Goal: Task Accomplishment & Management: Use online tool/utility

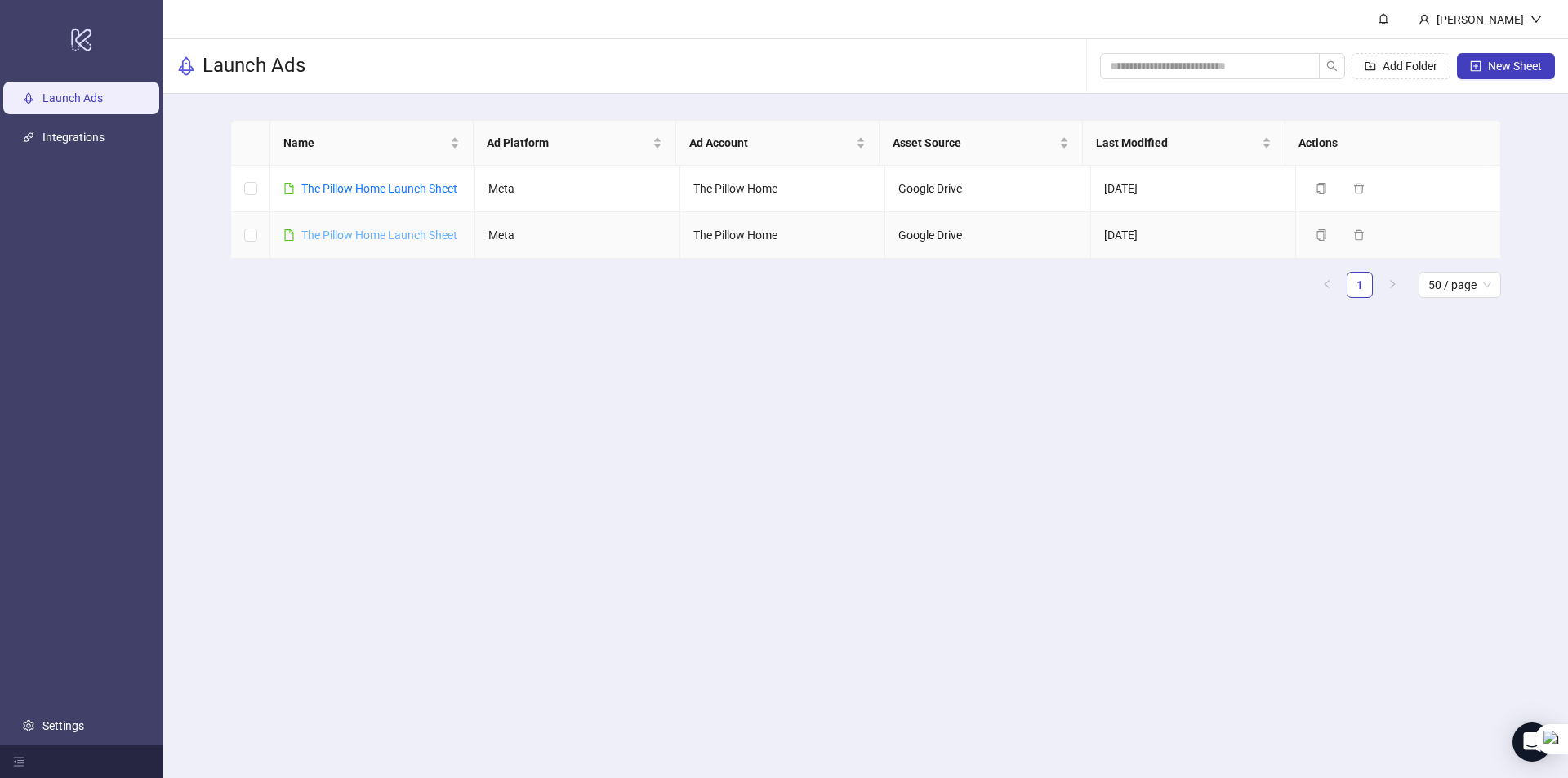
click at [396, 241] on link "The Pillow Home Launch Sheet" at bounding box center [378, 235] width 156 height 13
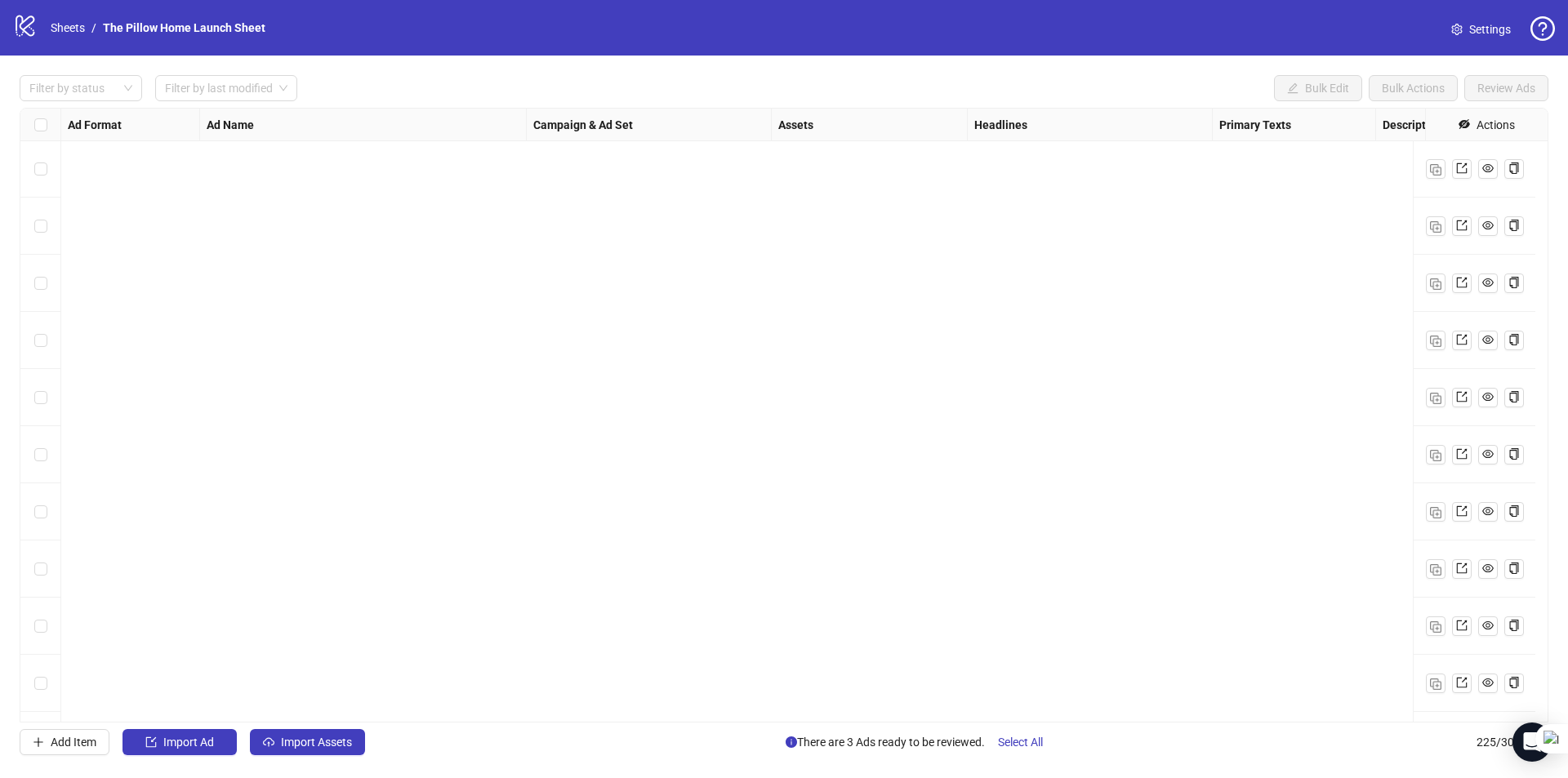
scroll to position [12285, 0]
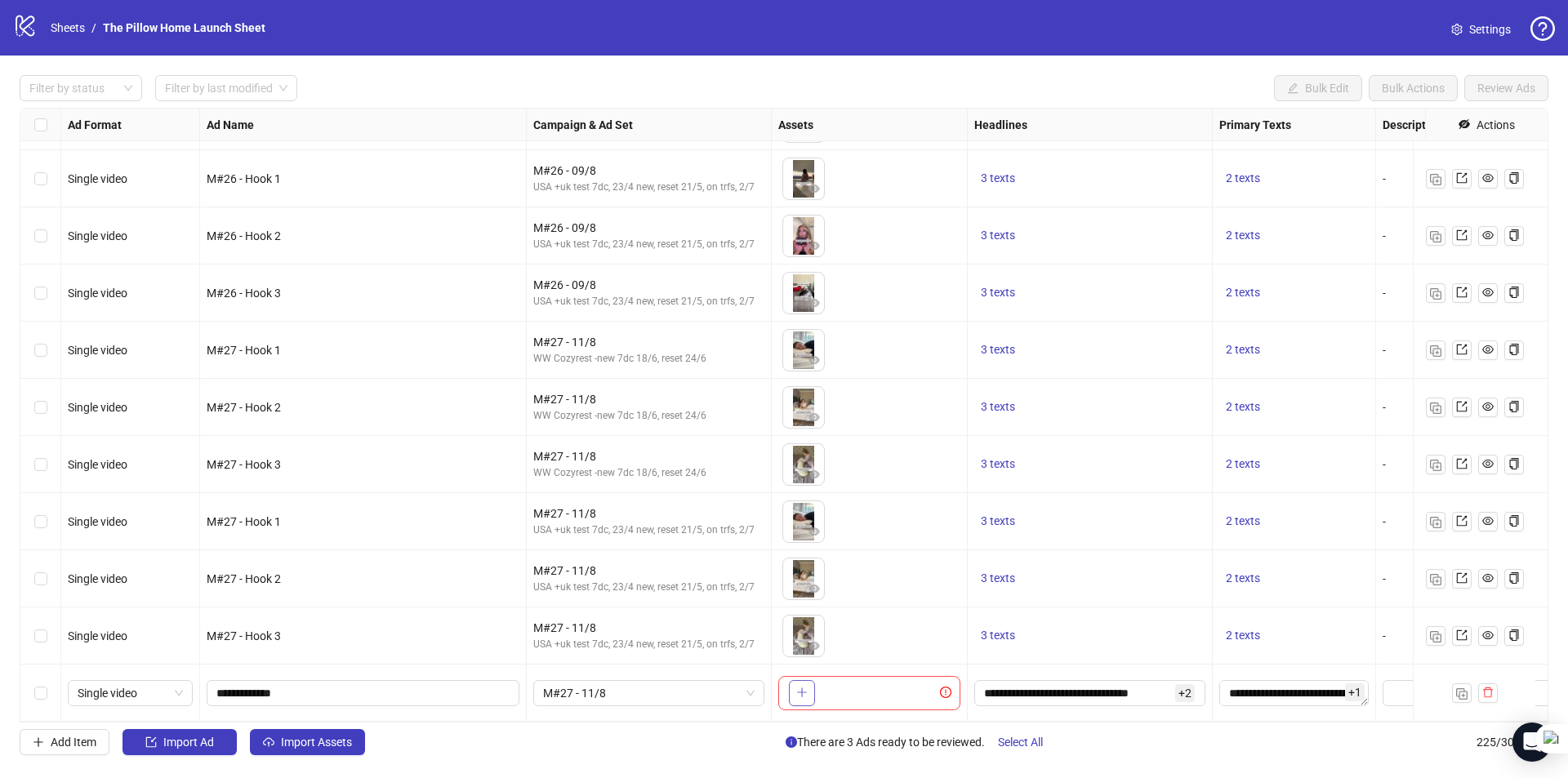
click at [795, 680] on button "button" at bounding box center [802, 693] width 26 height 26
click at [606, 683] on span "M#27 - 11/8" at bounding box center [648, 692] width 212 height 24
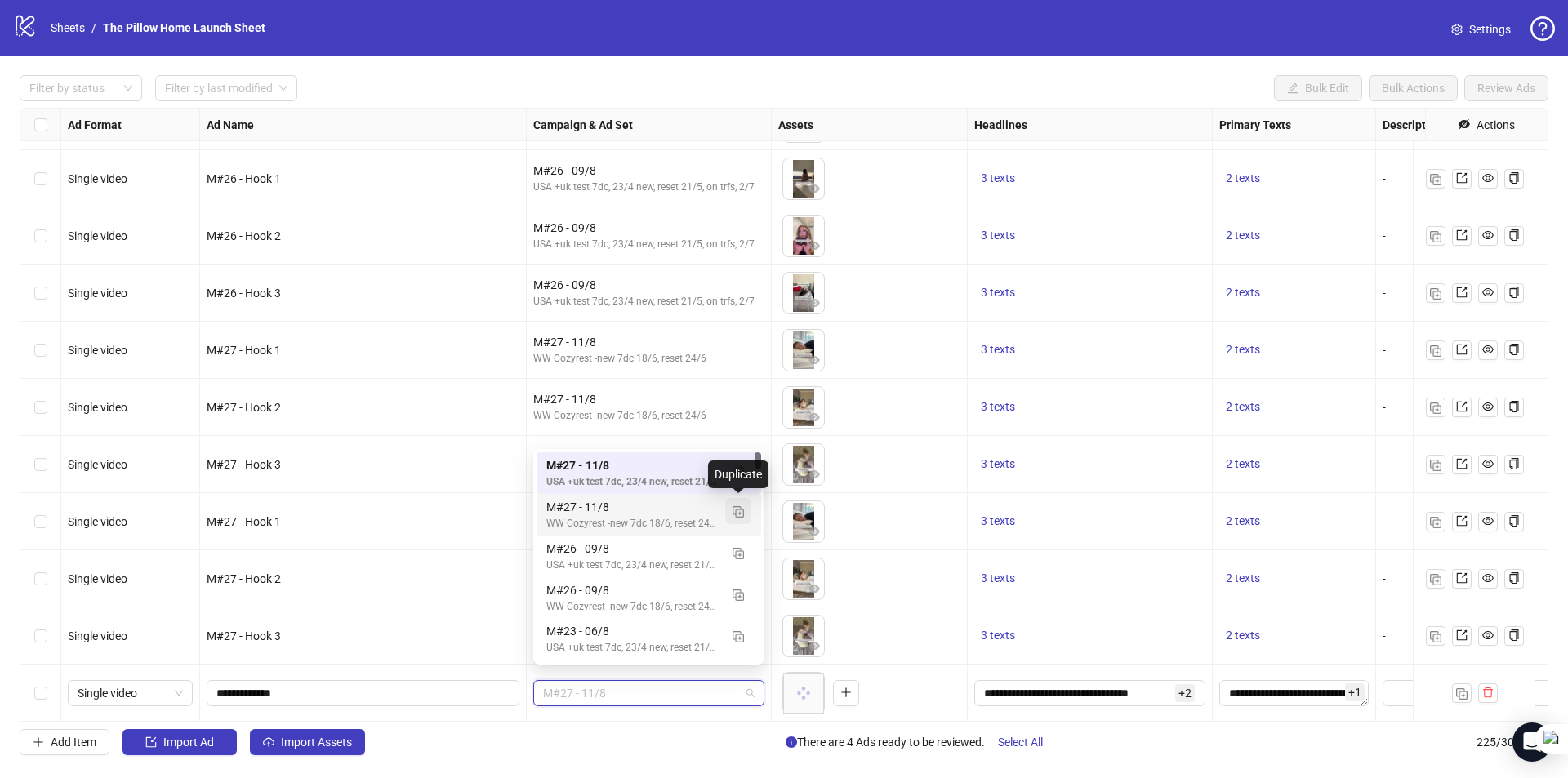
click at [738, 512] on img "button" at bounding box center [738, 512] width 11 height 11
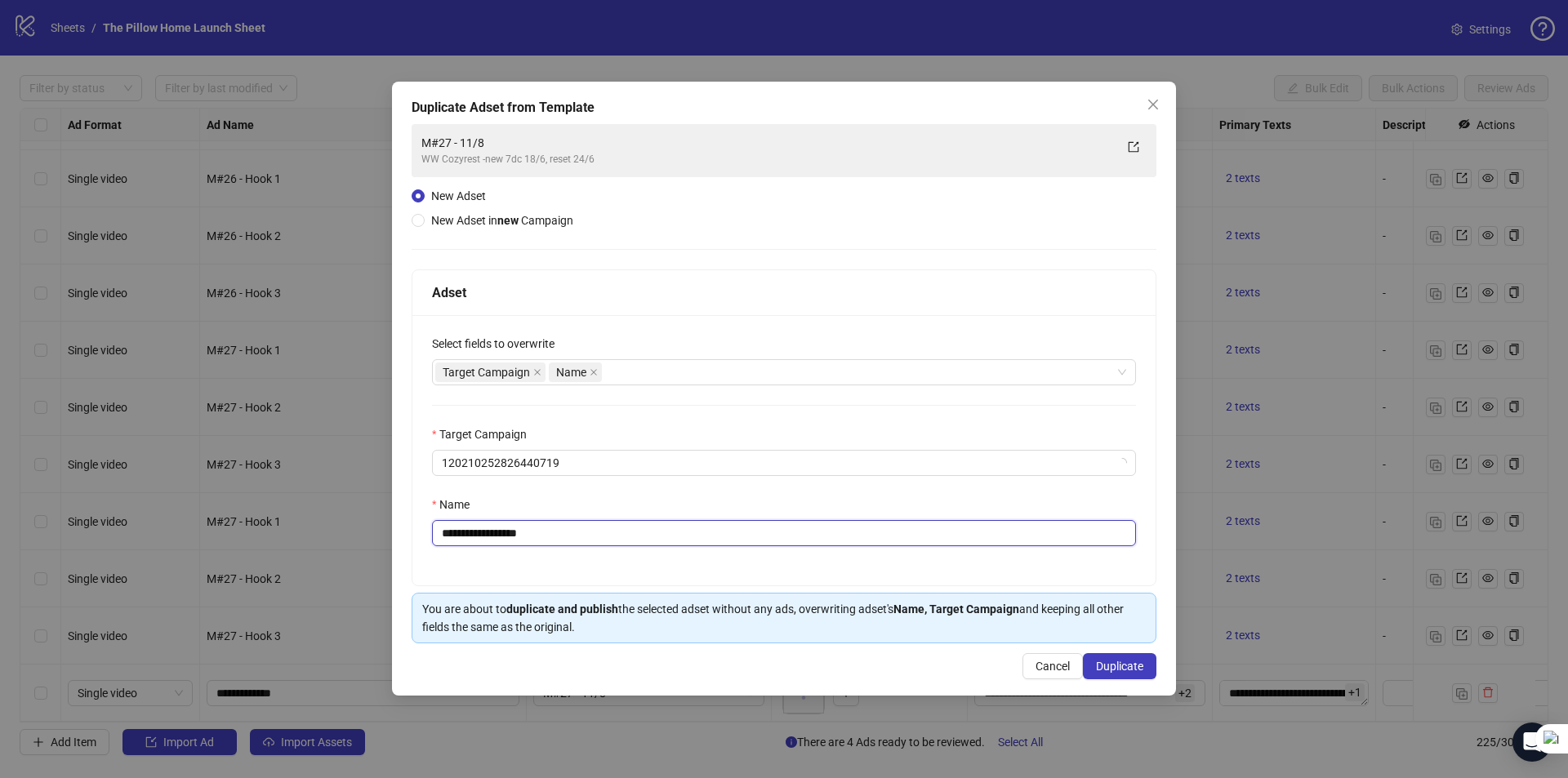
click at [469, 533] on input "**********" at bounding box center [783, 533] width 704 height 26
type input "**********"
click at [1097, 664] on span "Duplicate" at bounding box center [1119, 666] width 48 height 13
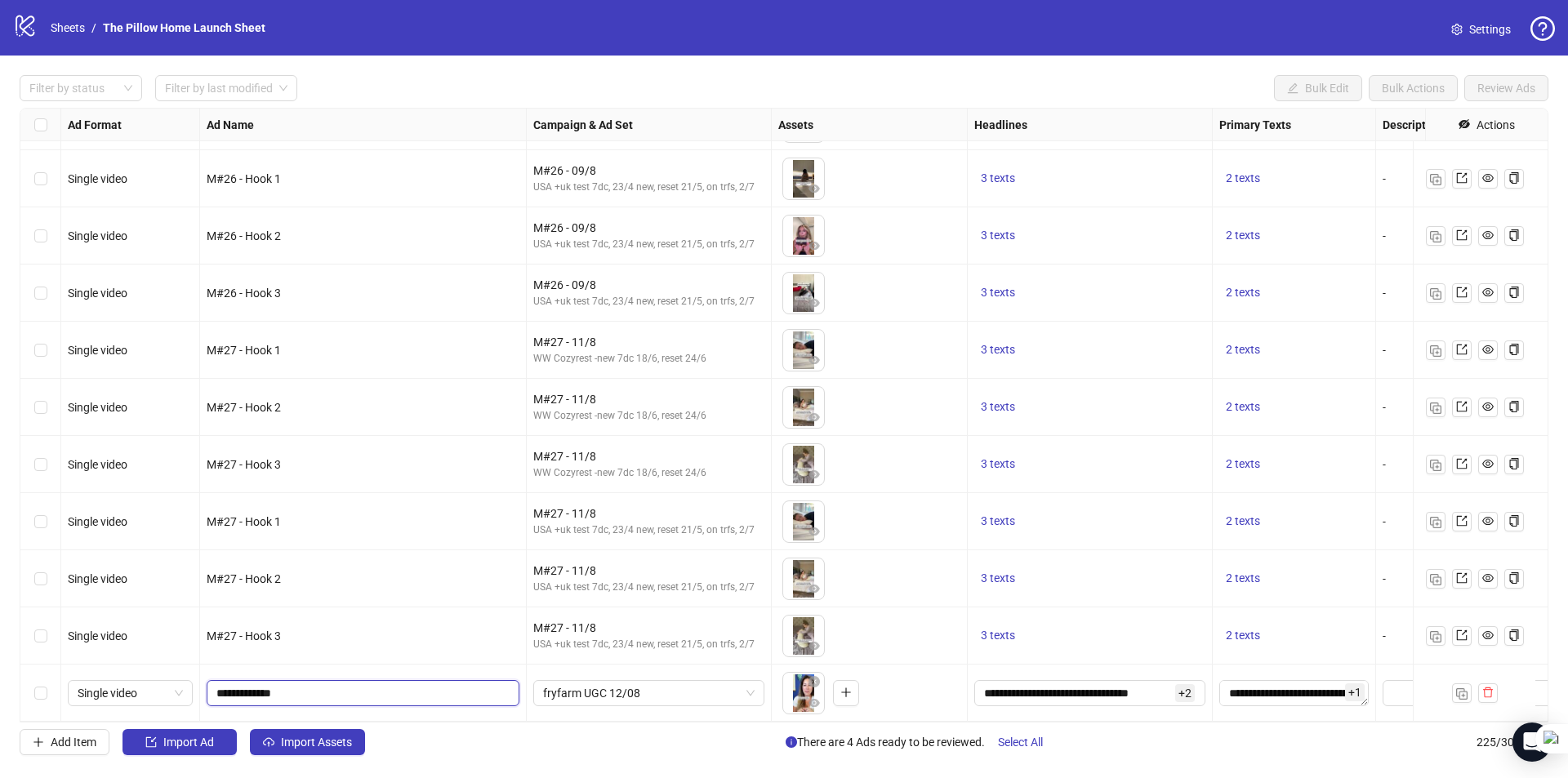
click at [432, 684] on input "**********" at bounding box center [361, 692] width 290 height 18
click at [288, 739] on span "Import Assets" at bounding box center [316, 742] width 71 height 13
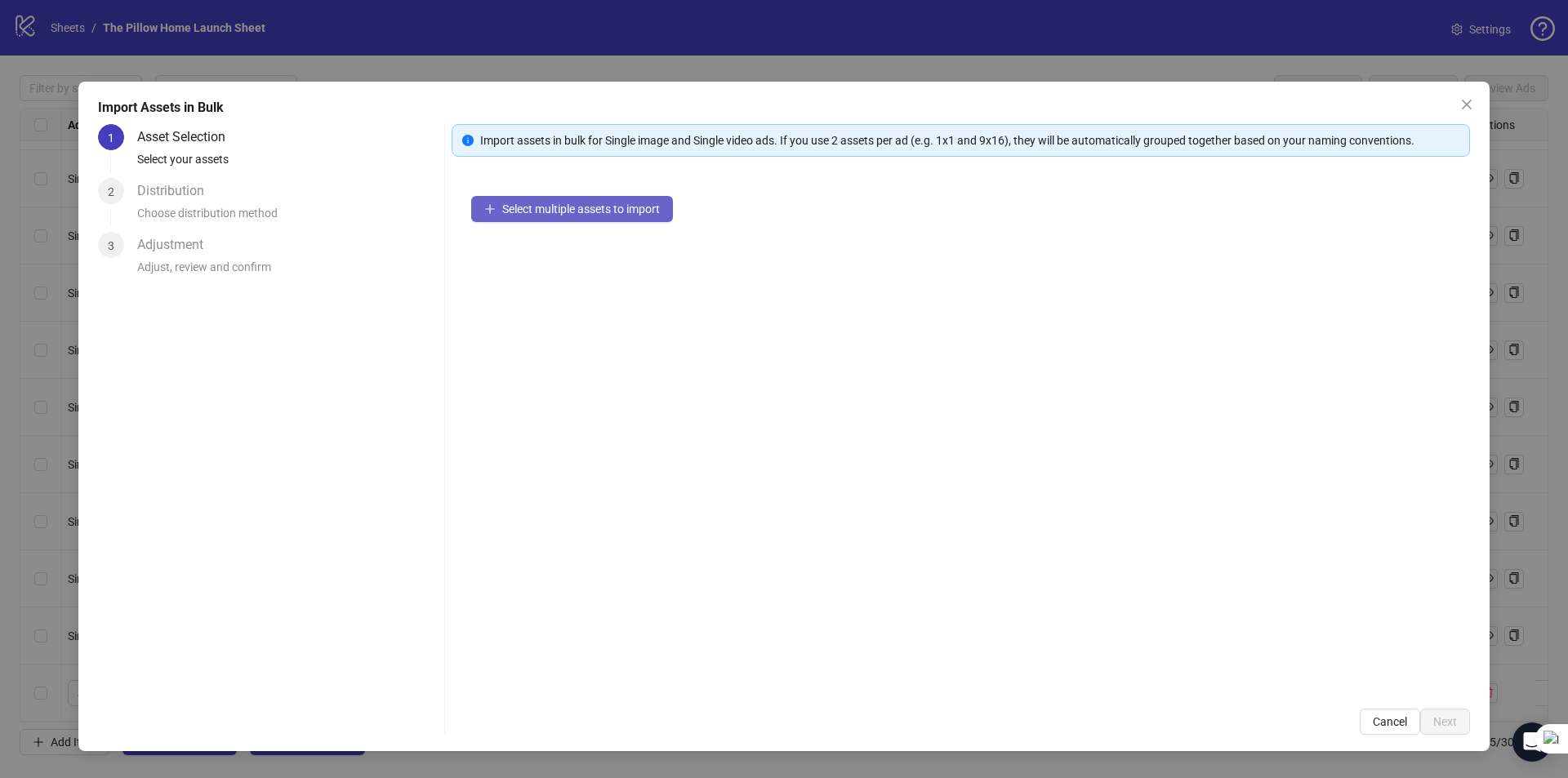
click at [530, 212] on span "Select multiple assets to import" at bounding box center [581, 209] width 158 height 13
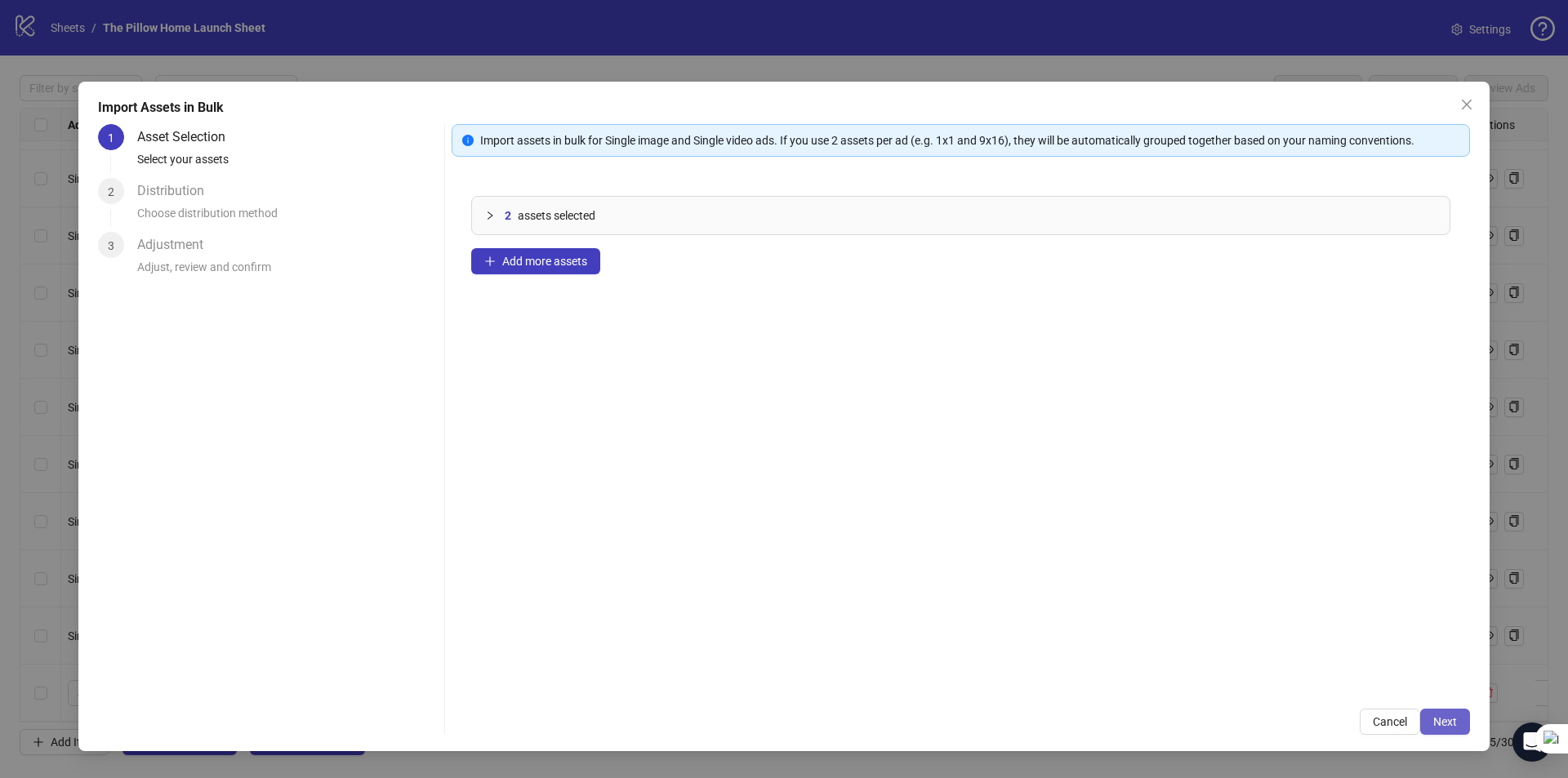
click at [1437, 710] on button "Next" at bounding box center [1444, 721] width 49 height 26
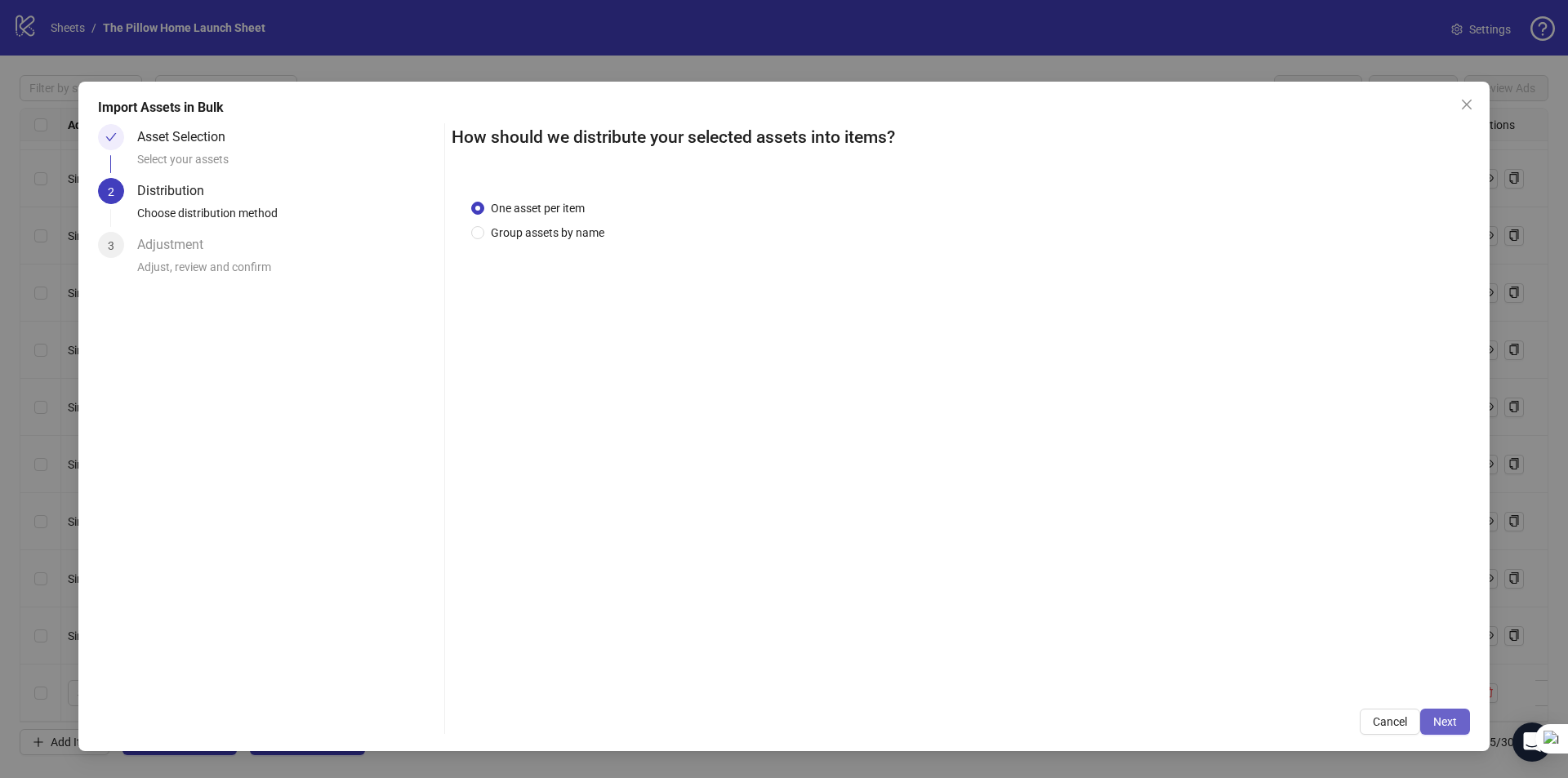
click at [1429, 715] on button "Next" at bounding box center [1444, 721] width 49 height 26
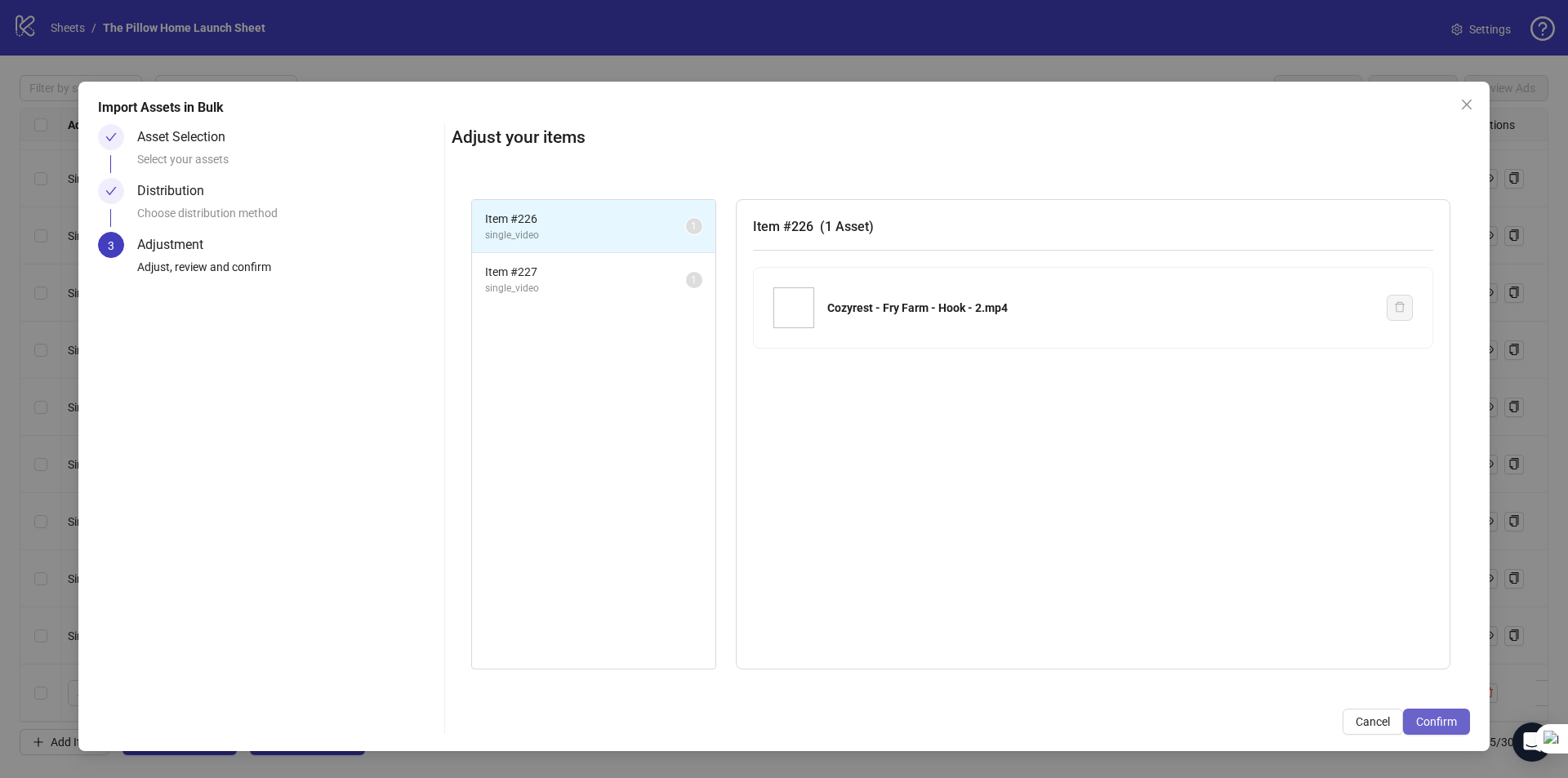
click at [1433, 727] on span "Confirm" at bounding box center [1437, 721] width 41 height 13
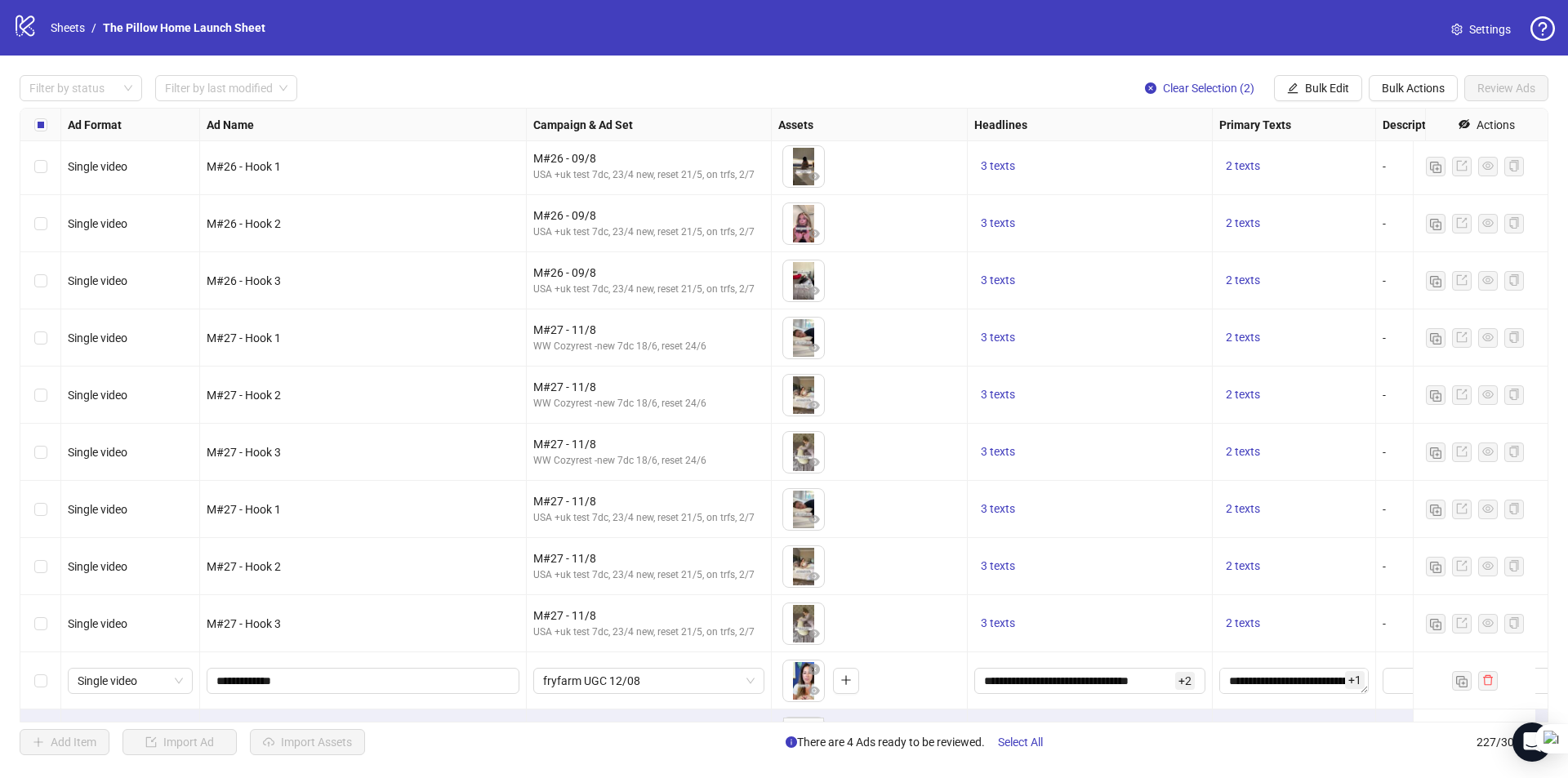
scroll to position [12400, 0]
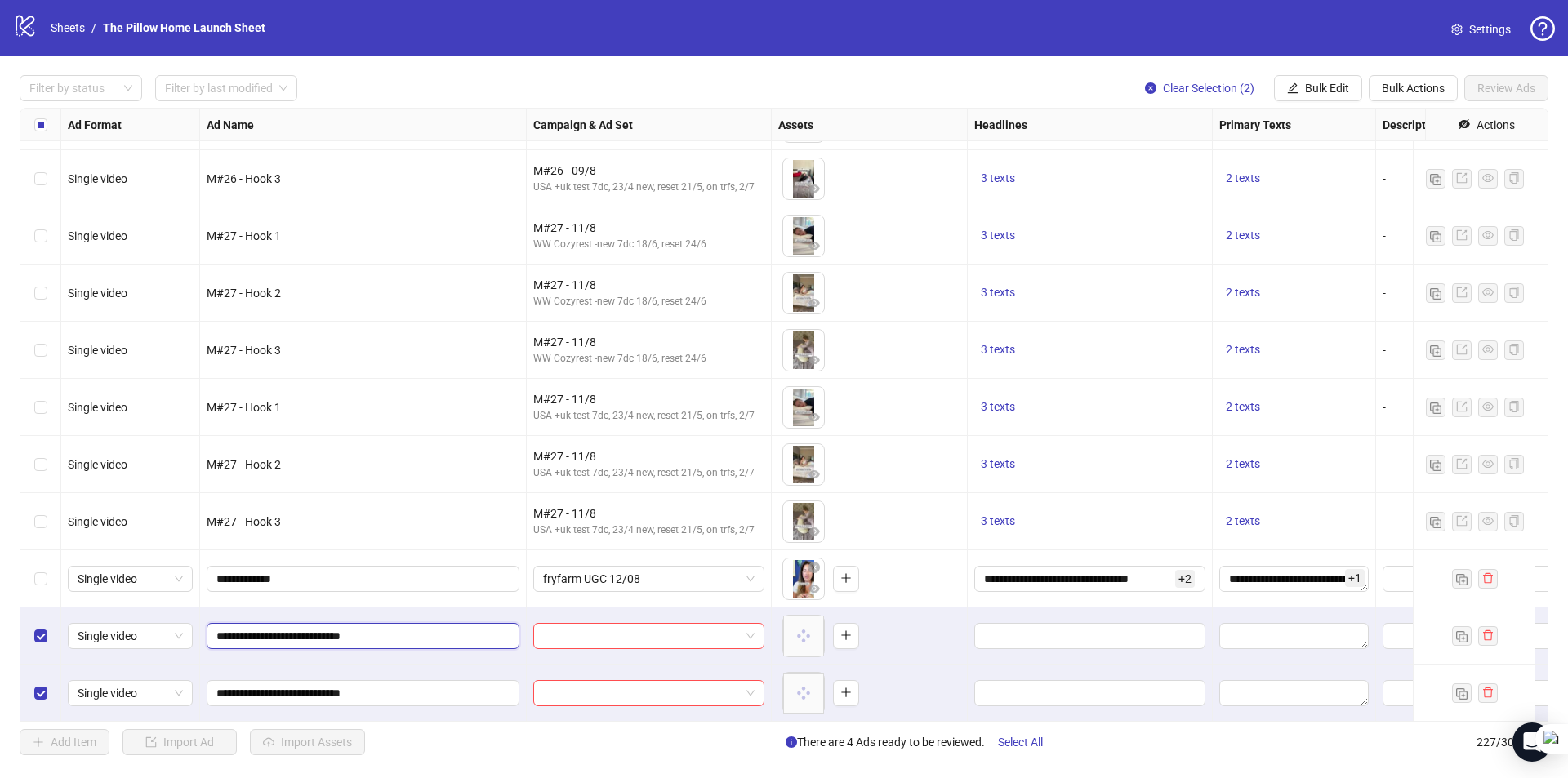
drag, startPoint x: 388, startPoint y: 625, endPoint x: 212, endPoint y: 624, distance: 176.0
click at [212, 624] on span "**********" at bounding box center [363, 635] width 312 height 26
click at [275, 569] on input "**********" at bounding box center [361, 578] width 290 height 18
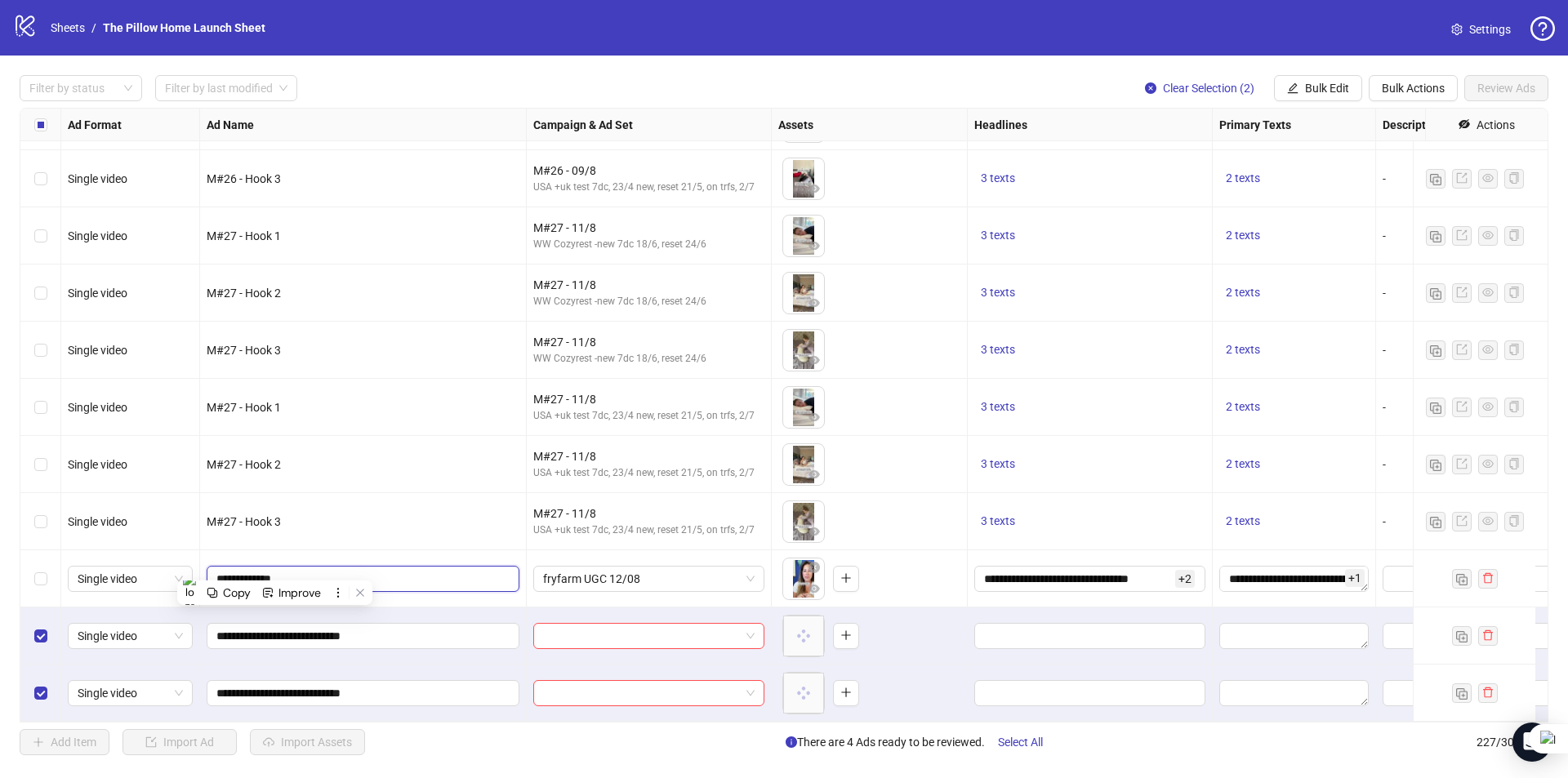
paste input "**********"
type input "**********"
click at [33, 570] on div "Select row 225" at bounding box center [41, 578] width 41 height 57
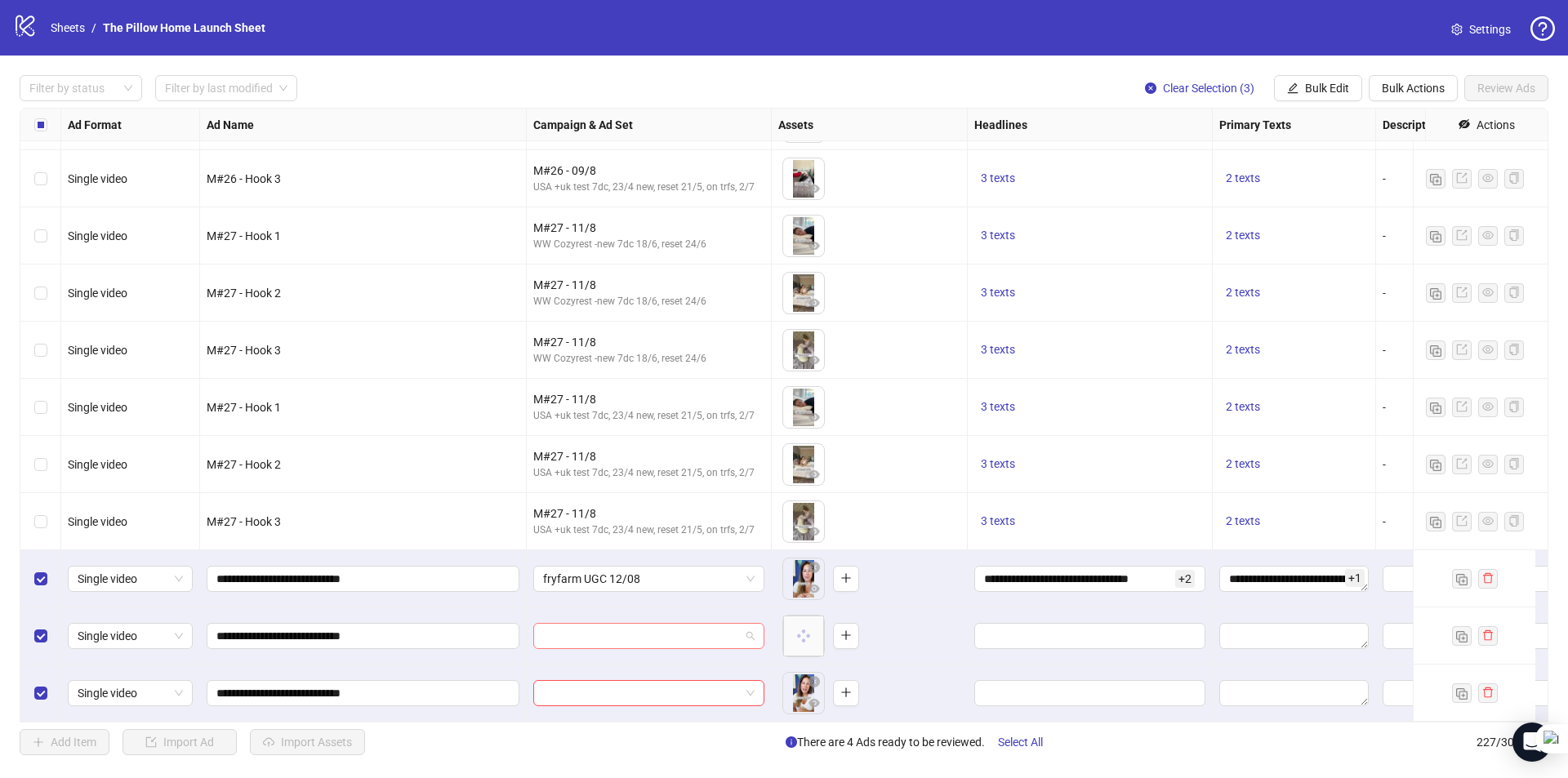
click at [703, 633] on input "search" at bounding box center [640, 635] width 197 height 24
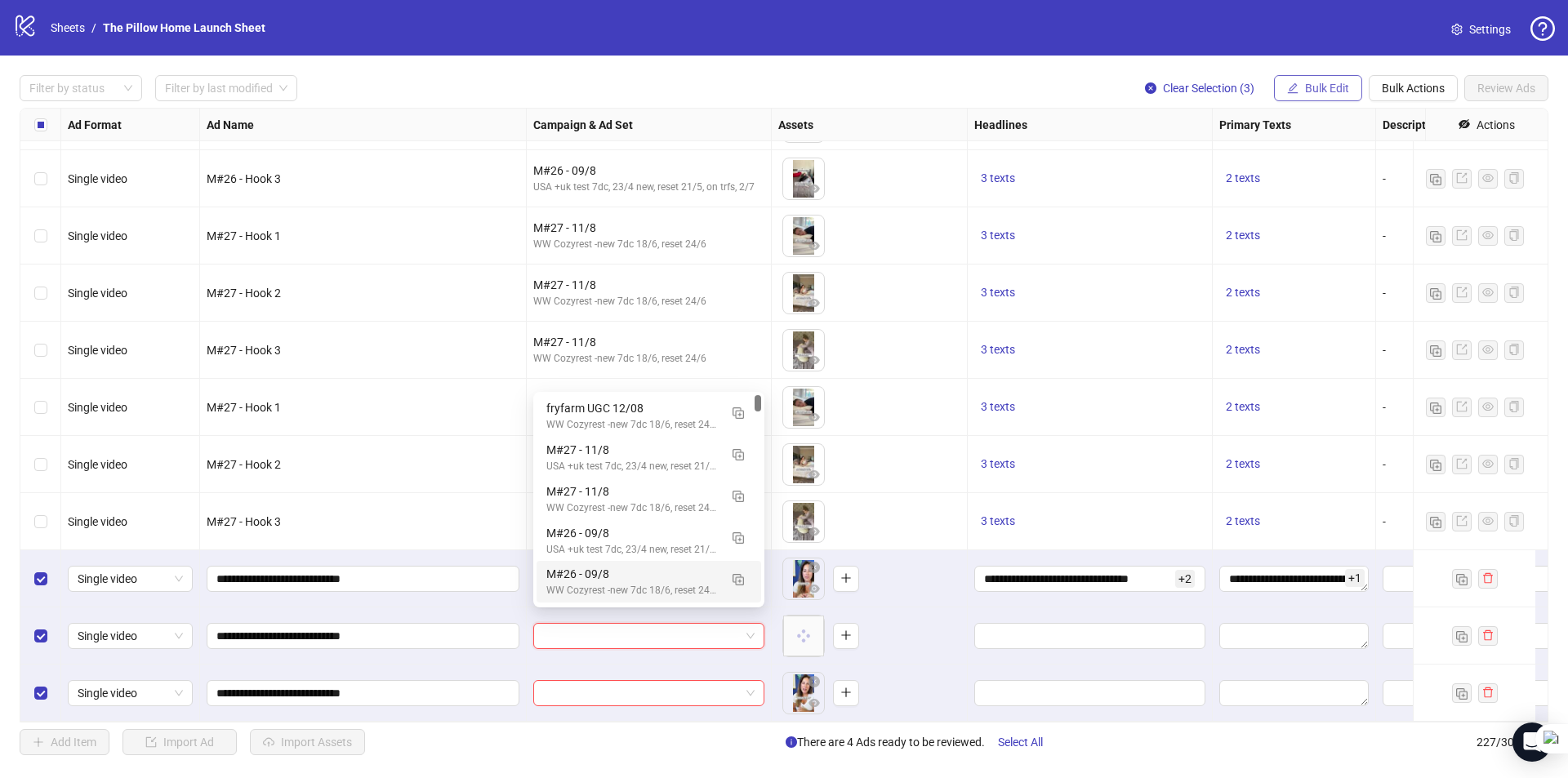
click at [1322, 85] on span "Bulk Edit" at bounding box center [1327, 89] width 44 height 13
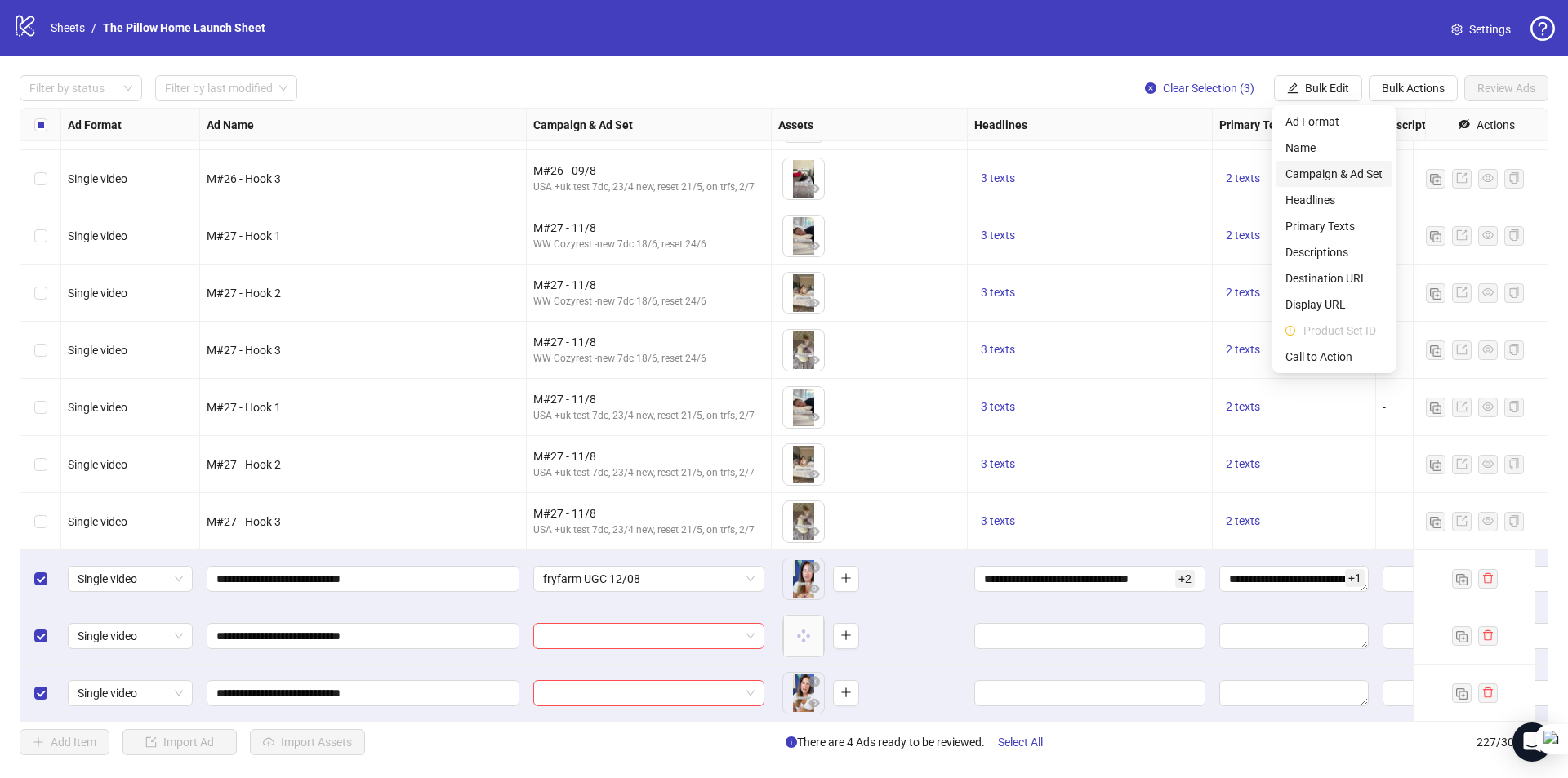
click at [1319, 171] on span "Campaign & Ad Set" at bounding box center [1334, 173] width 97 height 18
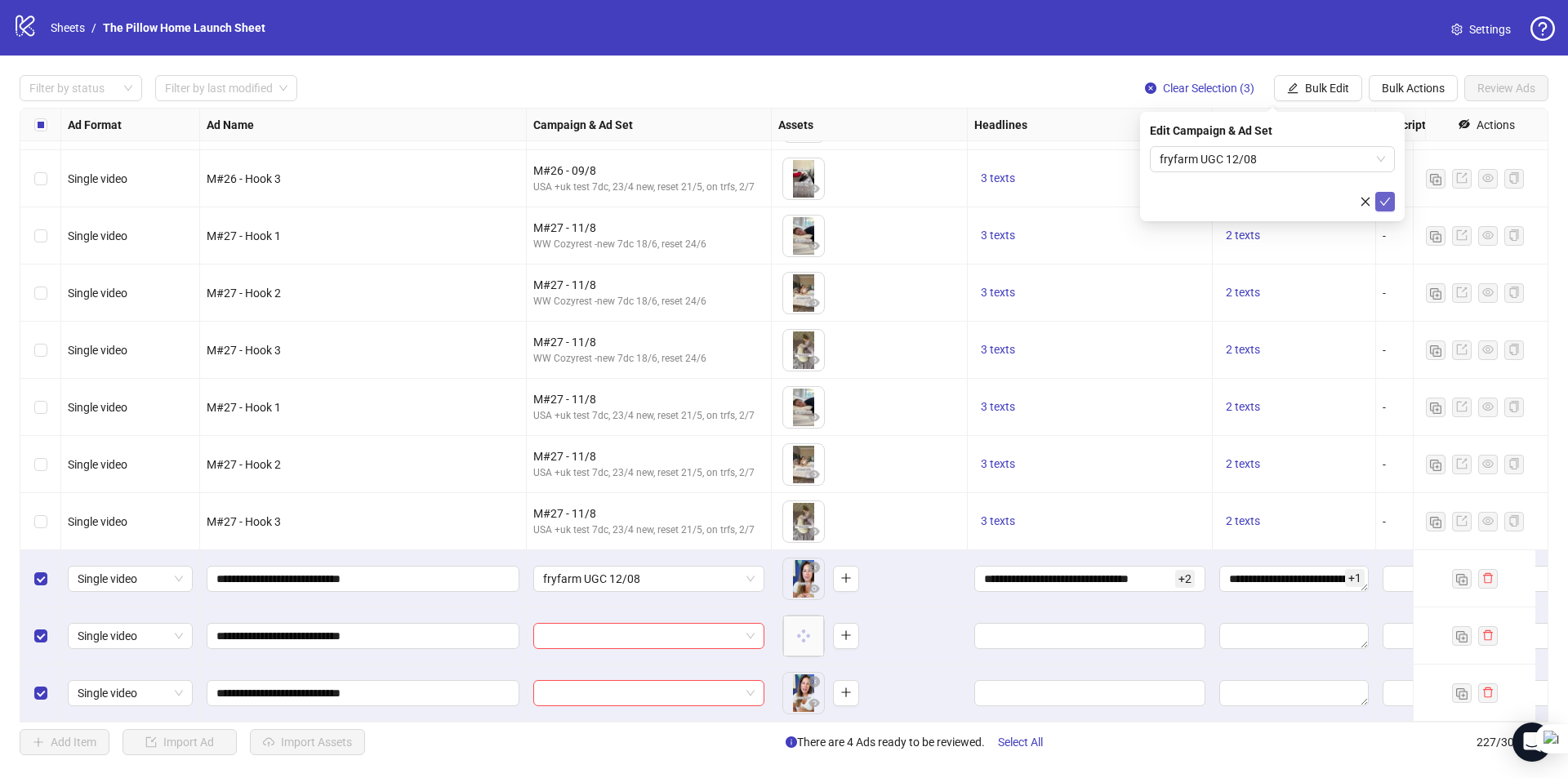
click at [1382, 197] on icon "check" at bounding box center [1384, 201] width 11 height 11
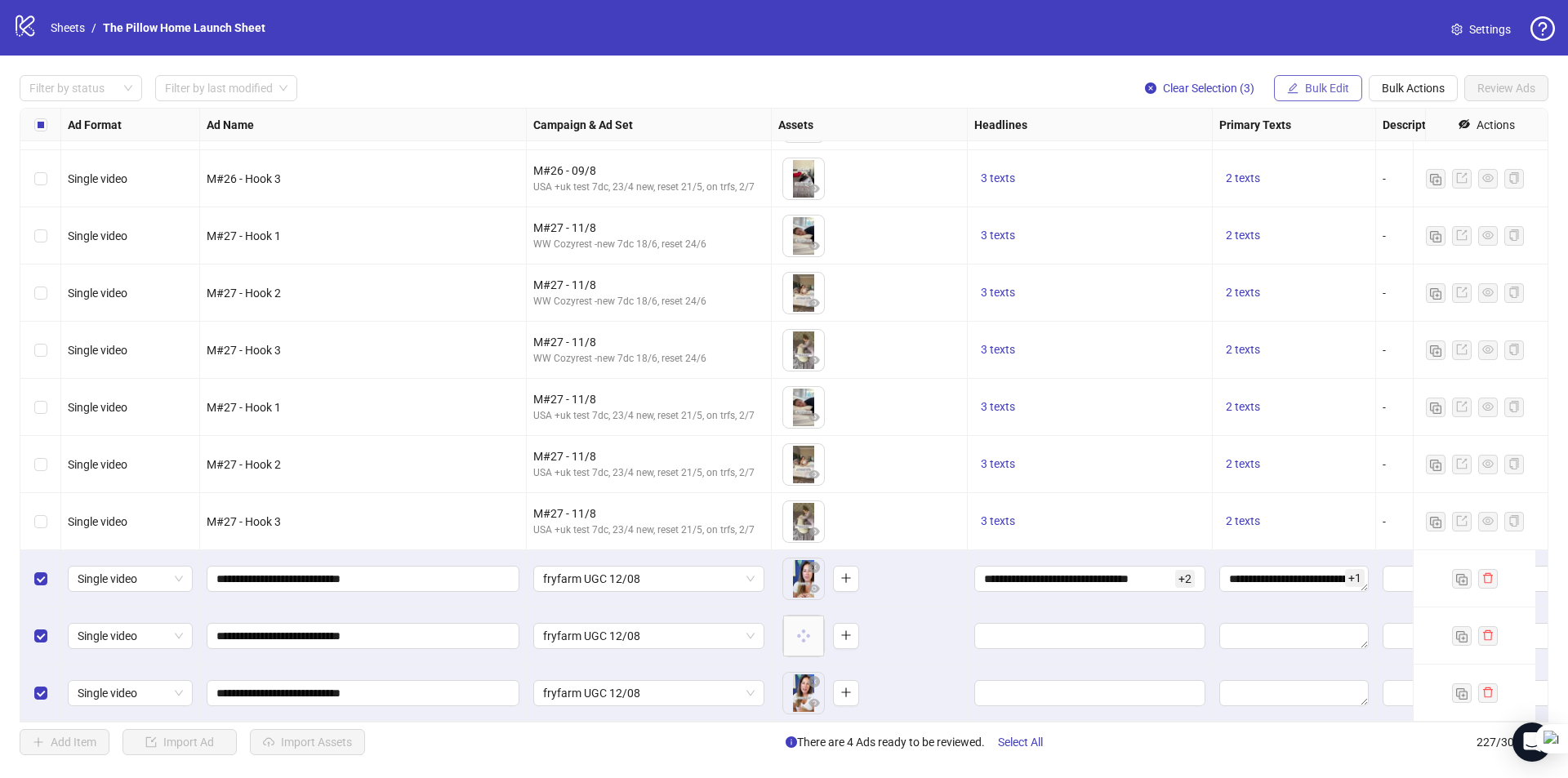
click at [1327, 92] on span "Bulk Edit" at bounding box center [1327, 89] width 44 height 13
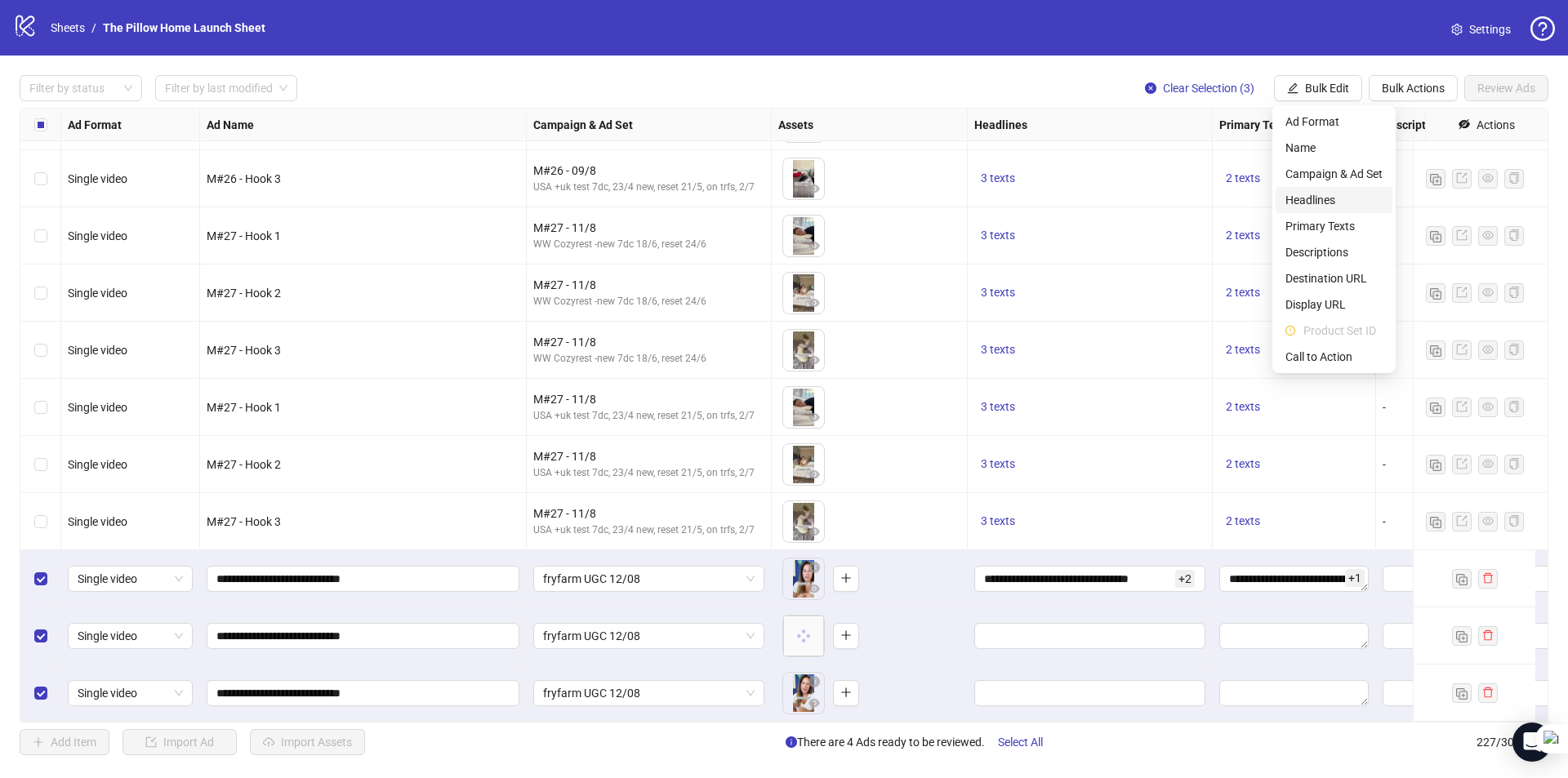
click at [1308, 203] on span "Headlines" at bounding box center [1334, 199] width 97 height 18
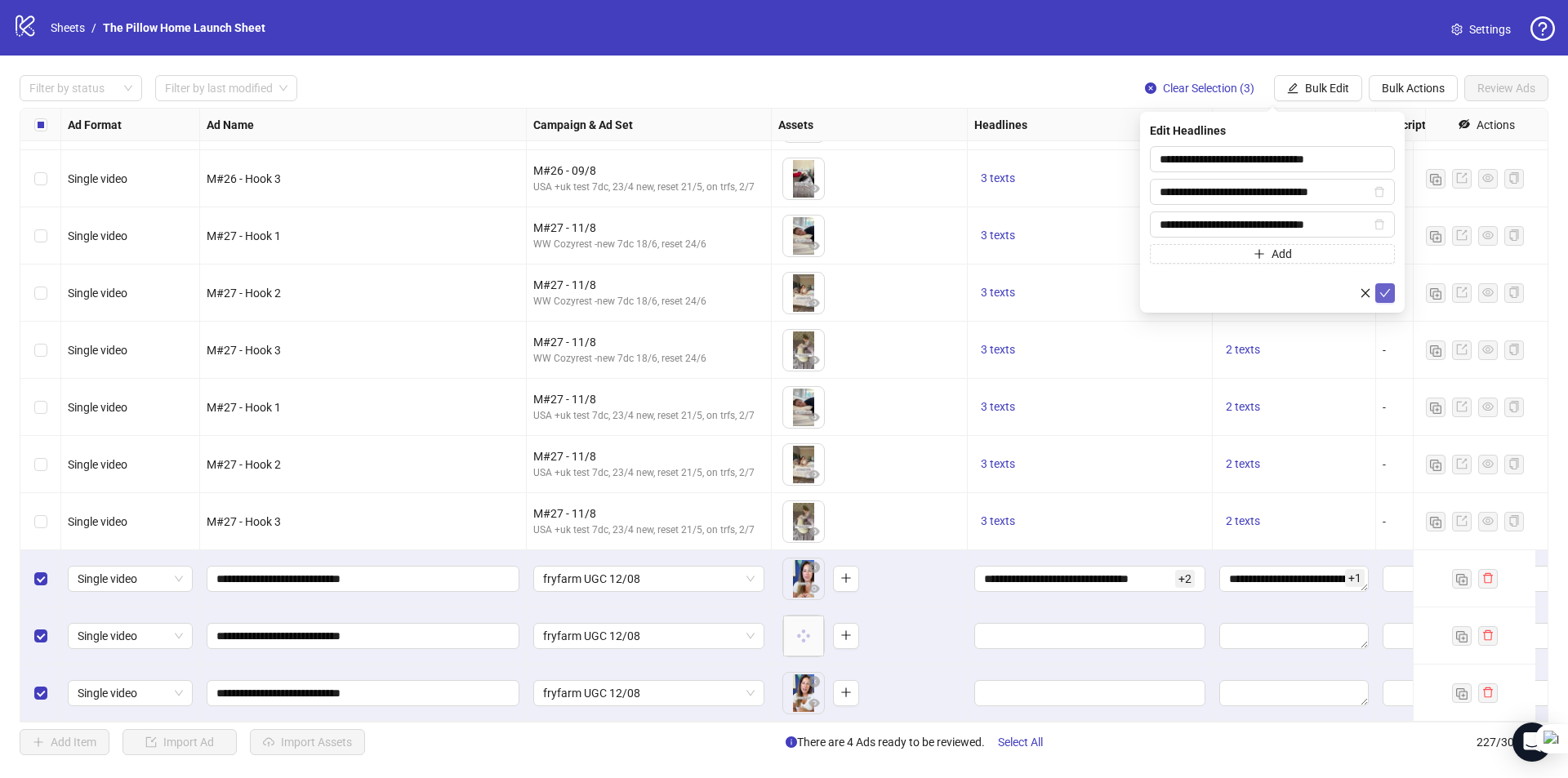
click at [1392, 295] on button "submit" at bounding box center [1384, 293] width 20 height 20
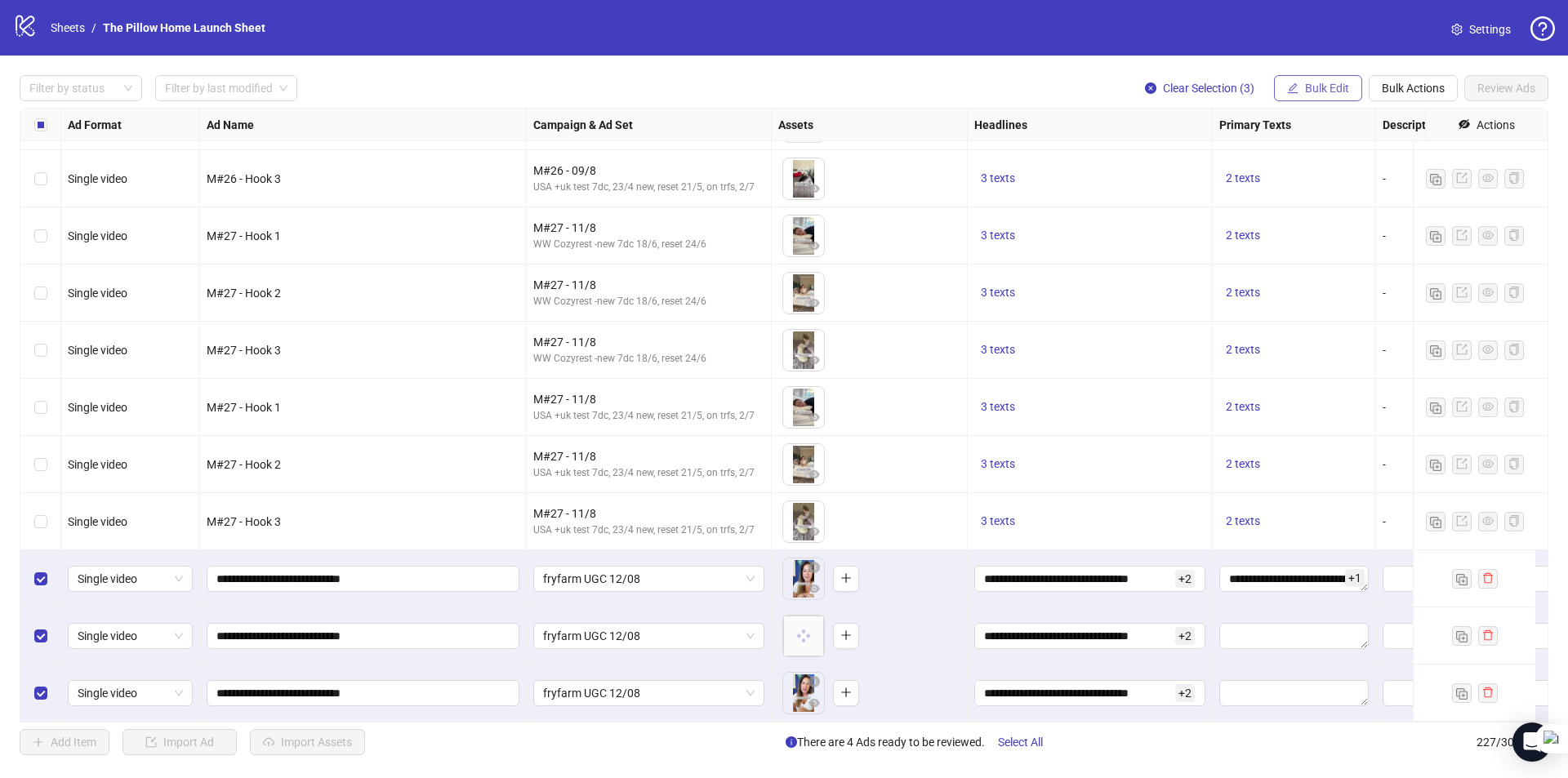
click at [1305, 89] on span "Bulk Edit" at bounding box center [1327, 89] width 44 height 13
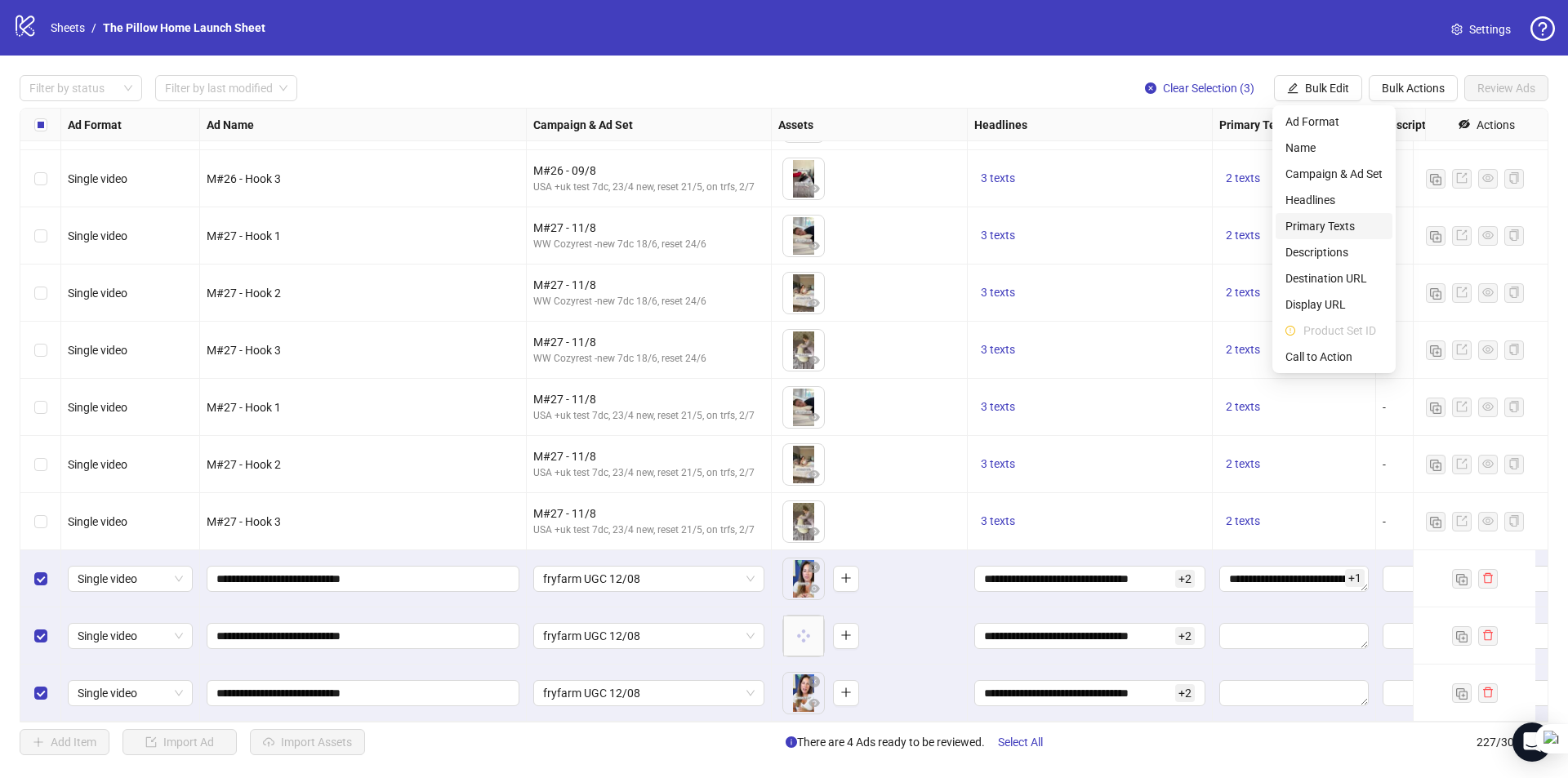
click at [1330, 229] on span "Primary Texts" at bounding box center [1334, 225] width 97 height 18
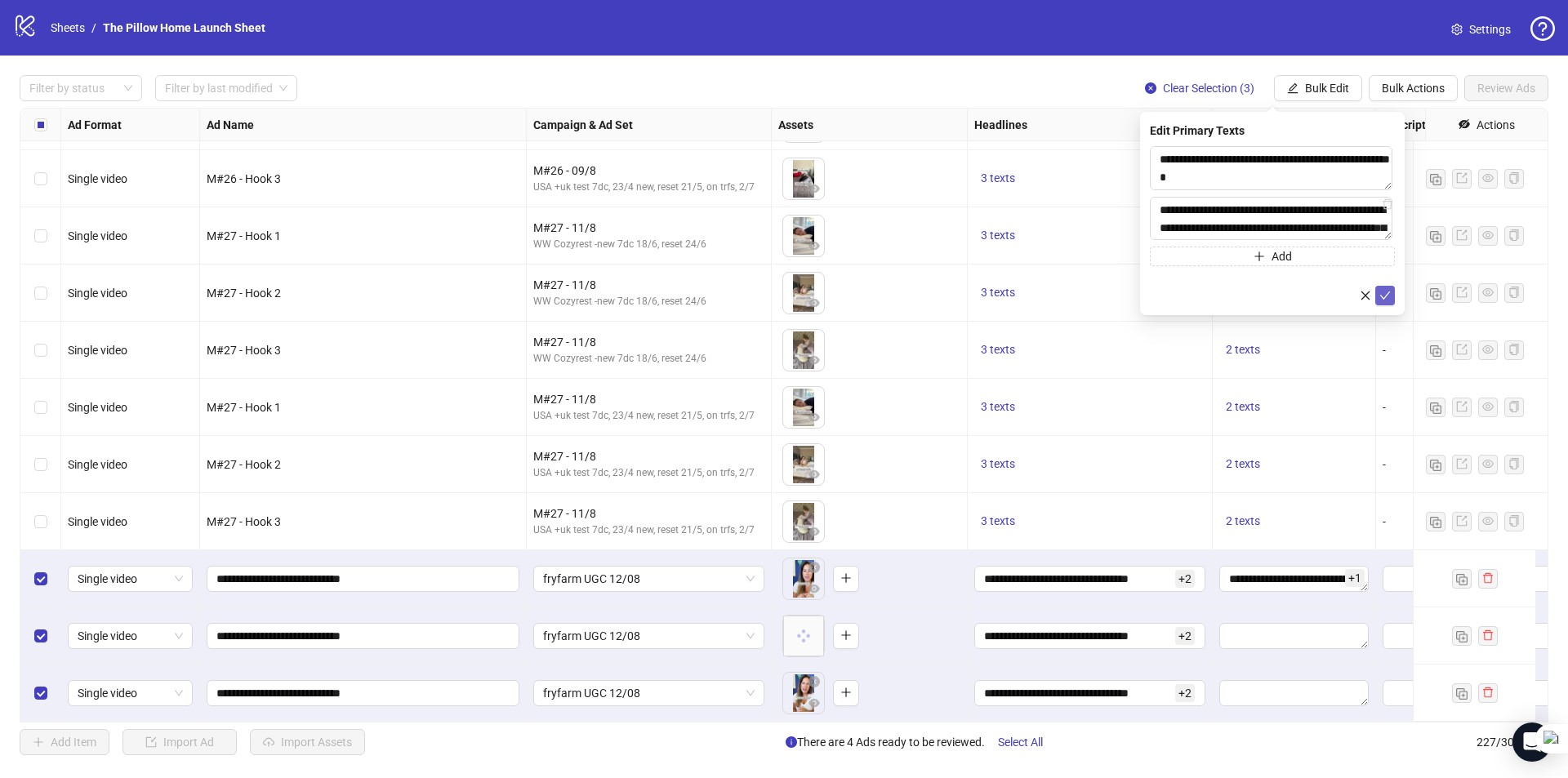
click at [1391, 293] on button "submit" at bounding box center [1384, 295] width 20 height 20
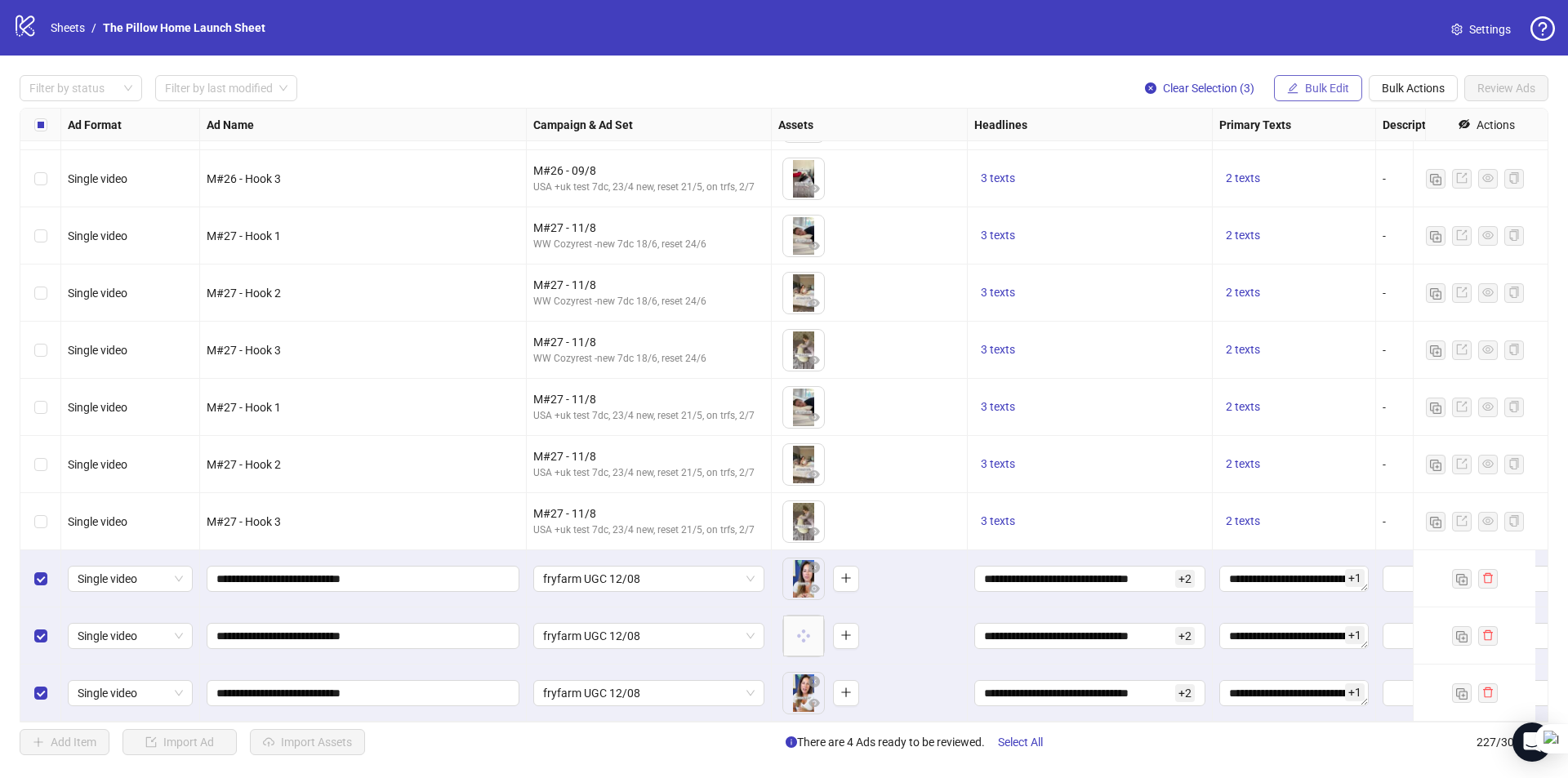
click at [1311, 95] on span "Bulk Edit" at bounding box center [1327, 89] width 44 height 13
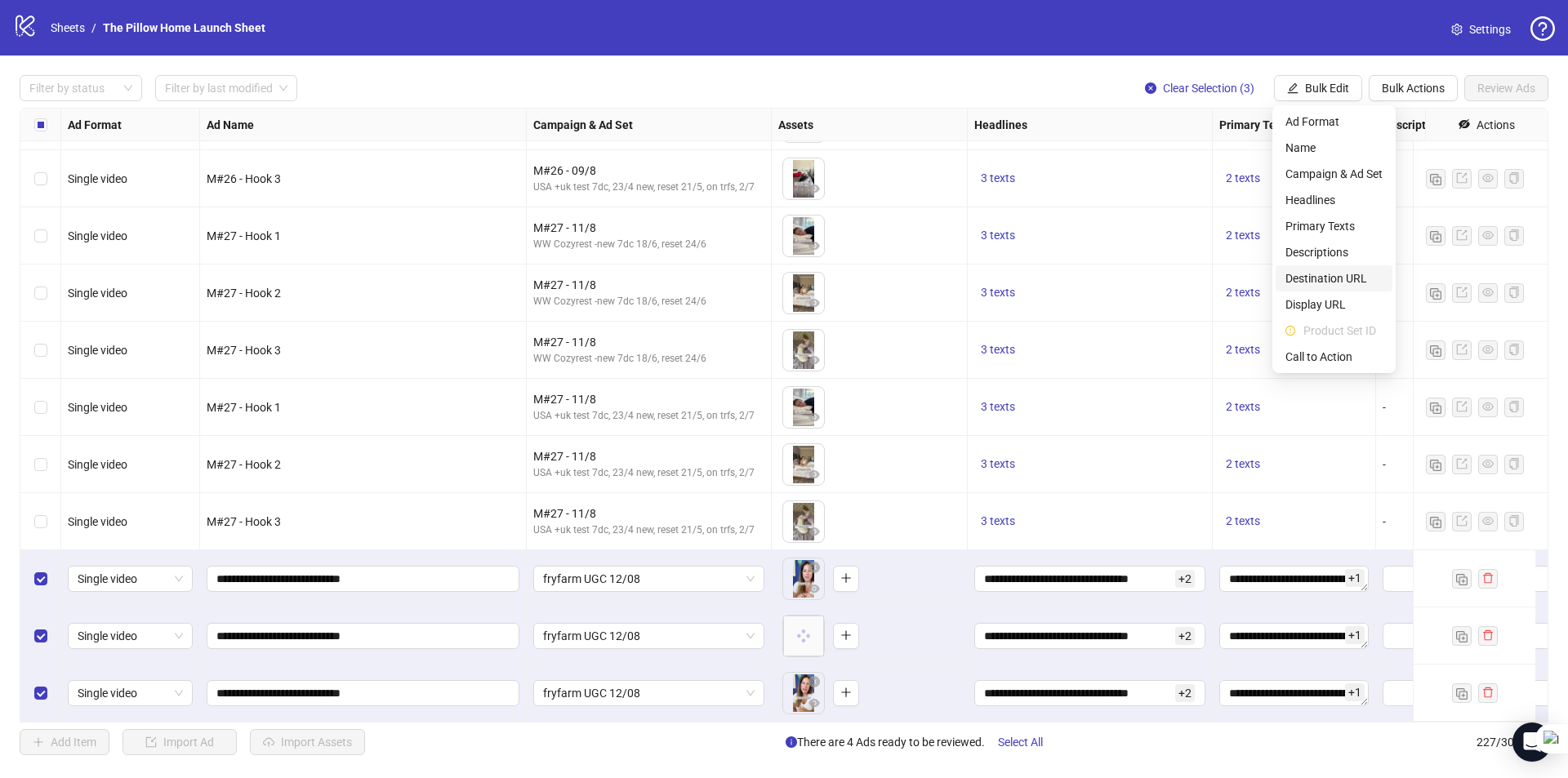
click at [1312, 273] on span "Destination URL" at bounding box center [1334, 278] width 97 height 18
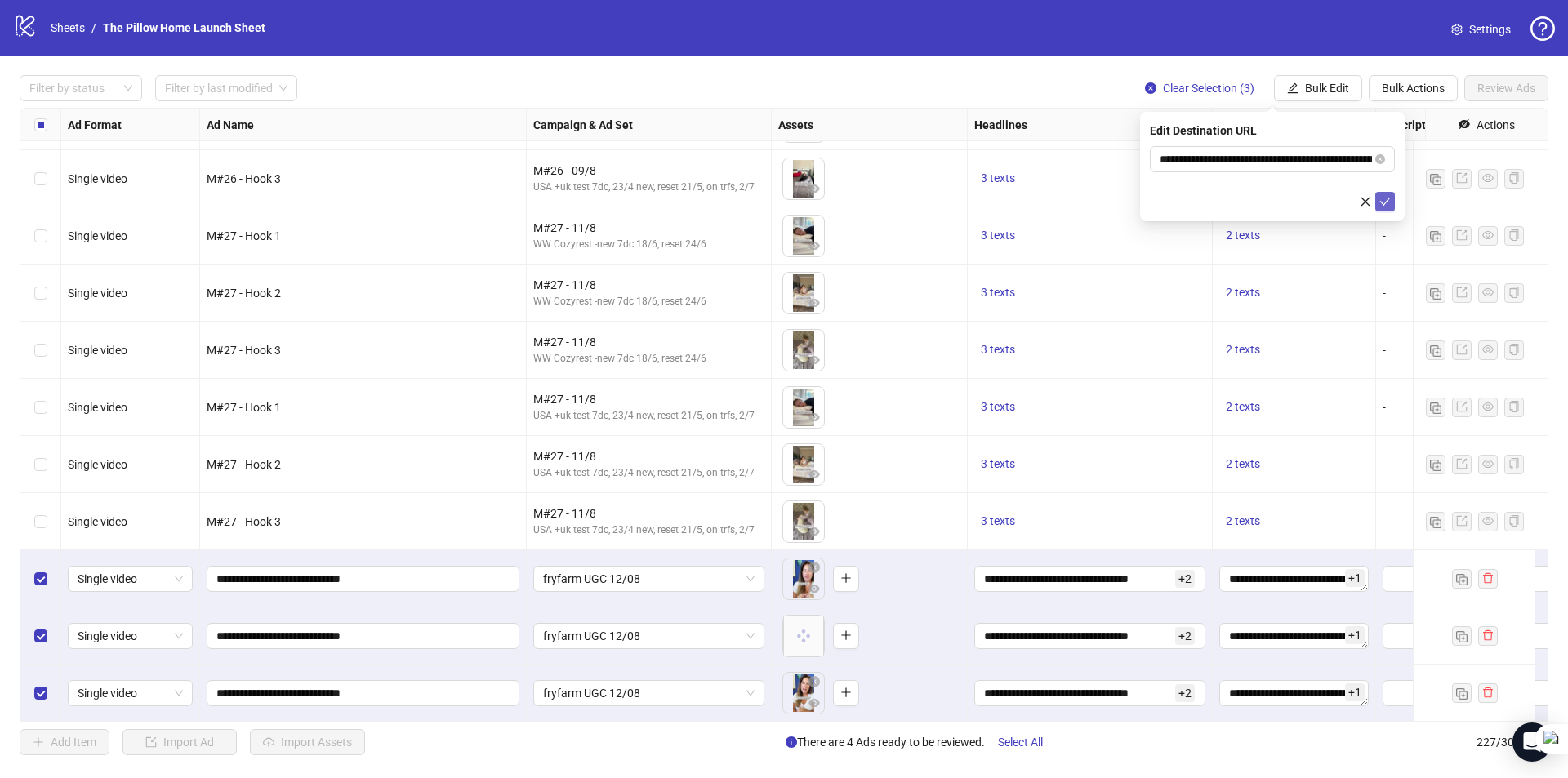
click at [1385, 198] on icon "check" at bounding box center [1384, 201] width 11 height 11
click at [1308, 85] on span "Bulk Edit" at bounding box center [1327, 89] width 44 height 13
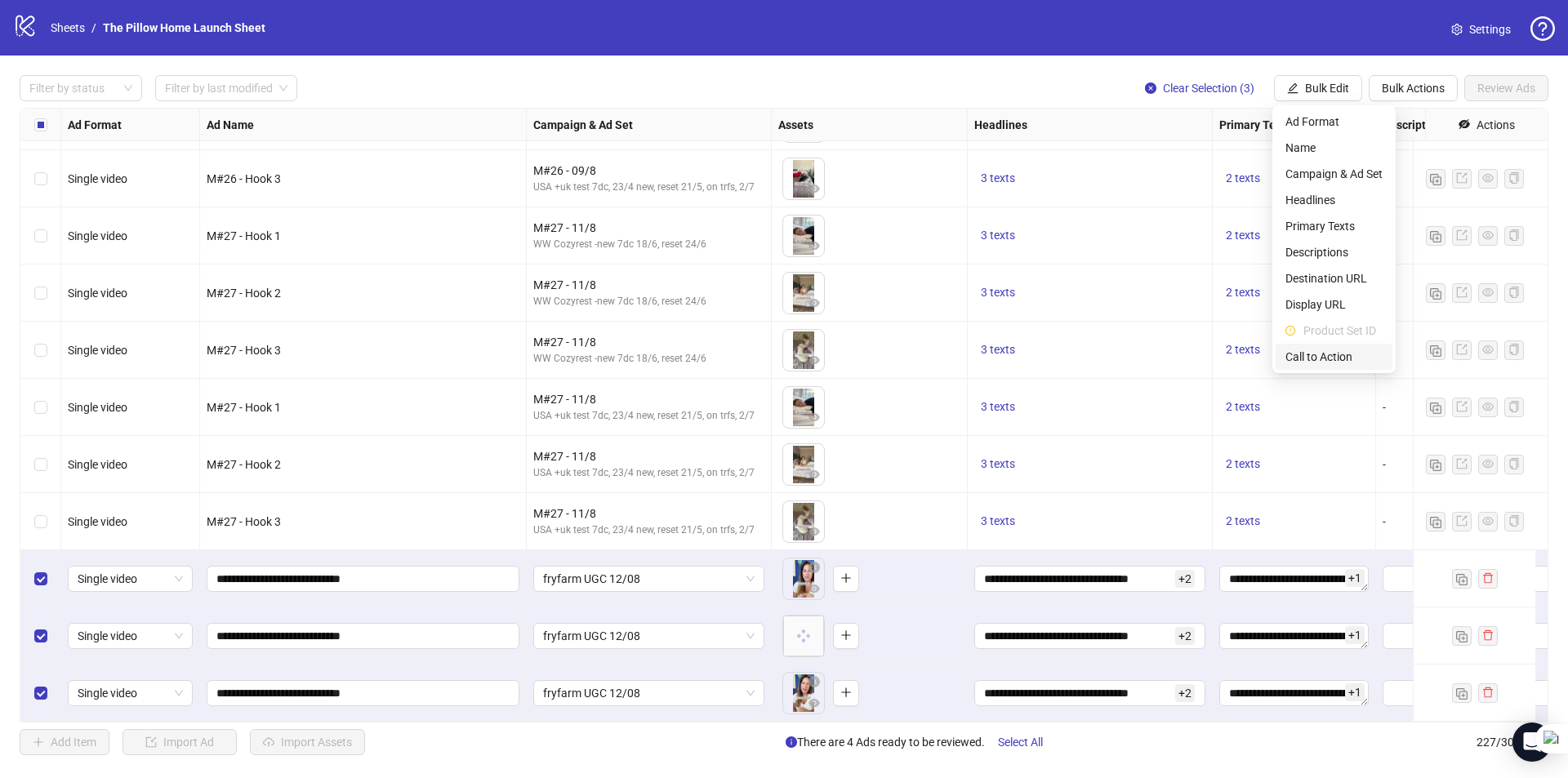
click at [1314, 353] on span "Call to Action" at bounding box center [1334, 356] width 97 height 18
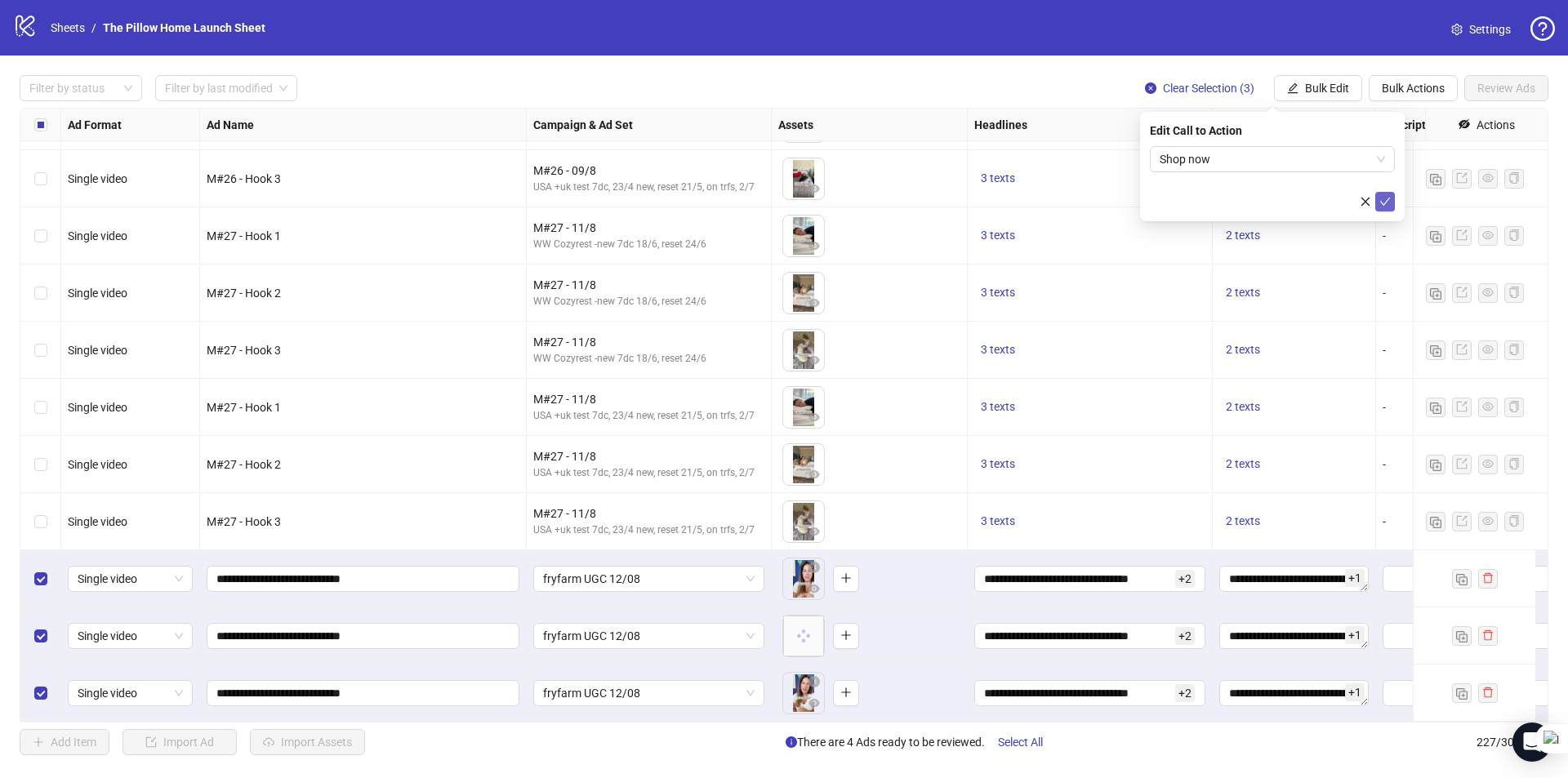
click at [1385, 198] on icon "check" at bounding box center [1384, 201] width 11 height 11
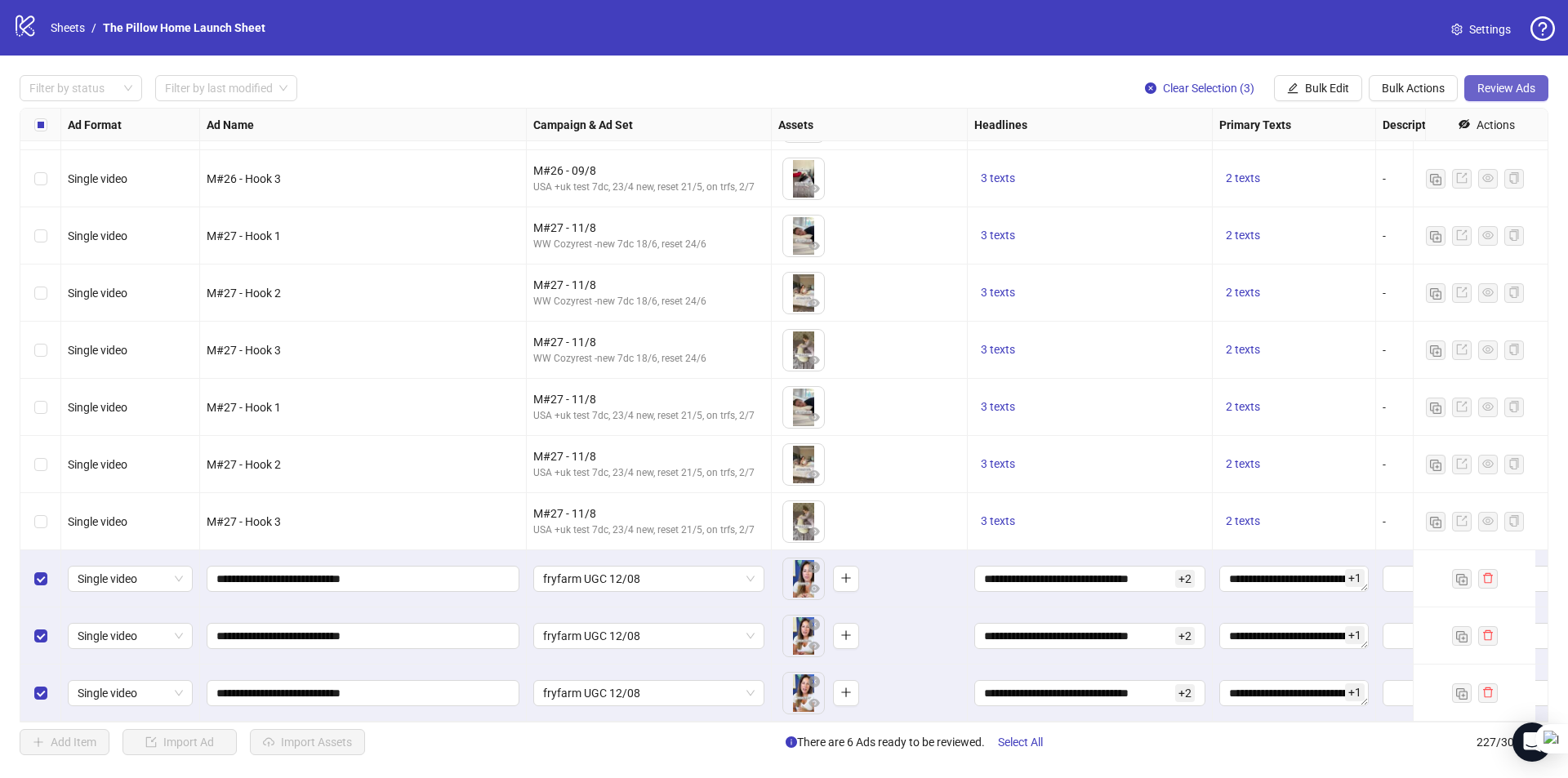
click at [1515, 98] on button "Review Ads" at bounding box center [1506, 89] width 84 height 26
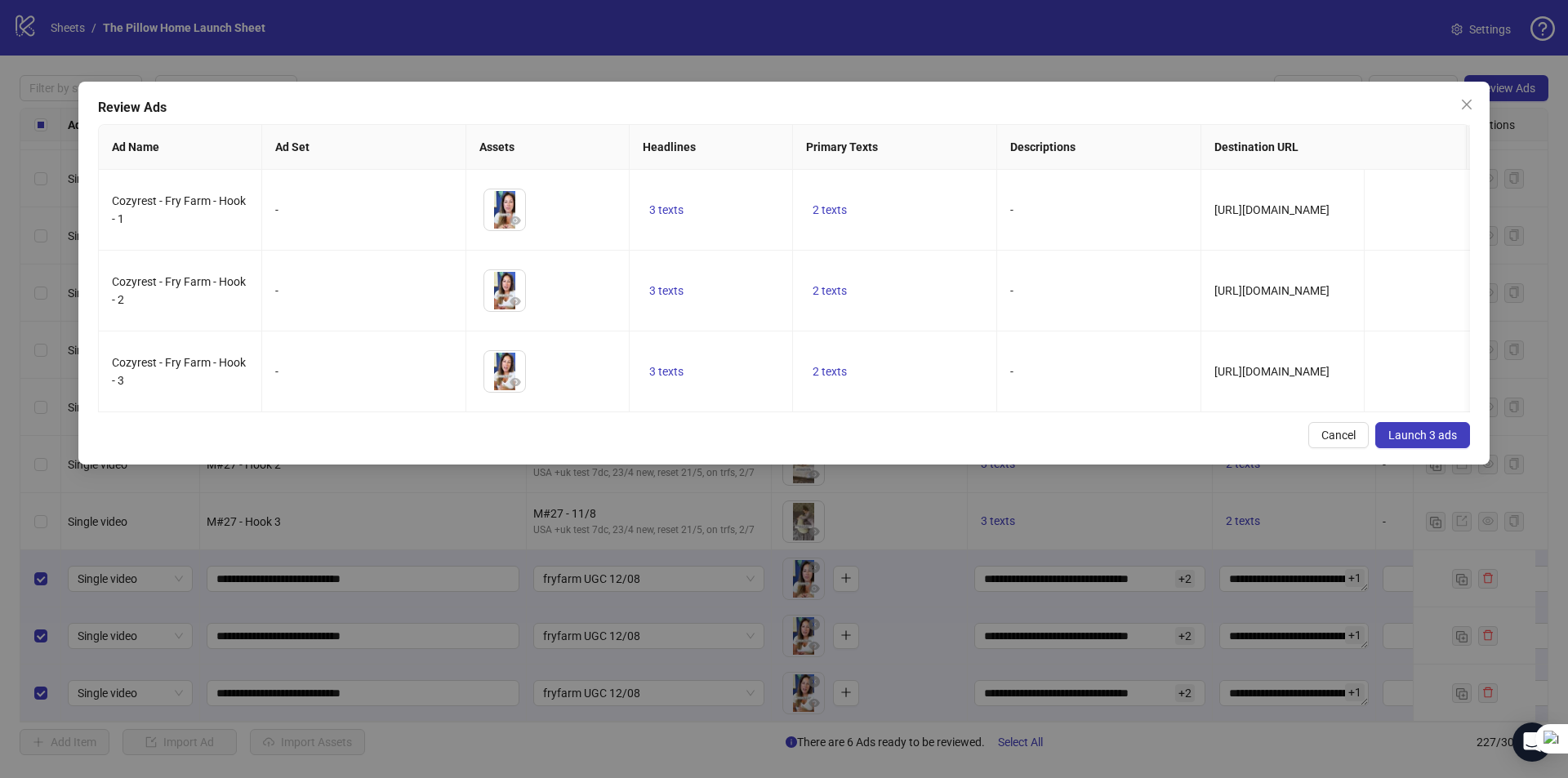
click at [1390, 440] on span "Launch 3 ads" at bounding box center [1423, 435] width 69 height 13
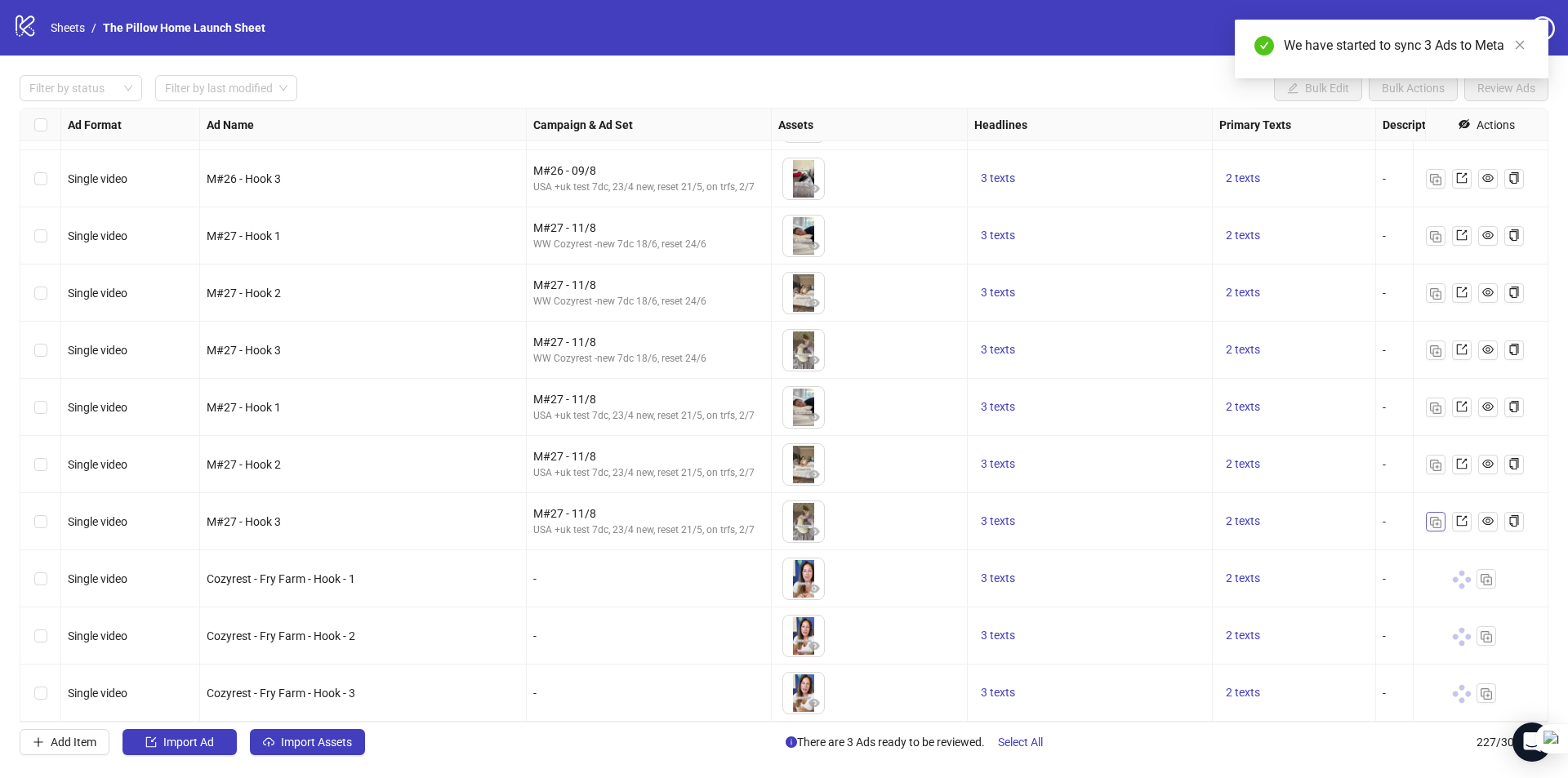
click at [1430, 516] on img "button" at bounding box center [1436, 522] width 11 height 11
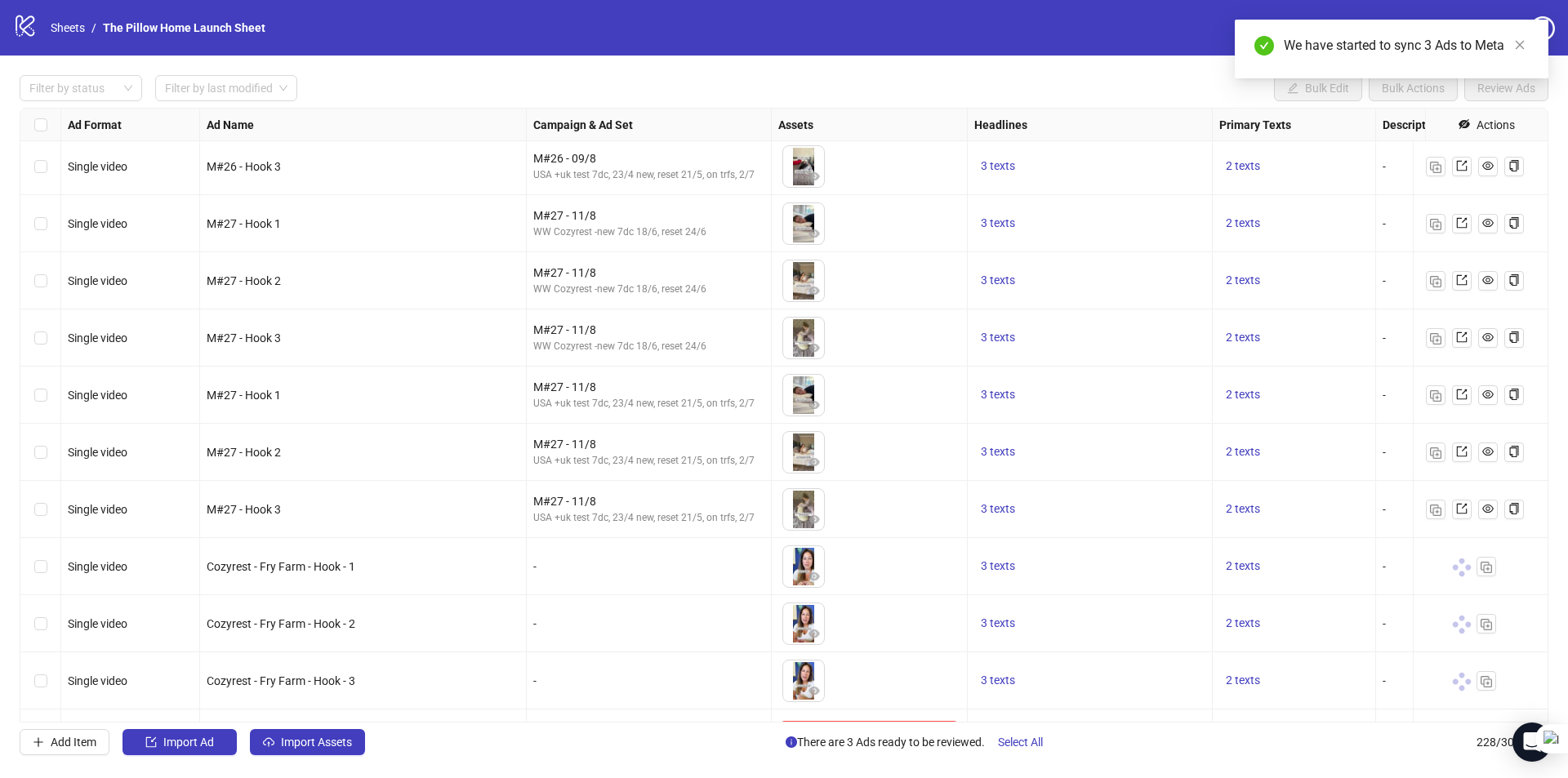
scroll to position [12456, 0]
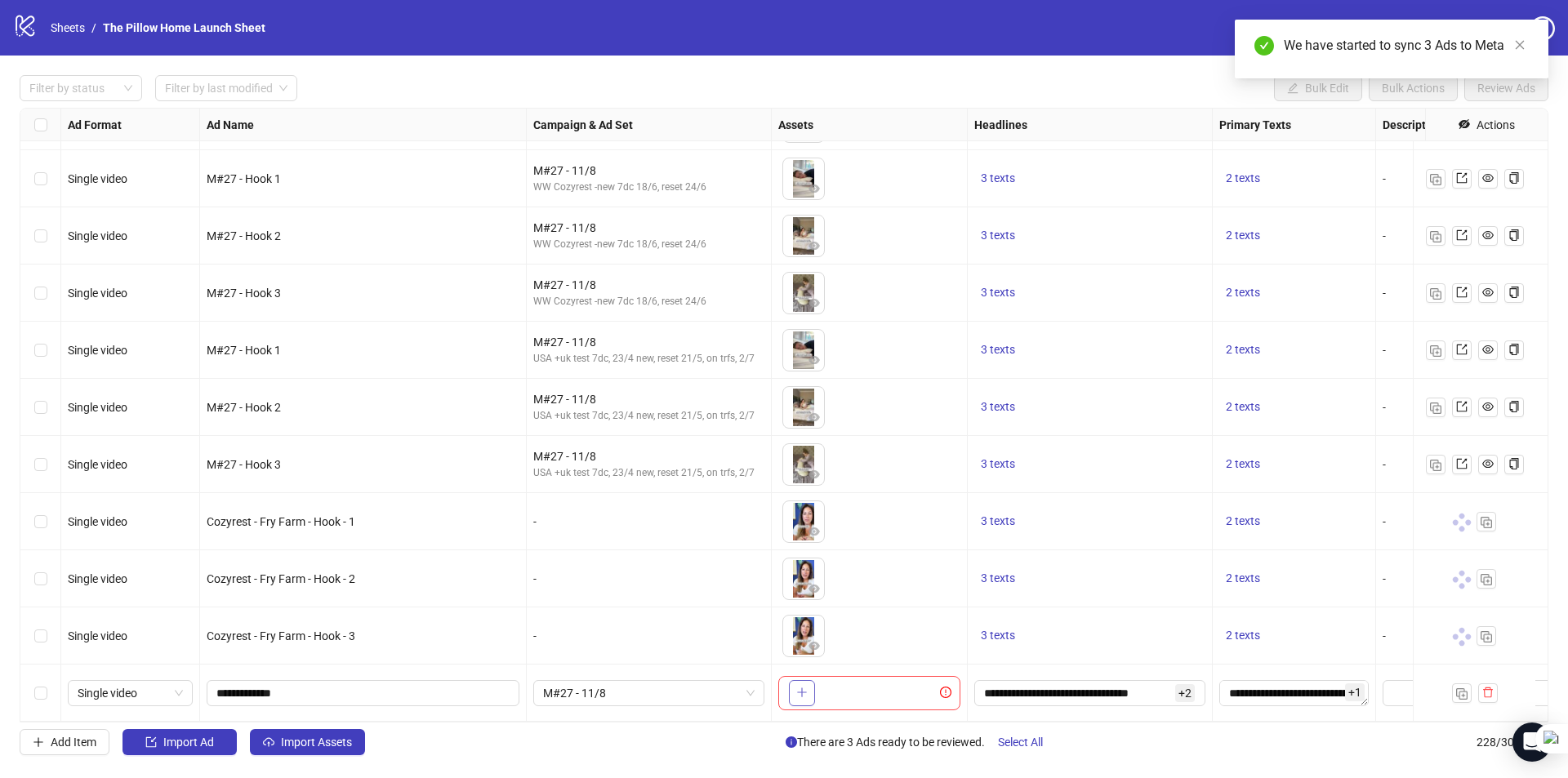
click at [792, 680] on button "button" at bounding box center [802, 693] width 26 height 26
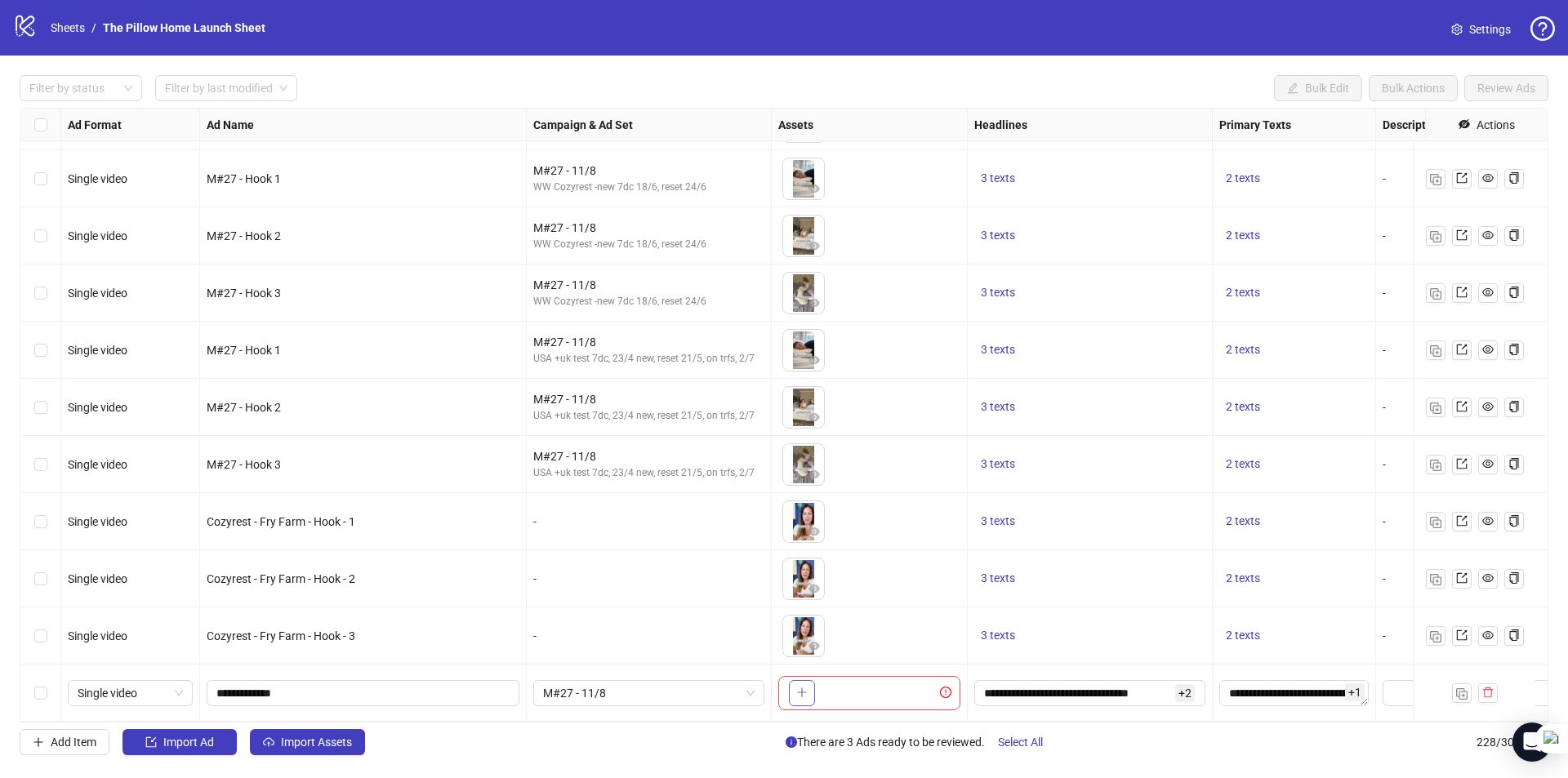
click at [800, 687] on icon "plus" at bounding box center [802, 692] width 11 height 11
click at [286, 732] on button "Import Assets" at bounding box center [307, 742] width 115 height 26
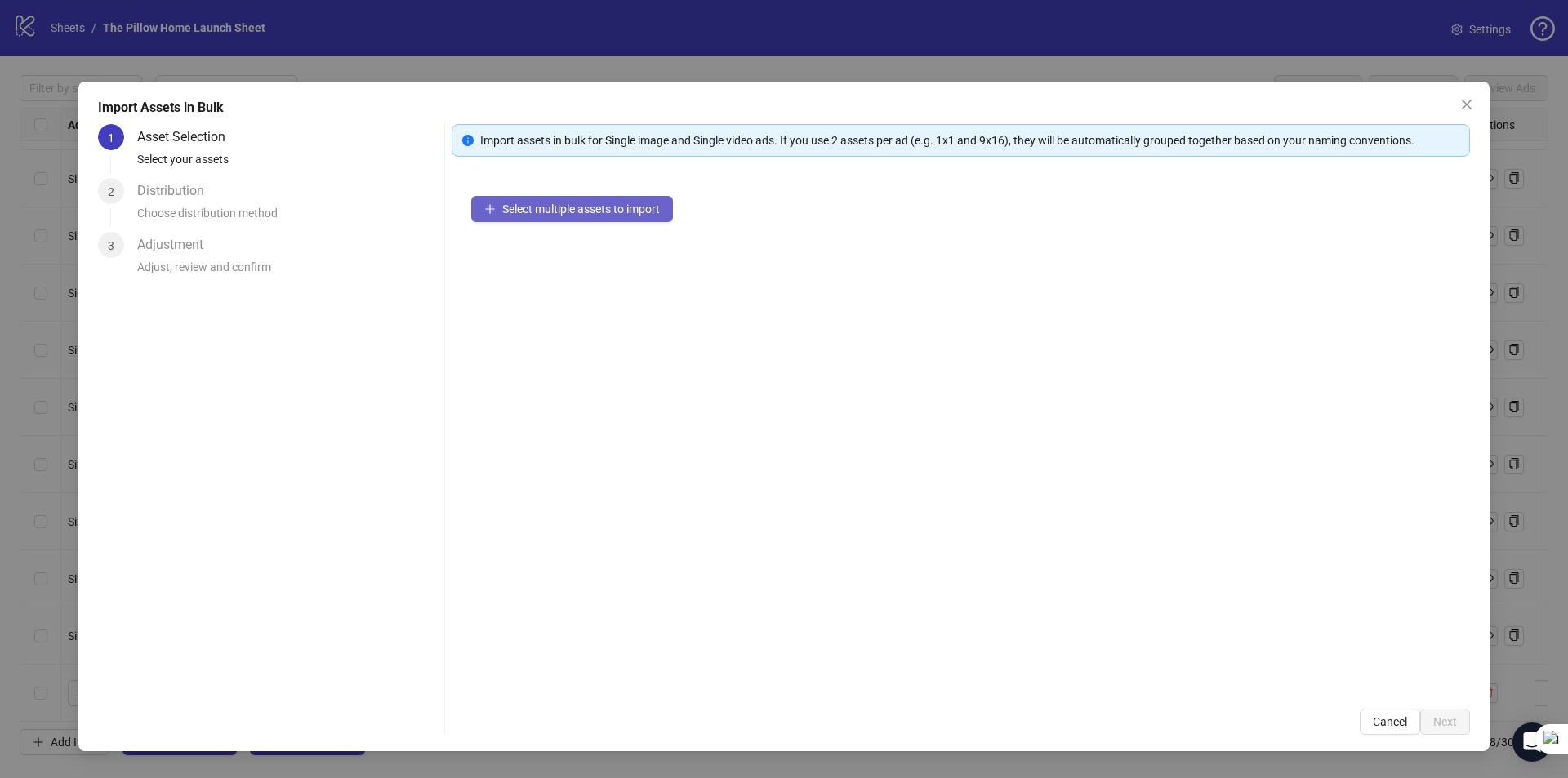
click at [525, 204] on span "Select multiple assets to import" at bounding box center [581, 209] width 158 height 13
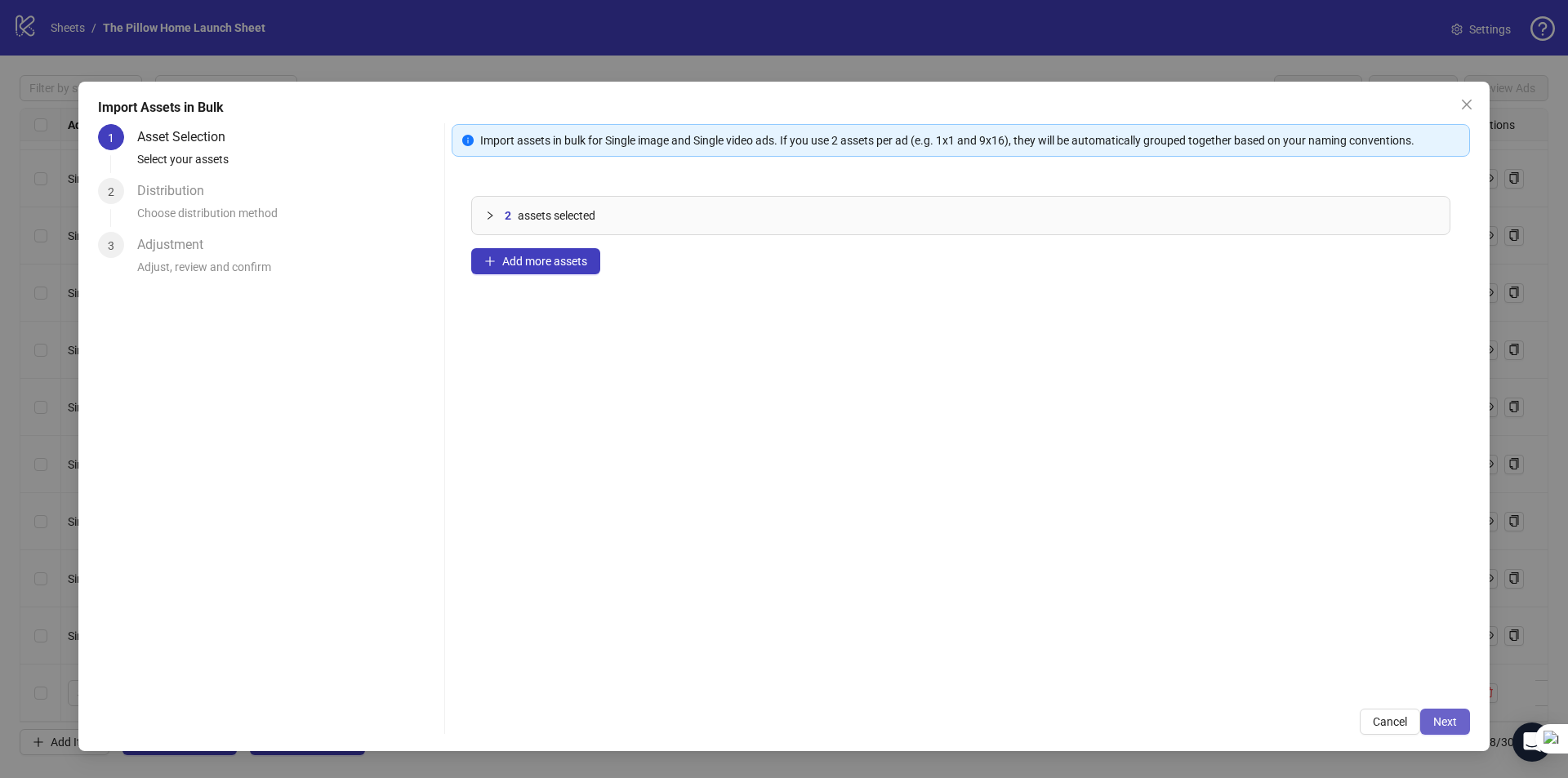
click at [1437, 719] on span "Next" at bounding box center [1444, 721] width 23 height 13
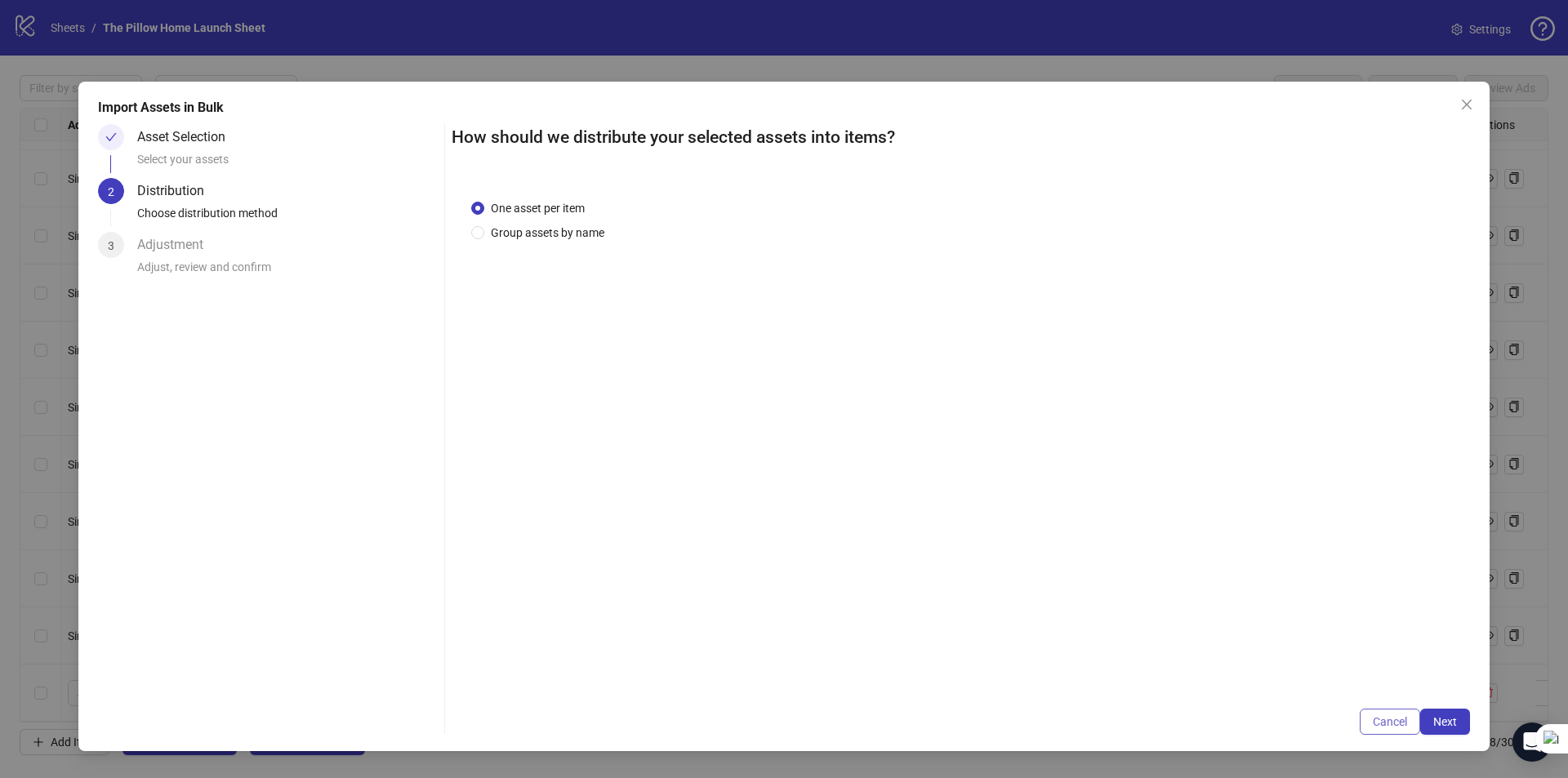
click at [1419, 714] on button "Cancel" at bounding box center [1389, 721] width 61 height 26
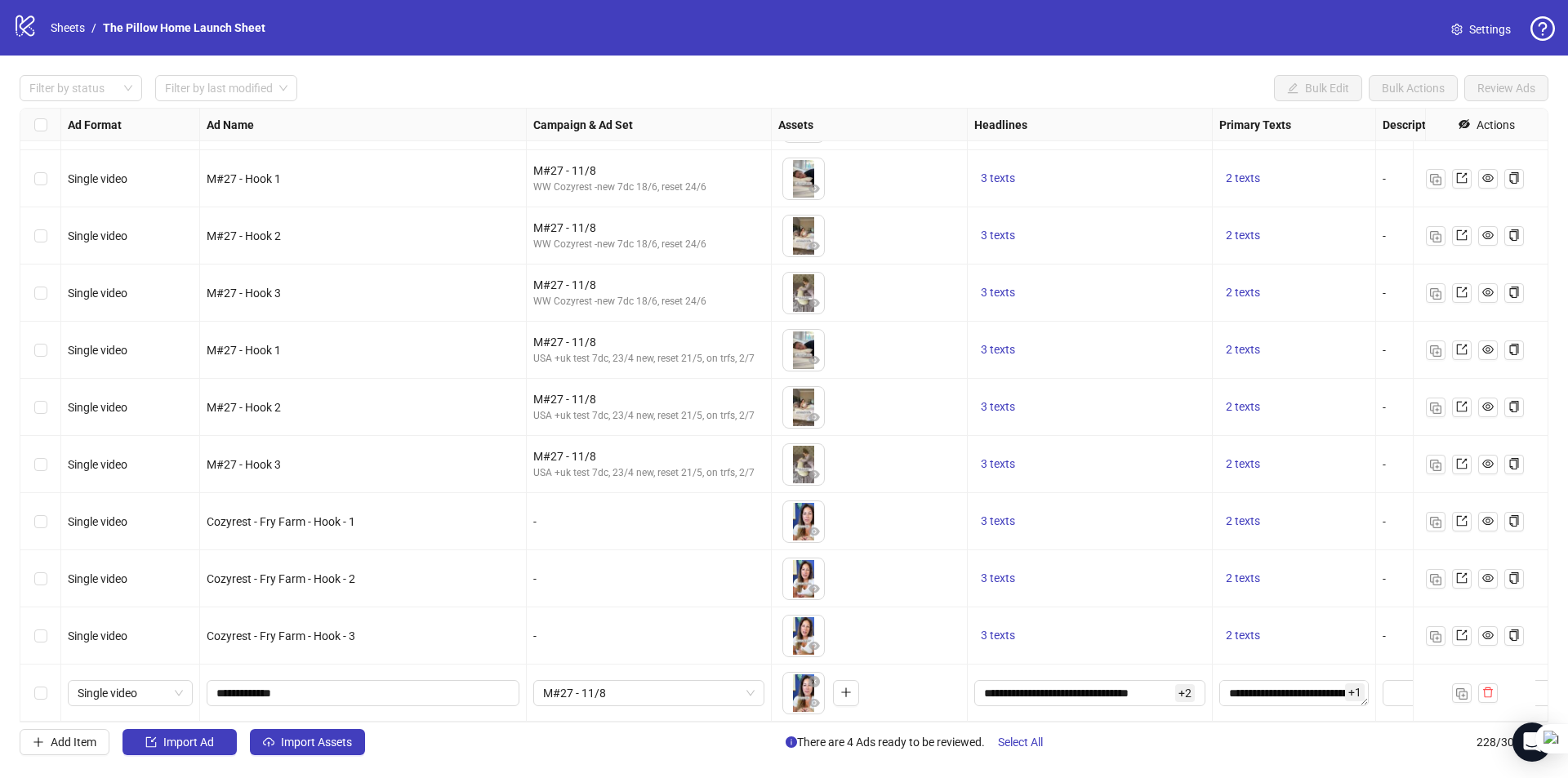
drag, startPoint x: 1419, startPoint y: 714, endPoint x: 638, endPoint y: 665, distance: 782.5
click at [315, 742] on span "Import Assets" at bounding box center [316, 742] width 71 height 13
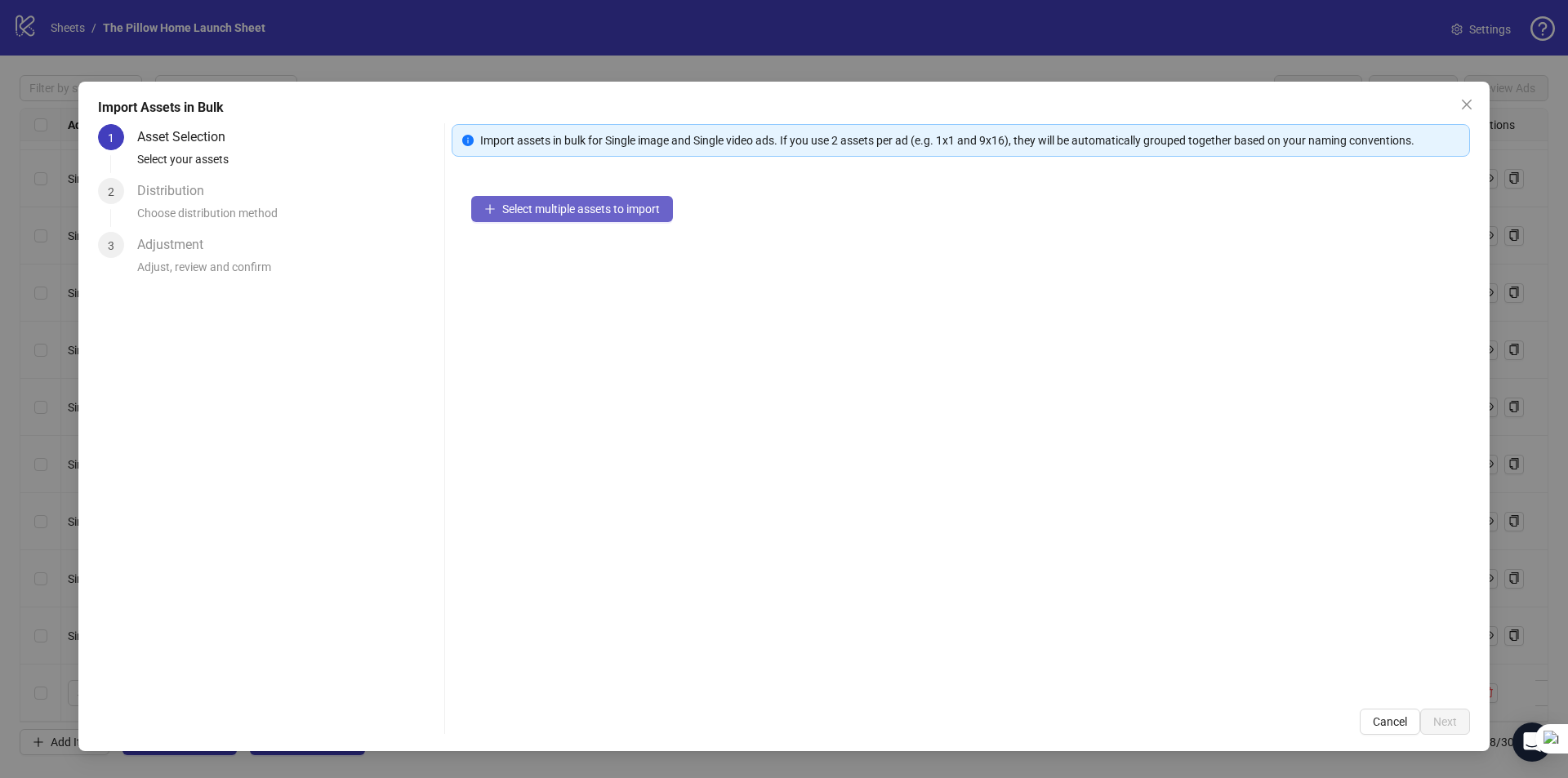
click at [512, 215] on span "Select multiple assets to import" at bounding box center [581, 209] width 158 height 13
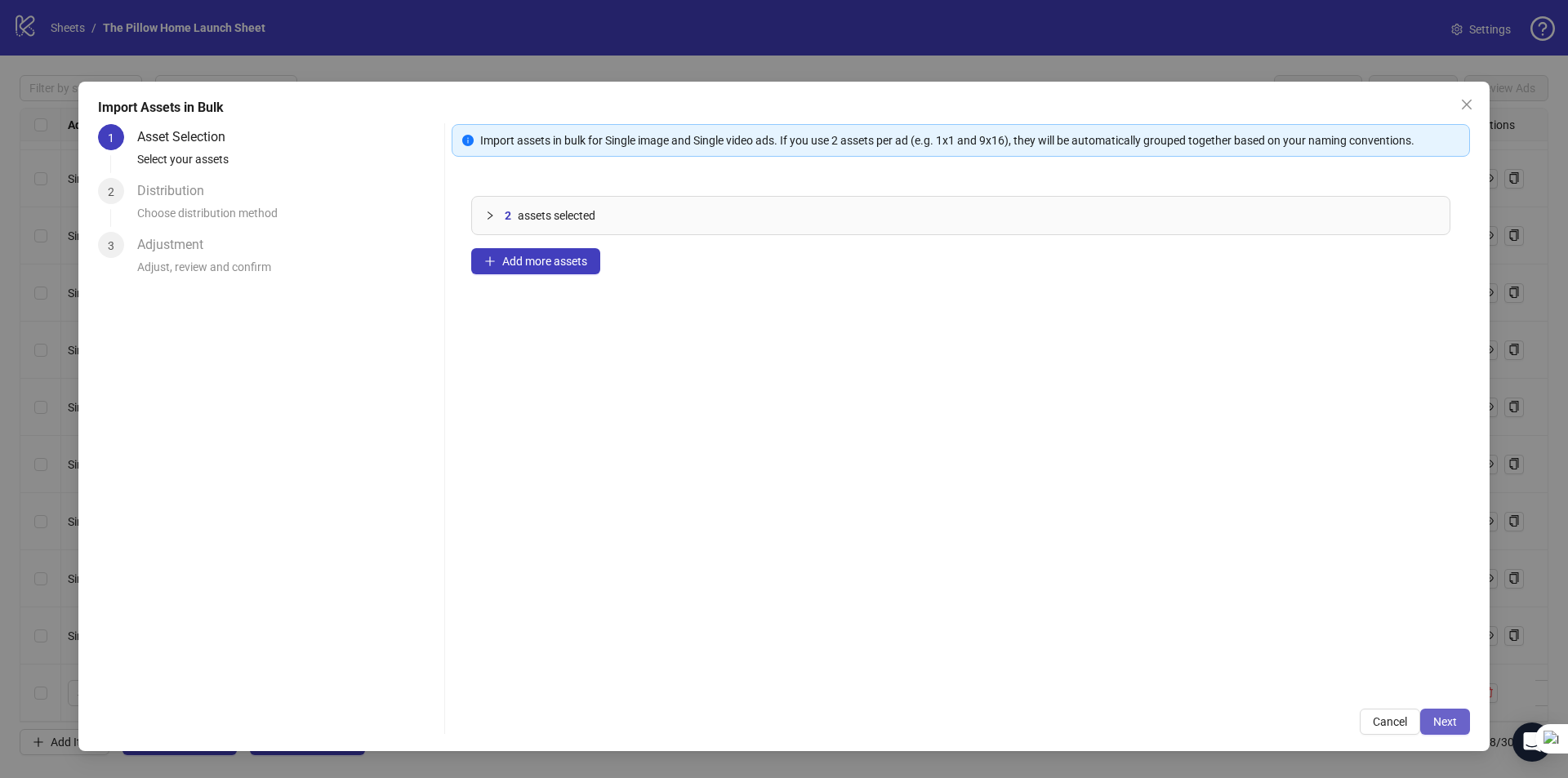
click at [1444, 719] on span "Next" at bounding box center [1444, 721] width 23 height 13
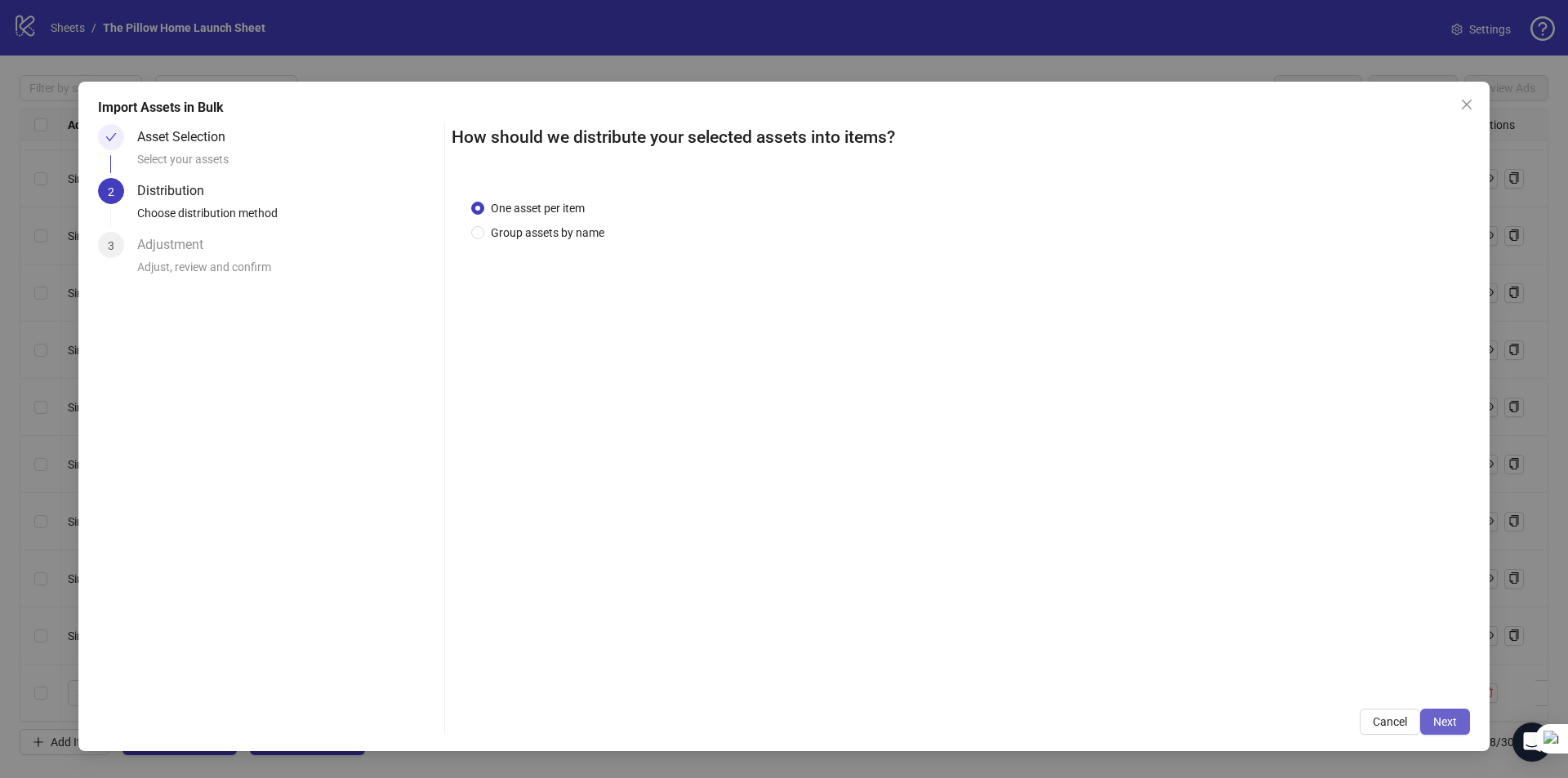
click at [1458, 713] on button "Next" at bounding box center [1444, 721] width 49 height 26
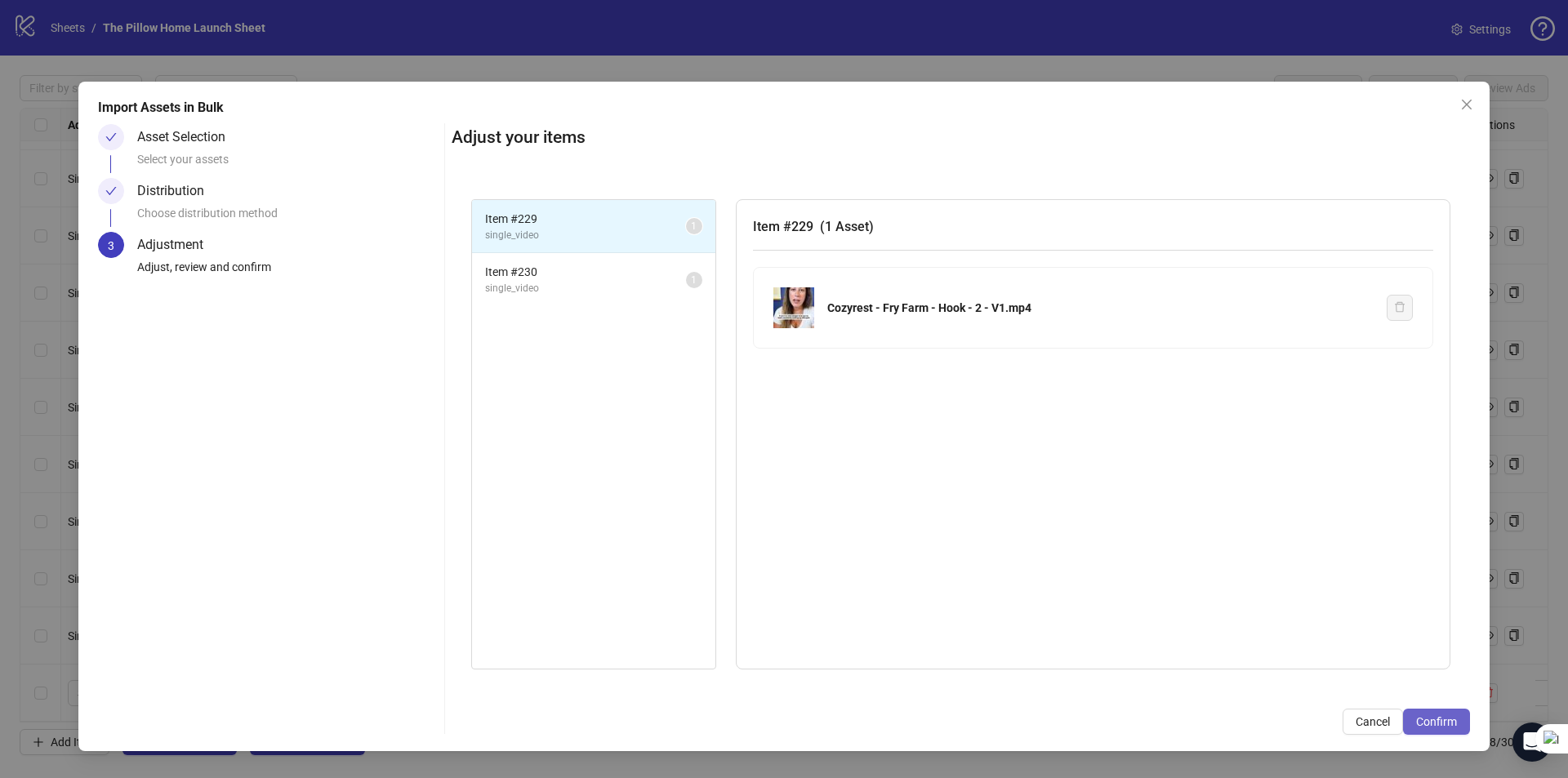
click at [1441, 725] on span "Confirm" at bounding box center [1437, 721] width 41 height 13
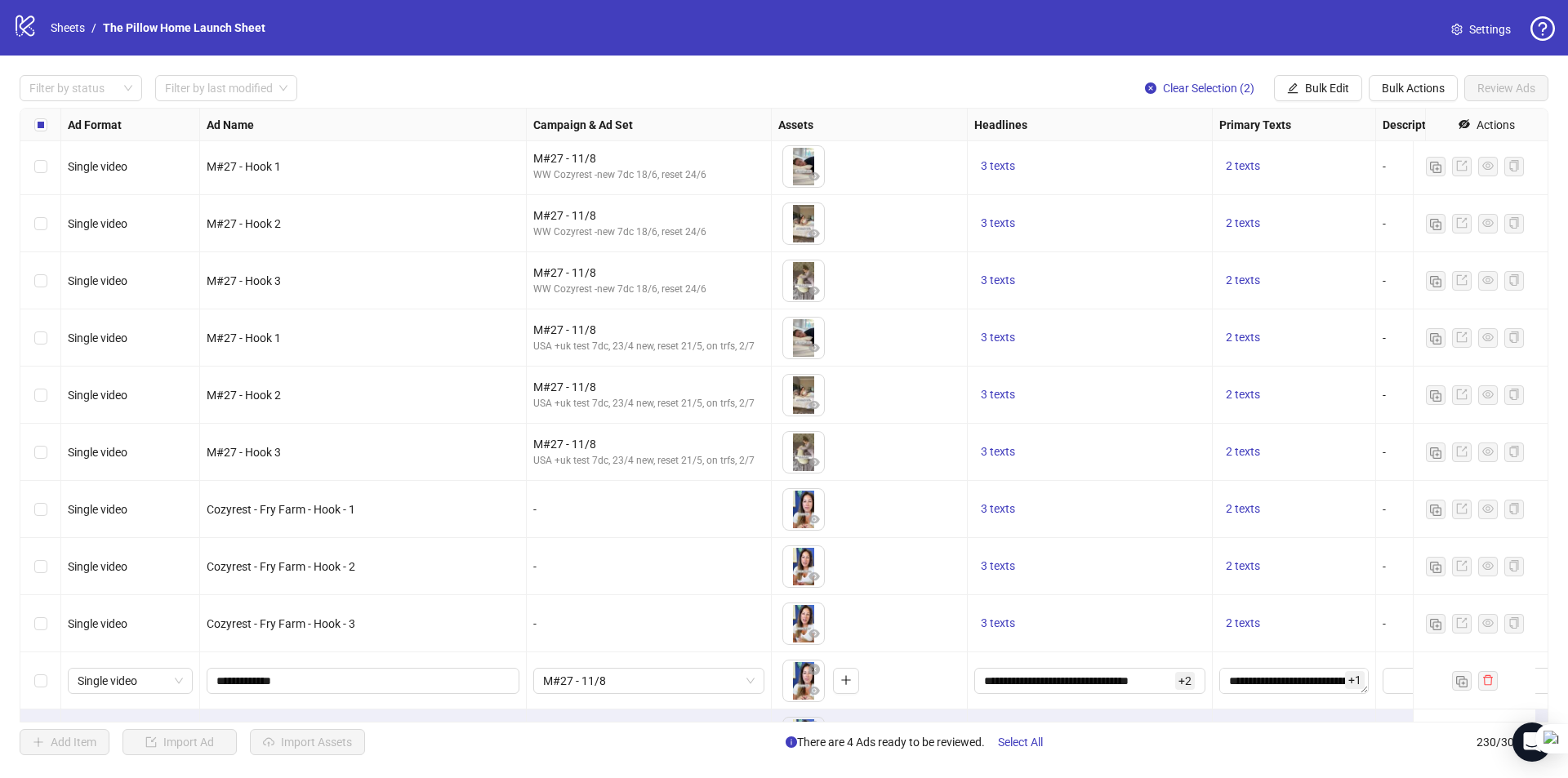
scroll to position [12571, 0]
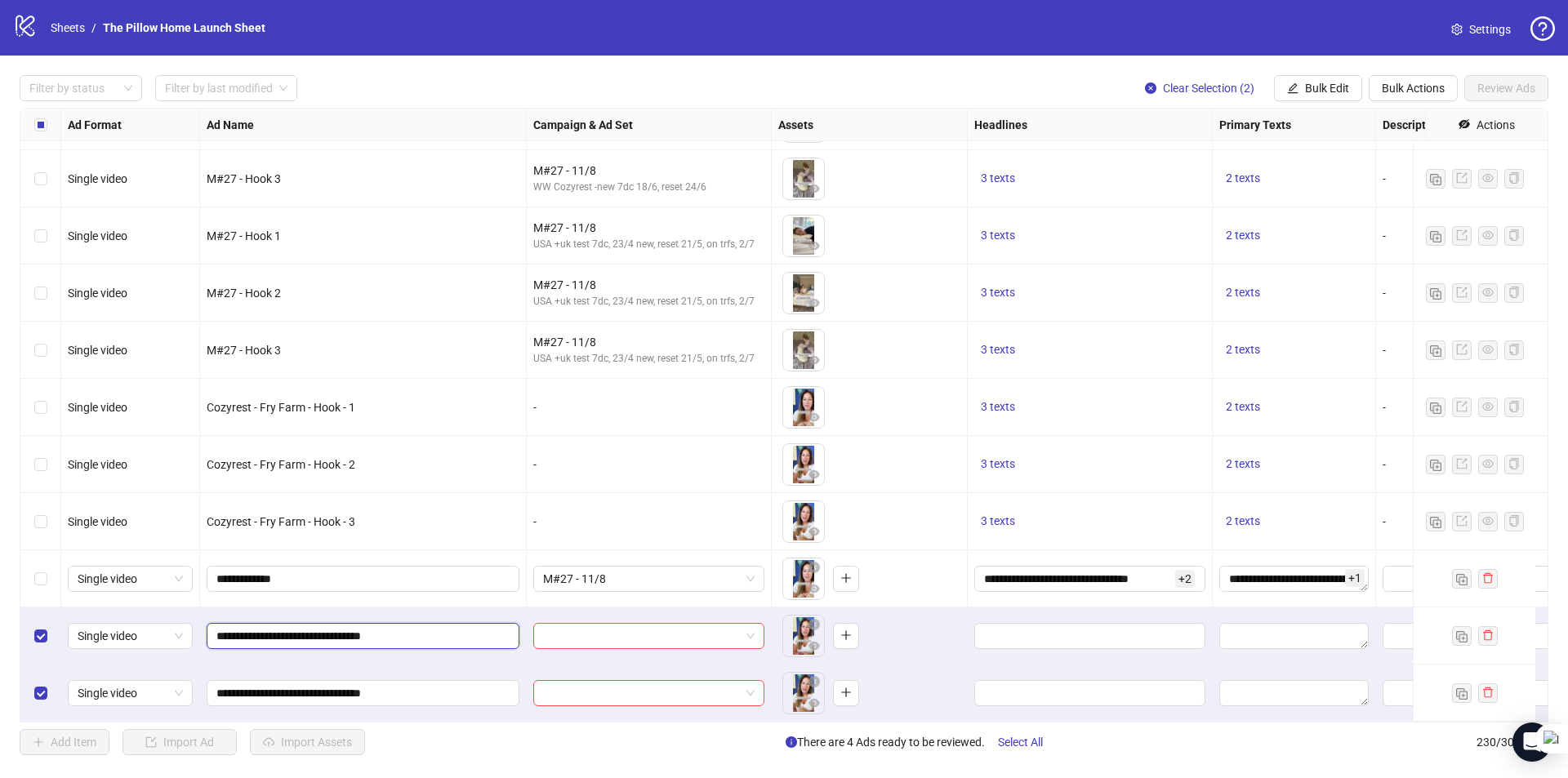
drag, startPoint x: 413, startPoint y: 624, endPoint x: 200, endPoint y: 592, distance: 215.4
click at [280, 563] on div "Copy Improve" at bounding box center [287, 571] width 121 height 21
click at [381, 575] on icon at bounding box center [383, 571] width 11 height 11
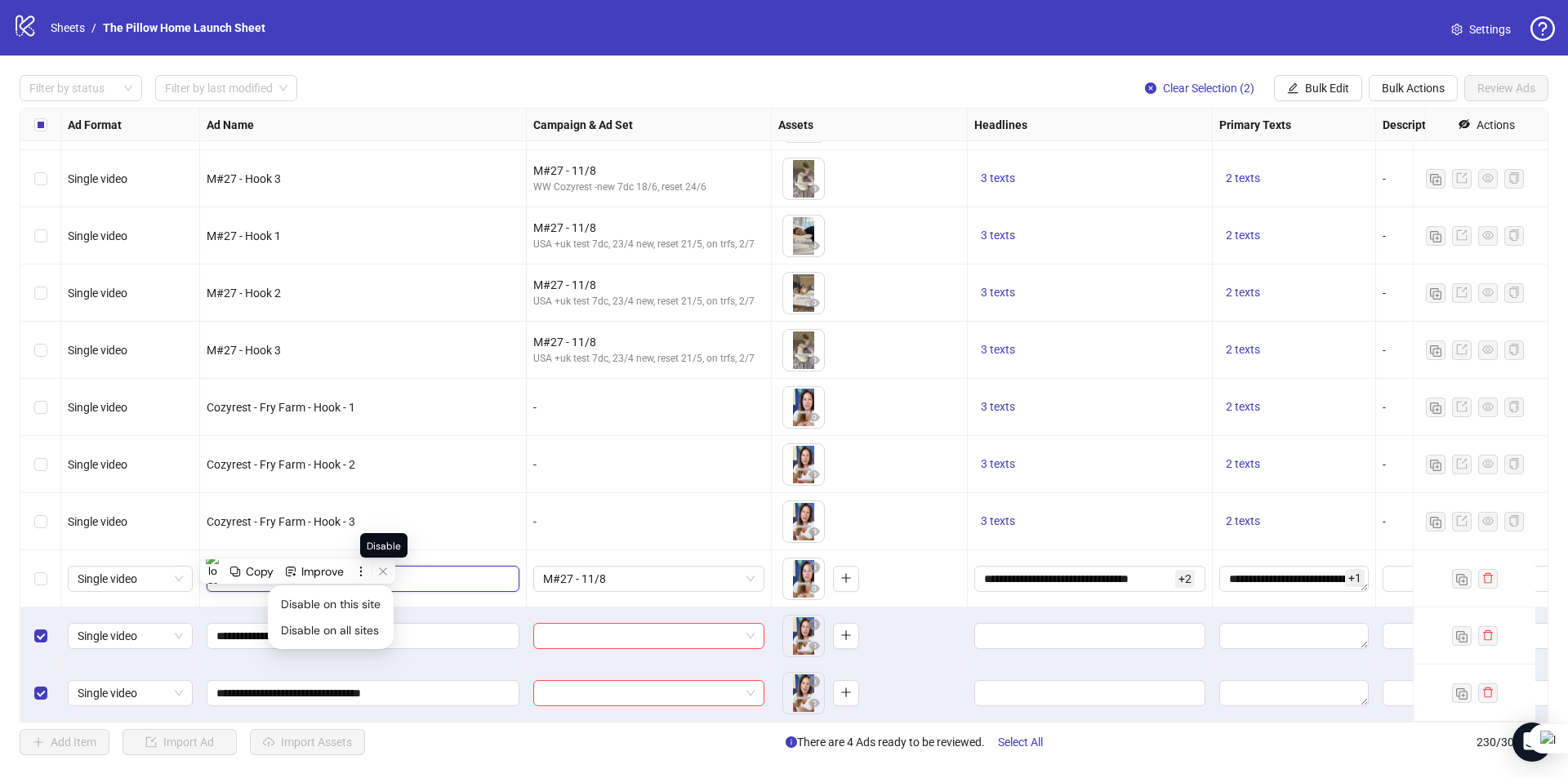
click at [409, 569] on input "**********" at bounding box center [361, 578] width 290 height 18
click at [362, 569] on input "**********" at bounding box center [361, 578] width 290 height 18
paste input "**********"
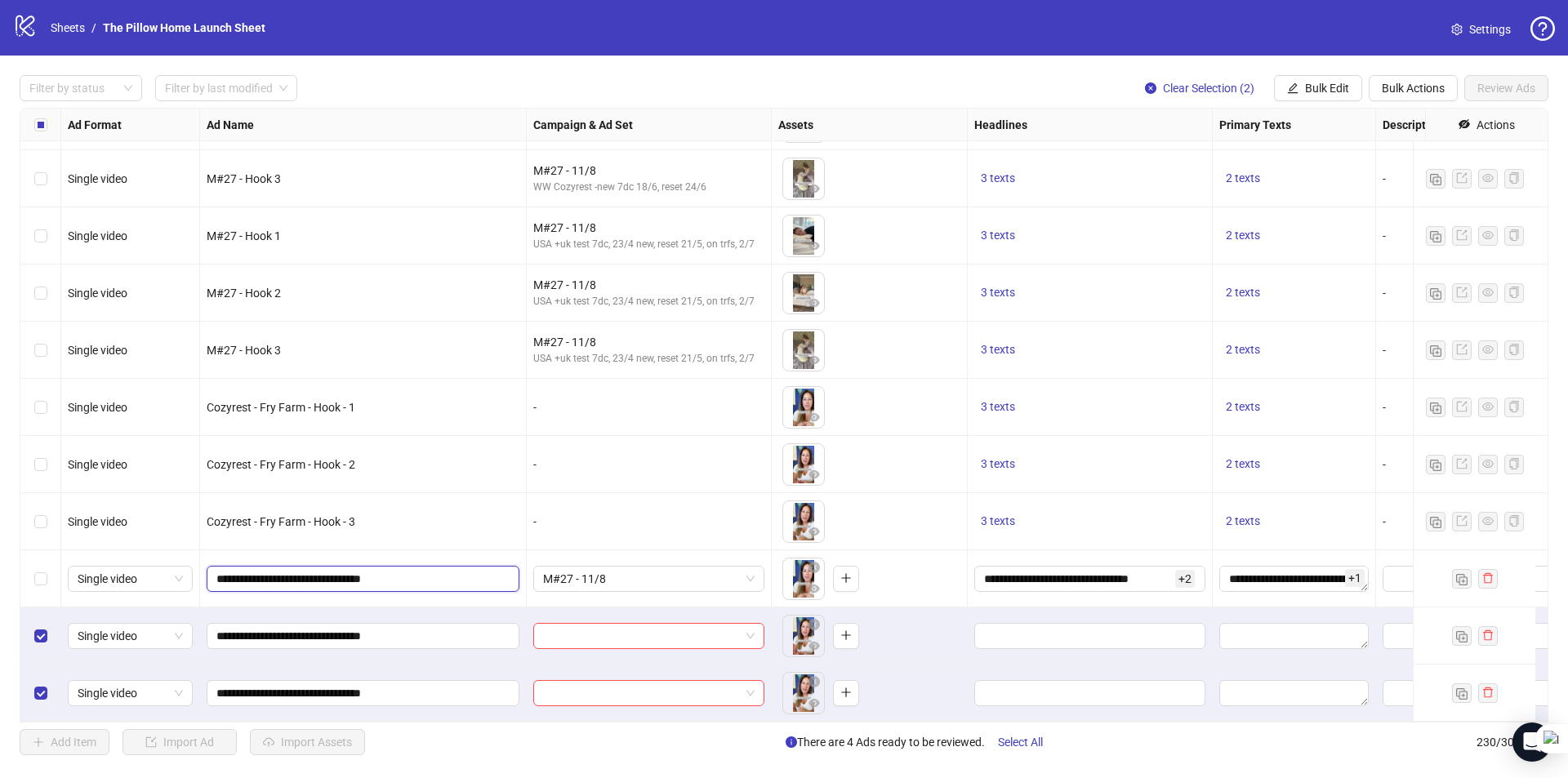
click at [360, 570] on input "**********" at bounding box center [361, 578] width 290 height 18
type input "**********"
click at [48, 566] on div "Select row 228" at bounding box center [41, 578] width 41 height 57
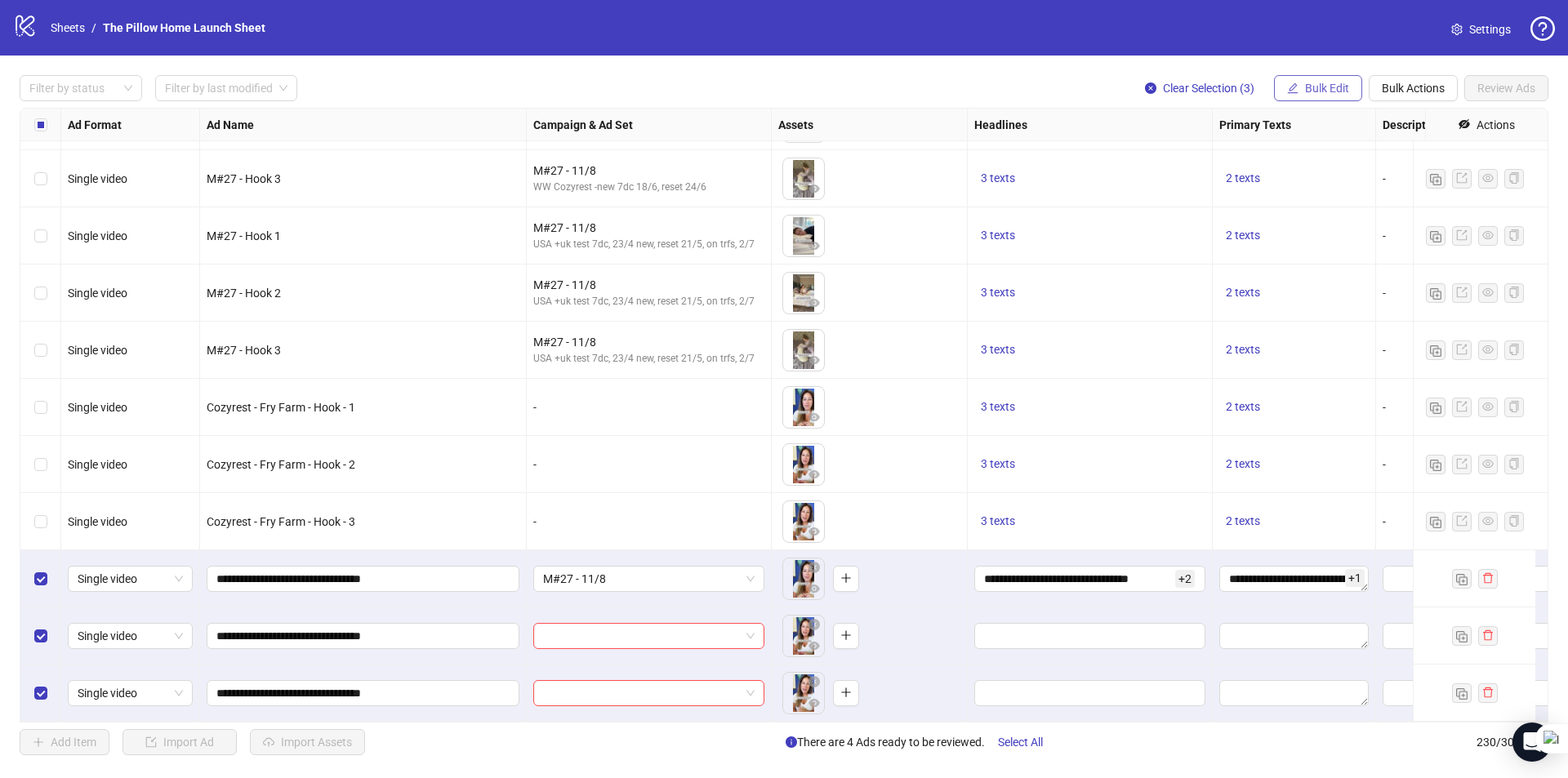
click at [1320, 81] on button "Bulk Edit" at bounding box center [1317, 89] width 89 height 26
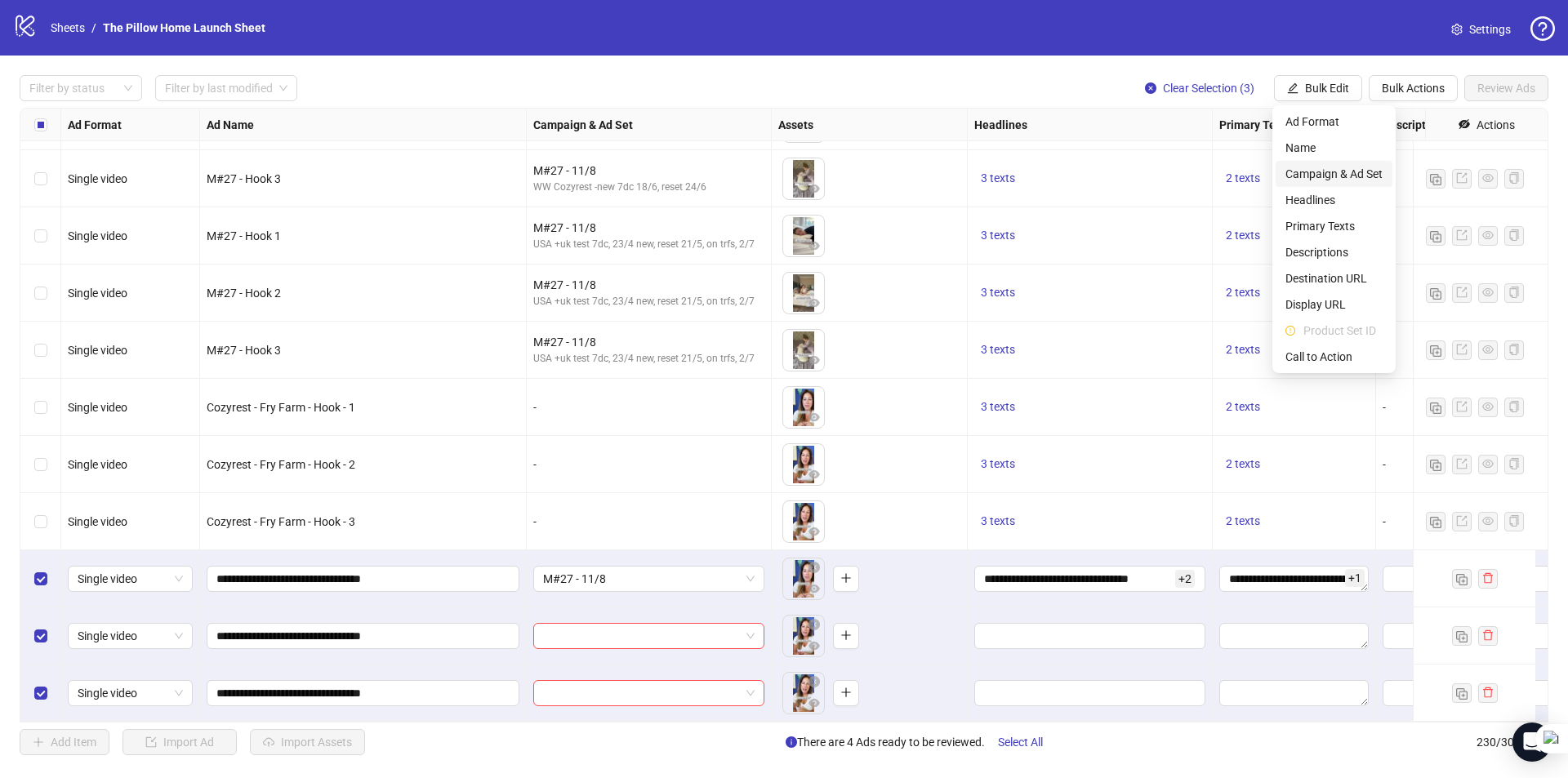
click at [1316, 181] on span "Campaign & Ad Set" at bounding box center [1334, 173] width 97 height 18
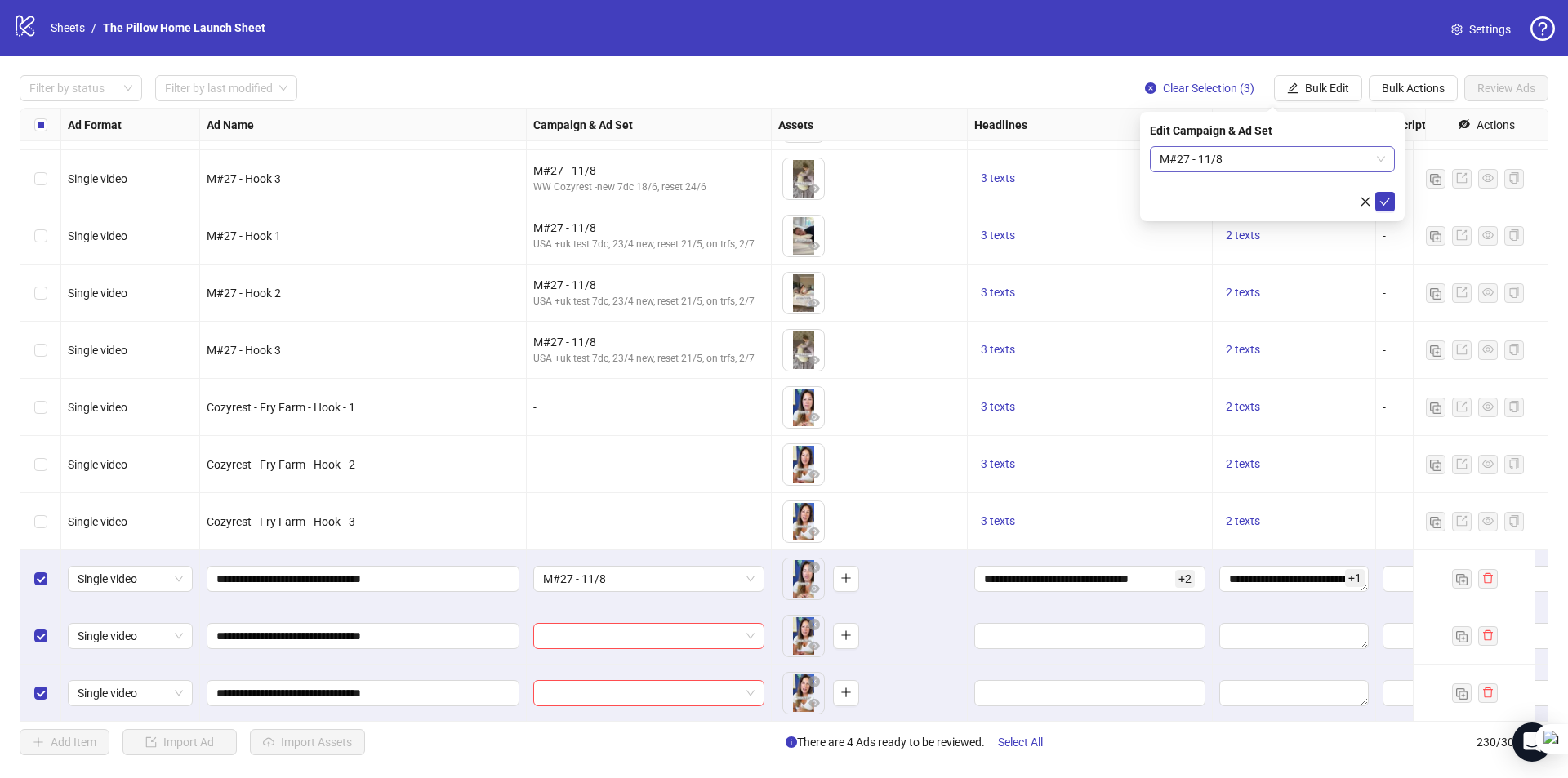
click at [1340, 168] on span "M#27 - 11/8" at bounding box center [1272, 159] width 226 height 24
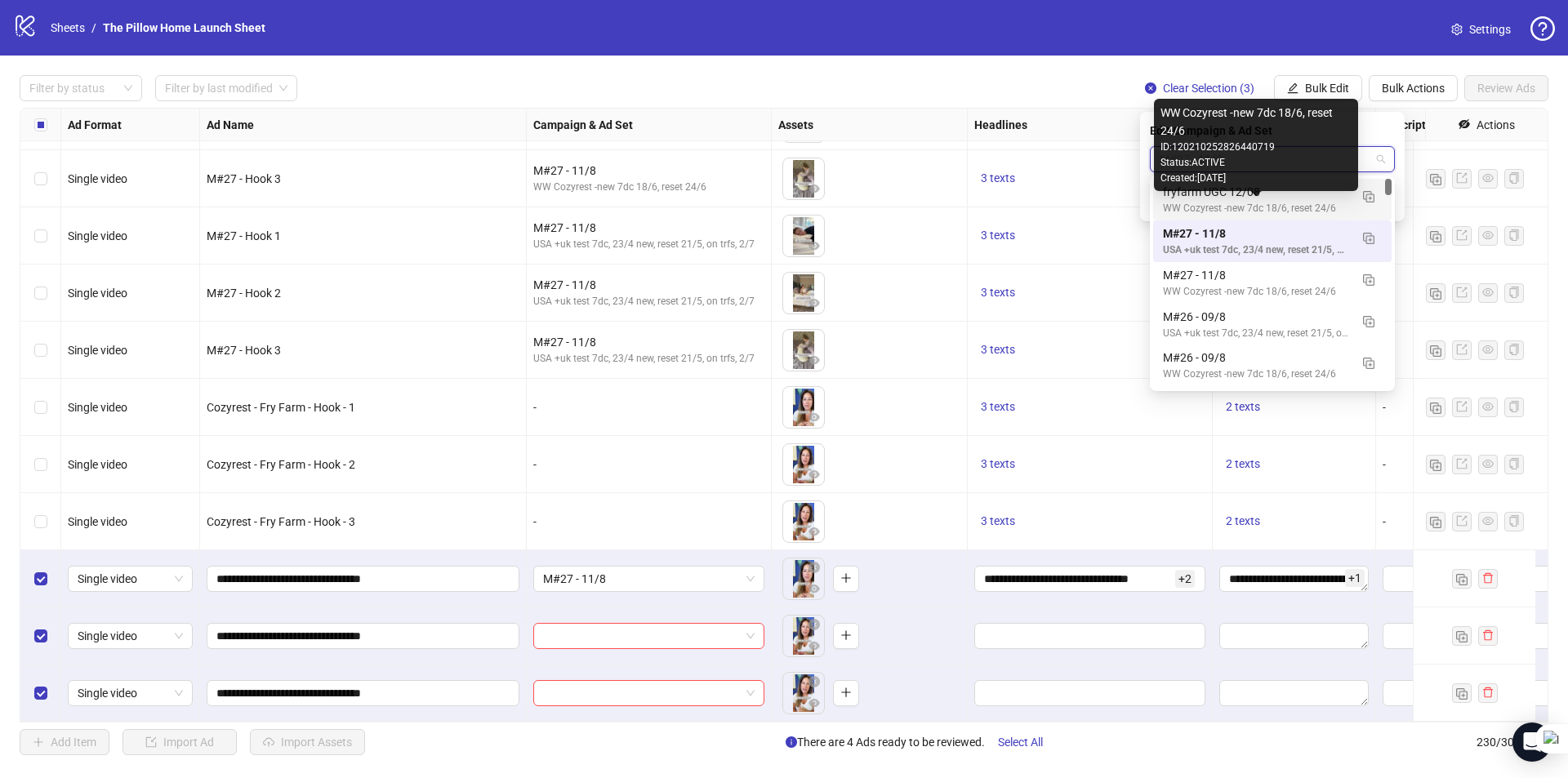
click at [1214, 201] on div "WW Cozyrest -new 7dc 18/6, reset 24/6" at bounding box center [1256, 208] width 186 height 16
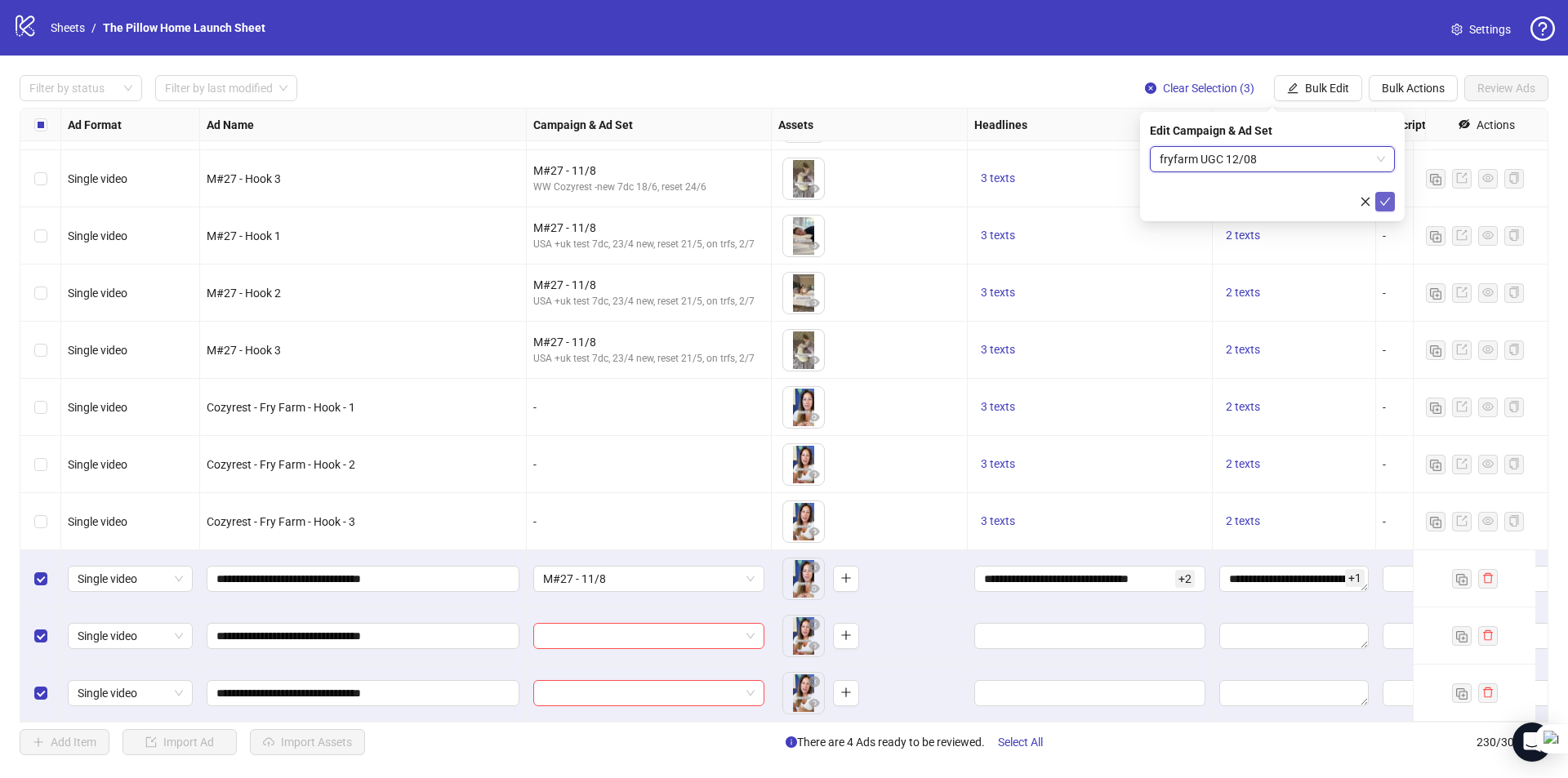
click at [1380, 198] on icon "check" at bounding box center [1384, 201] width 11 height 11
click at [1328, 82] on span "Bulk Edit" at bounding box center [1327, 89] width 44 height 13
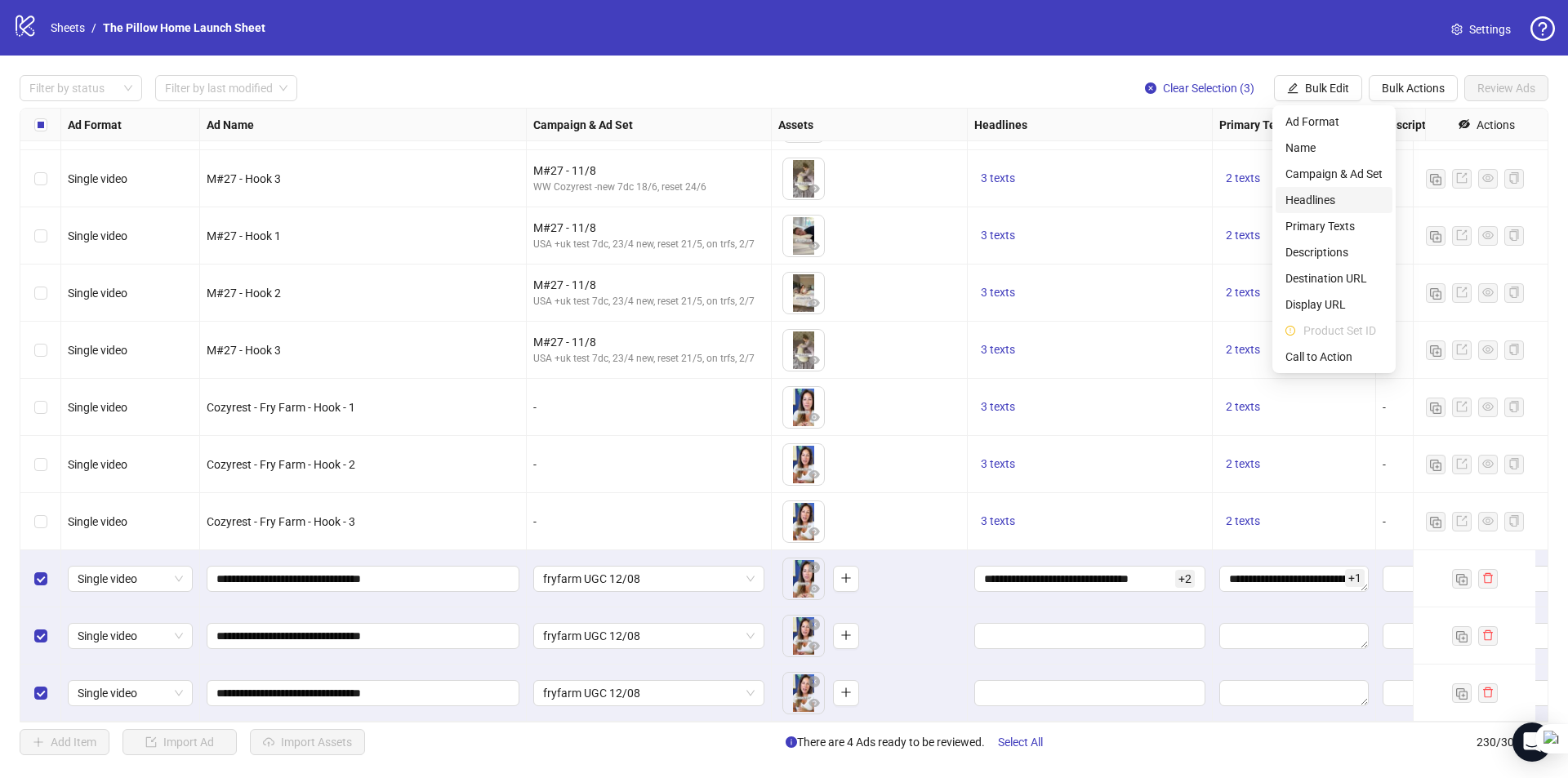
click at [1307, 200] on span "Headlines" at bounding box center [1334, 199] width 97 height 18
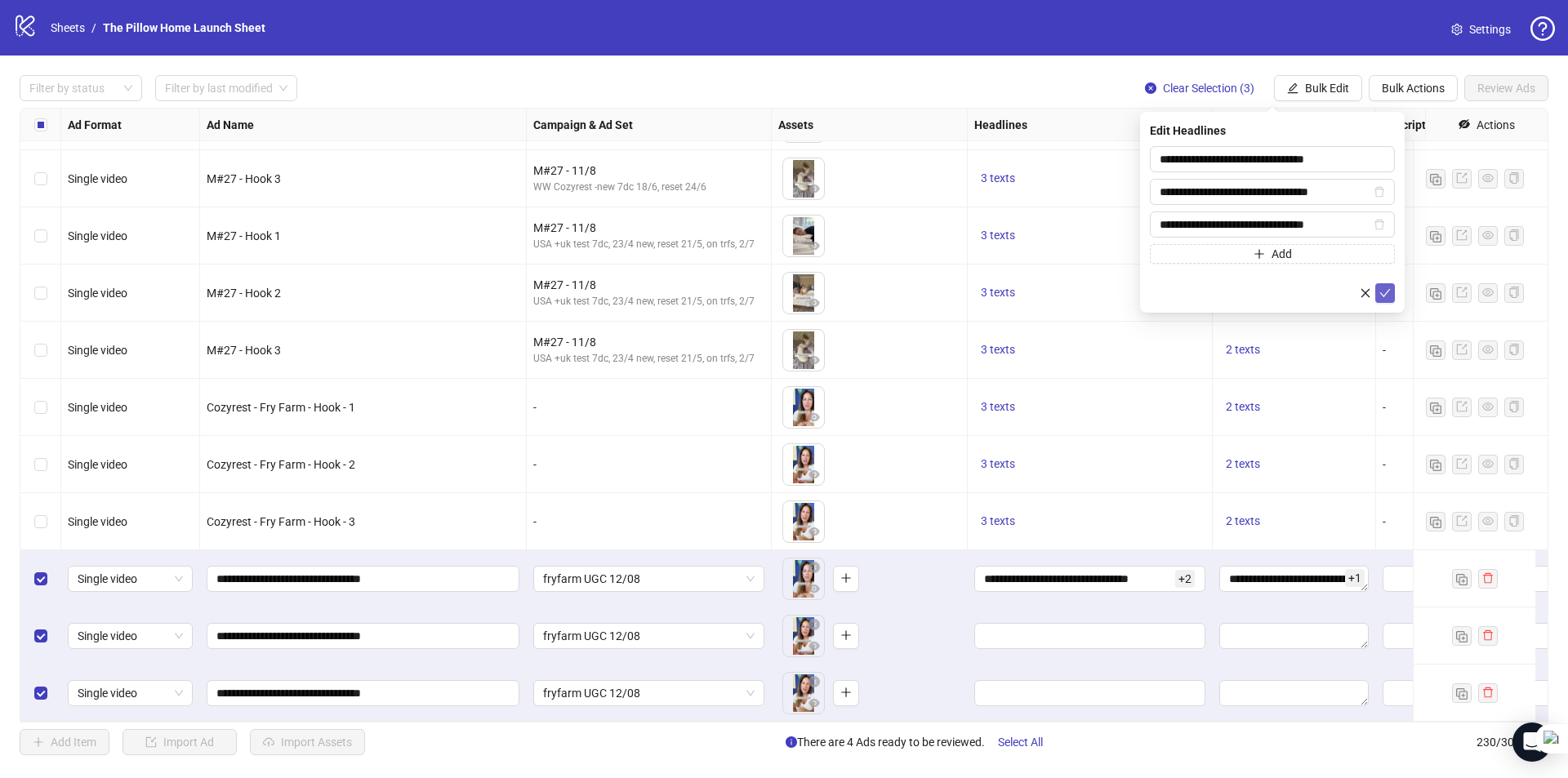
click at [1386, 292] on icon "check" at bounding box center [1384, 293] width 10 height 8
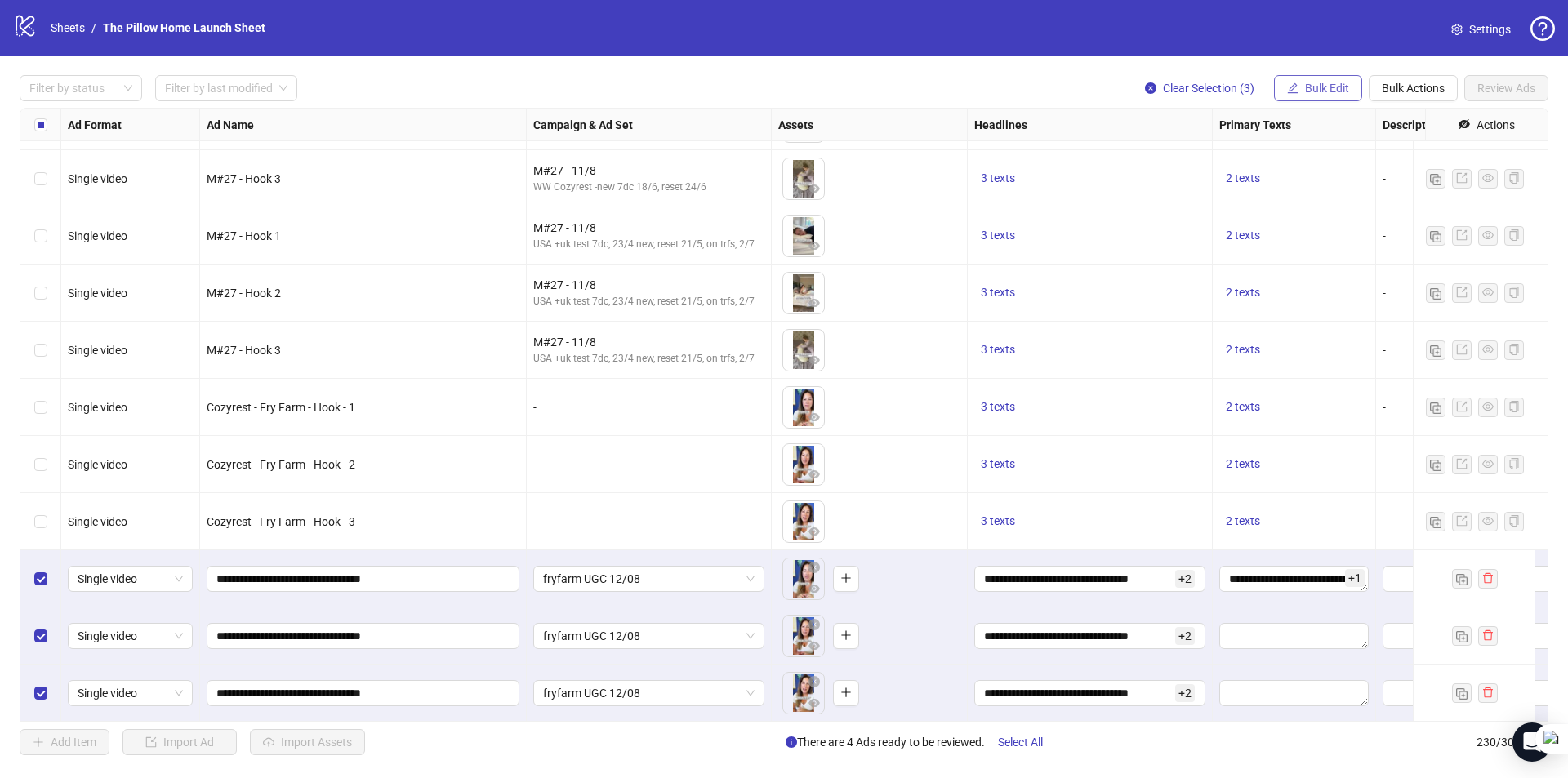
click at [1323, 89] on span "Bulk Edit" at bounding box center [1327, 89] width 44 height 13
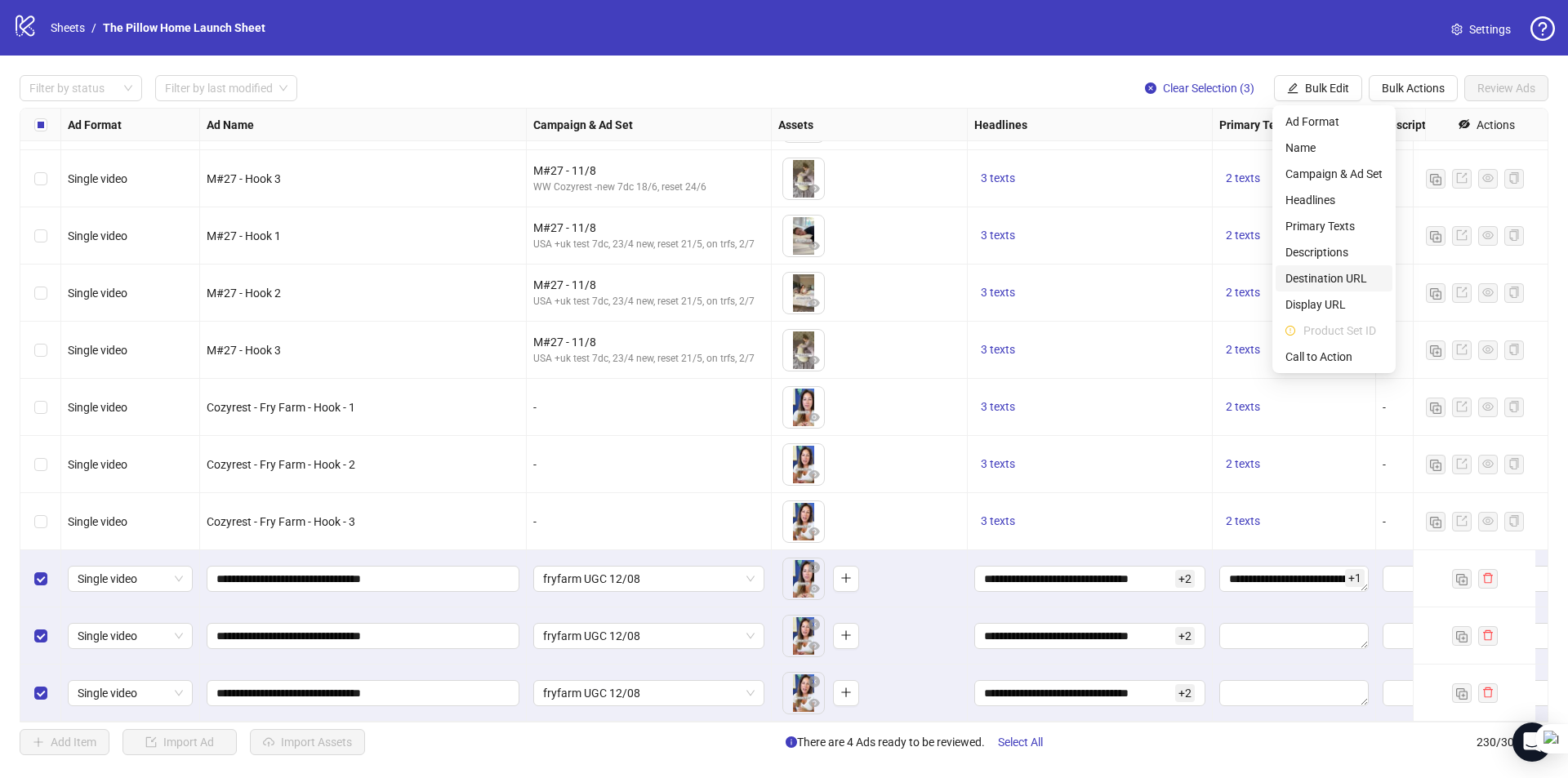
click at [1311, 275] on span "Destination URL" at bounding box center [1334, 278] width 97 height 18
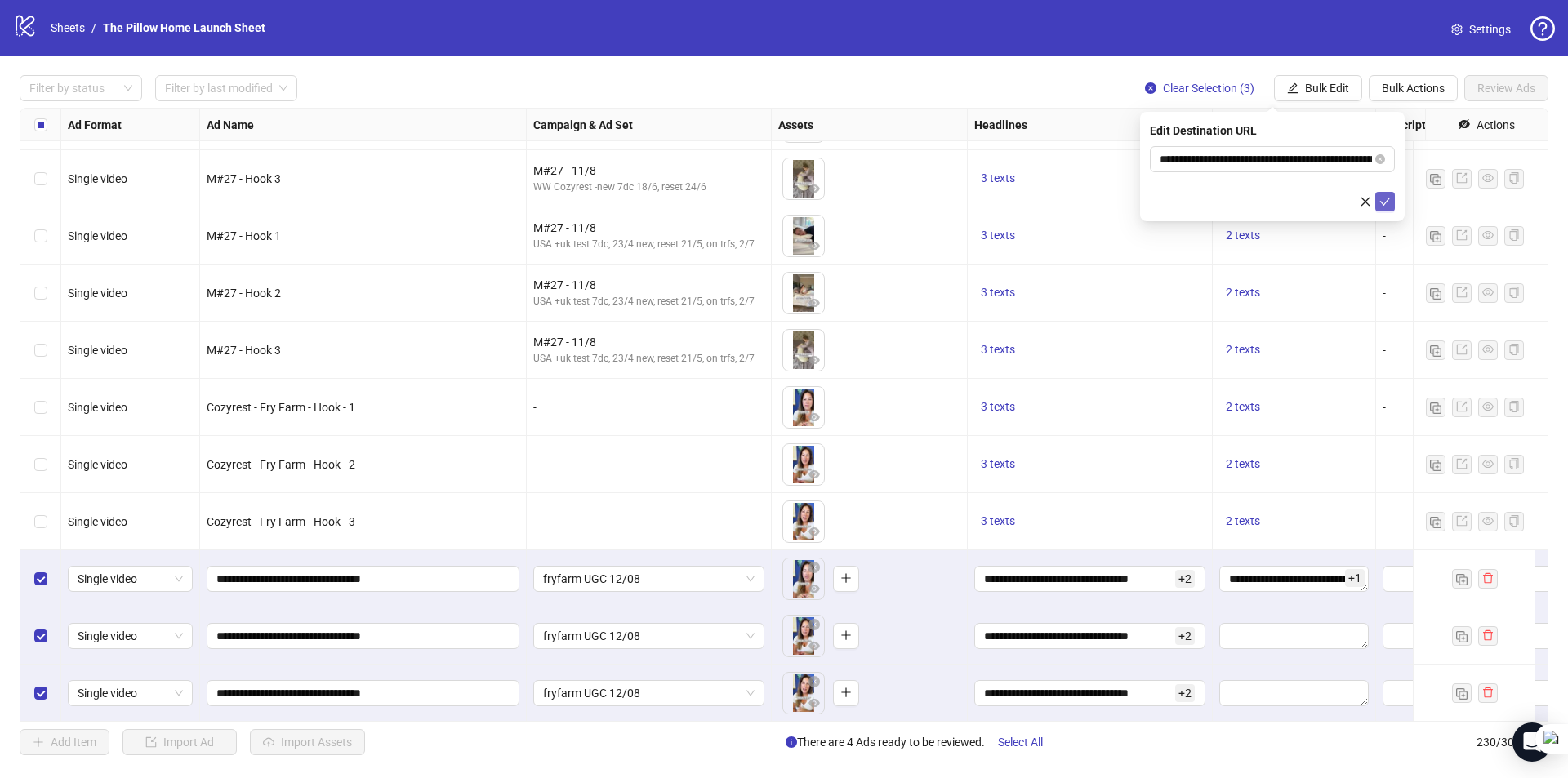
click at [1388, 207] on span "submit" at bounding box center [1384, 201] width 11 height 13
click at [1318, 90] on span "Bulk Edit" at bounding box center [1327, 89] width 44 height 13
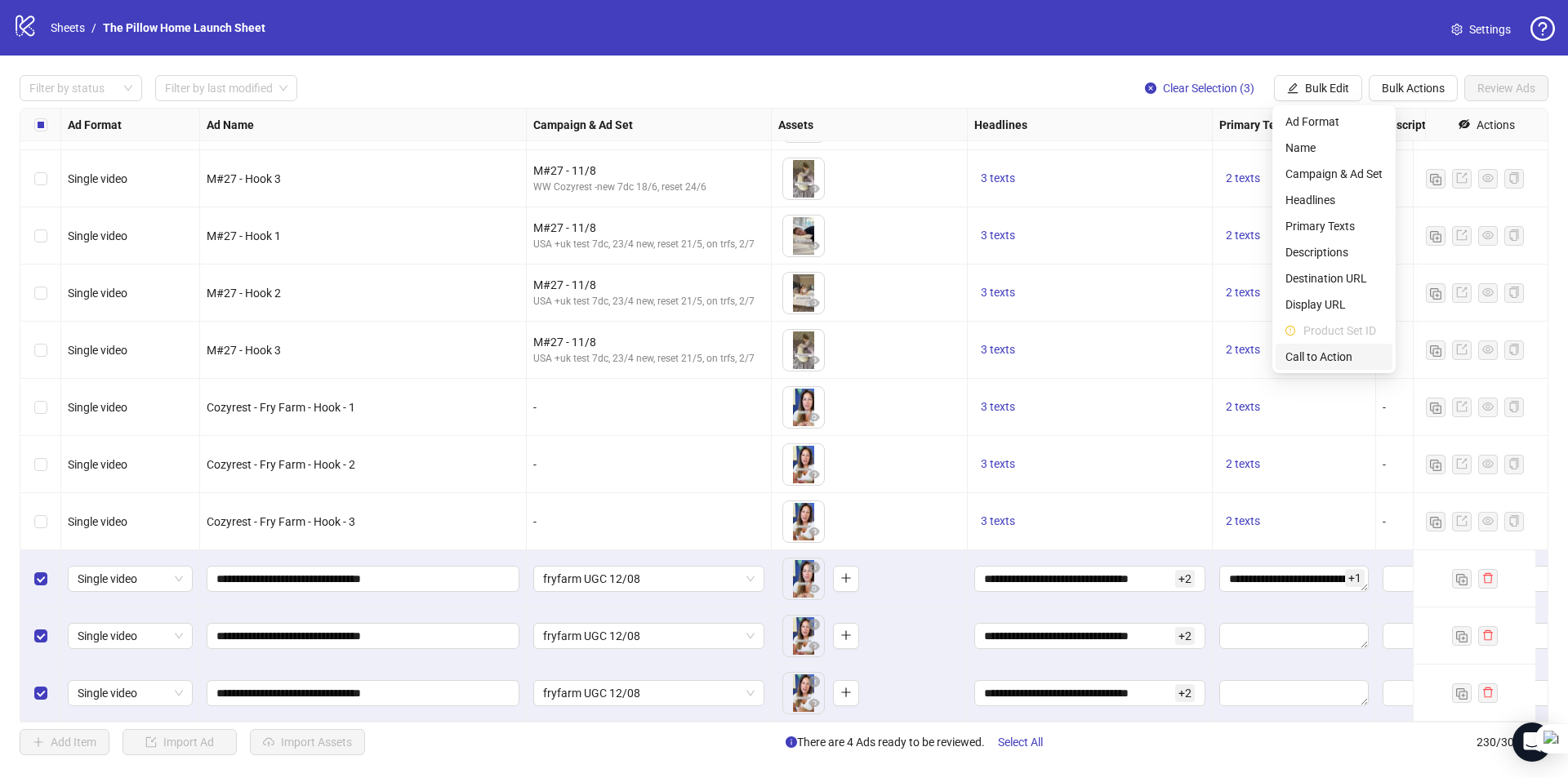
click at [1310, 360] on span "Call to Action" at bounding box center [1334, 356] width 97 height 18
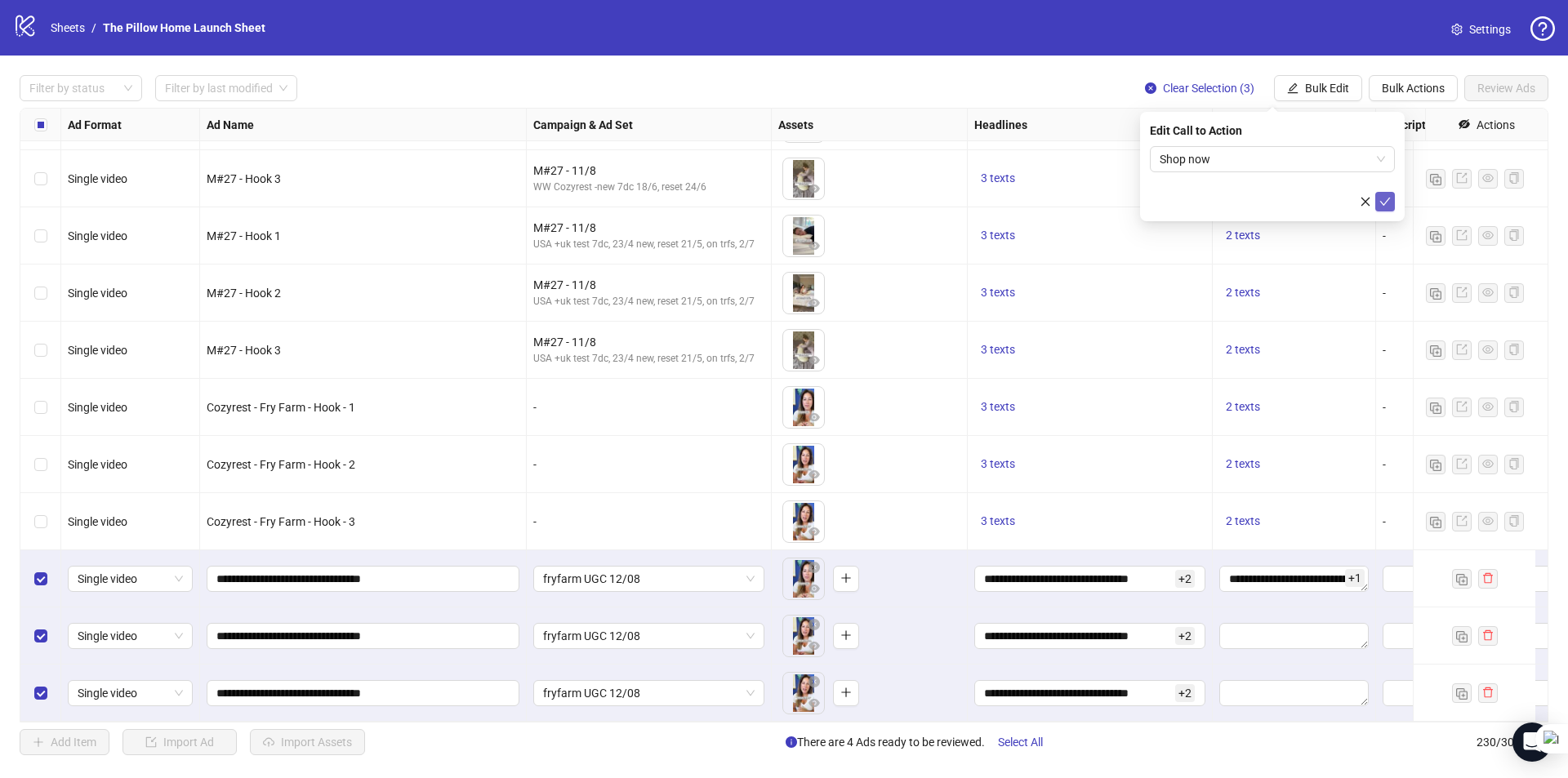
click at [1388, 200] on icon "check" at bounding box center [1384, 201] width 11 height 11
click at [1330, 89] on span "Bulk Edit" at bounding box center [1327, 89] width 44 height 13
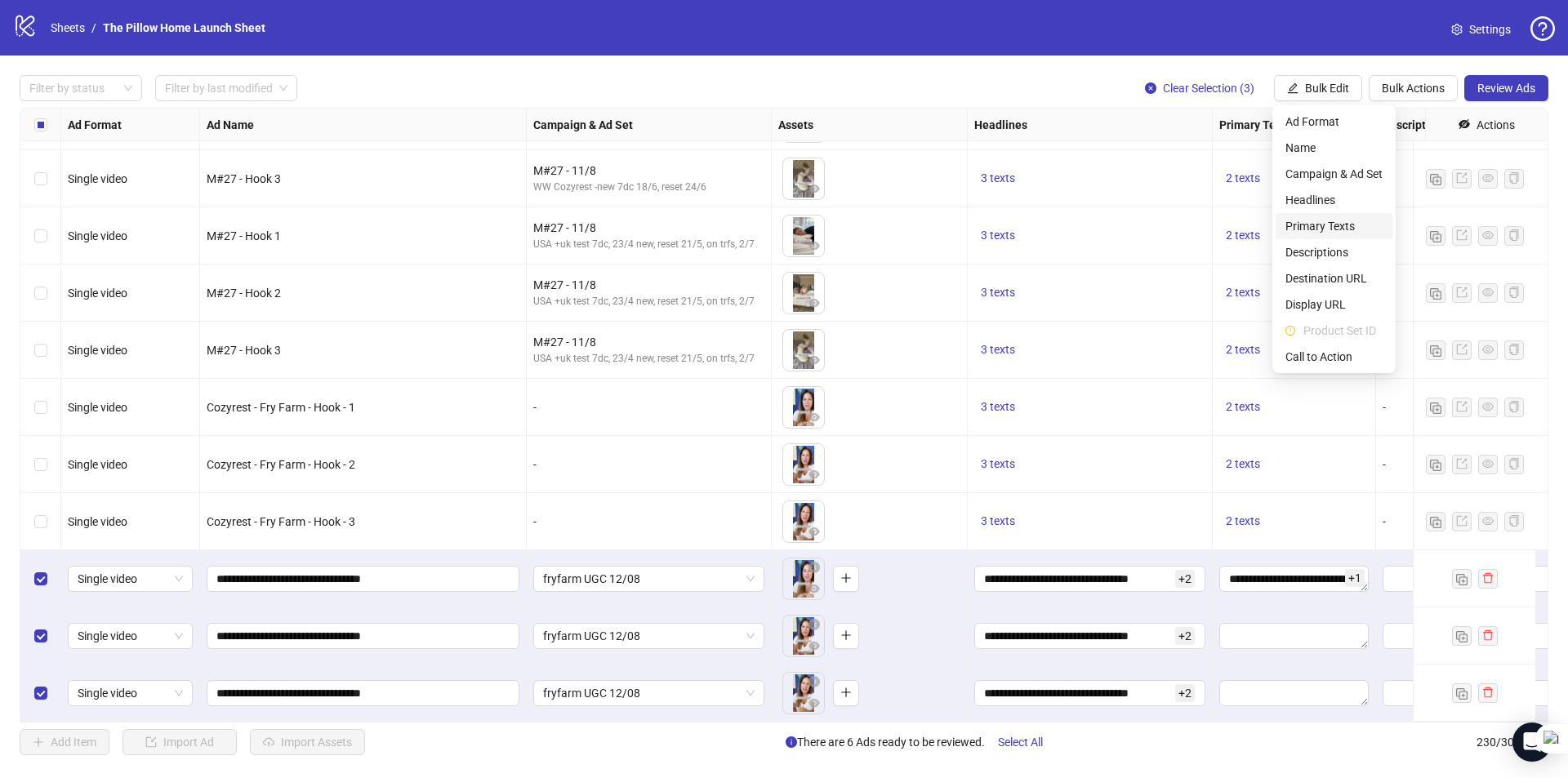
click at [1332, 217] on span "Primary Texts" at bounding box center [1334, 225] width 97 height 18
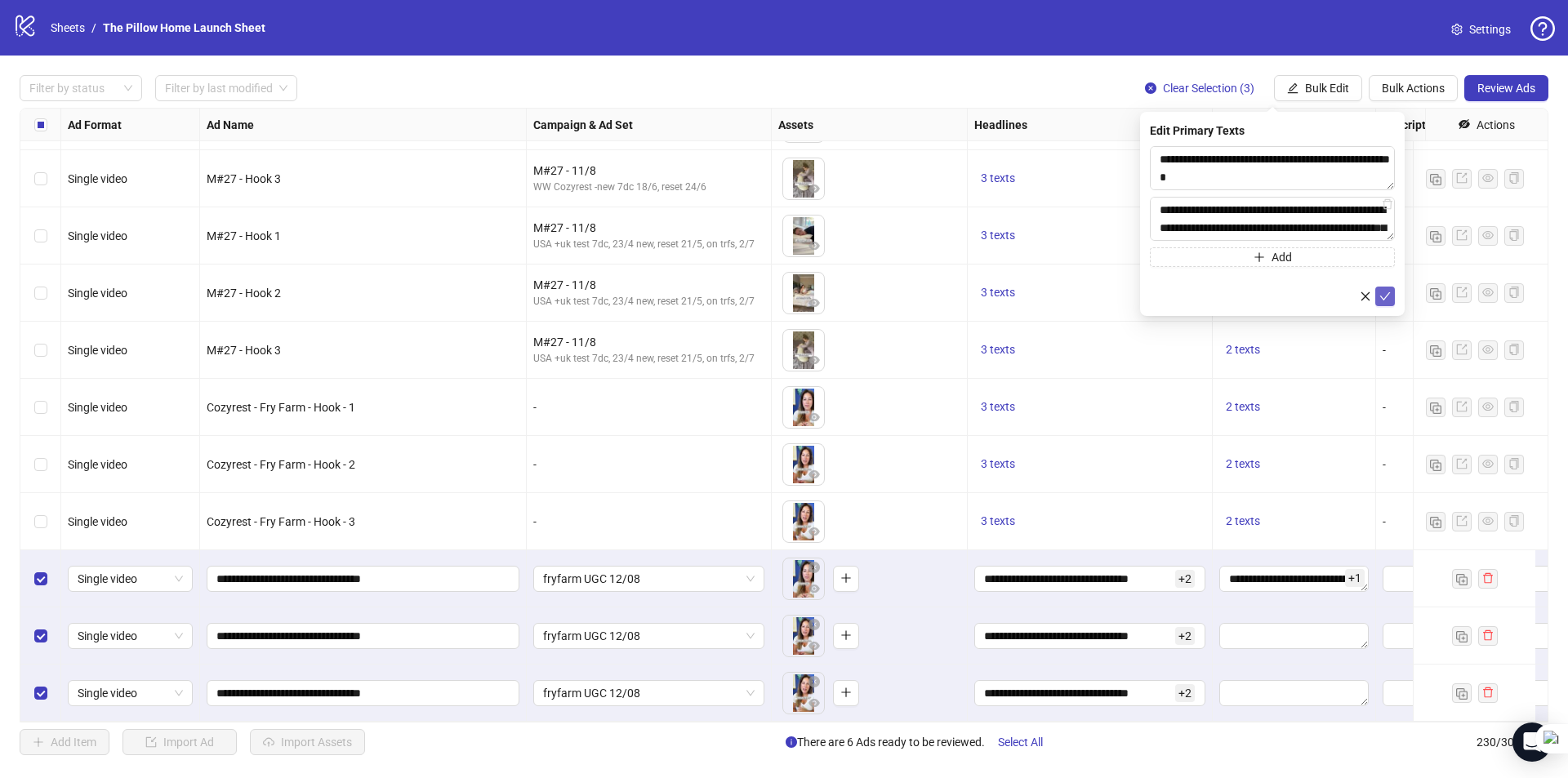
click at [1382, 297] on icon "check" at bounding box center [1384, 296] width 10 height 8
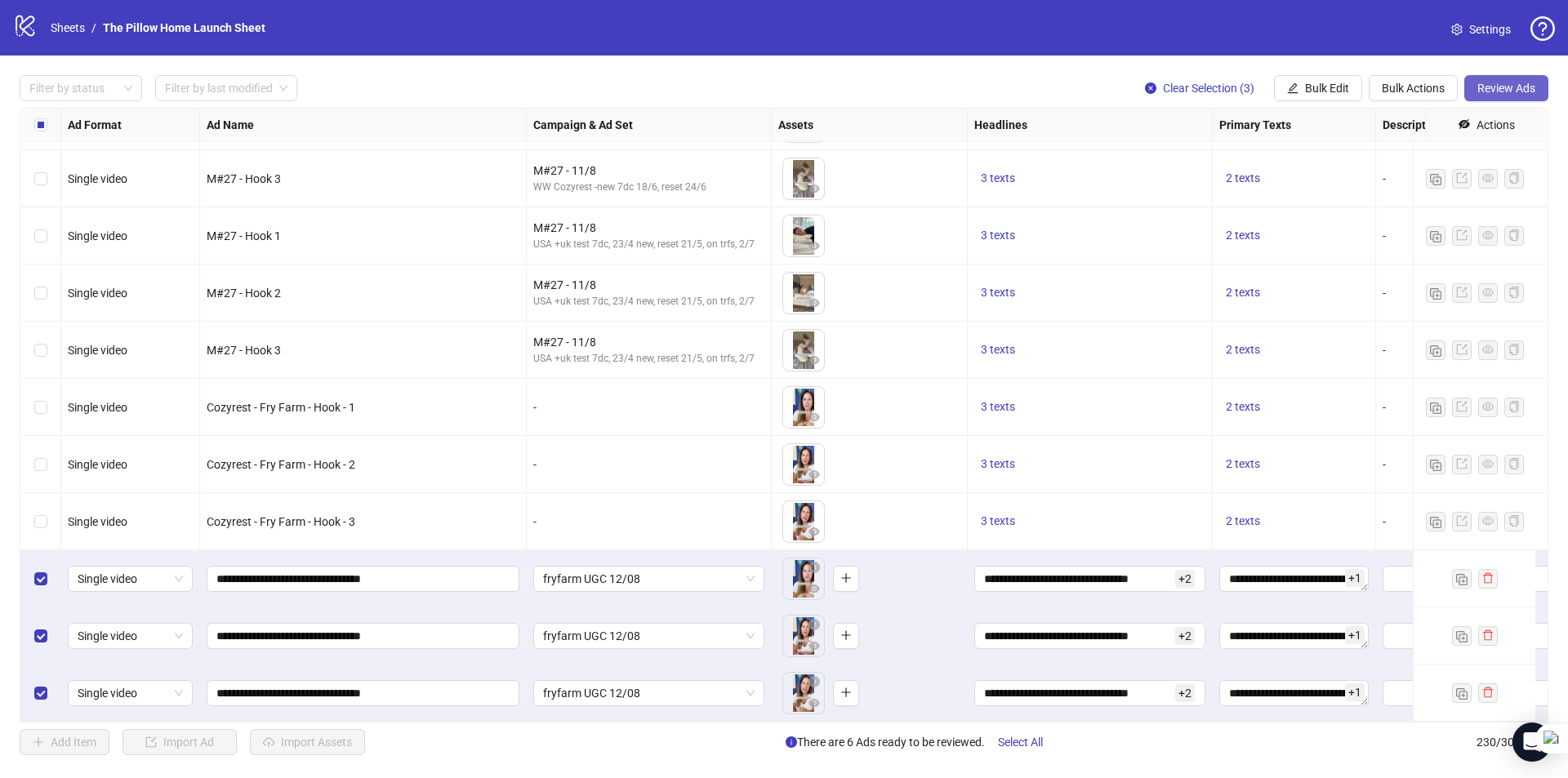
click at [1503, 89] on span "Review Ads" at bounding box center [1506, 89] width 58 height 13
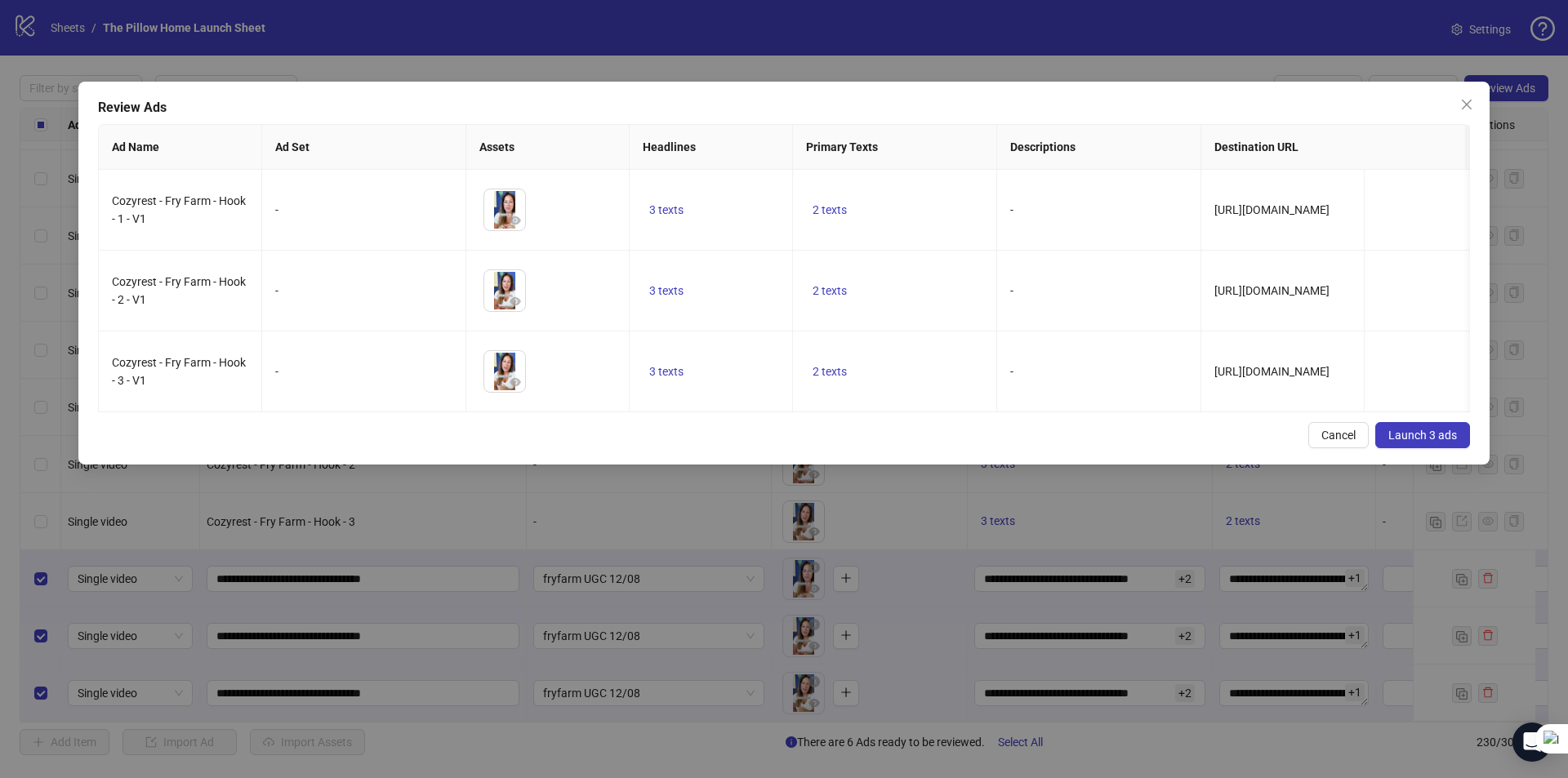
click at [1415, 438] on button "Launch 3 ads" at bounding box center [1423, 435] width 95 height 26
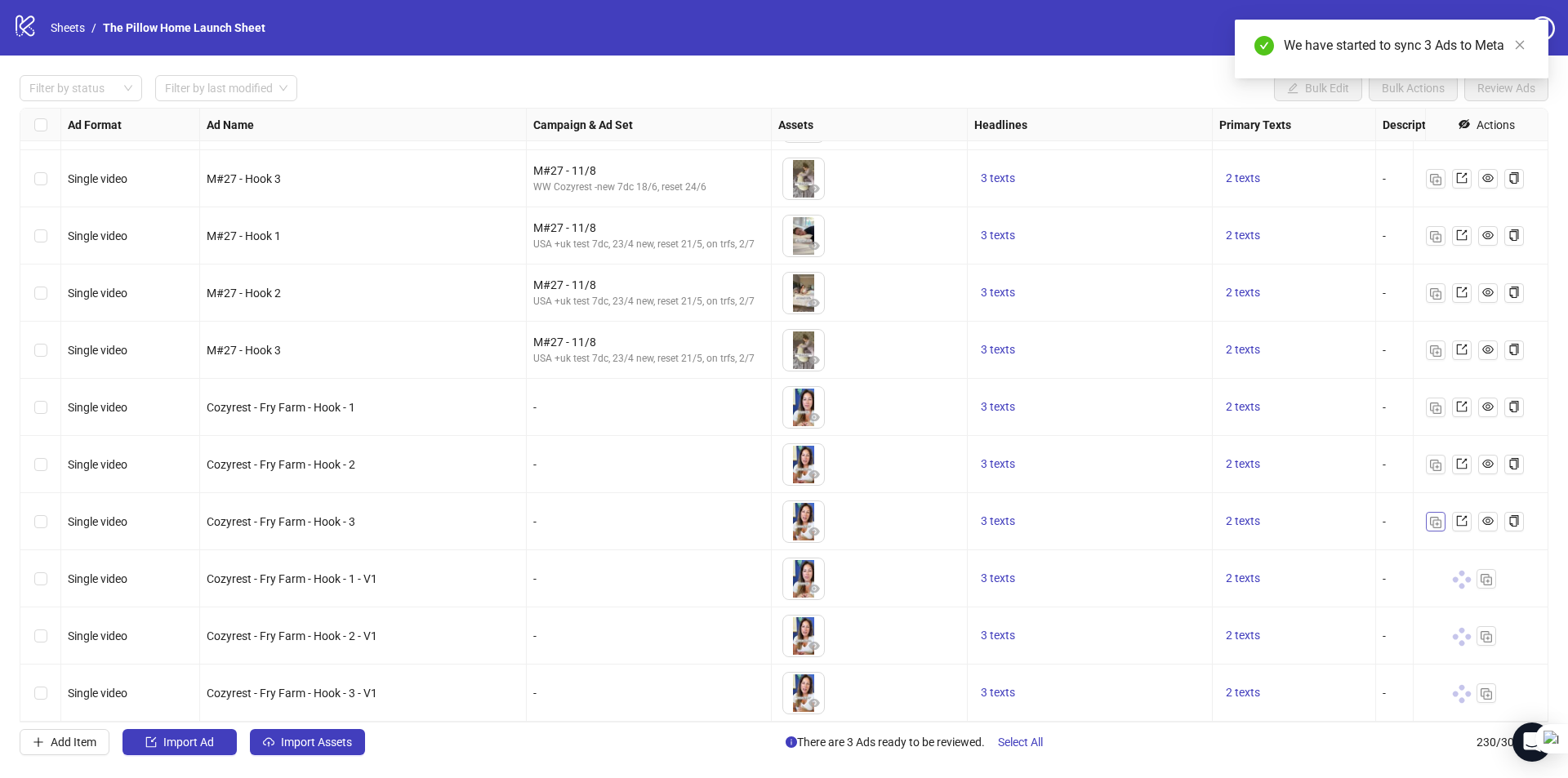
click at [1431, 516] on button "button" at bounding box center [1435, 521] width 20 height 20
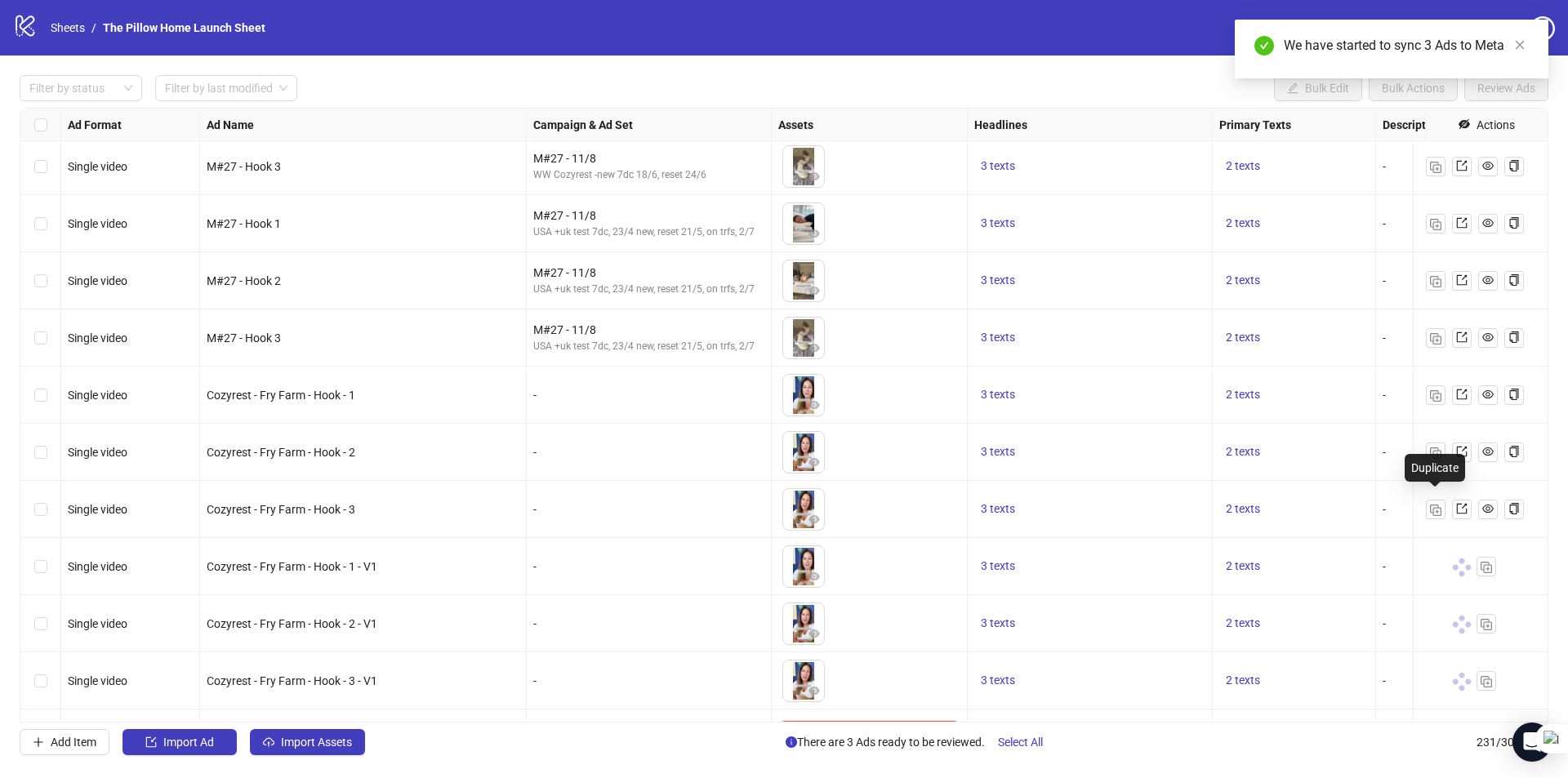
scroll to position [12628, 0]
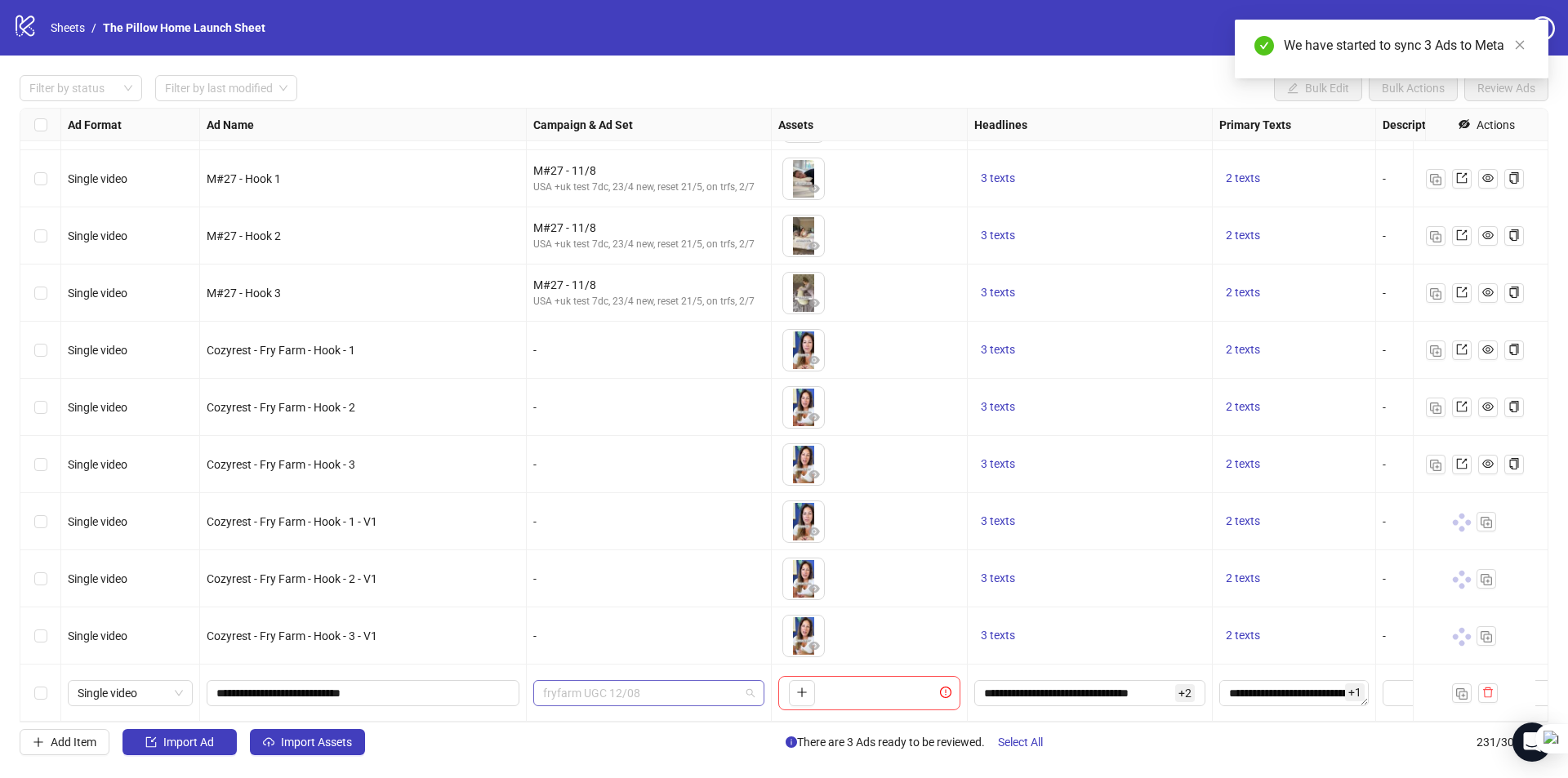
click at [692, 680] on span "fryfarm UGC 12/08" at bounding box center [648, 692] width 212 height 24
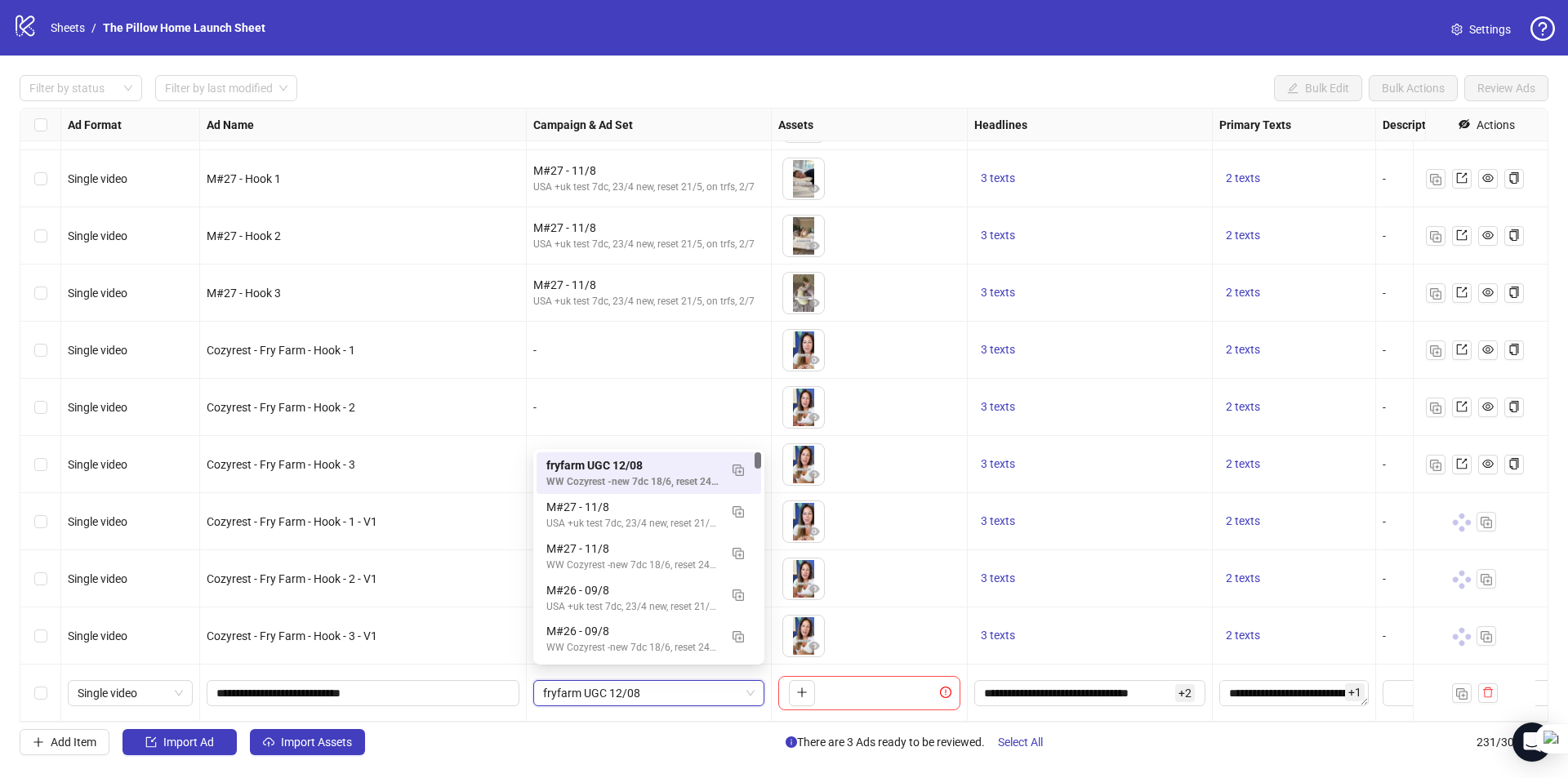
click at [692, 680] on span "fryfarm UGC 12/08" at bounding box center [648, 692] width 212 height 24
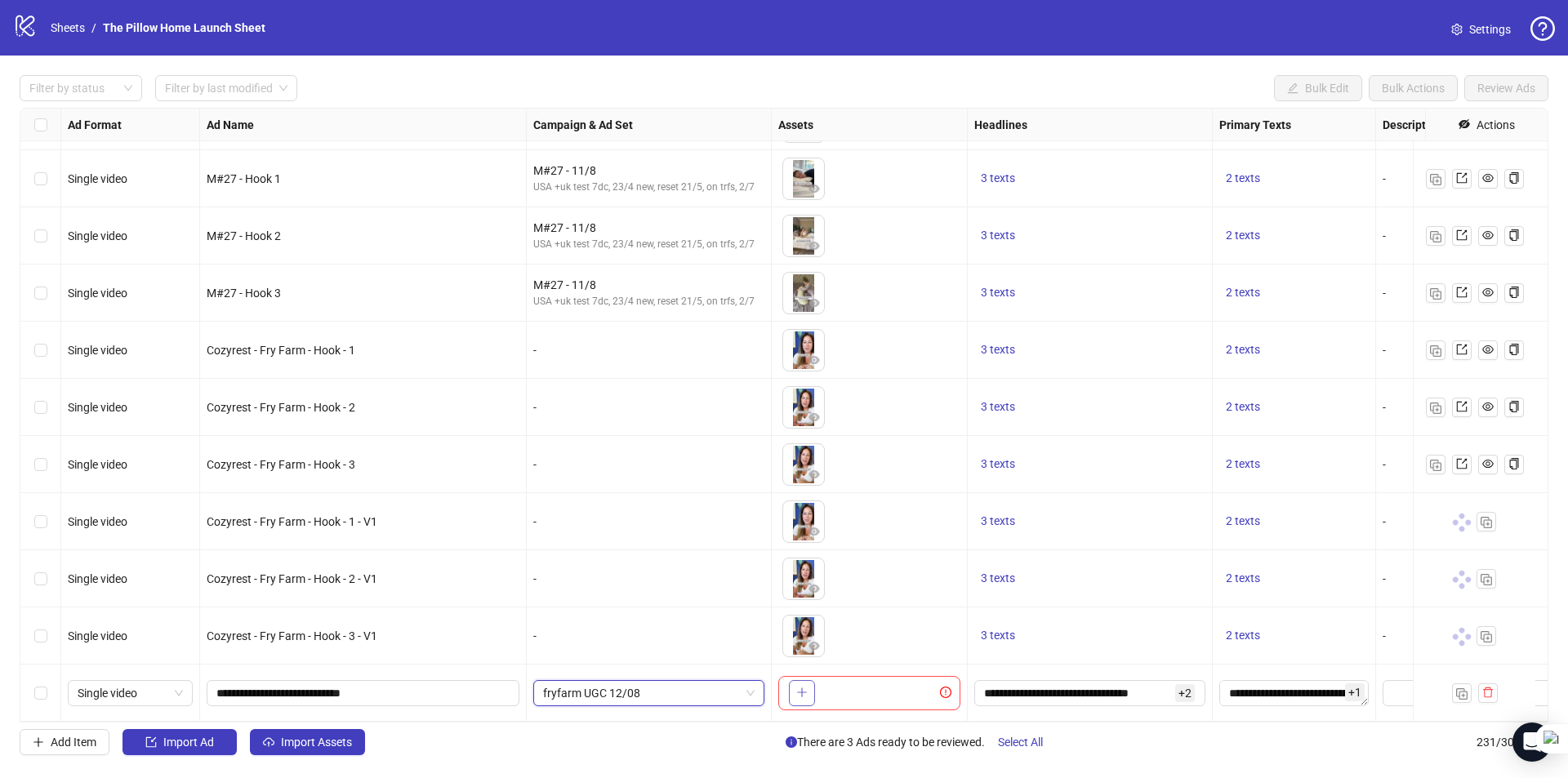
click at [803, 692] on icon "plus" at bounding box center [802, 692] width 9 height 1
click at [313, 733] on button "Import Assets" at bounding box center [307, 742] width 115 height 26
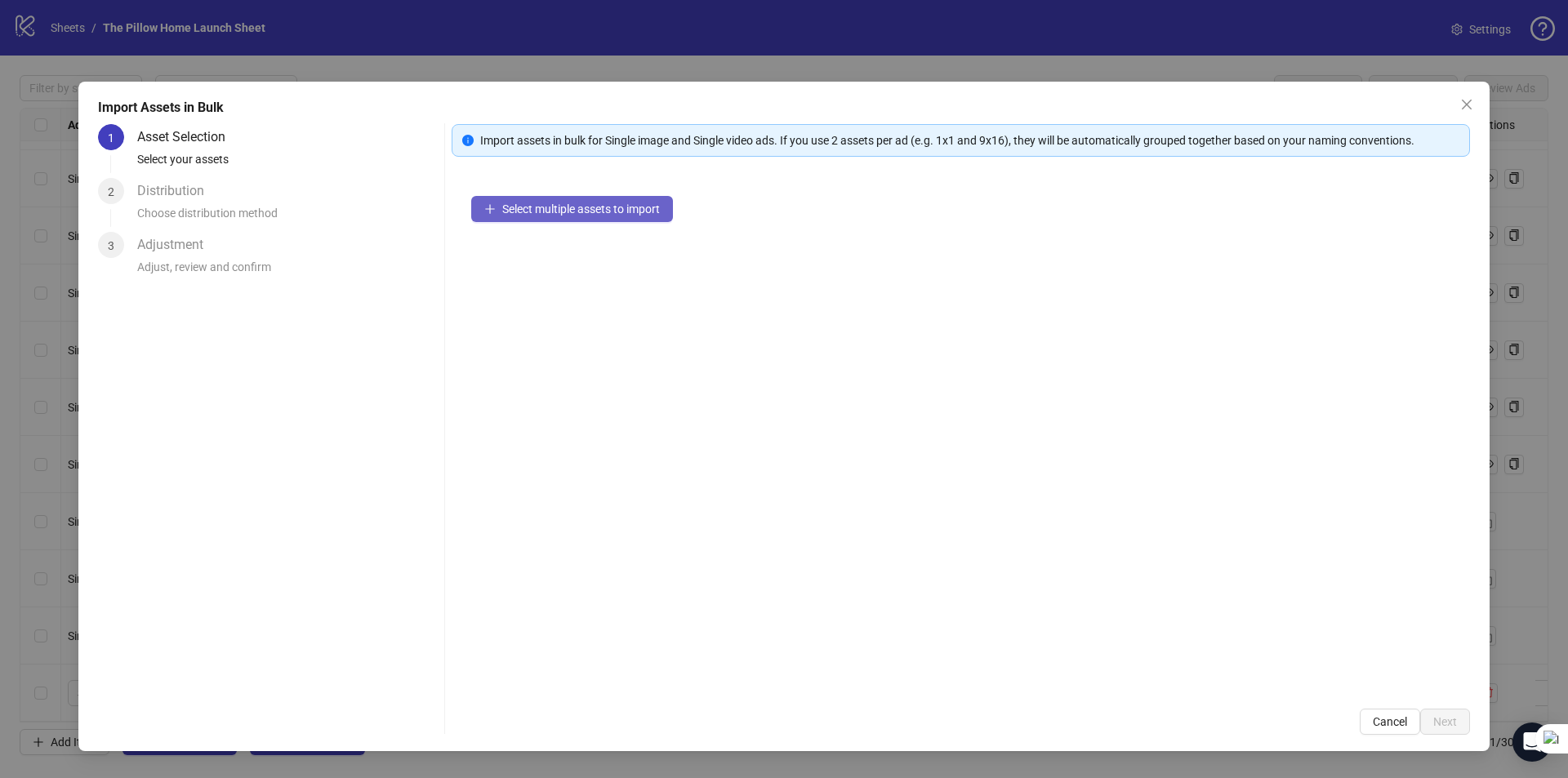
click at [565, 204] on span "Select multiple assets to import" at bounding box center [581, 209] width 158 height 13
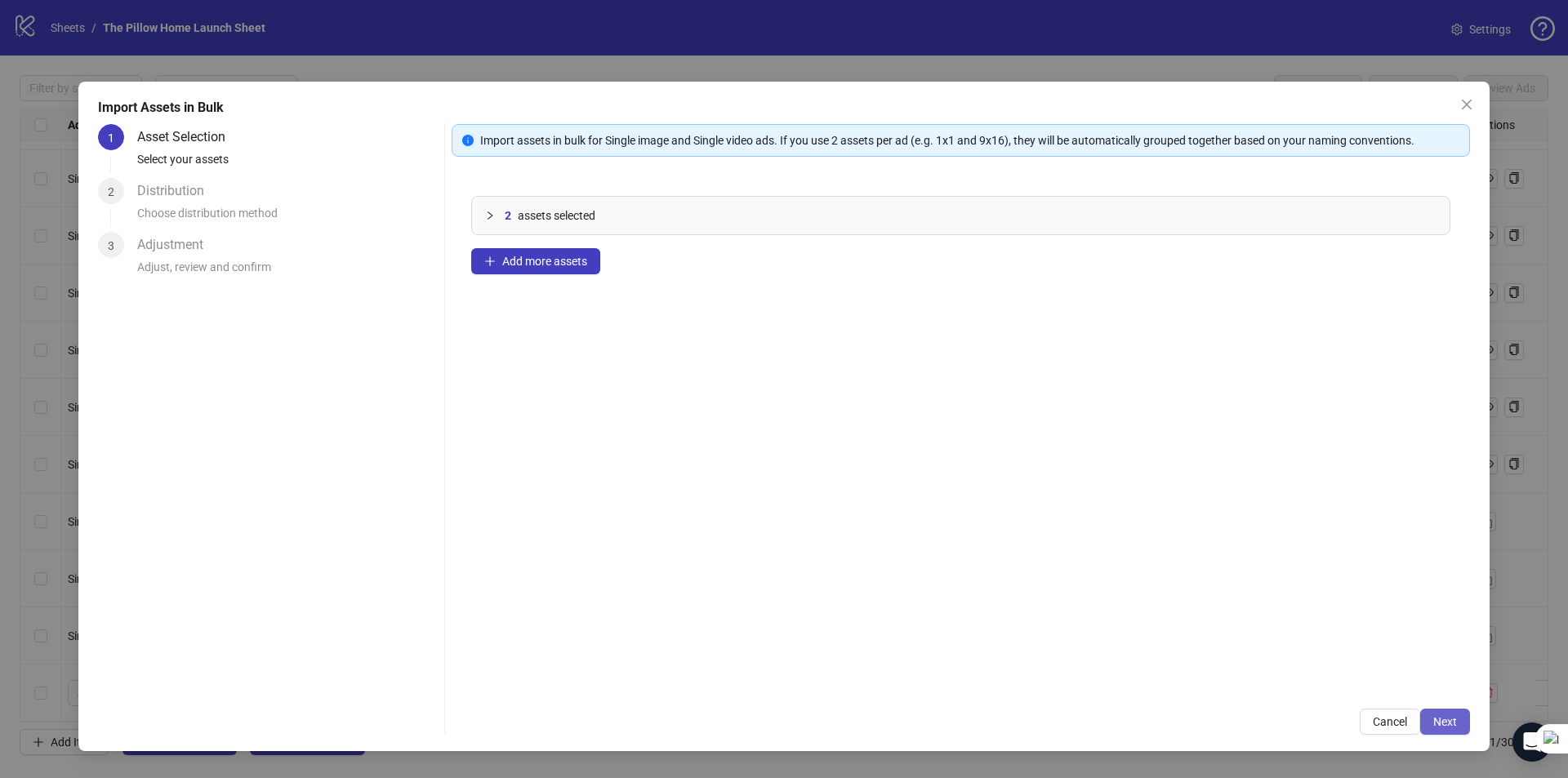
click at [1427, 721] on button "Next" at bounding box center [1444, 721] width 49 height 26
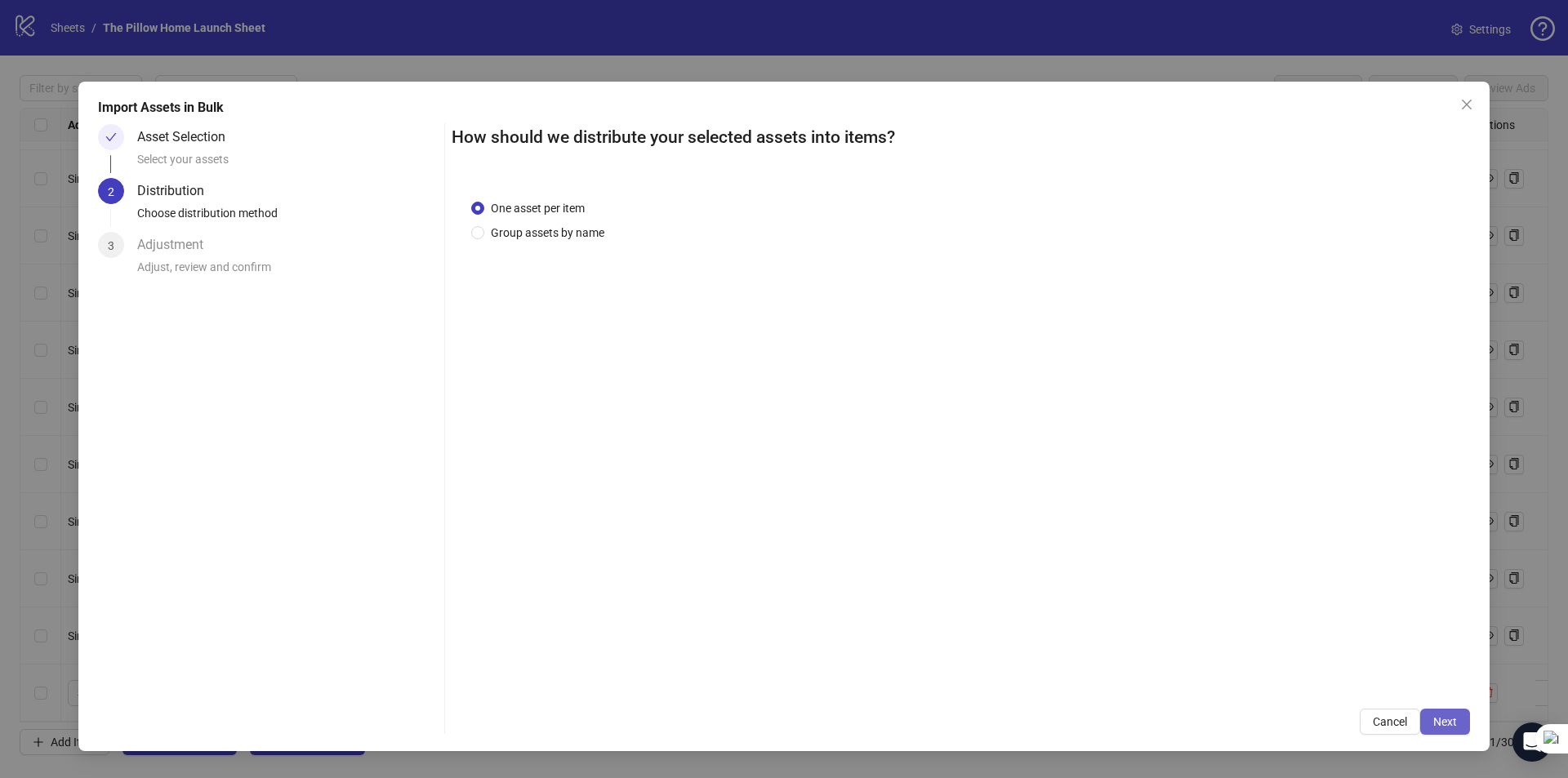
click at [1449, 727] on span "Next" at bounding box center [1444, 721] width 23 height 13
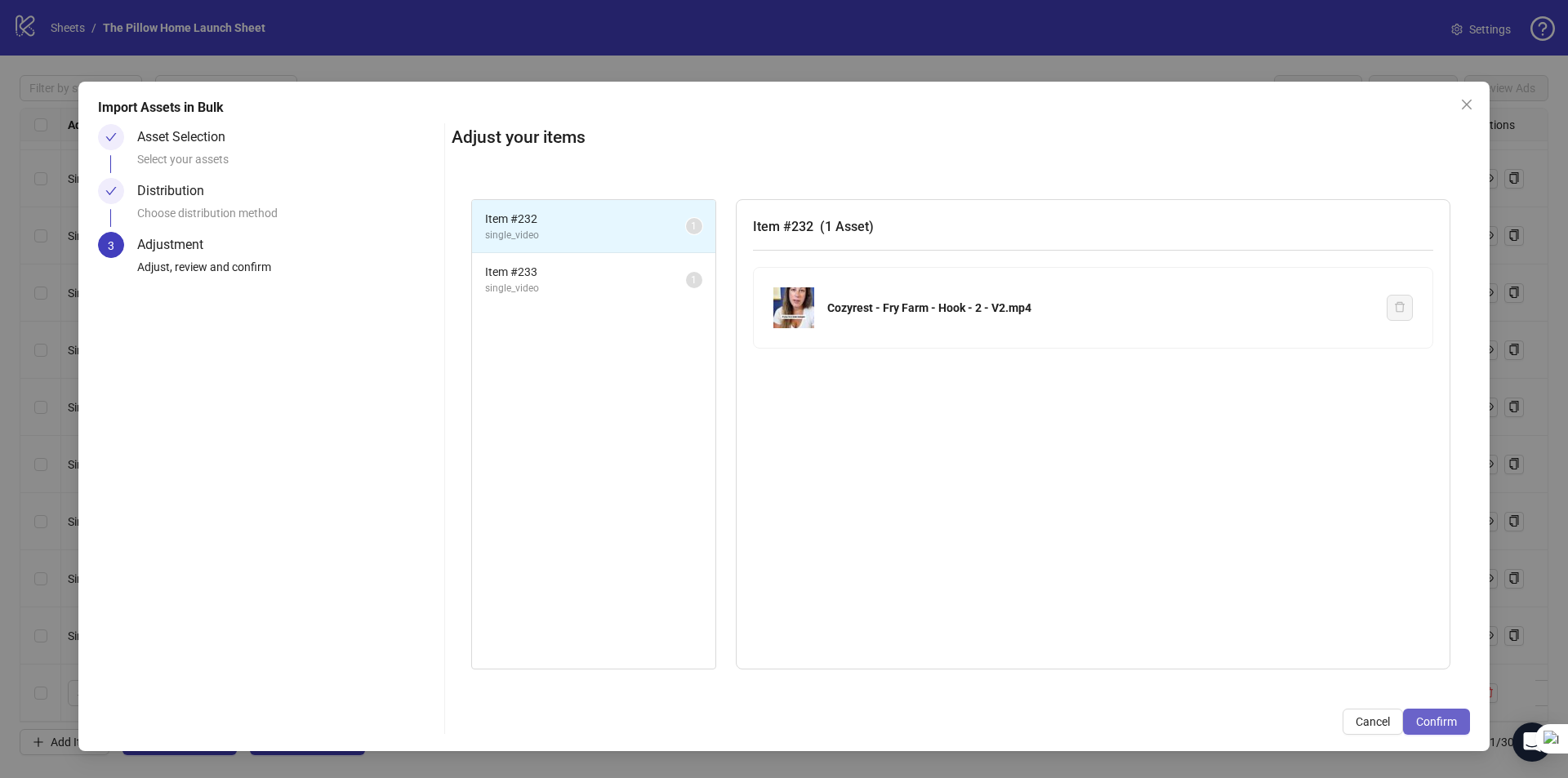
click at [1451, 715] on span "Confirm" at bounding box center [1437, 721] width 41 height 13
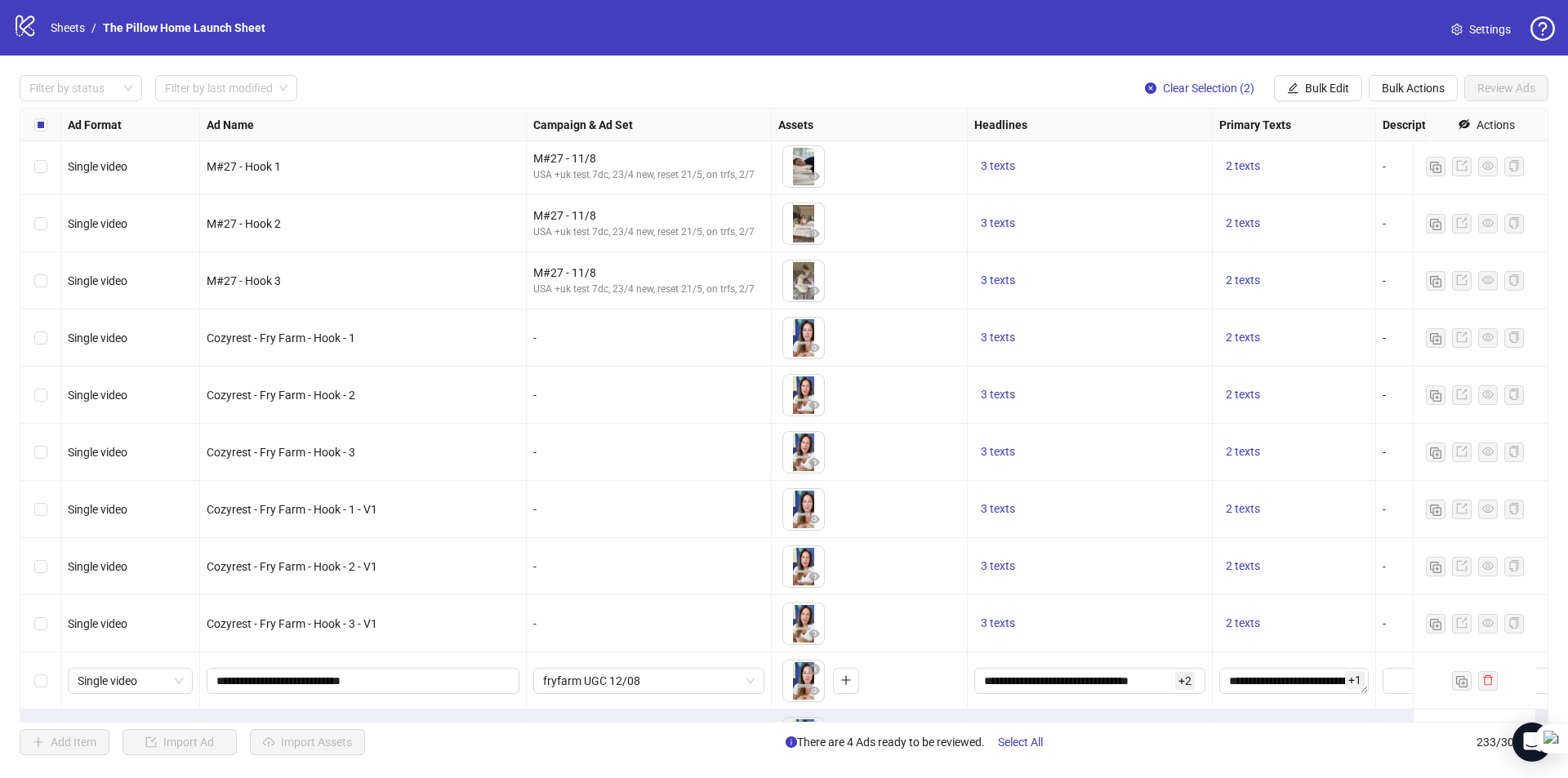
scroll to position [12742, 0]
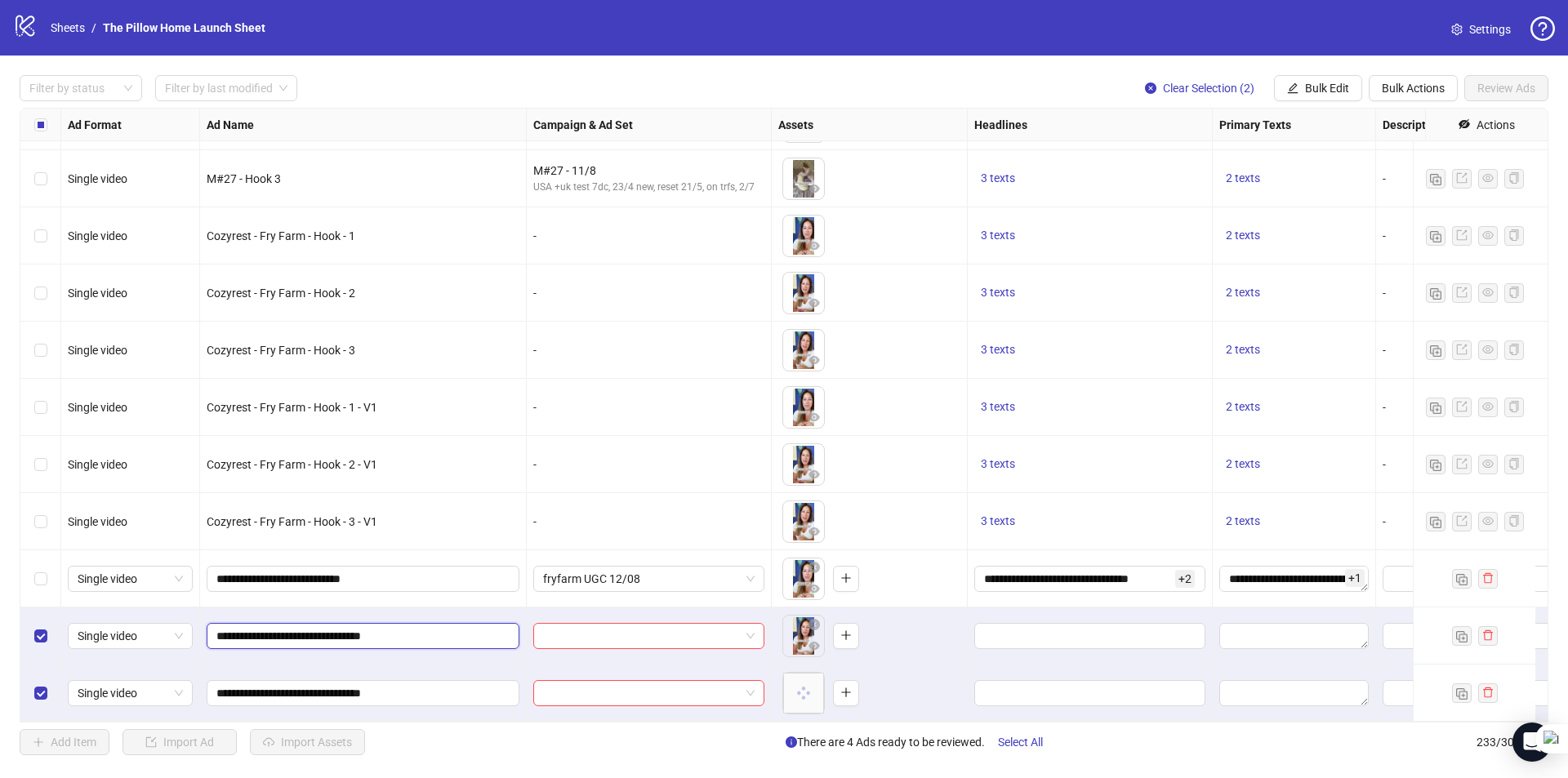
click at [378, 627] on input "**********" at bounding box center [361, 635] width 290 height 18
click at [382, 569] on input "**********" at bounding box center [361, 578] width 290 height 18
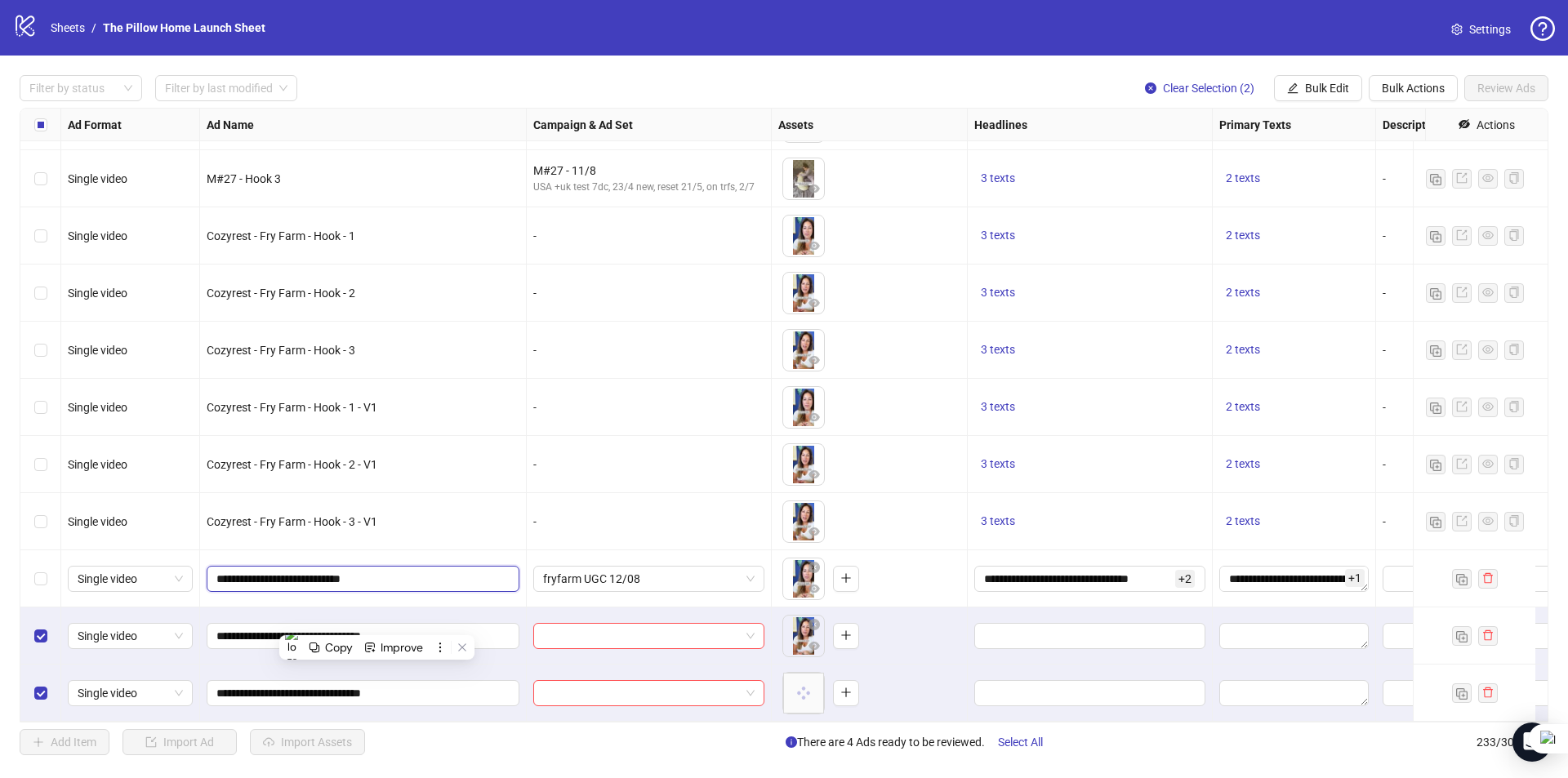
click at [382, 569] on input "**********" at bounding box center [361, 578] width 290 height 18
paste input "*****"
click at [365, 569] on input "**********" at bounding box center [361, 578] width 290 height 18
type input "**********"
click at [1336, 88] on span "Bulk Edit" at bounding box center [1327, 89] width 44 height 13
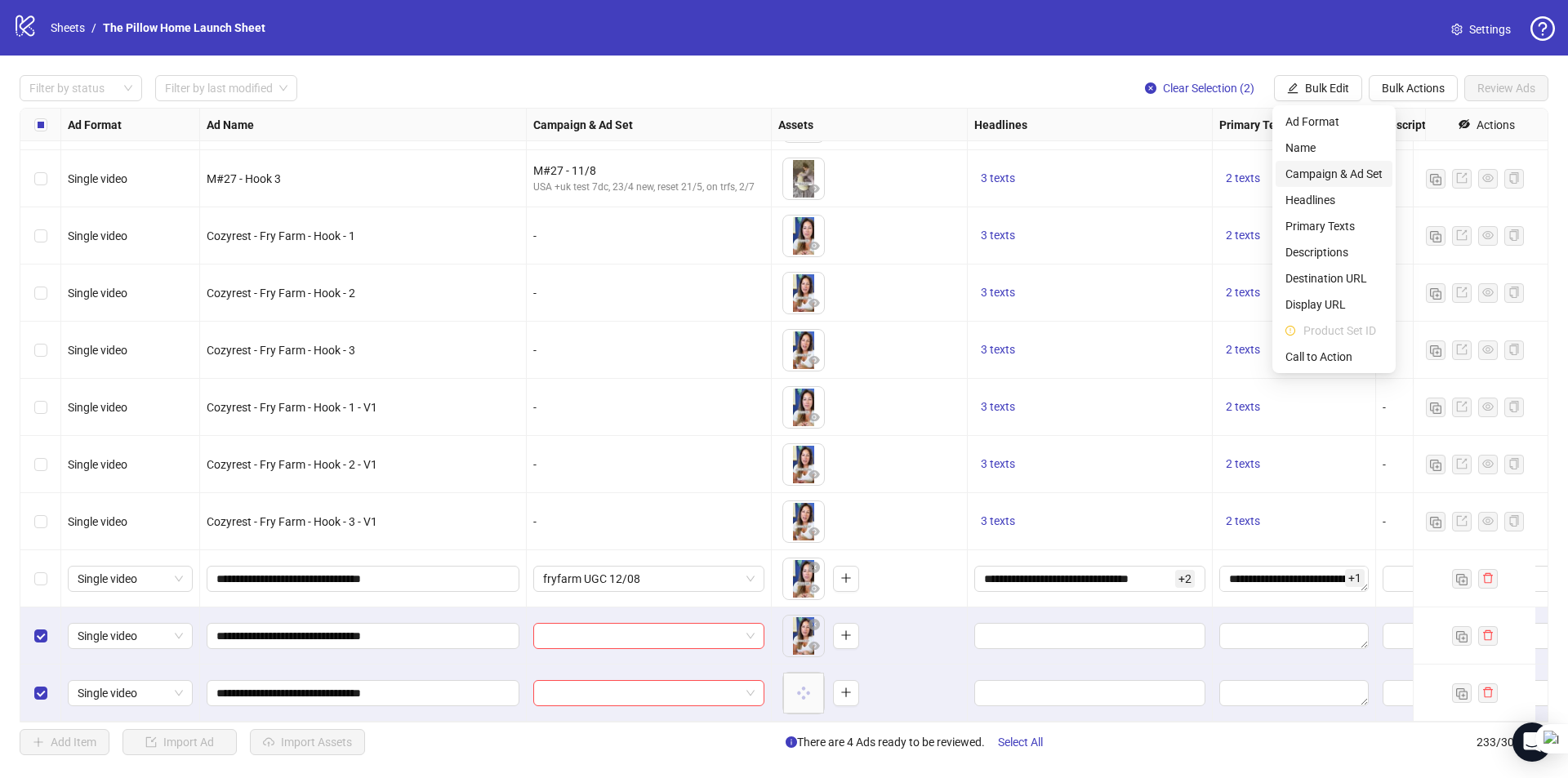
click at [1314, 168] on span "Campaign & Ad Set" at bounding box center [1334, 173] width 97 height 18
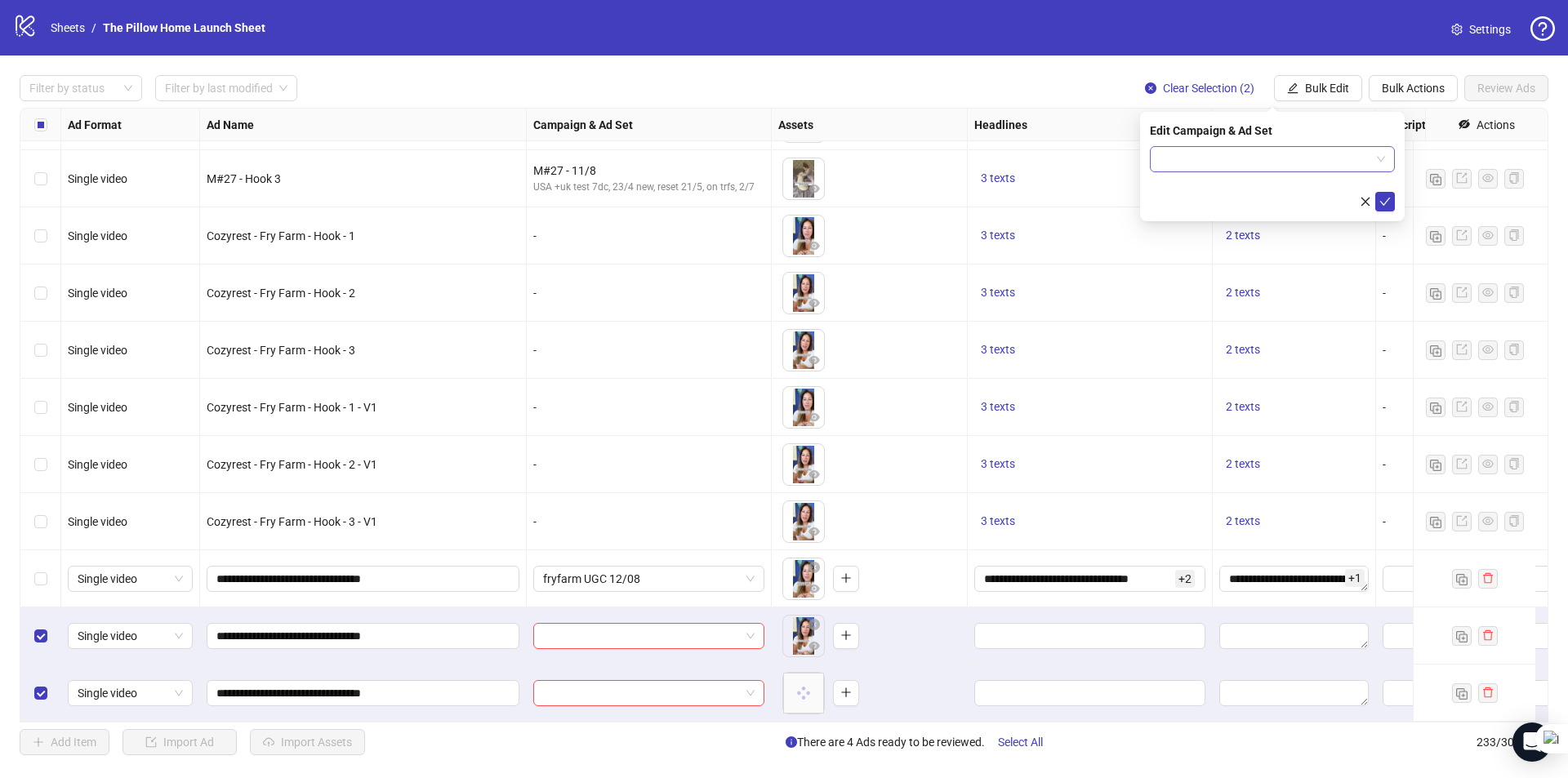
click at [1358, 170] on input "search" at bounding box center [1265, 159] width 211 height 24
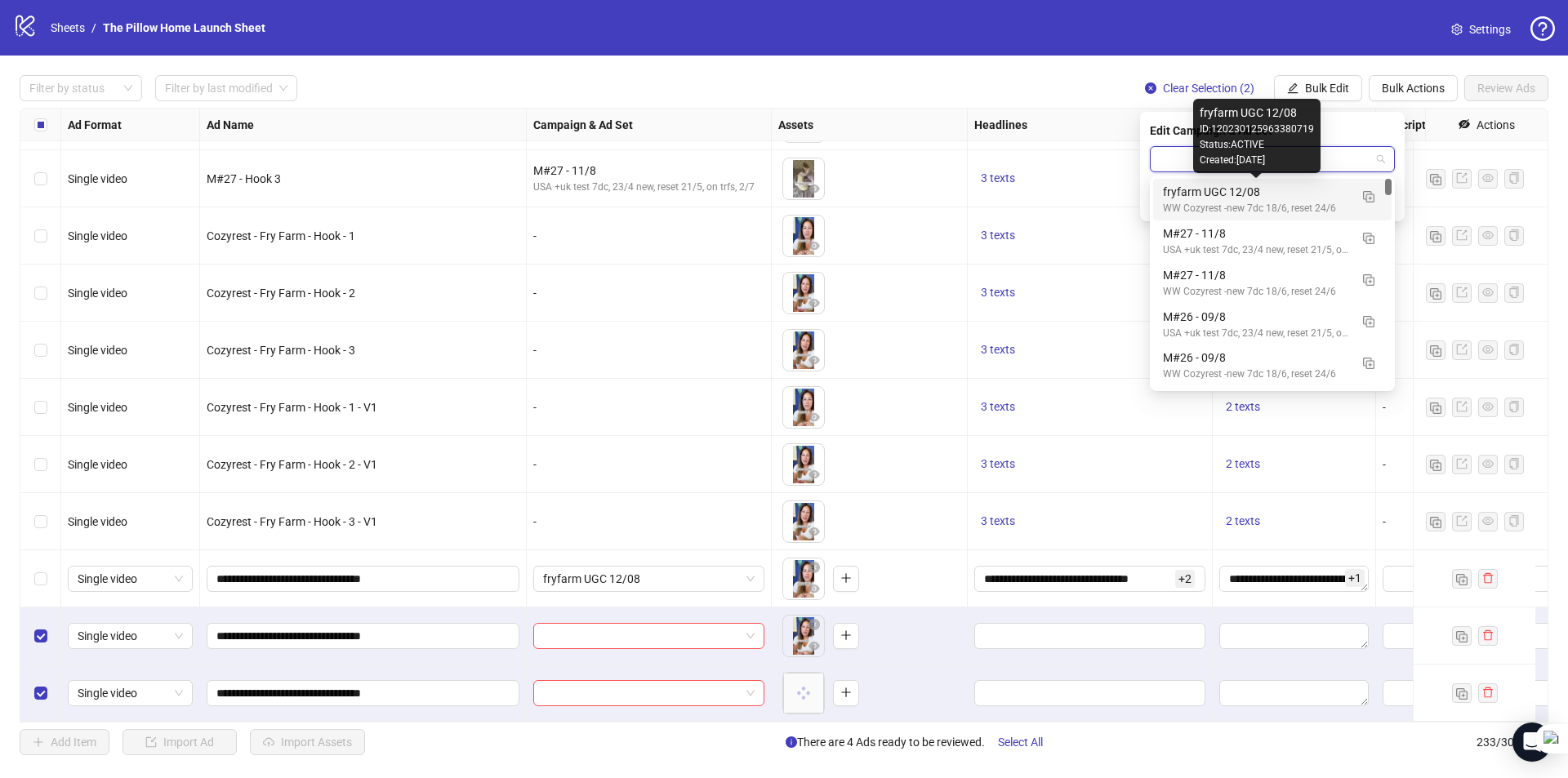
click at [1267, 194] on div "fryfarm UGC 12/08" at bounding box center [1256, 191] width 186 height 18
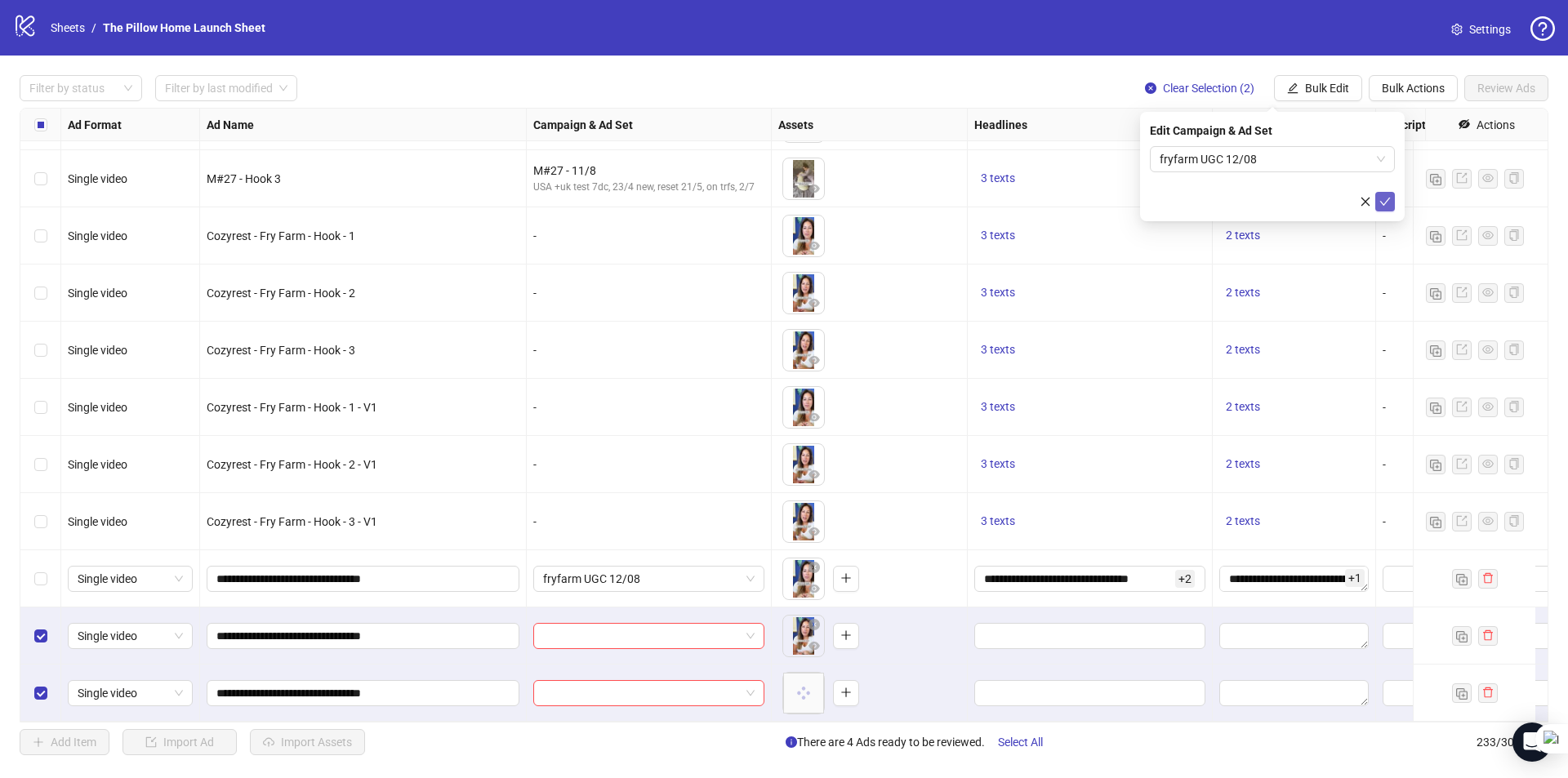
click at [1388, 198] on icon "check" at bounding box center [1384, 201] width 11 height 11
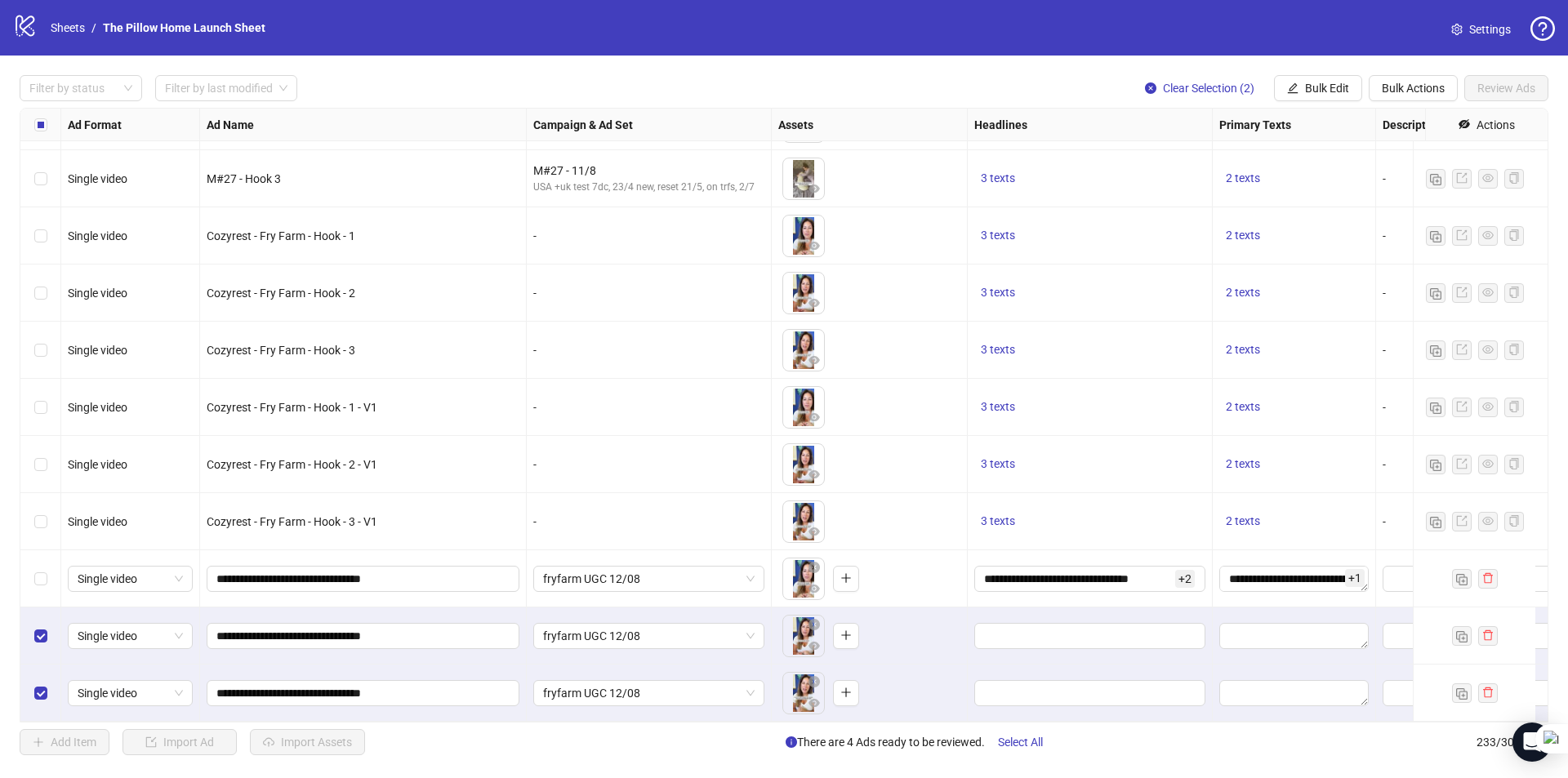
click at [48, 564] on div "Select row 231" at bounding box center [41, 578] width 41 height 57
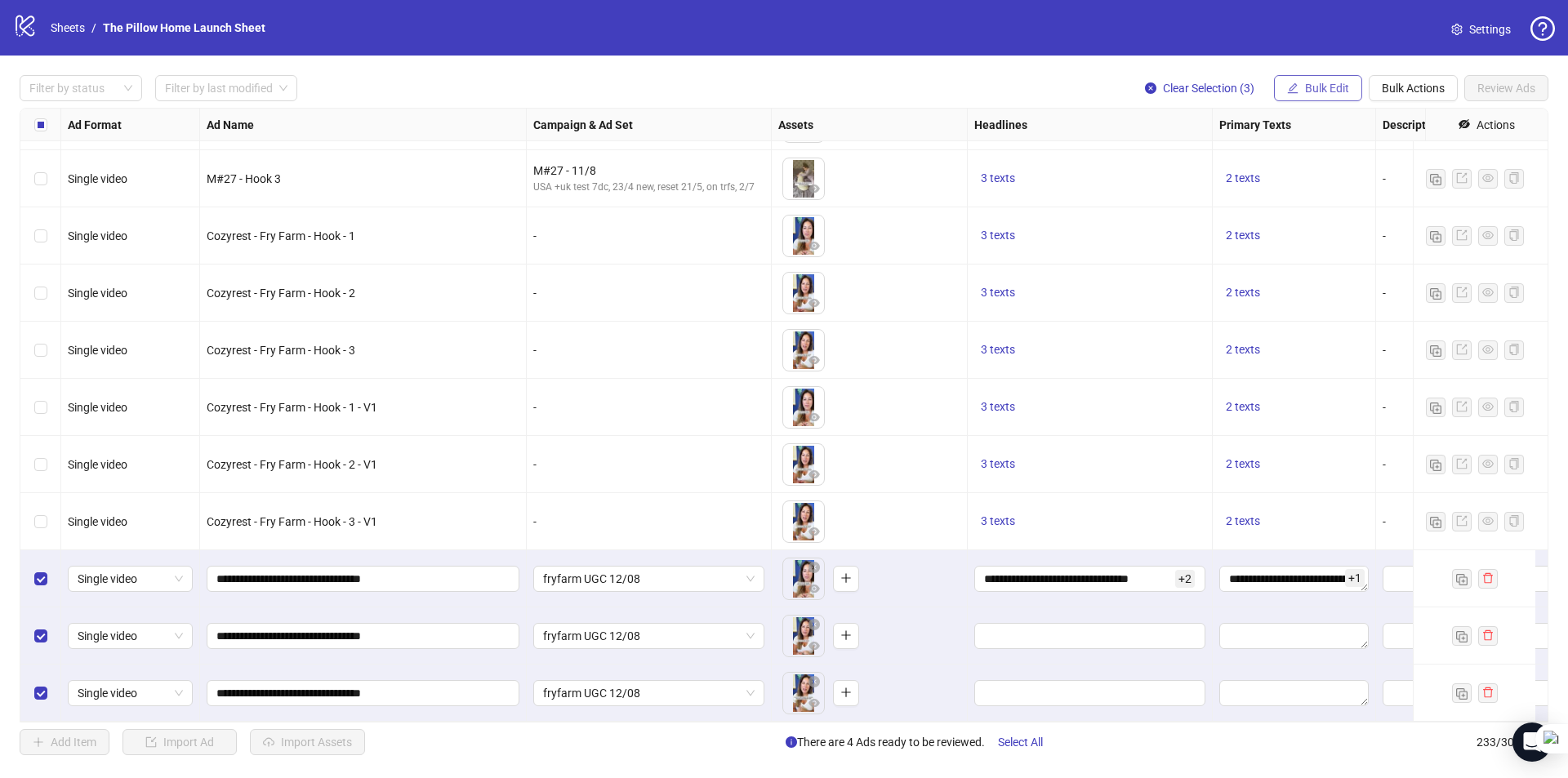
click at [1333, 75] on button "Bulk Edit" at bounding box center [1317, 89] width 89 height 26
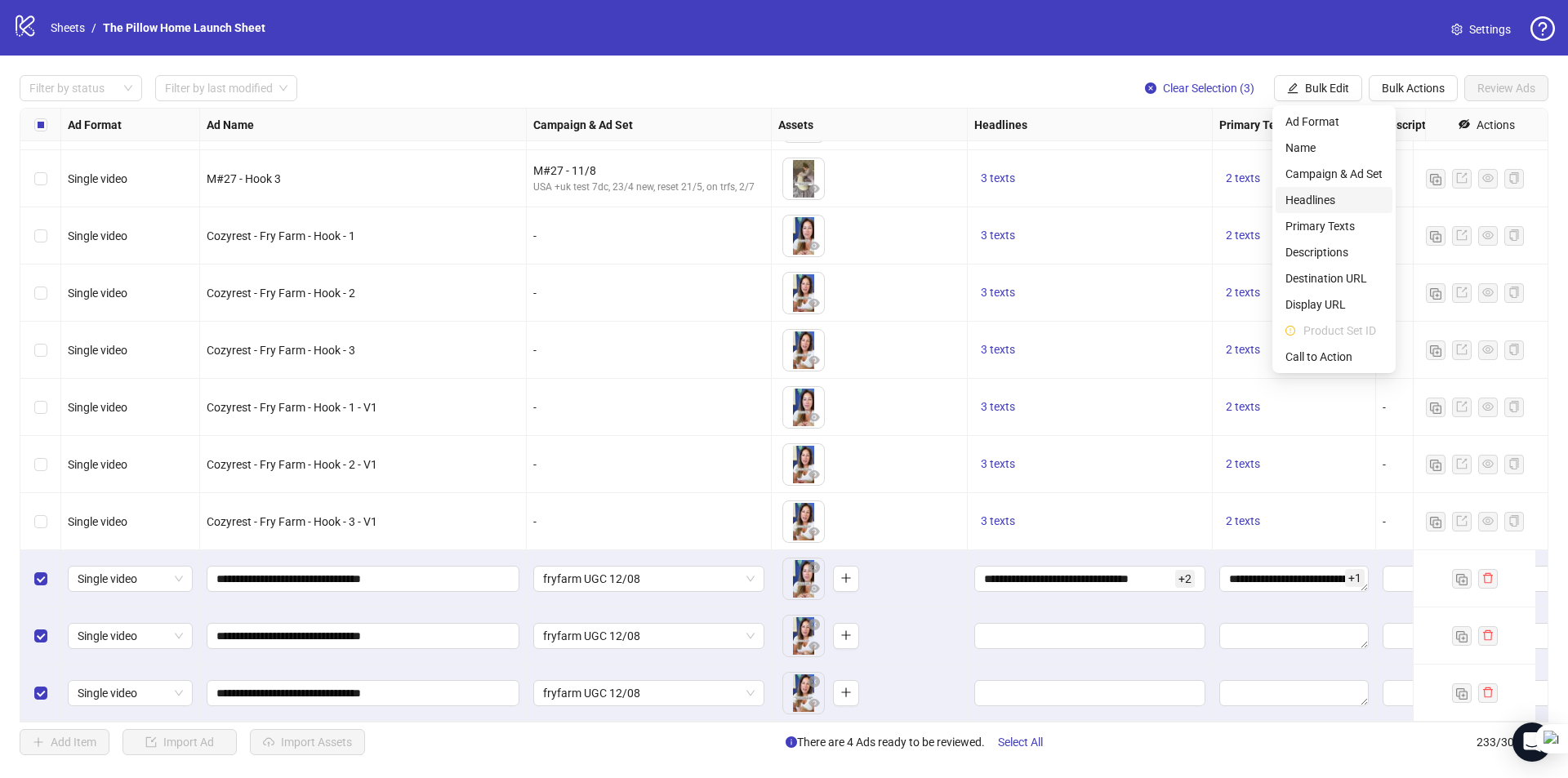
click at [1334, 203] on span "Headlines" at bounding box center [1334, 199] width 97 height 18
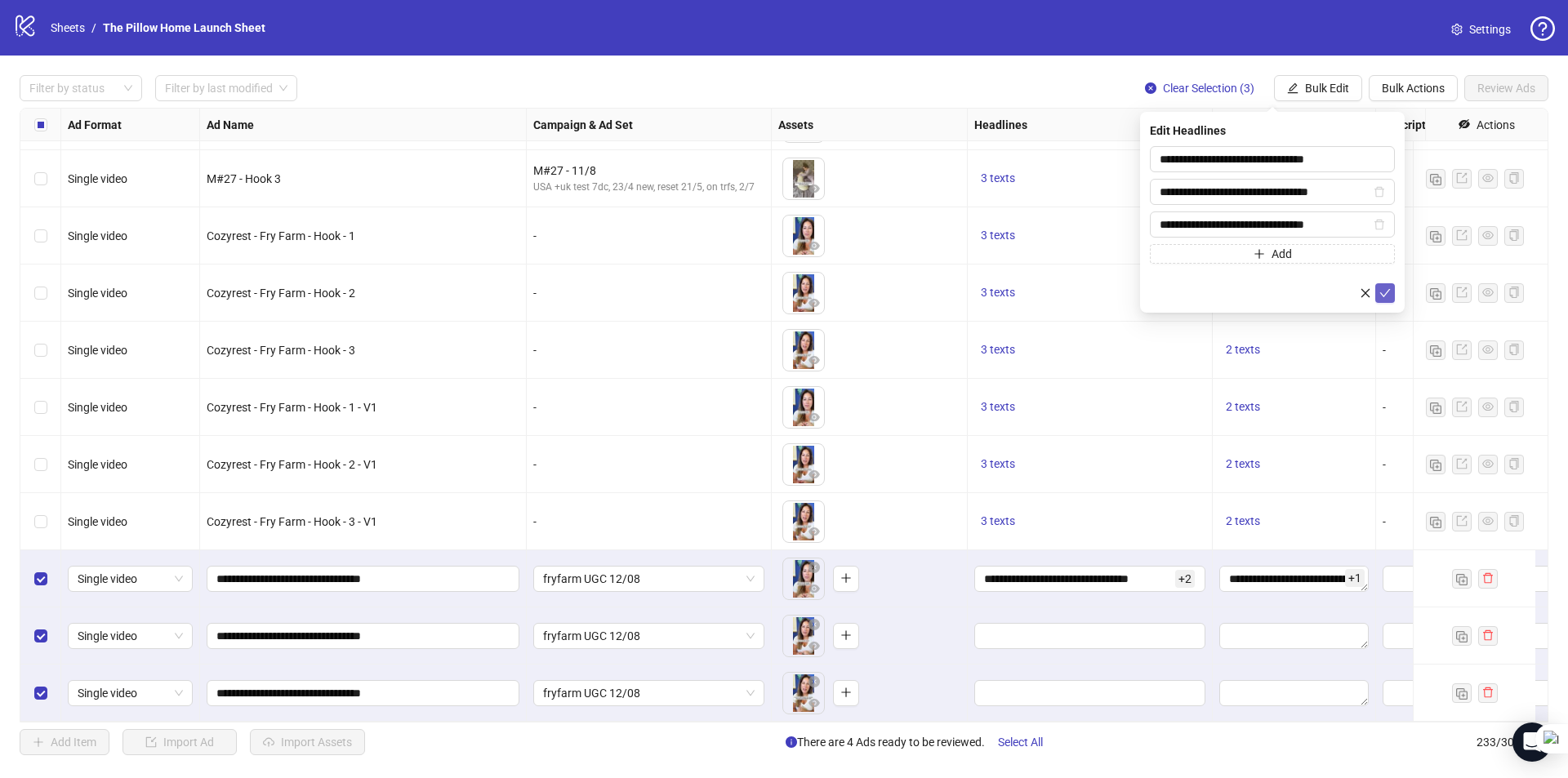
click at [1388, 293] on icon "check" at bounding box center [1384, 293] width 11 height 11
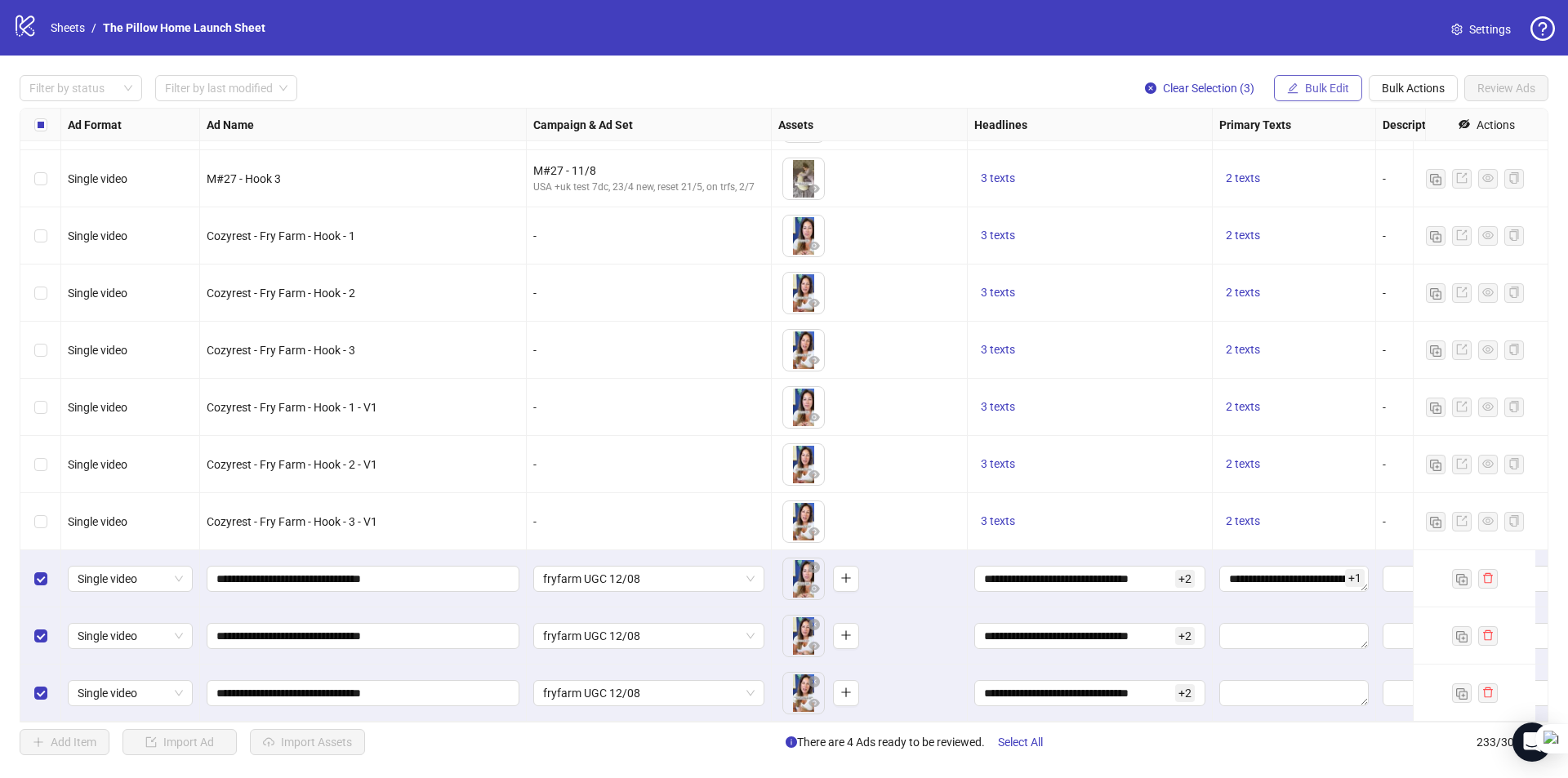
click at [1316, 89] on span "Bulk Edit" at bounding box center [1327, 89] width 44 height 13
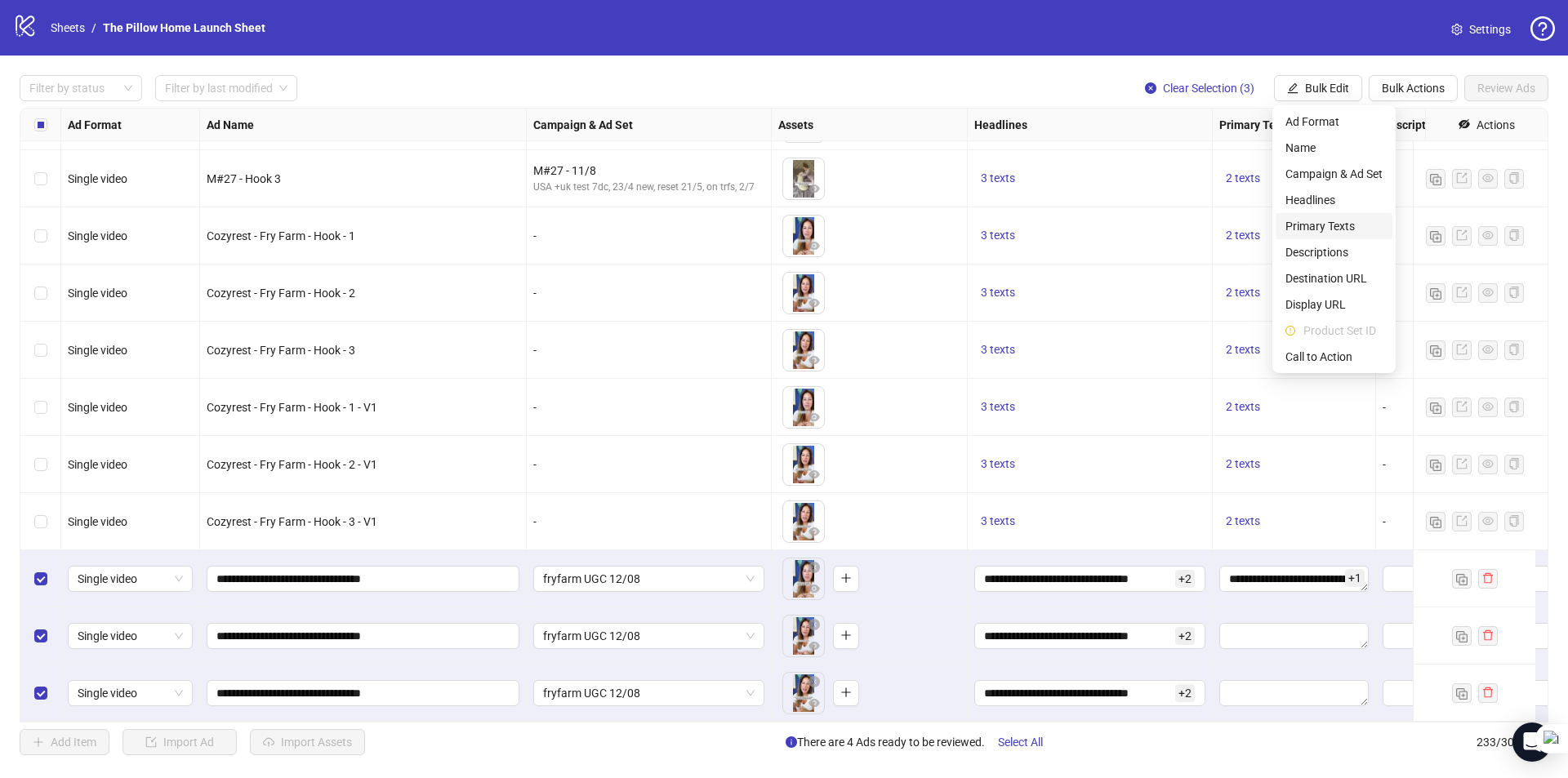
click at [1314, 223] on span "Primary Texts" at bounding box center [1334, 225] width 97 height 18
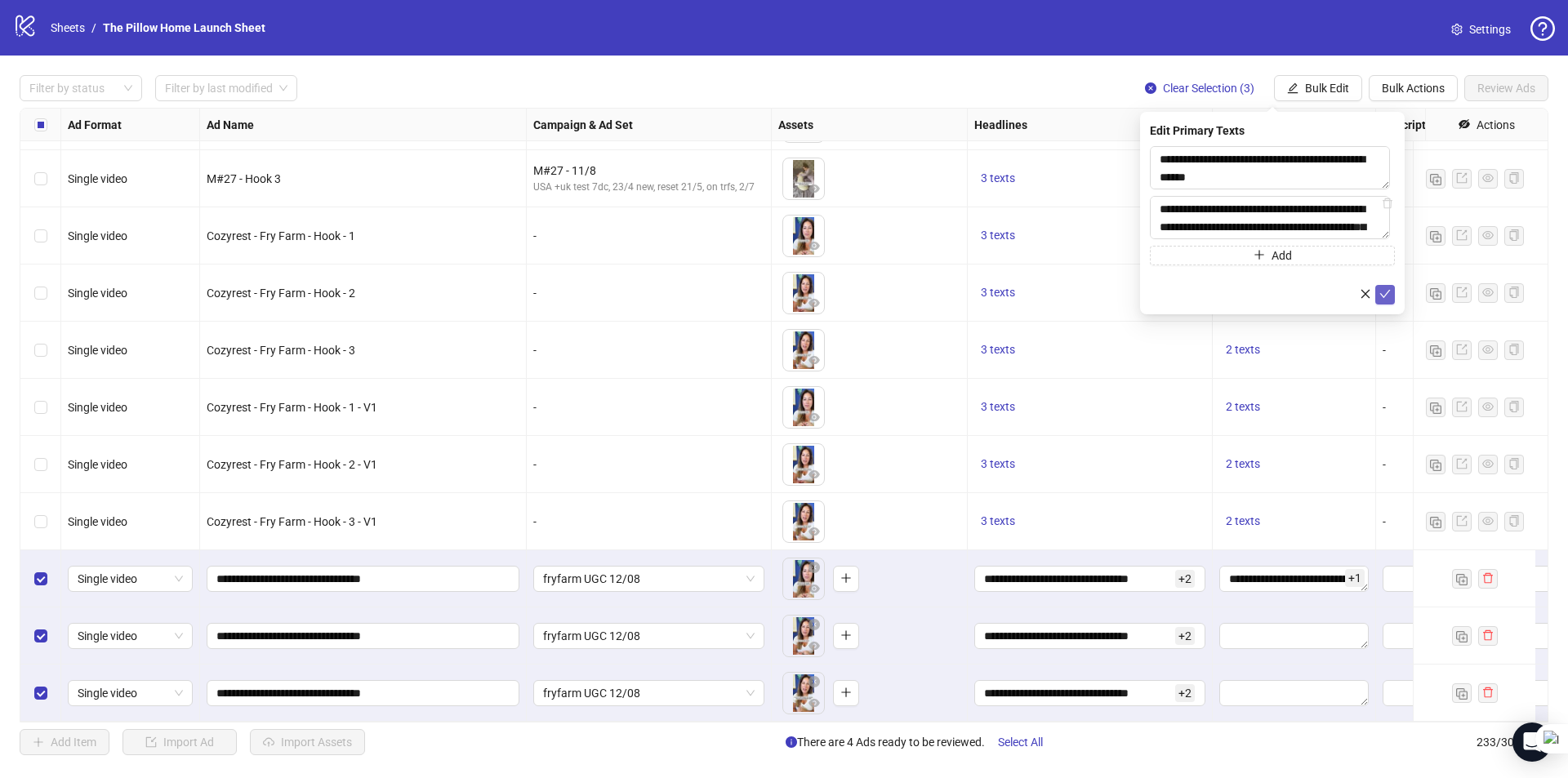
click at [1389, 299] on icon "check" at bounding box center [1384, 293] width 11 height 11
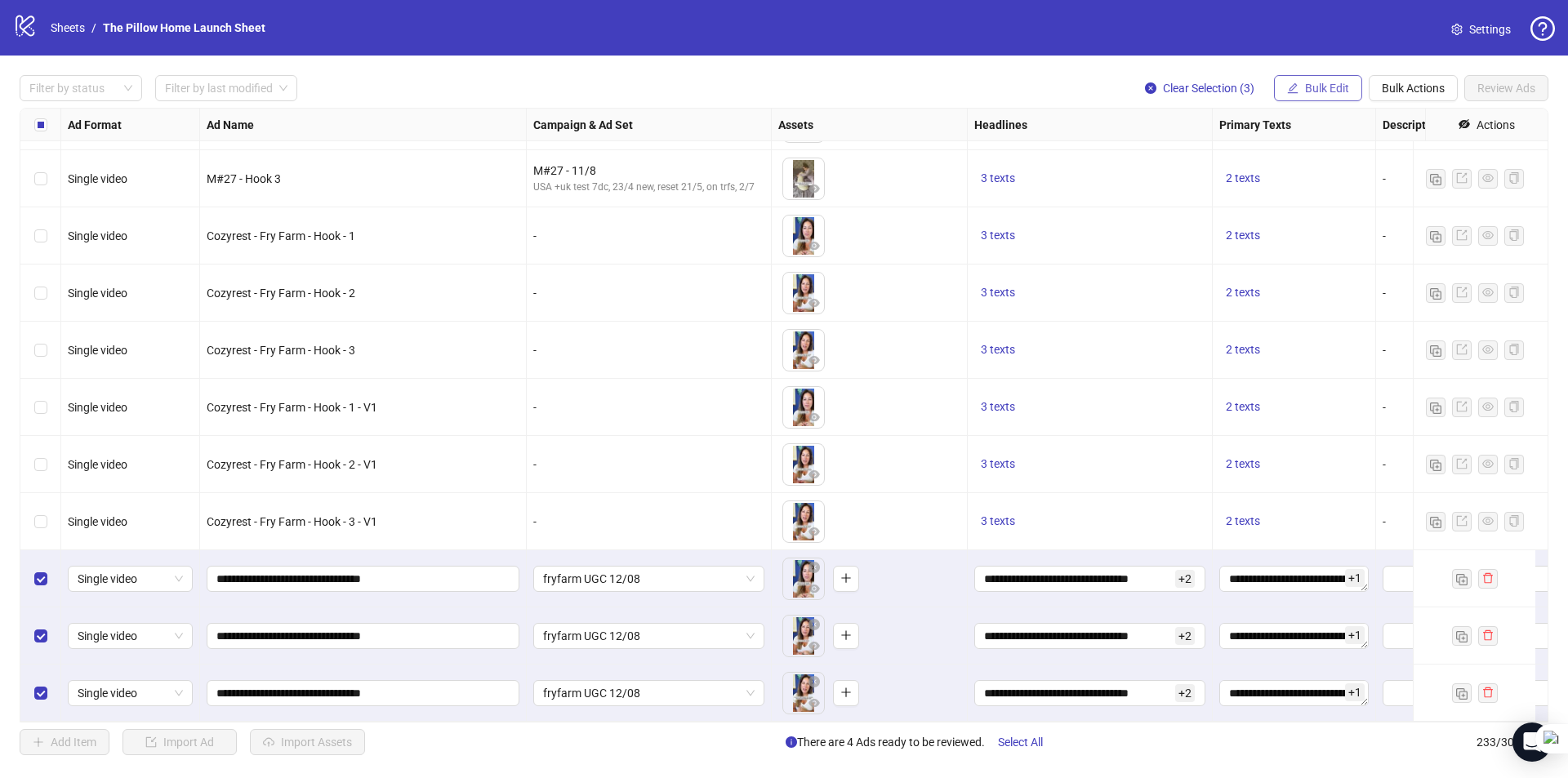
click at [1331, 77] on button "Bulk Edit" at bounding box center [1317, 89] width 89 height 26
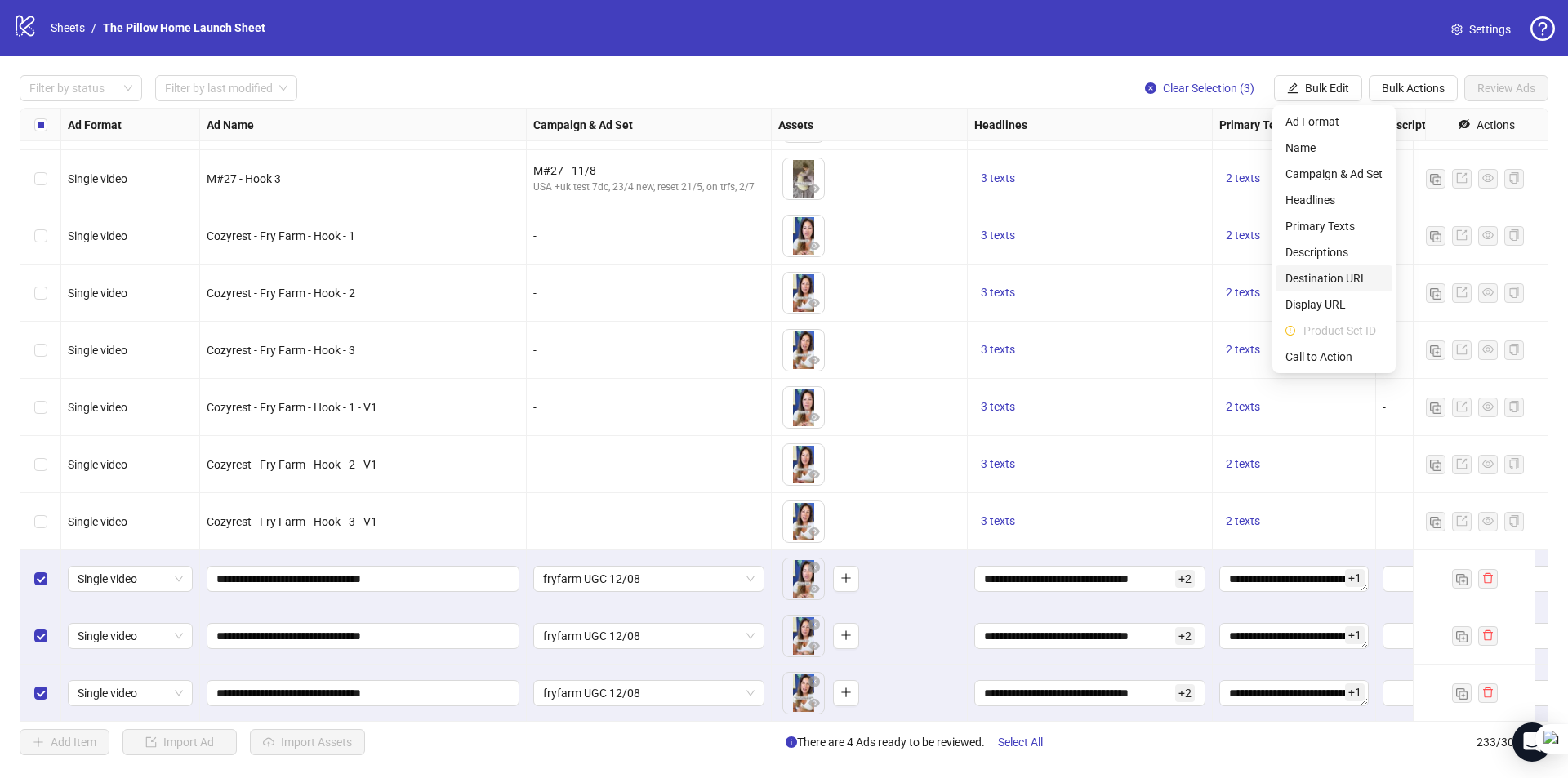
click at [1300, 280] on span "Destination URL" at bounding box center [1334, 278] width 97 height 18
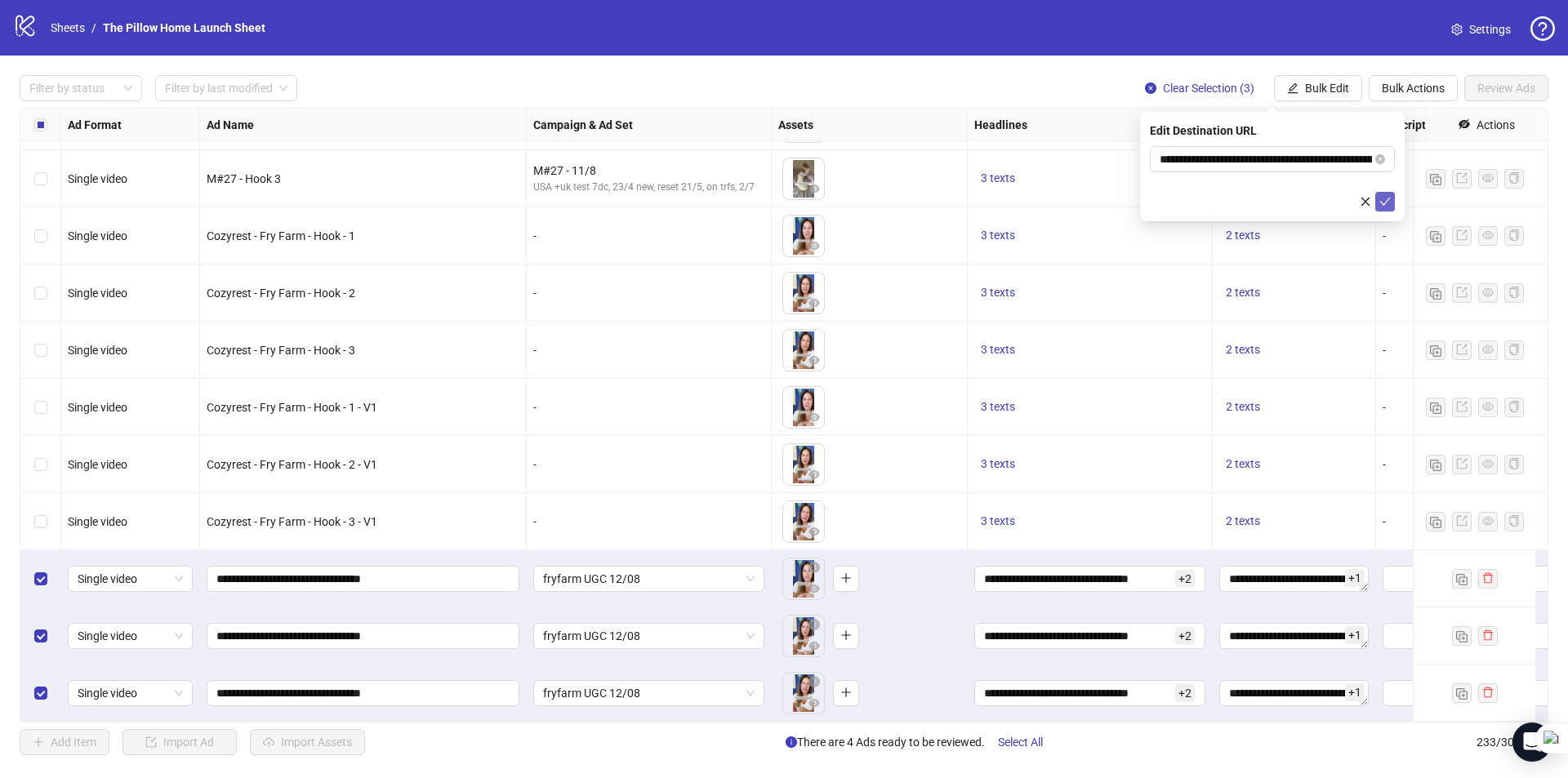
click at [1384, 201] on icon "check" at bounding box center [1384, 201] width 11 height 11
click at [1300, 90] on button "Bulk Edit" at bounding box center [1317, 89] width 89 height 26
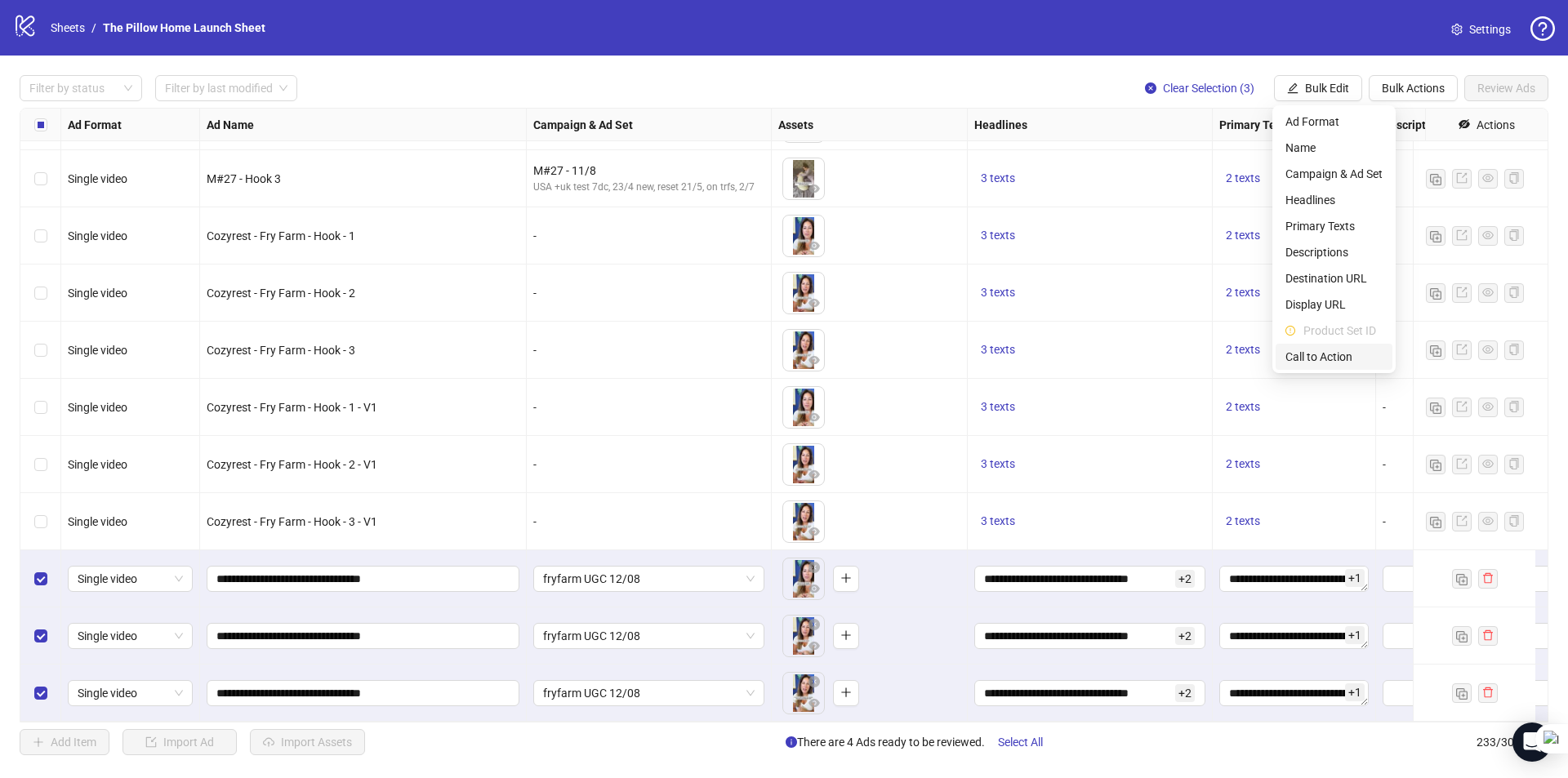
click at [1308, 356] on span "Call to Action" at bounding box center [1334, 356] width 97 height 18
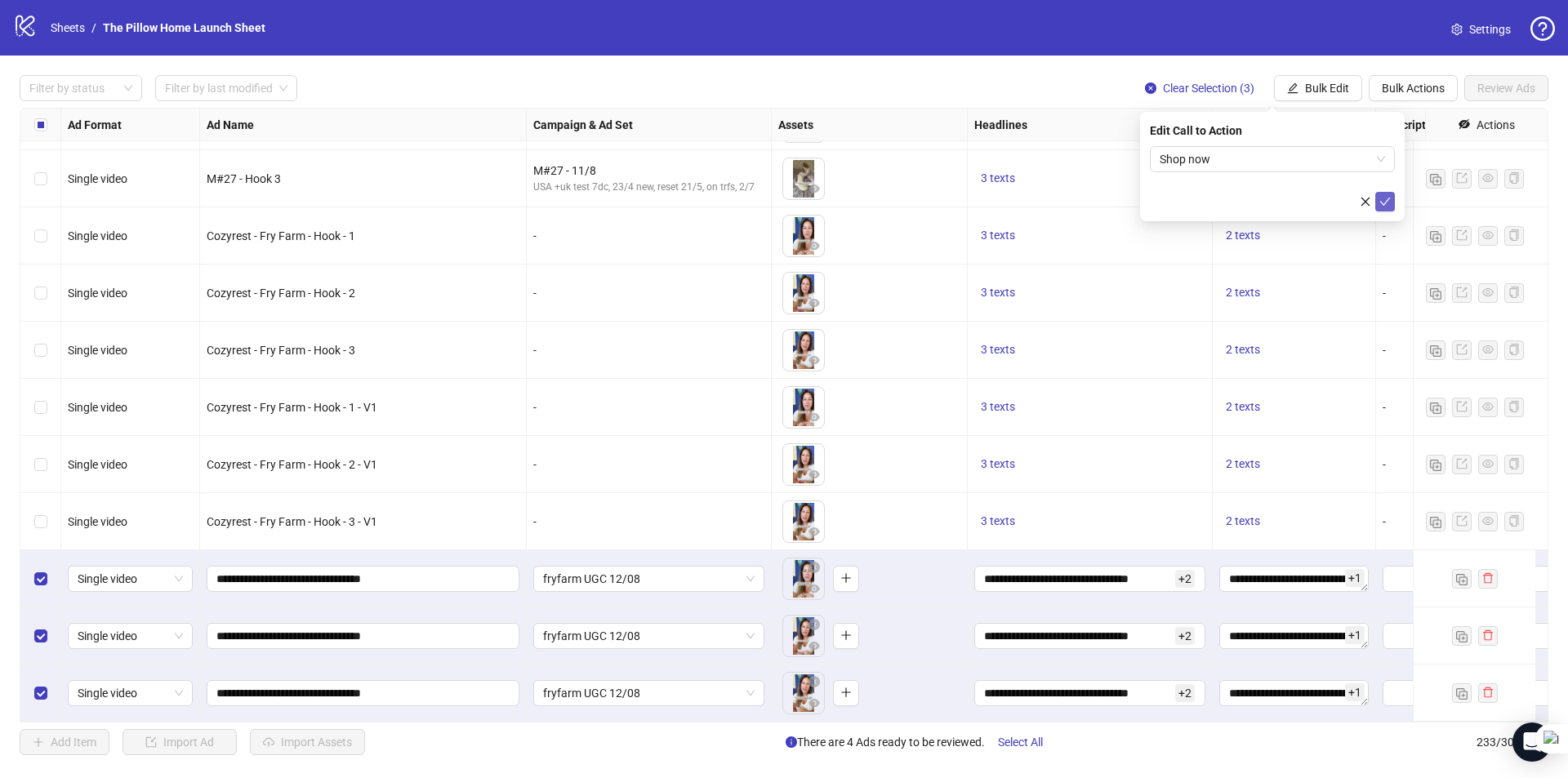
click at [1385, 207] on span "submit" at bounding box center [1384, 201] width 11 height 13
click at [1483, 89] on span "Review Ads" at bounding box center [1506, 89] width 58 height 13
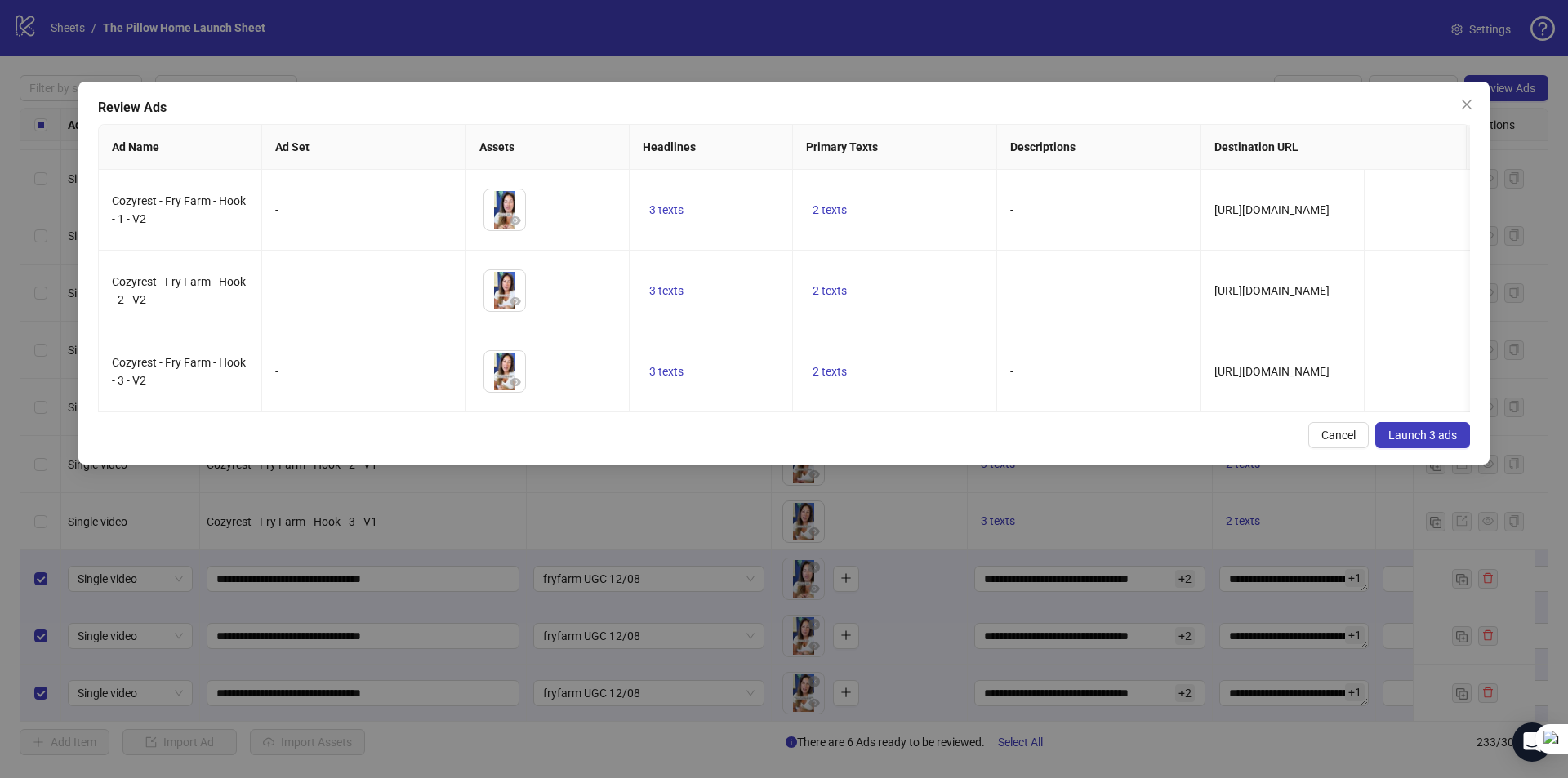
click at [1403, 442] on span "Launch 3 ads" at bounding box center [1423, 435] width 69 height 13
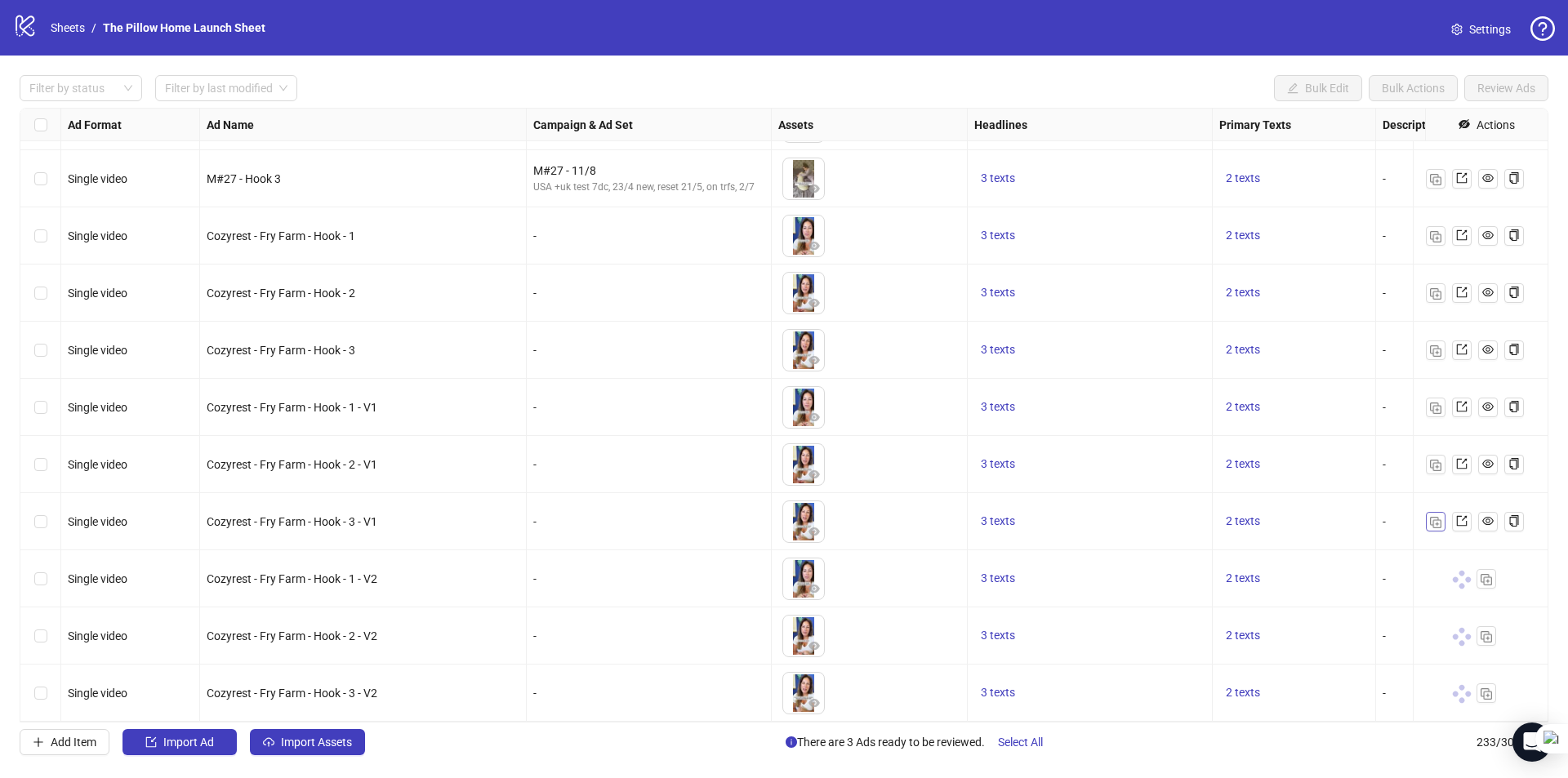
click at [1439, 516] on img "button" at bounding box center [1436, 522] width 11 height 11
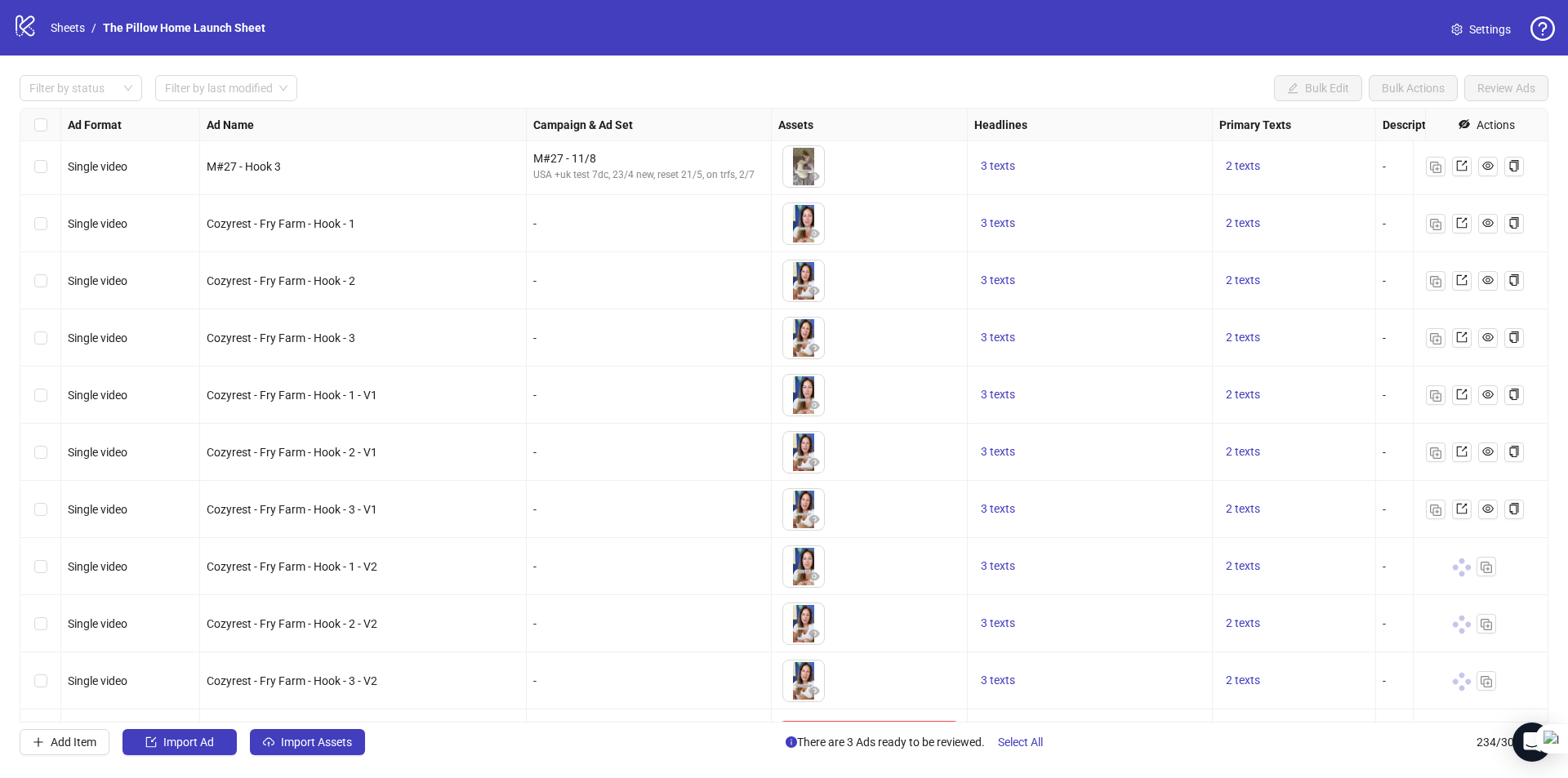
scroll to position [12799, 0]
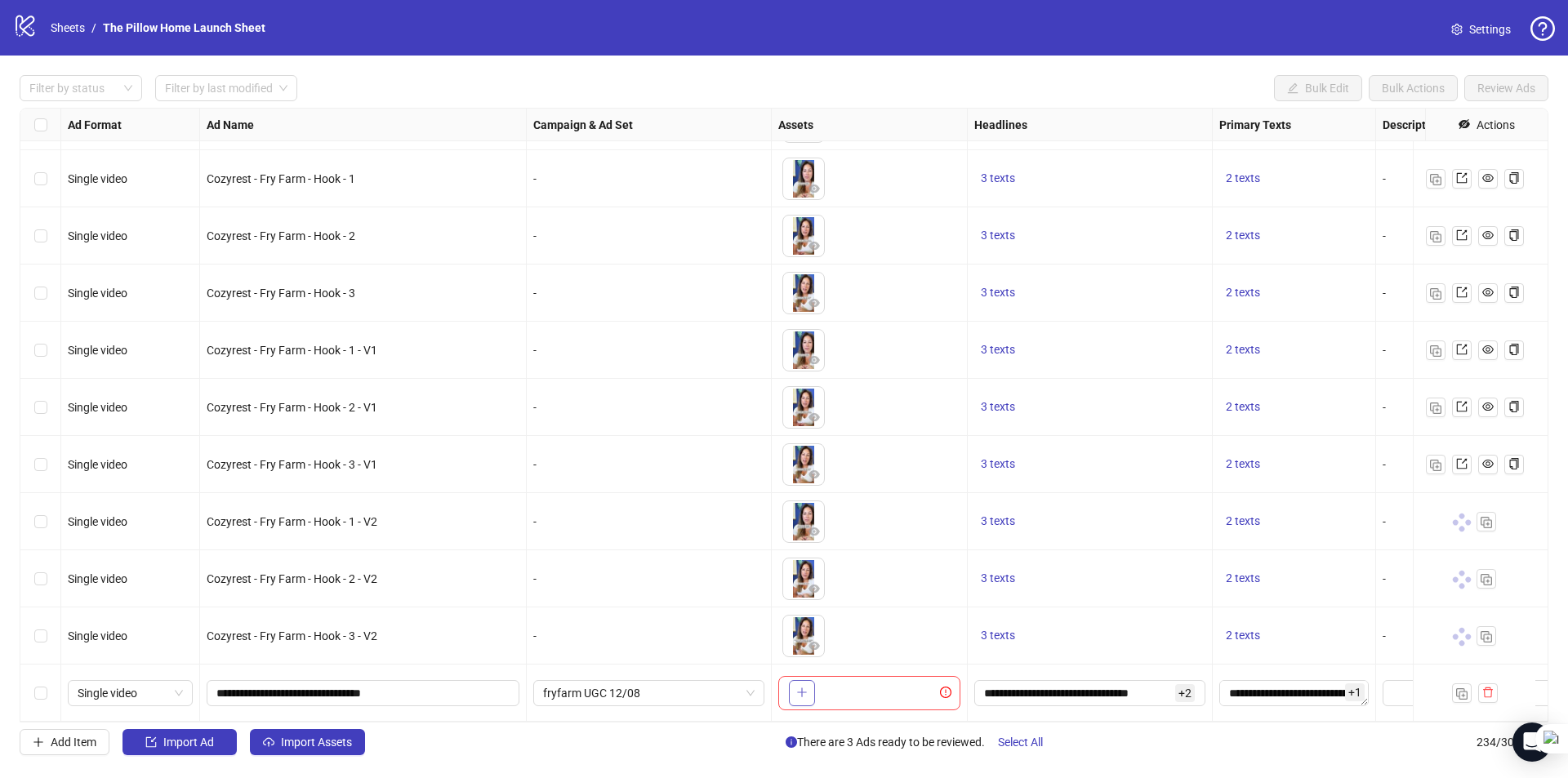
click at [800, 692] on icon "plus" at bounding box center [802, 692] width 9 height 1
click at [324, 743] on span "Import Assets" at bounding box center [316, 742] width 71 height 13
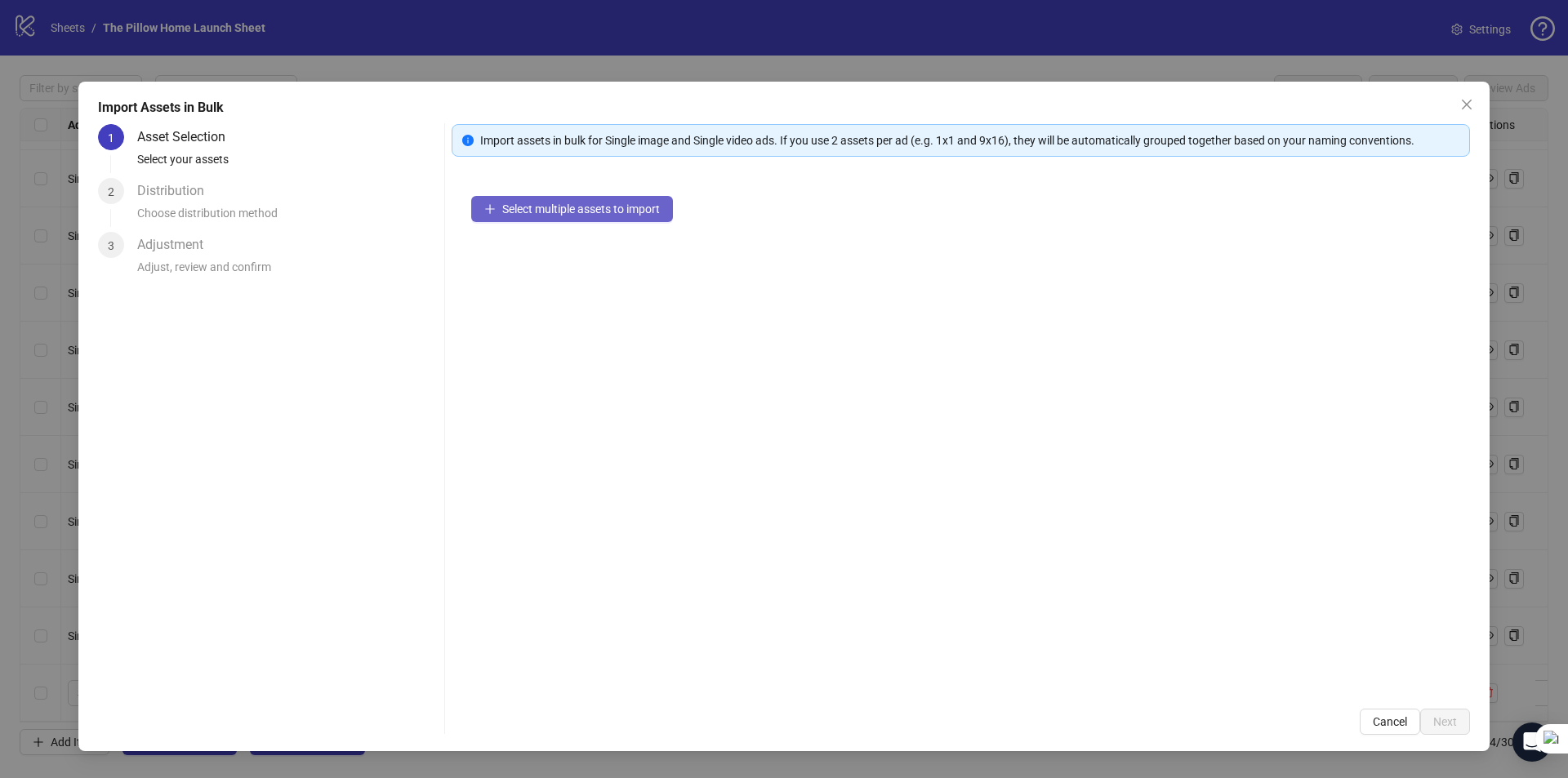
click at [518, 203] on span "Select multiple assets to import" at bounding box center [581, 209] width 158 height 13
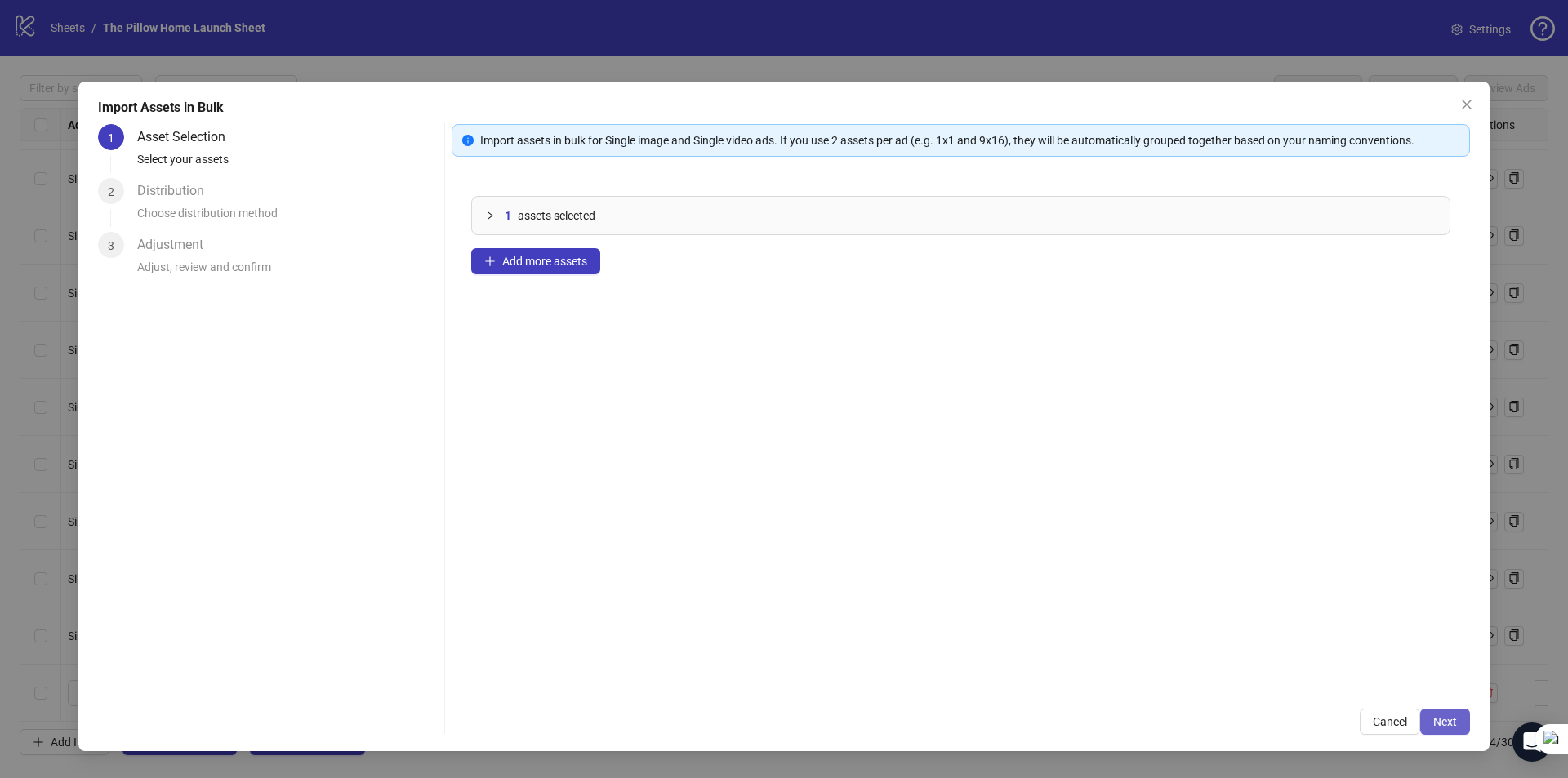
click at [1432, 720] on button "Next" at bounding box center [1444, 721] width 49 height 26
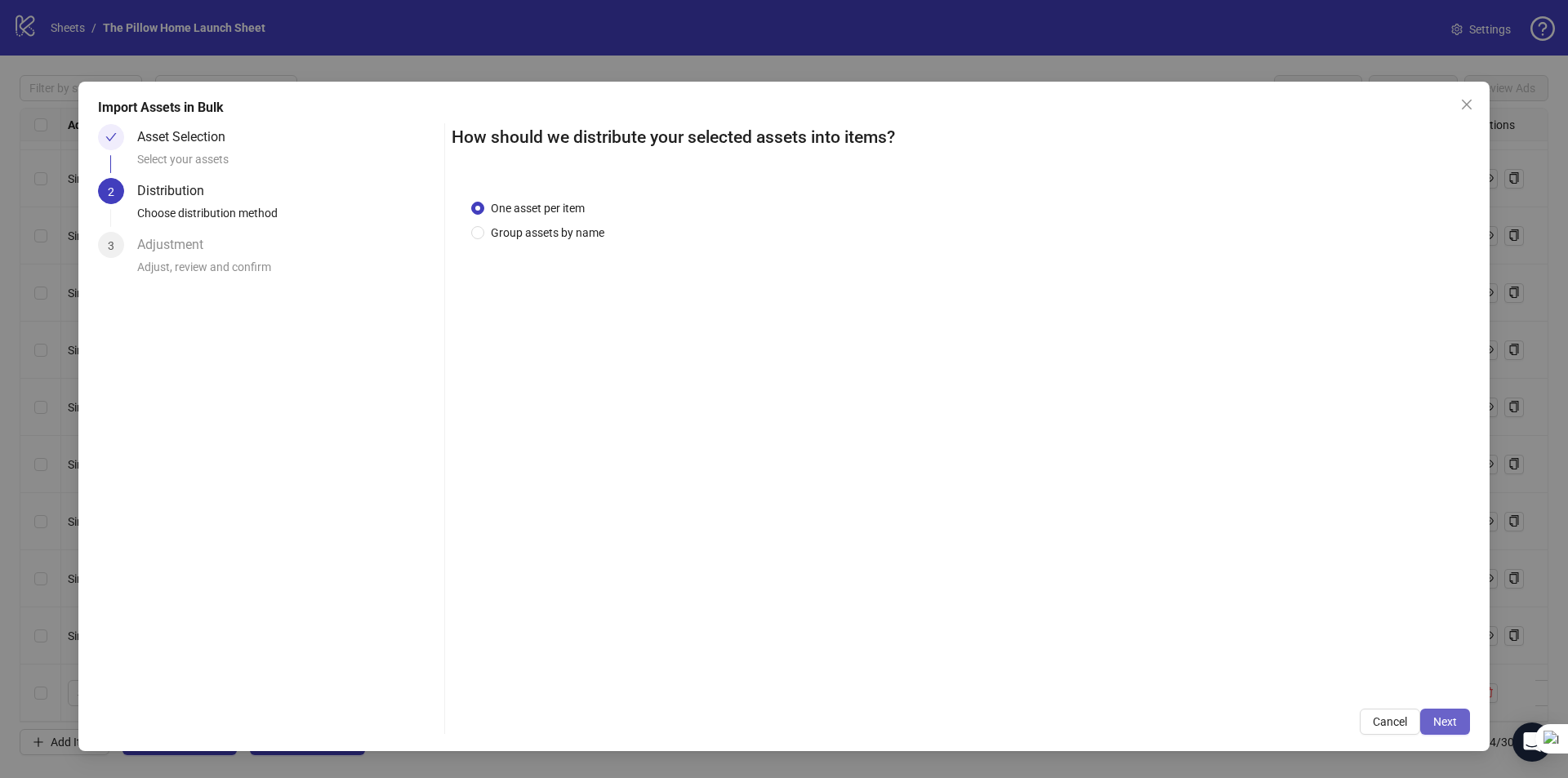
click at [1436, 728] on button "Next" at bounding box center [1444, 721] width 49 height 26
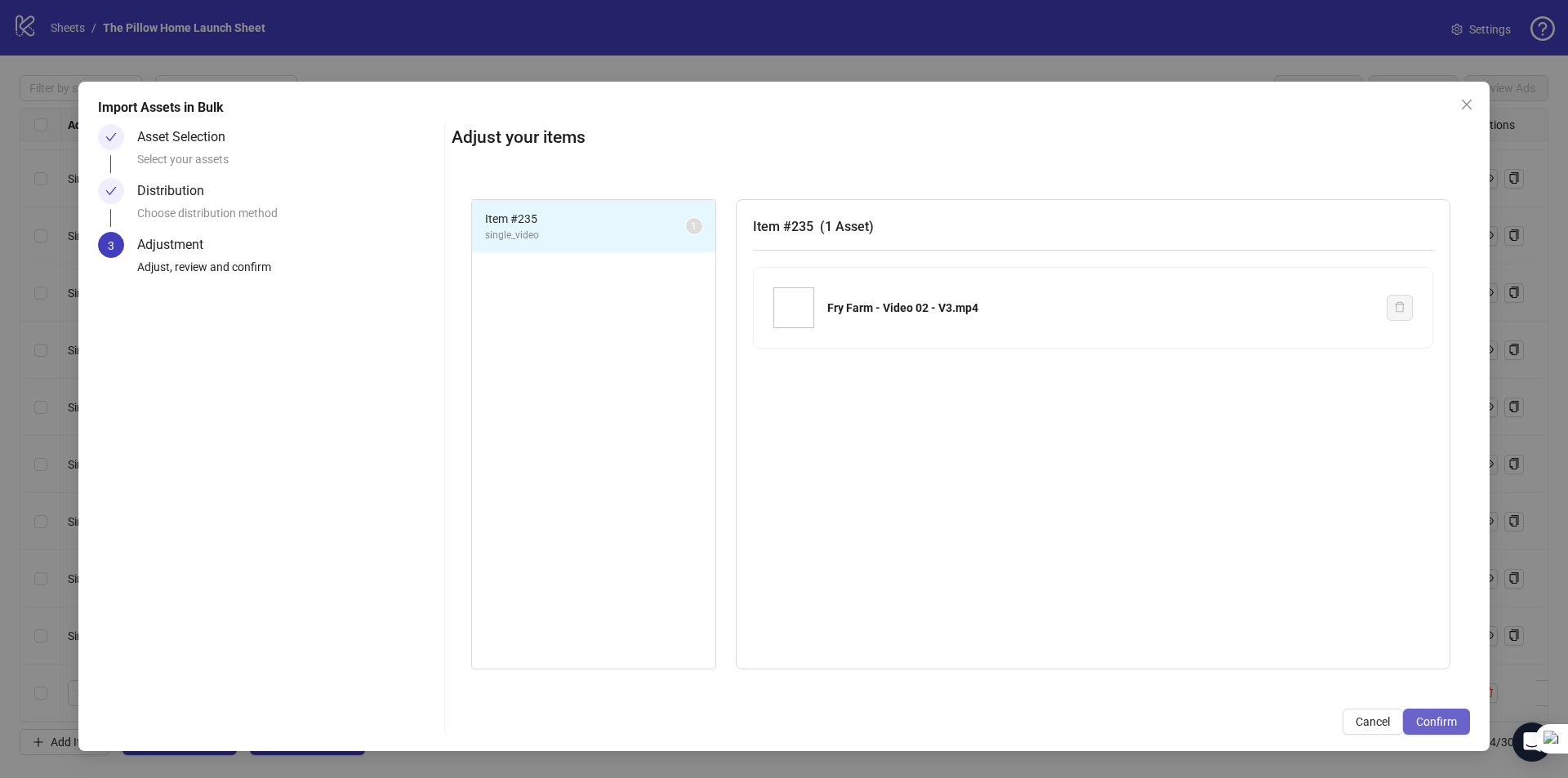
click at [1420, 717] on span "Confirm" at bounding box center [1437, 721] width 41 height 13
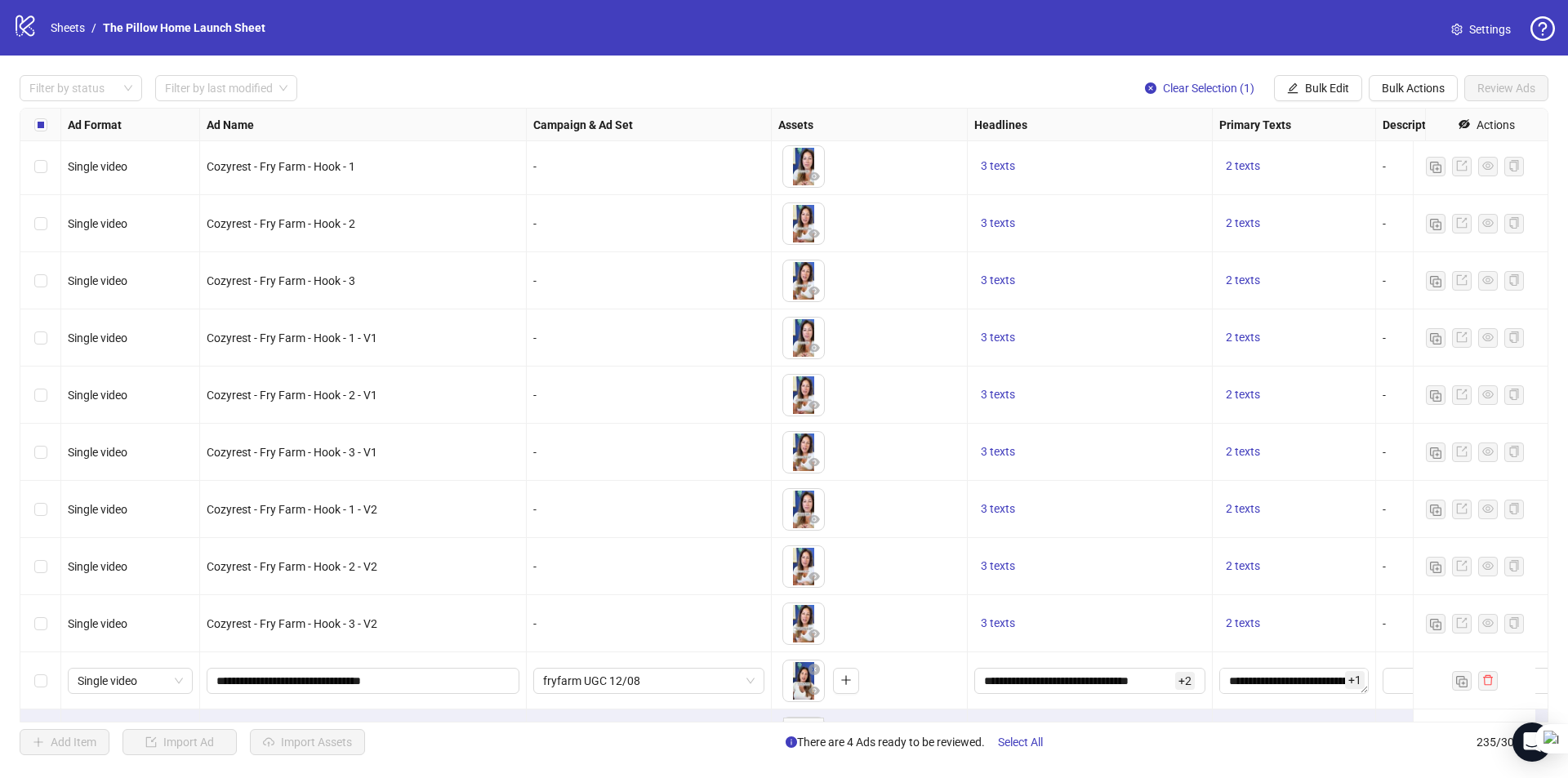
scroll to position [12856, 0]
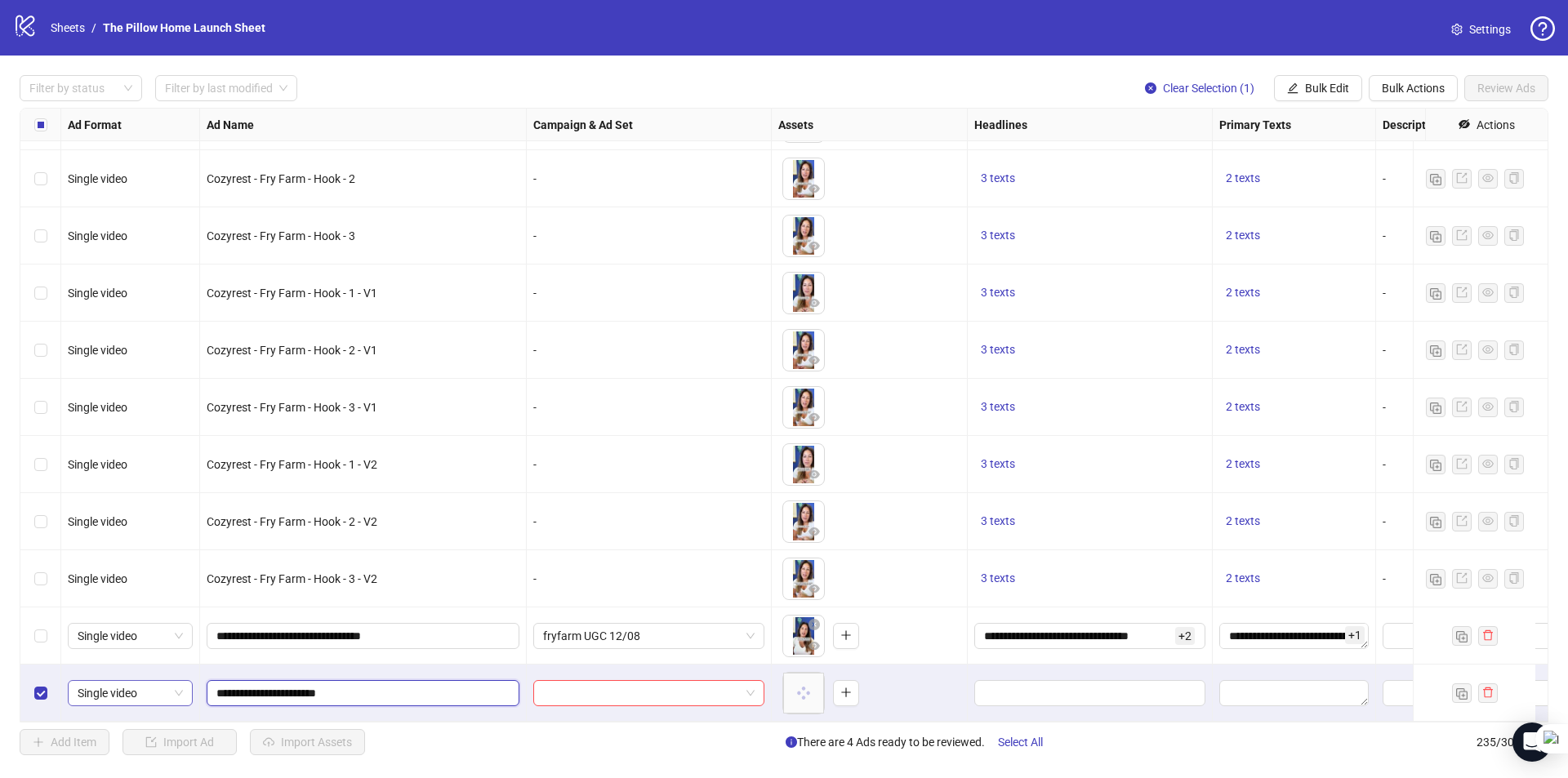
drag, startPoint x: 358, startPoint y: 685, endPoint x: 187, endPoint y: 678, distance: 171.1
click at [272, 627] on input "**********" at bounding box center [361, 635] width 290 height 18
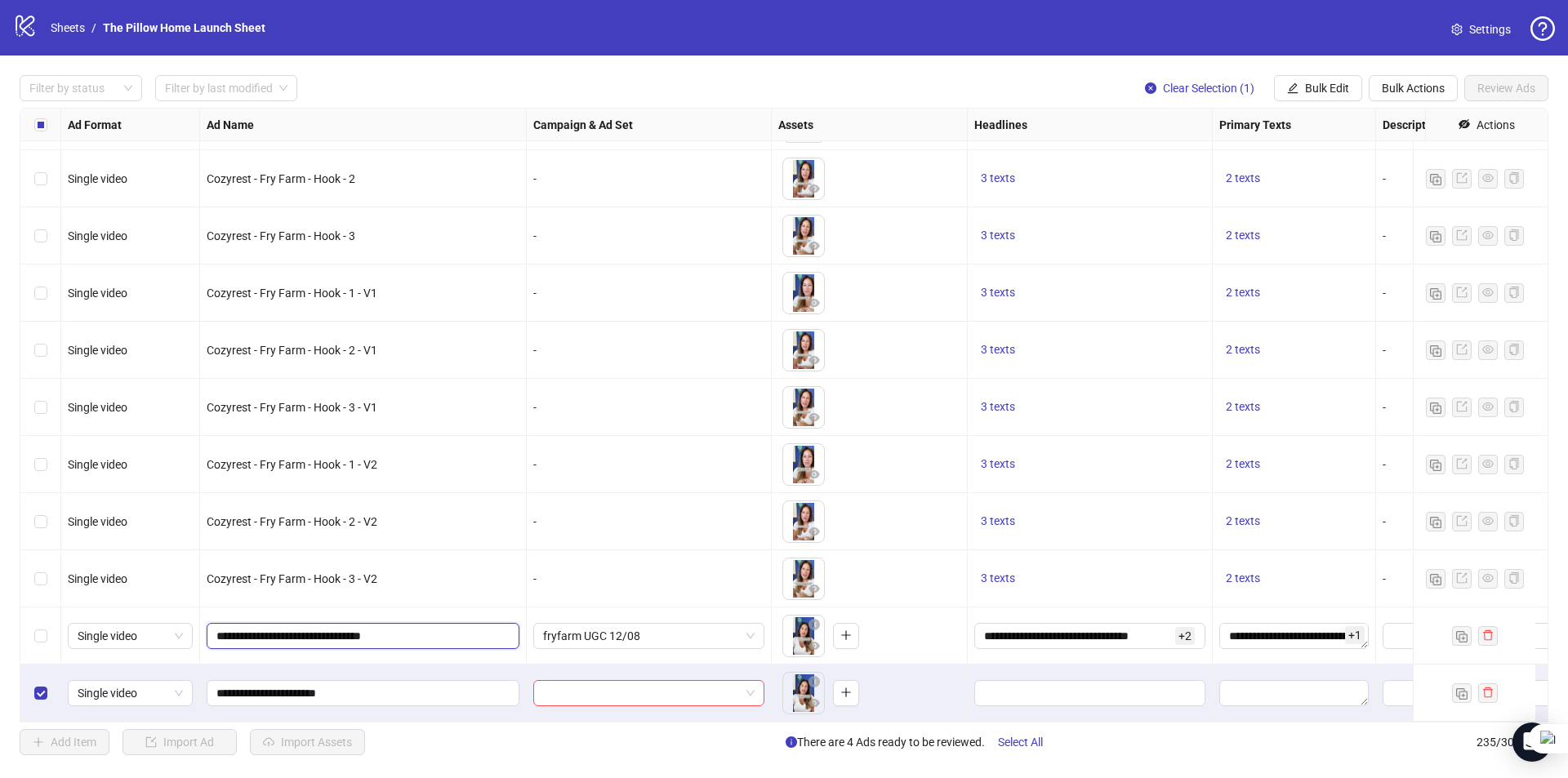
paste input "text"
drag, startPoint x: 311, startPoint y: 623, endPoint x: 507, endPoint y: 164, distance: 499.1
click at [311, 627] on input "**********" at bounding box center [361, 635] width 290 height 18
type input "**********"
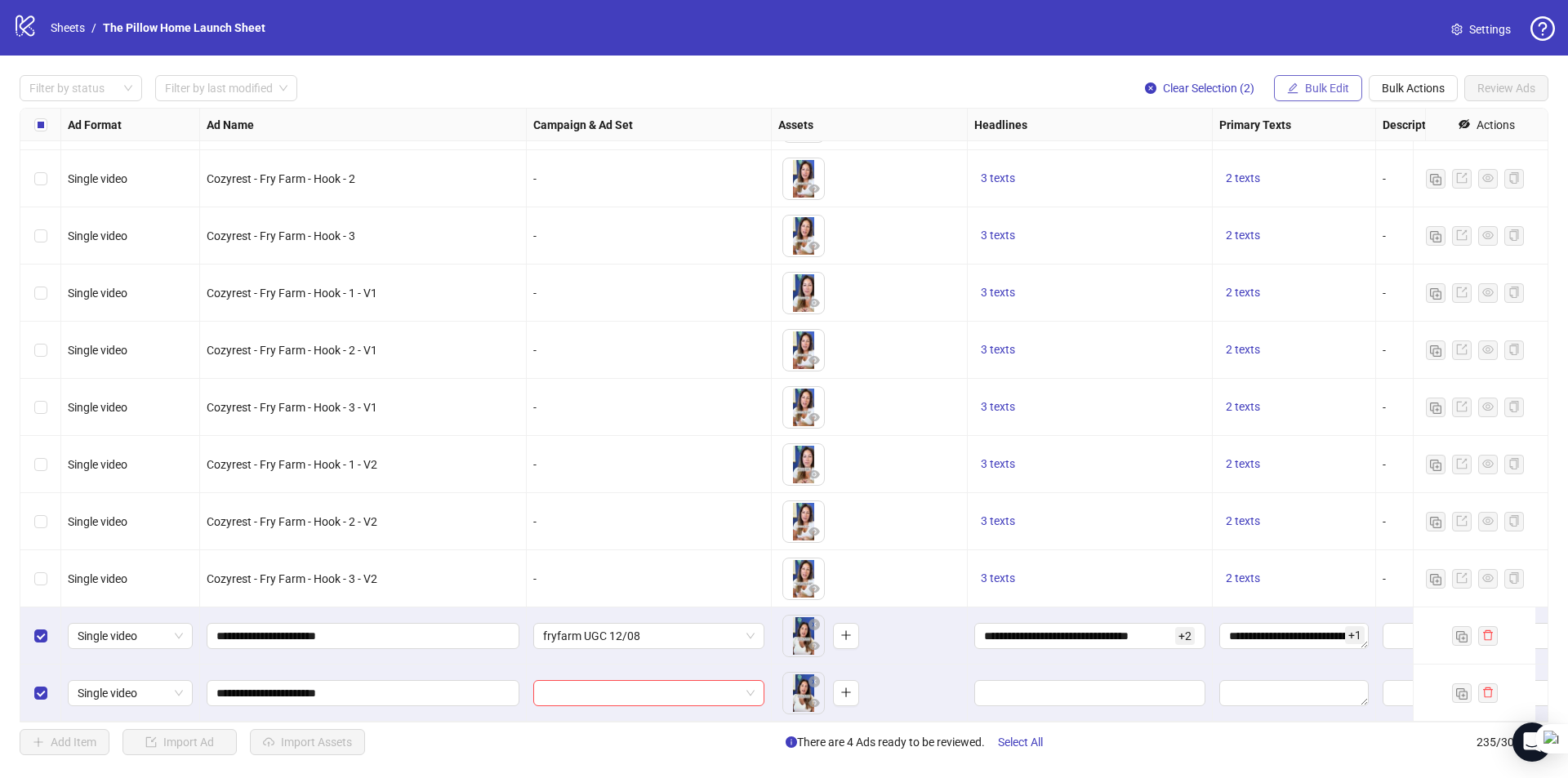
click at [1332, 97] on button "Bulk Edit" at bounding box center [1317, 89] width 89 height 26
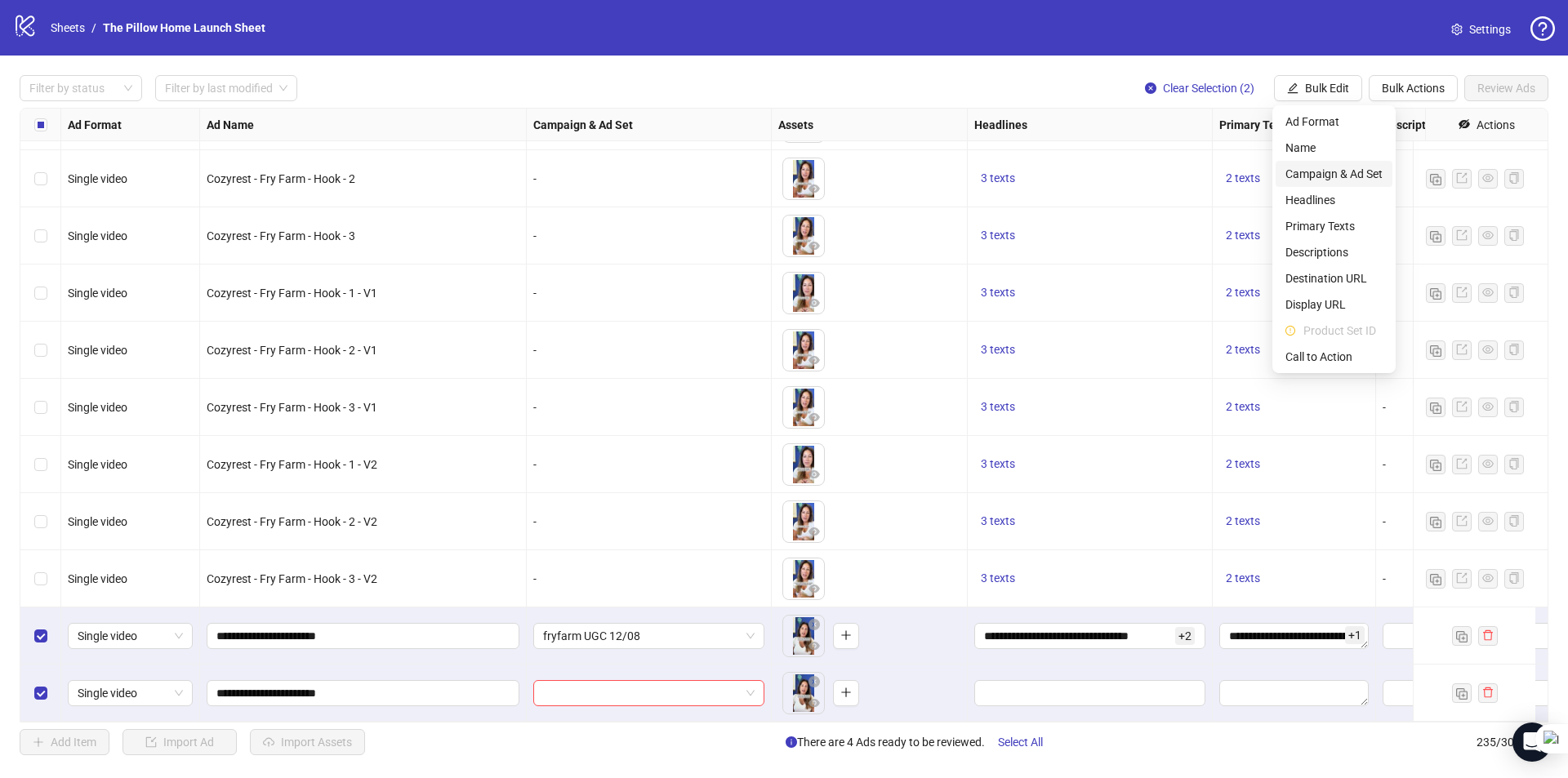
click at [1319, 178] on span "Campaign & Ad Set" at bounding box center [1334, 173] width 97 height 18
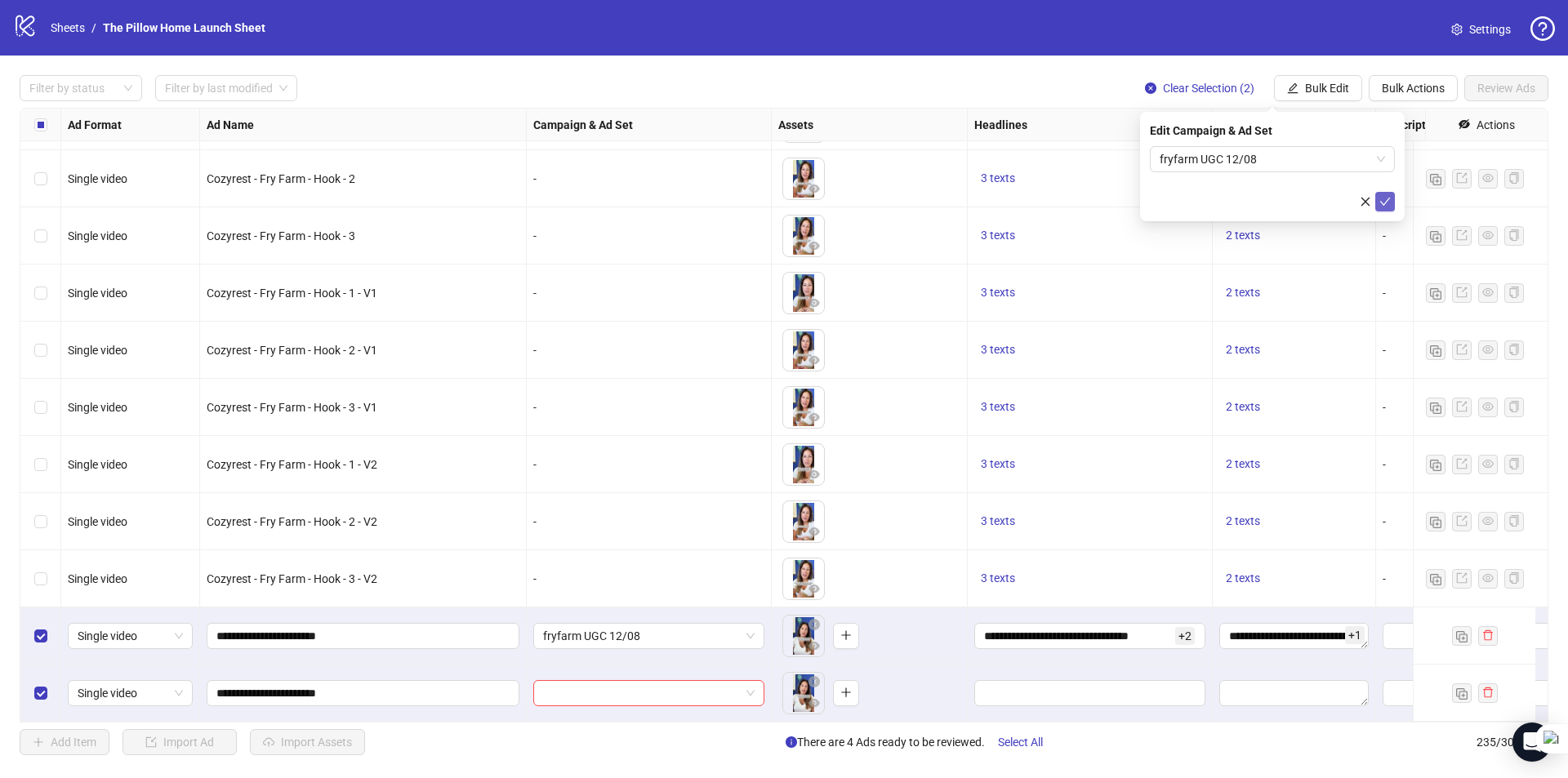
click at [1391, 202] on button "submit" at bounding box center [1384, 201] width 20 height 20
click at [1308, 89] on span "Bulk Edit" at bounding box center [1327, 89] width 44 height 13
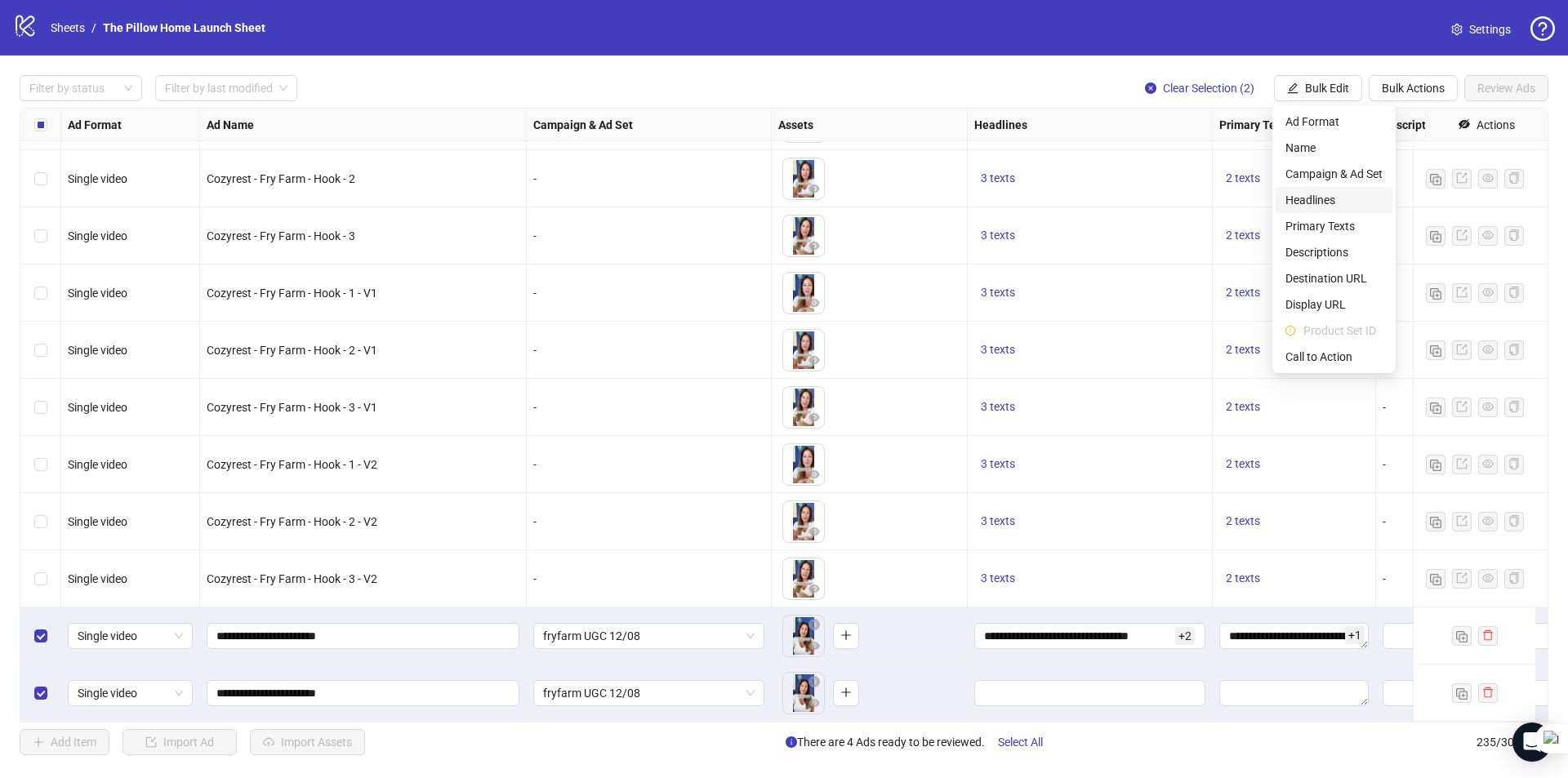
click at [1322, 205] on span "Headlines" at bounding box center [1334, 199] width 97 height 18
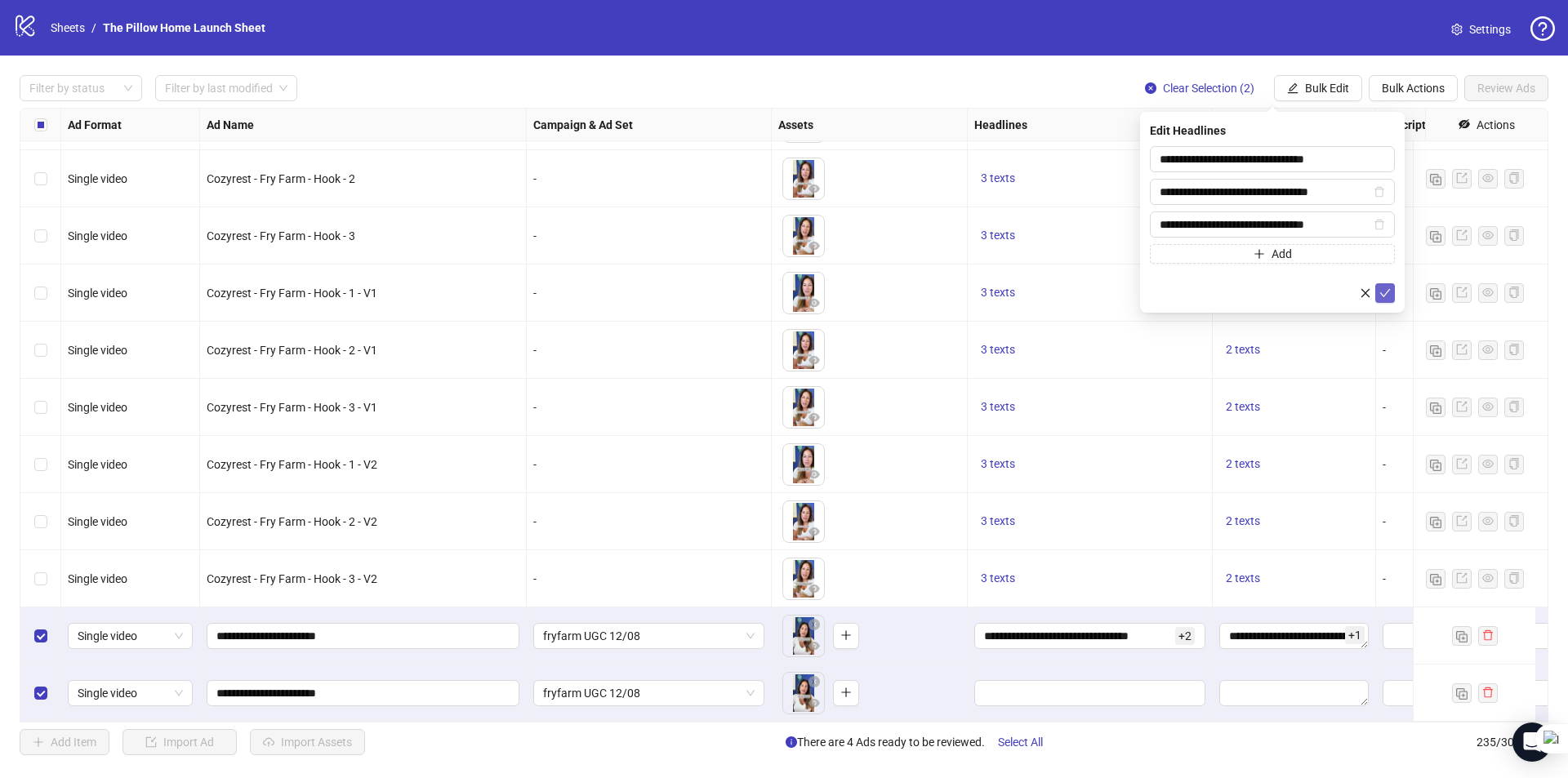
click at [1382, 290] on icon "check" at bounding box center [1384, 293] width 11 height 11
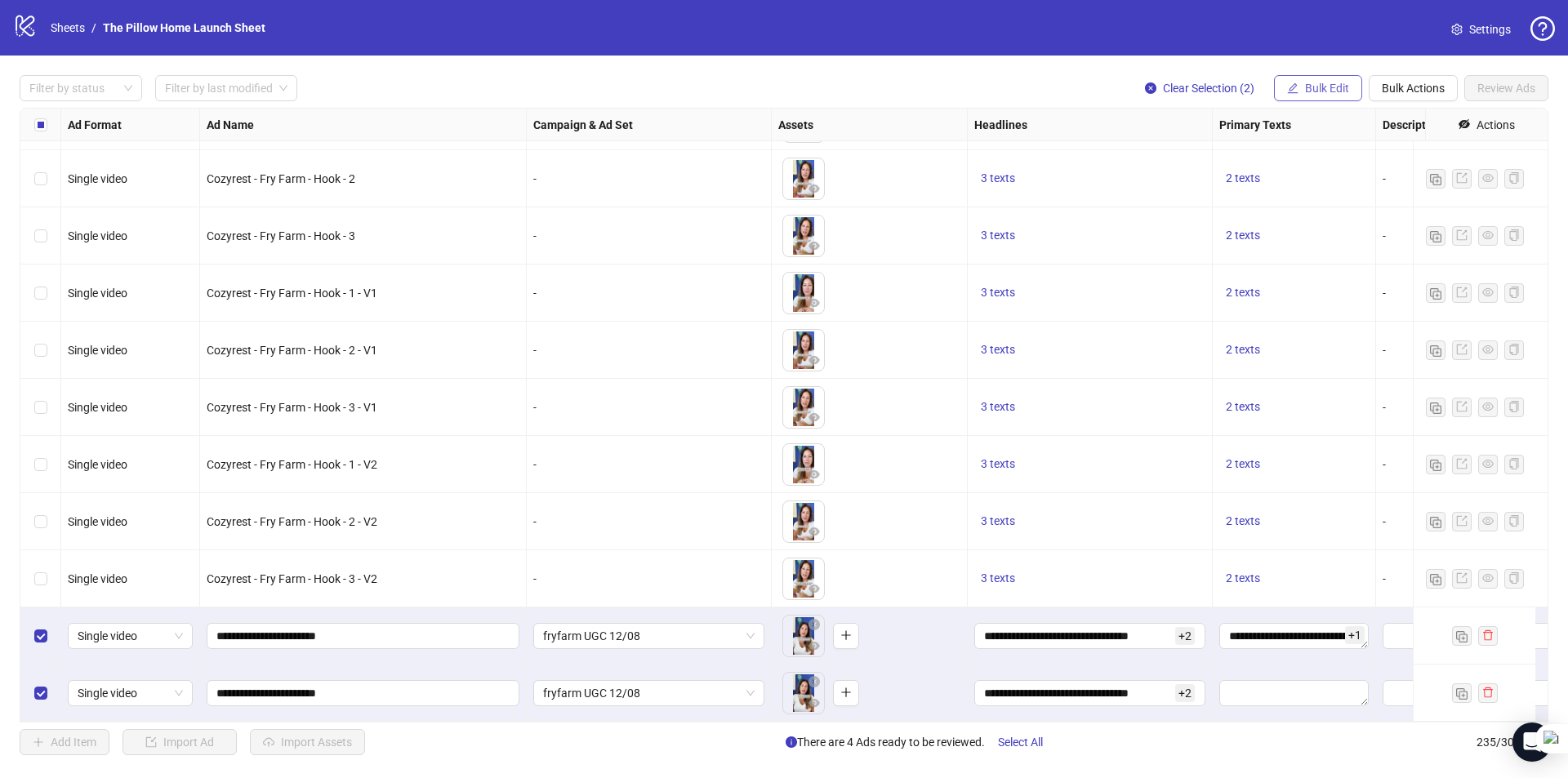
click at [1326, 85] on span "Bulk Edit" at bounding box center [1327, 89] width 44 height 13
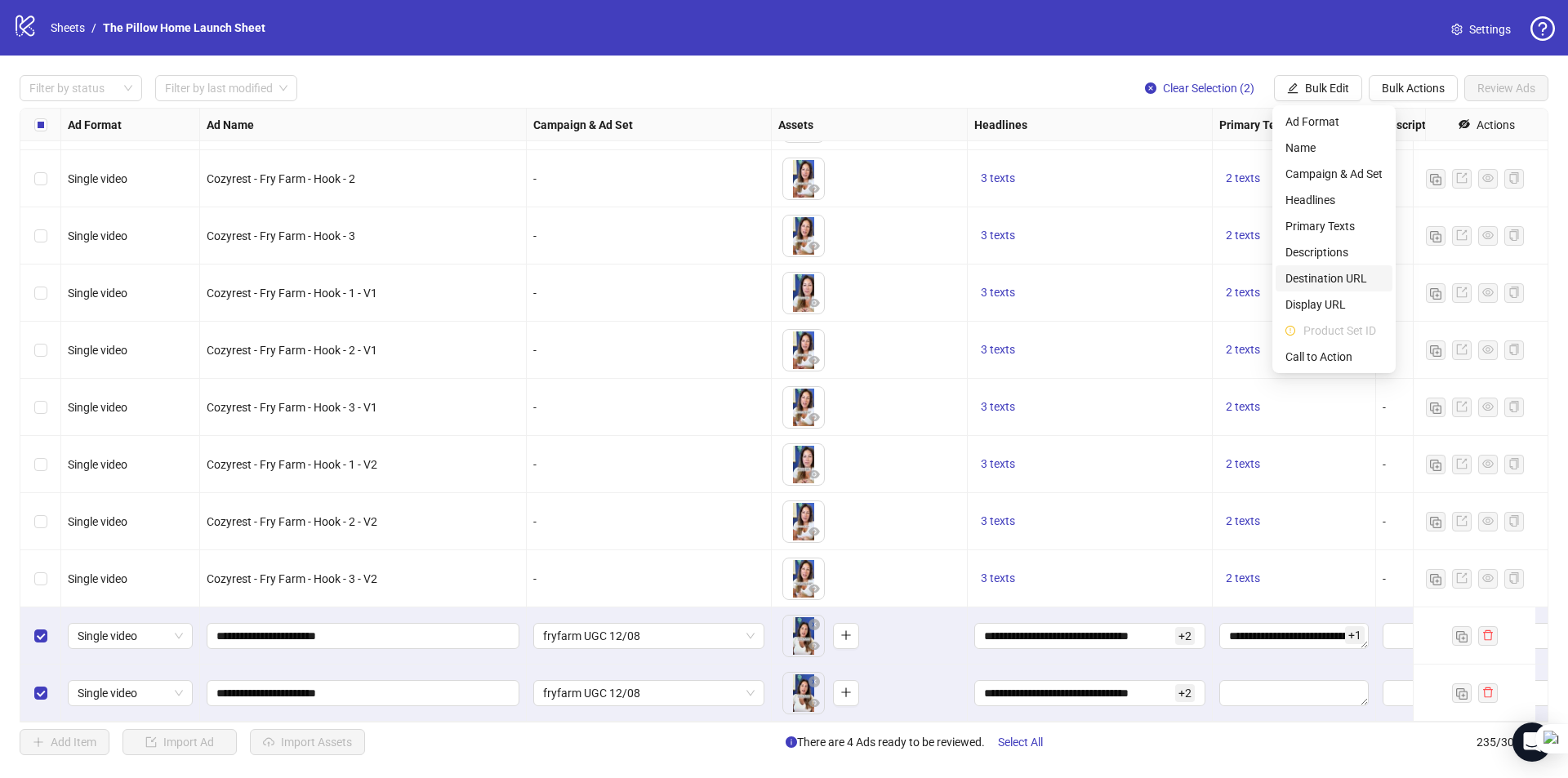
click at [1323, 268] on li "Destination URL" at bounding box center [1333, 279] width 117 height 26
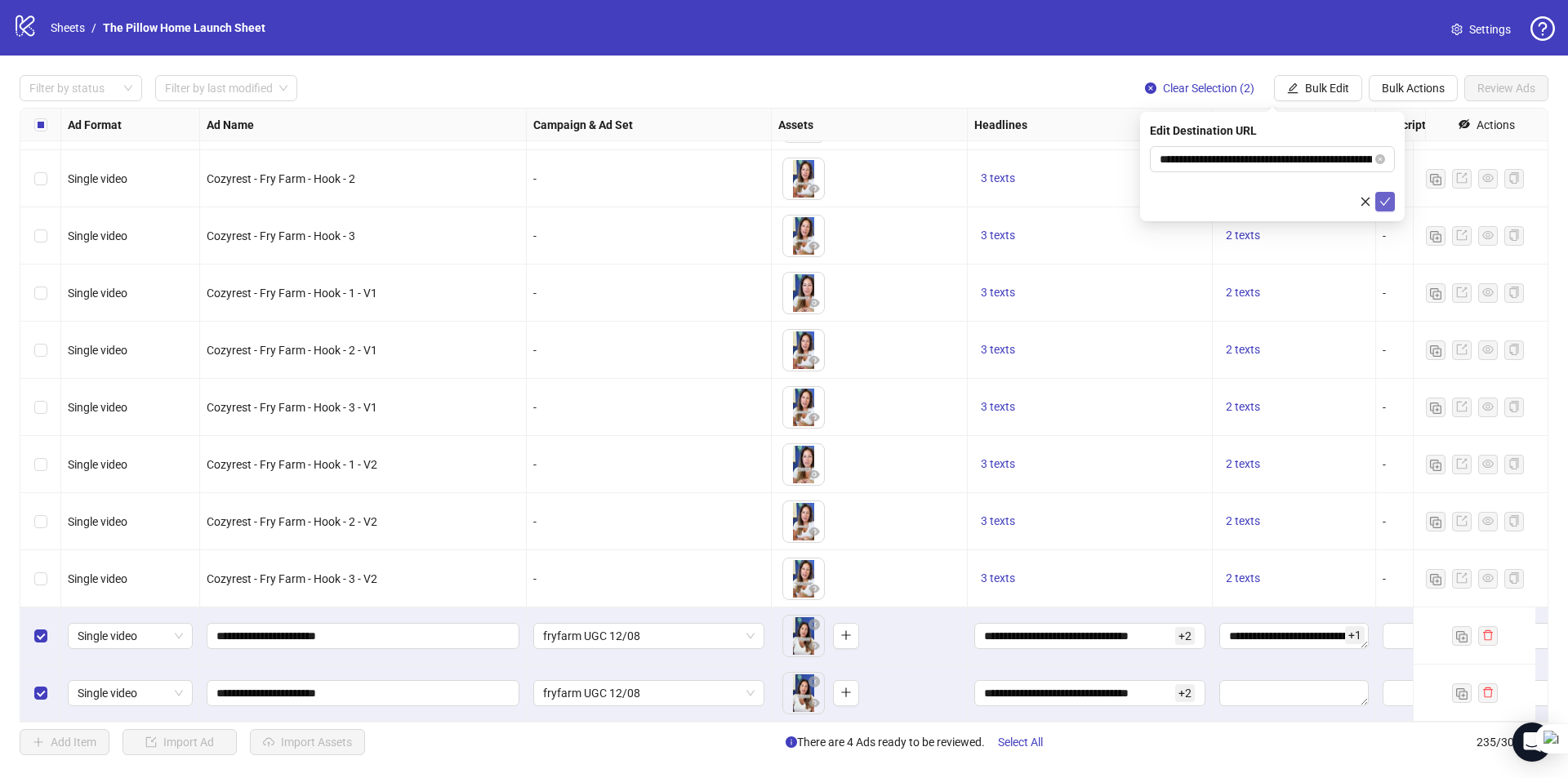
click at [1383, 199] on icon "check" at bounding box center [1384, 201] width 11 height 11
click at [1311, 92] on span "Bulk Edit" at bounding box center [1327, 89] width 44 height 13
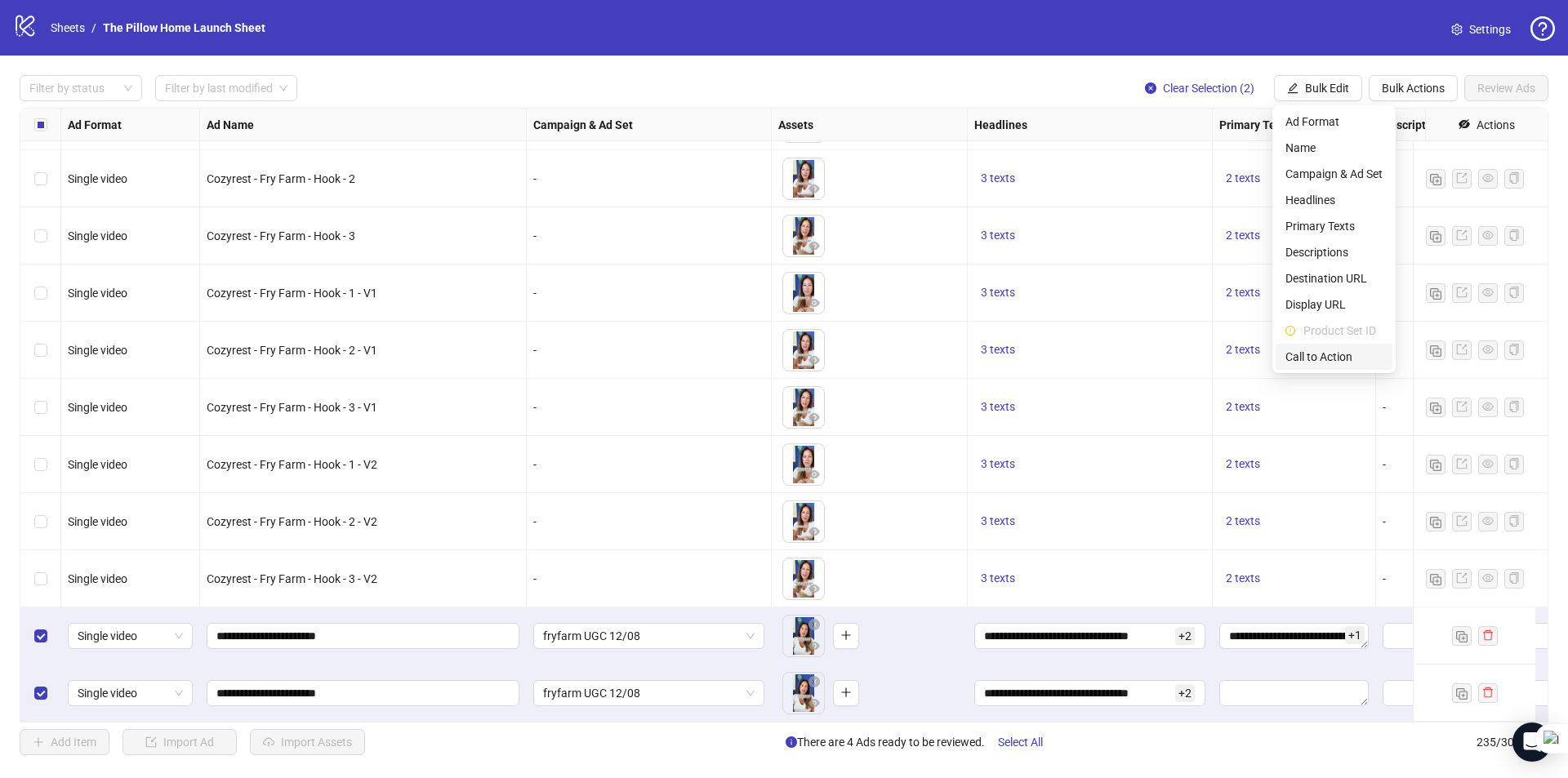
click at [1319, 358] on span "Call to Action" at bounding box center [1334, 356] width 97 height 18
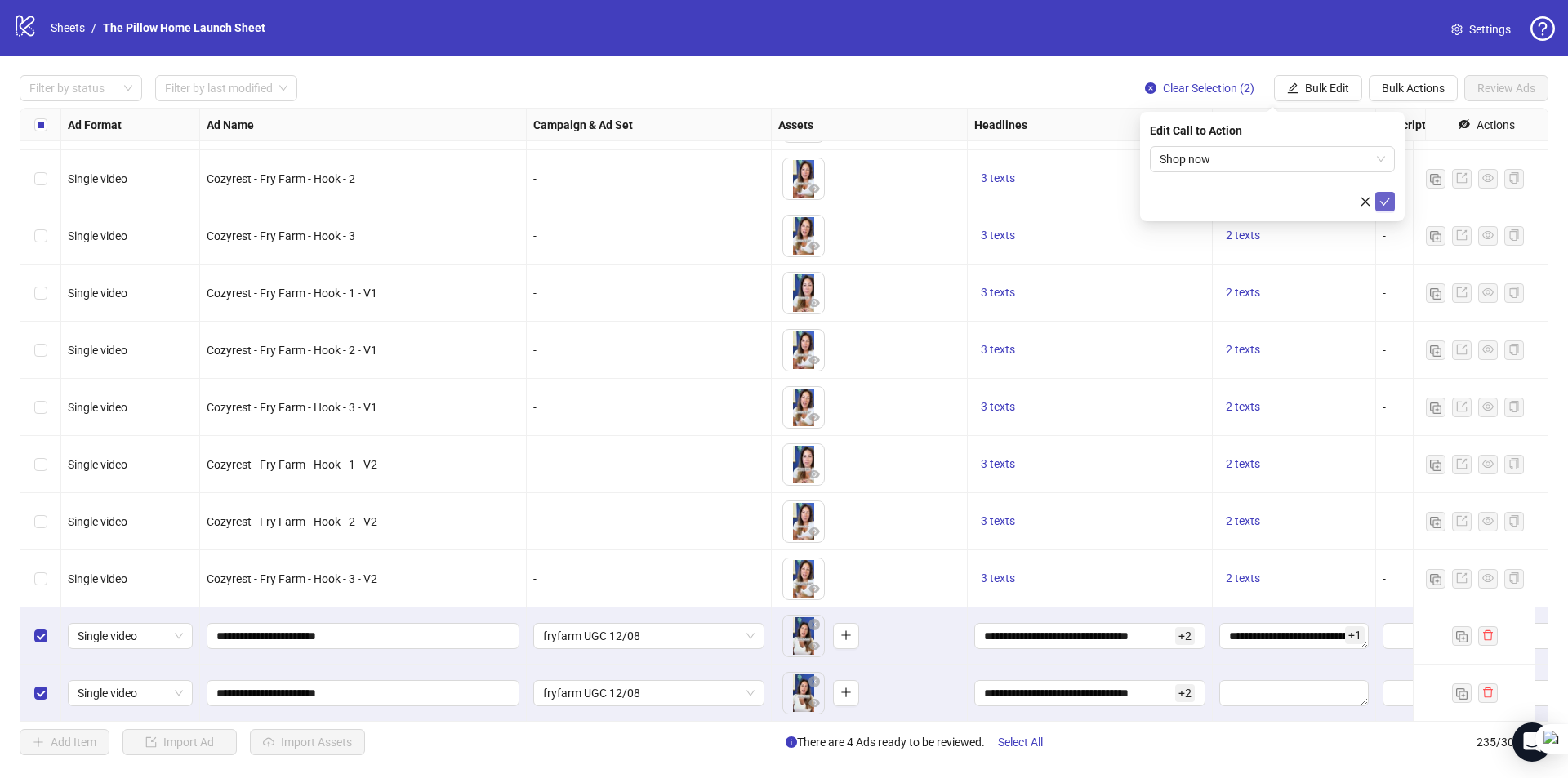
click at [1386, 199] on icon "check" at bounding box center [1384, 201] width 11 height 11
click at [1309, 90] on span "Bulk Edit" at bounding box center [1327, 89] width 44 height 13
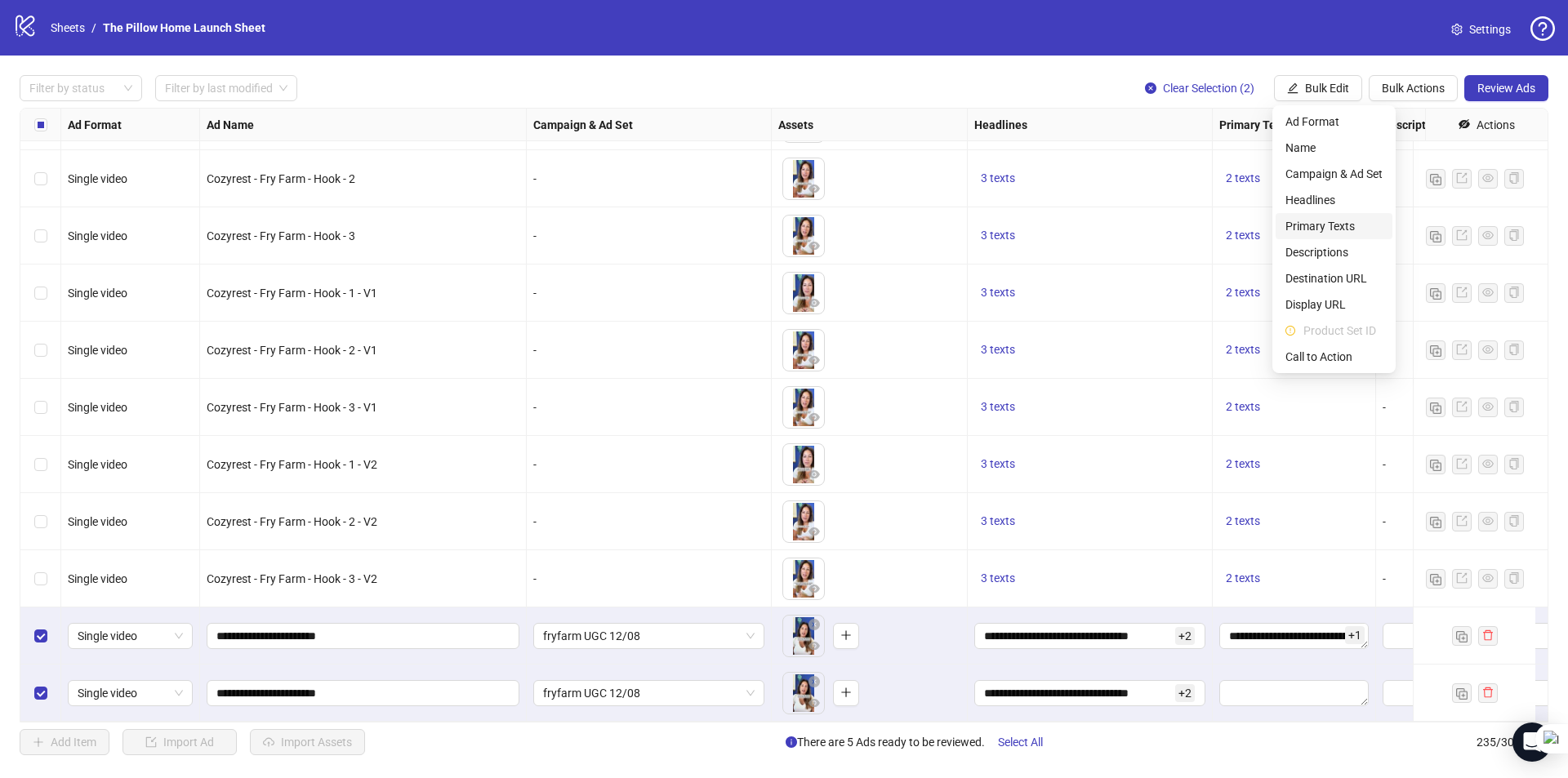
click at [1292, 230] on span "Primary Texts" at bounding box center [1334, 225] width 97 height 18
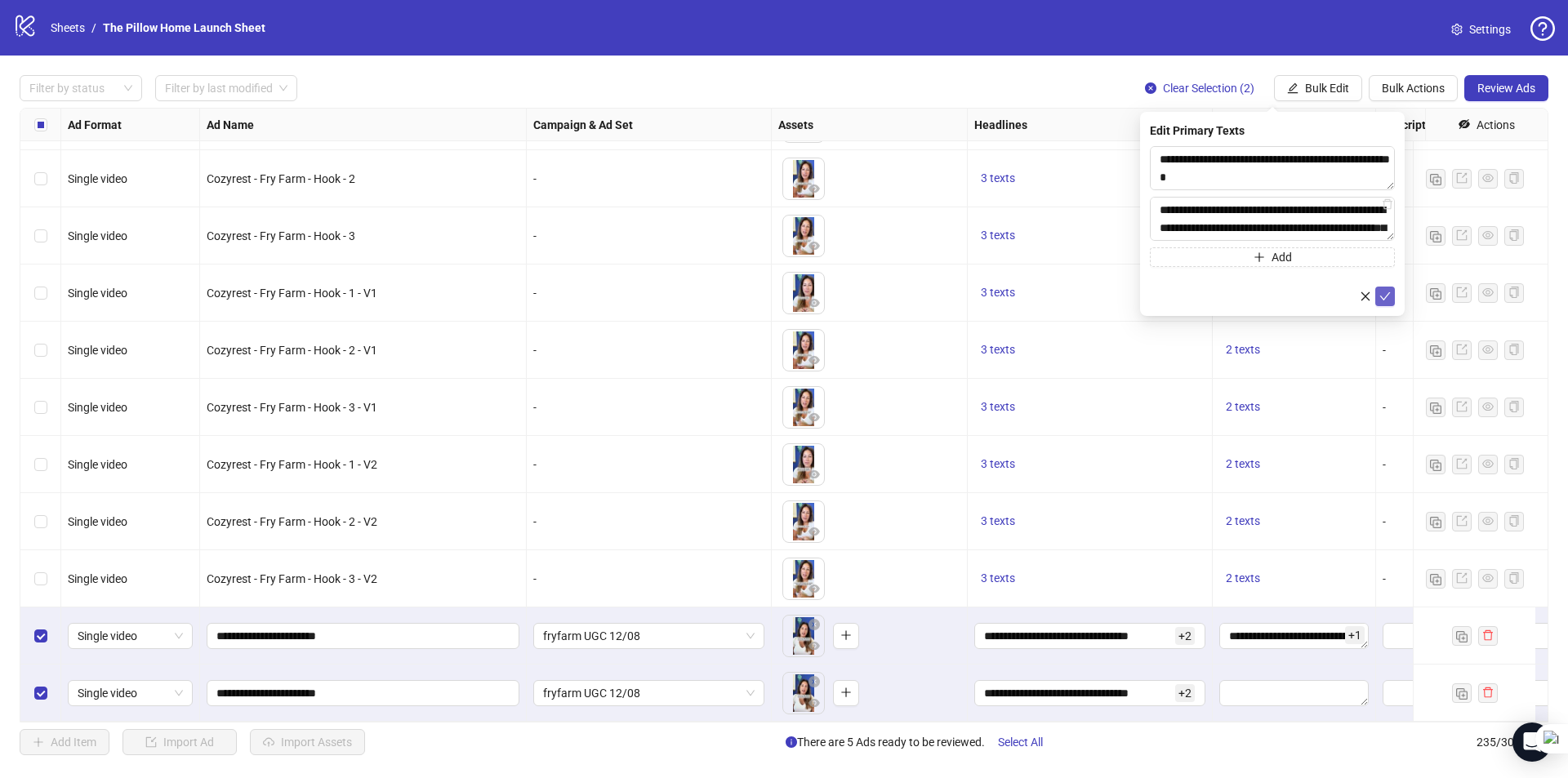
click at [1387, 294] on icon "check" at bounding box center [1384, 296] width 10 height 8
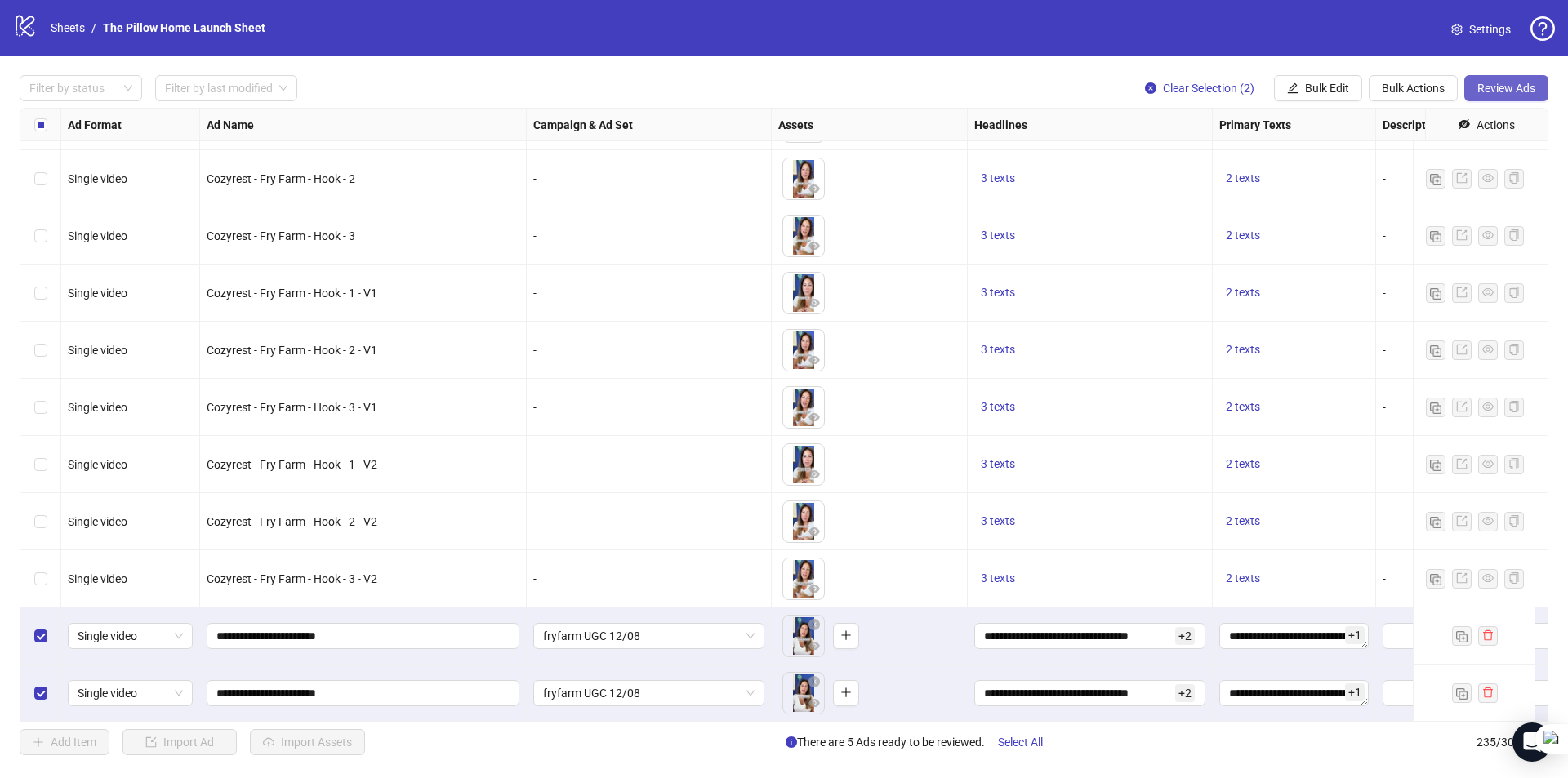
click at [1496, 93] on span "Review Ads" at bounding box center [1506, 89] width 58 height 13
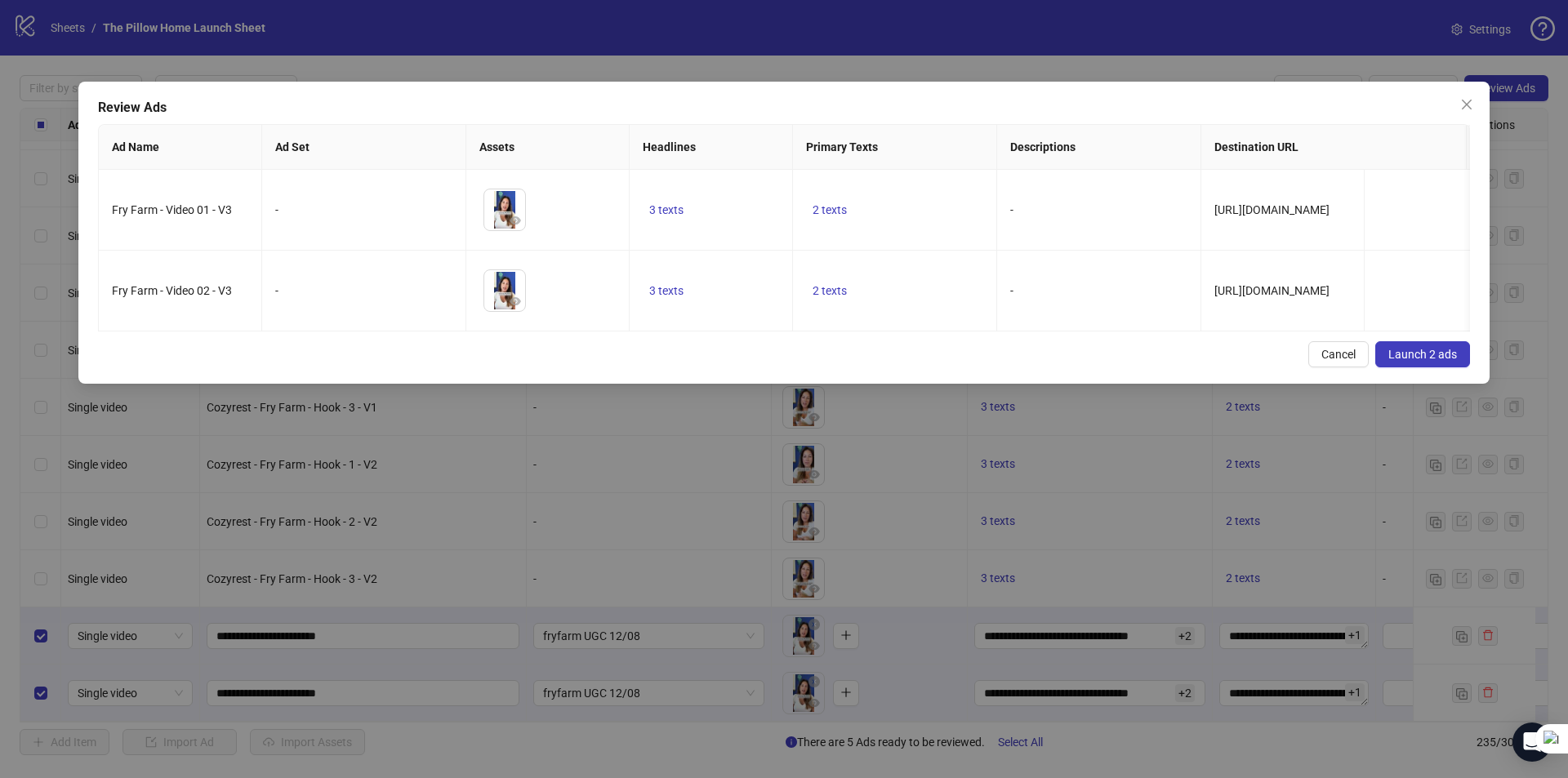
click at [1424, 361] on span "Launch 2 ads" at bounding box center [1423, 354] width 69 height 13
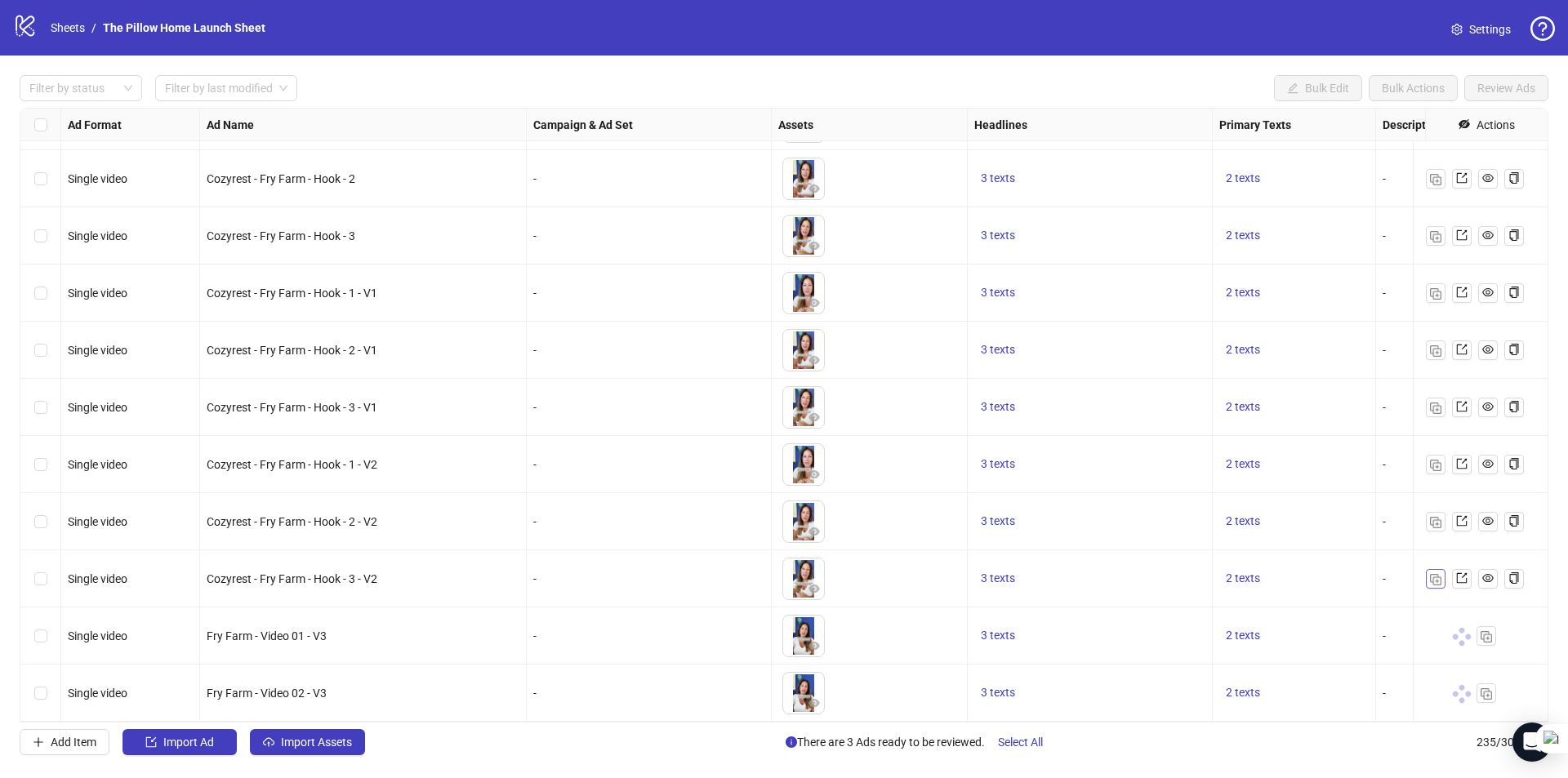
click at [1439, 576] on button "button" at bounding box center [1435, 578] width 20 height 20
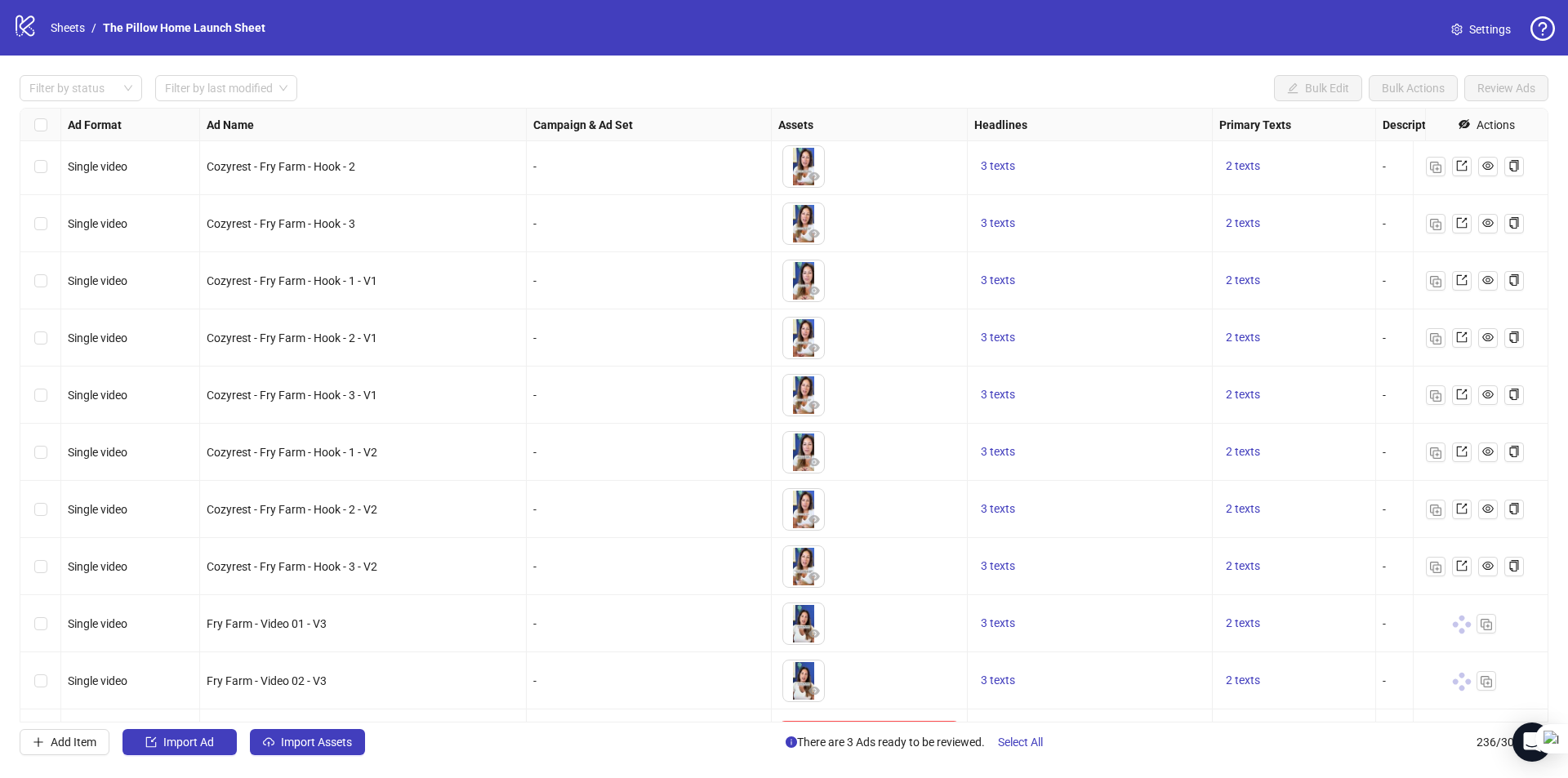
scroll to position [12914, 0]
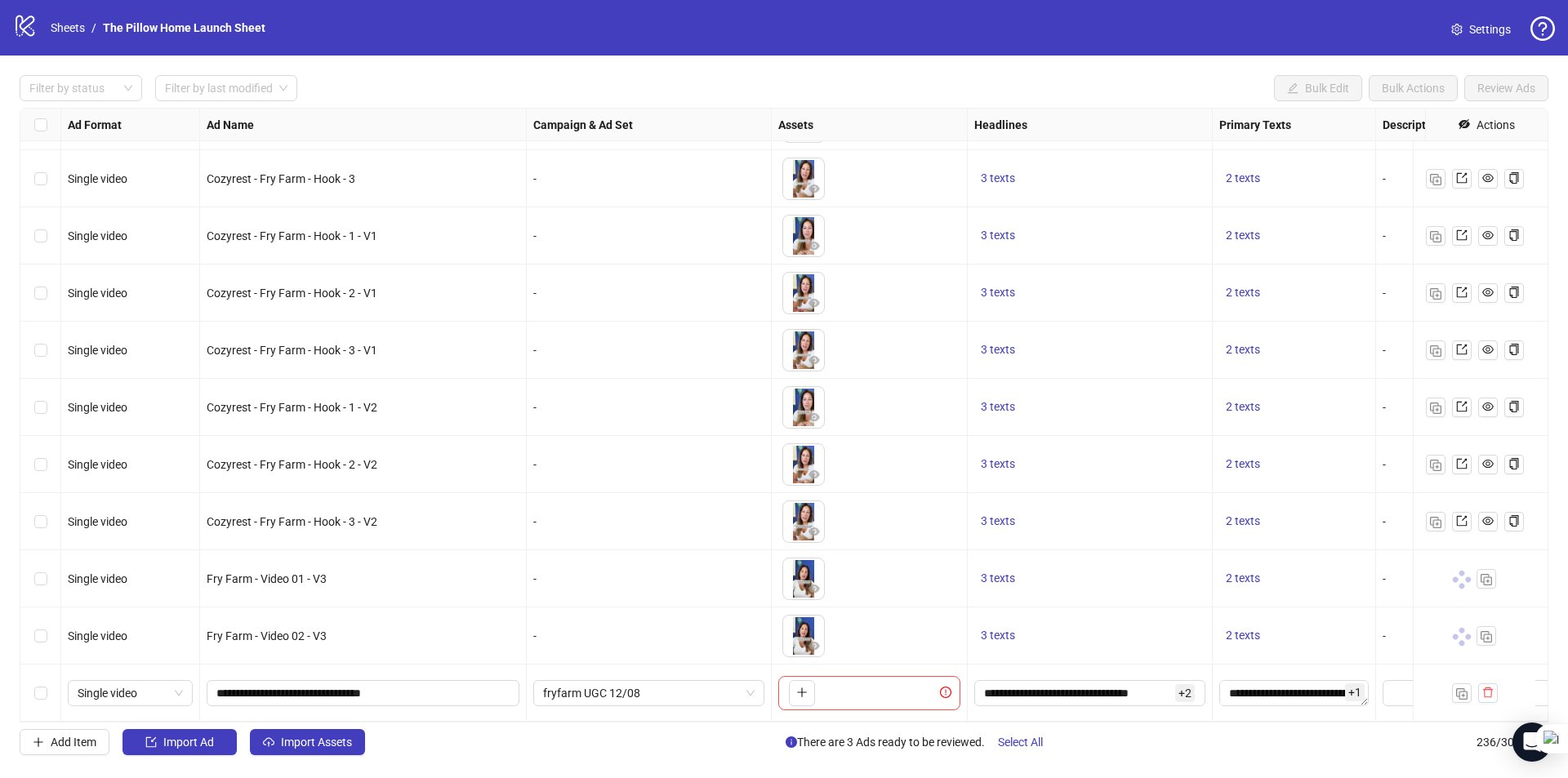
click at [791, 684] on div "Ad Format Ad Name Campaign & Ad Set Assets Headlines Primary Texts Descriptions…" at bounding box center [784, 416] width 1529 height 615
click at [807, 681] on button "button" at bounding box center [802, 693] width 26 height 26
click at [347, 746] on span "Import Assets" at bounding box center [316, 742] width 71 height 13
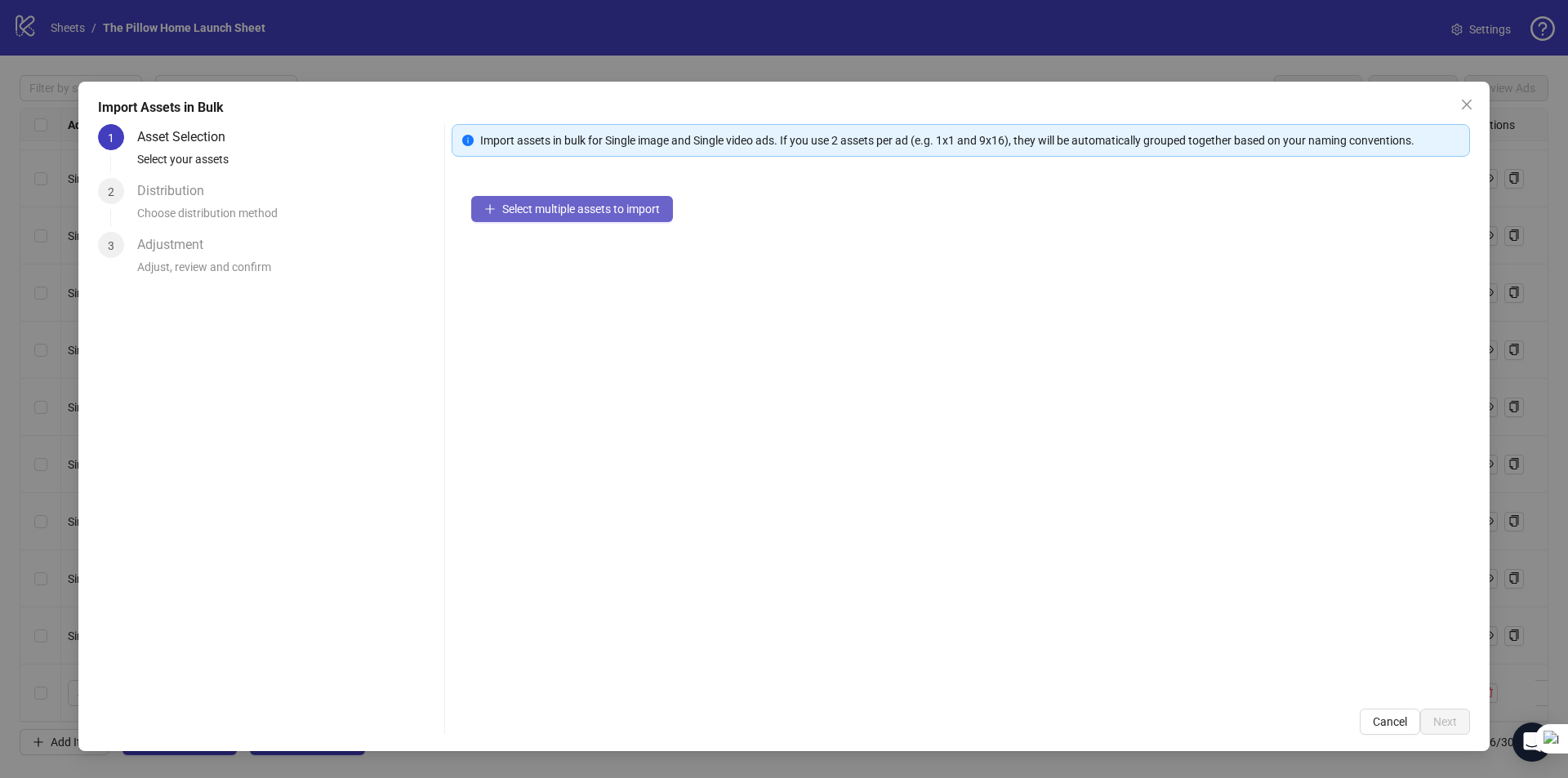
click at [503, 207] on span "Select multiple assets to import" at bounding box center [581, 209] width 158 height 13
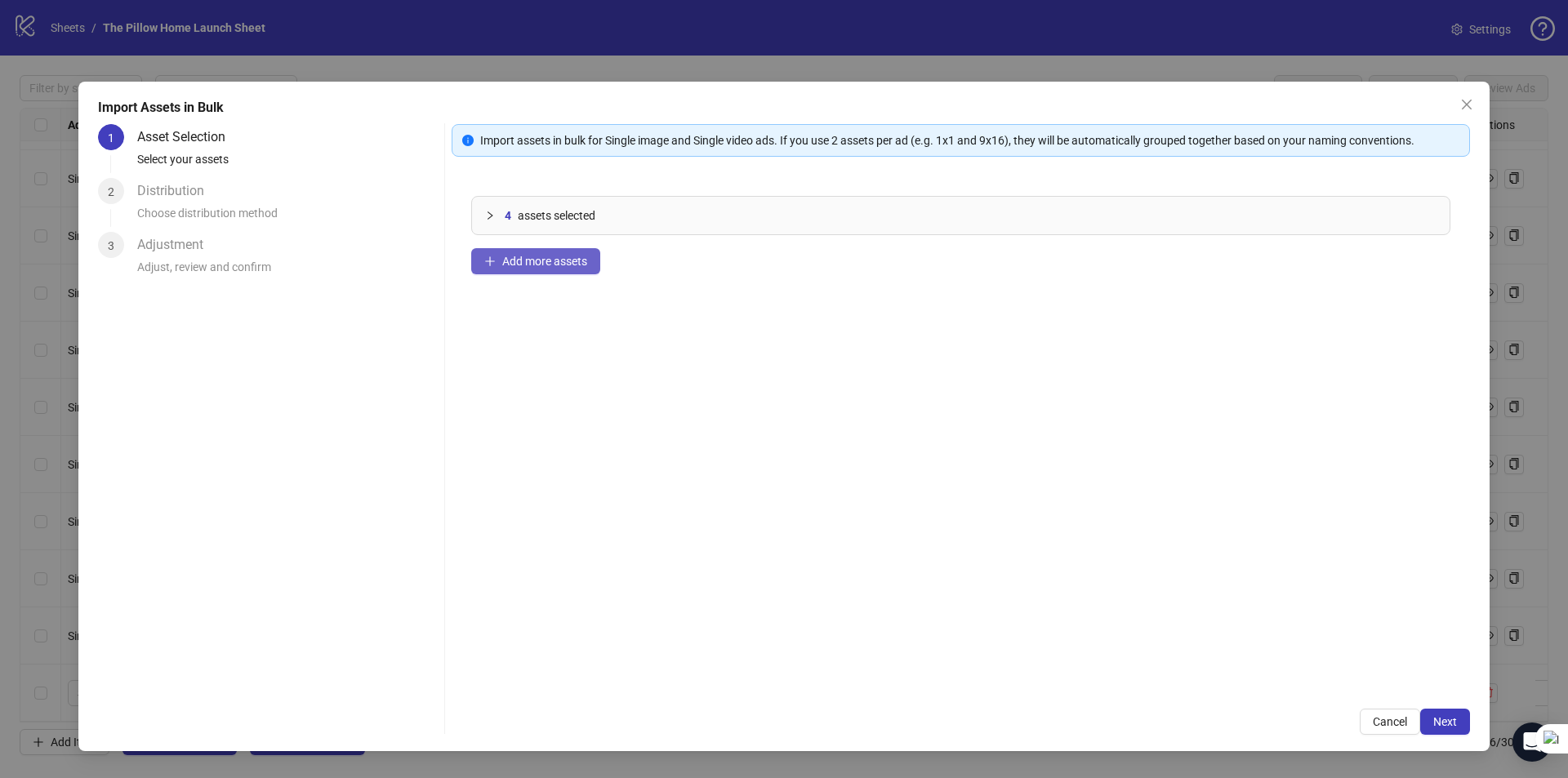
click at [585, 260] on span "Add more assets" at bounding box center [544, 261] width 85 height 13
click at [508, 256] on span "Add more assets" at bounding box center [544, 261] width 85 height 13
click at [1431, 719] on button "Next" at bounding box center [1444, 721] width 49 height 26
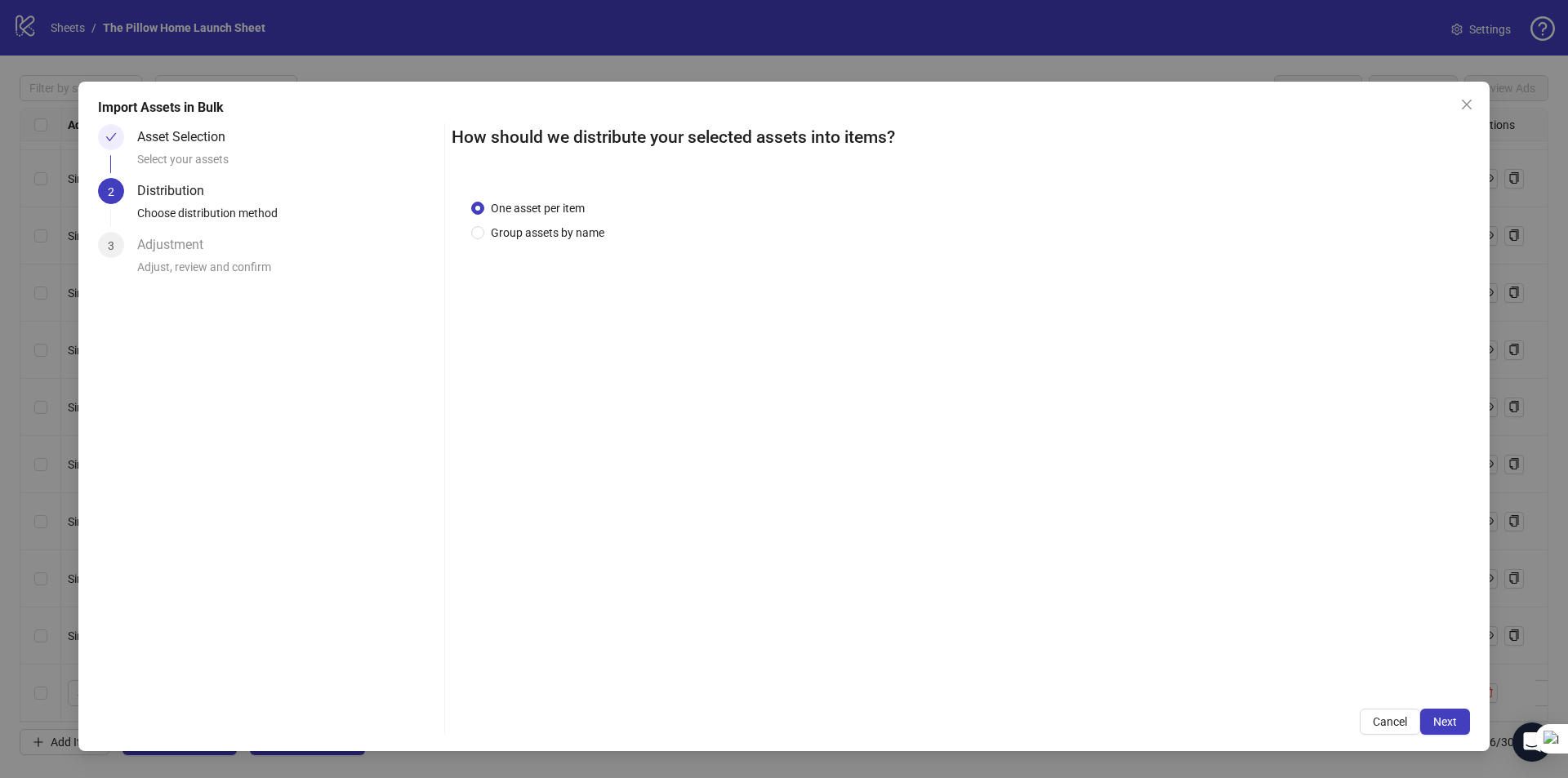
click at [1431, 719] on button "Next" at bounding box center [1444, 721] width 49 height 26
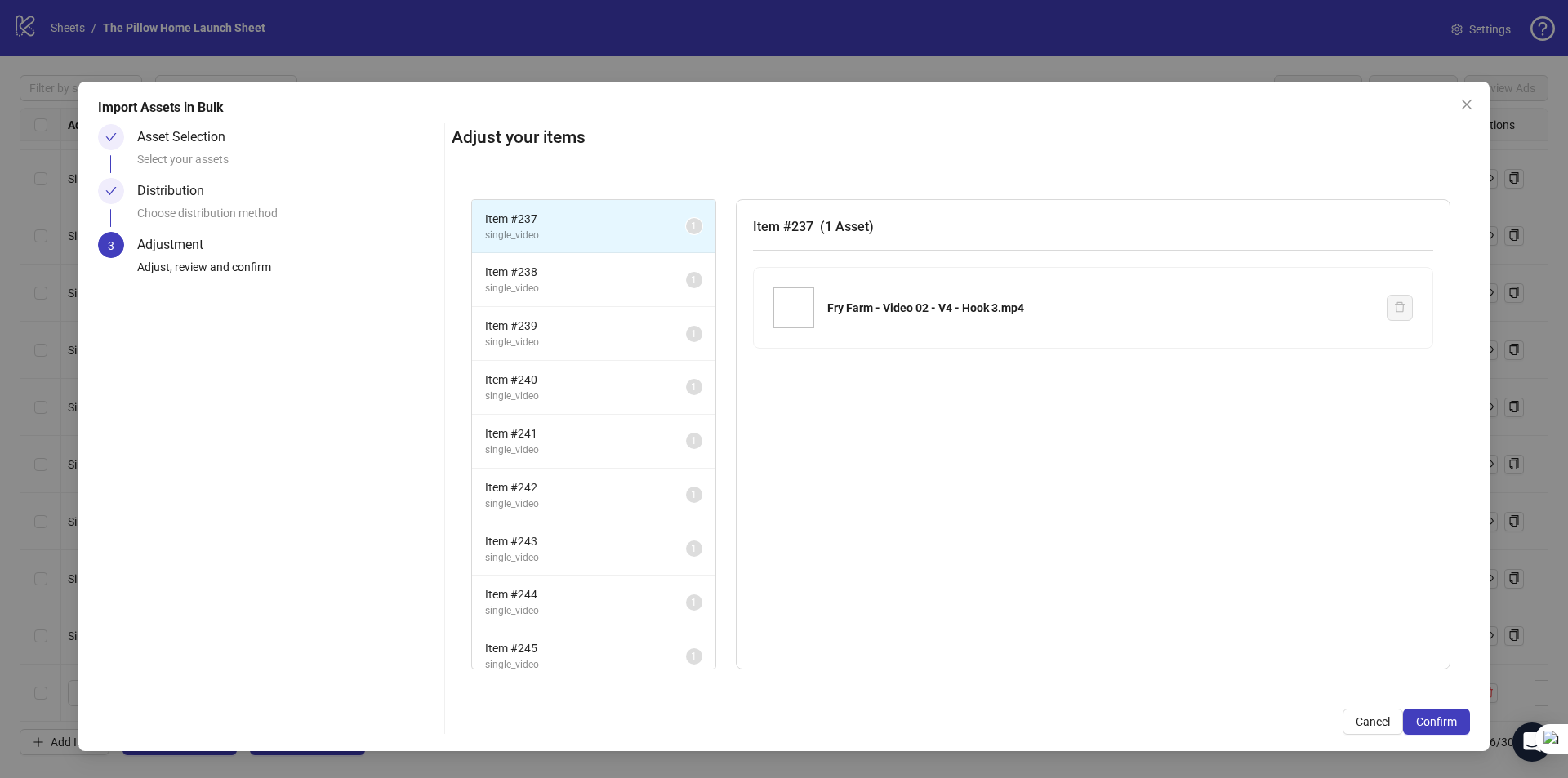
click at [1431, 719] on span "Confirm" at bounding box center [1437, 721] width 41 height 13
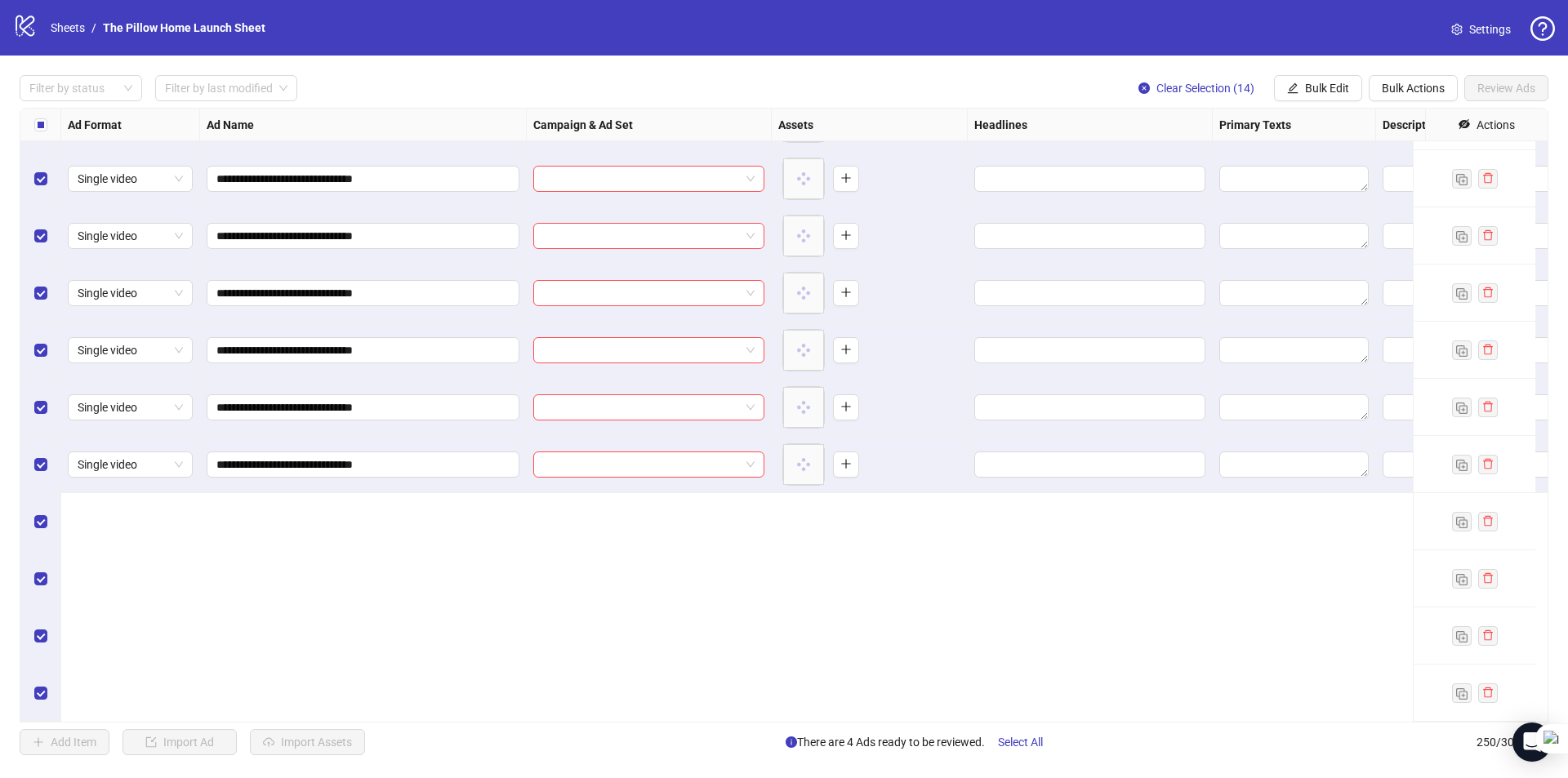
scroll to position [13387, 0]
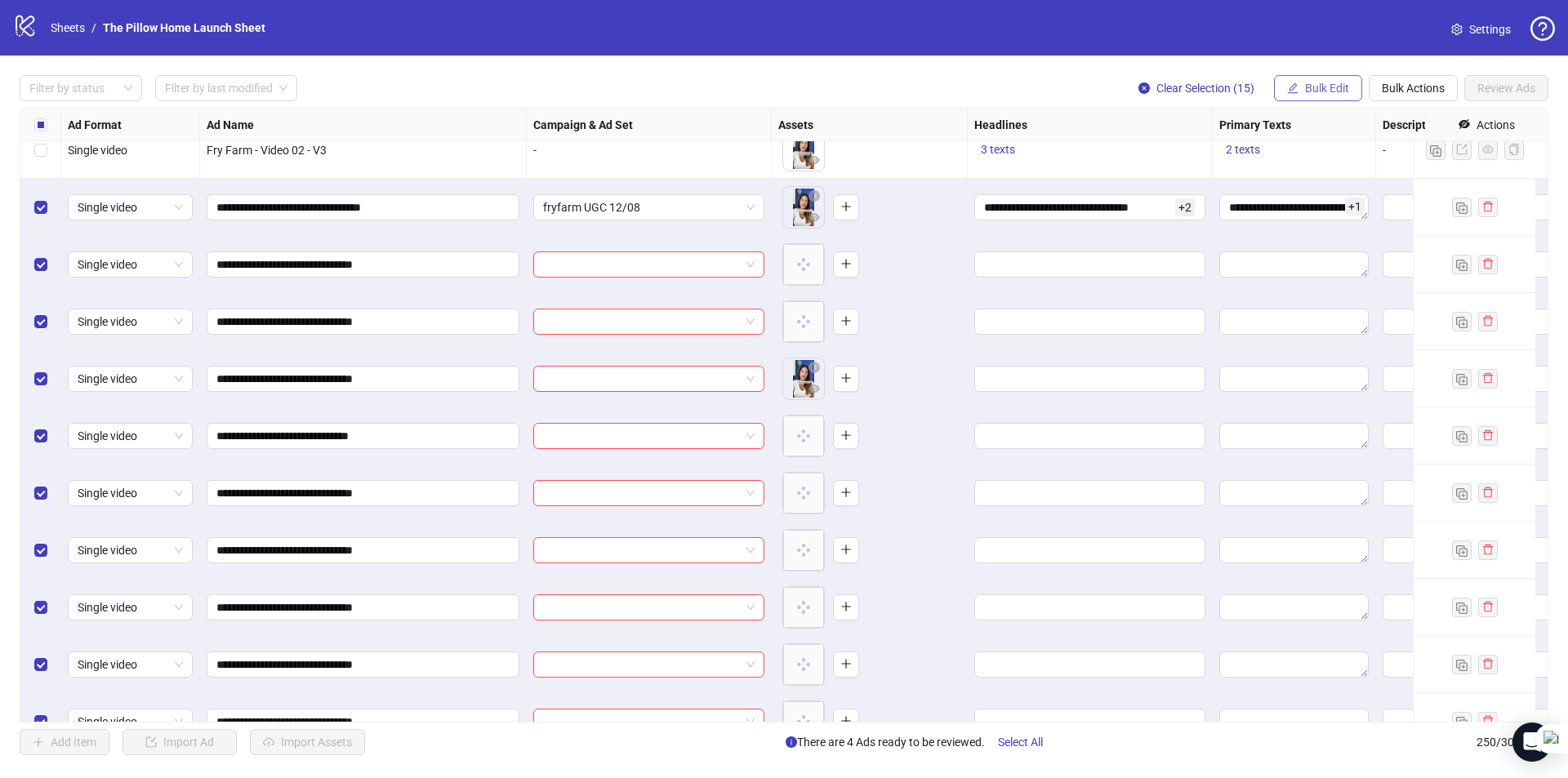
click at [1298, 88] on button "Bulk Edit" at bounding box center [1317, 89] width 89 height 26
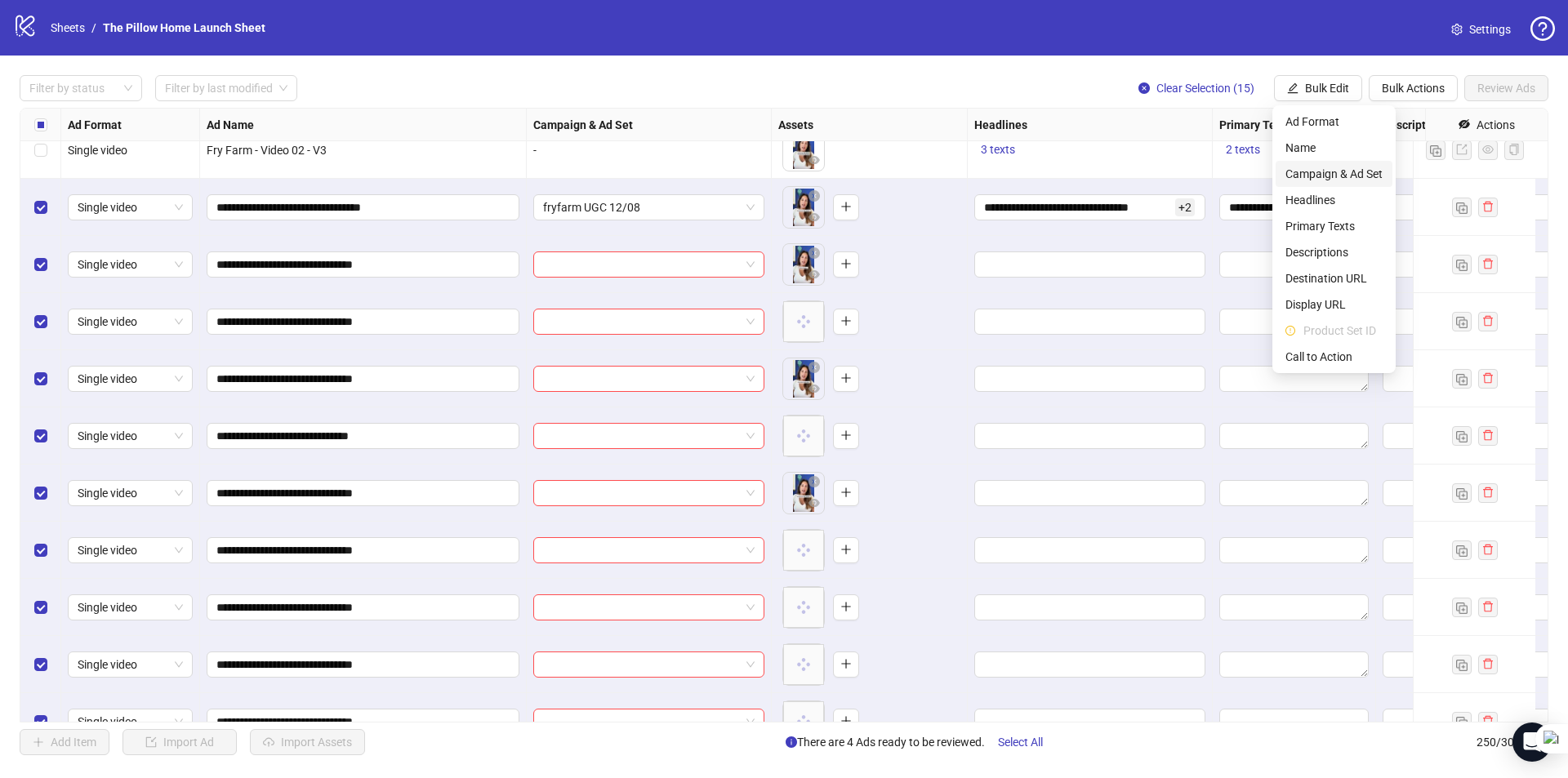
click at [1318, 180] on span "Campaign & Ad Set" at bounding box center [1334, 173] width 97 height 18
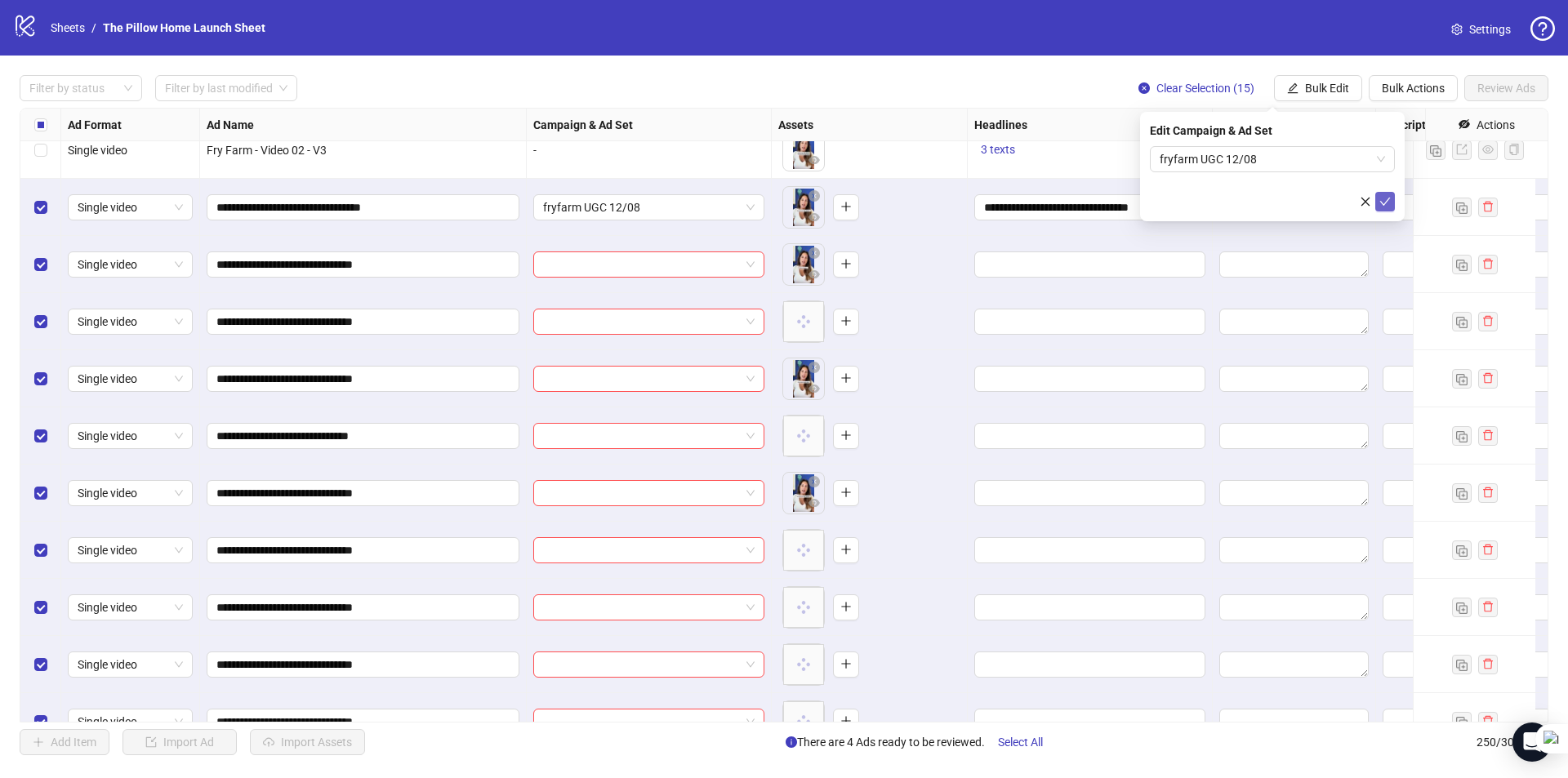
click at [1391, 199] on button "submit" at bounding box center [1384, 201] width 20 height 20
click at [726, 210] on span "fryfarm UGC 12/08" at bounding box center [648, 207] width 212 height 24
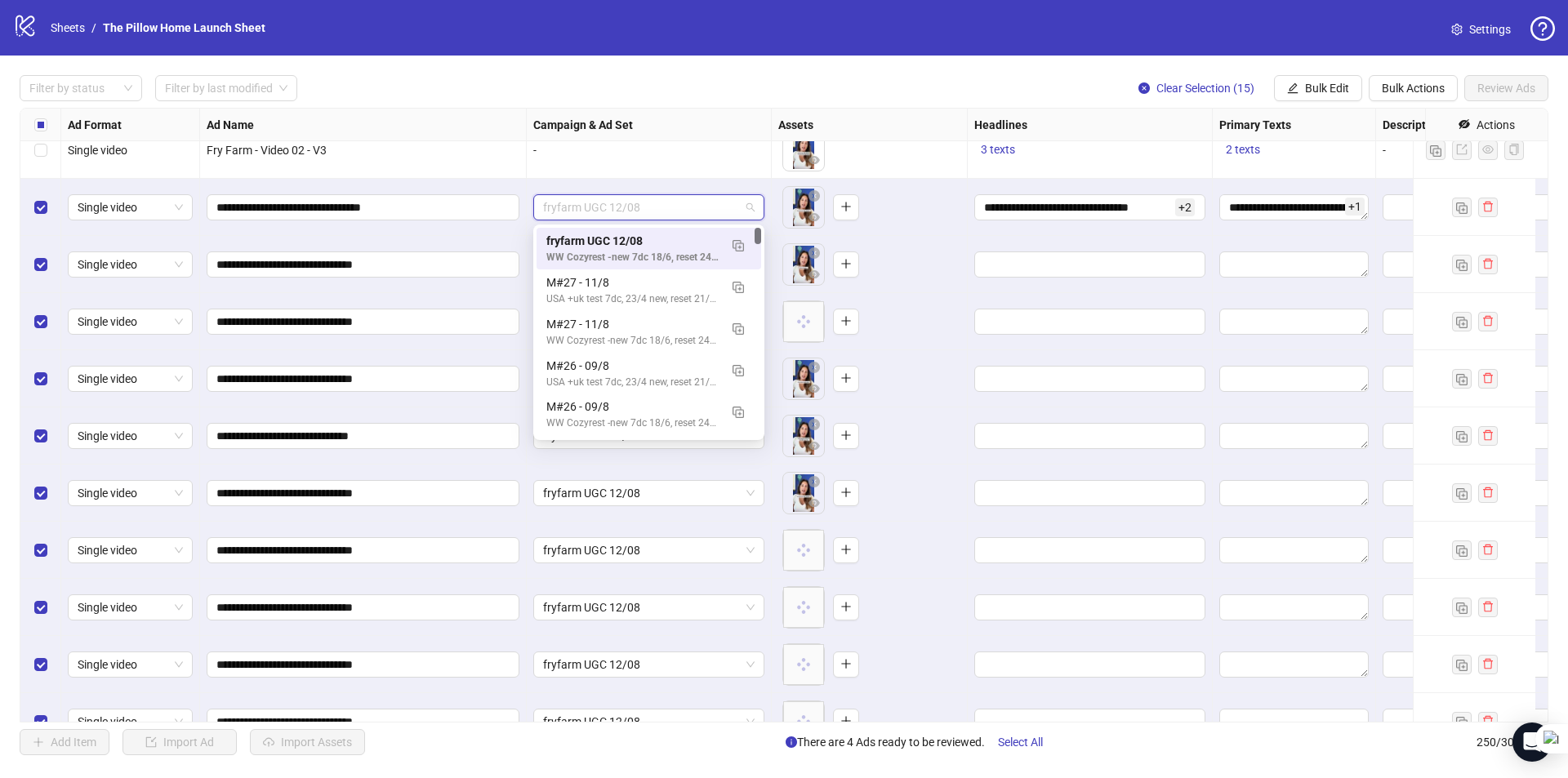
click at [742, 205] on span "fryfarm UGC 12/08" at bounding box center [648, 207] width 212 height 24
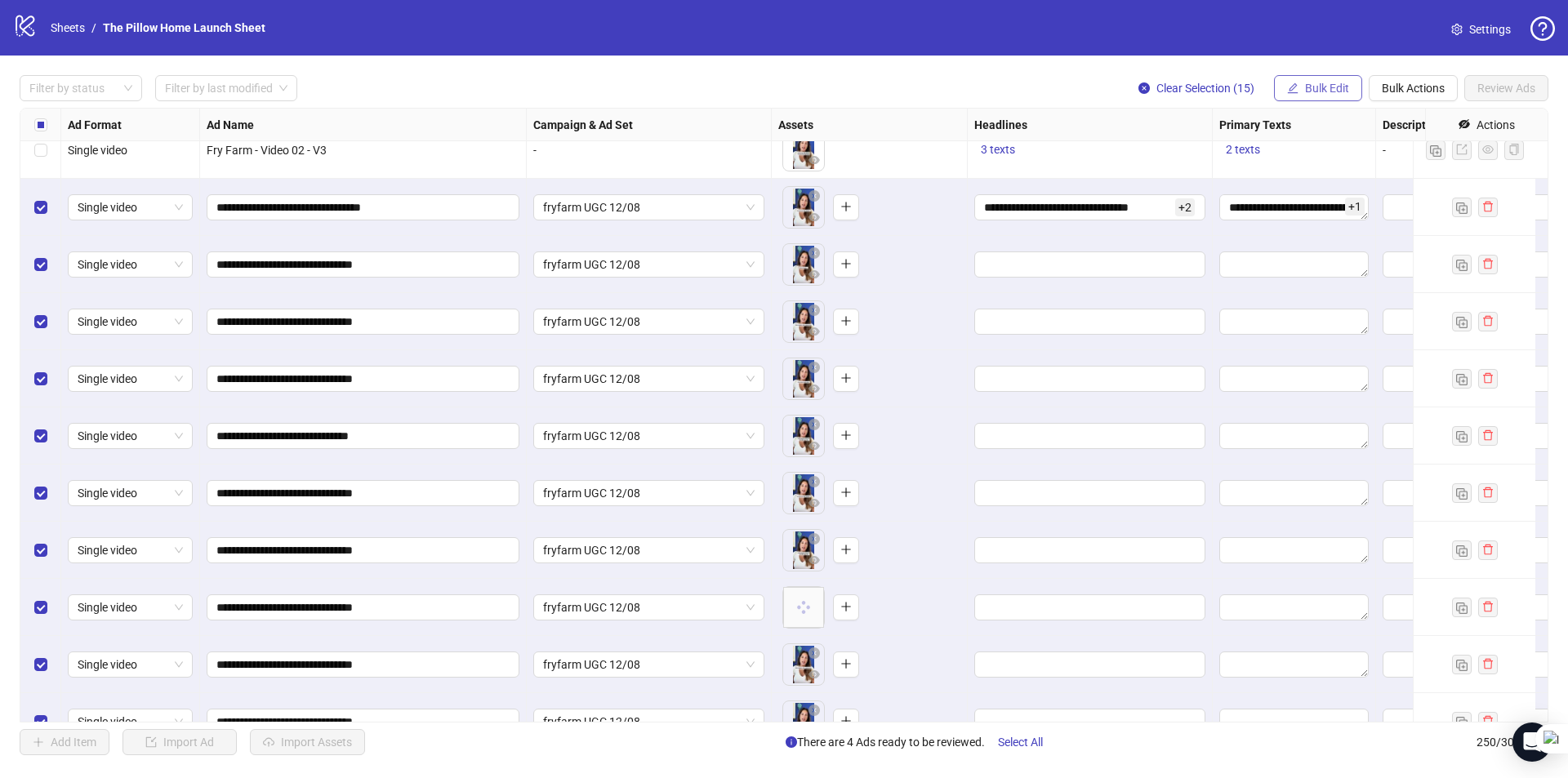
click at [1326, 86] on span "Bulk Edit" at bounding box center [1327, 89] width 44 height 13
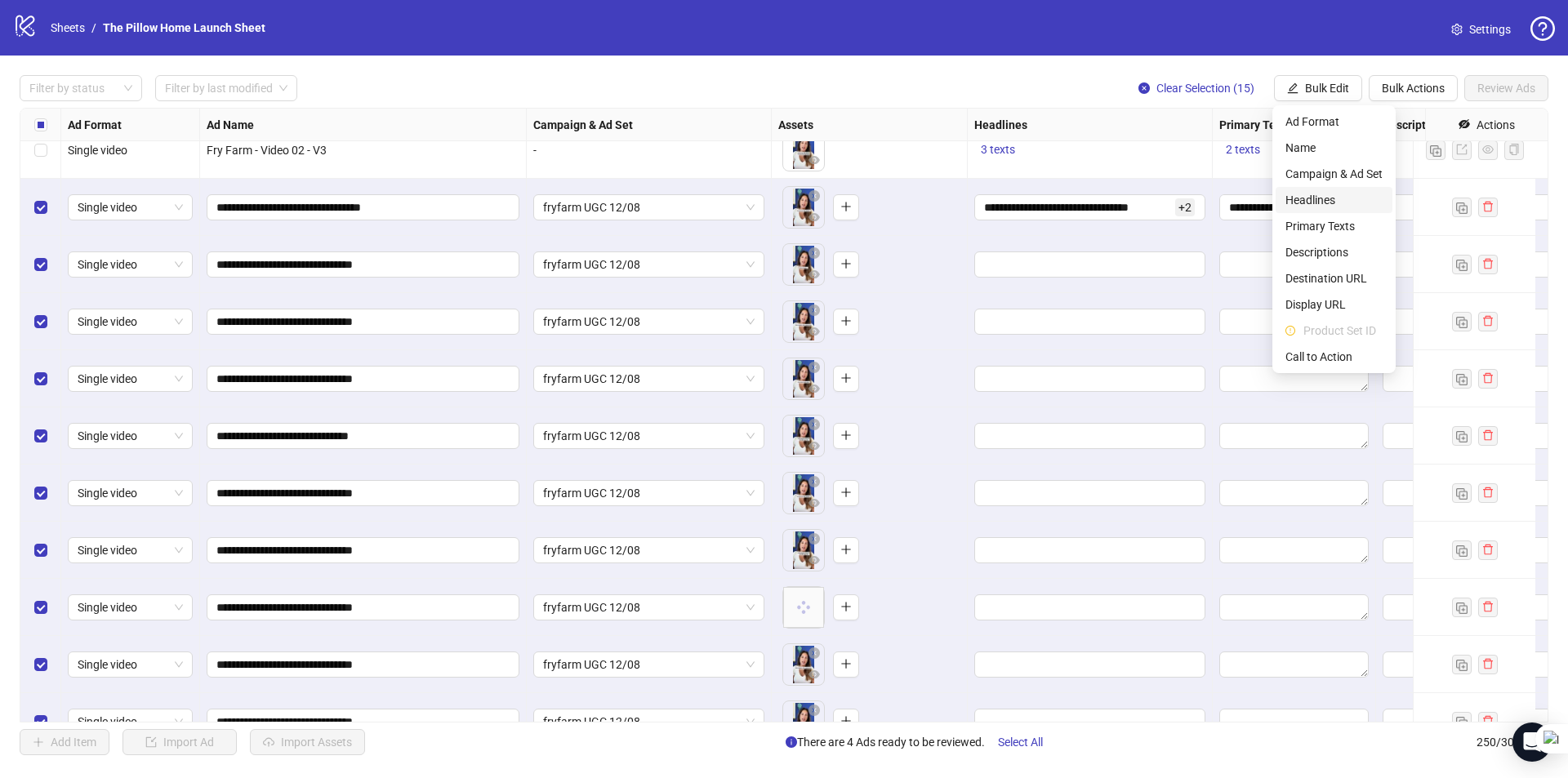
click at [1314, 190] on li "Headlines" at bounding box center [1333, 200] width 117 height 26
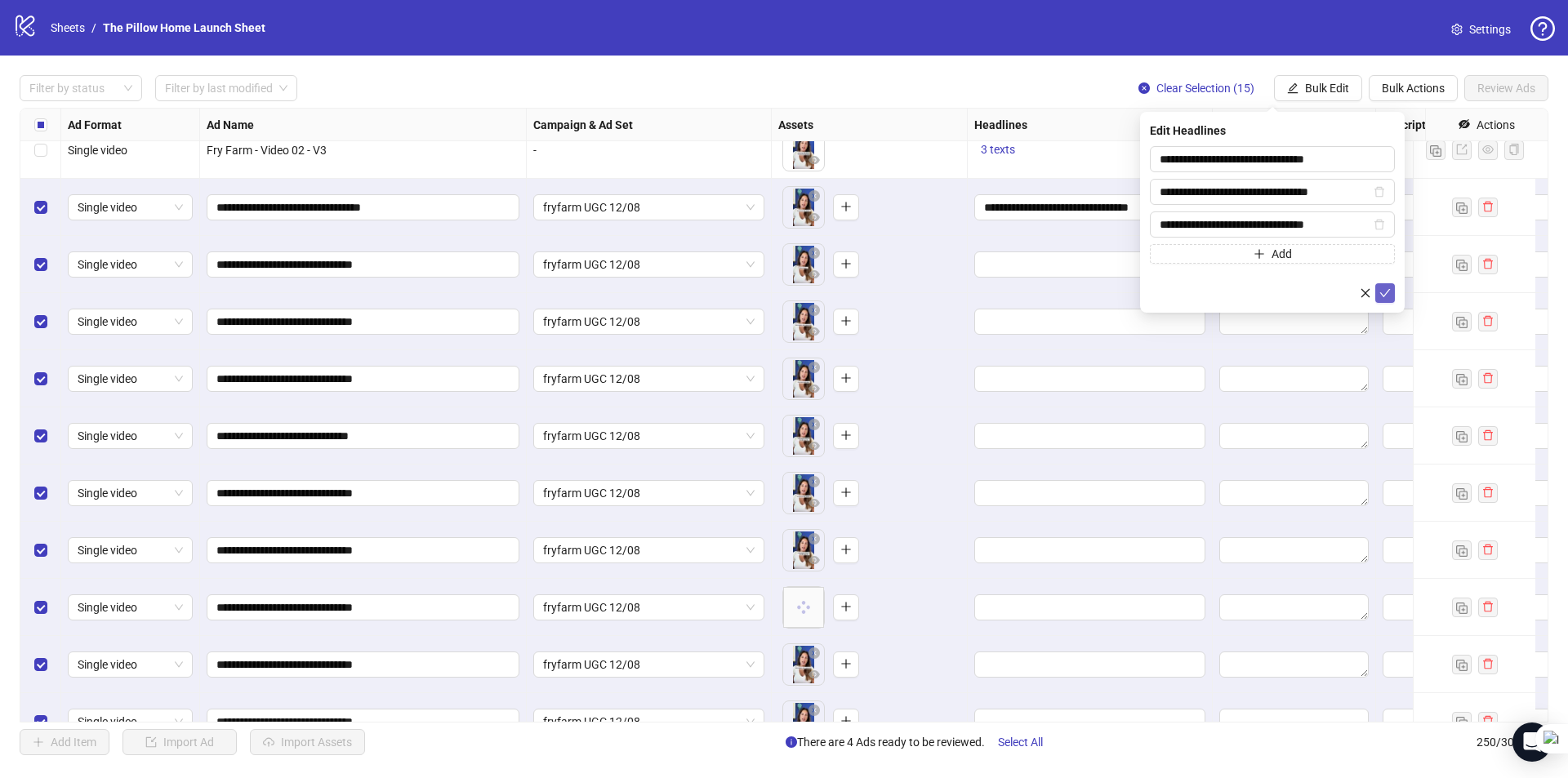
click at [1382, 290] on icon "check" at bounding box center [1384, 293] width 11 height 11
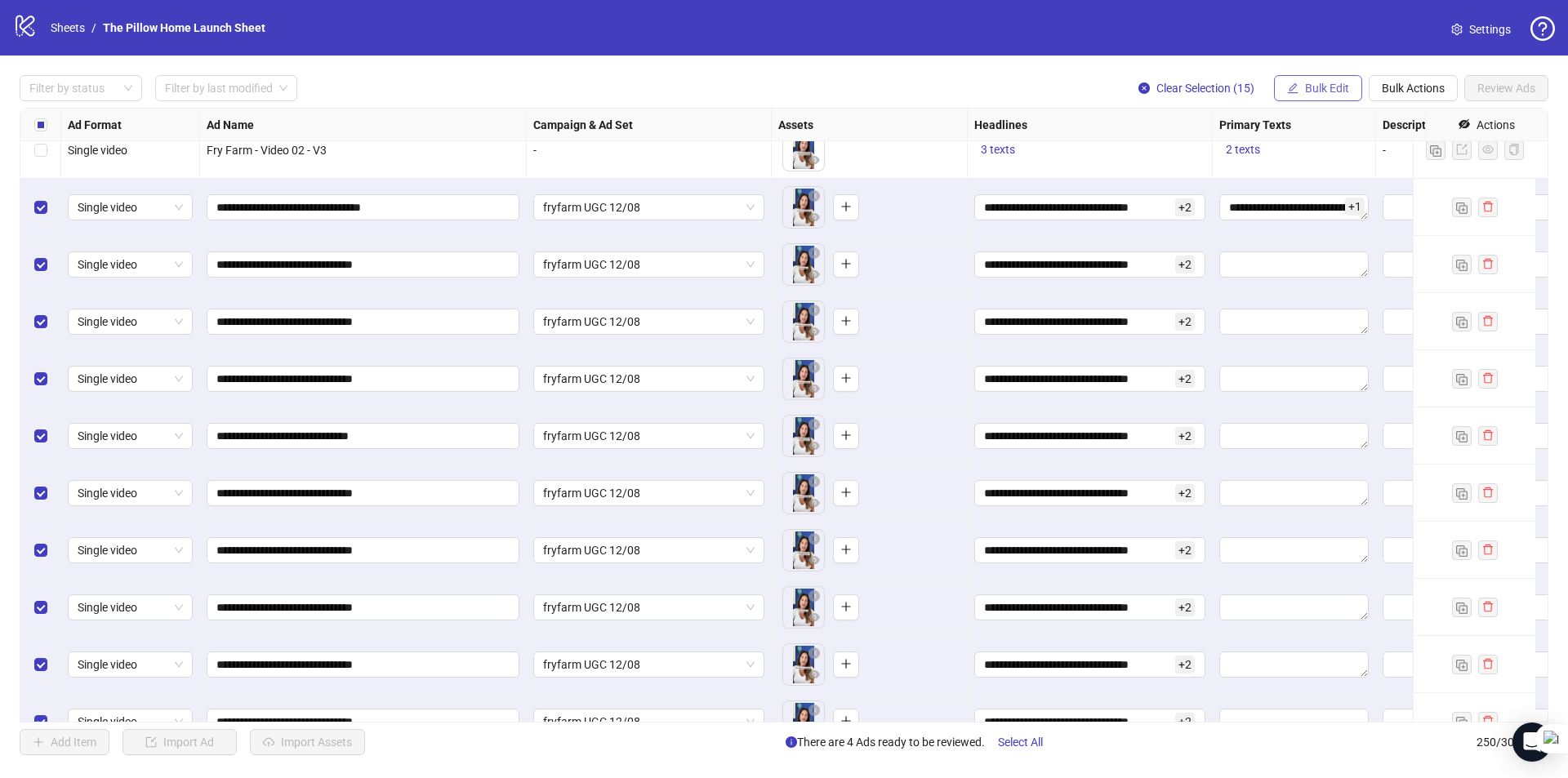
click at [1339, 85] on span "Bulk Edit" at bounding box center [1327, 89] width 44 height 13
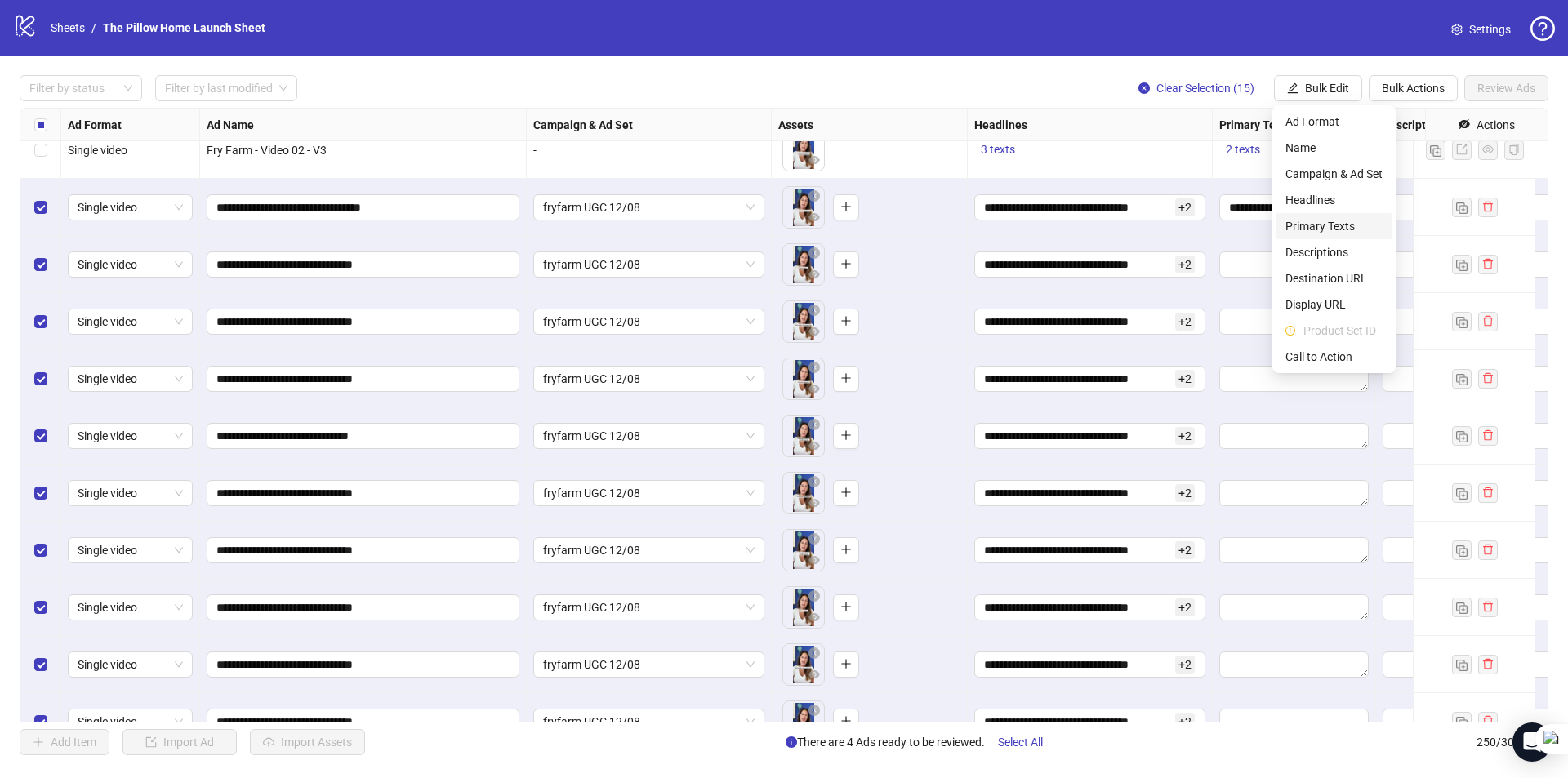
click at [1339, 220] on span "Primary Texts" at bounding box center [1334, 225] width 97 height 18
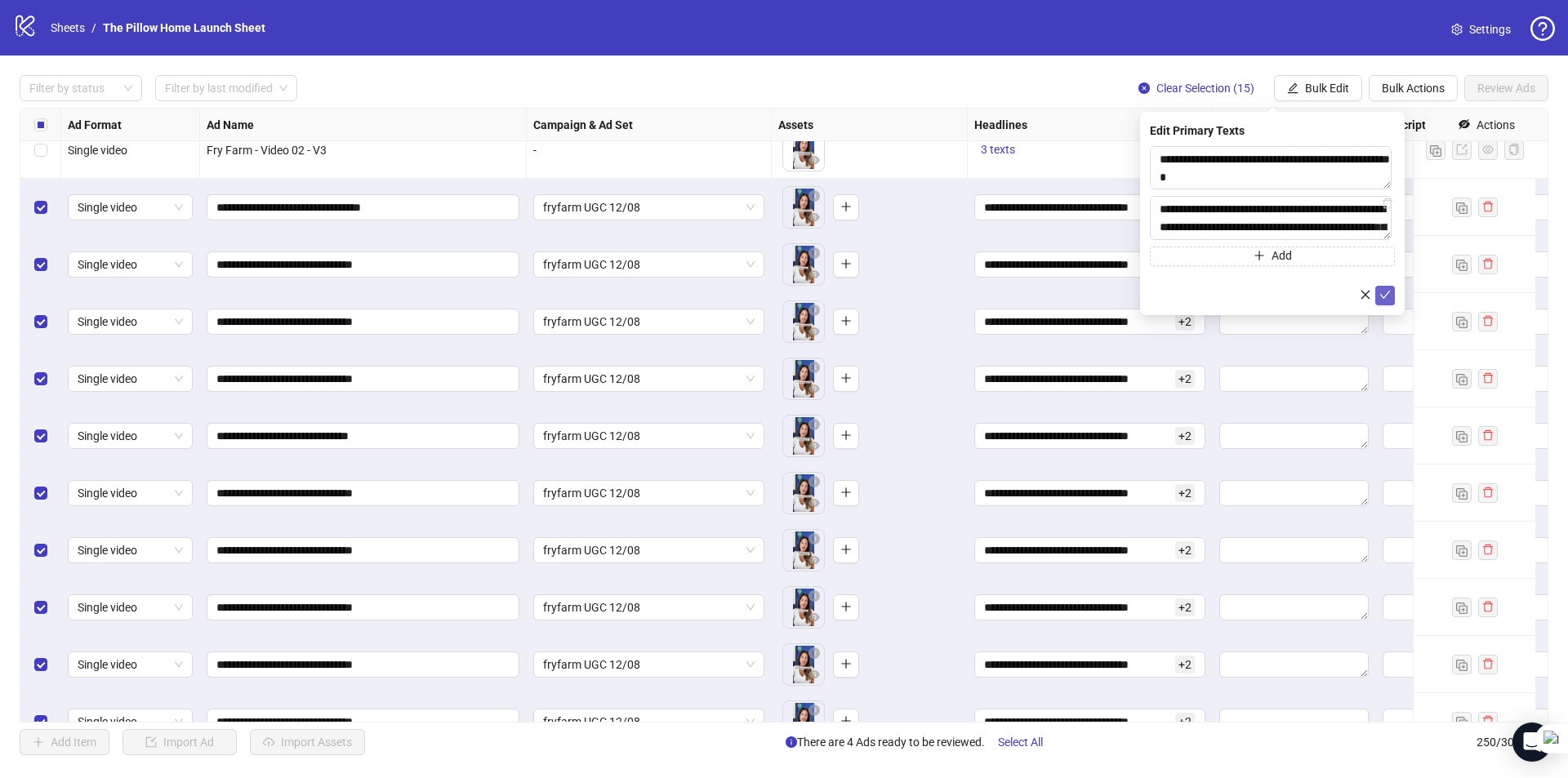
click at [1389, 299] on icon "check" at bounding box center [1384, 294] width 11 height 11
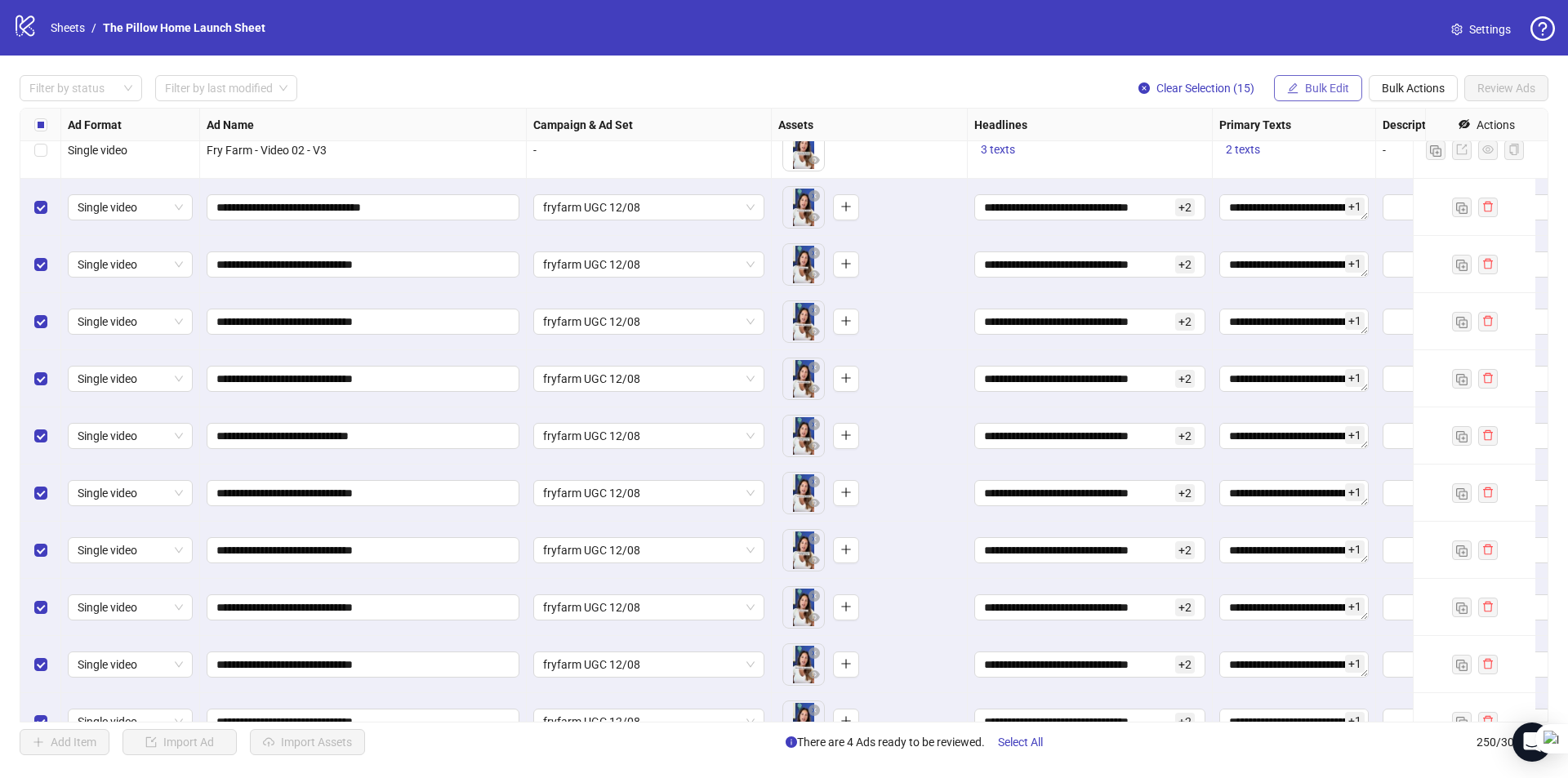
click at [1299, 79] on button "Bulk Edit" at bounding box center [1317, 89] width 89 height 26
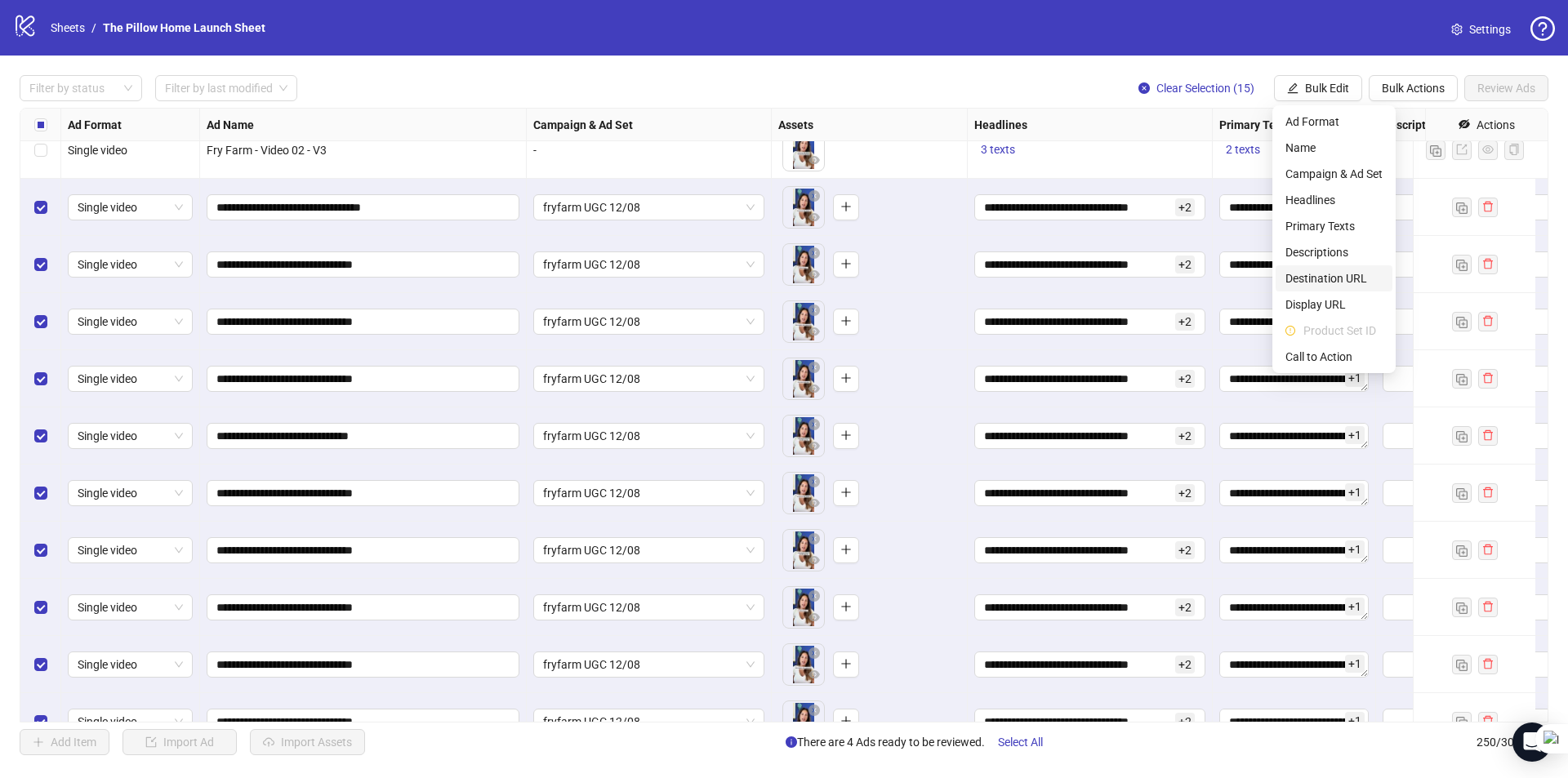
click at [1347, 271] on span "Destination URL" at bounding box center [1334, 278] width 97 height 18
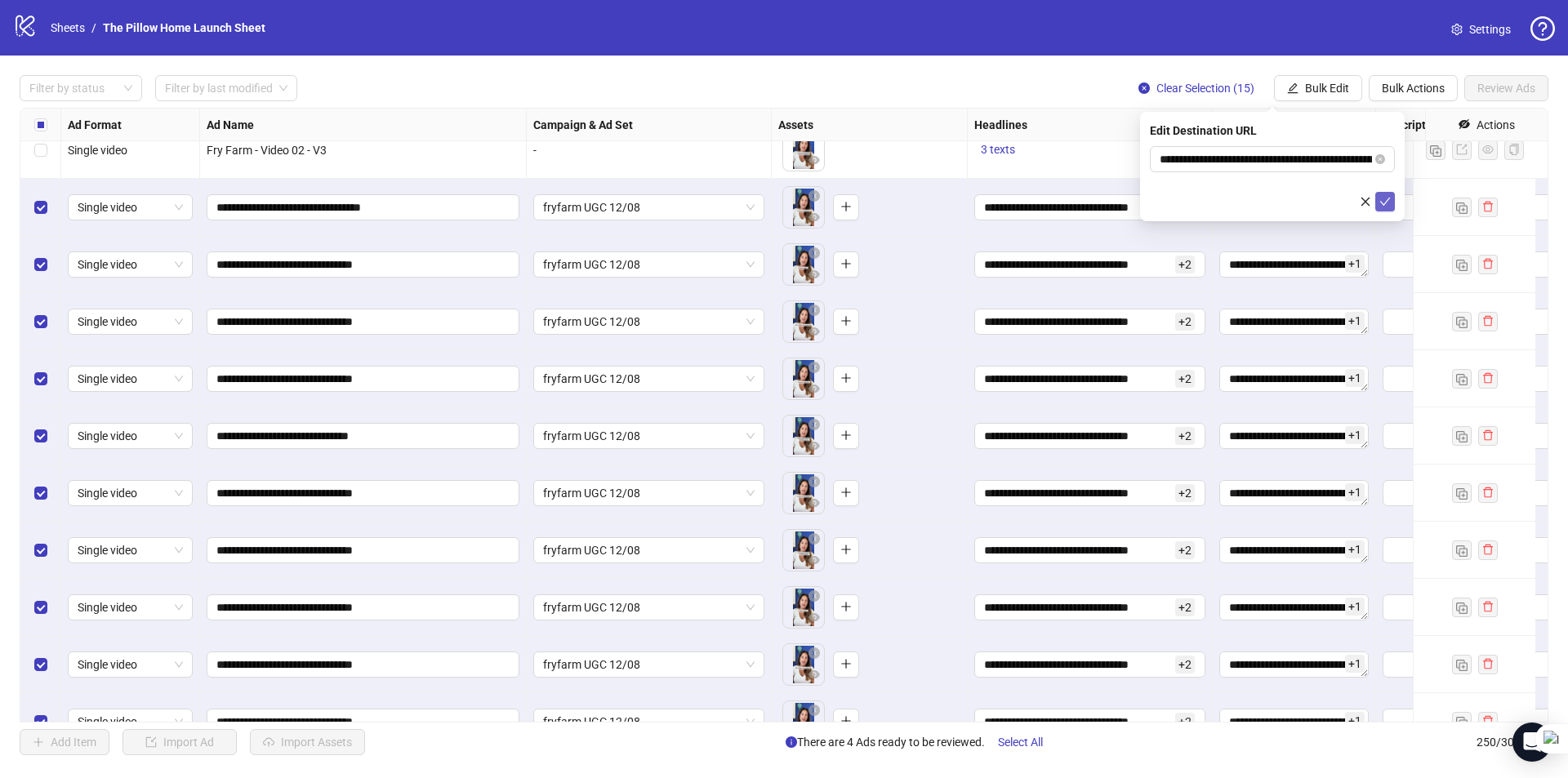
click at [1381, 200] on icon "check" at bounding box center [1384, 201] width 11 height 11
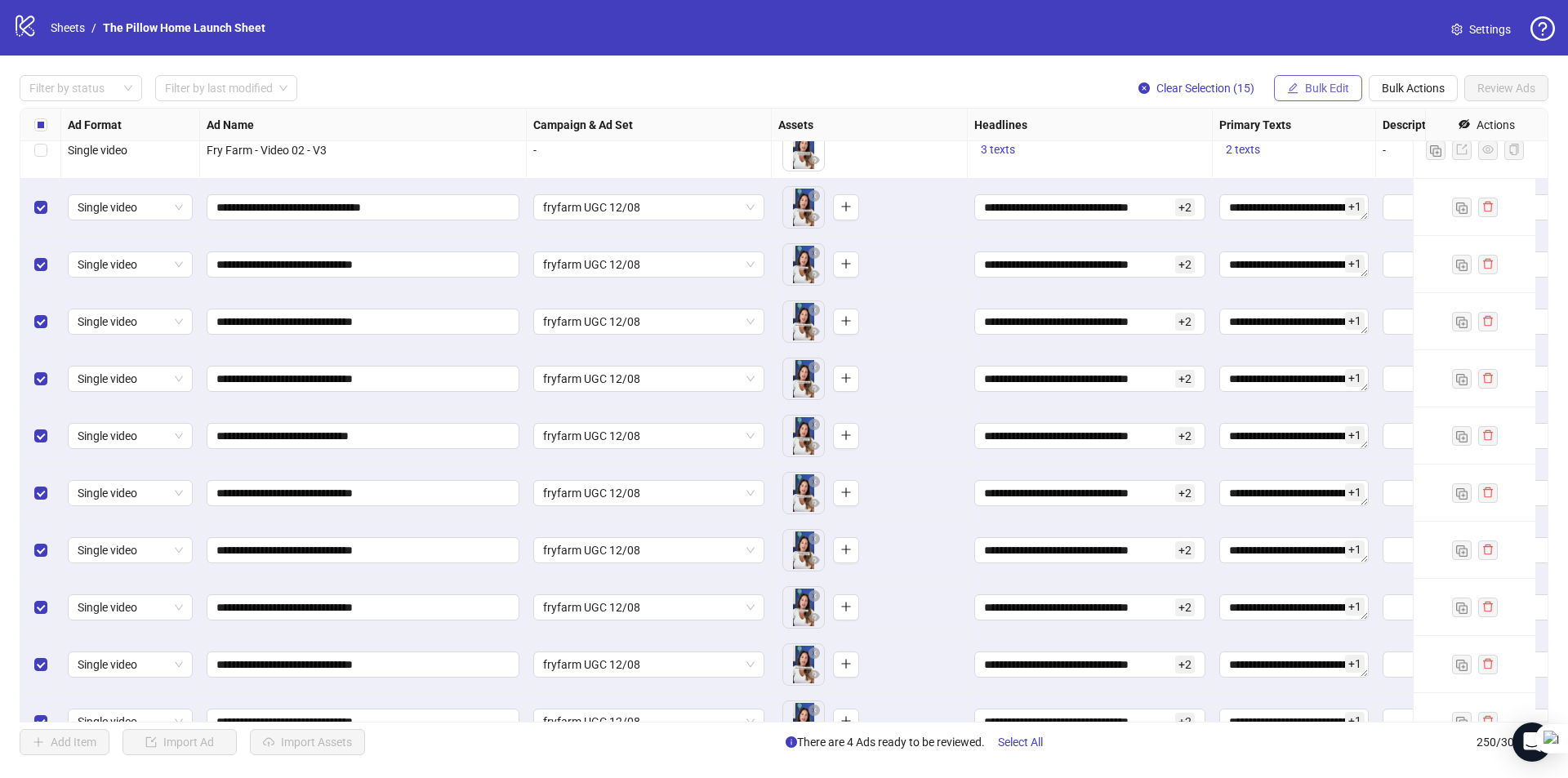
click at [1316, 84] on span "Bulk Edit" at bounding box center [1327, 89] width 44 height 13
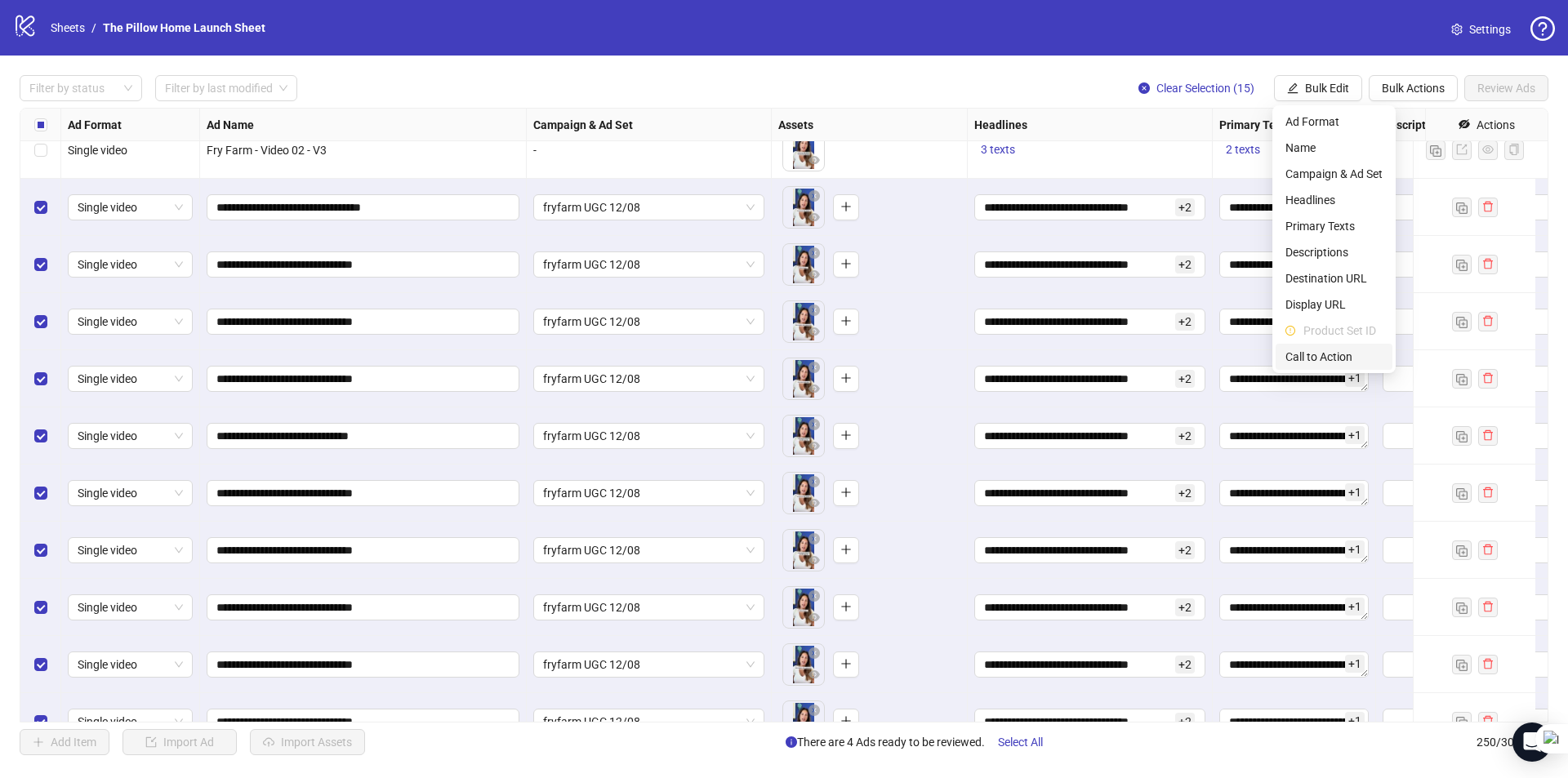
click at [1311, 351] on span "Call to Action" at bounding box center [1334, 356] width 97 height 18
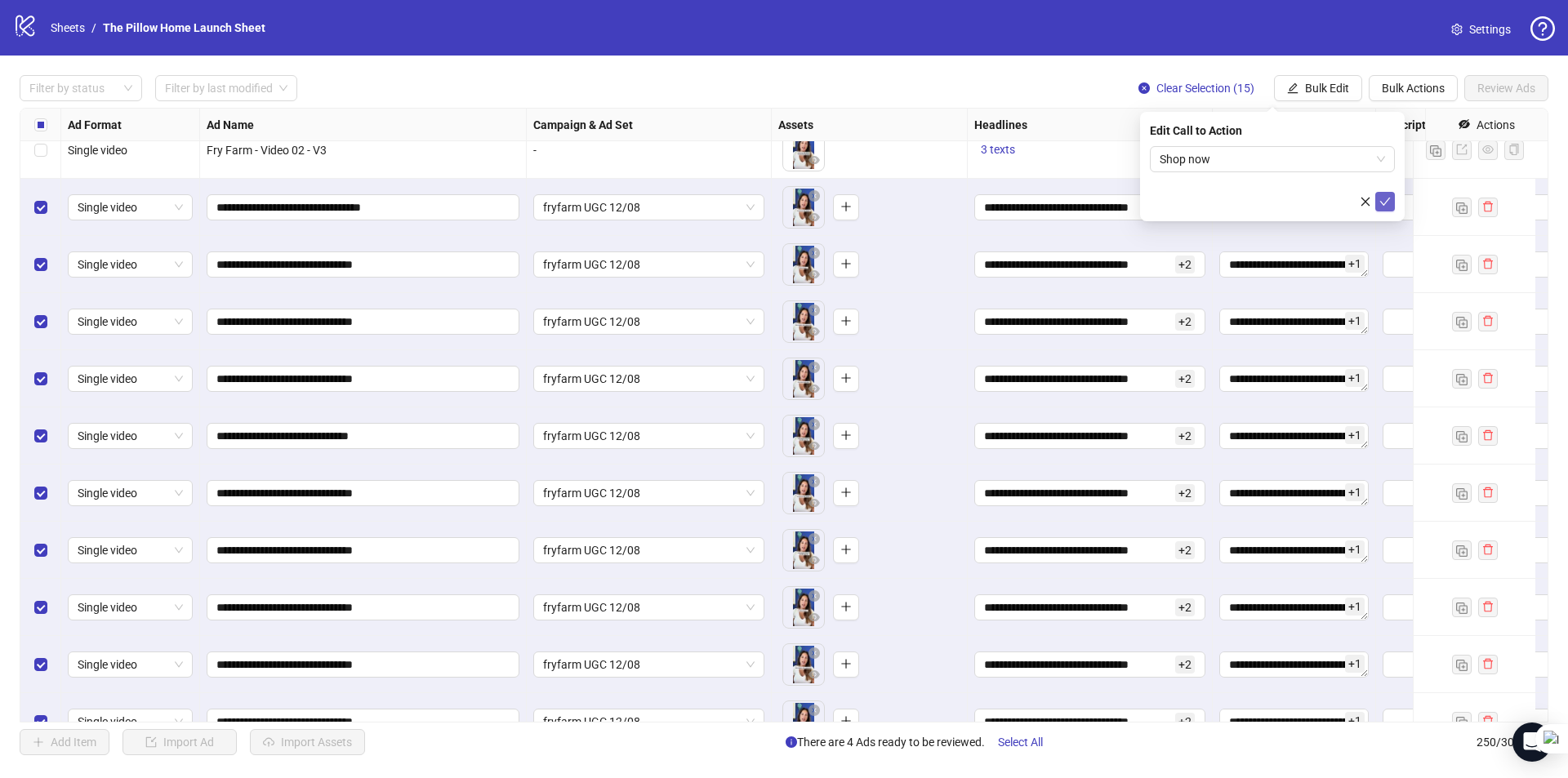
click at [1388, 207] on span "submit" at bounding box center [1384, 201] width 11 height 13
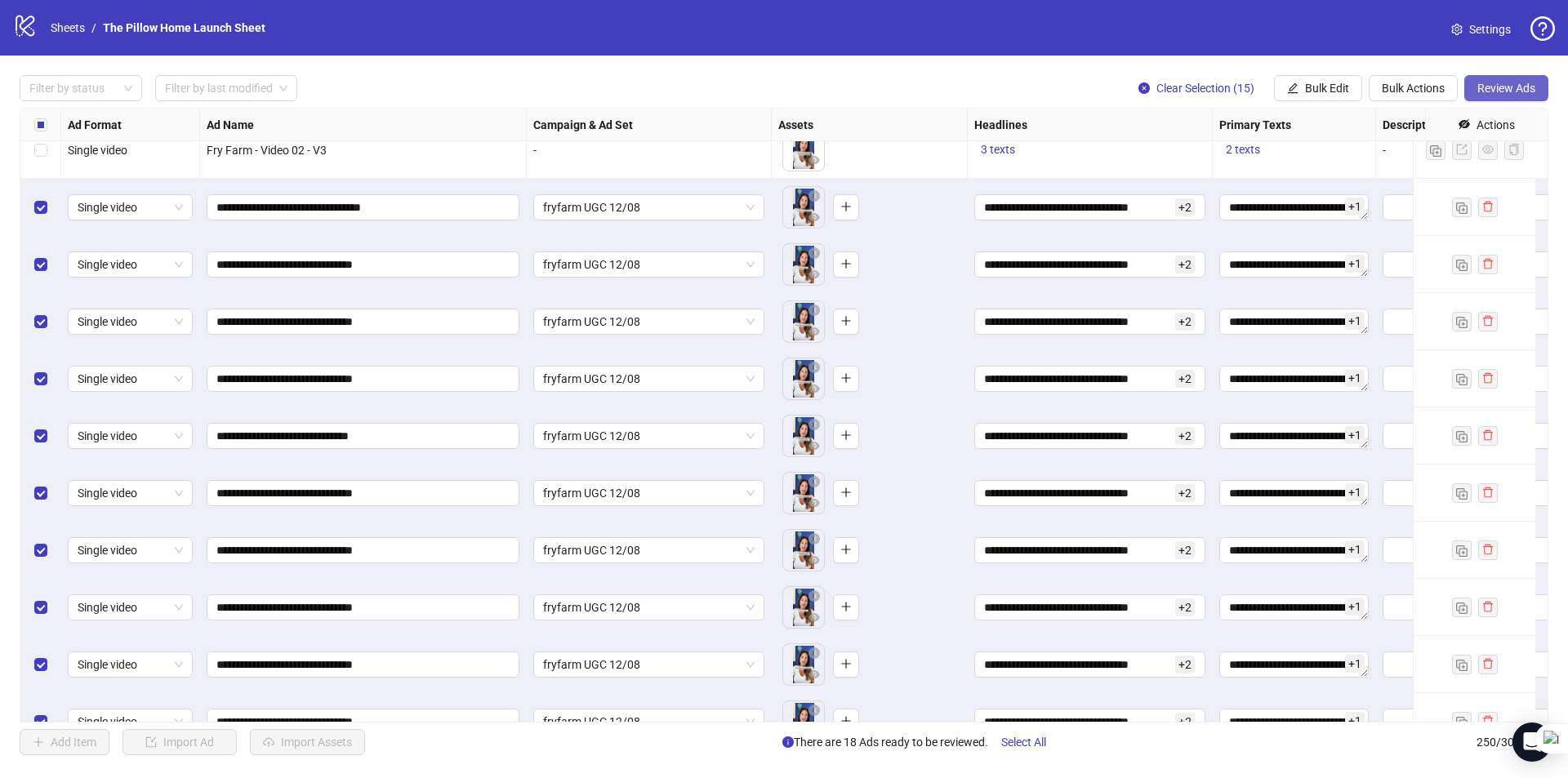
click at [1485, 89] on span "Review Ads" at bounding box center [1506, 89] width 58 height 13
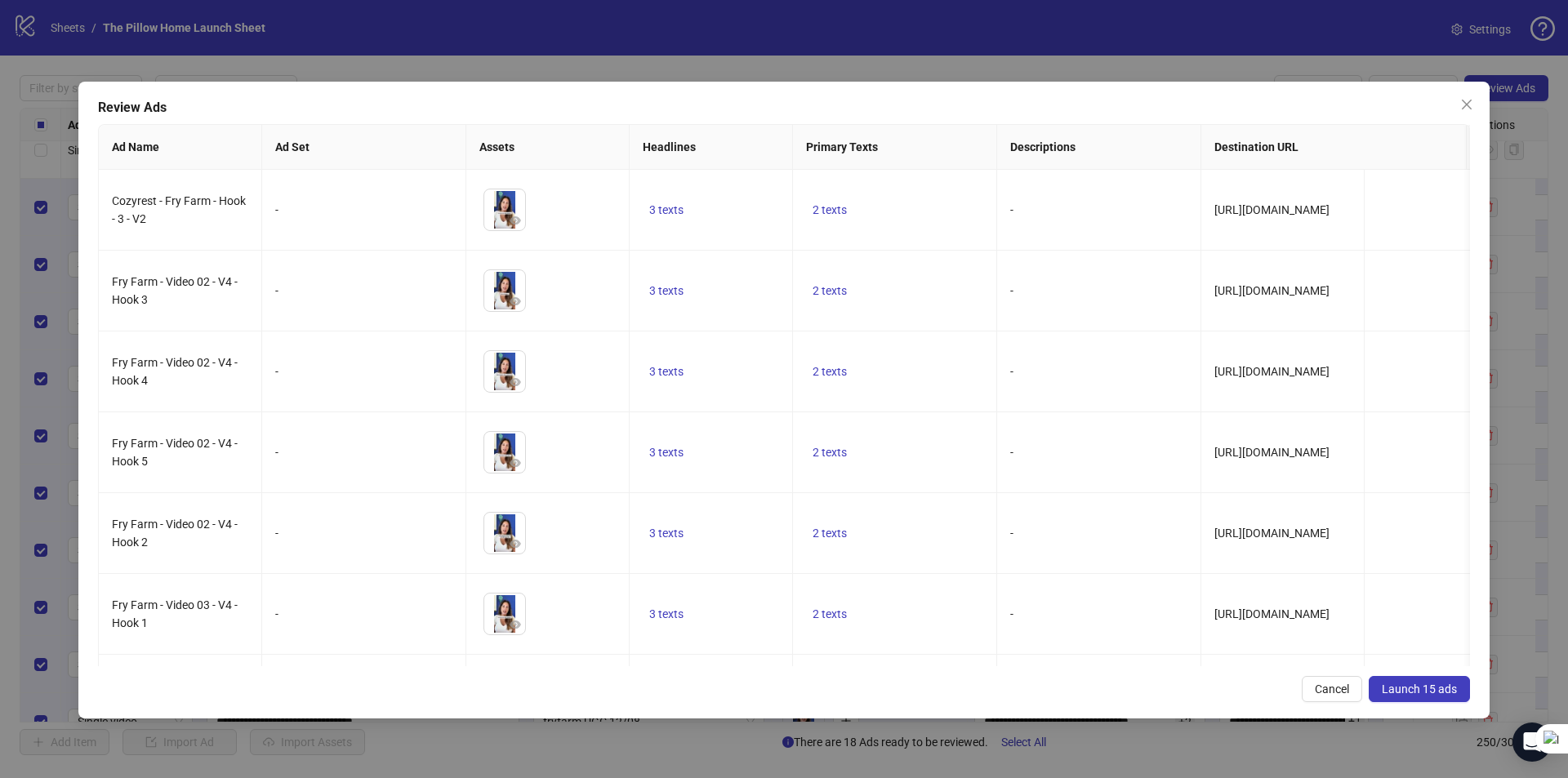
click at [1410, 688] on span "Launch 15 ads" at bounding box center [1419, 689] width 76 height 13
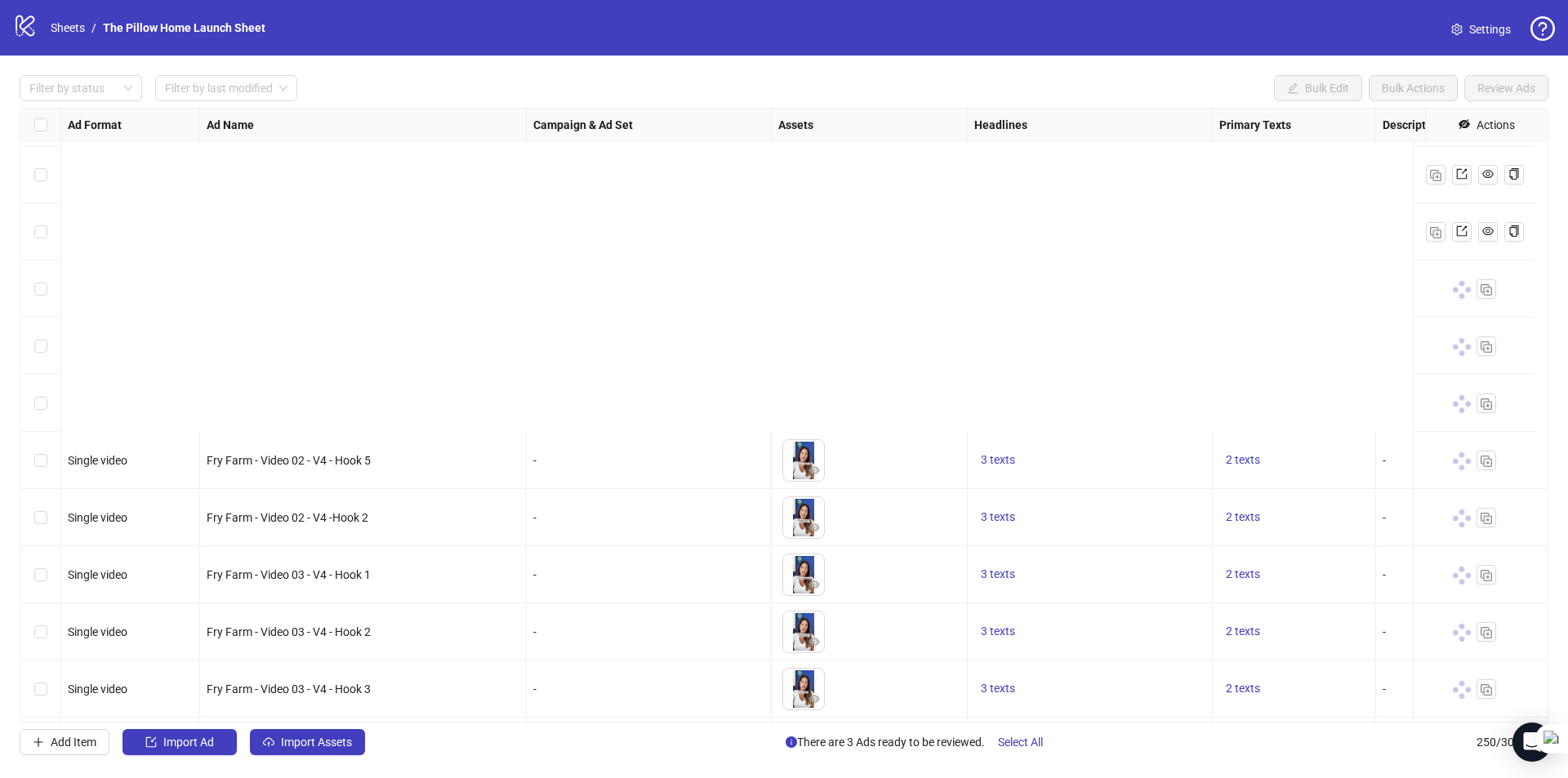
scroll to position [13713, 0]
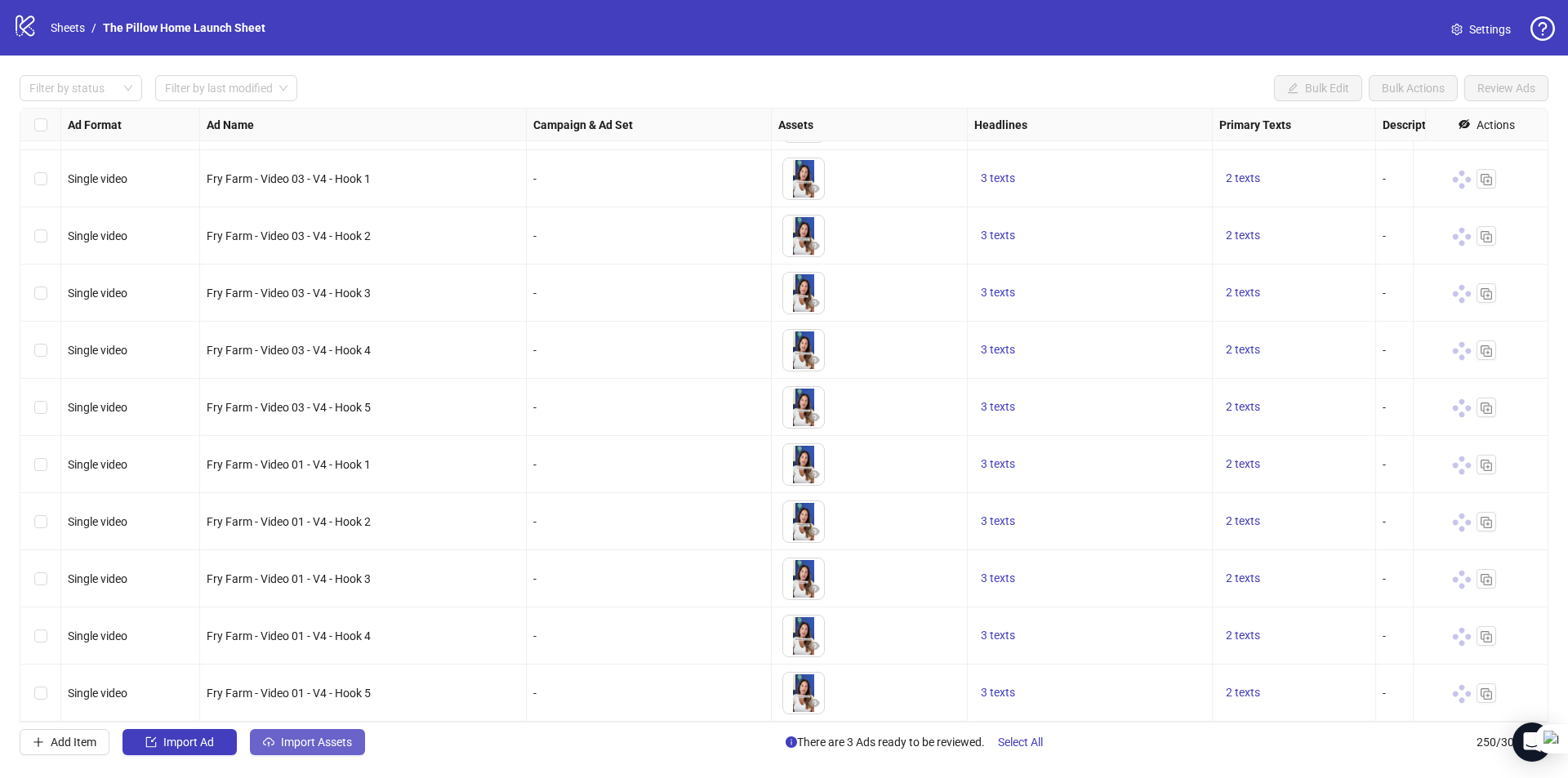
click at [341, 738] on span "Import Assets" at bounding box center [316, 742] width 71 height 13
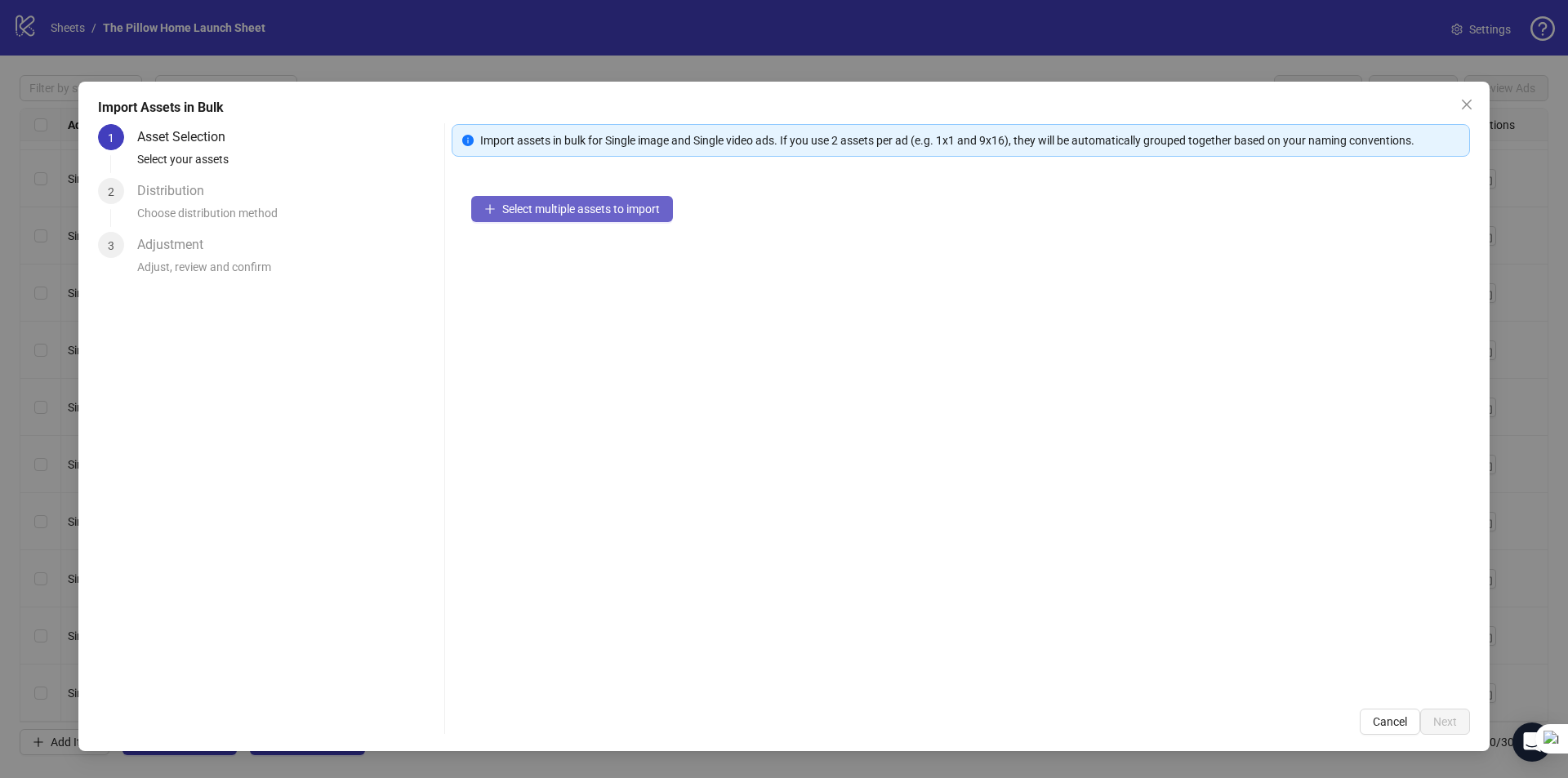
click at [544, 205] on span "Select multiple assets to import" at bounding box center [581, 209] width 158 height 13
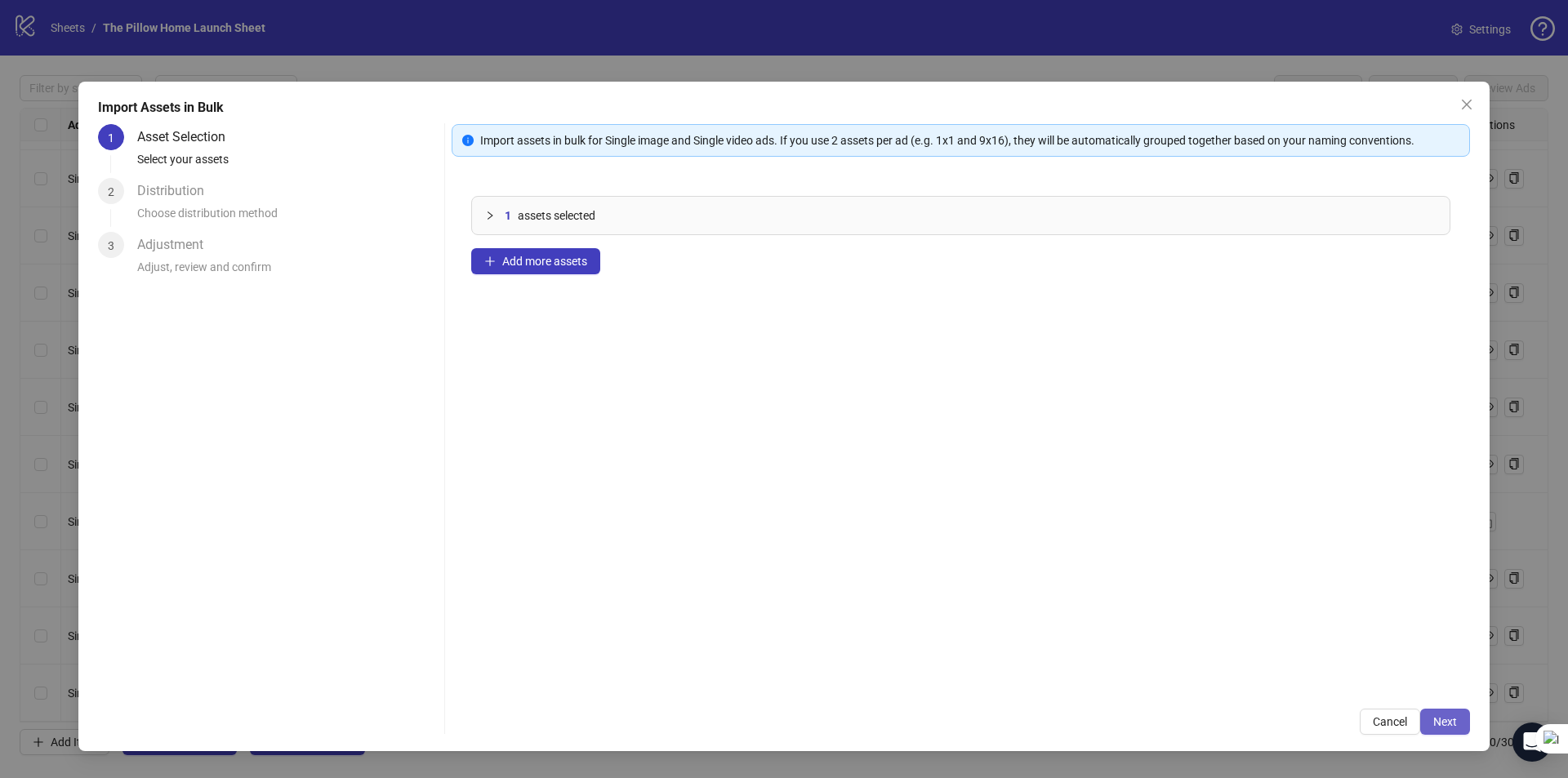
click at [1437, 720] on span "Next" at bounding box center [1444, 721] width 23 height 13
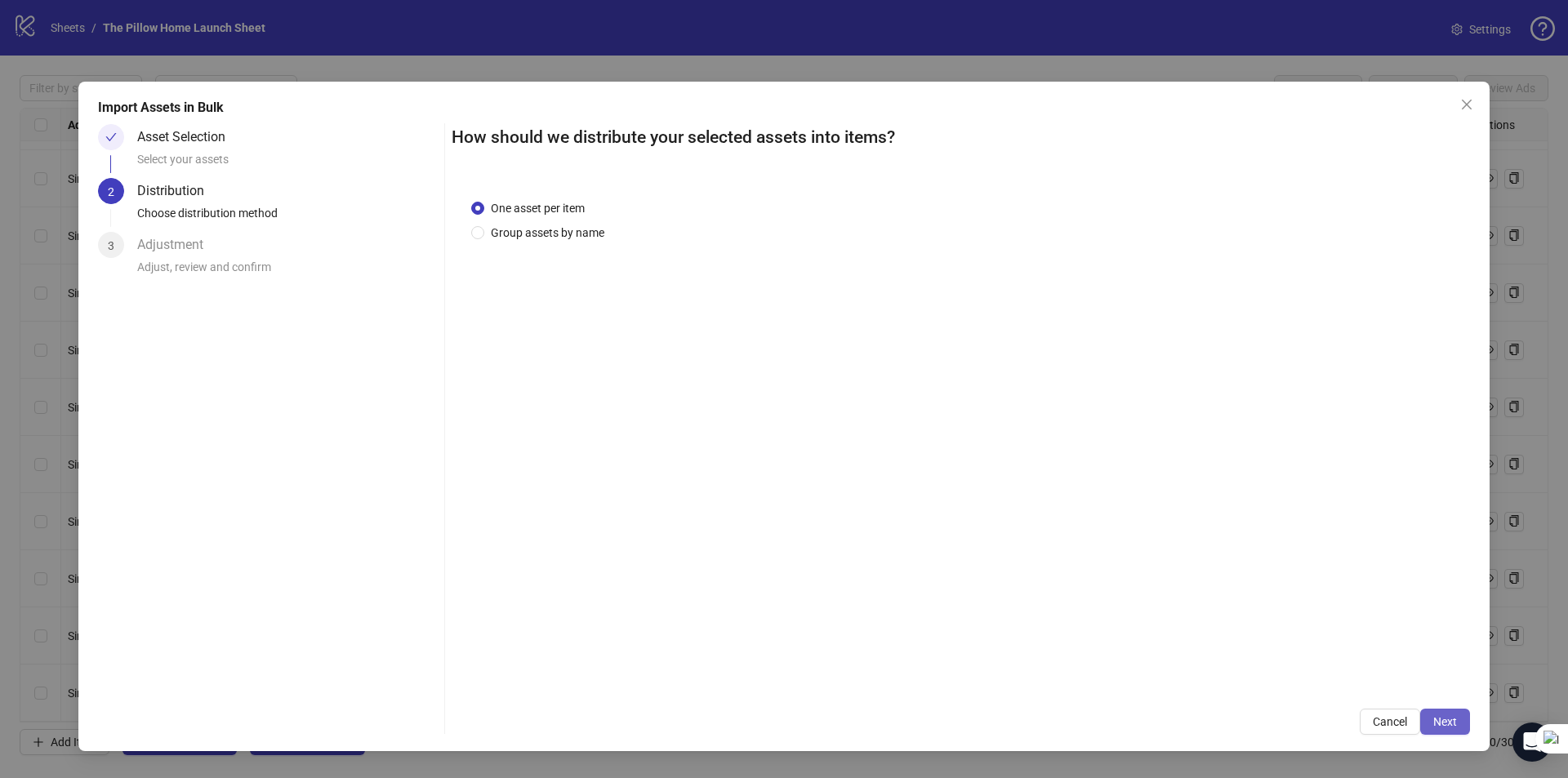
click at [1439, 720] on span "Next" at bounding box center [1444, 721] width 23 height 13
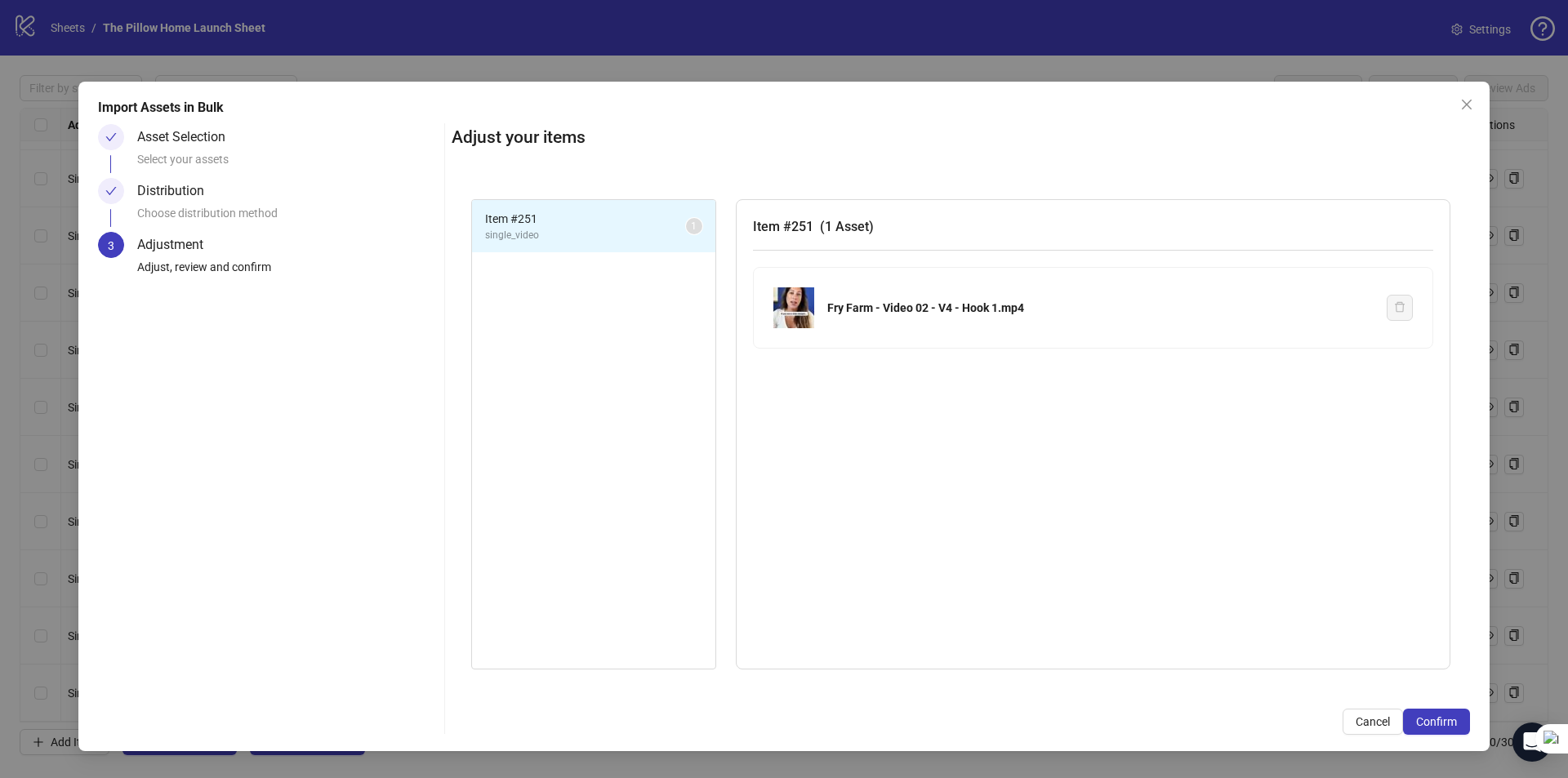
click at [1439, 720] on span "Confirm" at bounding box center [1437, 721] width 41 height 13
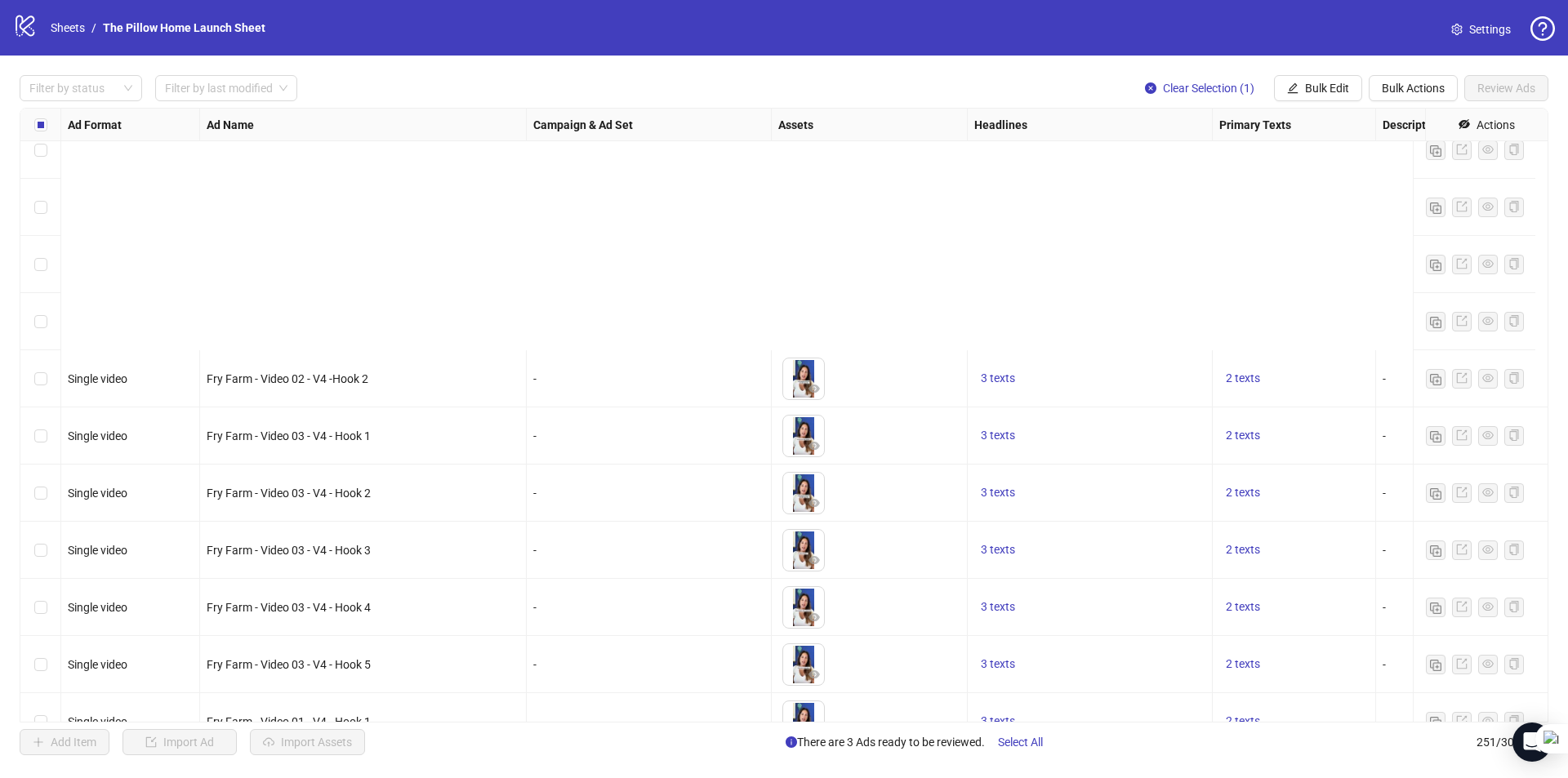
scroll to position [13770, 0]
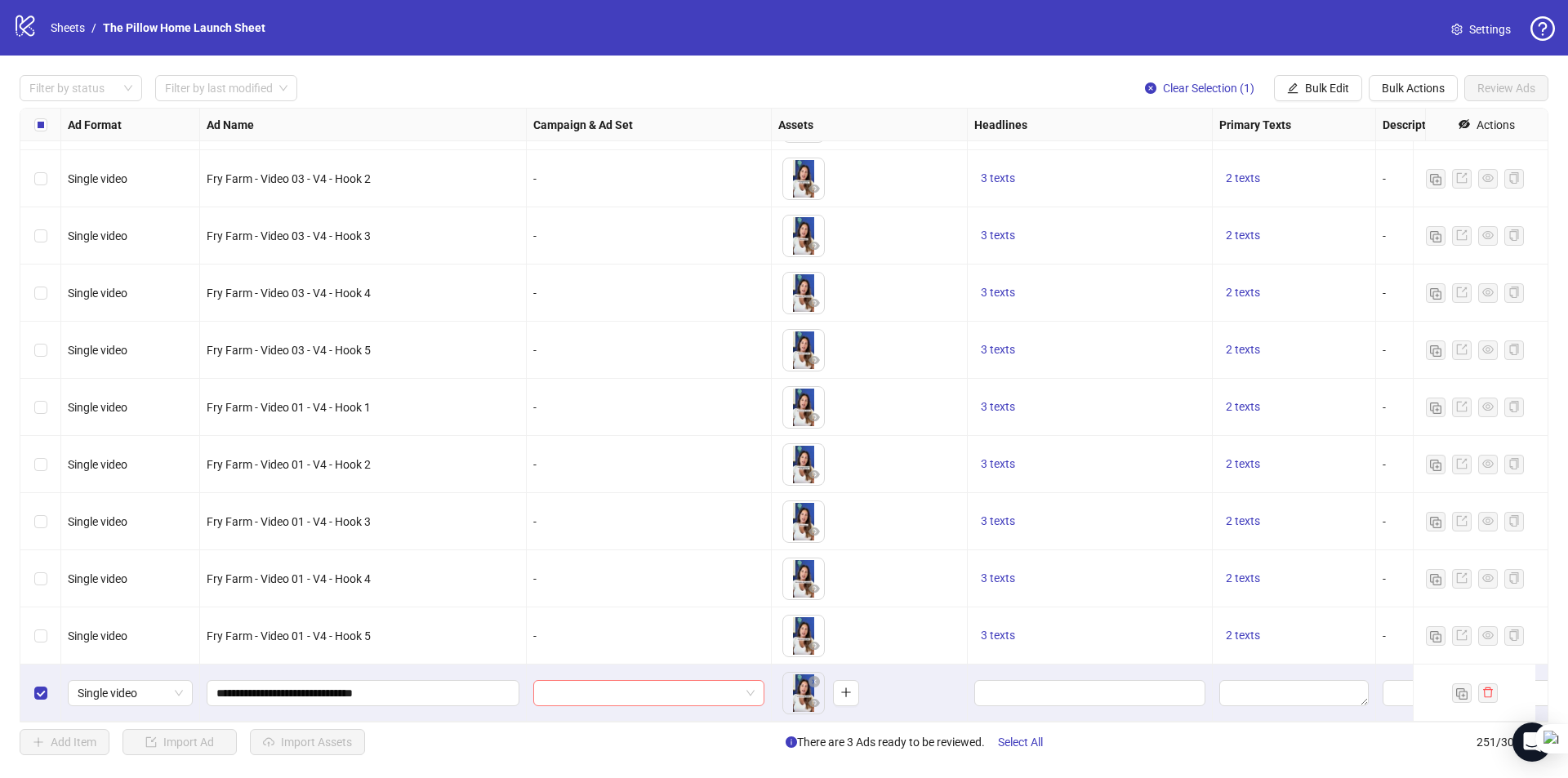
click at [730, 680] on input "search" at bounding box center [640, 692] width 197 height 24
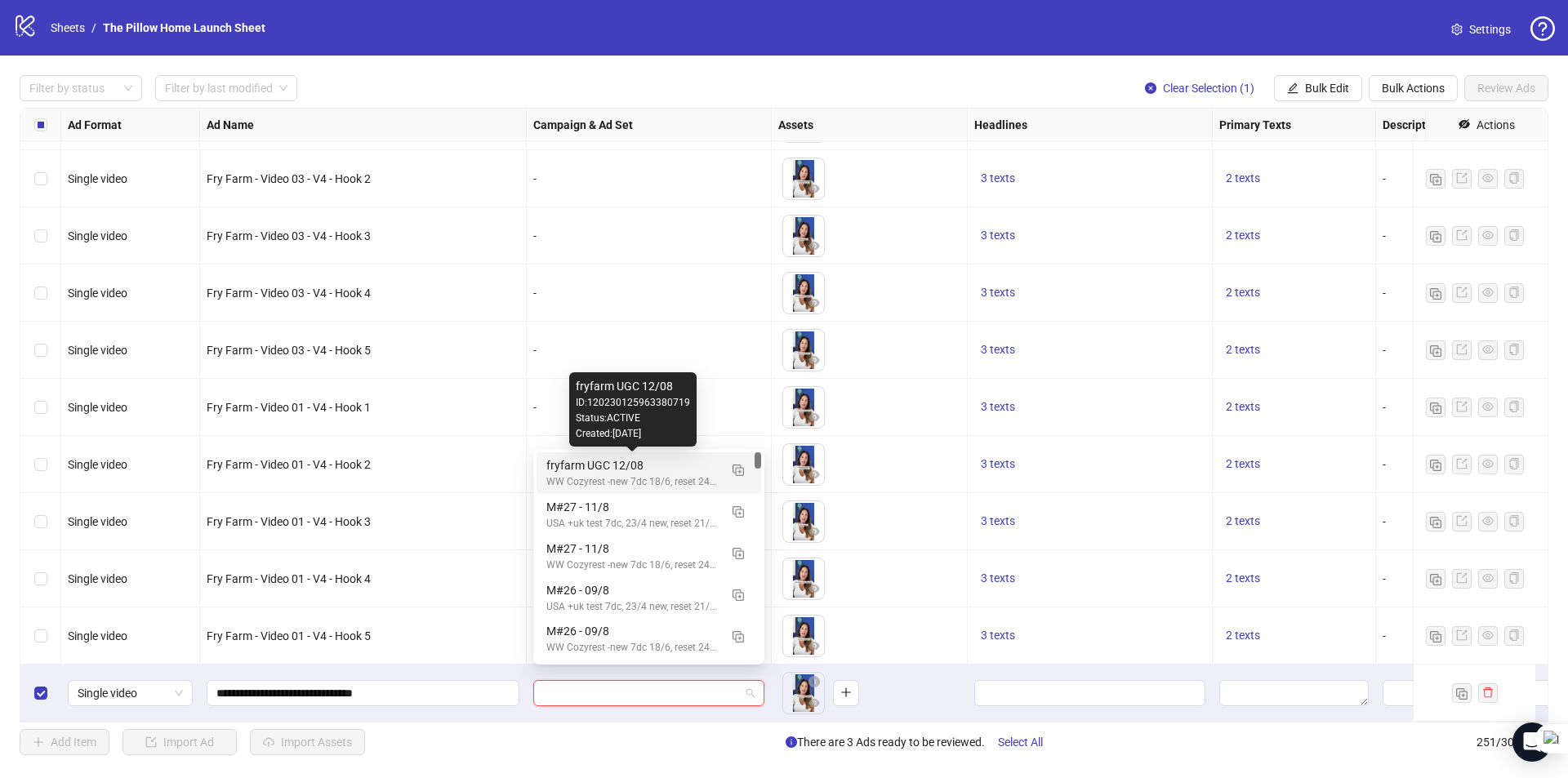
click at [660, 472] on div "fryfarm UGC 12/08" at bounding box center [632, 465] width 172 height 18
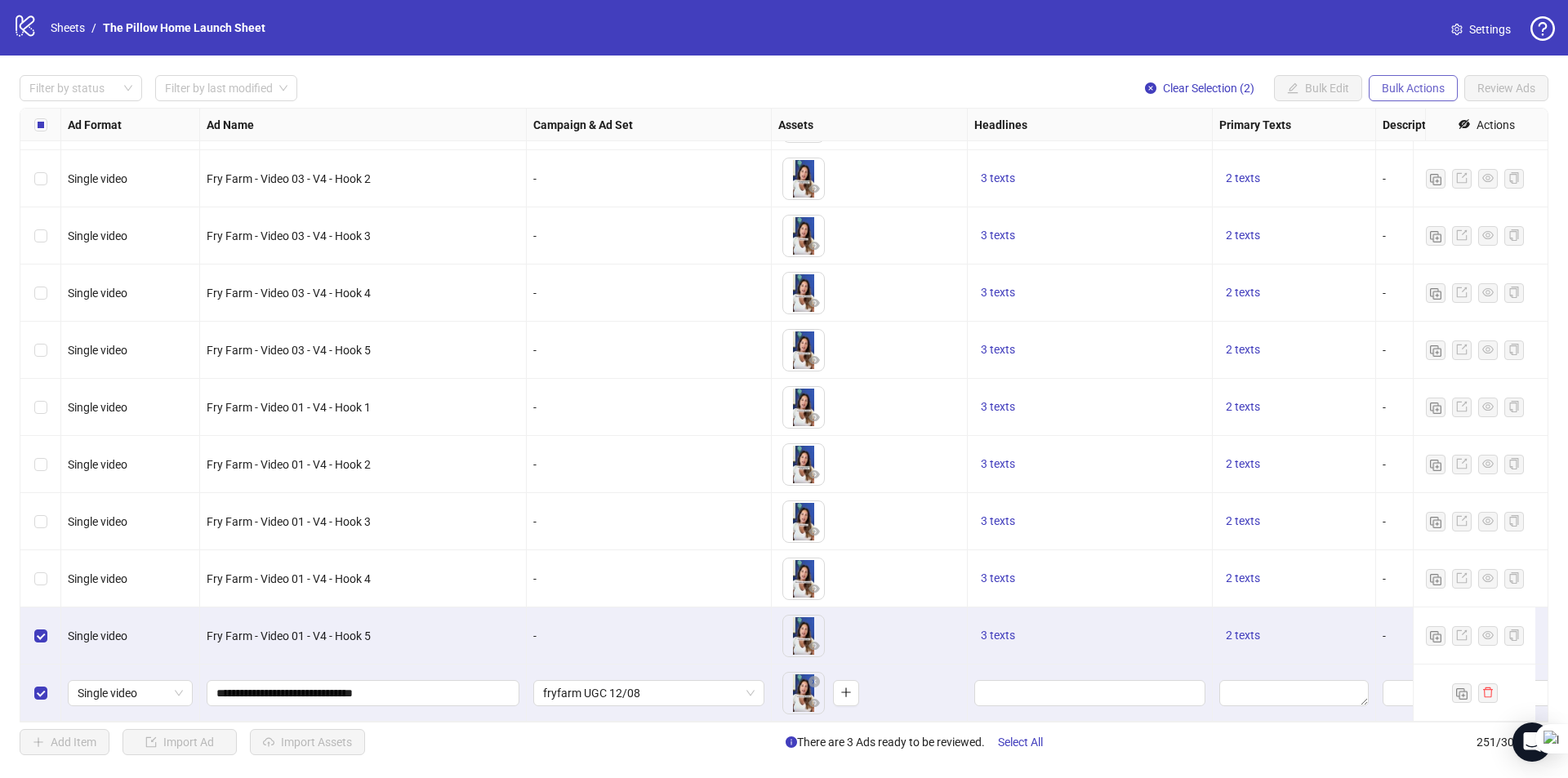
click at [1391, 84] on span "Bulk Actions" at bounding box center [1412, 89] width 62 height 13
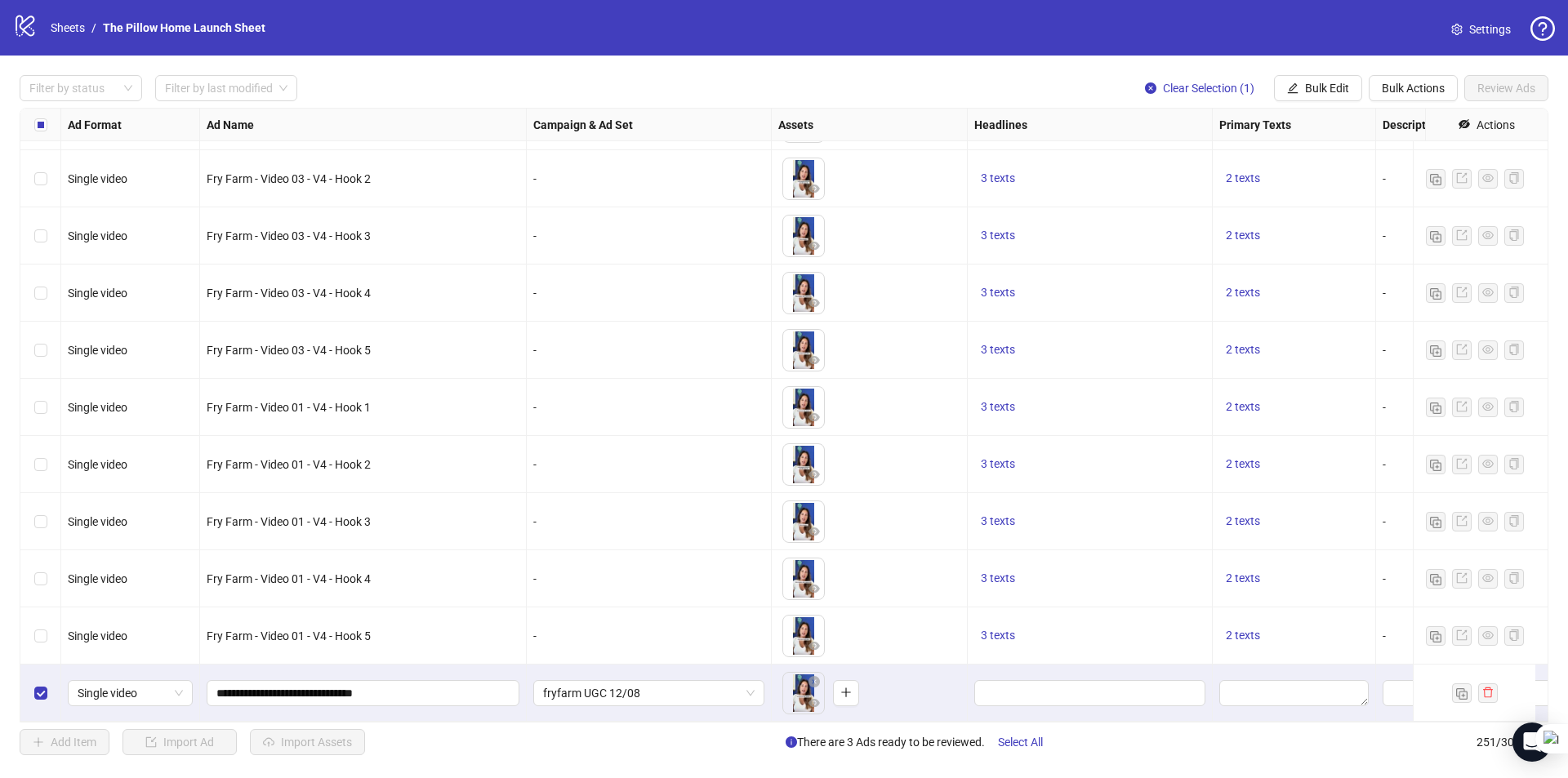
click at [1293, 73] on div "Filter by status Filter by last modified Clear Selection (1) Bulk Edit Bulk Act…" at bounding box center [784, 416] width 1568 height 719
click at [1319, 82] on span "Bulk Edit" at bounding box center [1327, 89] width 44 height 13
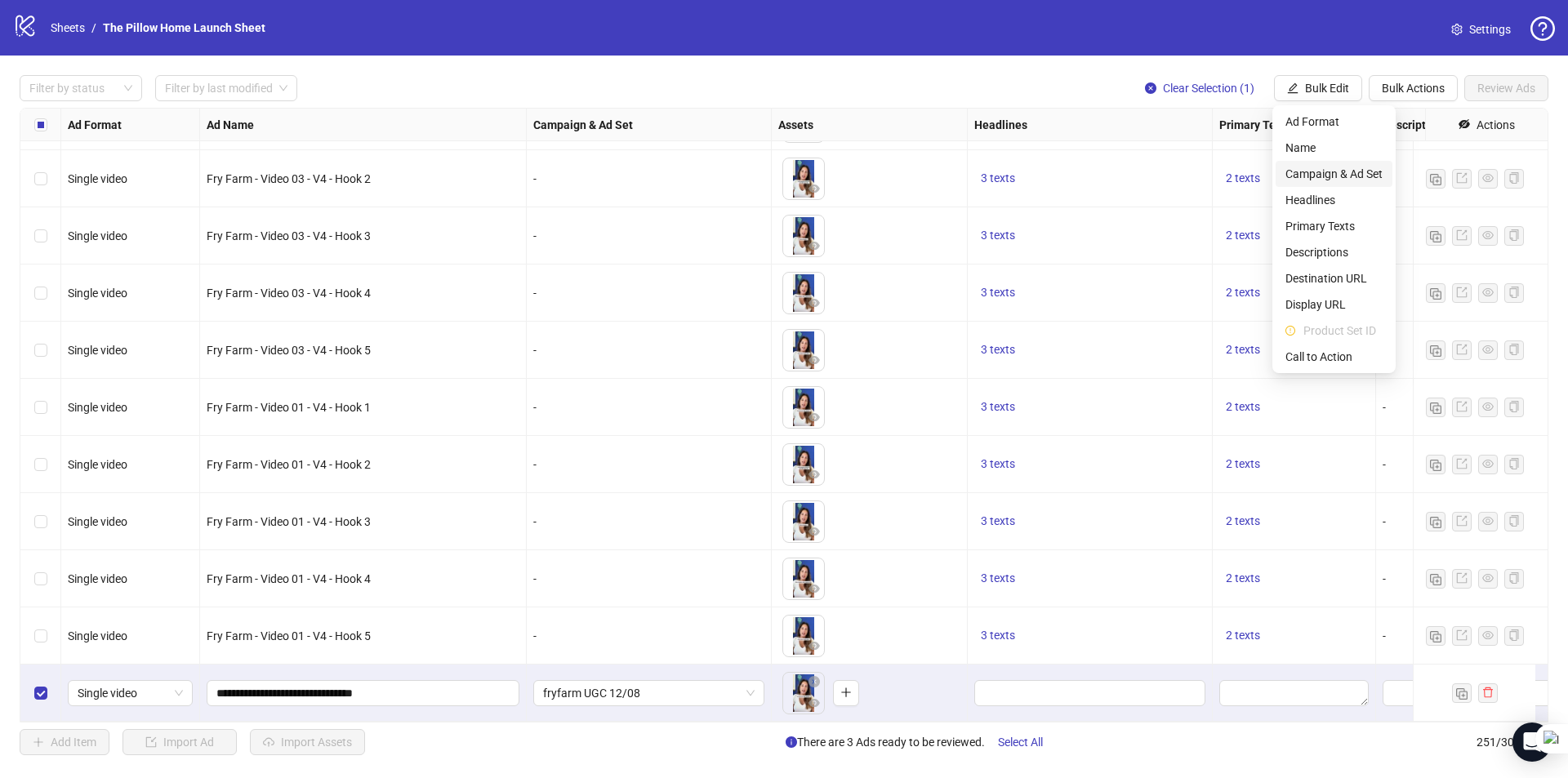
click at [1311, 165] on span "Campaign & Ad Set" at bounding box center [1334, 173] width 97 height 18
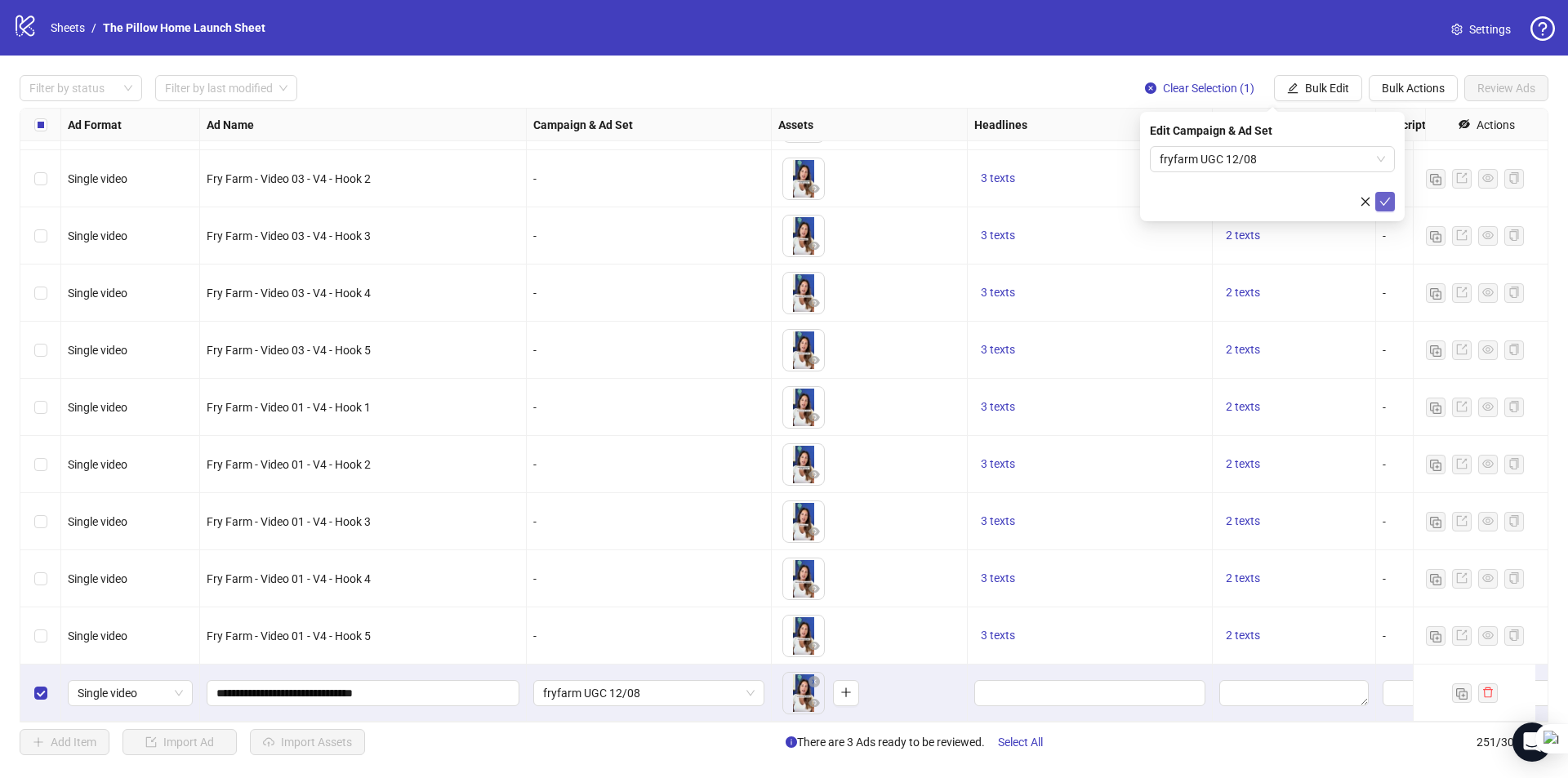
click at [1385, 198] on icon "check" at bounding box center [1384, 201] width 11 height 11
click at [1309, 89] on span "Bulk Edit" at bounding box center [1327, 89] width 44 height 13
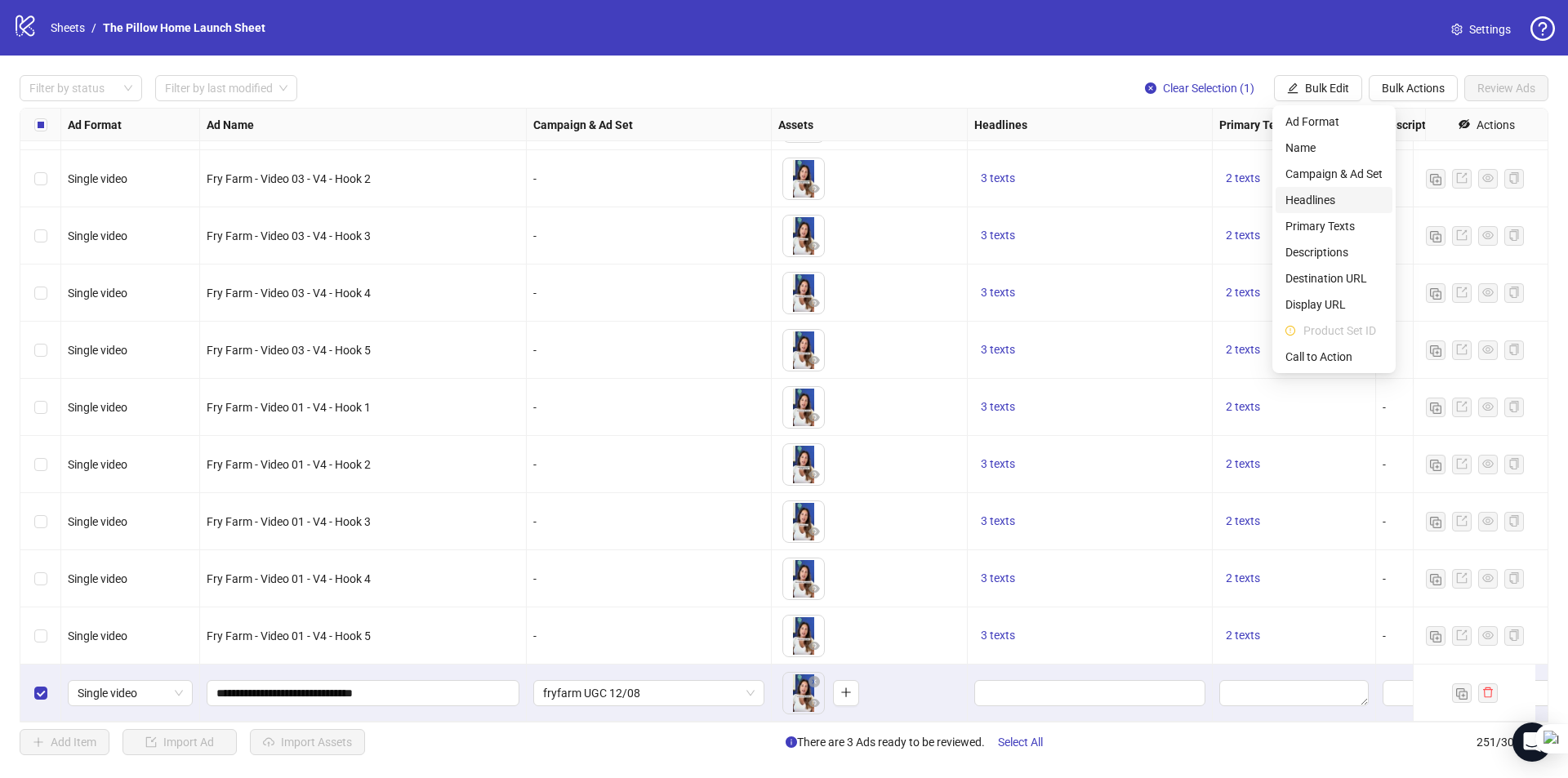
click at [1308, 197] on span "Headlines" at bounding box center [1334, 199] width 97 height 18
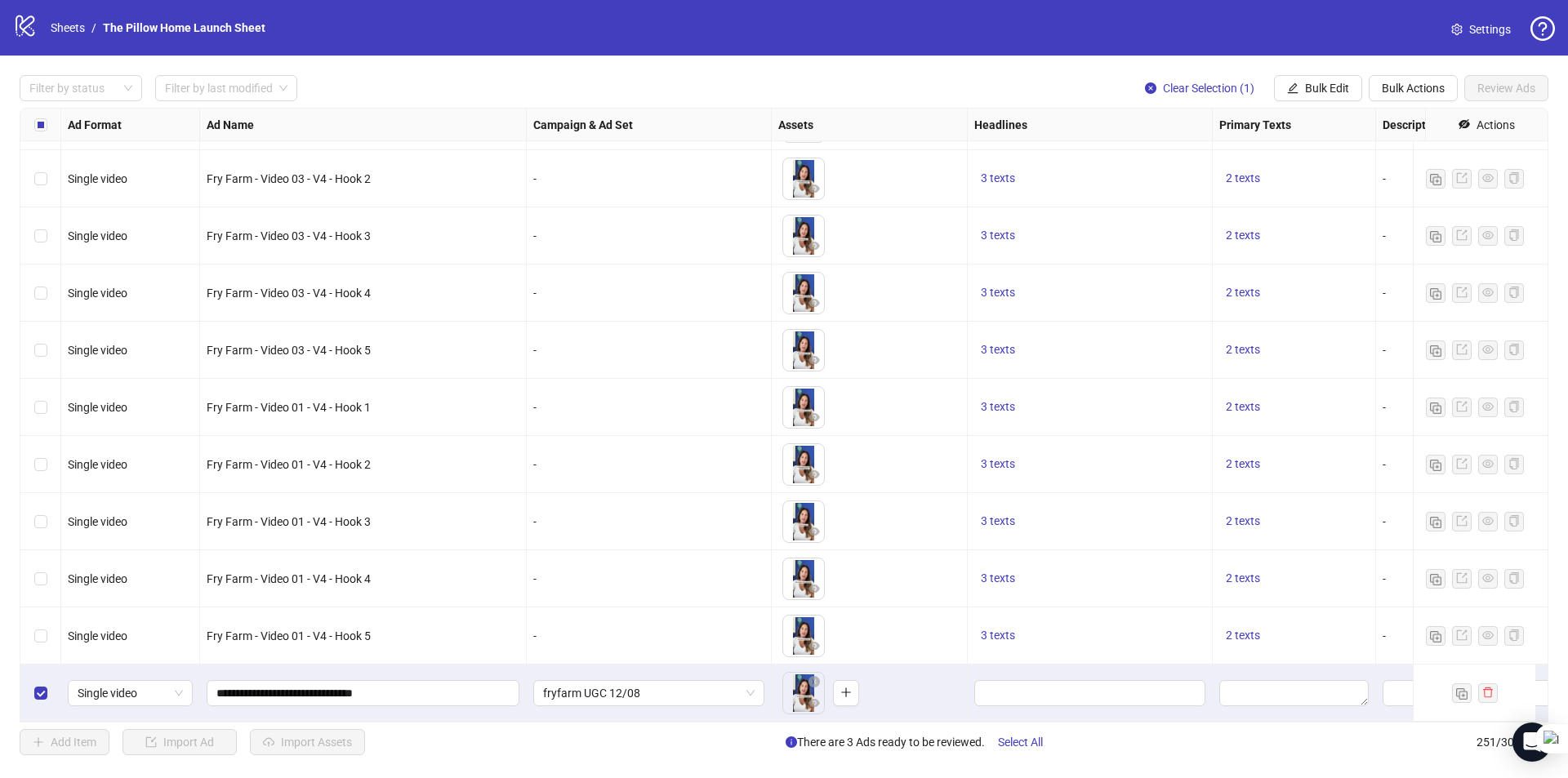
click at [1037, 72] on div "Filter by status Filter by last modified Clear Selection (1) Bulk Edit Bulk Act…" at bounding box center [784, 416] width 1568 height 719
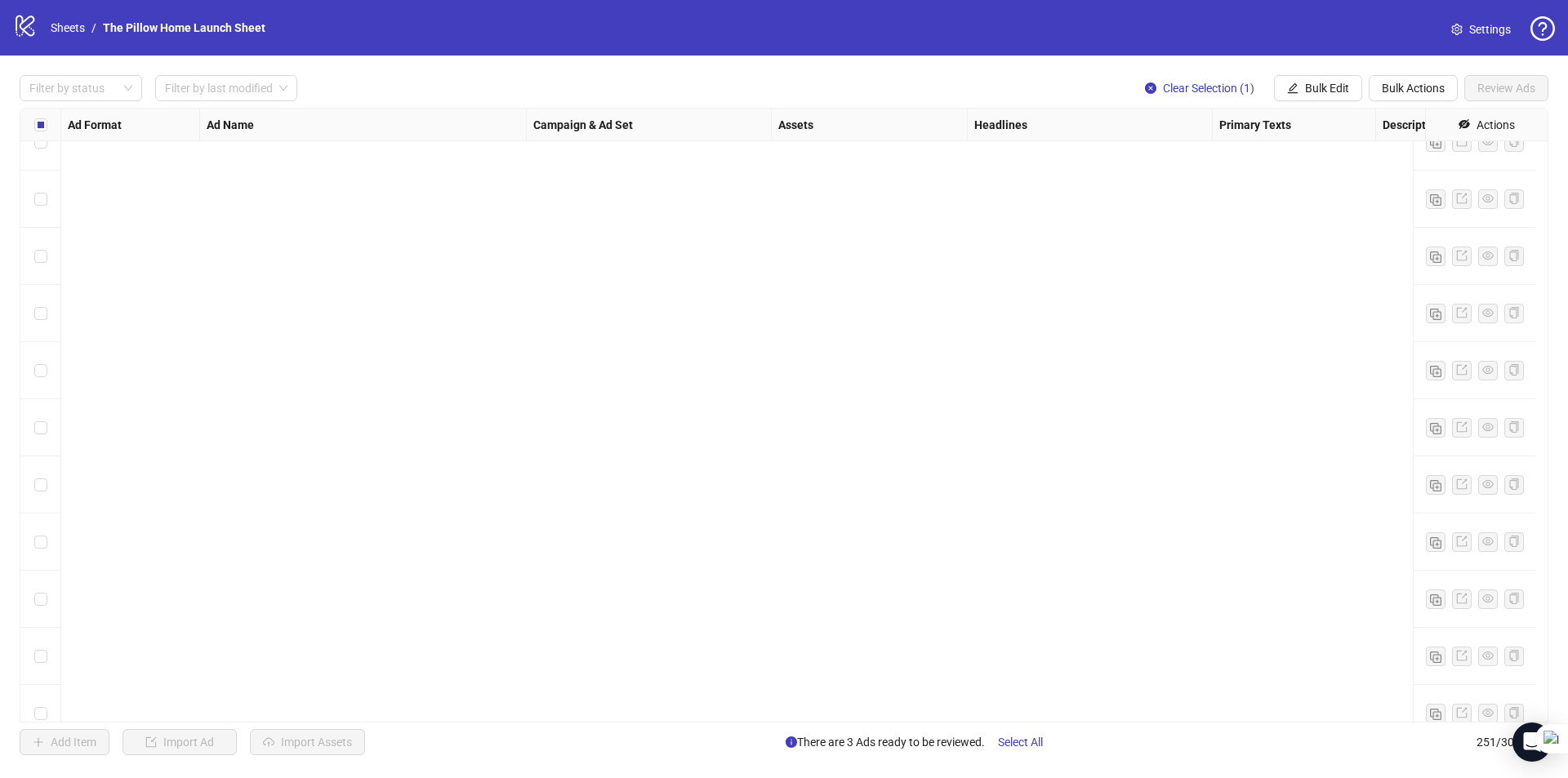
scroll to position [13526, 0]
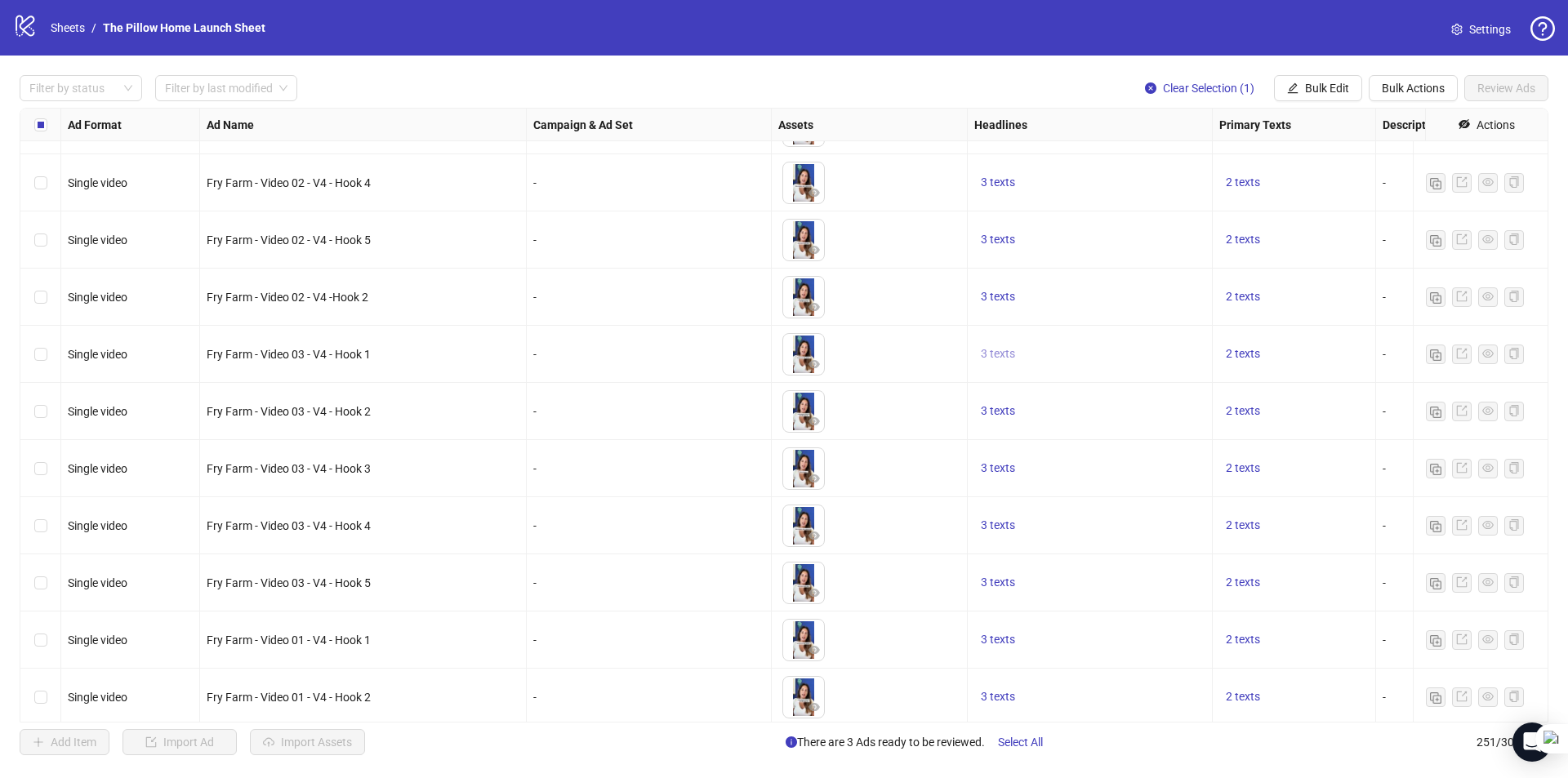
click at [997, 358] on span "3 texts" at bounding box center [997, 353] width 34 height 13
click at [1143, 334] on div "Wake Up Pain-Free with the Cozyrest" at bounding box center [1162, 342] width 135 height 36
click at [374, 567] on div "Fry Farm - Video 03 - V4 - Hook 5" at bounding box center [364, 582] width 326 height 57
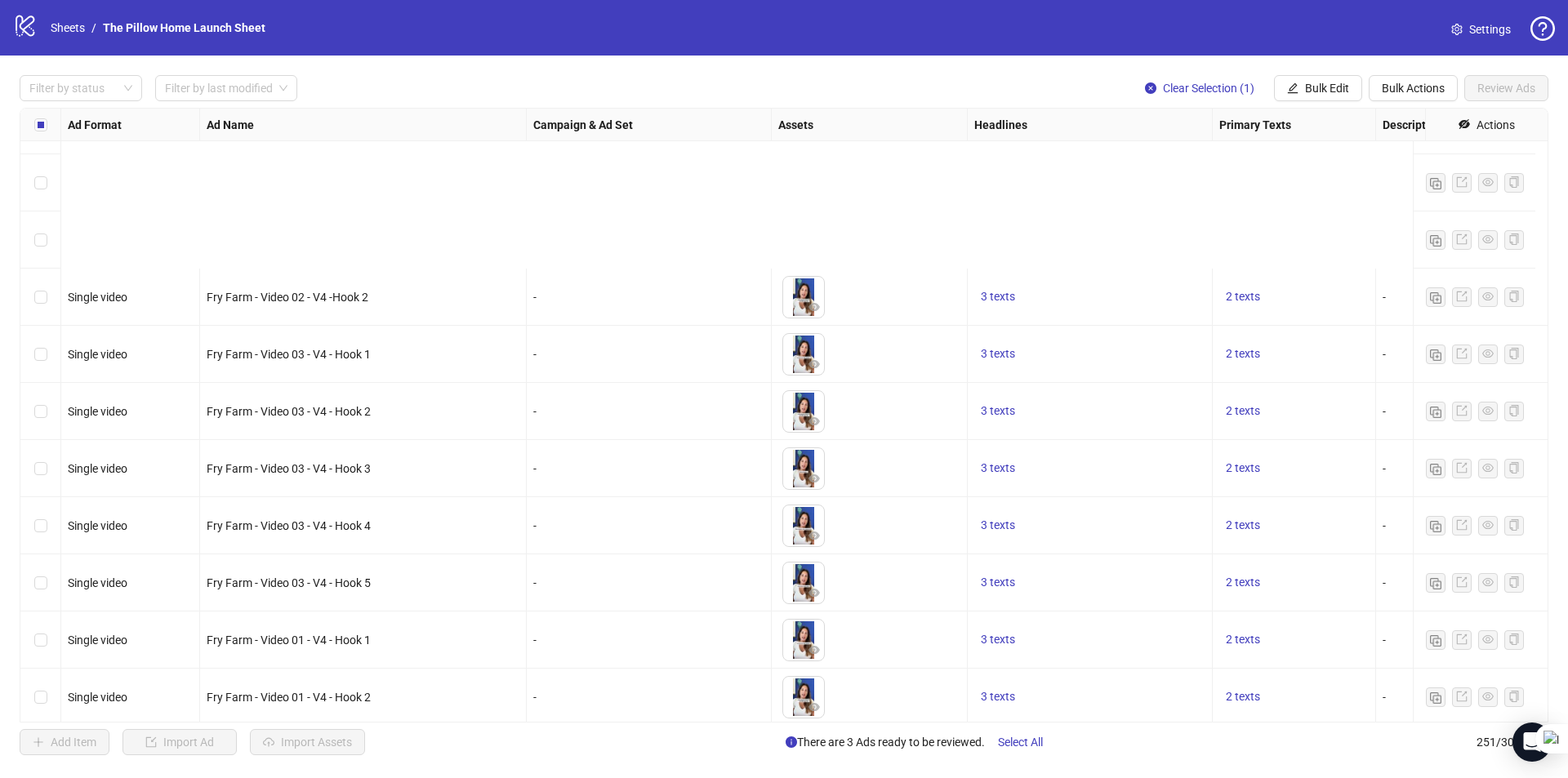
scroll to position [13770, 0]
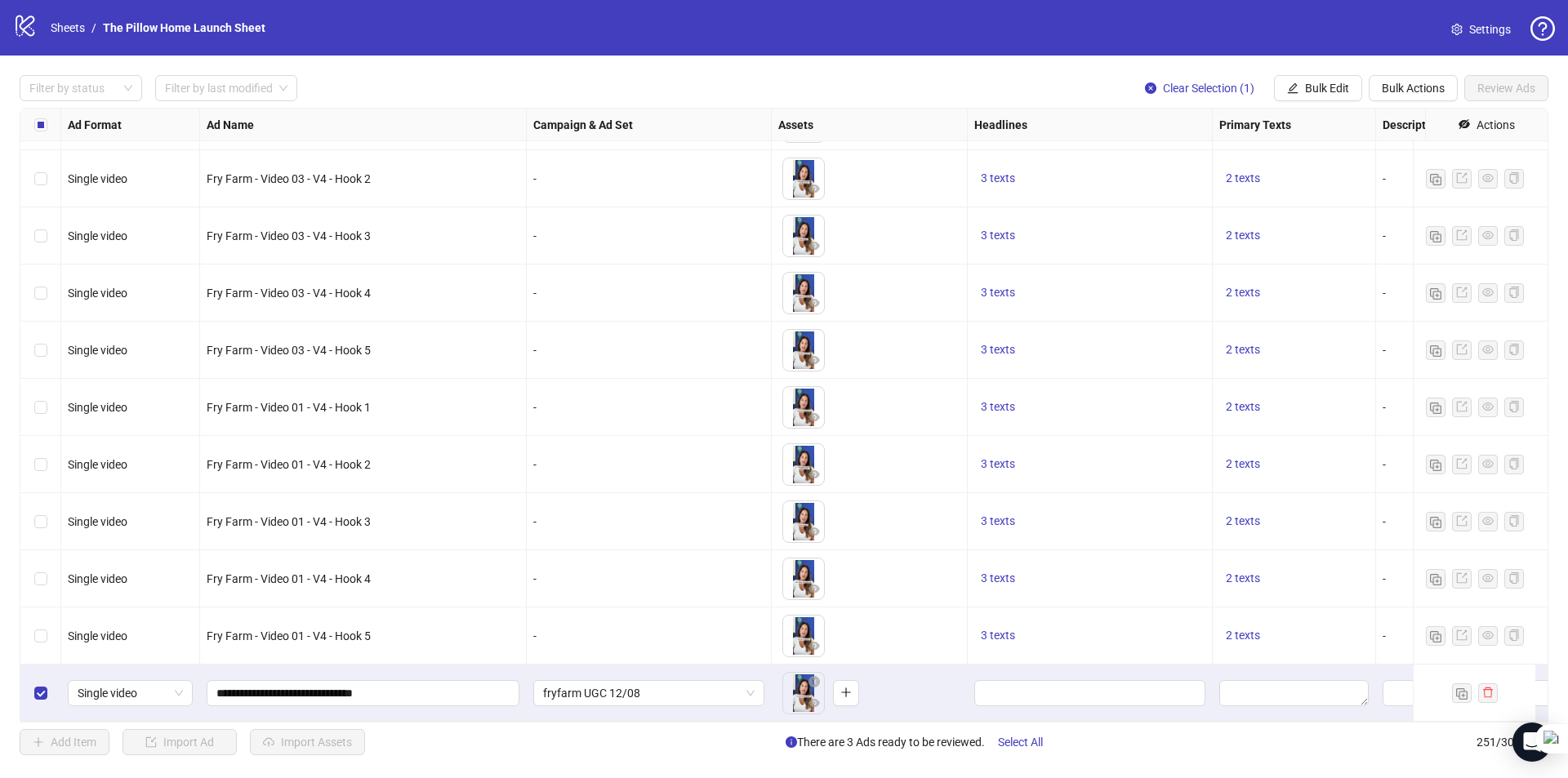
click at [48, 503] on div "Select row 248" at bounding box center [41, 521] width 41 height 57
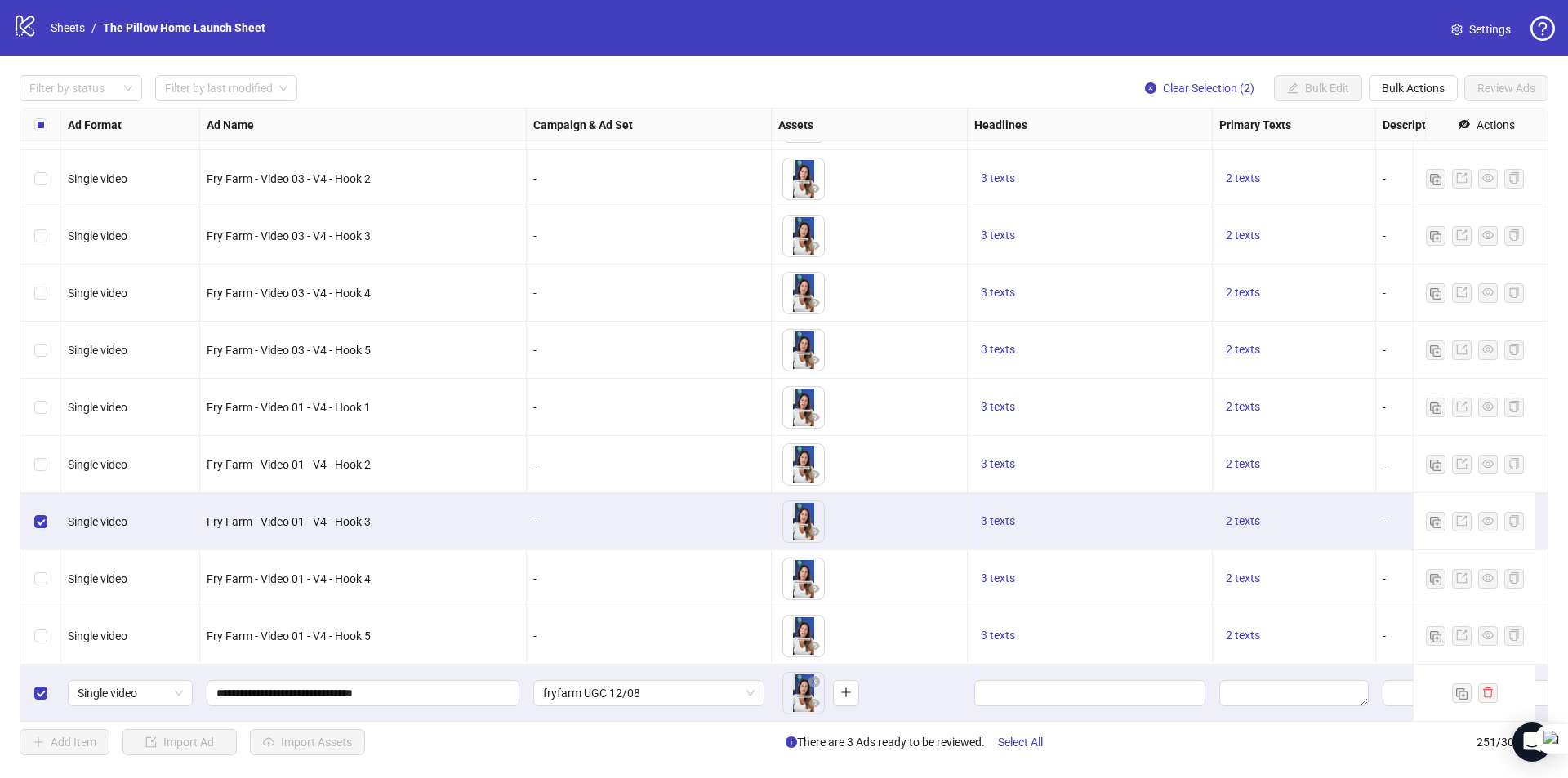
click at [48, 503] on div "Select row 248" at bounding box center [41, 521] width 41 height 57
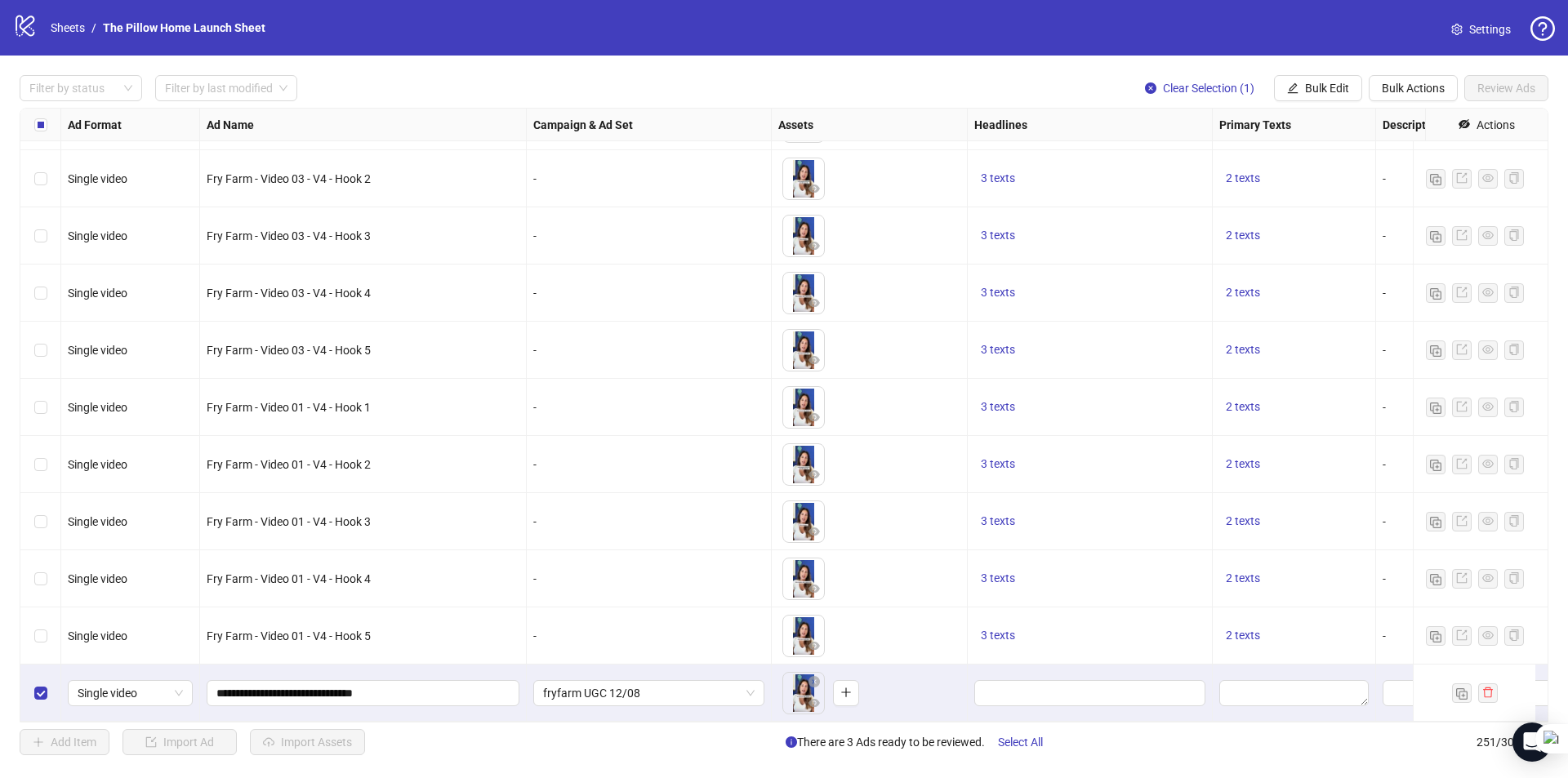
click at [30, 681] on div "Select row 251" at bounding box center [41, 692] width 41 height 57
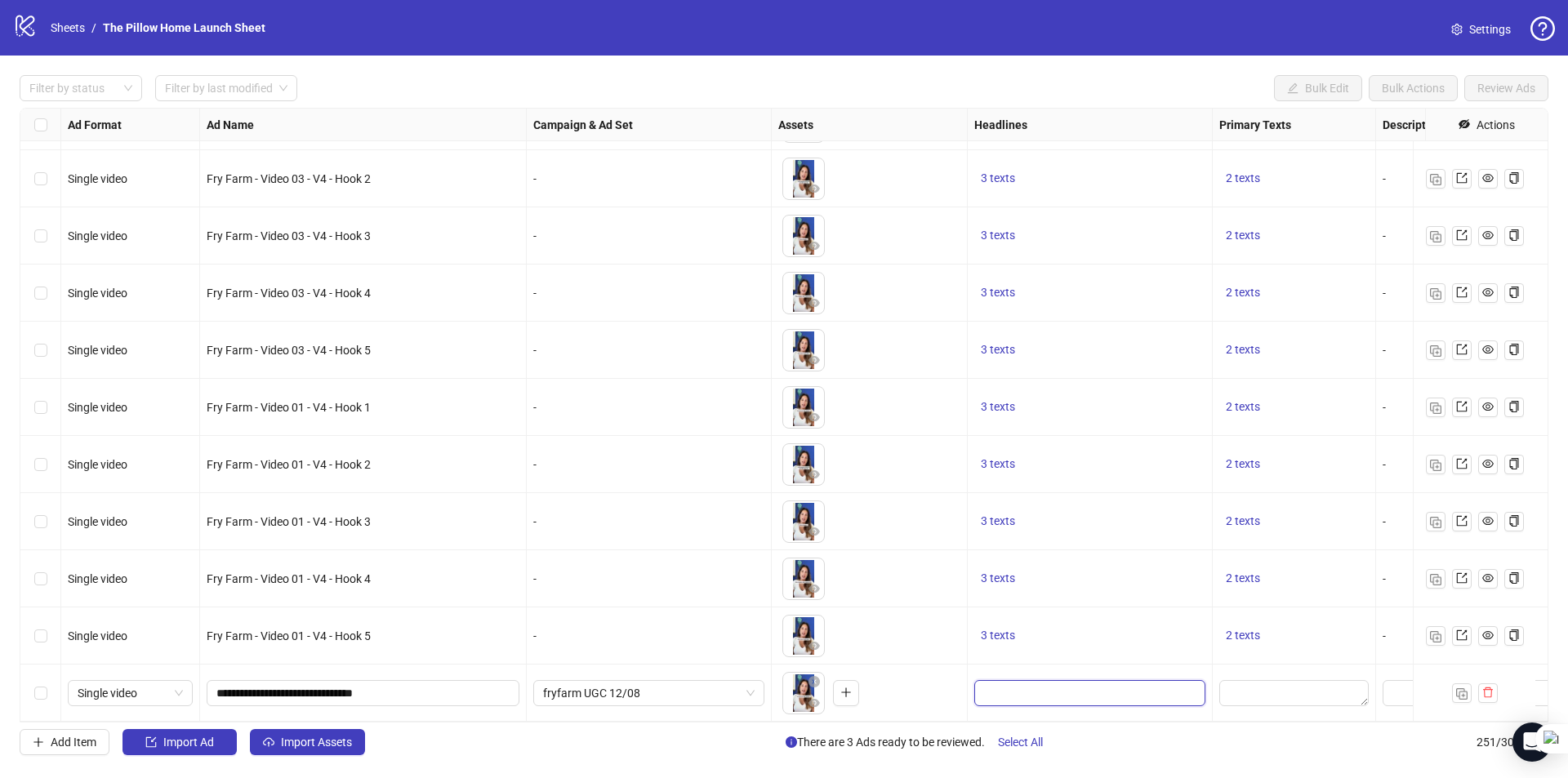
click at [1033, 684] on input "Edit values" at bounding box center [1087, 692] width 208 height 18
click at [993, 628] on span "3 texts" at bounding box center [997, 635] width 34 height 13
click at [1124, 606] on div "Wake Up Pain-Free with the Cozyrest" at bounding box center [1162, 611] width 135 height 36
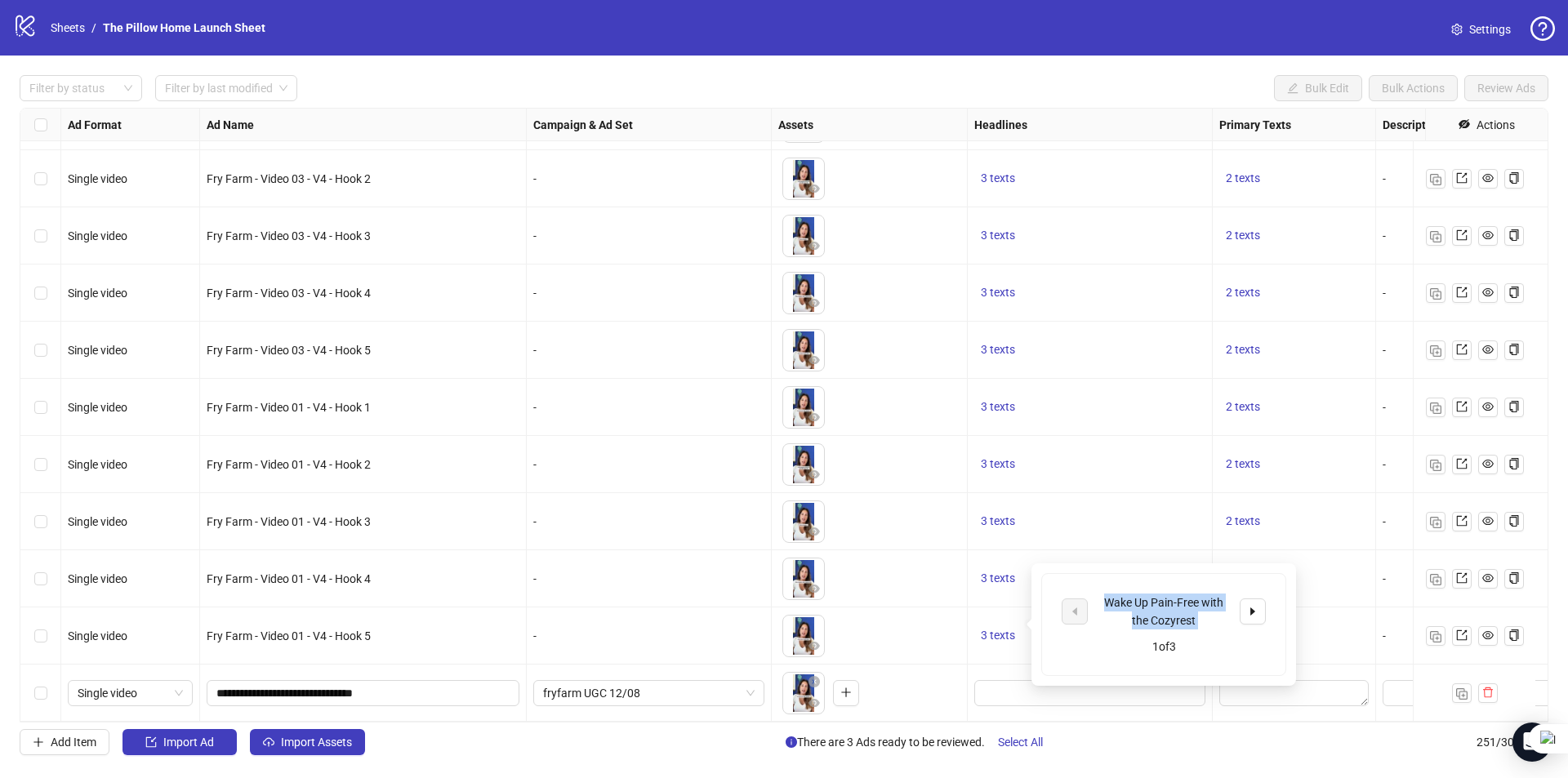
copy div "Wake Up Pain-Free with the Cozyrest"
click at [997, 684] on input "Edit values" at bounding box center [1087, 692] width 208 height 18
drag, startPoint x: 1004, startPoint y: 749, endPoint x: 1001, endPoint y: 724, distance: 25.2
drag, startPoint x: 1001, startPoint y: 724, endPoint x: 992, endPoint y: 674, distance: 50.8
click at [993, 684] on input "Edit values" at bounding box center [1087, 692] width 208 height 18
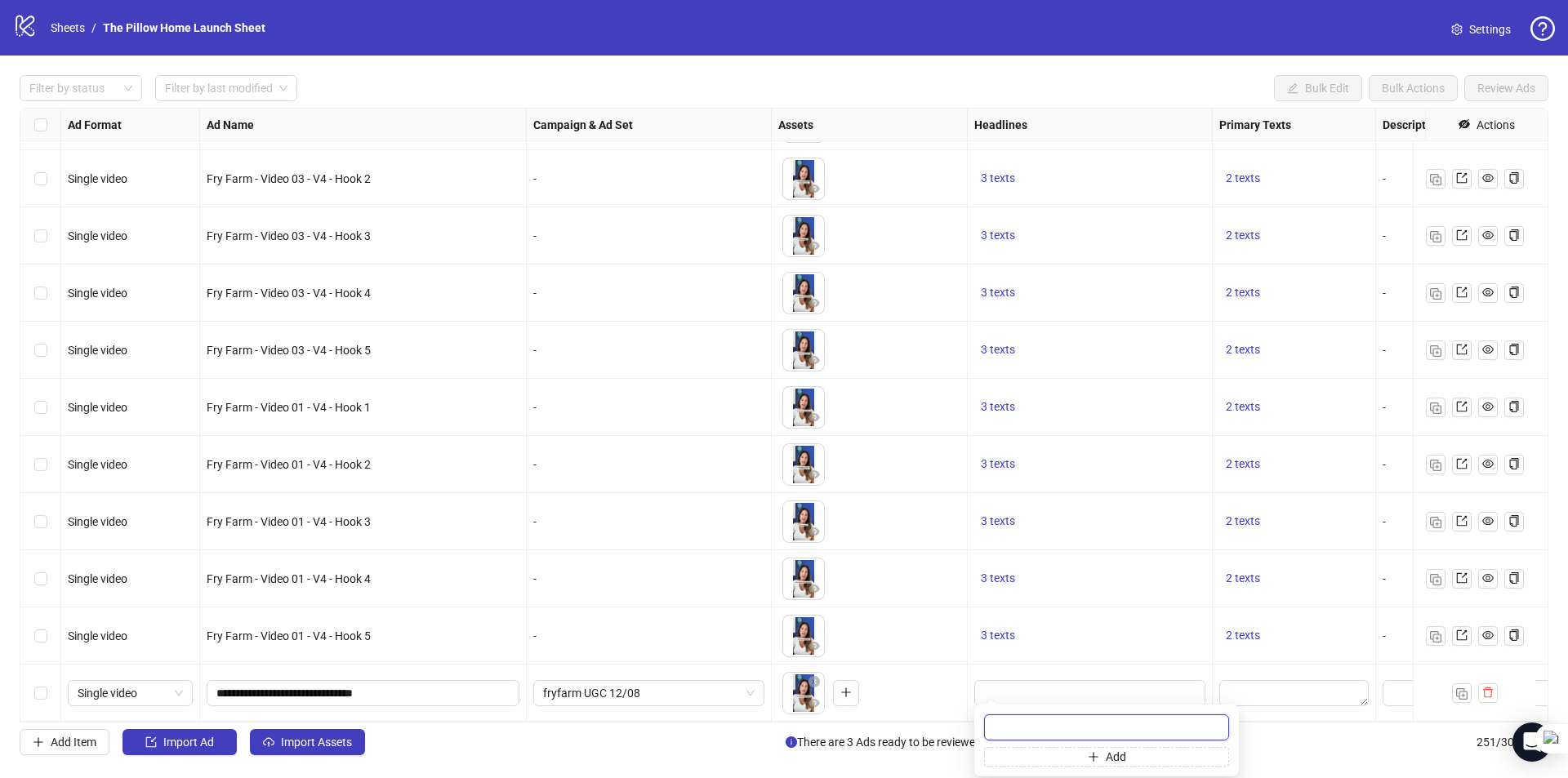
paste input "**********"
type input "**********"
click at [997, 571] on span "3 texts" at bounding box center [997, 578] width 34 height 13
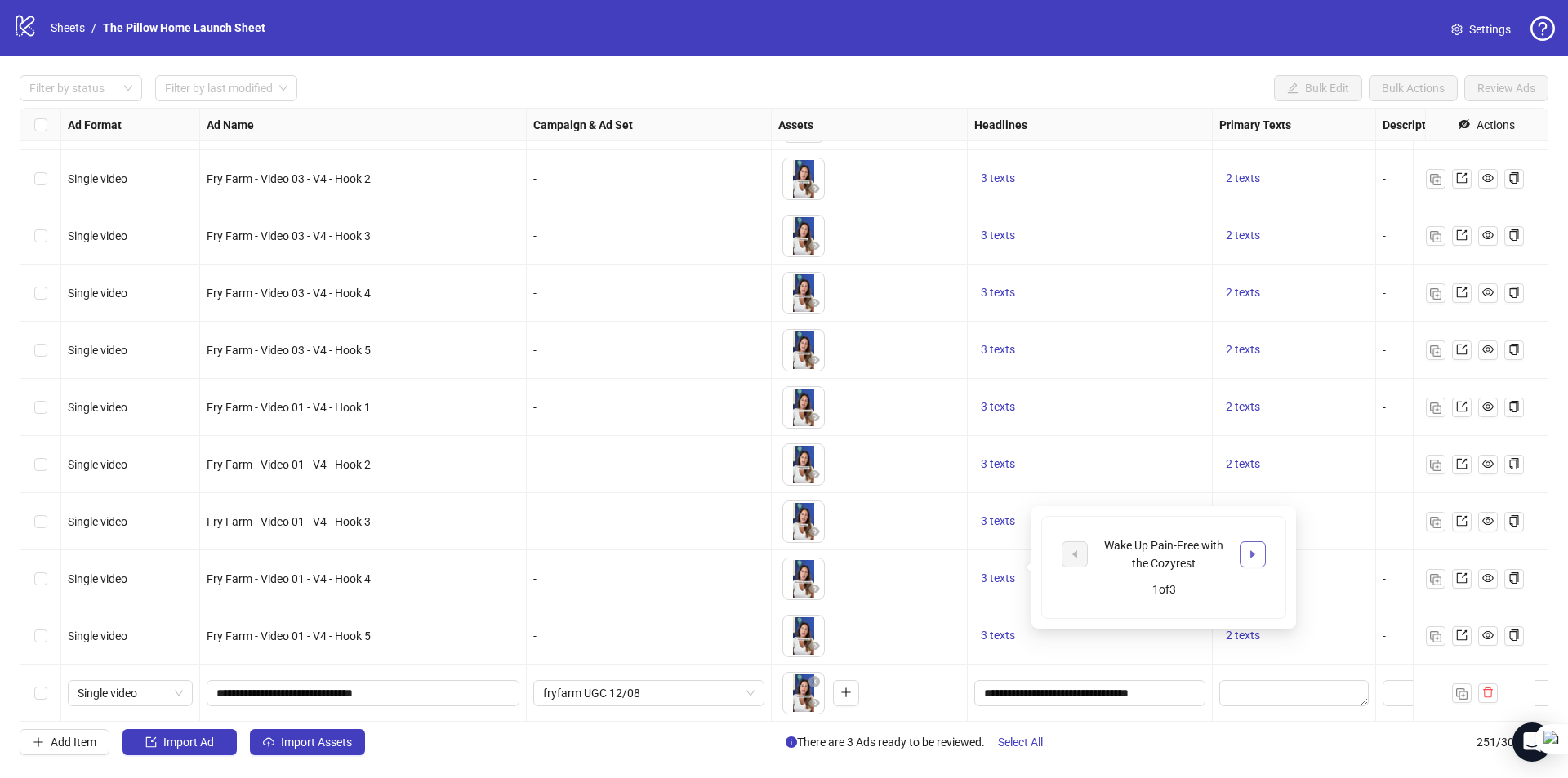
click at [1247, 549] on icon "caret-right" at bounding box center [1252, 554] width 11 height 11
click at [1141, 562] on div "Say Goodbye to Neck Discomfort [DATE]" at bounding box center [1162, 553] width 135 height 36
copy div "Say Goodbye to Neck Discomfort [DATE]"
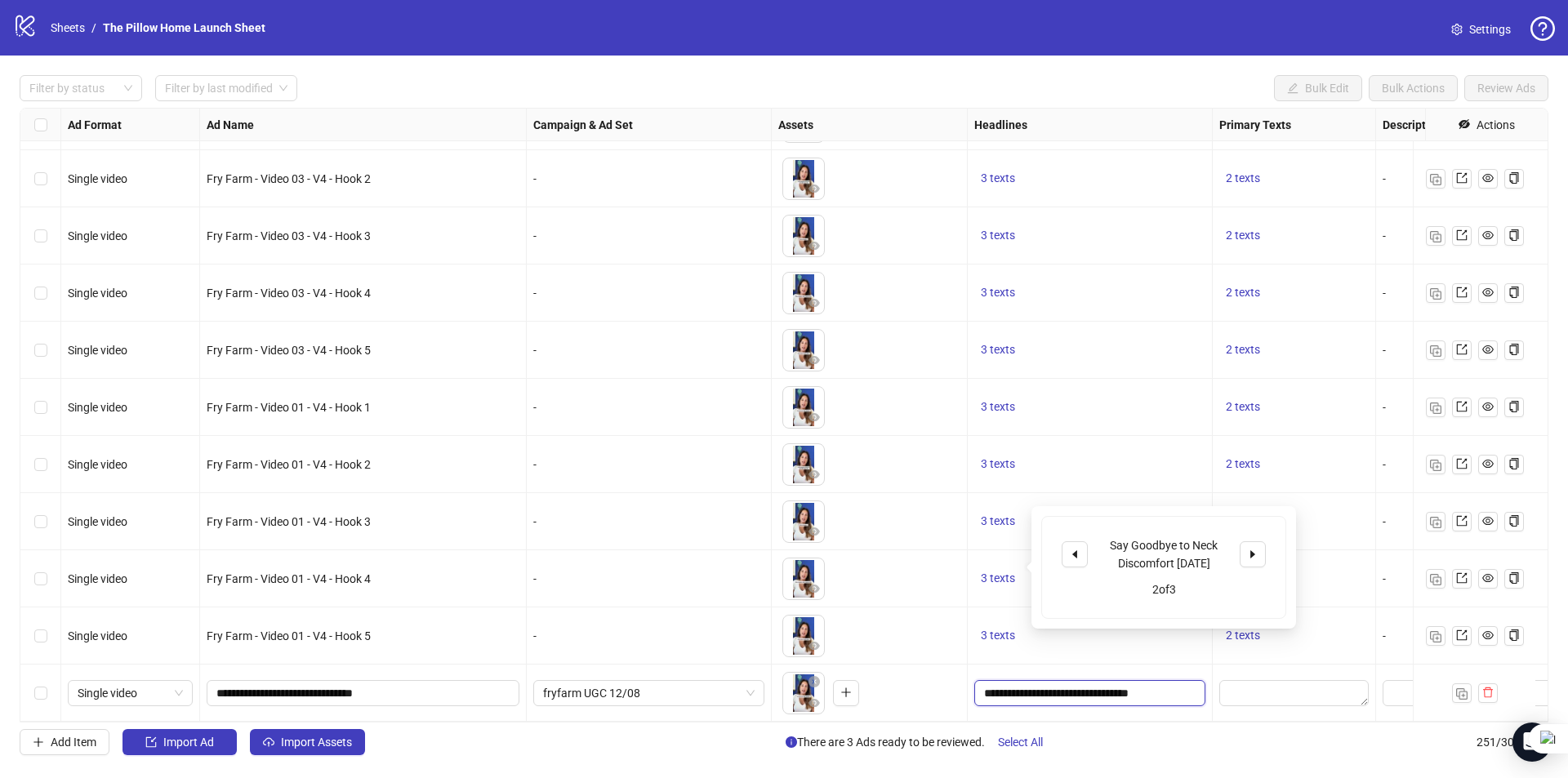
click at [1016, 684] on input "**********" at bounding box center [1087, 692] width 208 height 18
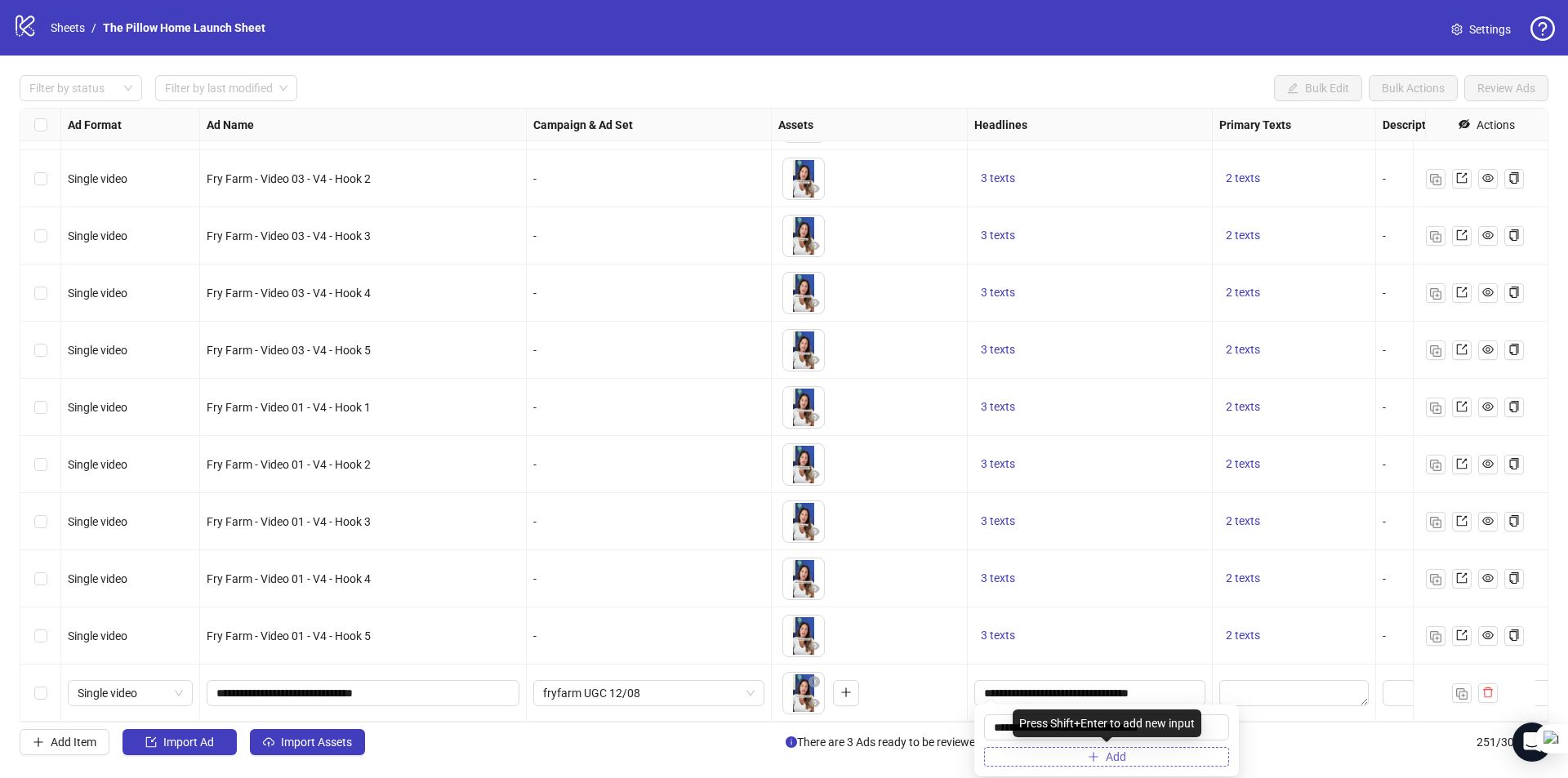
click at [1099, 756] on button "Add" at bounding box center [1106, 756] width 245 height 20
drag, startPoint x: 990, startPoint y: 608, endPoint x: 1034, endPoint y: 687, distance: 90.4
click at [1034, 687] on input "**********" at bounding box center [1087, 692] width 208 height 18
click at [1093, 762] on span "button" at bounding box center [1093, 757] width 11 height 13
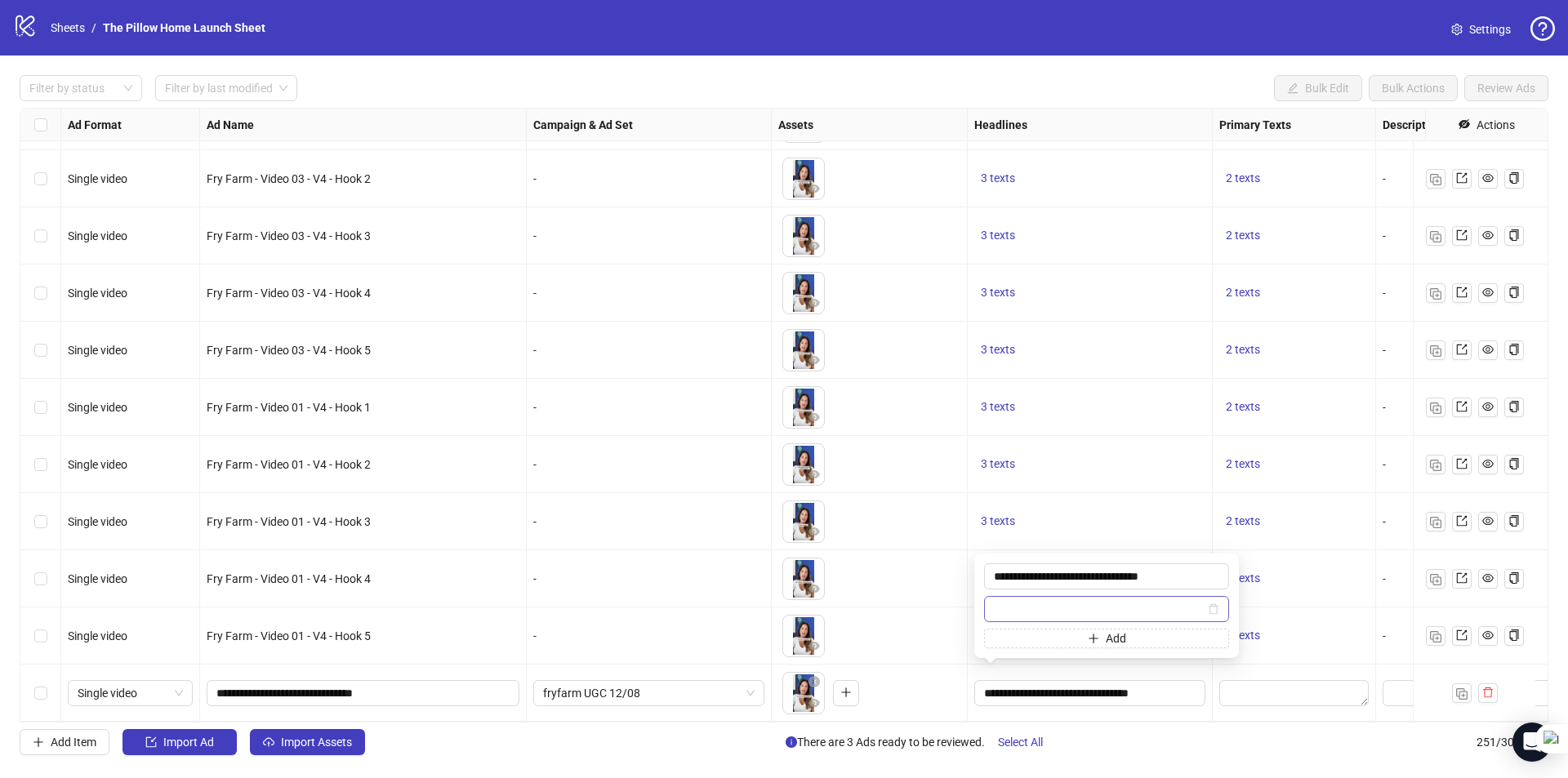
type input "**********"
click at [1089, 493] on div "3 texts" at bounding box center [1090, 521] width 245 height 57
click at [1011, 457] on span "3 texts" at bounding box center [997, 463] width 34 height 13
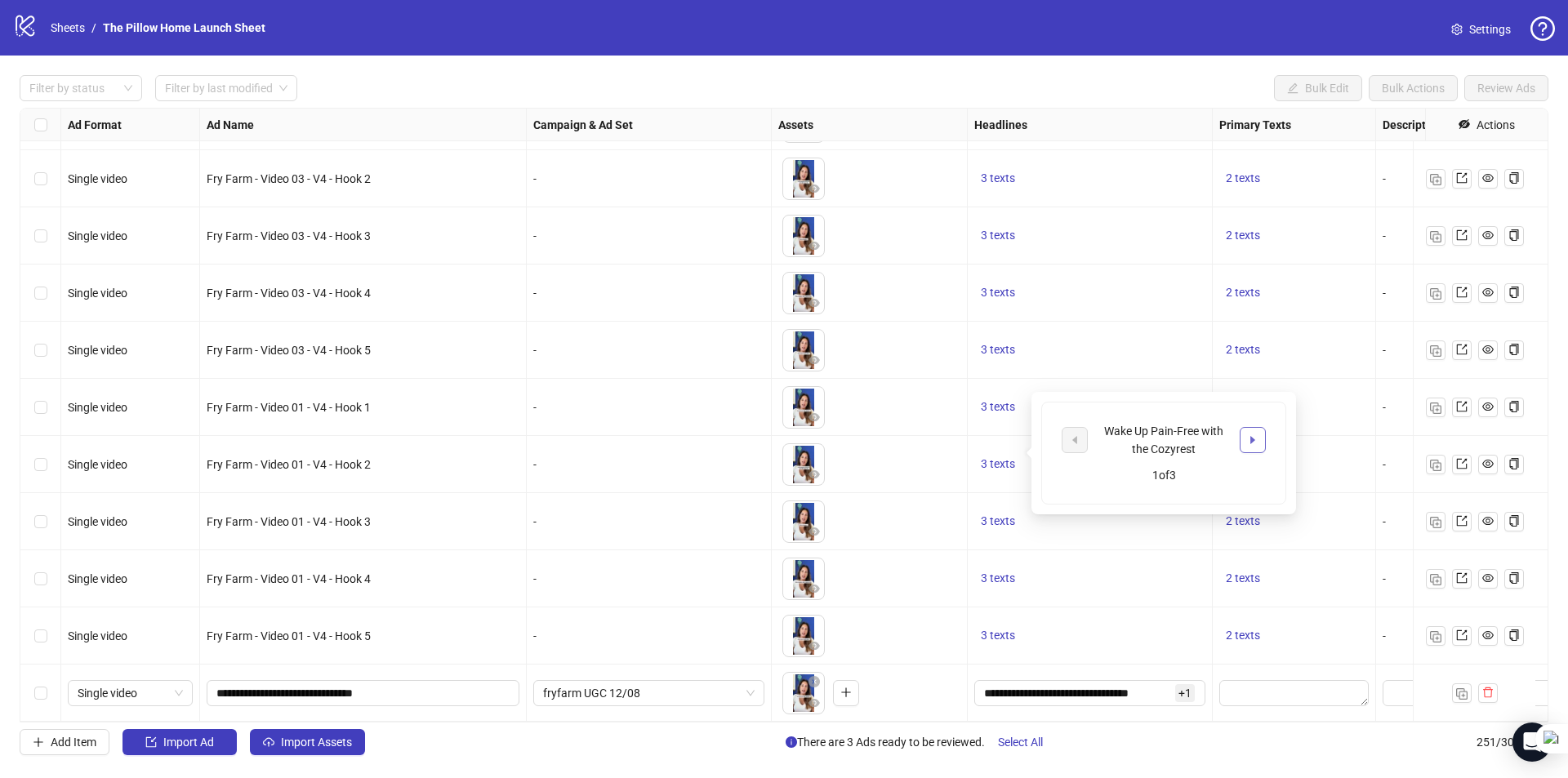
click at [1260, 438] on button "button" at bounding box center [1253, 440] width 26 height 26
click at [1260, 437] on button "button" at bounding box center [1253, 440] width 26 height 26
click at [1147, 441] on div "Voted Best [MEDICAL_DATA] Pillow of 2025" at bounding box center [1162, 449] width 135 height 54
click at [1119, 418] on div "Voted Best [MEDICAL_DATA] Pillow of 2025 3 of 3" at bounding box center [1163, 462] width 243 height 119
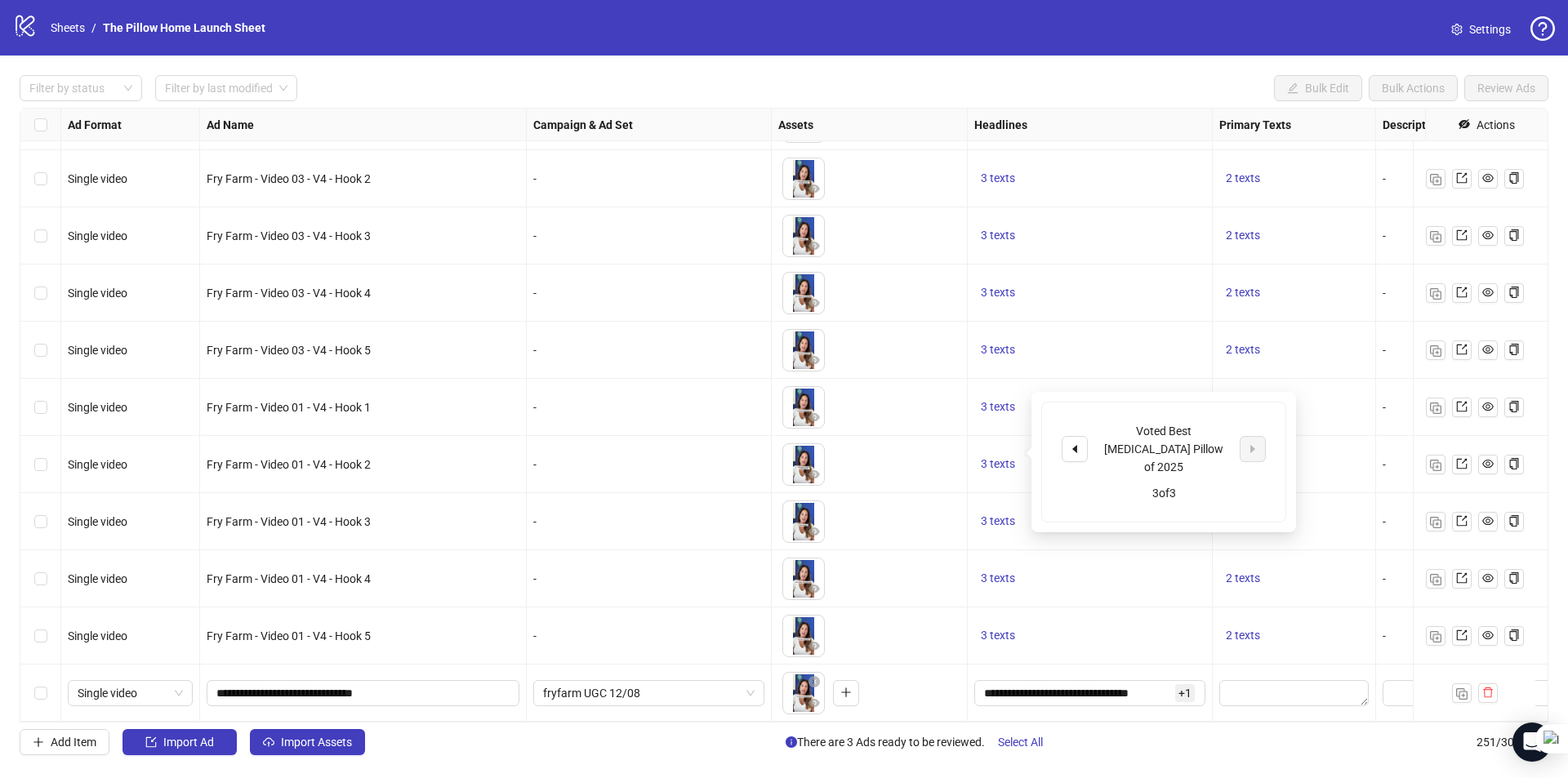
click at [1115, 428] on div "Voted Best [MEDICAL_DATA] Pillow of 2025" at bounding box center [1162, 449] width 135 height 54
copy div "Voted Best [MEDICAL_DATA] Pillow of 2025"
click at [1153, 355] on div "3 texts" at bounding box center [1090, 349] width 245 height 57
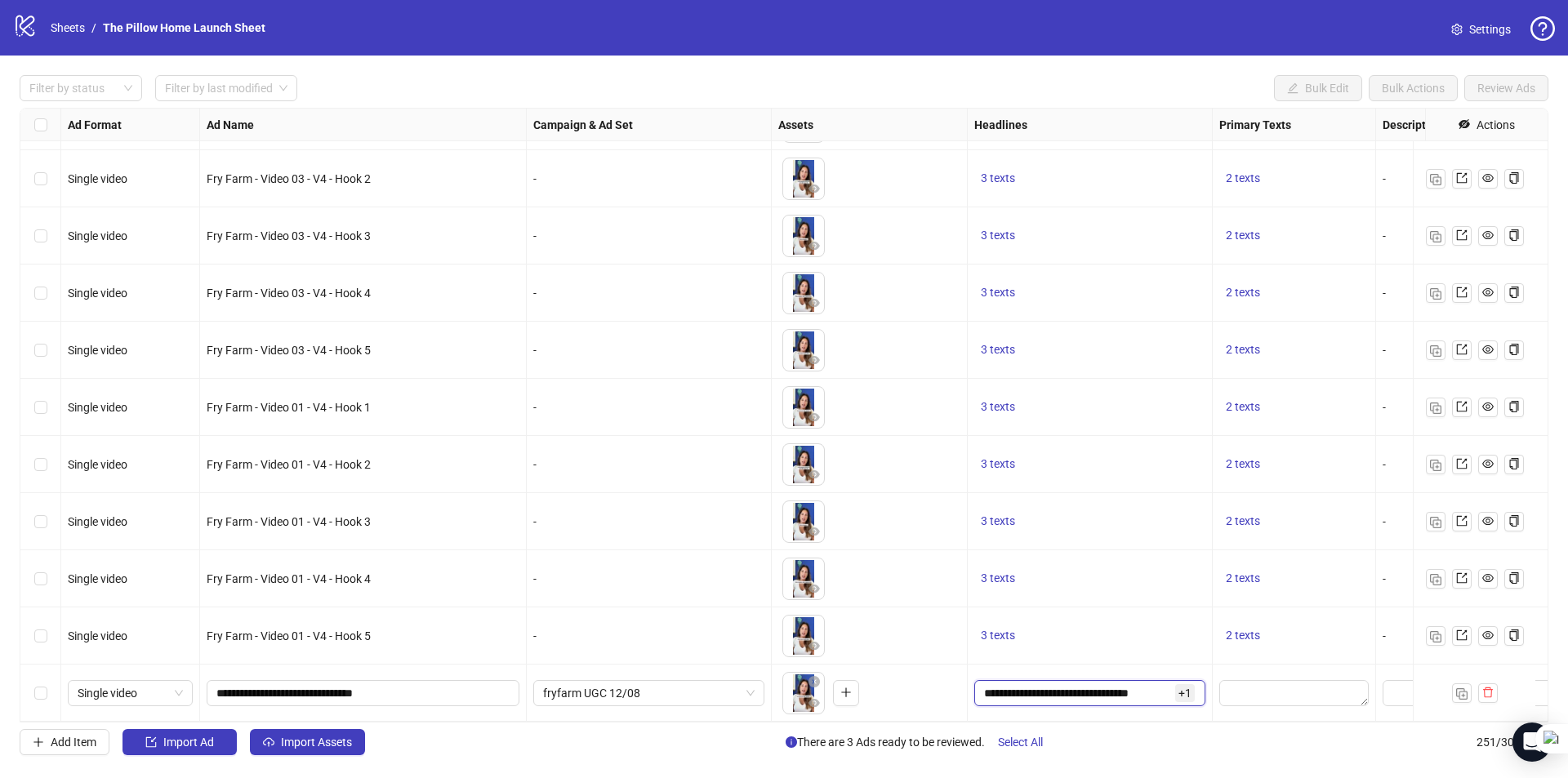
click at [1109, 684] on input "**********" at bounding box center [1077, 692] width 187 height 18
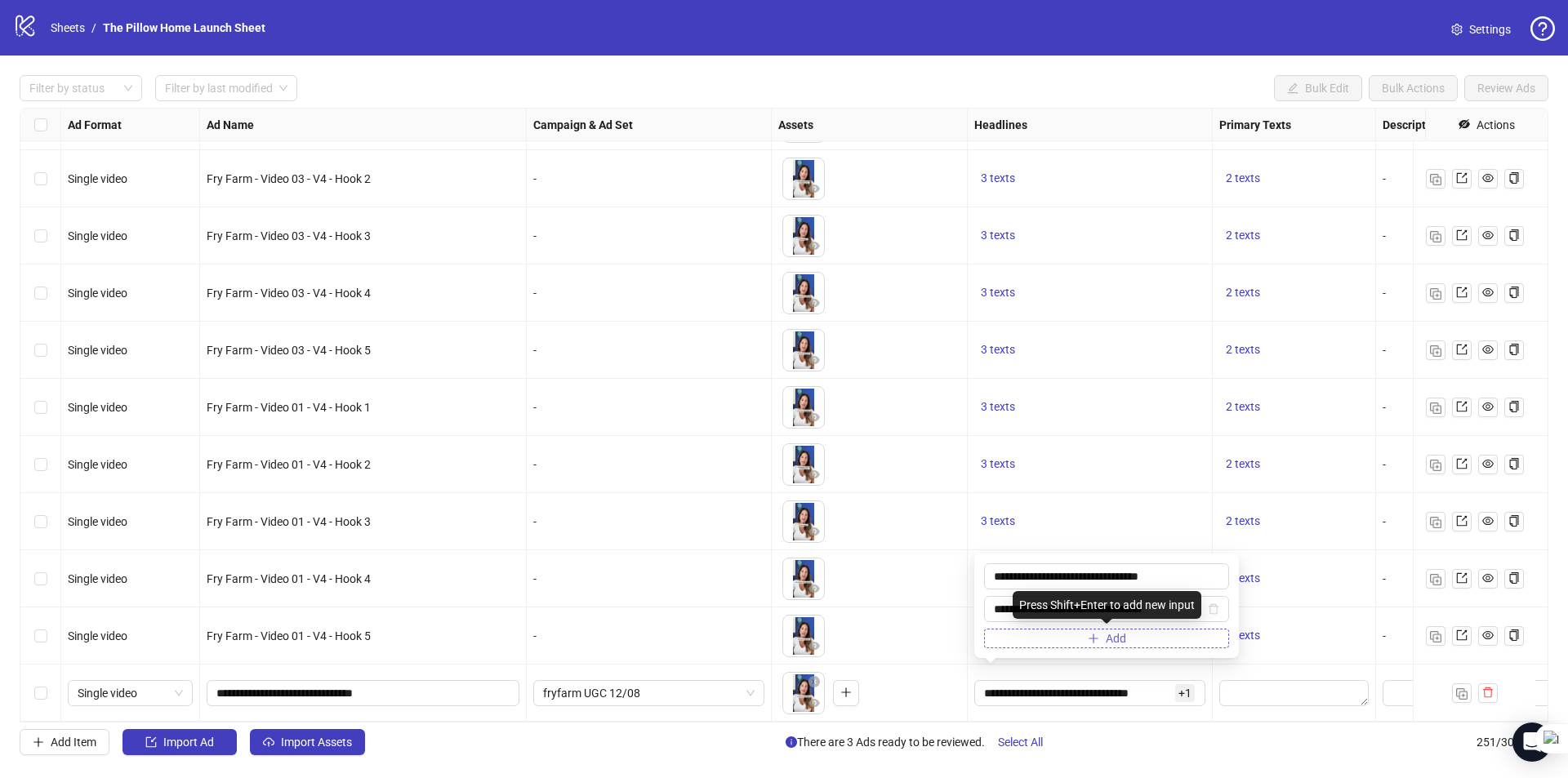
click at [1111, 639] on span "Add" at bounding box center [1116, 638] width 21 height 13
type input "**********"
click at [1070, 436] on div "3 texts" at bounding box center [1090, 464] width 245 height 57
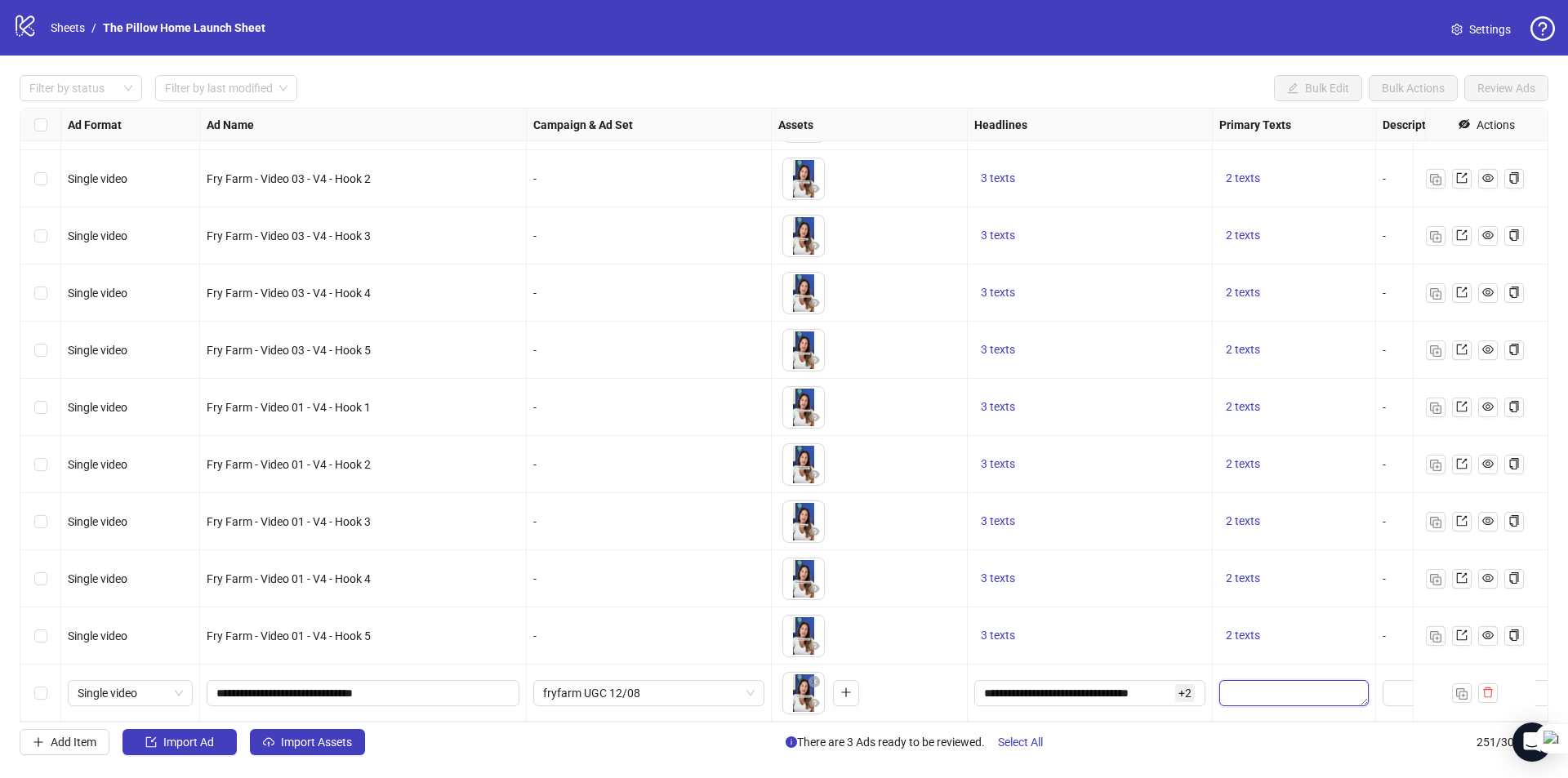
click at [1240, 680] on textarea "Edit values" at bounding box center [1294, 693] width 149 height 26
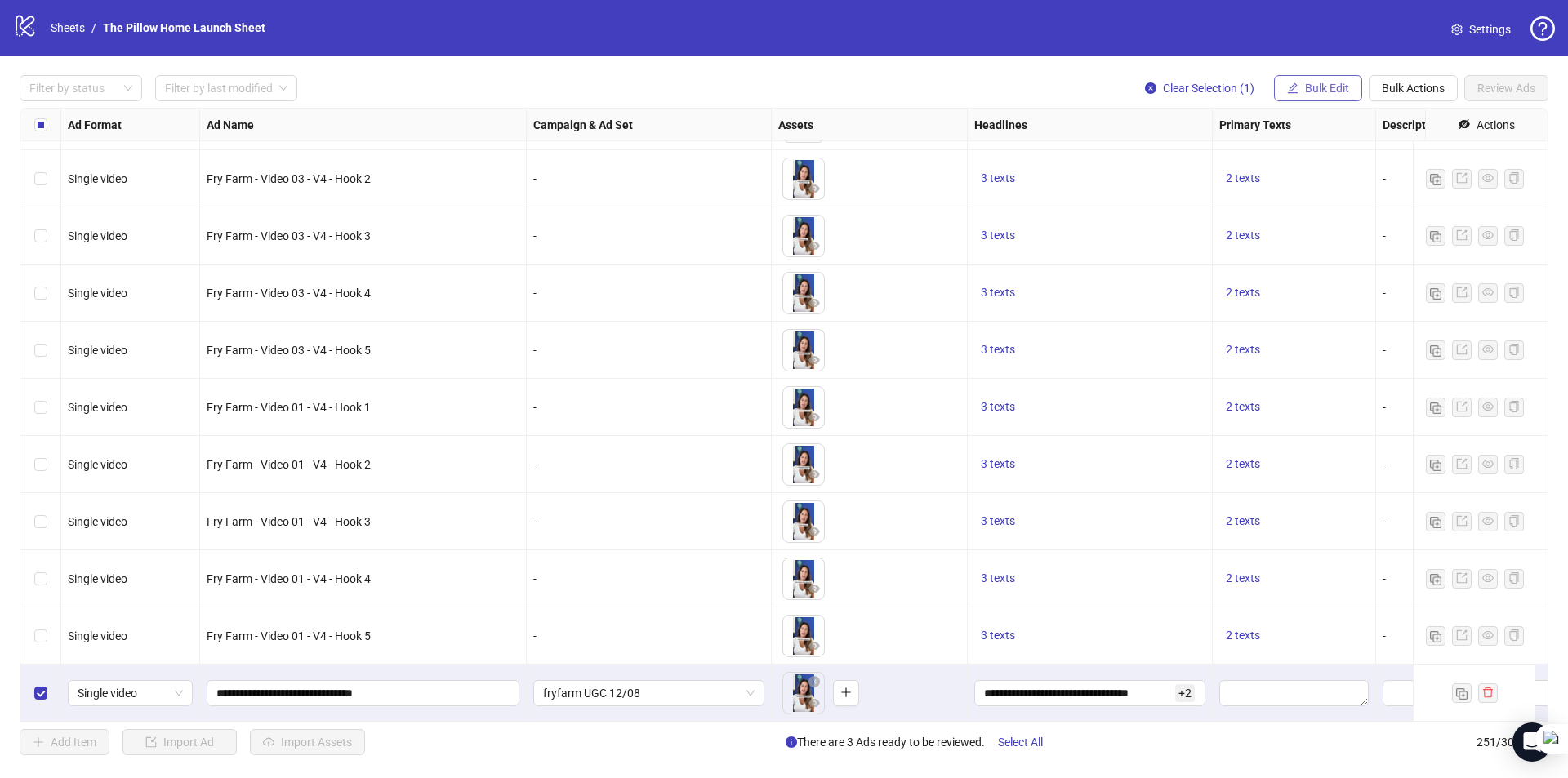
click at [1336, 91] on span "Bulk Edit" at bounding box center [1327, 89] width 44 height 13
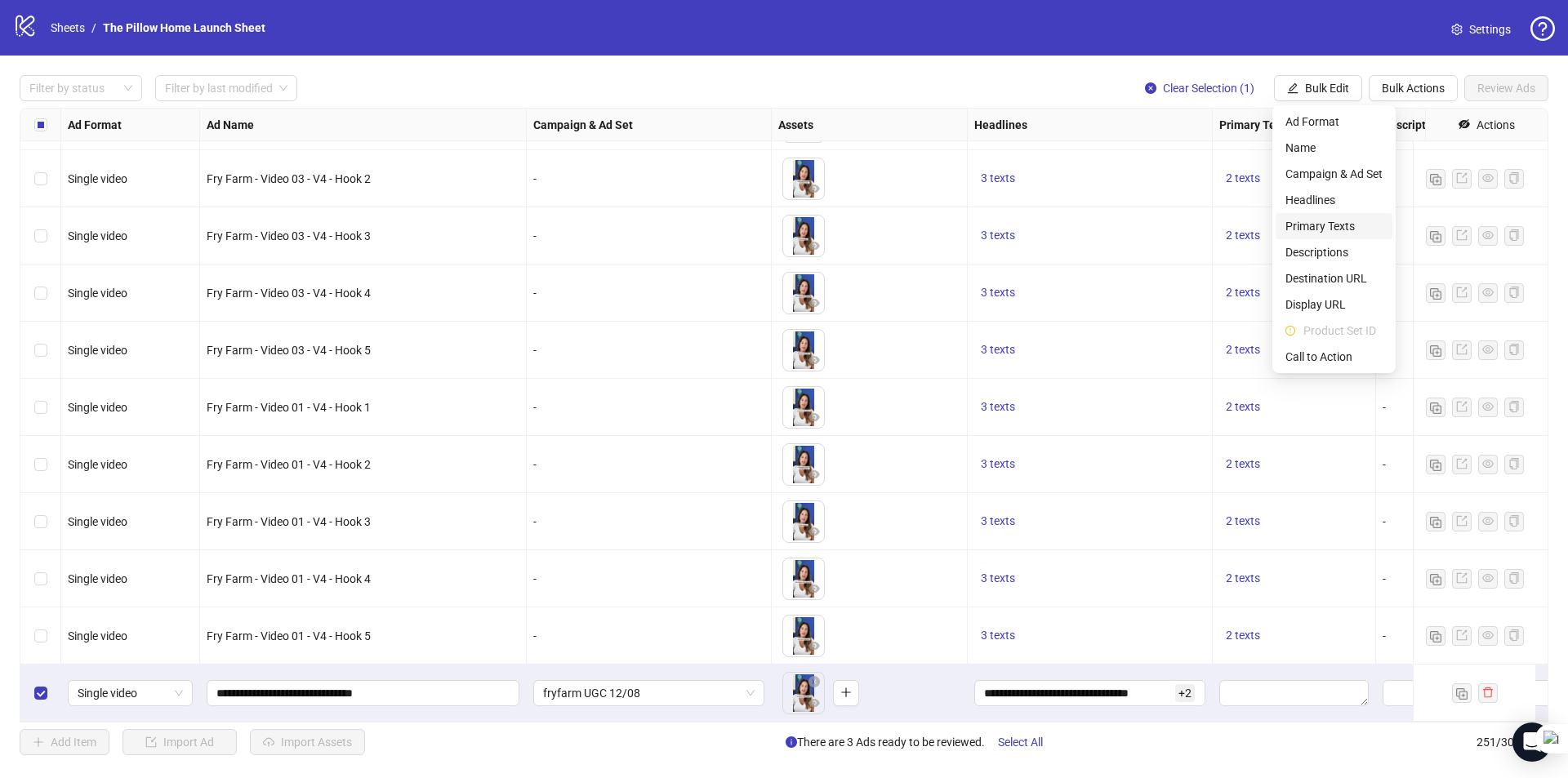
click at [1303, 226] on span "Primary Texts" at bounding box center [1334, 225] width 97 height 18
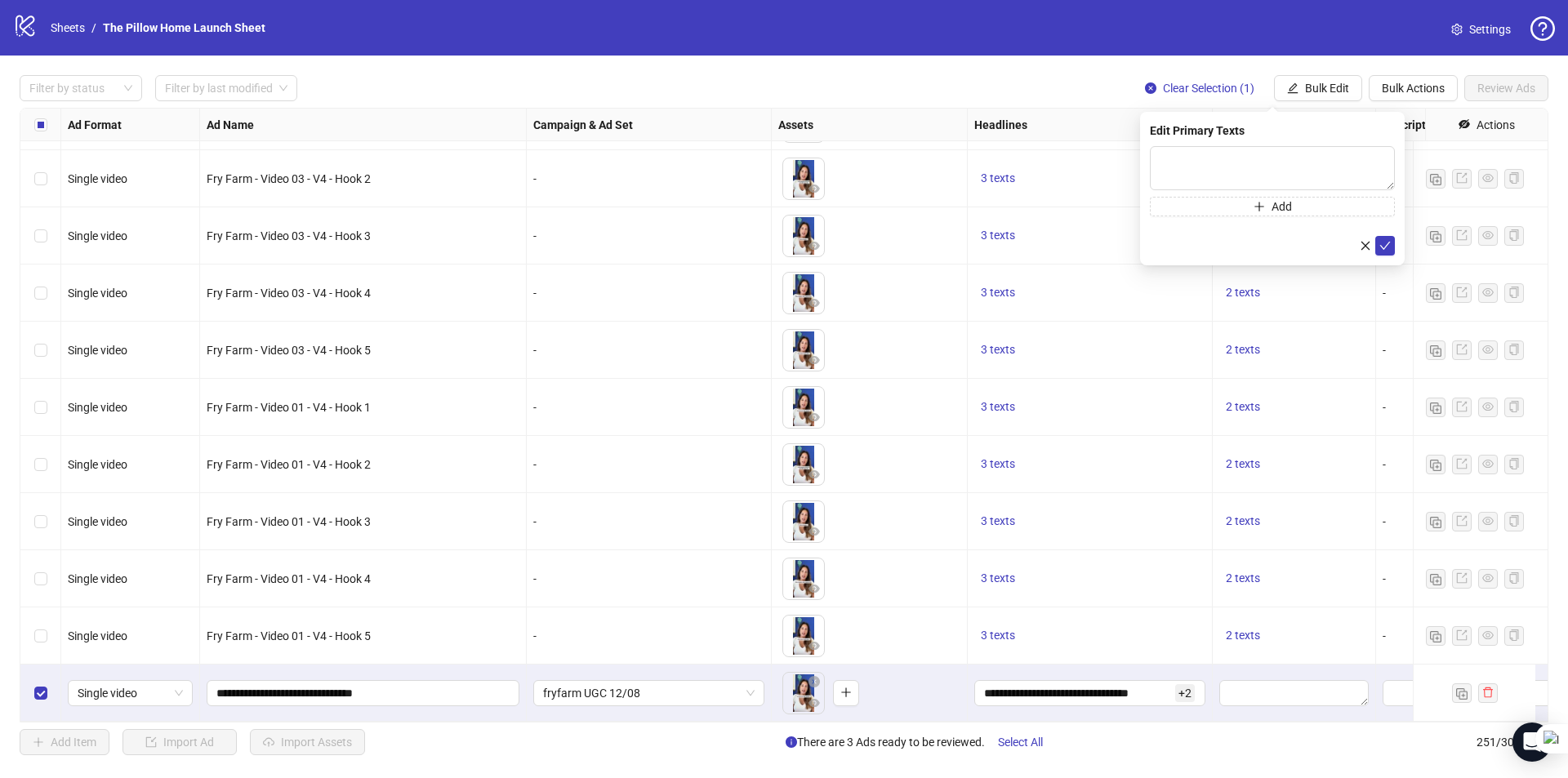
click at [1244, 586] on div "2 texts" at bounding box center [1294, 578] width 163 height 57
click at [1240, 568] on button "2 texts" at bounding box center [1243, 578] width 48 height 20
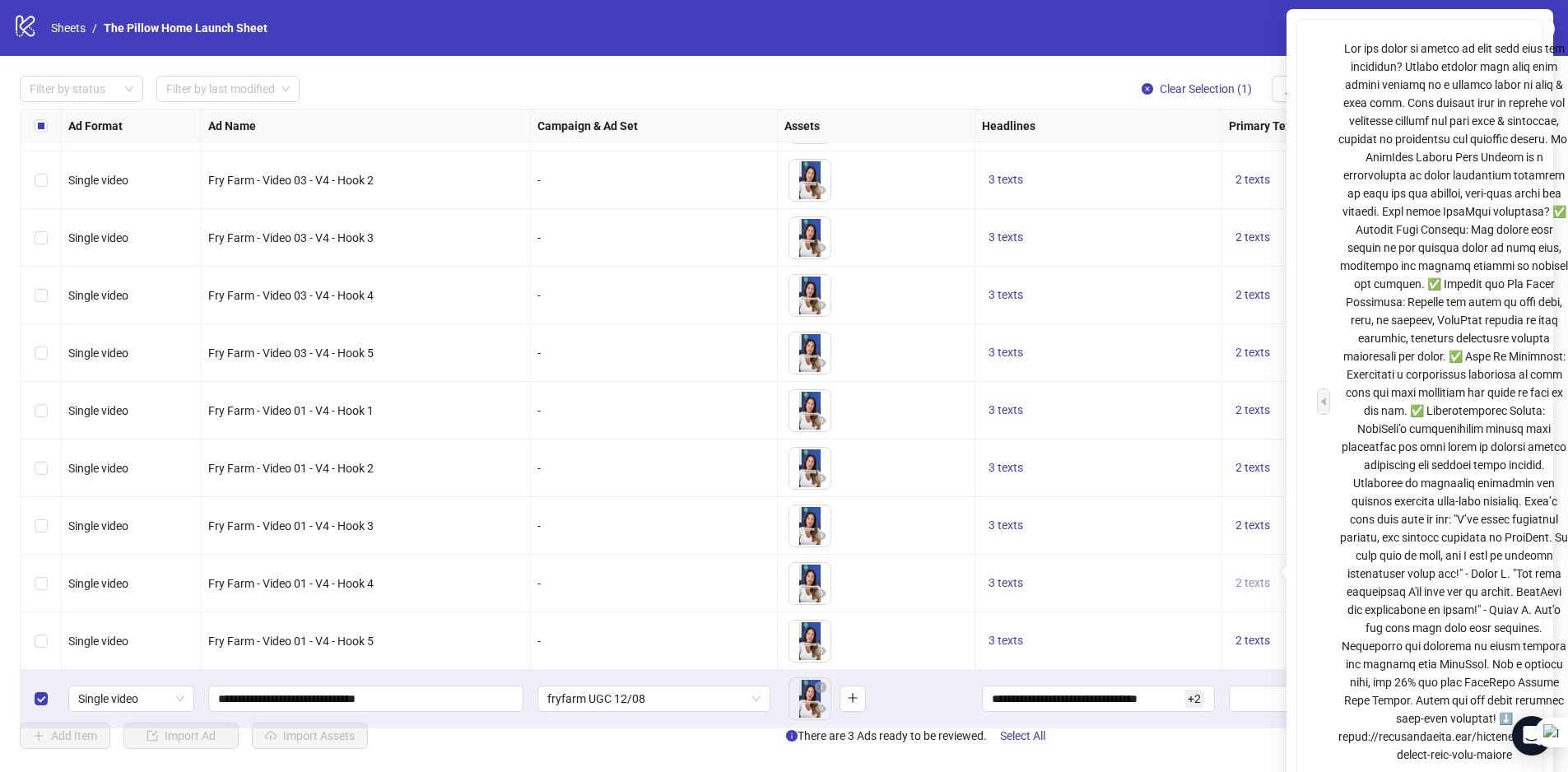
click at [1256, 577] on span "2 texts" at bounding box center [1252, 582] width 35 height 13
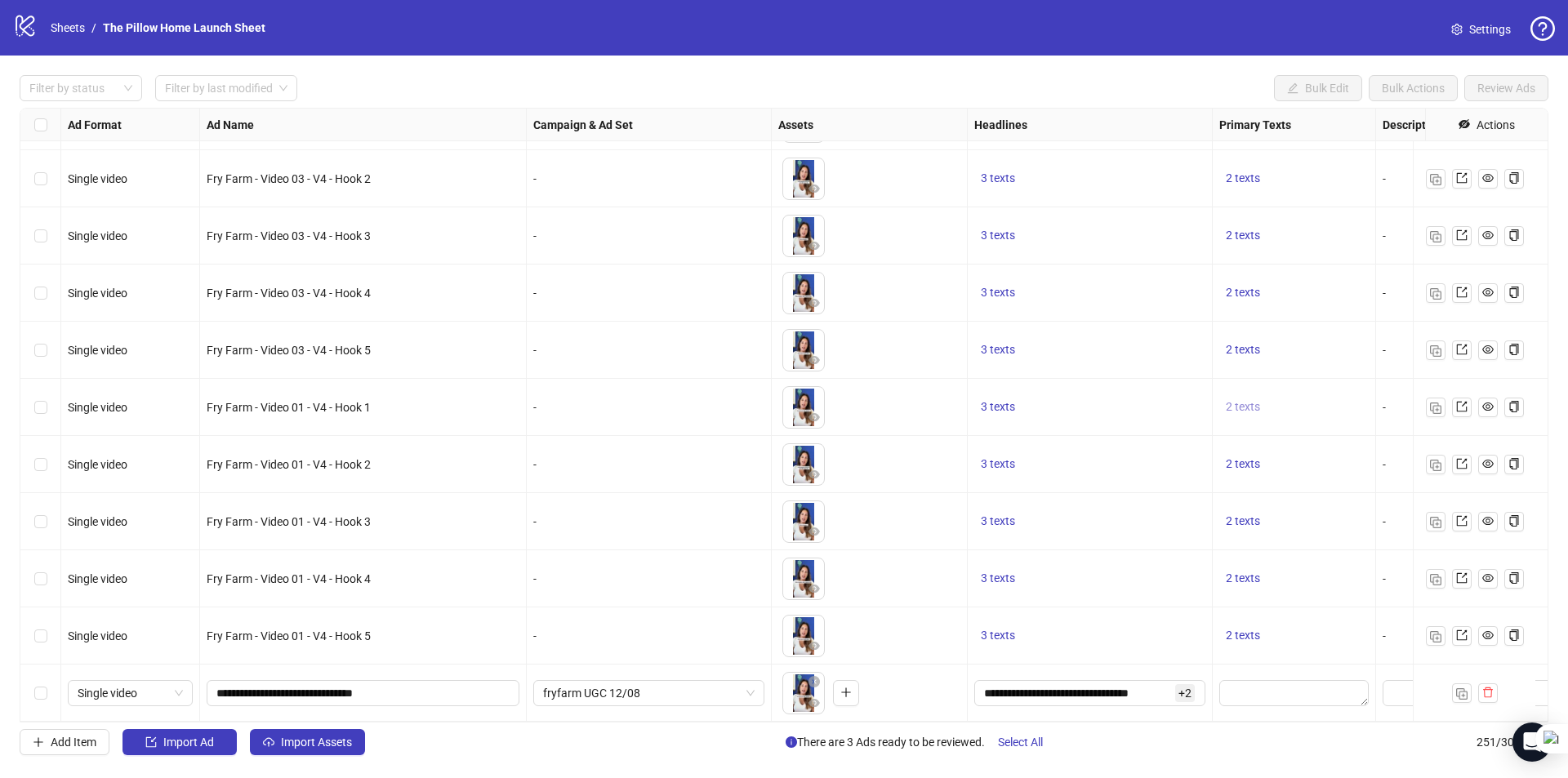
click at [1236, 400] on span "2 texts" at bounding box center [1243, 406] width 34 height 13
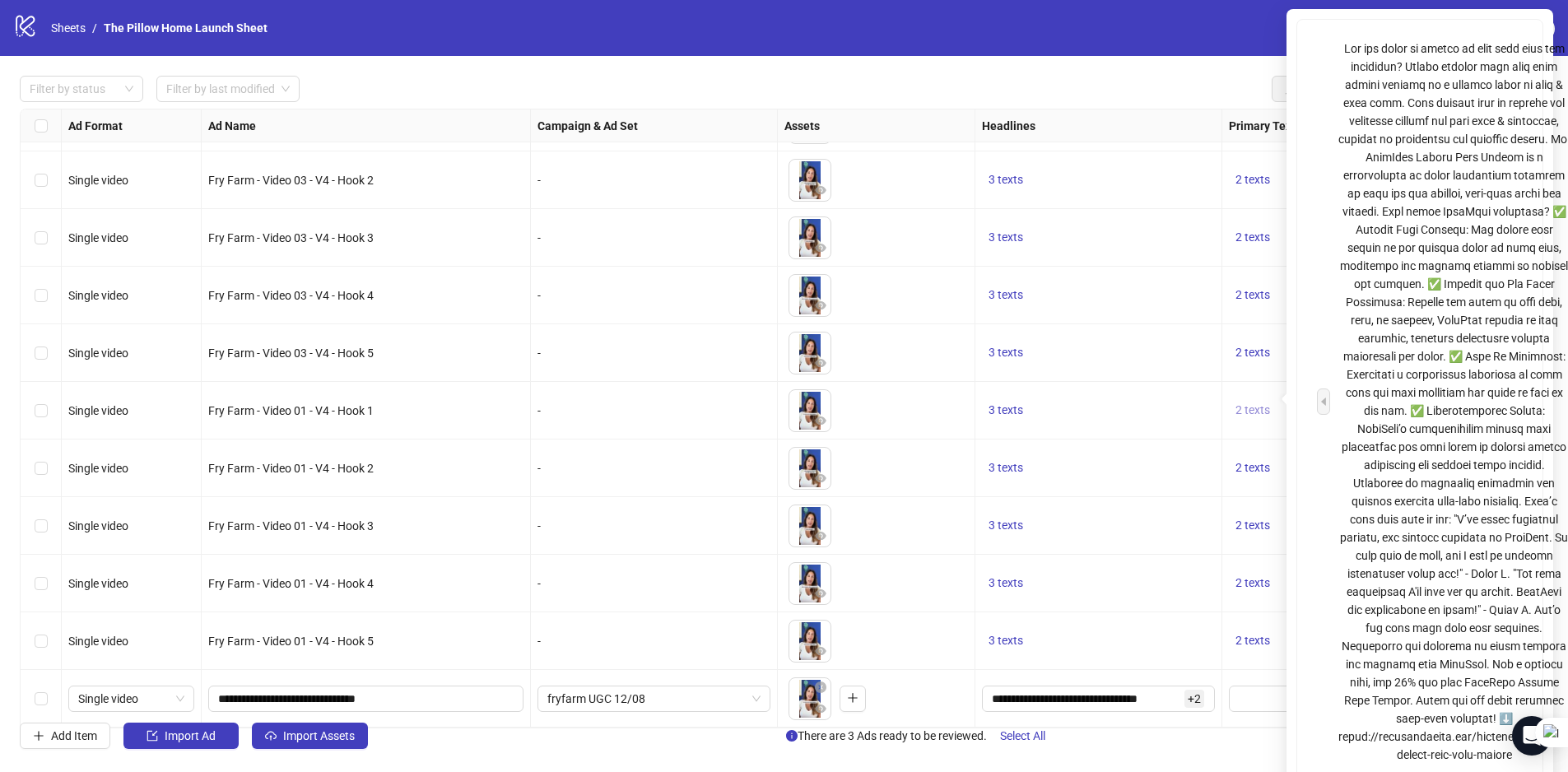
click at [1246, 403] on span "2 texts" at bounding box center [1252, 409] width 35 height 13
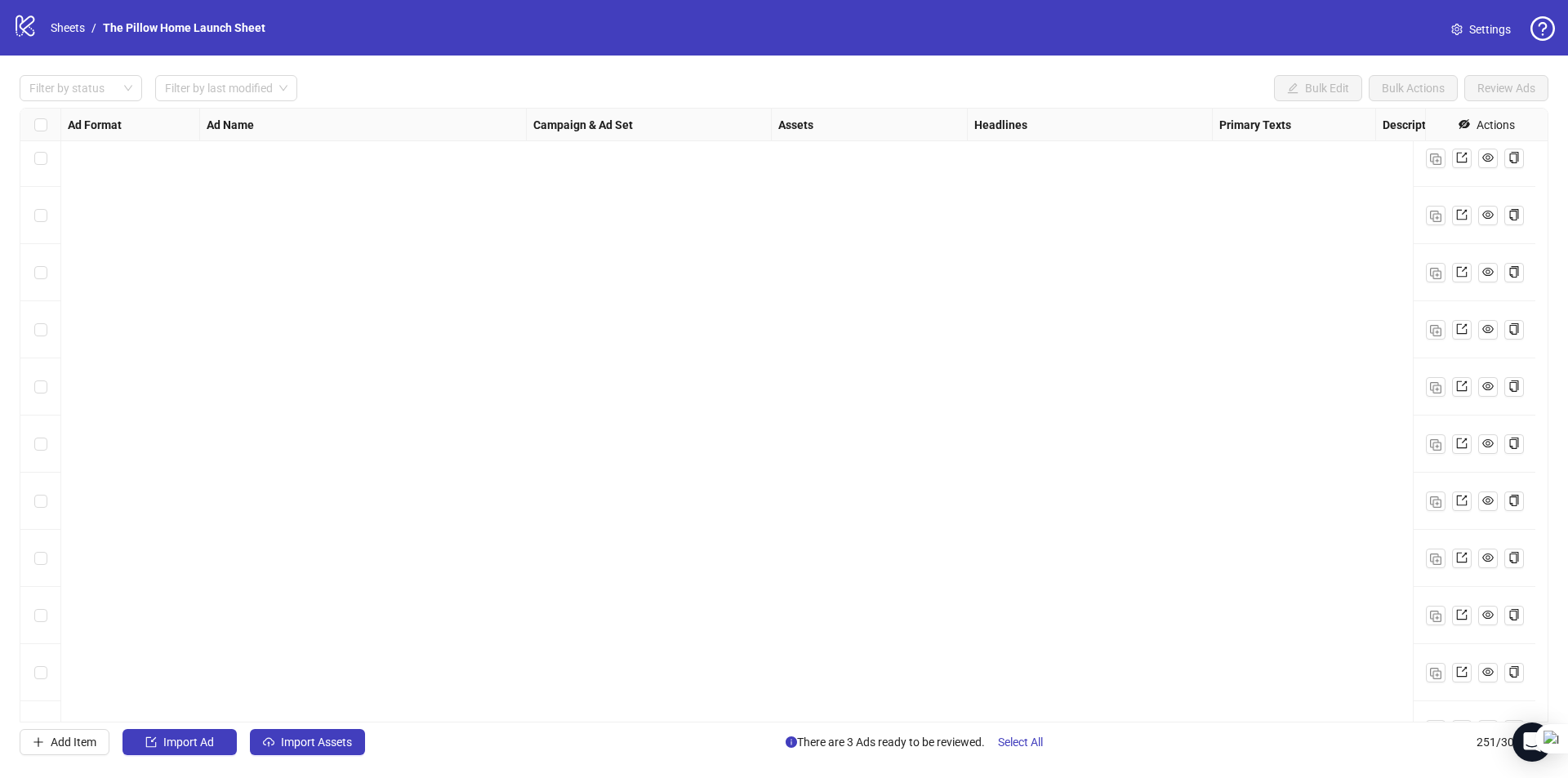
scroll to position [6773, 0]
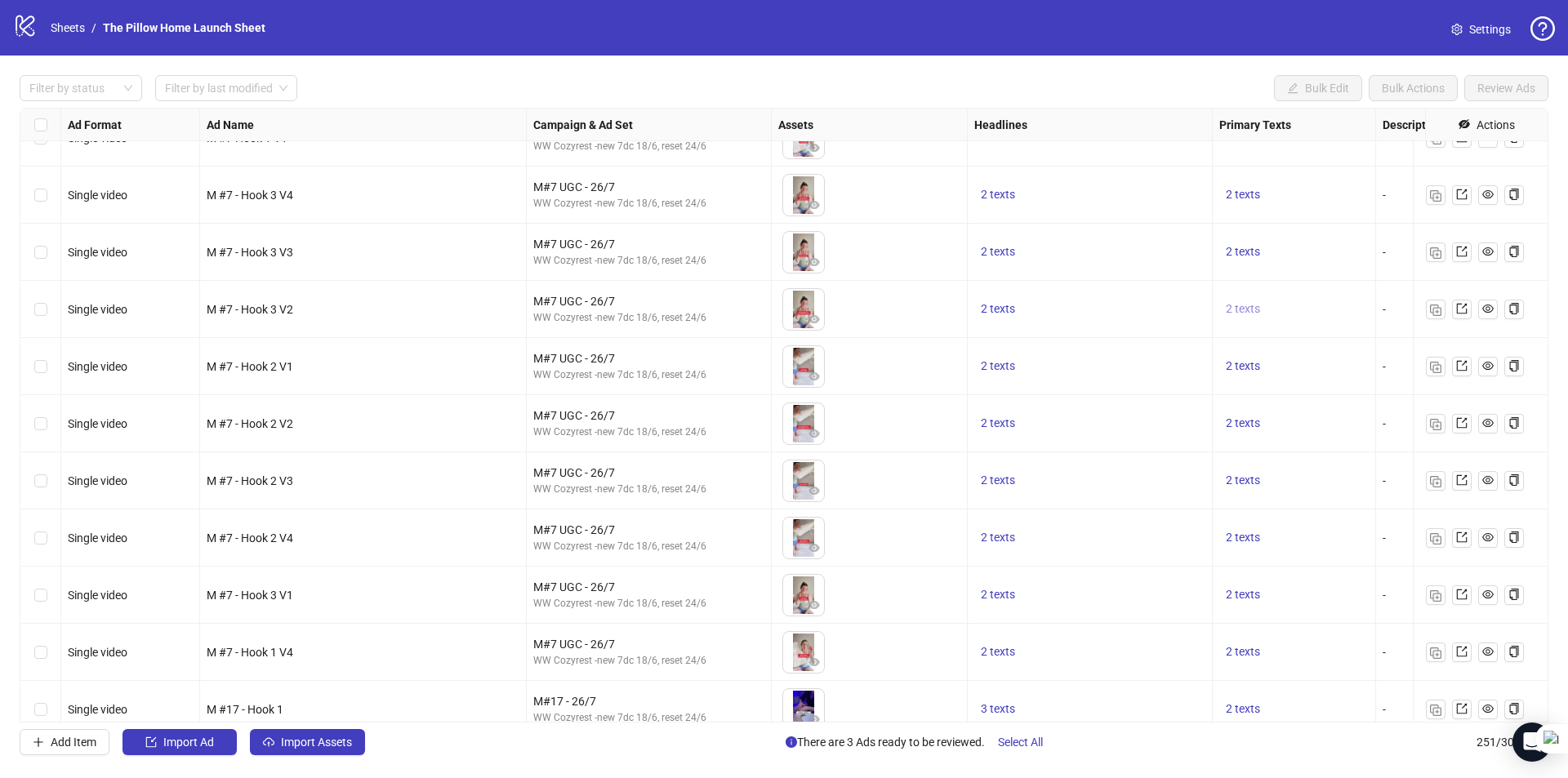
click at [1243, 305] on span "2 texts" at bounding box center [1243, 308] width 34 height 13
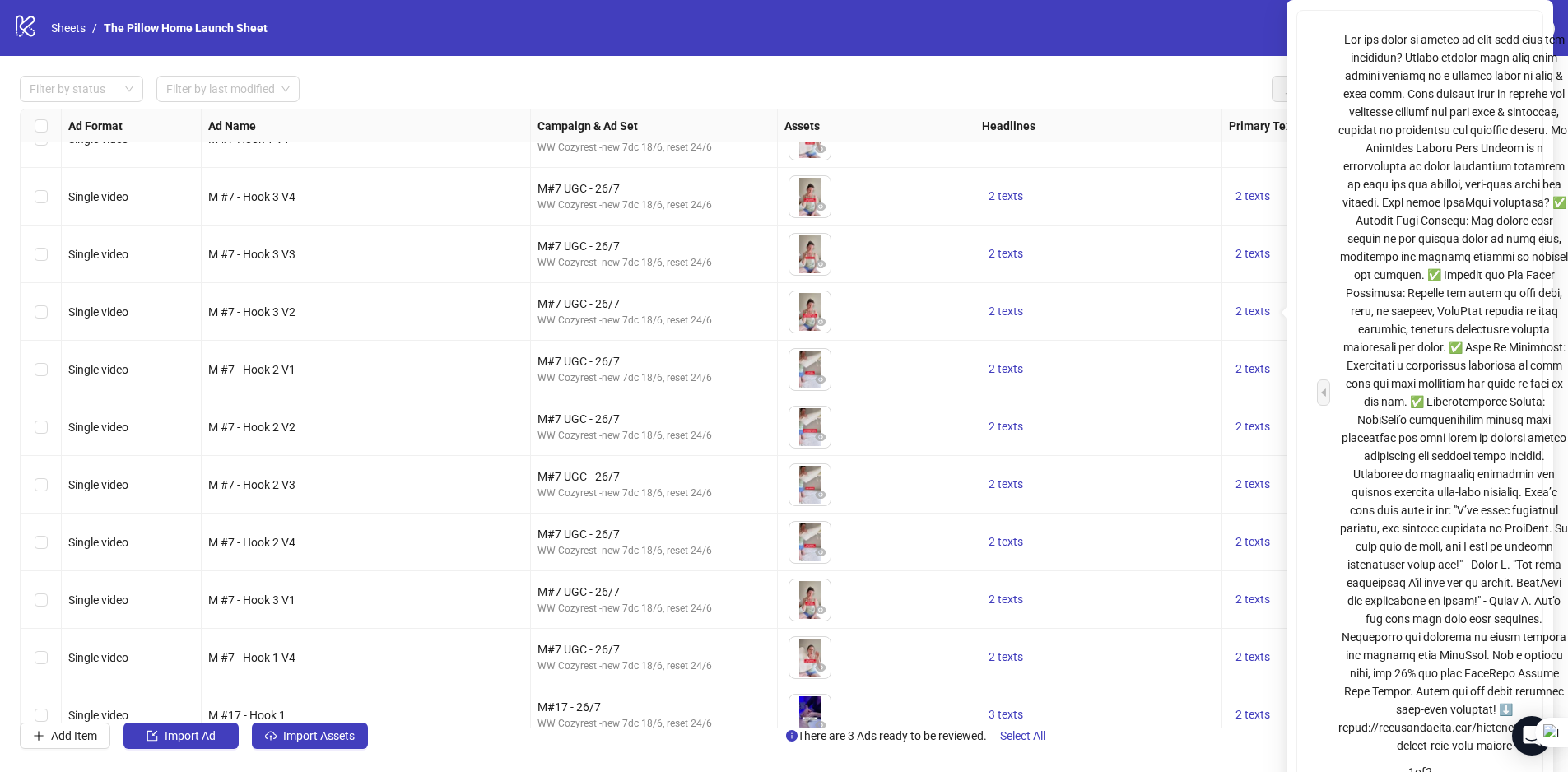
click at [1116, 295] on div "2 texts" at bounding box center [1098, 311] width 247 height 57
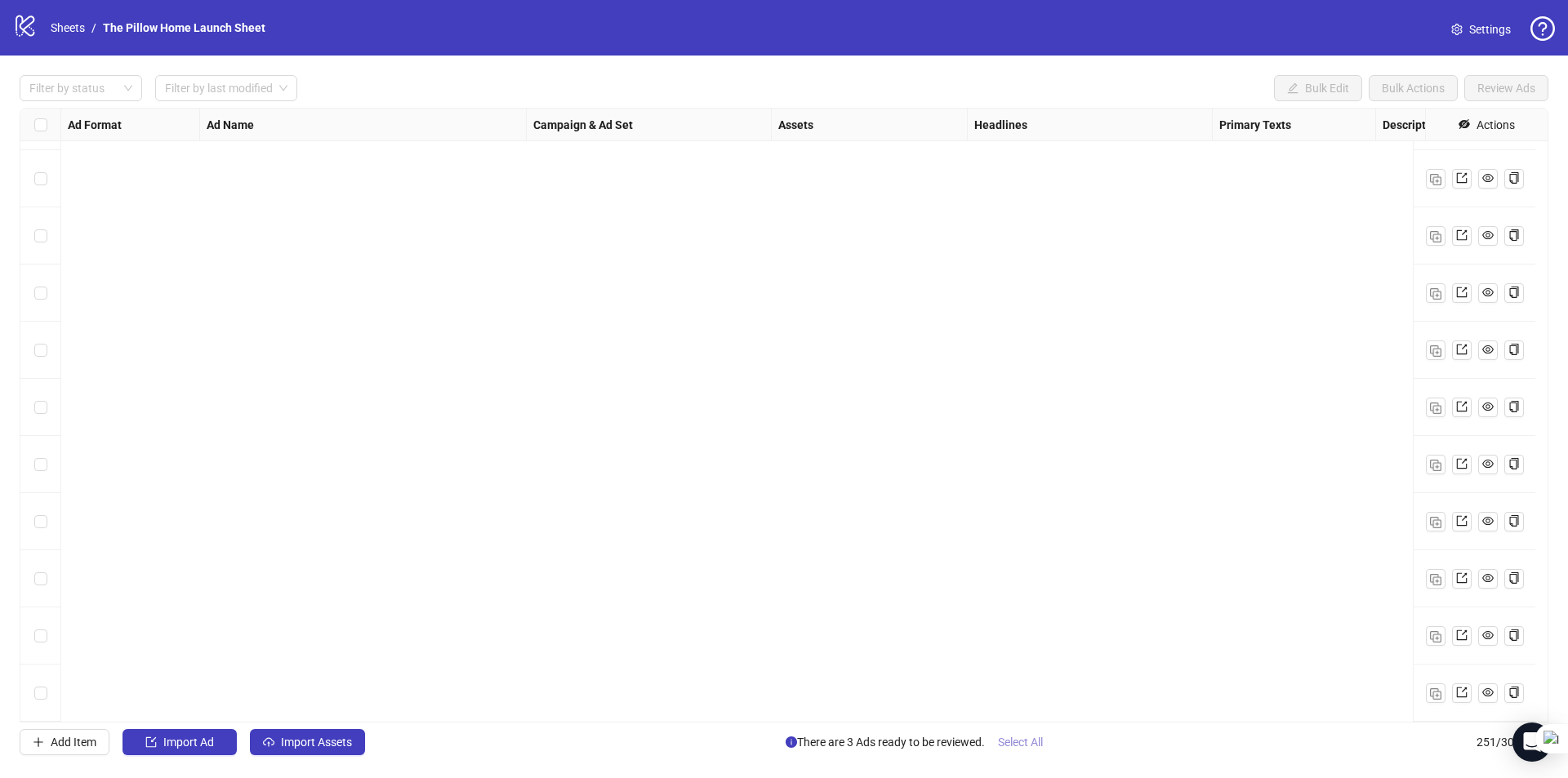
scroll to position [13770, 0]
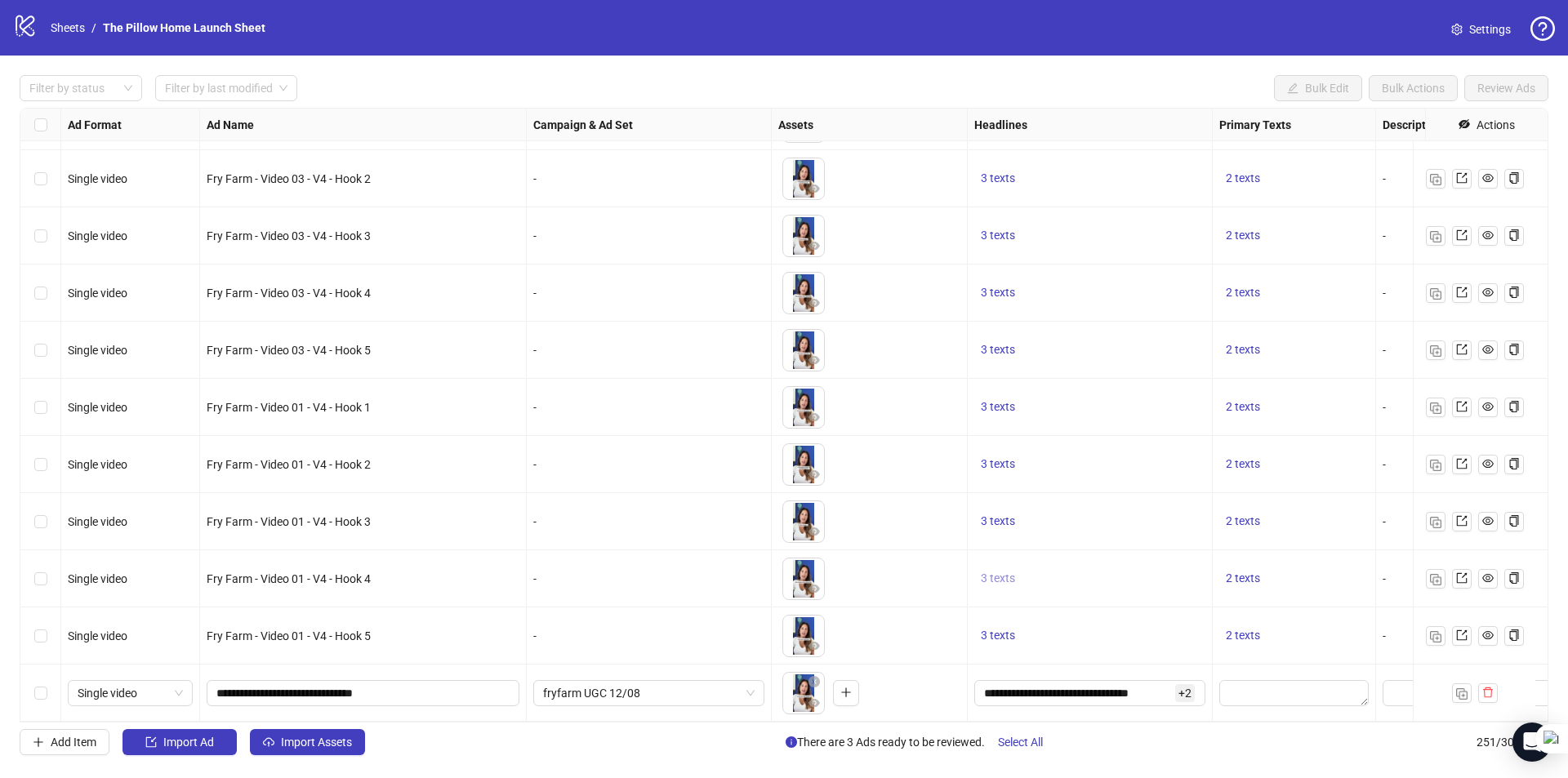
click at [999, 573] on span "3 texts" at bounding box center [997, 578] width 34 height 13
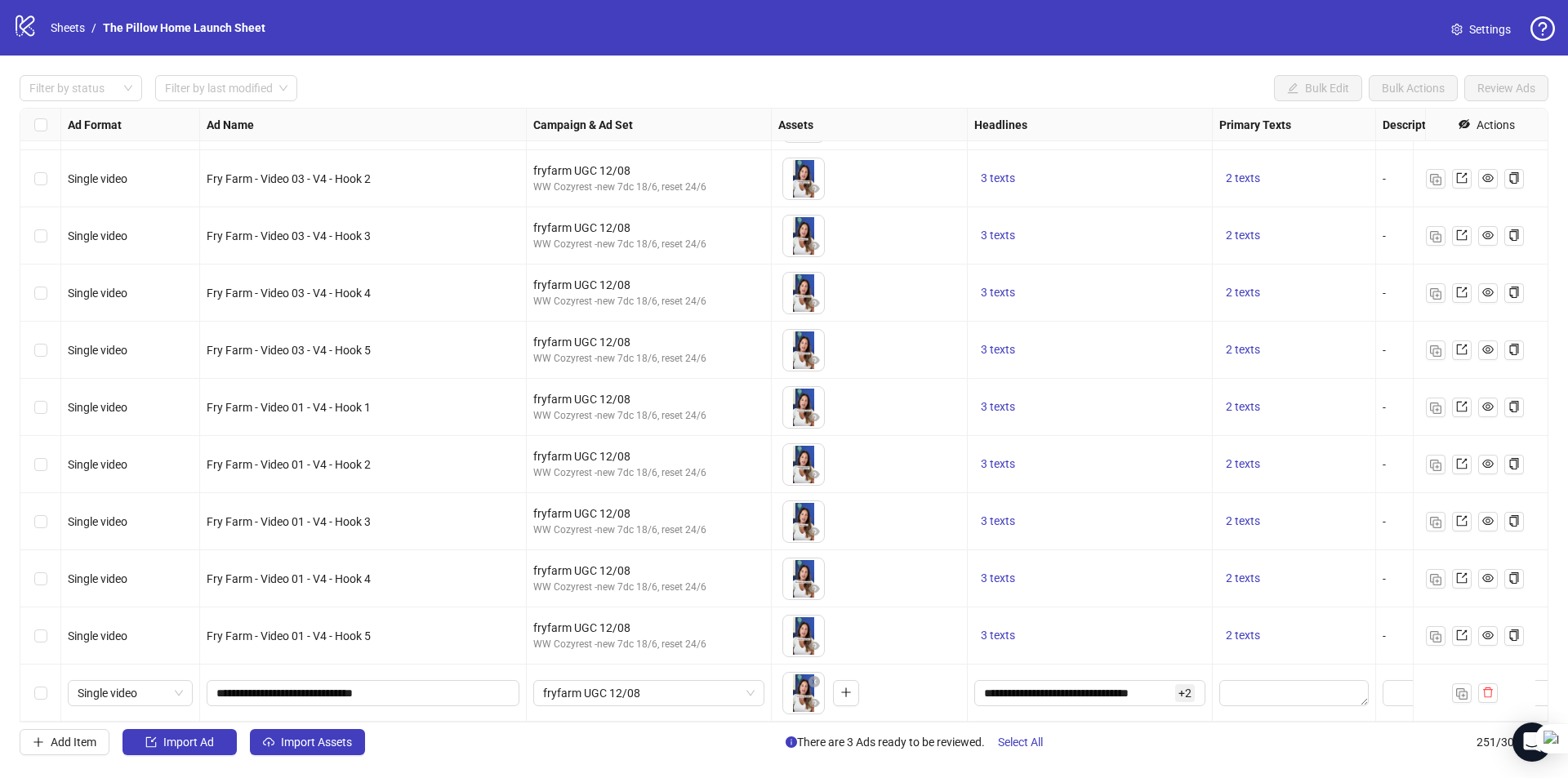
scroll to position [13730, 0]
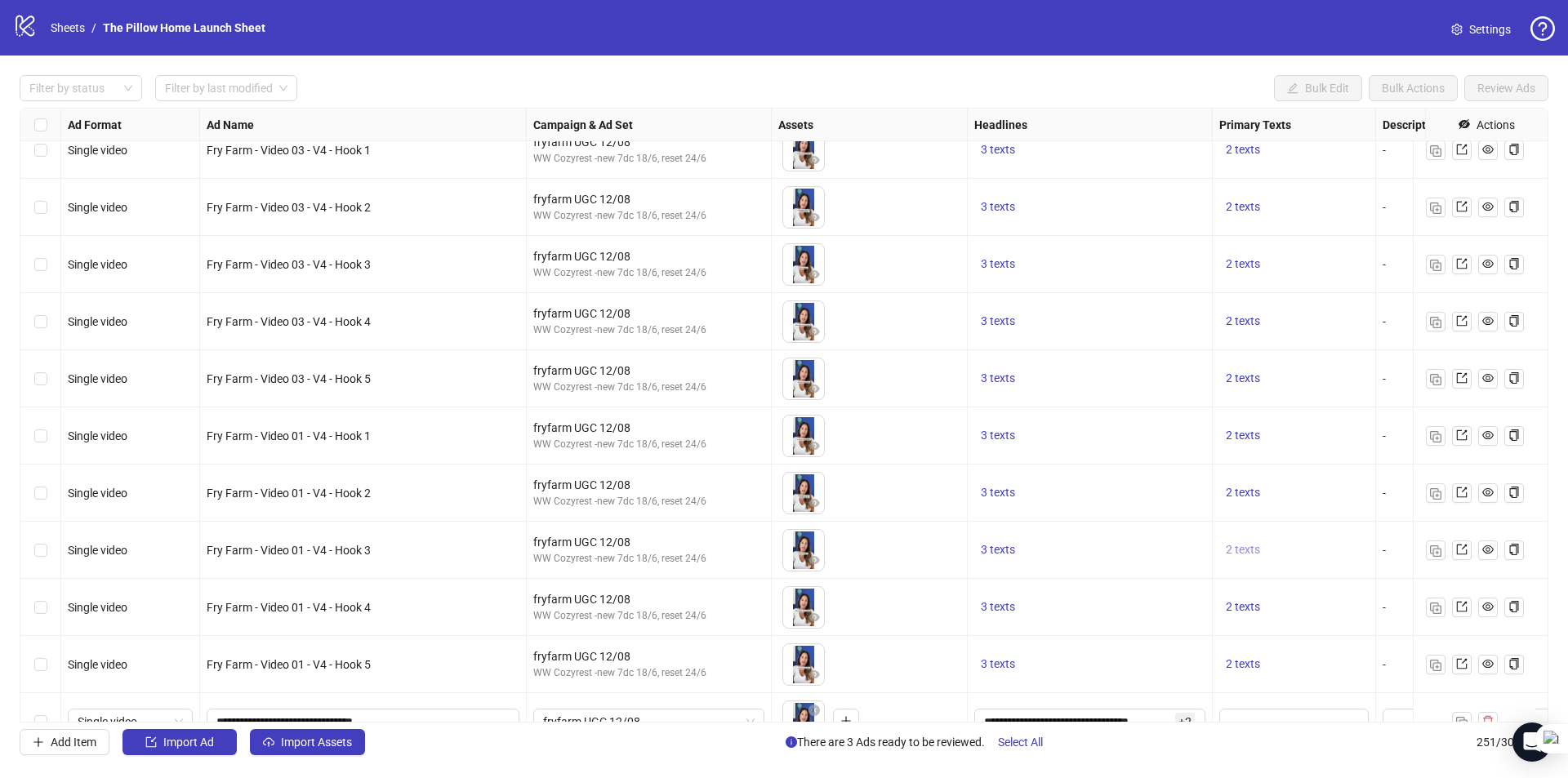
click at [1266, 550] on button "2 texts" at bounding box center [1243, 550] width 48 height 20
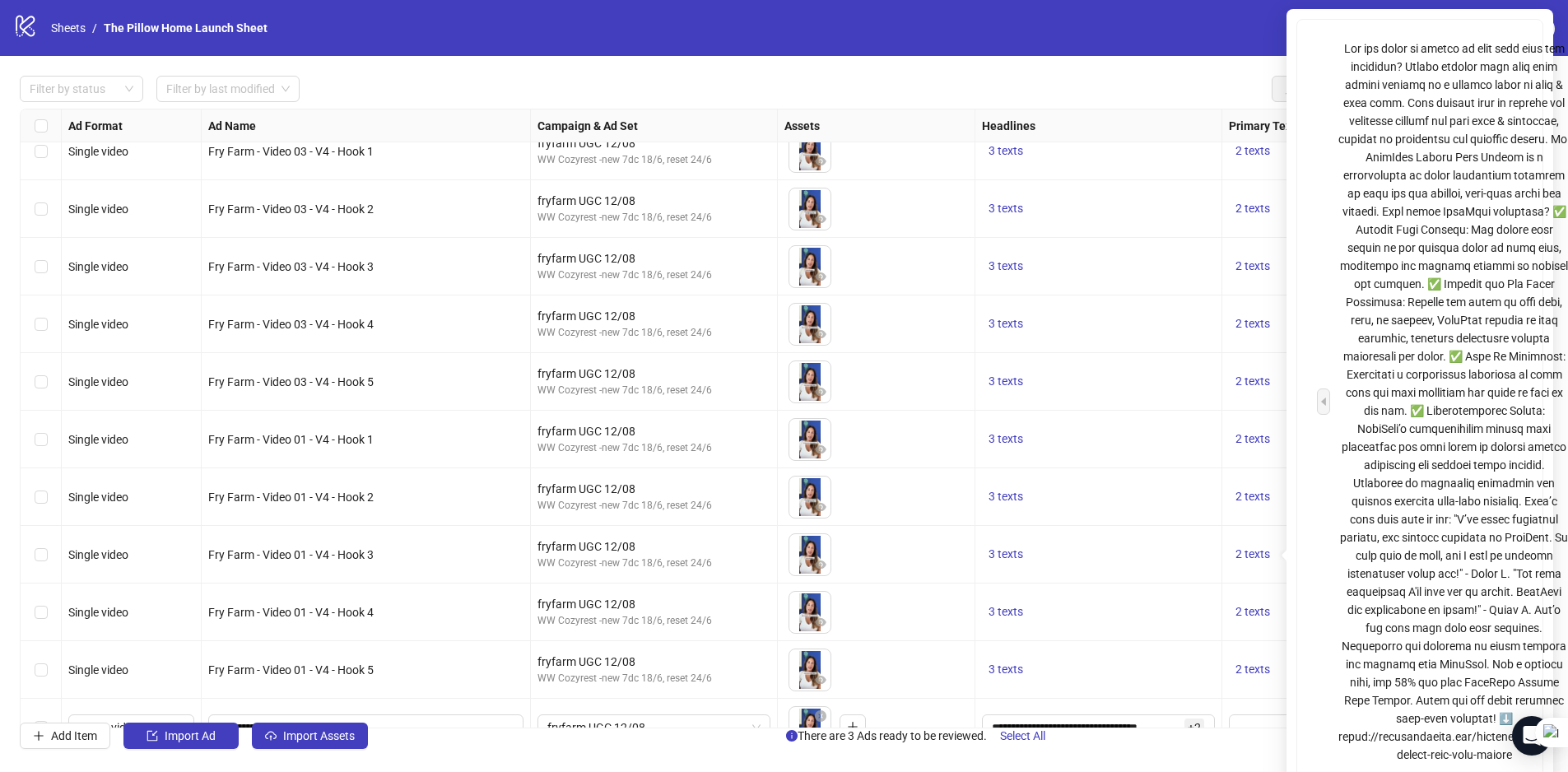
click at [1032, 548] on div "3 texts" at bounding box center [1098, 554] width 233 height 20
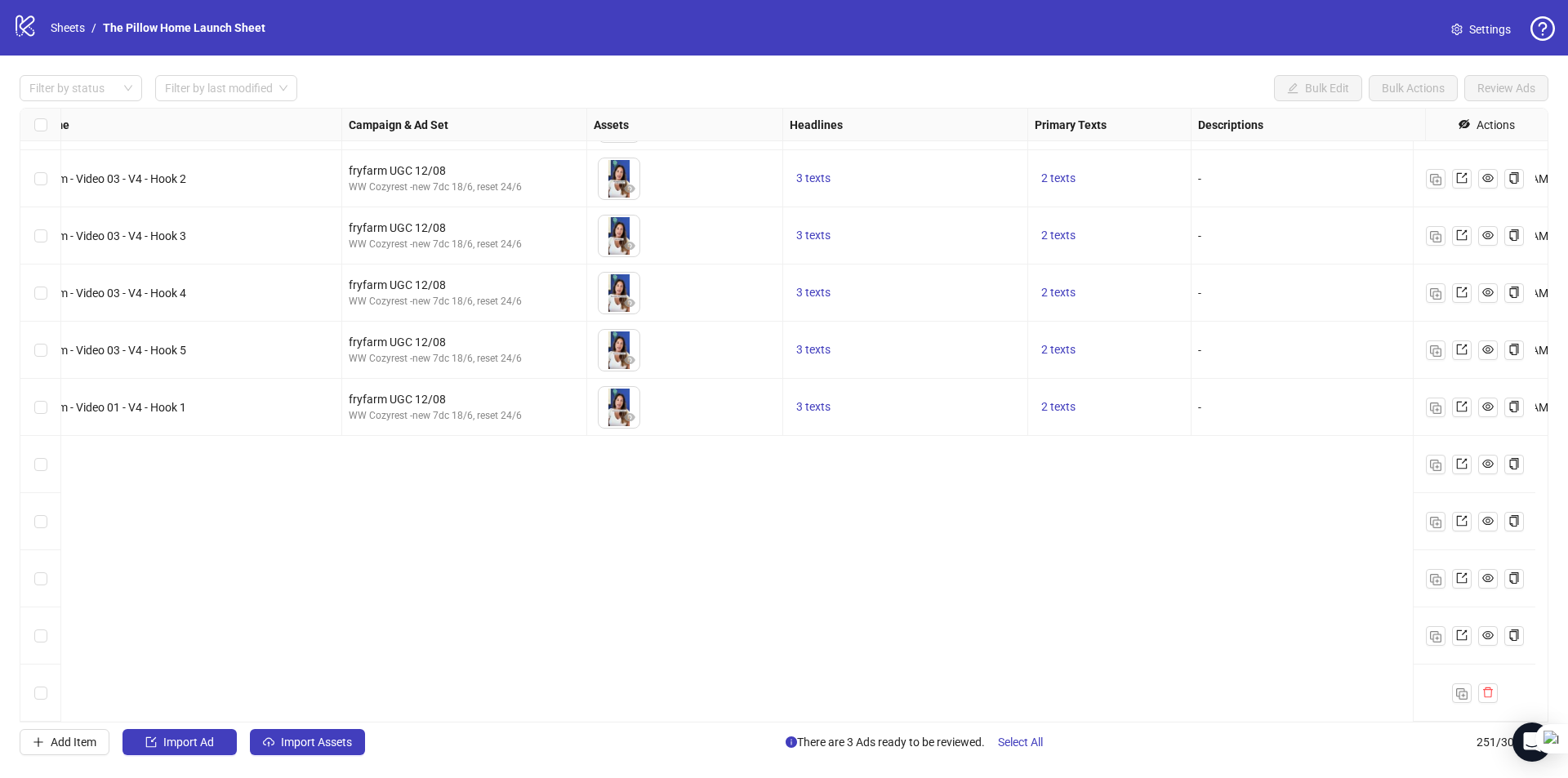
scroll to position [13362, 185]
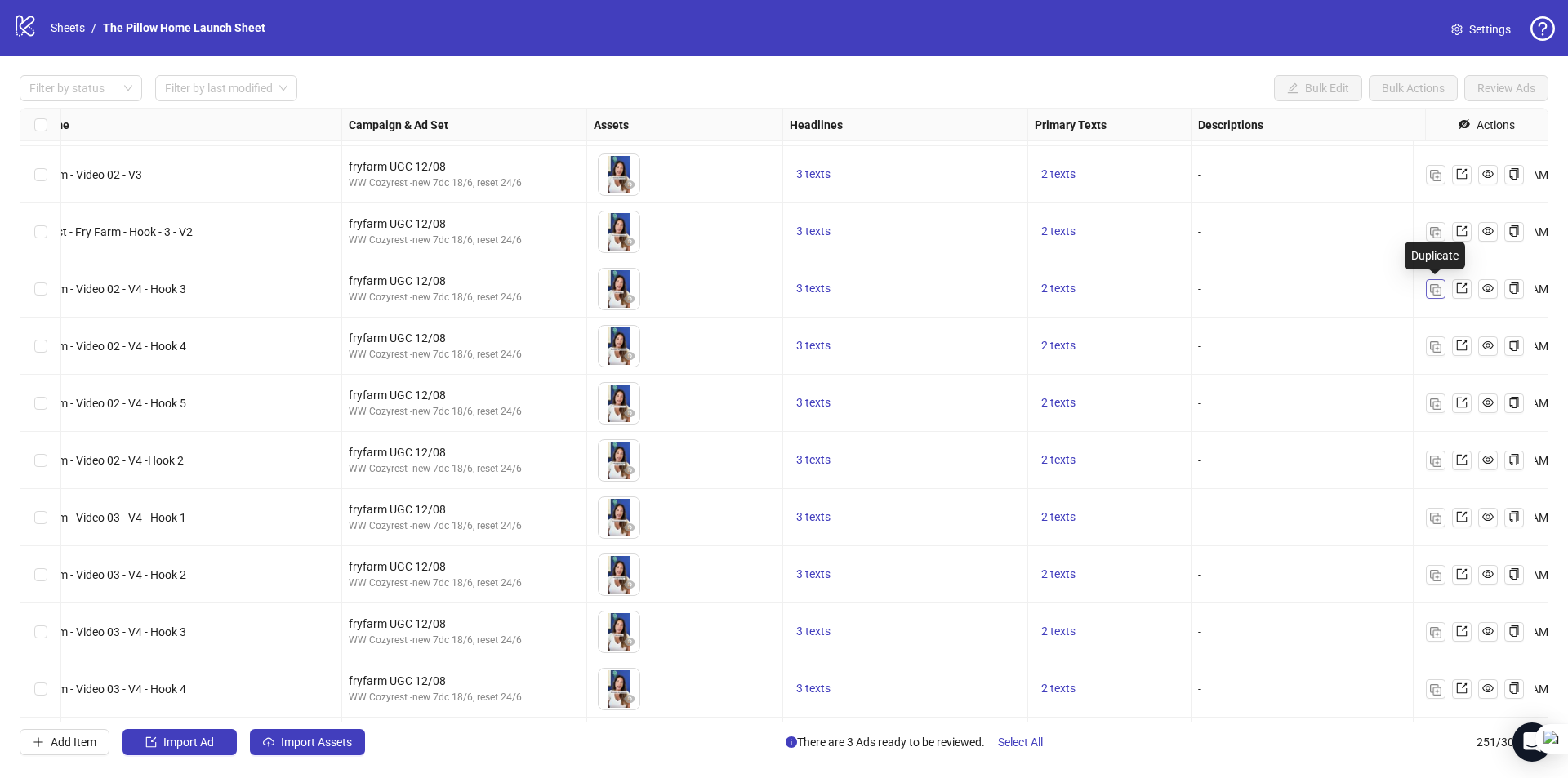
click at [1437, 290] on img "button" at bounding box center [1436, 290] width 11 height 11
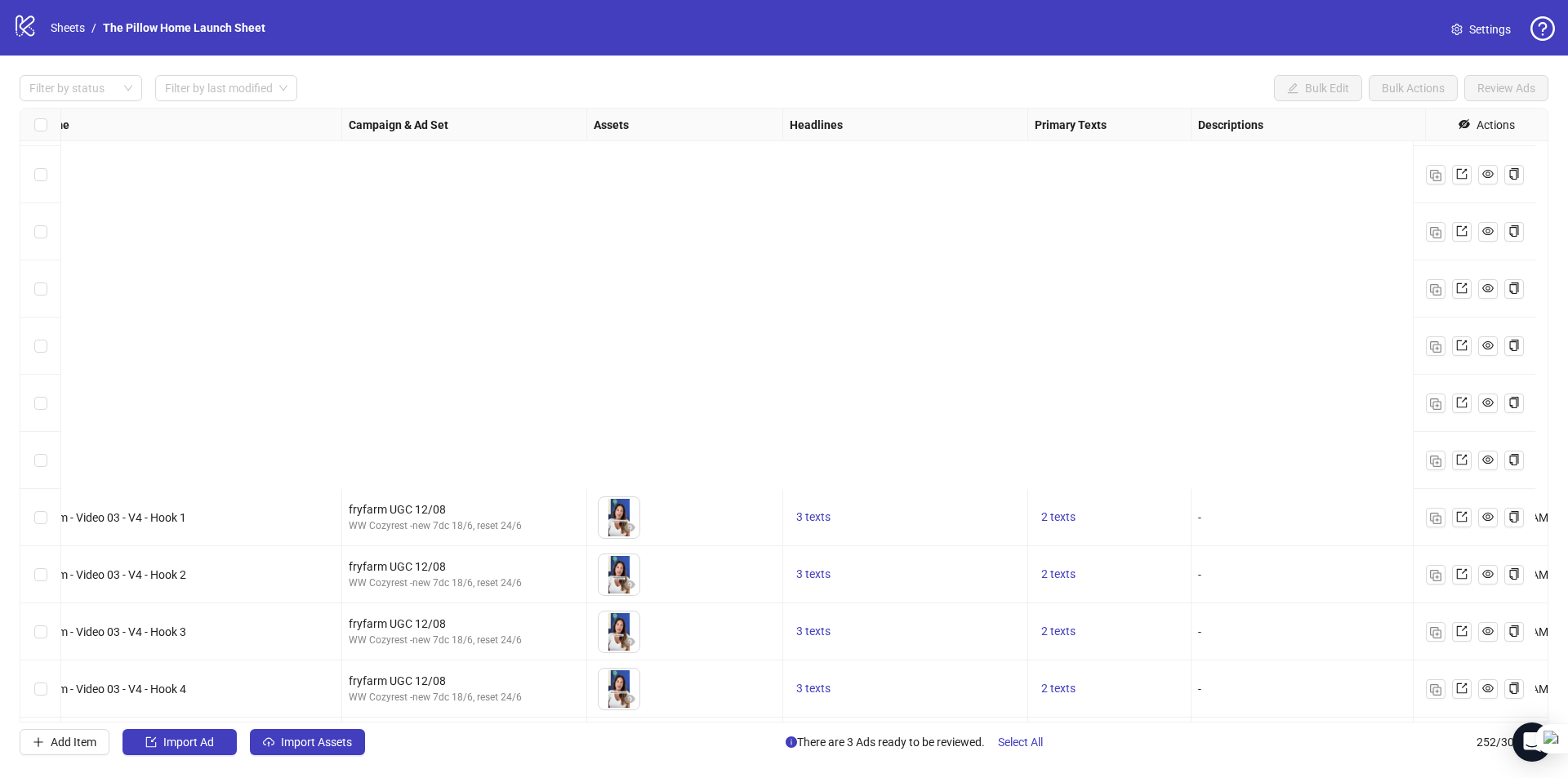
scroll to position [13828, 185]
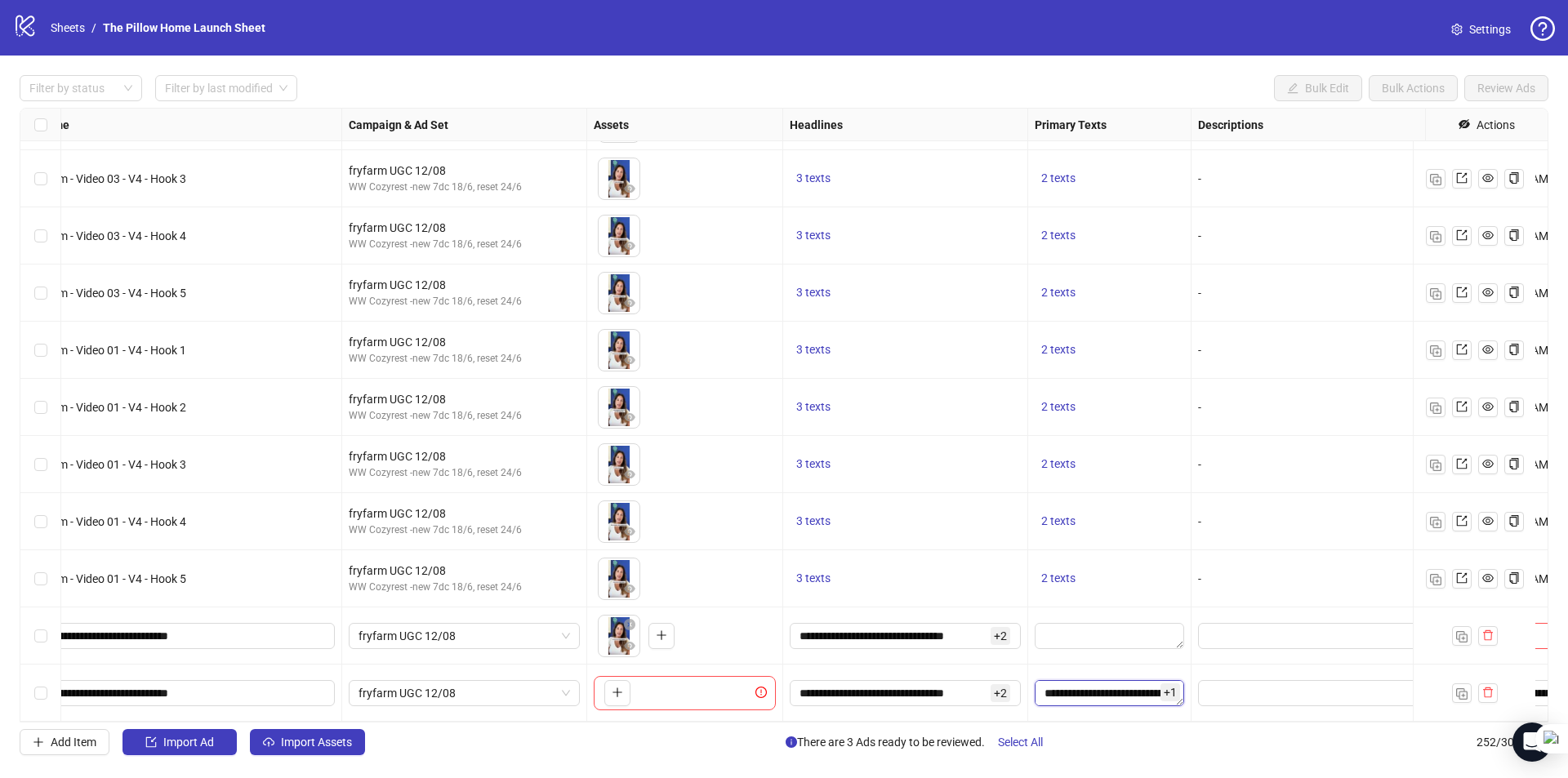
click at [1108, 680] on textarea "Edit values" at bounding box center [1109, 693] width 149 height 26
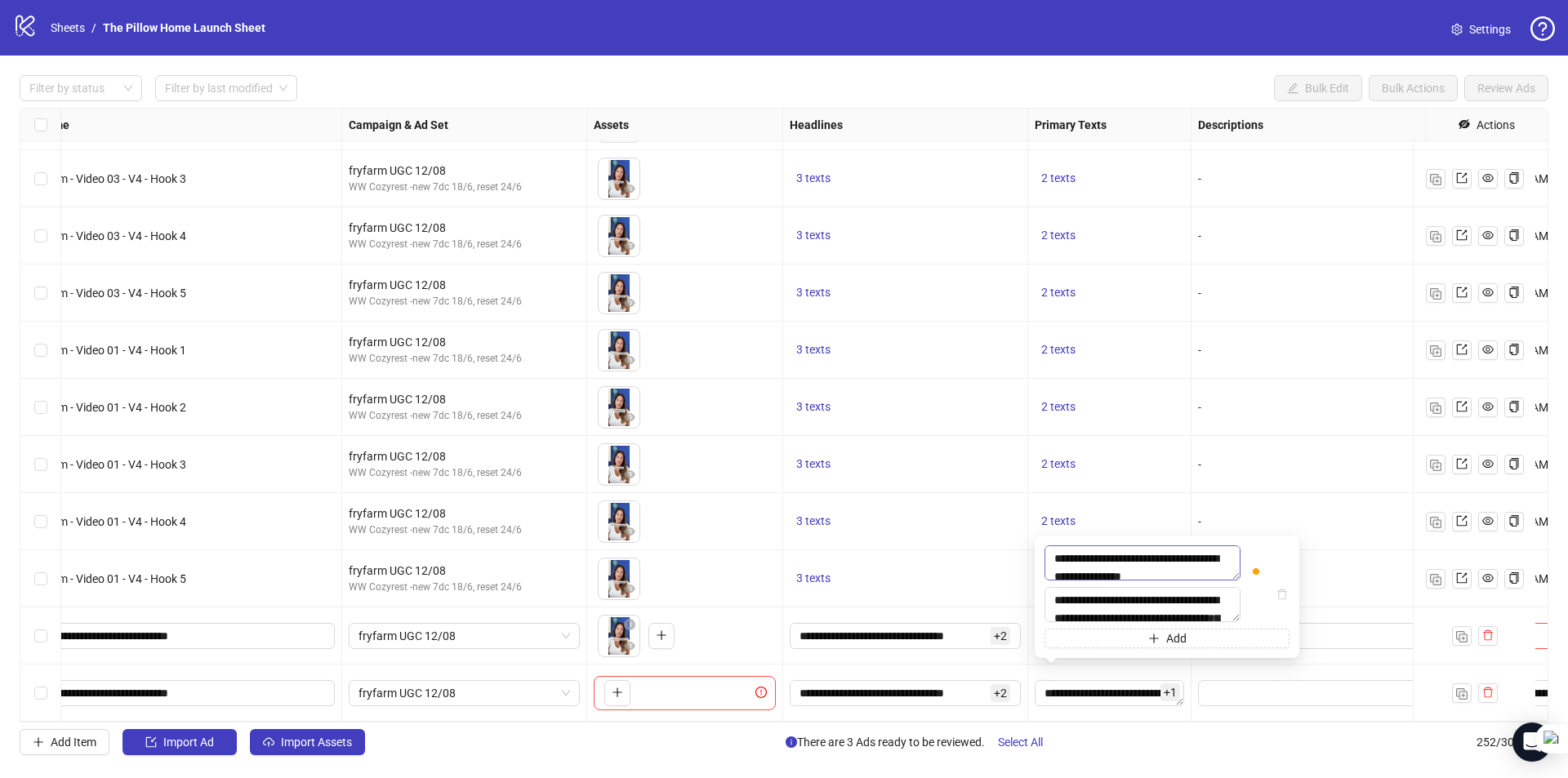
click at [1121, 545] on textarea "To enrich screen reader interactions, please activate Accessibility in Grammarl…" at bounding box center [1142, 563] width 196 height 35
click at [923, 628] on input "**********" at bounding box center [892, 635] width 187 height 18
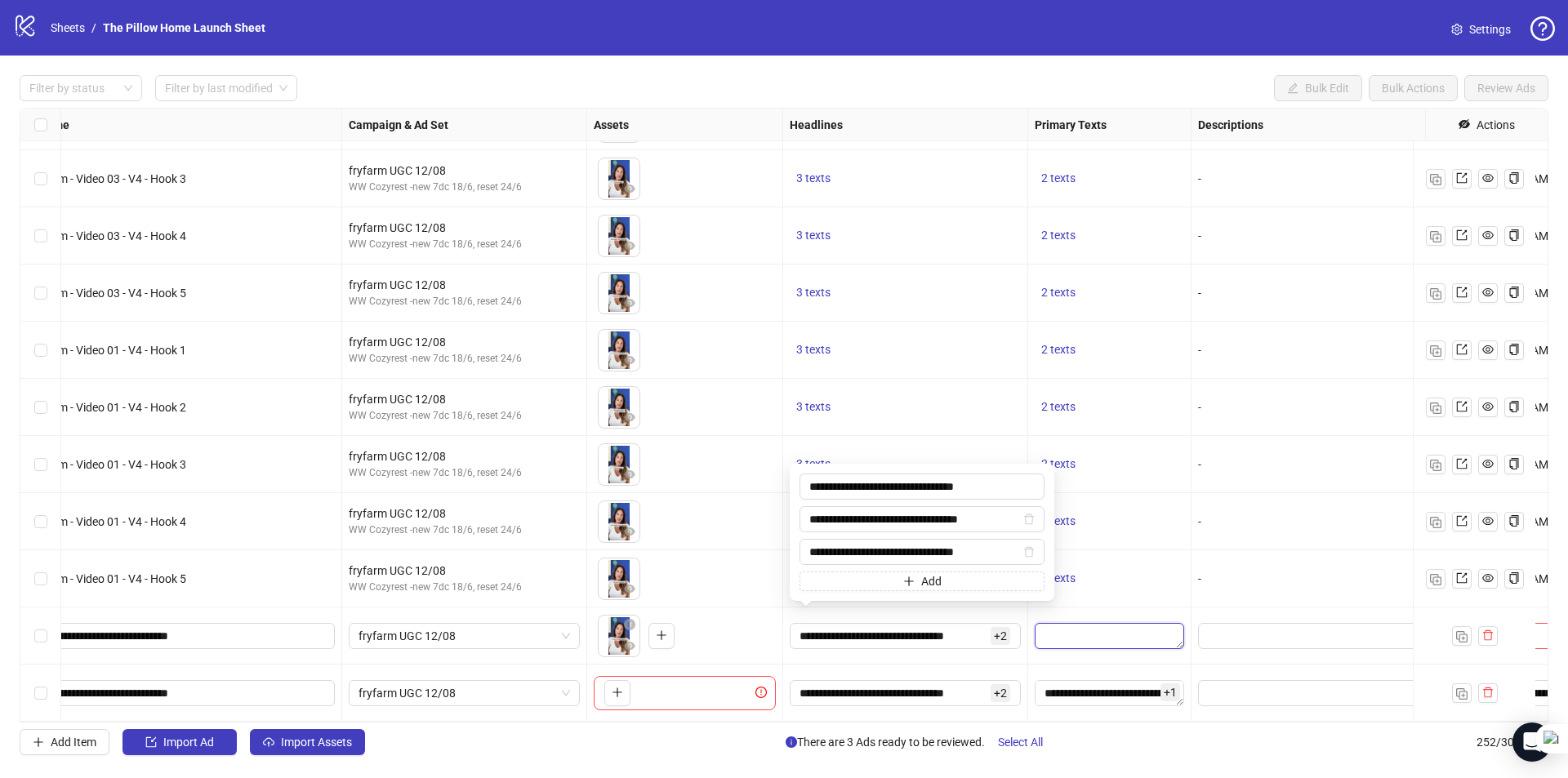
click at [1056, 629] on textarea "Edit values" at bounding box center [1109, 635] width 149 height 26
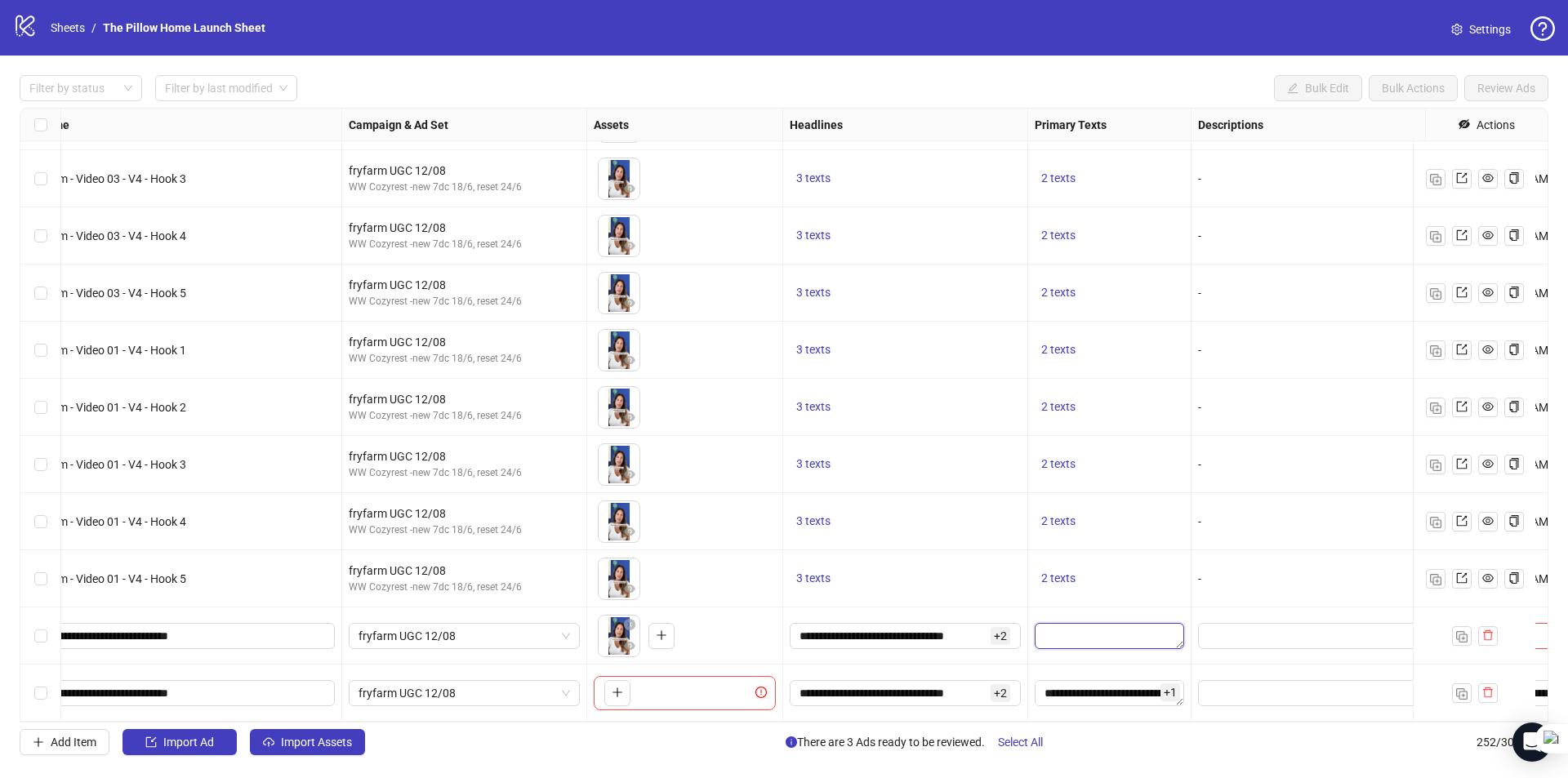
click at [1059, 625] on textarea "Edit values" at bounding box center [1109, 635] width 149 height 26
paste textarea "**********"
type textarea "**********"
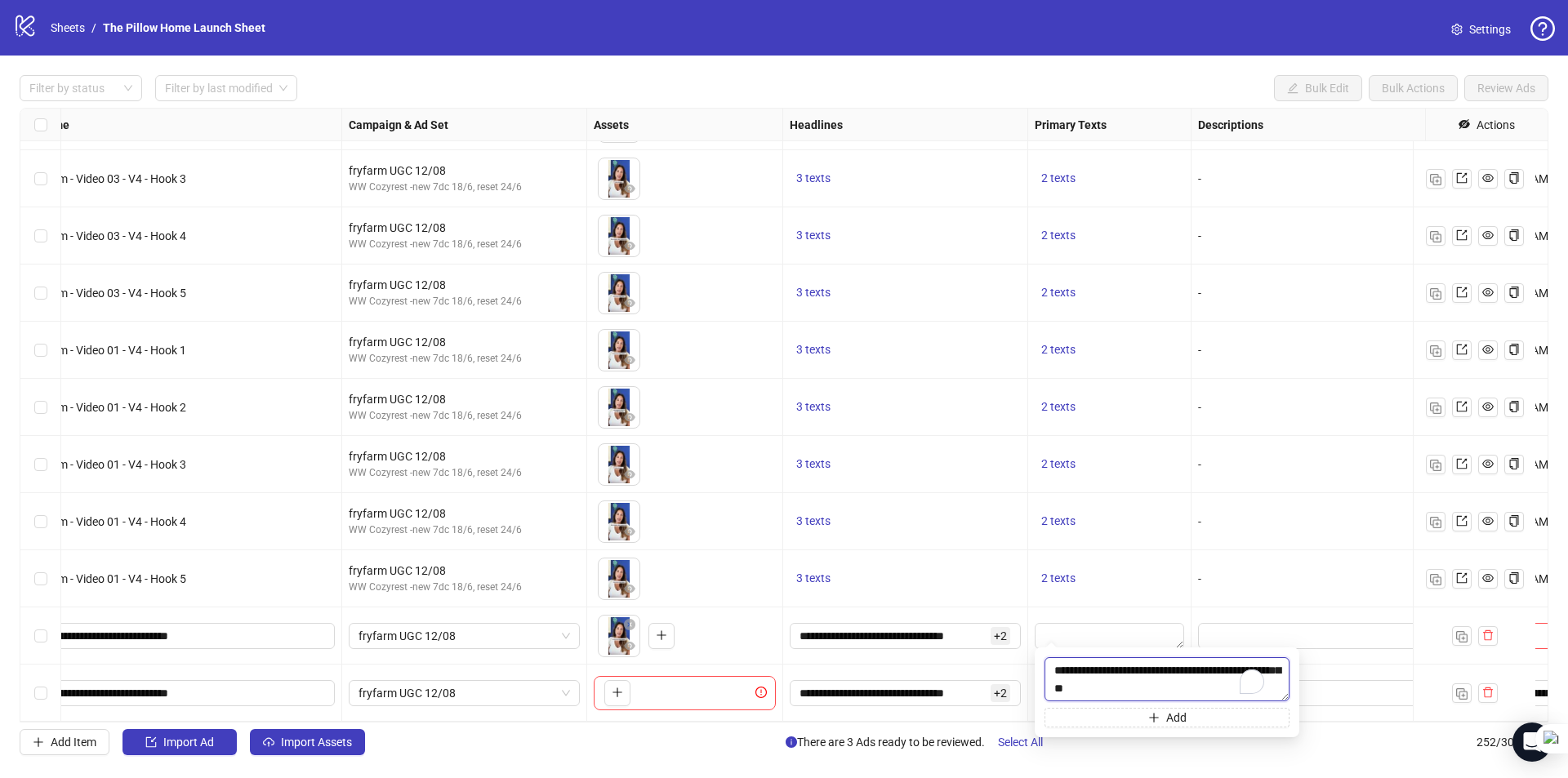
scroll to position [12, 0]
click at [916, 627] on input "**********" at bounding box center [892, 635] width 187 height 18
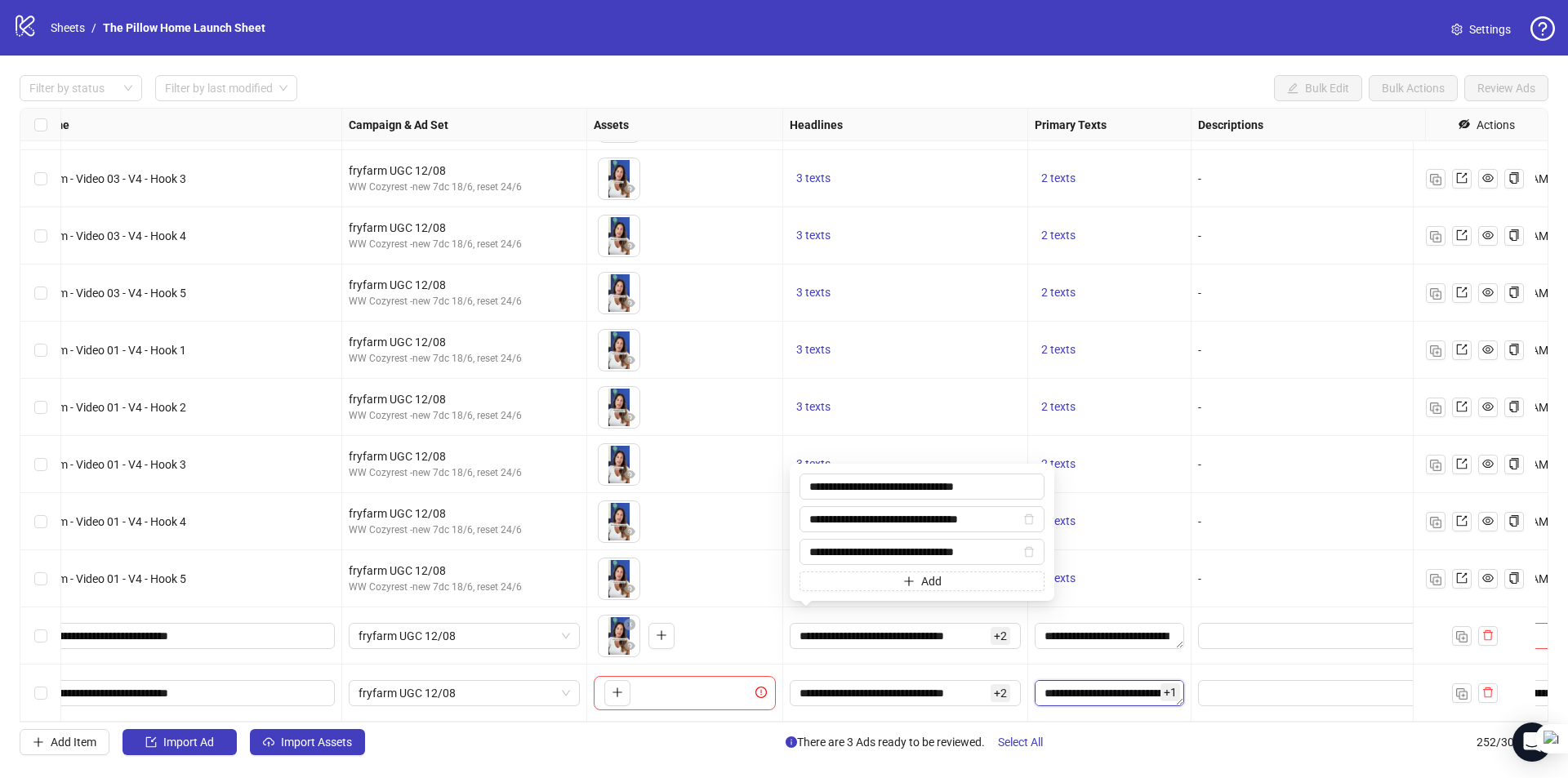
click at [1088, 688] on textarea "Edit values" at bounding box center [1109, 693] width 149 height 26
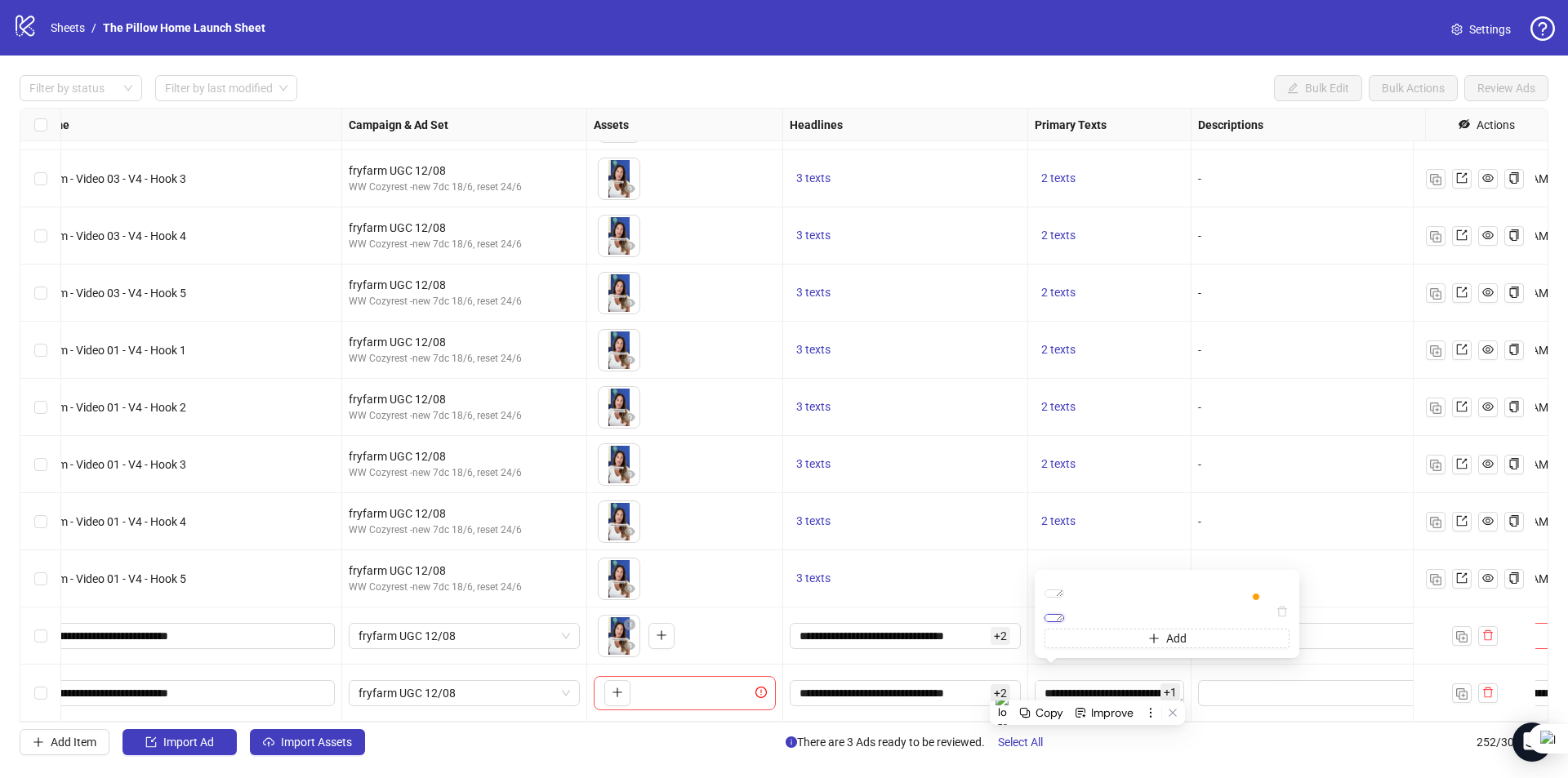
click at [1064, 614] on textarea "**********" at bounding box center [1053, 618] width 20 height 8
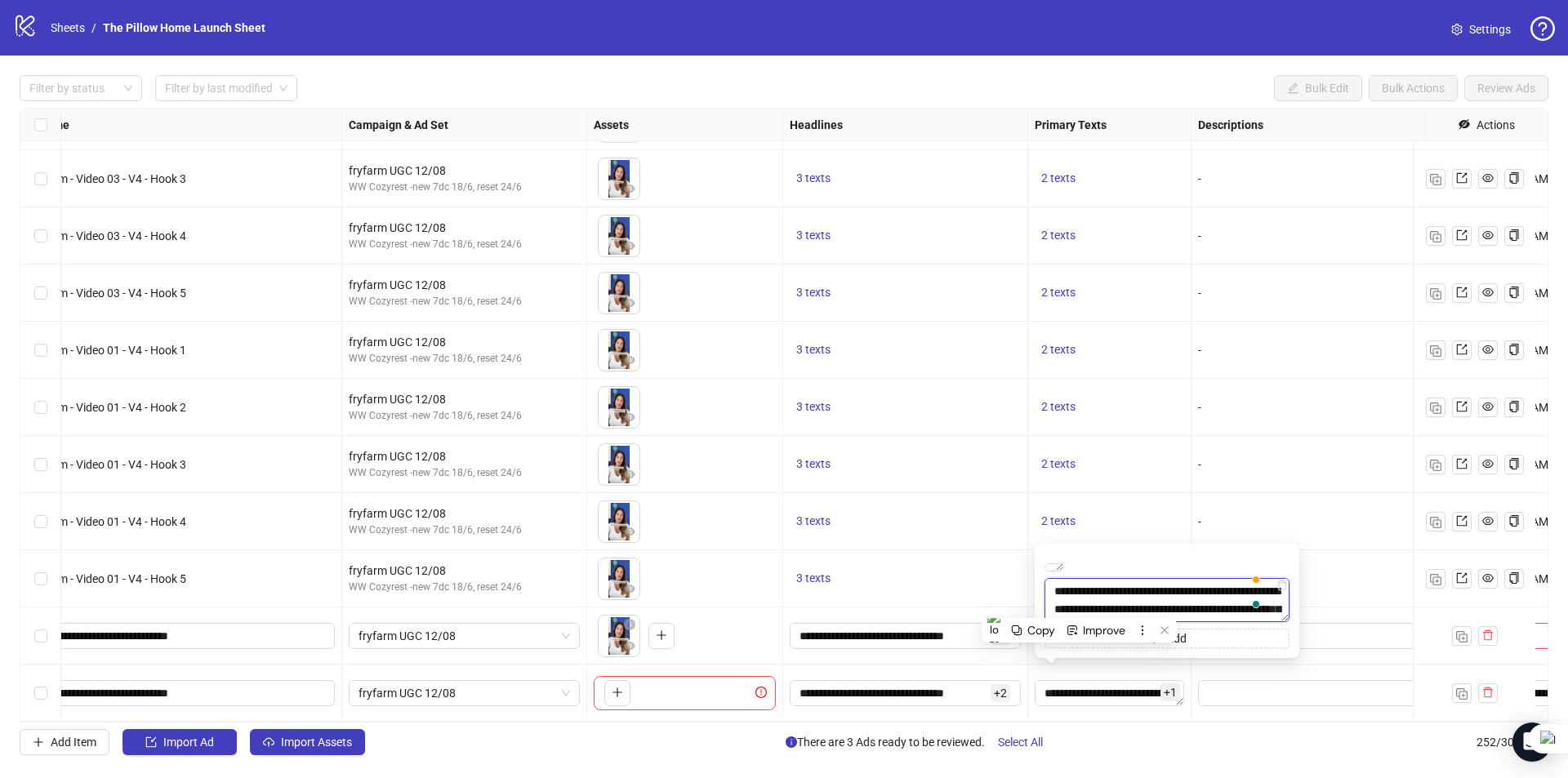
click at [1080, 606] on textarea "**********" at bounding box center [1166, 599] width 245 height 44
click at [916, 627] on input "**********" at bounding box center [892, 635] width 187 height 18
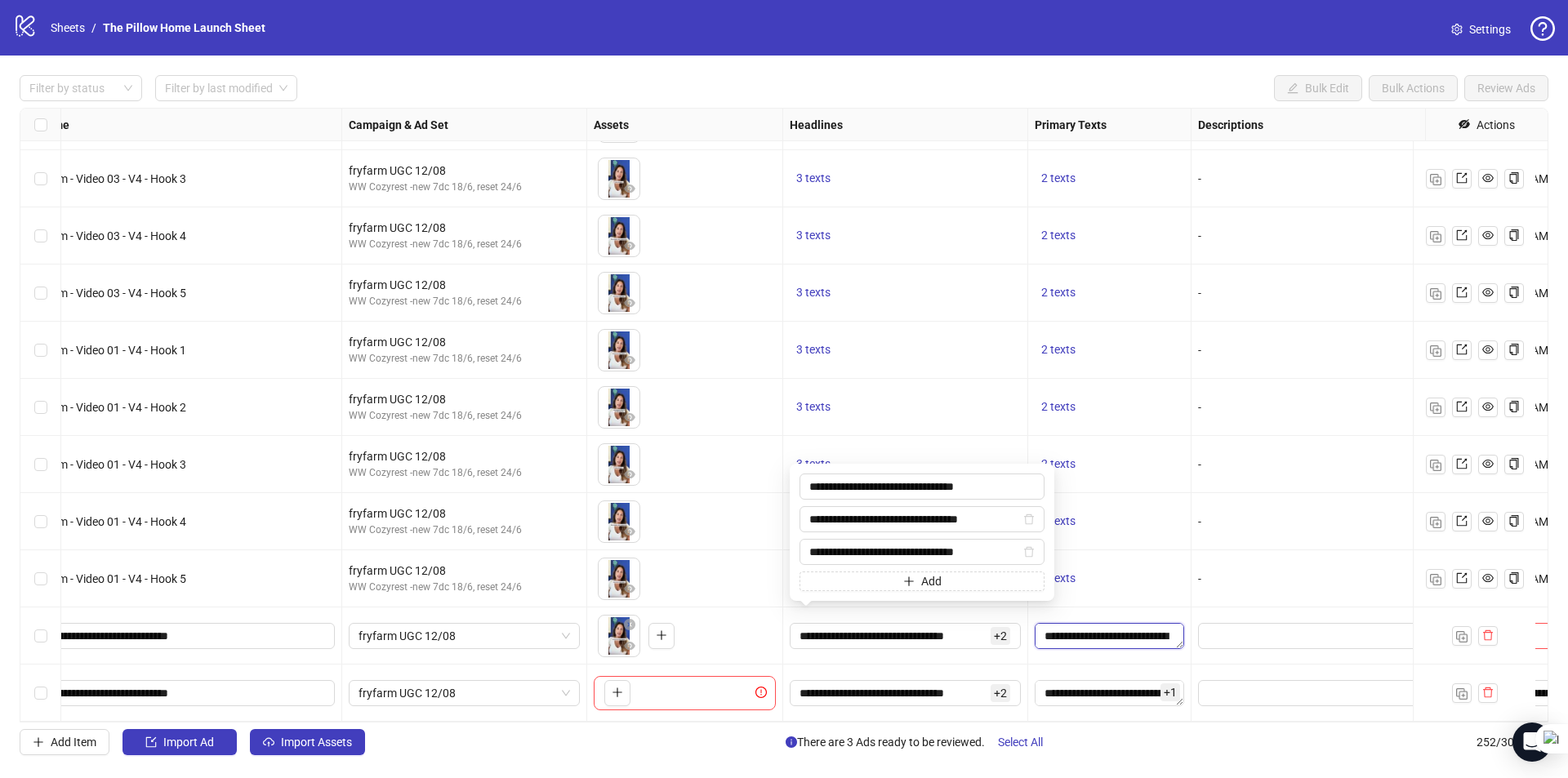
click at [1135, 622] on textarea "**********" at bounding box center [1109, 635] width 149 height 26
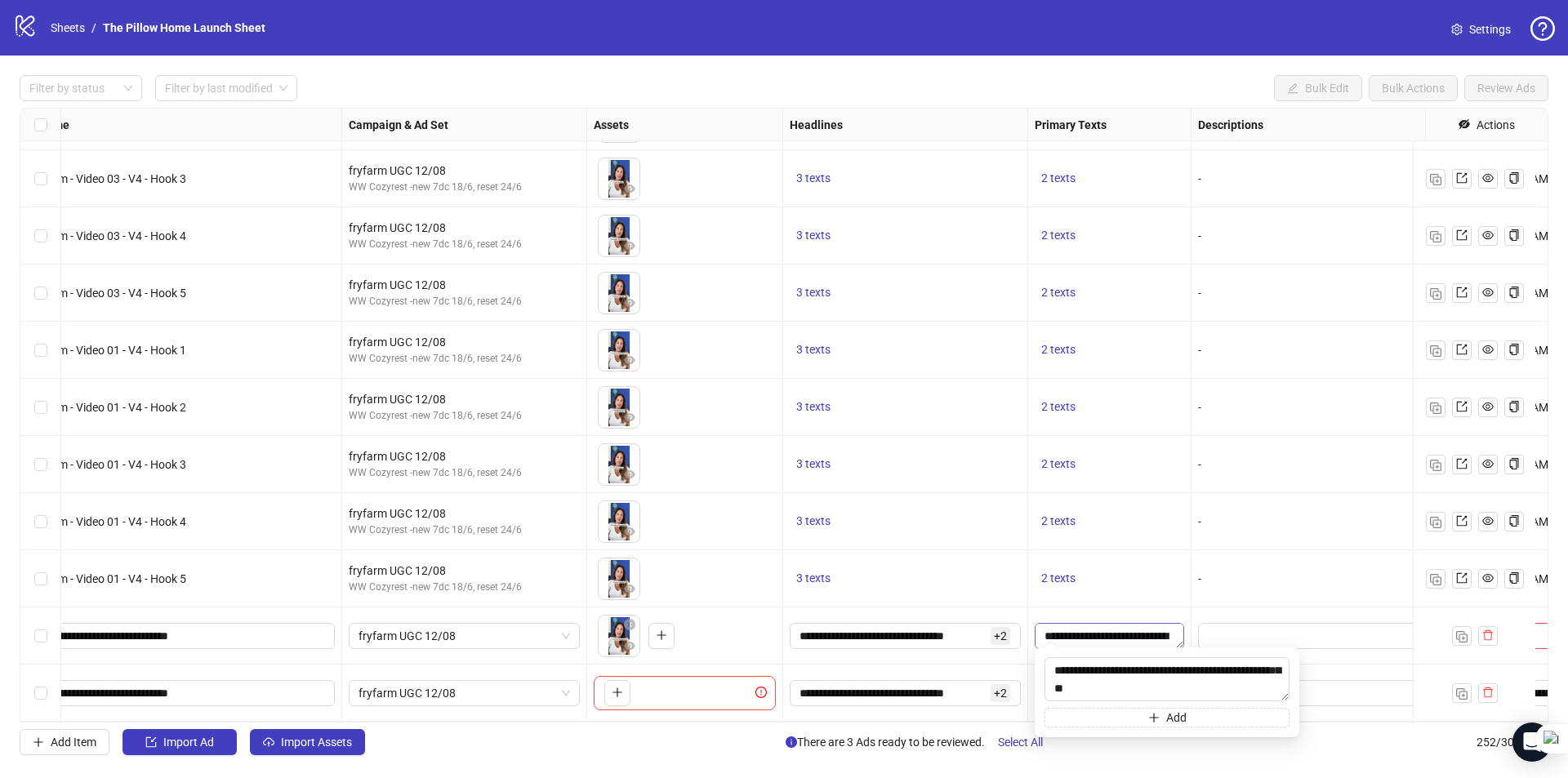
scroll to position [18, 0]
click at [1143, 717] on button "Add" at bounding box center [1166, 716] width 245 height 20
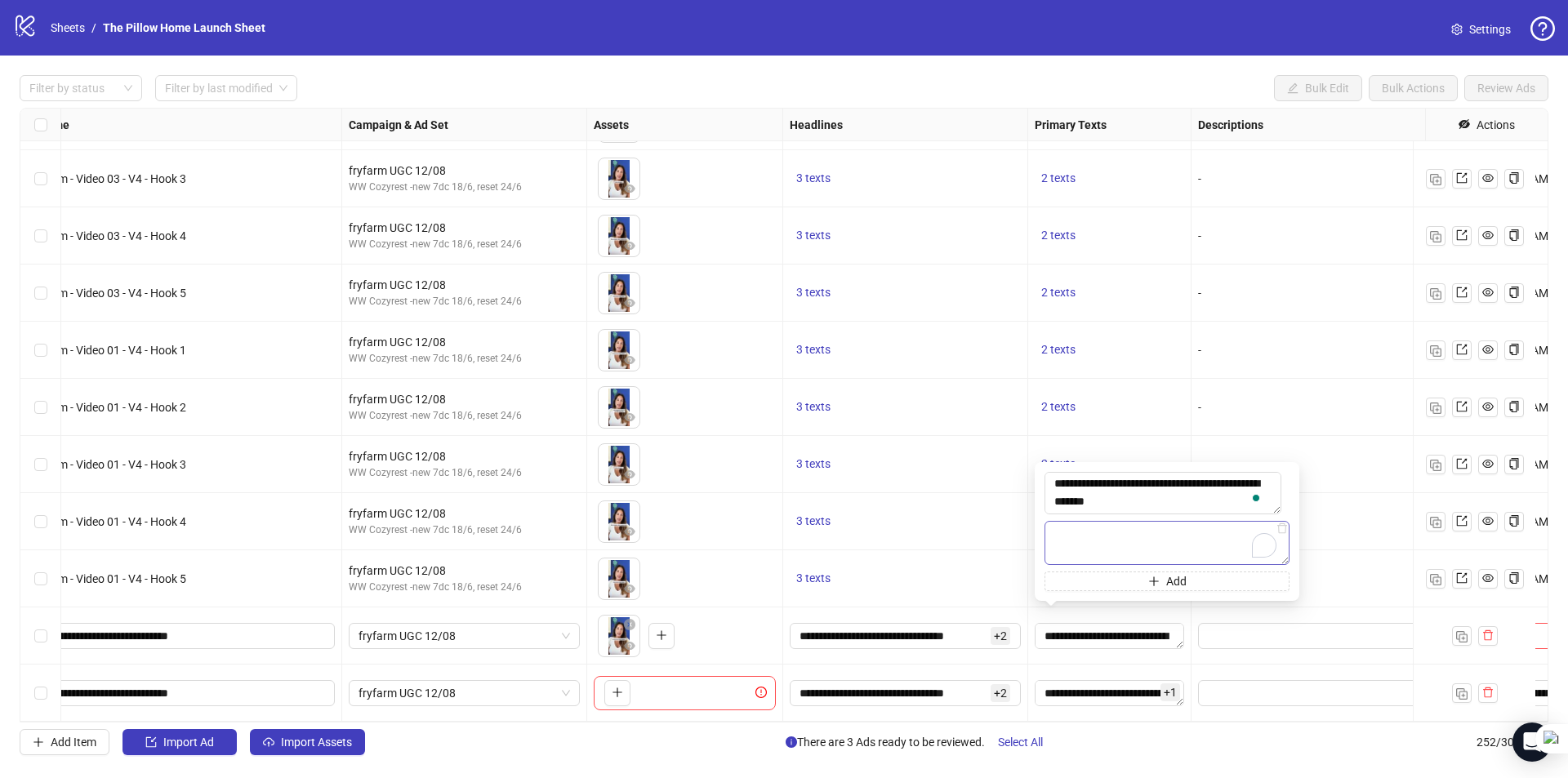
type textarea "**********"
click at [947, 627] on input "**********" at bounding box center [892, 635] width 187 height 18
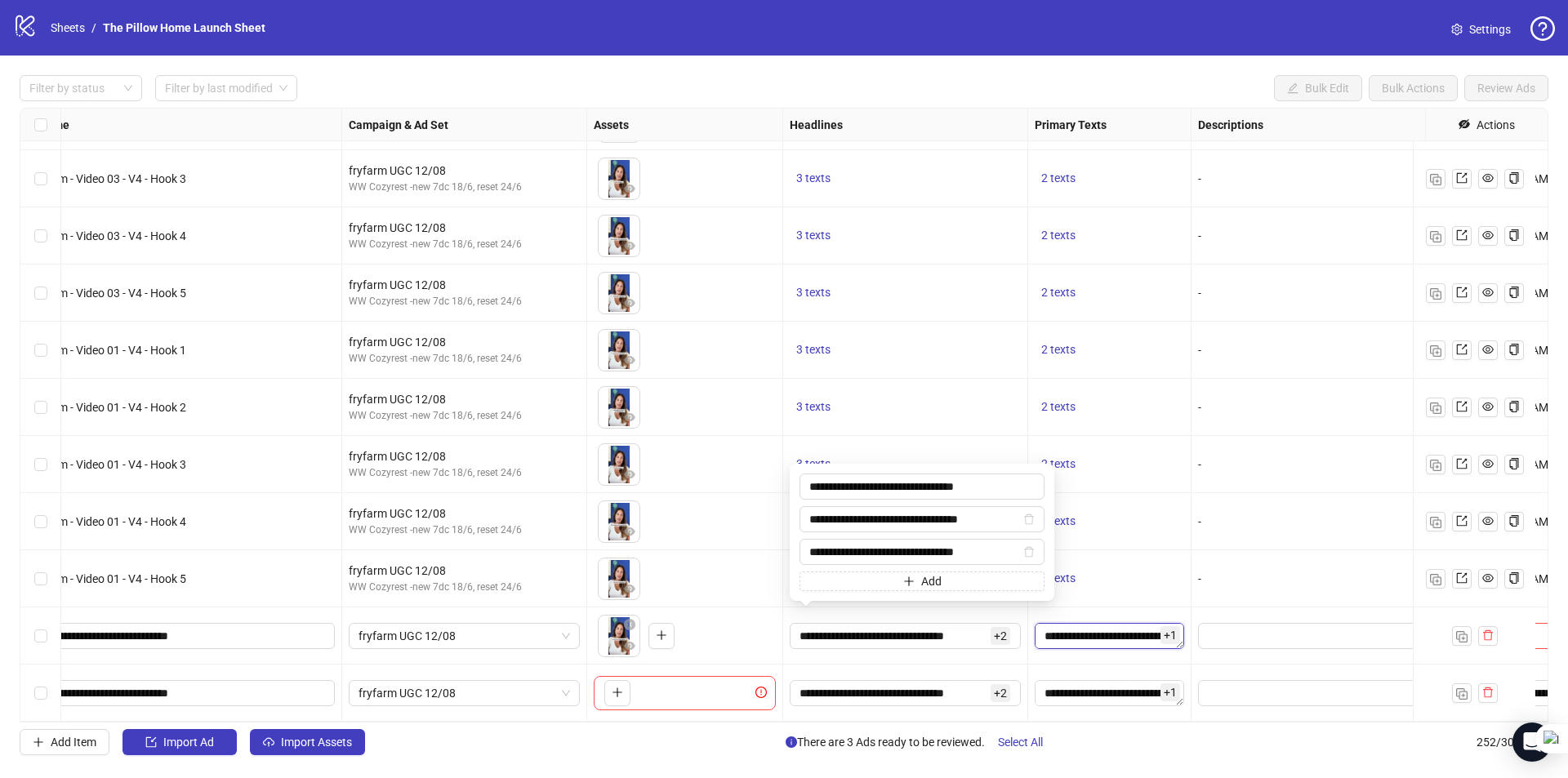
click at [1086, 622] on textarea "**********" at bounding box center [1109, 635] width 149 height 26
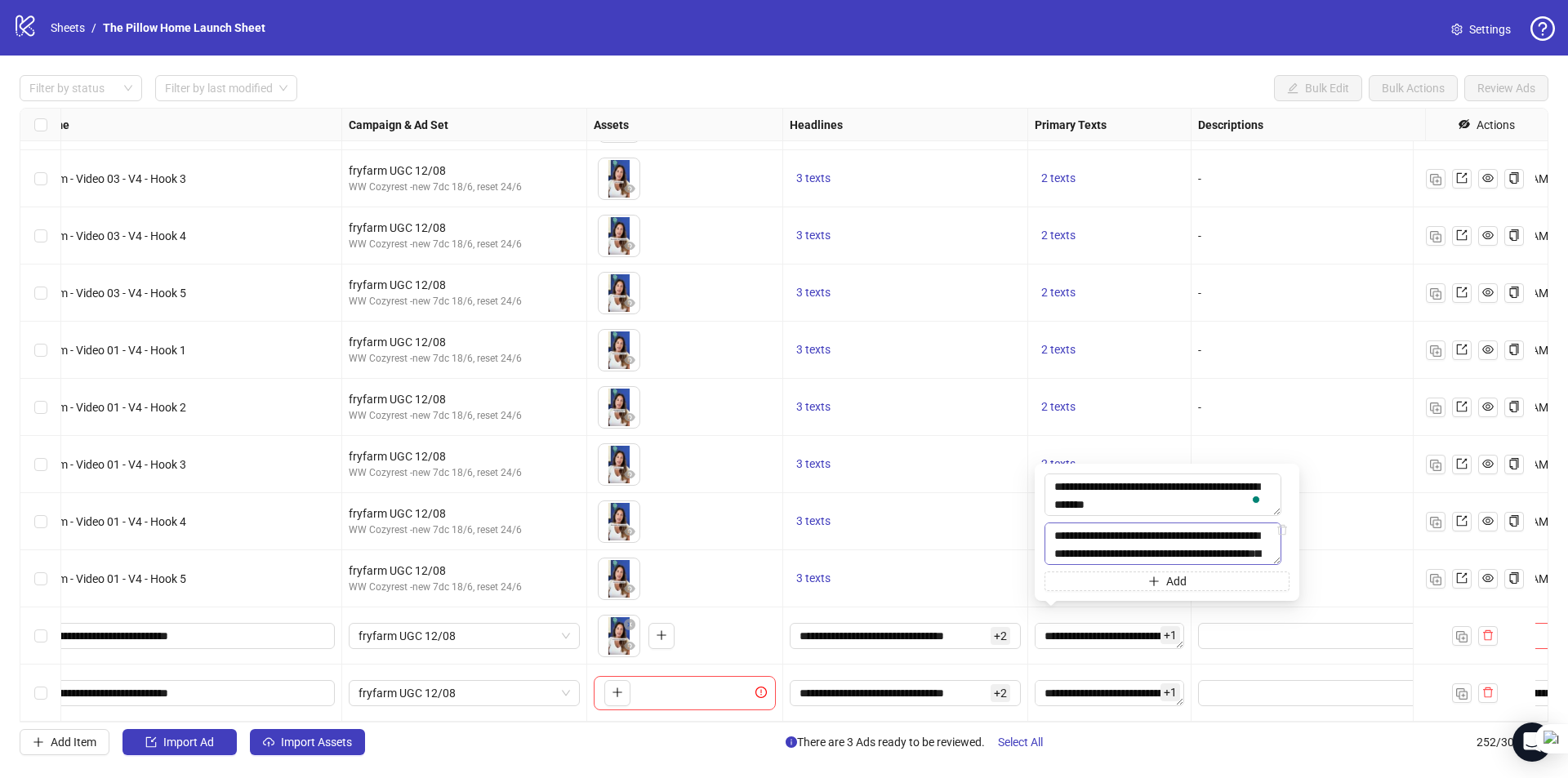
scroll to position [72, 0]
click at [873, 666] on div "**********" at bounding box center [905, 692] width 245 height 57
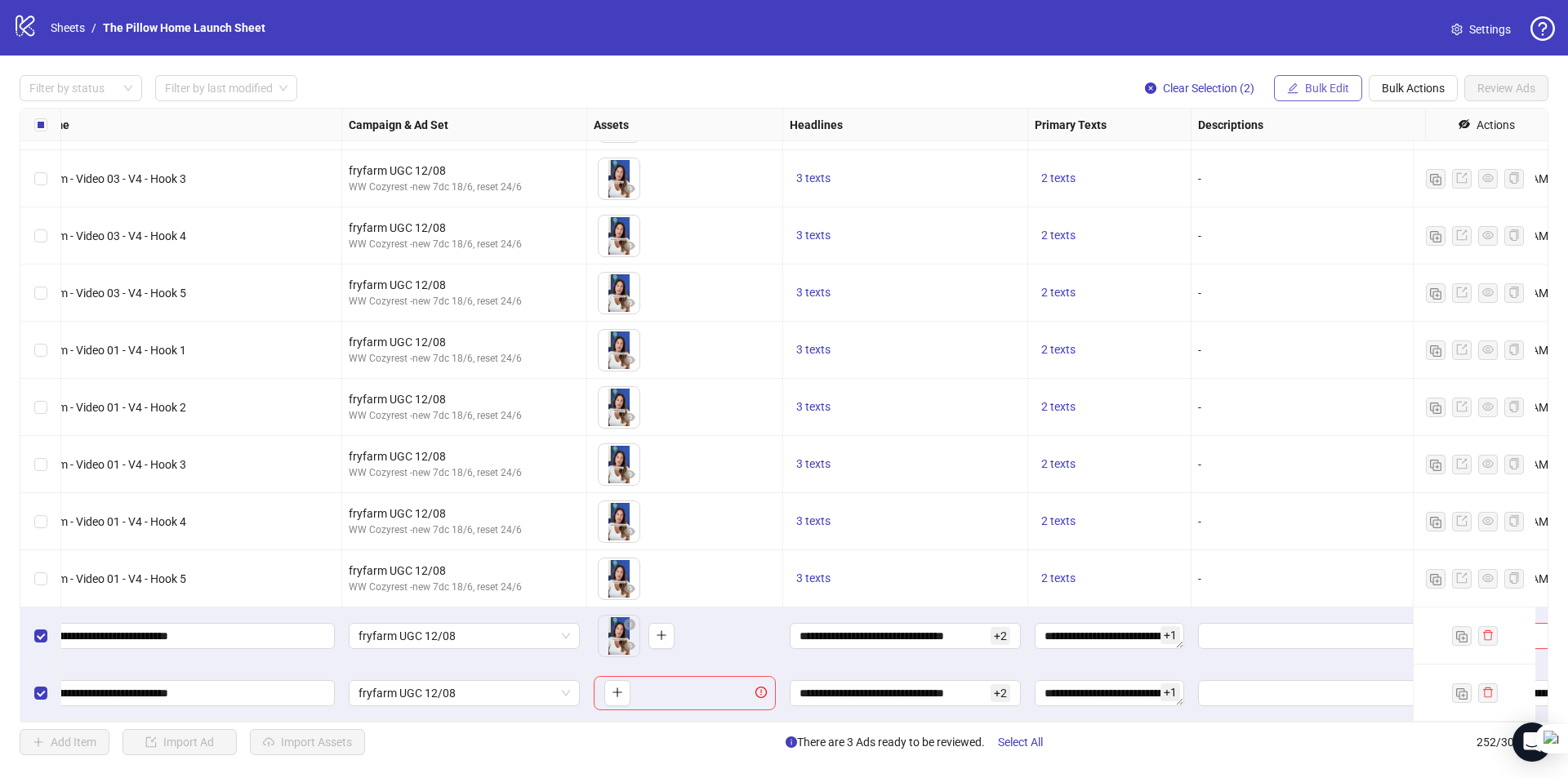
click at [1300, 79] on button "Bulk Edit" at bounding box center [1317, 89] width 89 height 26
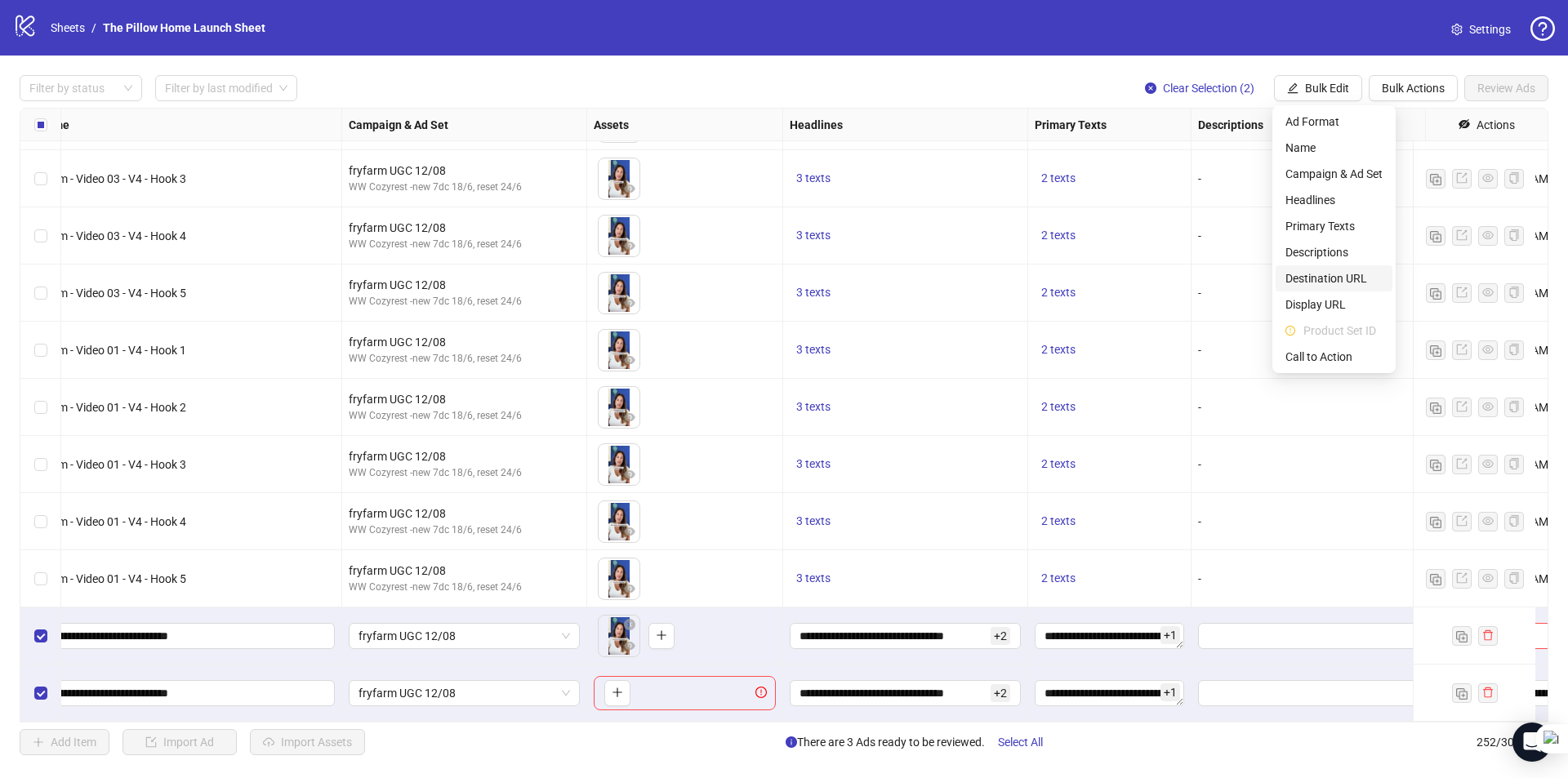
click at [1312, 267] on li "Destination URL" at bounding box center [1333, 279] width 117 height 26
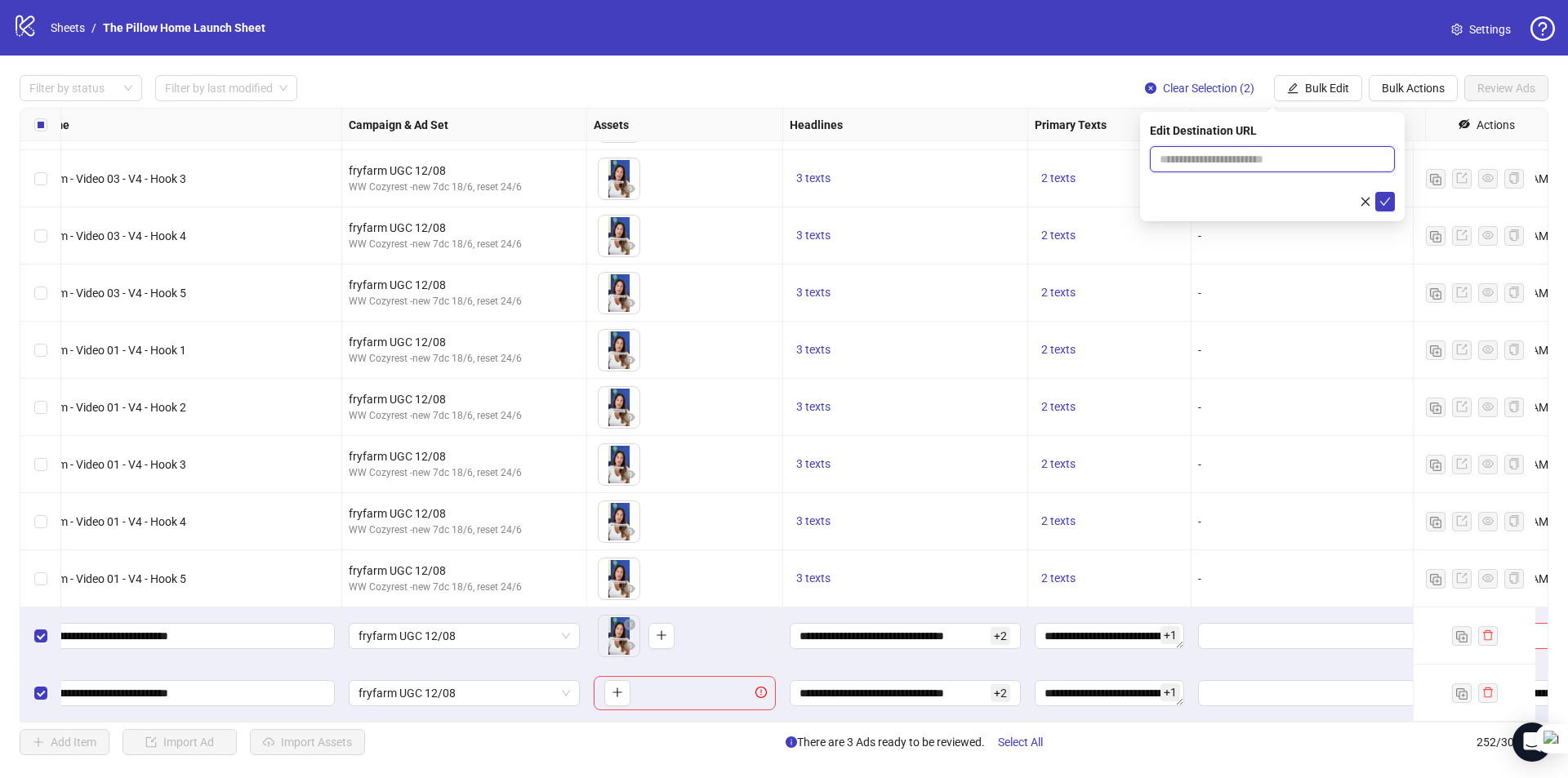
click at [1312, 155] on input "text" at bounding box center [1266, 158] width 213 height 18
type input "**********"
click at [980, 676] on div "Ad Format Ad Name Campaign & Ad Set Assets Headlines Primary Texts Descriptions…" at bounding box center [784, 416] width 1529 height 615
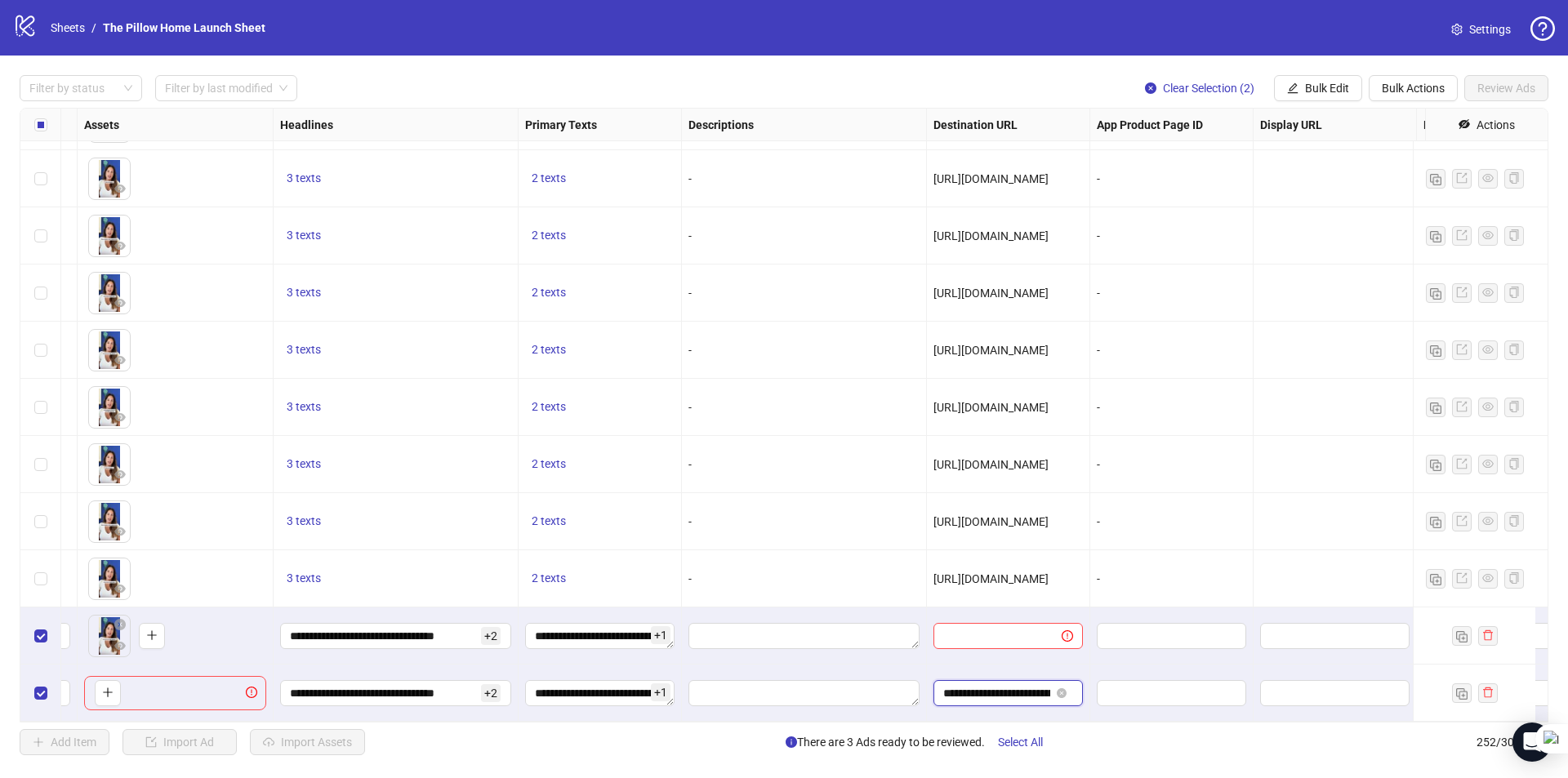
click at [999, 687] on input "**********" at bounding box center [997, 692] width 107 height 18
click at [1022, 609] on div at bounding box center [1008, 635] width 163 height 57
click at [1042, 627] on span at bounding box center [1057, 635] width 31 height 18
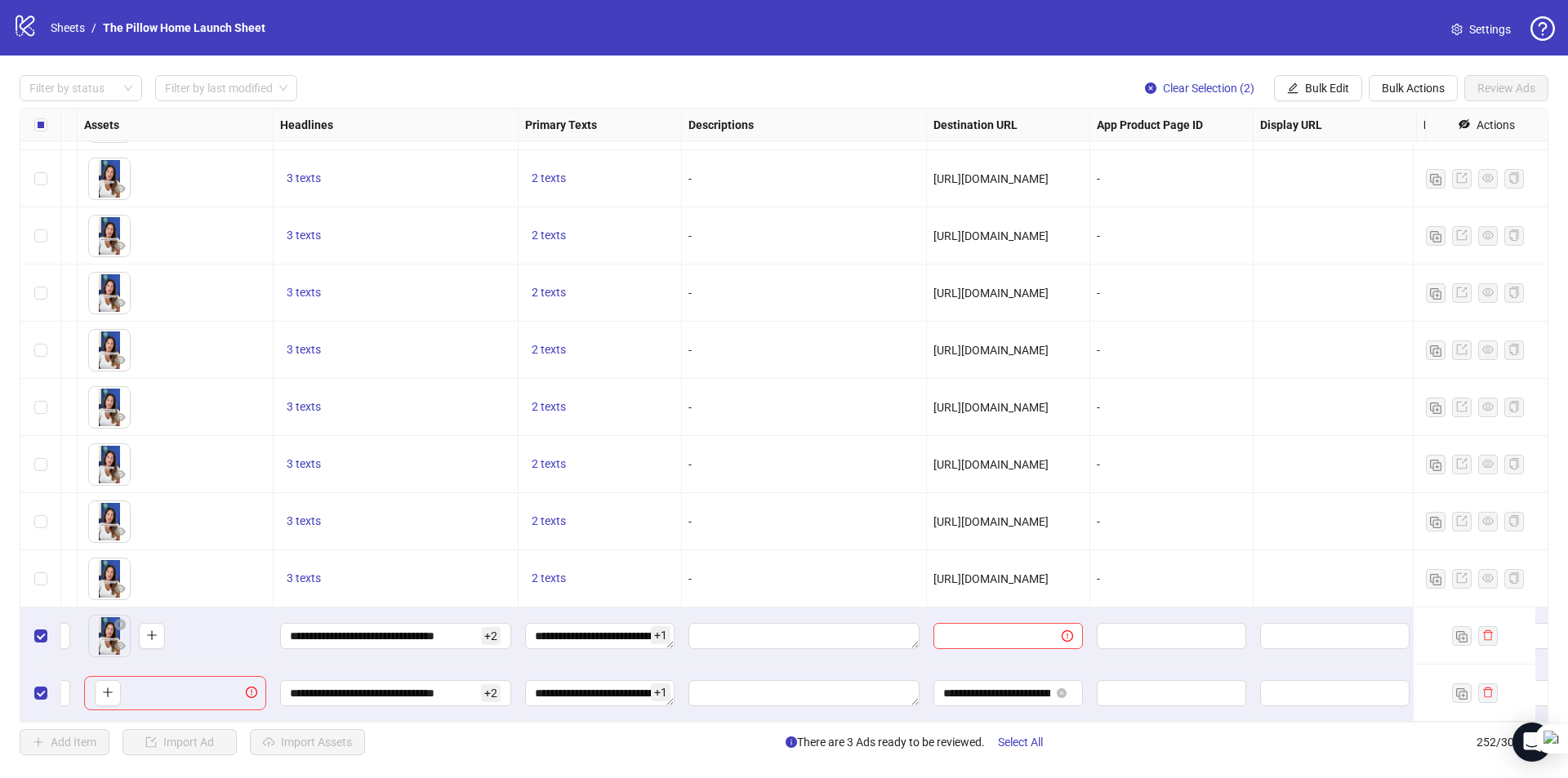
click at [997, 572] on span "[URL][DOMAIN_NAME]" at bounding box center [990, 579] width 115 height 13
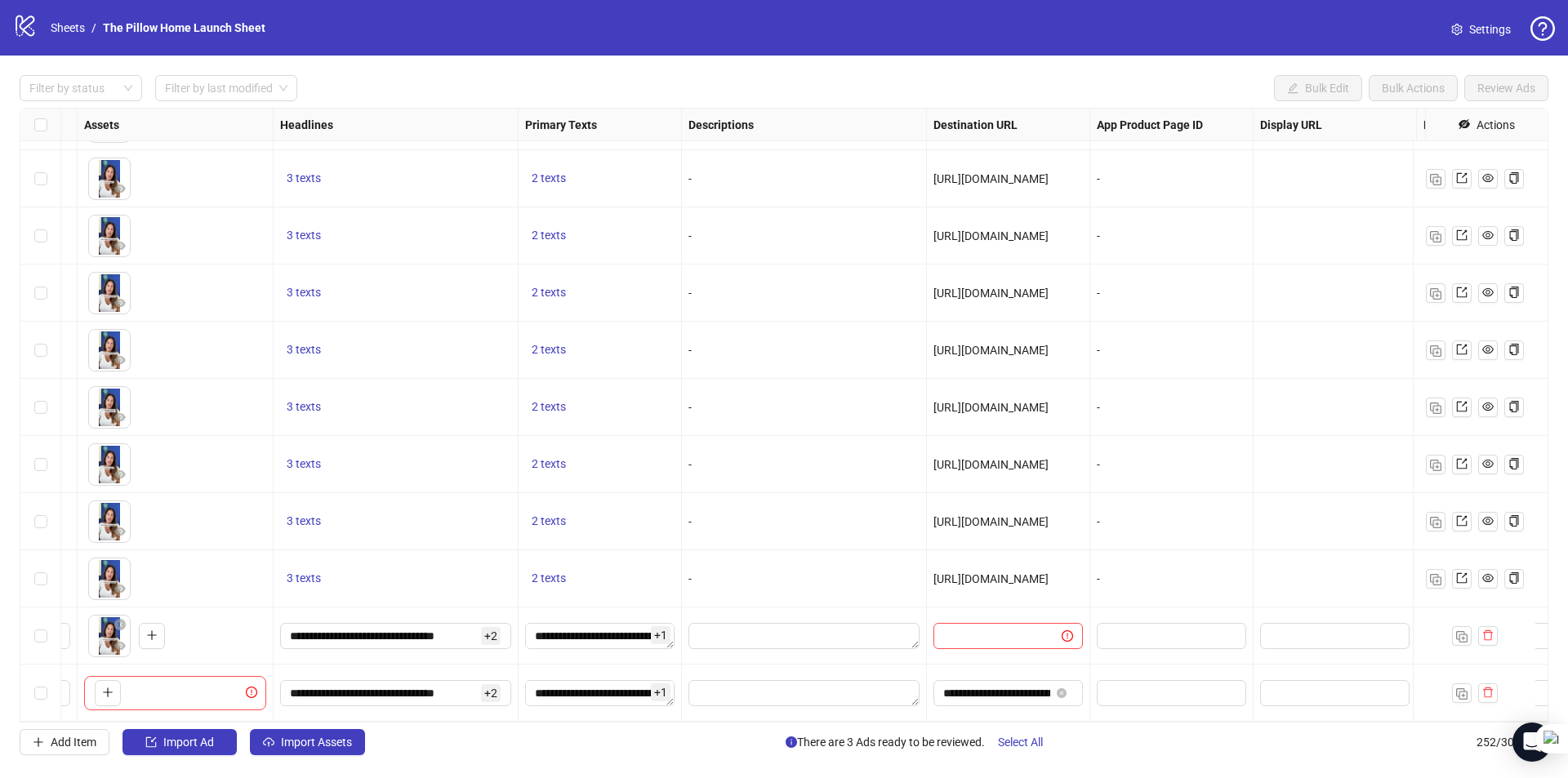
click at [998, 572] on span "[URL][DOMAIN_NAME]" at bounding box center [990, 579] width 115 height 13
click at [977, 575] on div "[URL][DOMAIN_NAME]" at bounding box center [1008, 578] width 149 height 18
click at [985, 572] on span "[URL][DOMAIN_NAME]" at bounding box center [990, 579] width 115 height 13
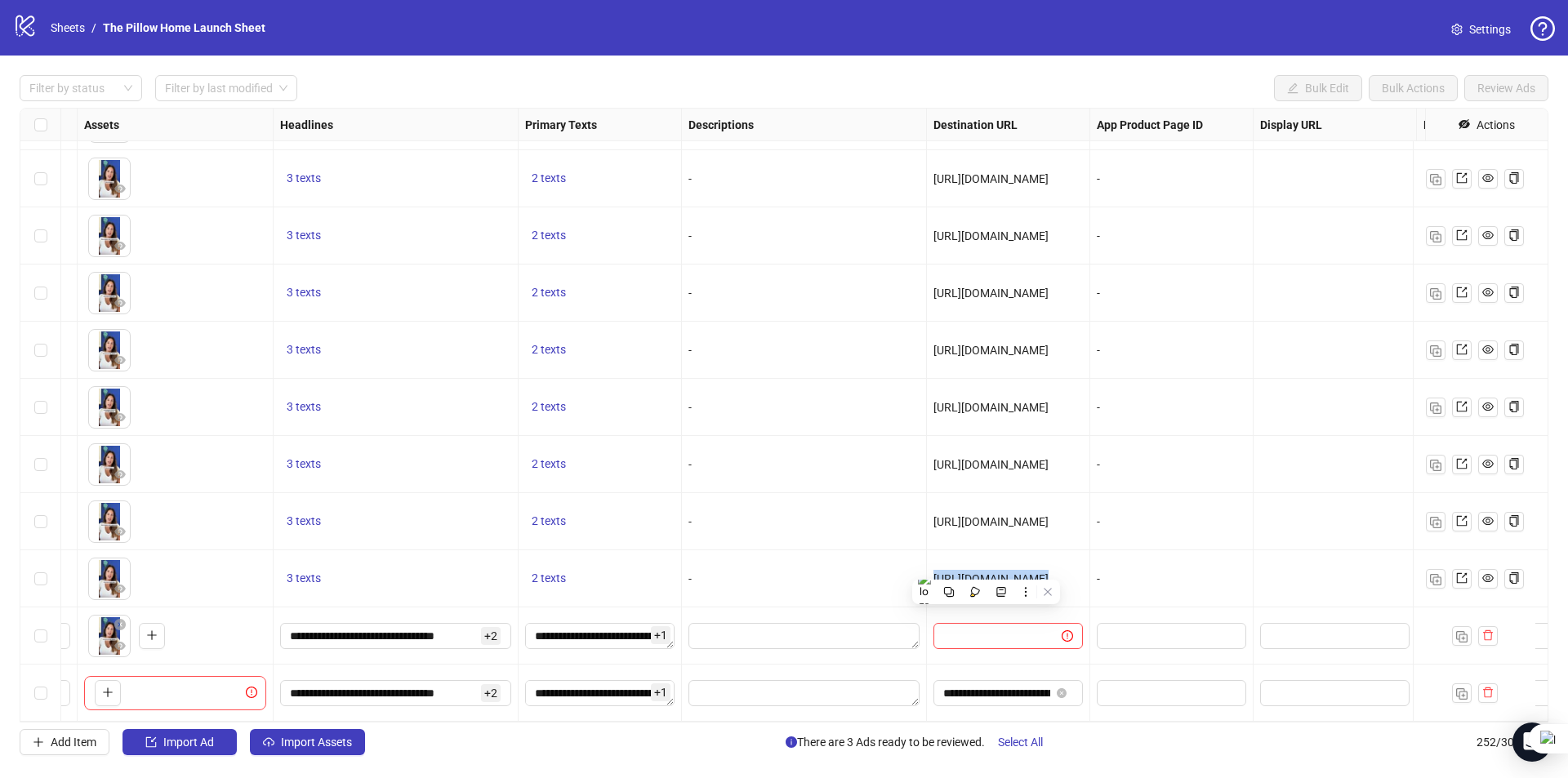
click at [985, 572] on span "[URL][DOMAIN_NAME]" at bounding box center [990, 579] width 115 height 13
copy span "[URL][DOMAIN_NAME]"
click at [1014, 630] on input "text" at bounding box center [991, 635] width 95 height 18
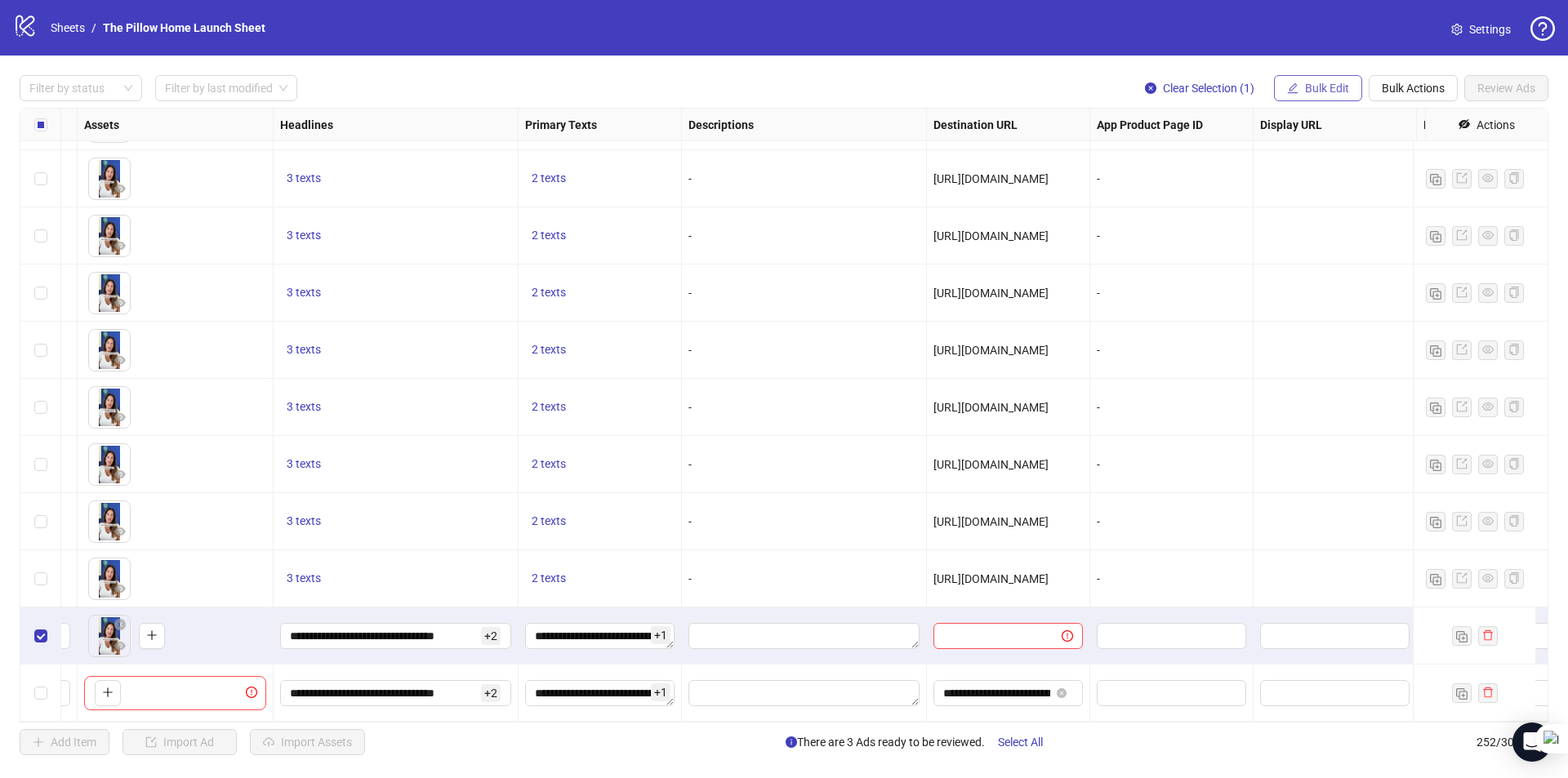
click at [1307, 82] on span "Bulk Edit" at bounding box center [1327, 89] width 44 height 13
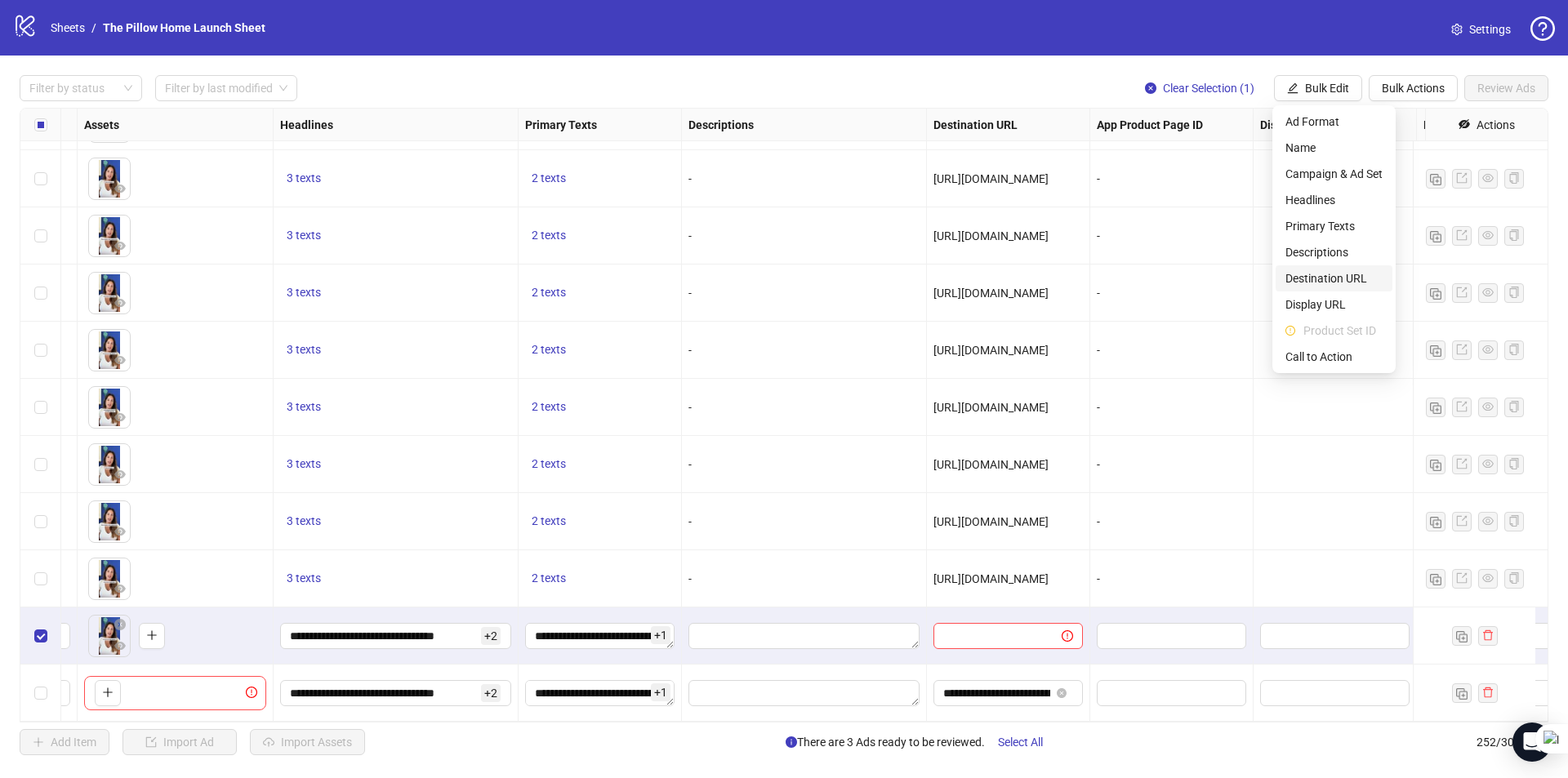
click at [1314, 280] on span "Destination URL" at bounding box center [1334, 278] width 97 height 18
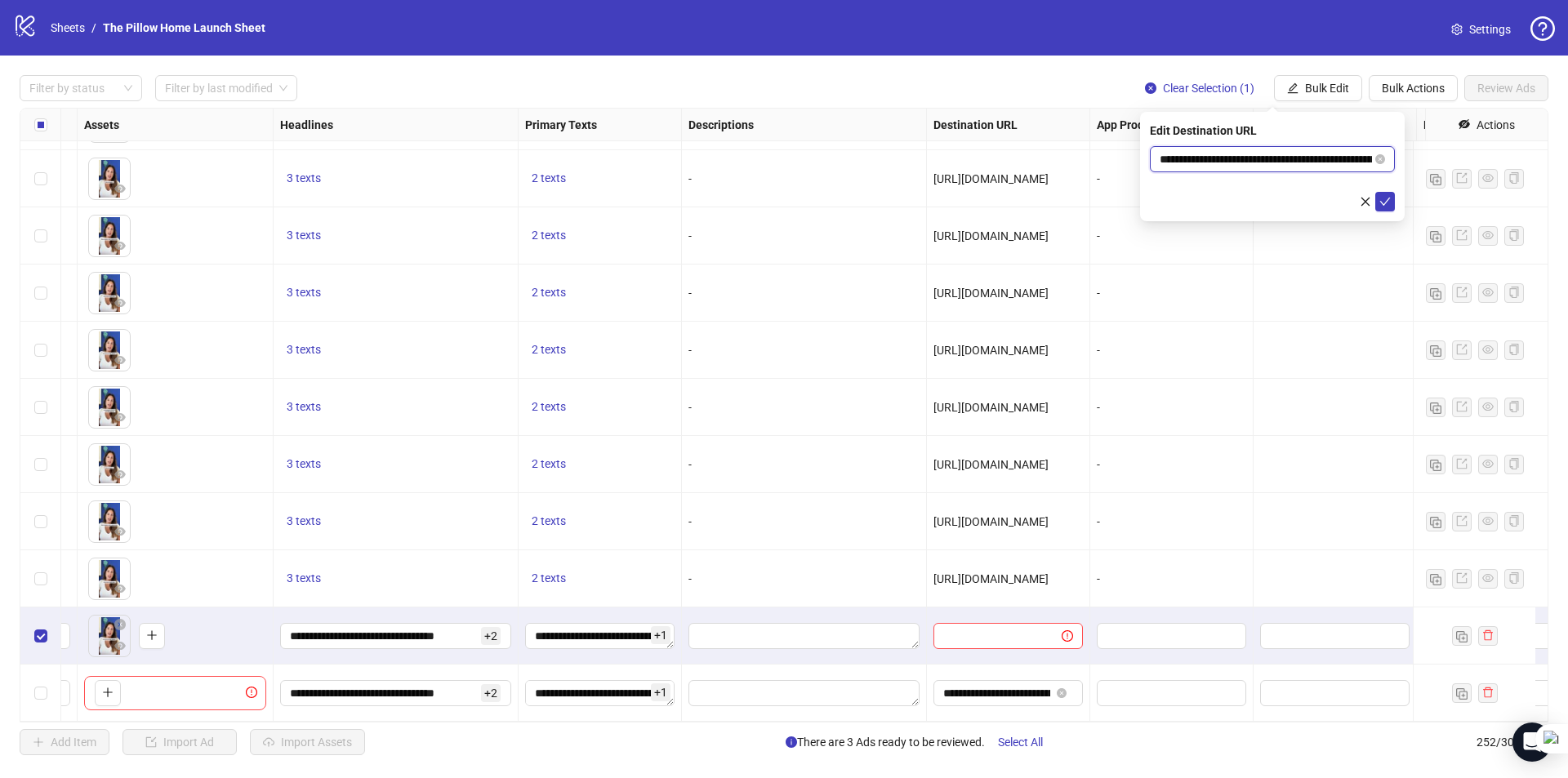
click at [1291, 155] on input "**********" at bounding box center [1266, 158] width 213 height 18
click at [1331, 160] on input "**********" at bounding box center [1266, 158] width 213 height 18
click at [1386, 199] on icon "check" at bounding box center [1384, 201] width 11 height 11
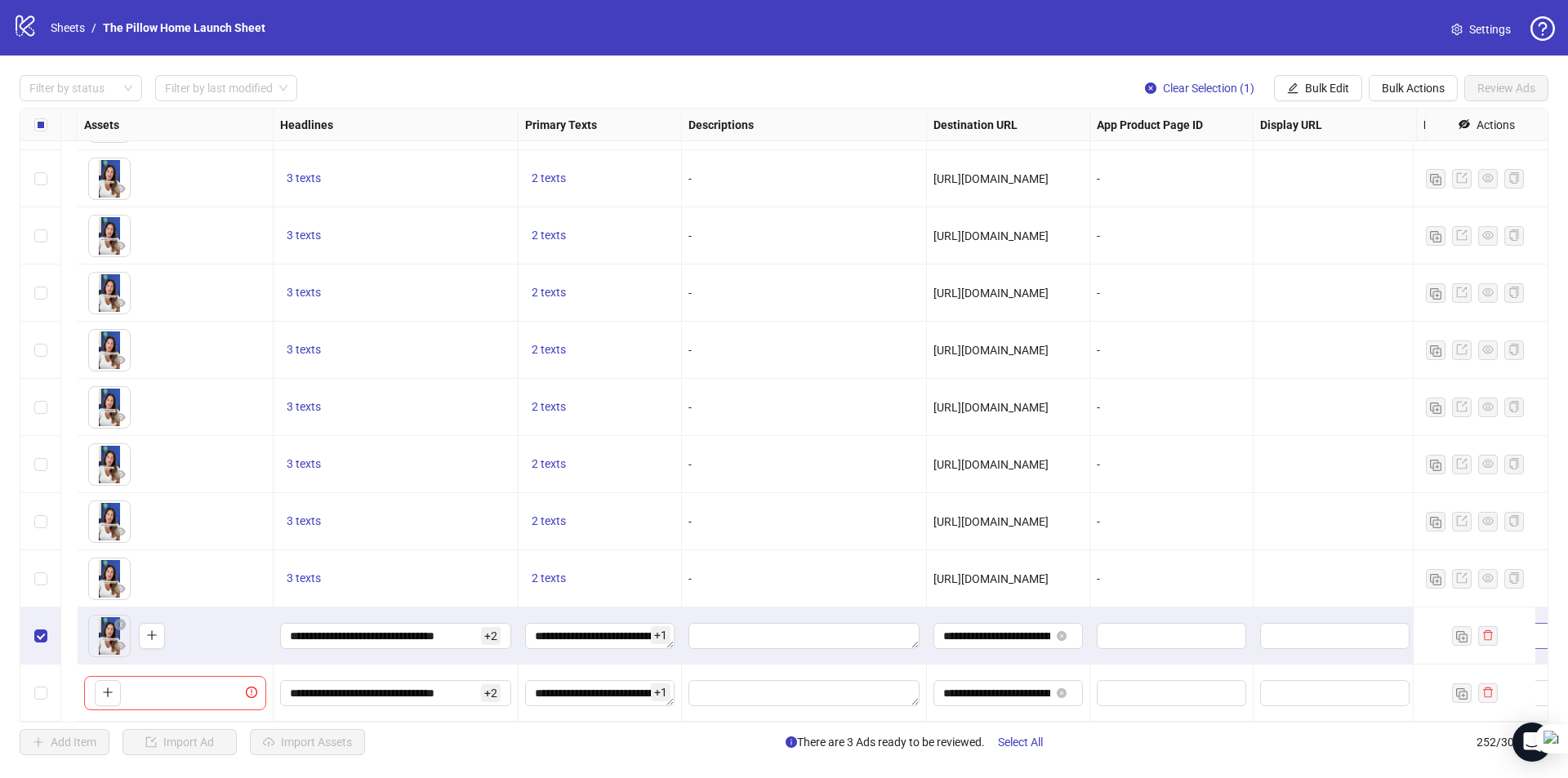
scroll to position [13828, 1033]
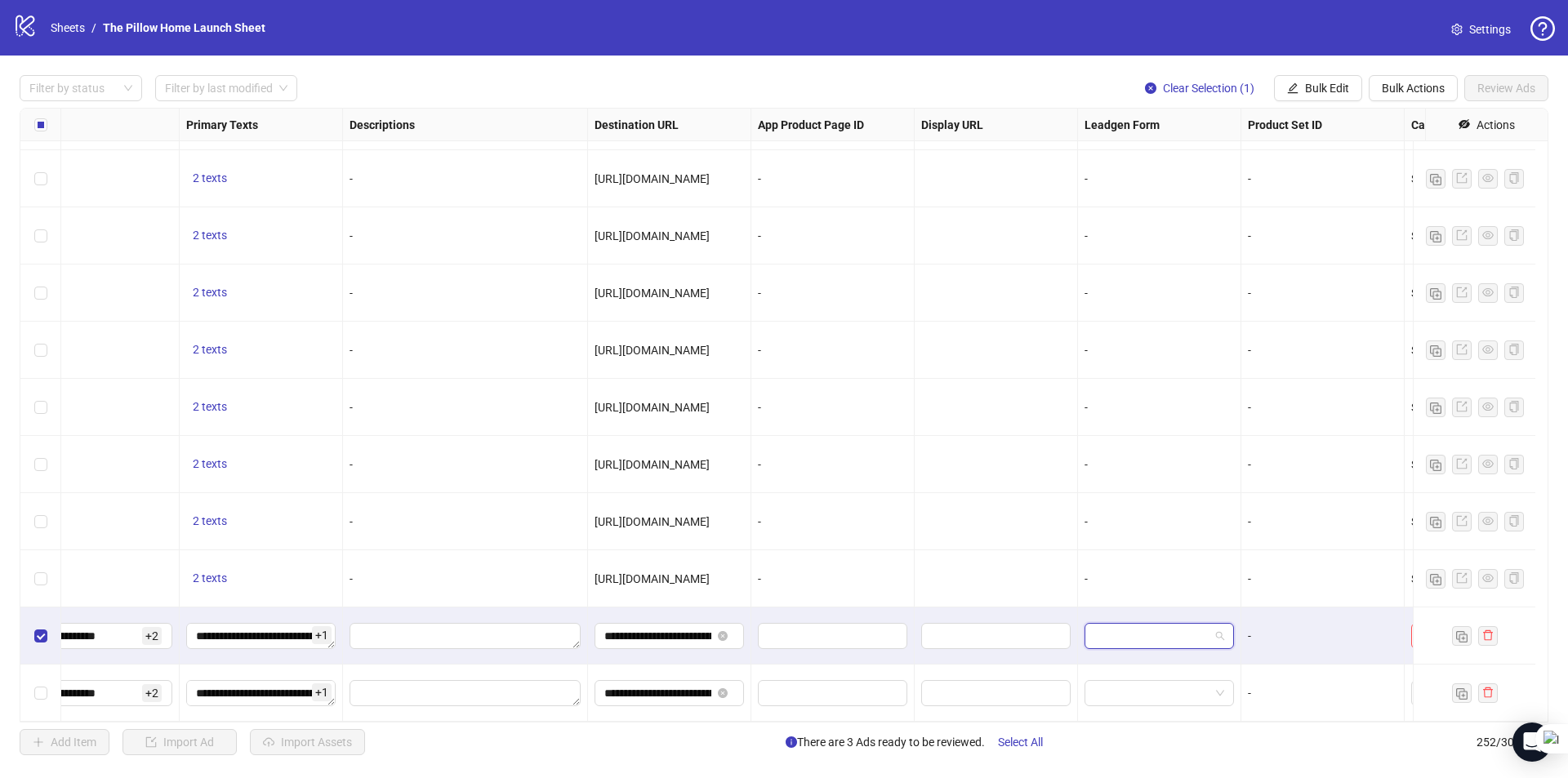
click at [1188, 623] on input "search" at bounding box center [1151, 635] width 115 height 24
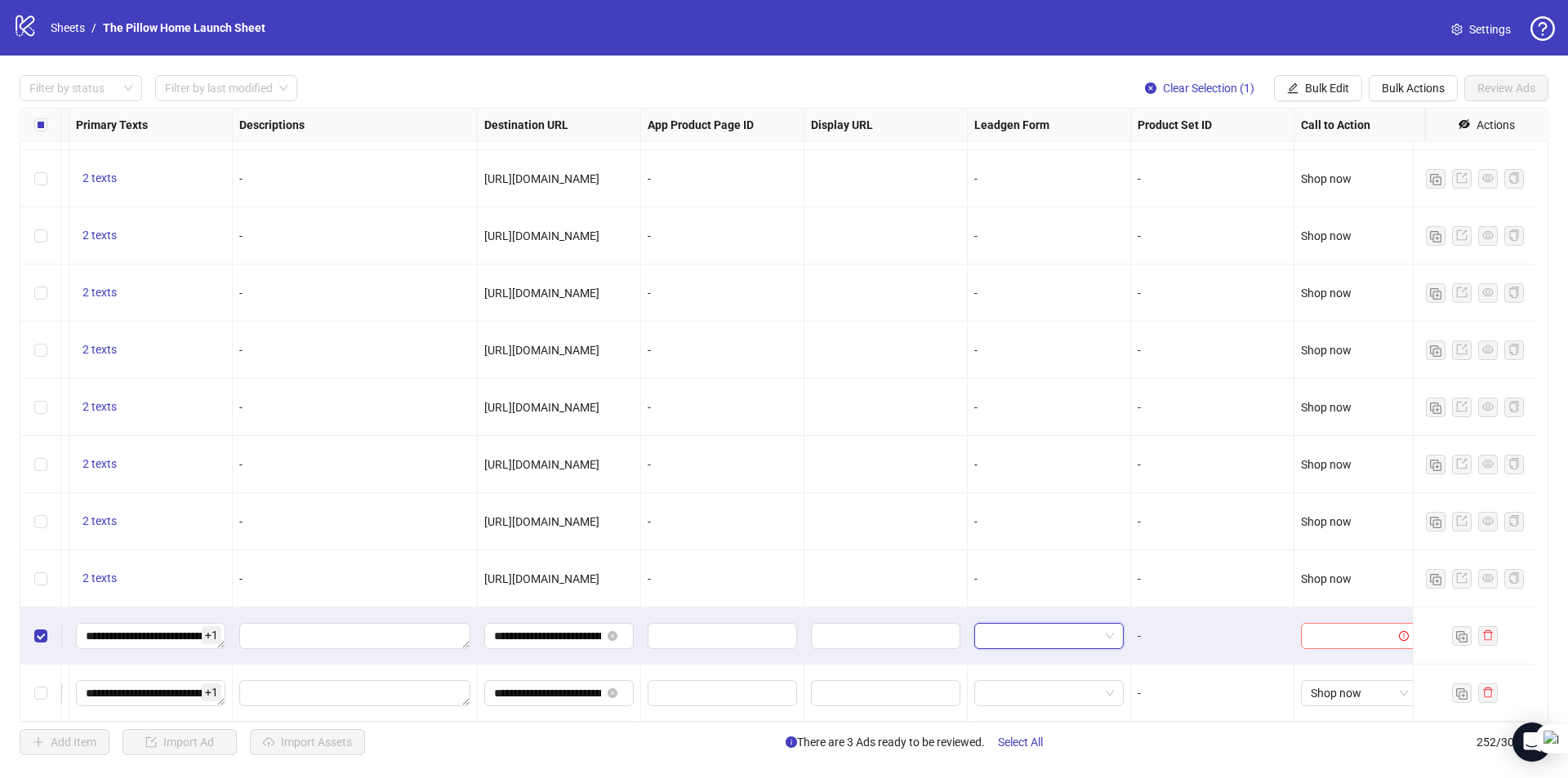
click at [1341, 623] on input "search" at bounding box center [1352, 635] width 82 height 24
click at [1343, 459] on div "Shop now" at bounding box center [1346, 459] width 90 height 18
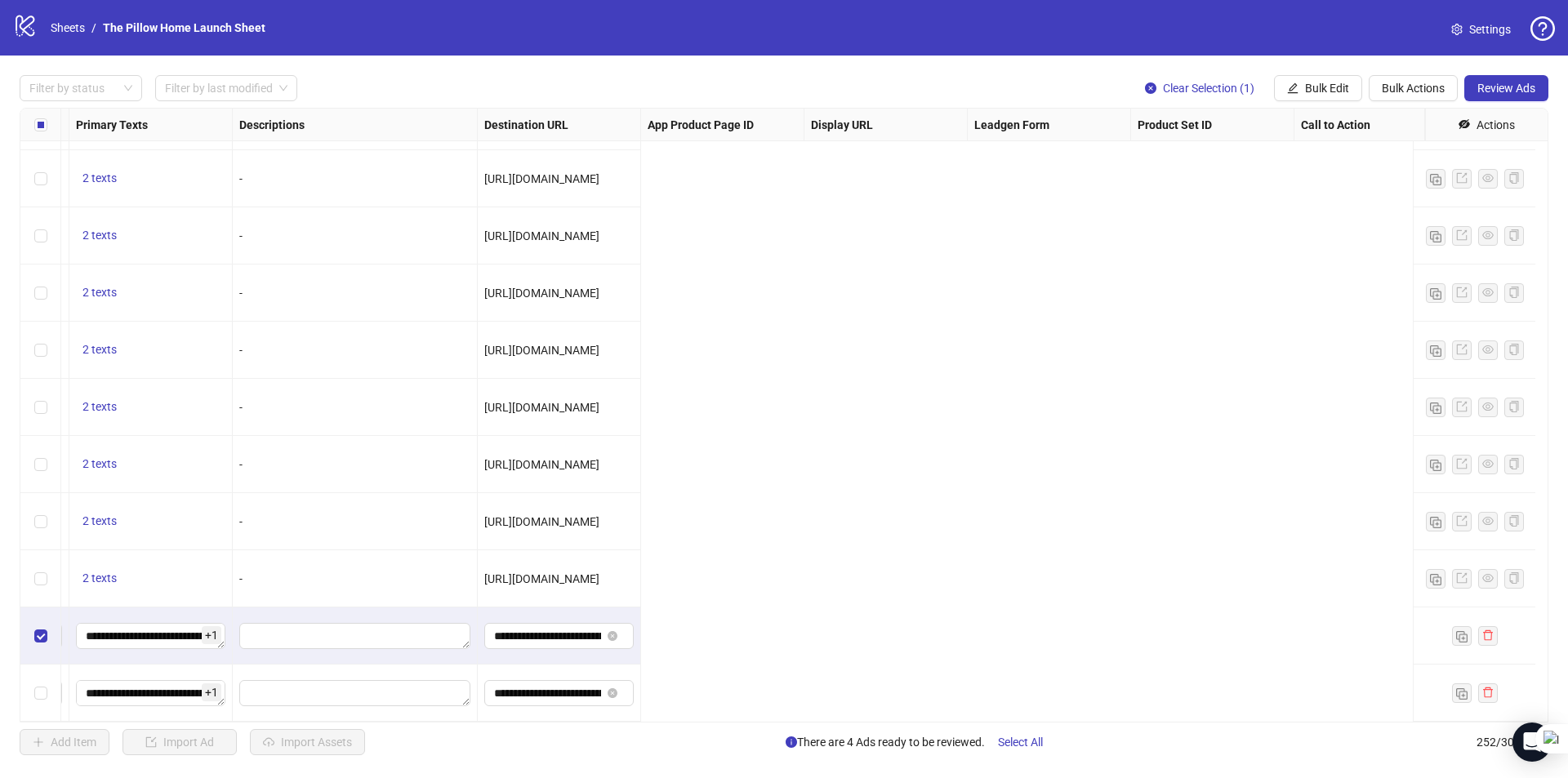
scroll to position [13828, 0]
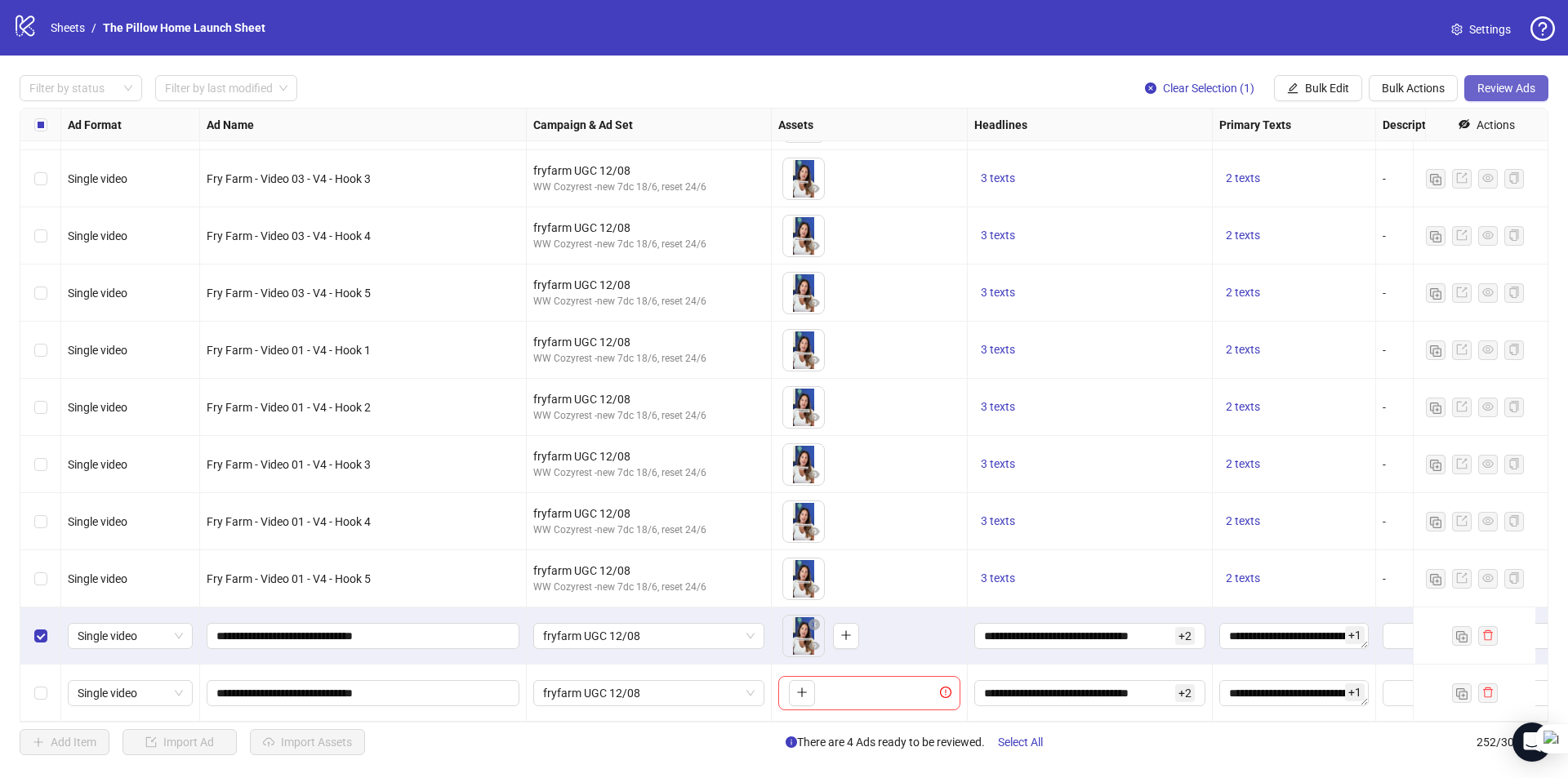
click at [1491, 86] on span "Review Ads" at bounding box center [1506, 89] width 58 height 13
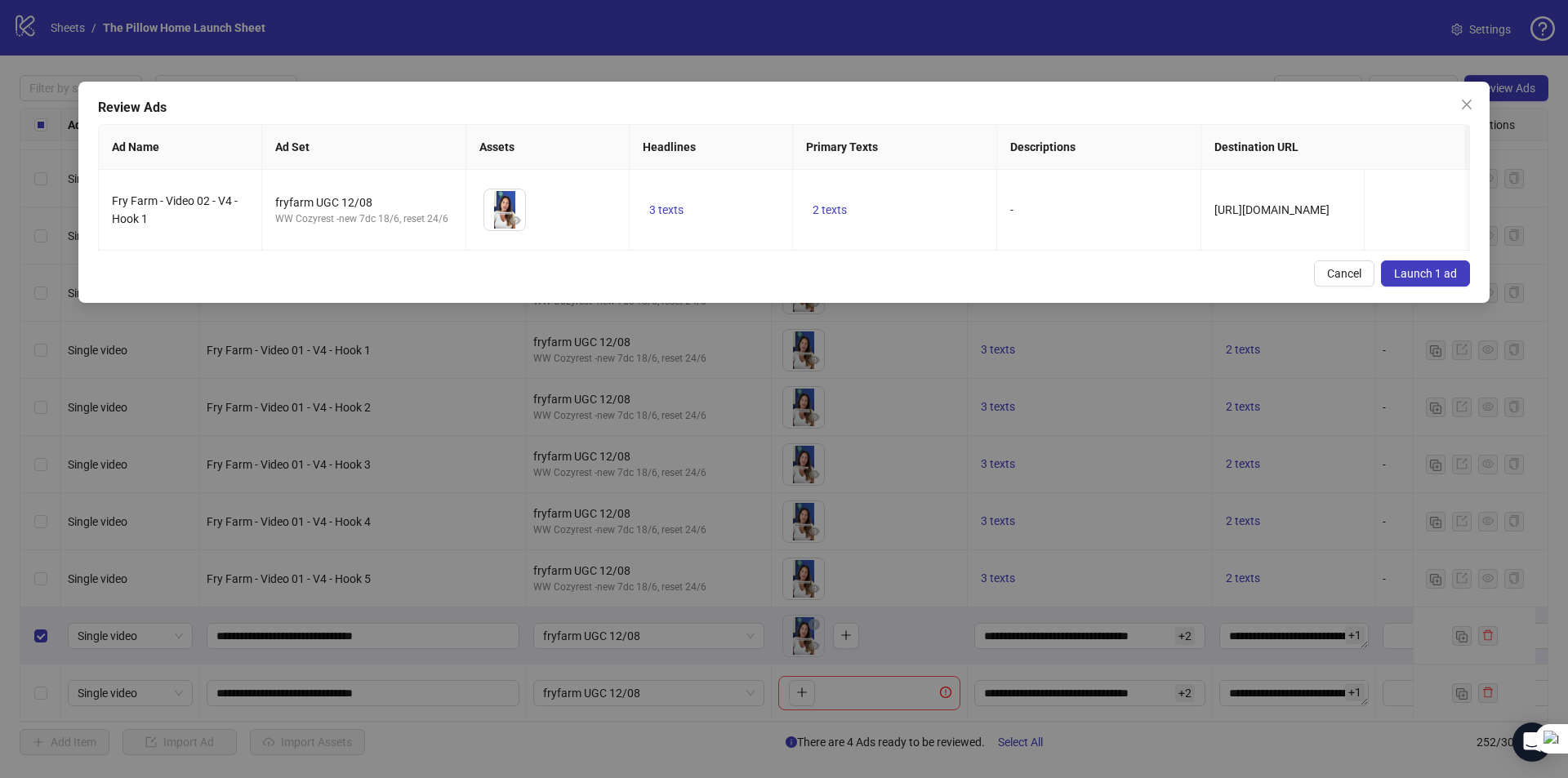
click at [1405, 286] on button "Launch 1 ad" at bounding box center [1424, 273] width 89 height 26
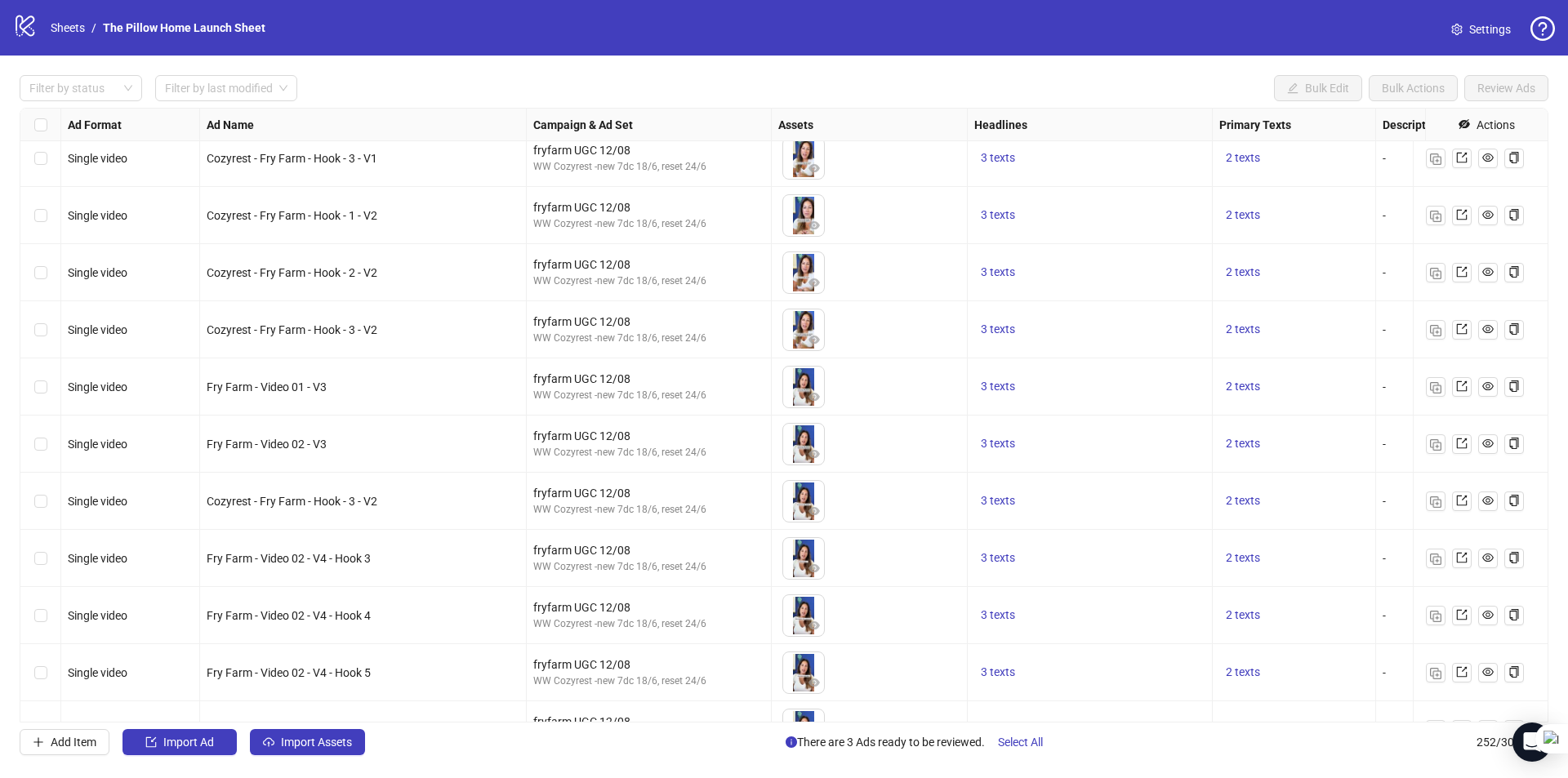
scroll to position [13175, 0]
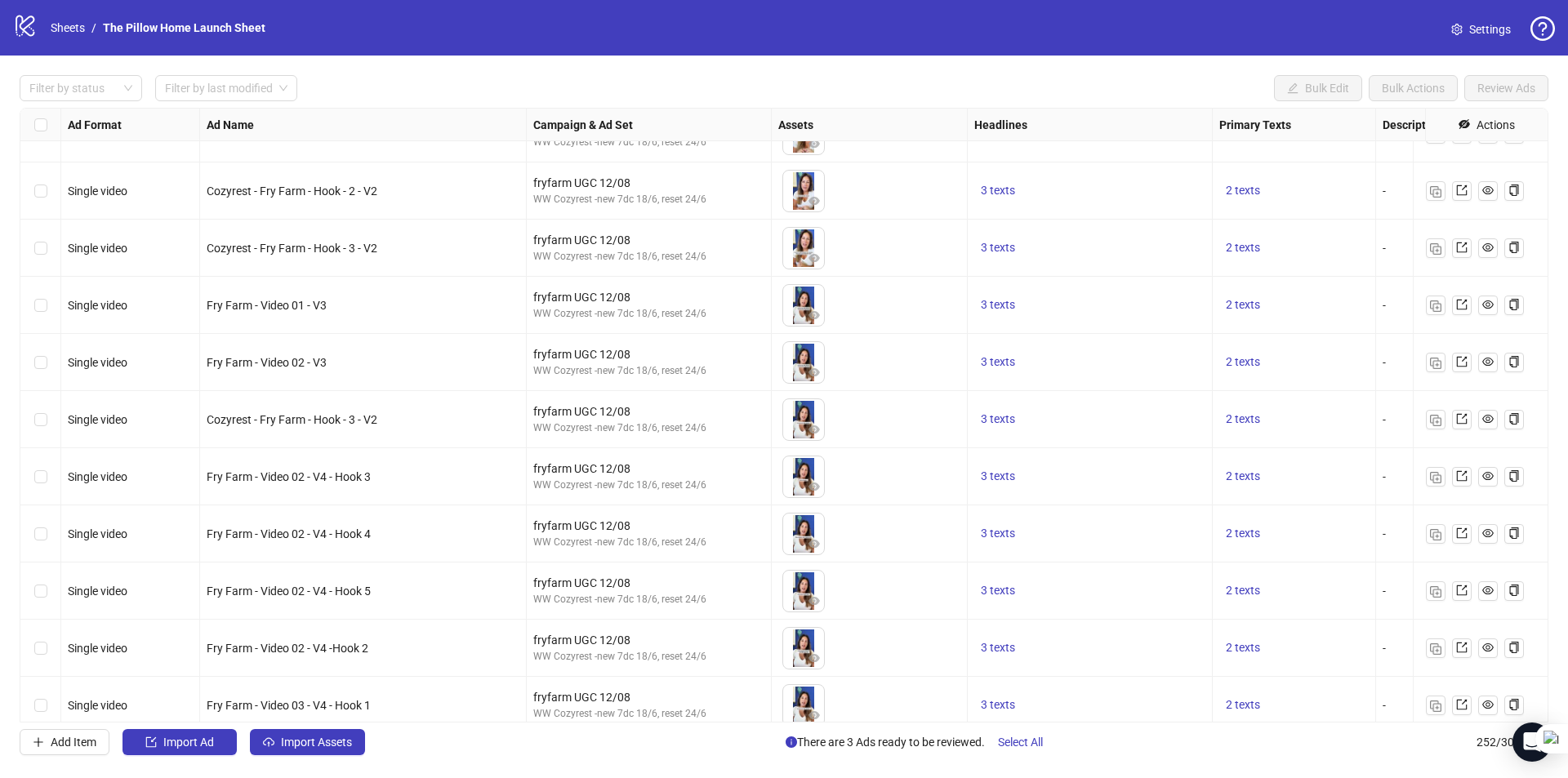
click at [418, 416] on div "Cozyrest - Fry Farm - Hook - 3 - V2" at bounding box center [363, 419] width 312 height 18
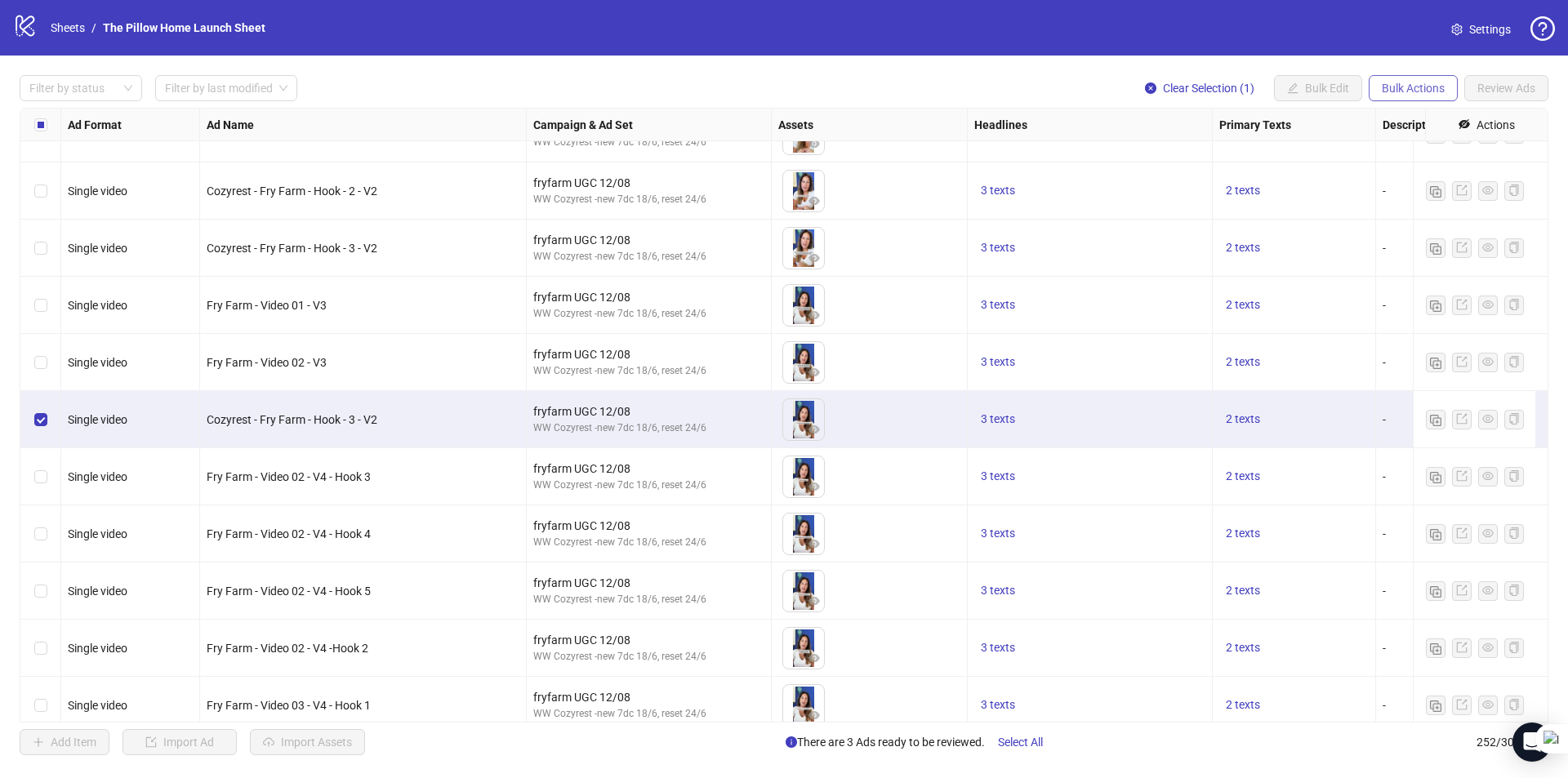
click at [1409, 78] on button "Bulk Actions" at bounding box center [1412, 89] width 89 height 26
click at [1382, 125] on span "Delete" at bounding box center [1436, 121] width 112 height 18
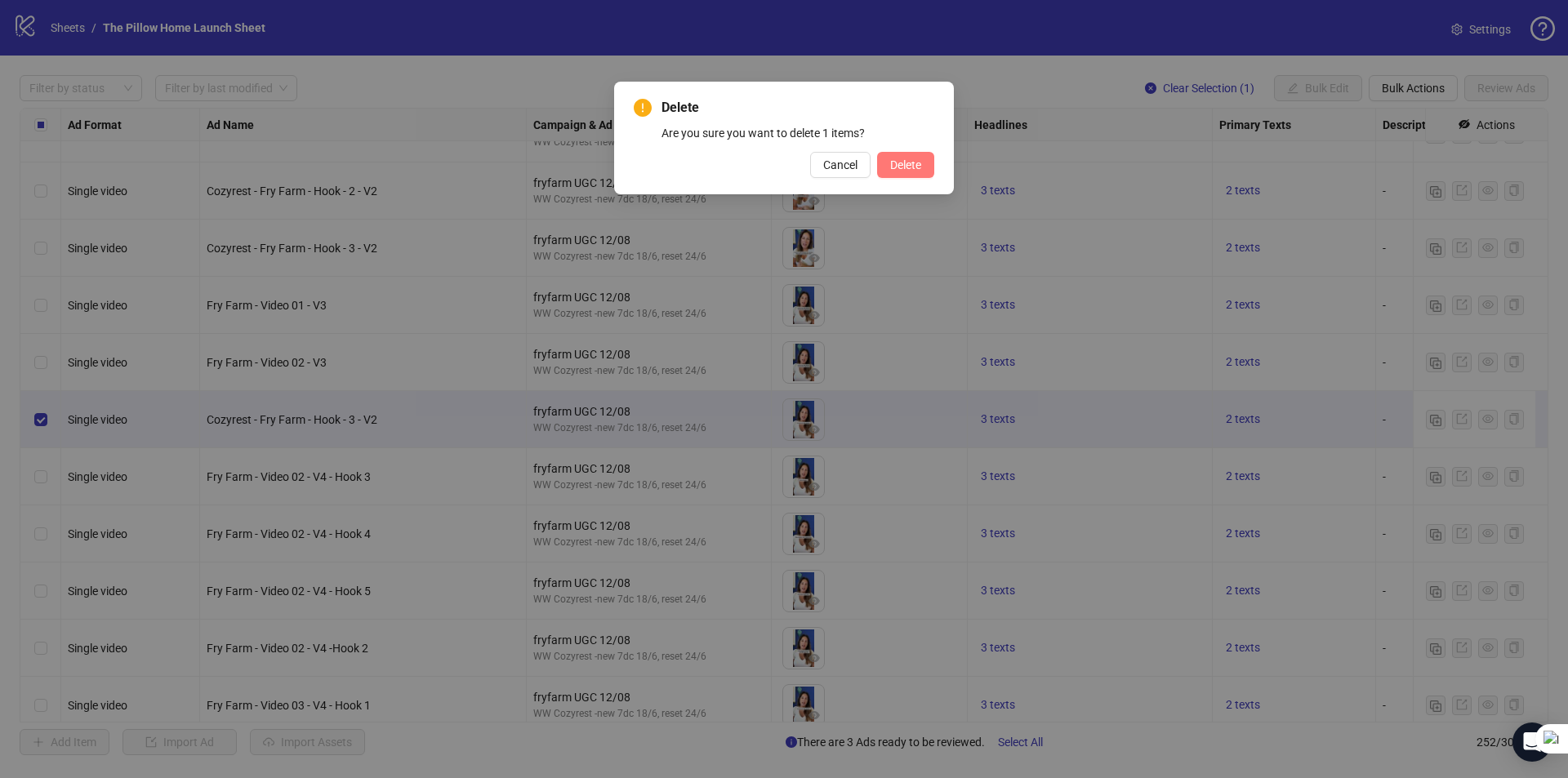
click at [911, 169] on span "Delete" at bounding box center [905, 165] width 31 height 13
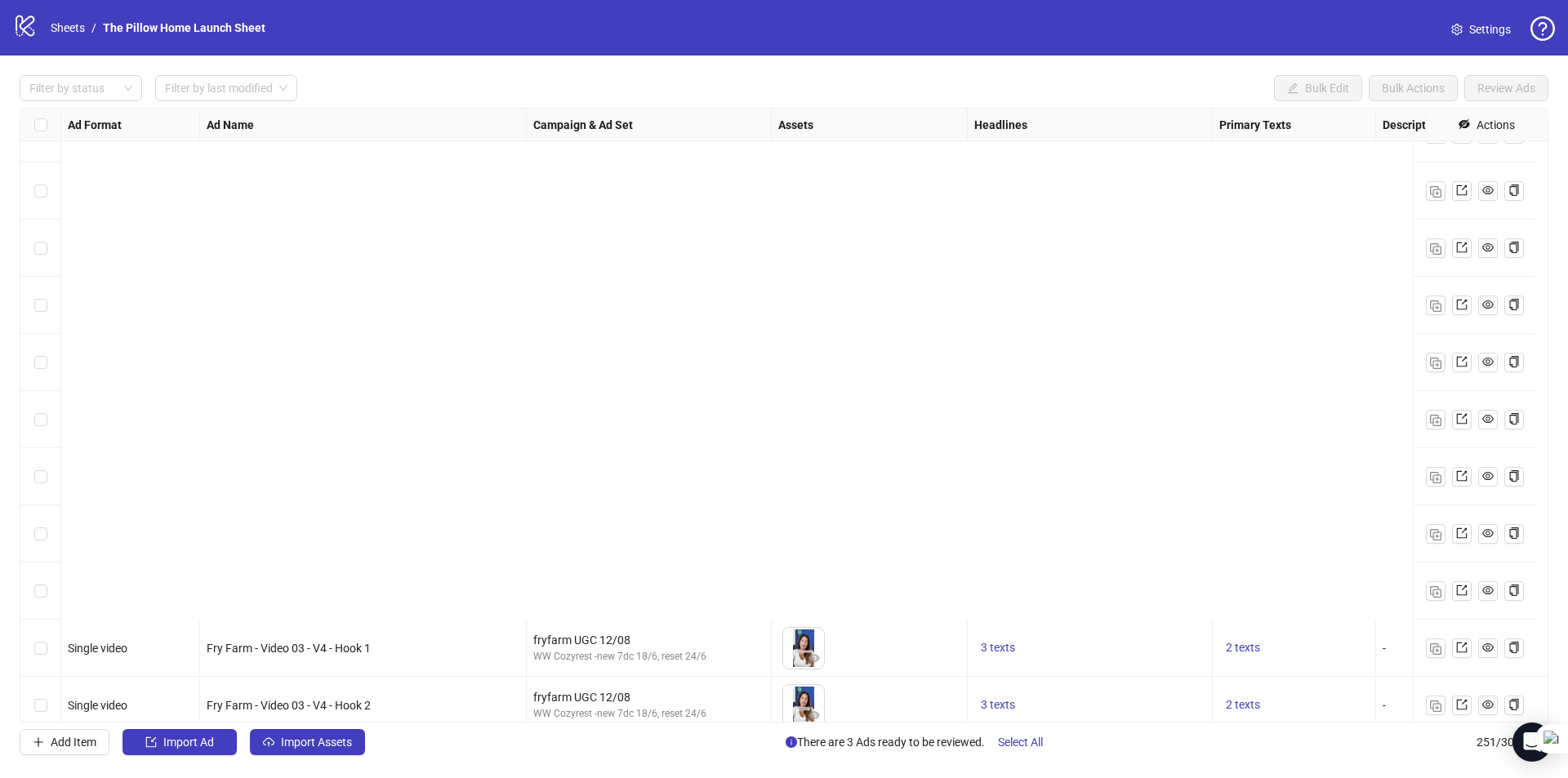
scroll to position [13770, 0]
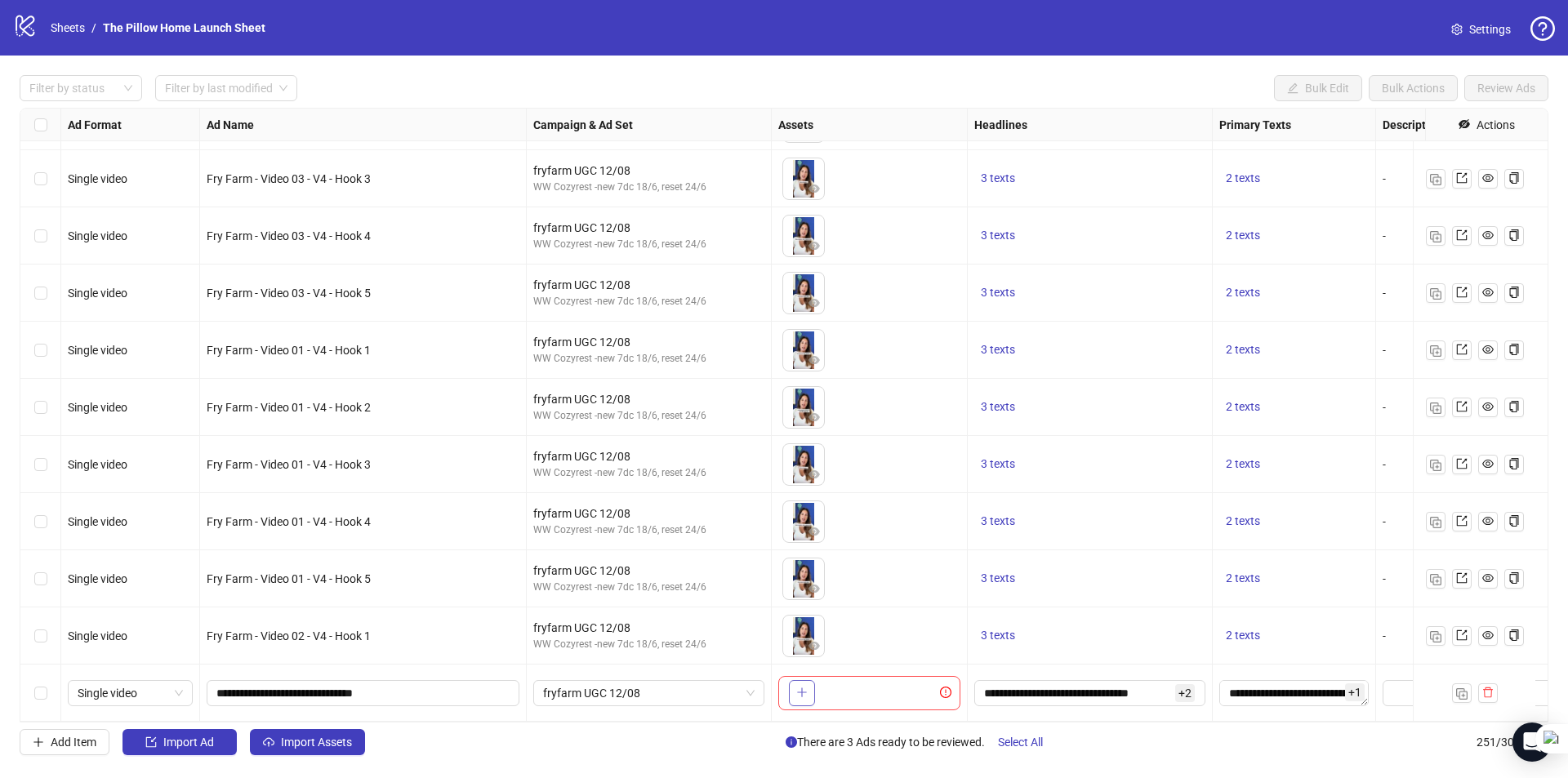
click at [803, 687] on icon "plus" at bounding box center [802, 692] width 11 height 11
click at [320, 746] on span "Import Assets" at bounding box center [316, 742] width 71 height 13
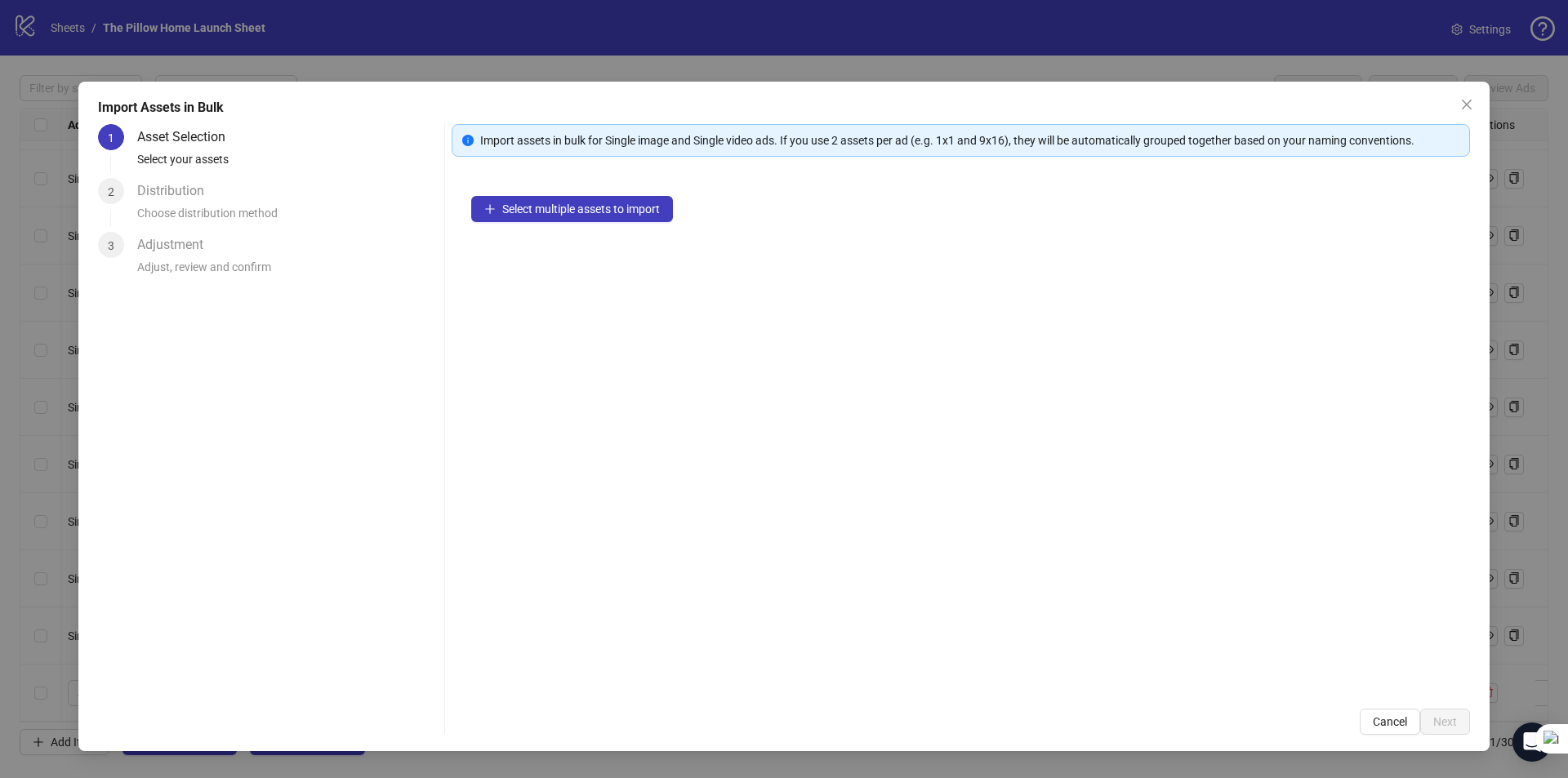
click at [538, 223] on div "Select multiple assets to import" at bounding box center [960, 432] width 1018 height 512
click at [537, 208] on span "Select multiple assets to import" at bounding box center [581, 209] width 158 height 13
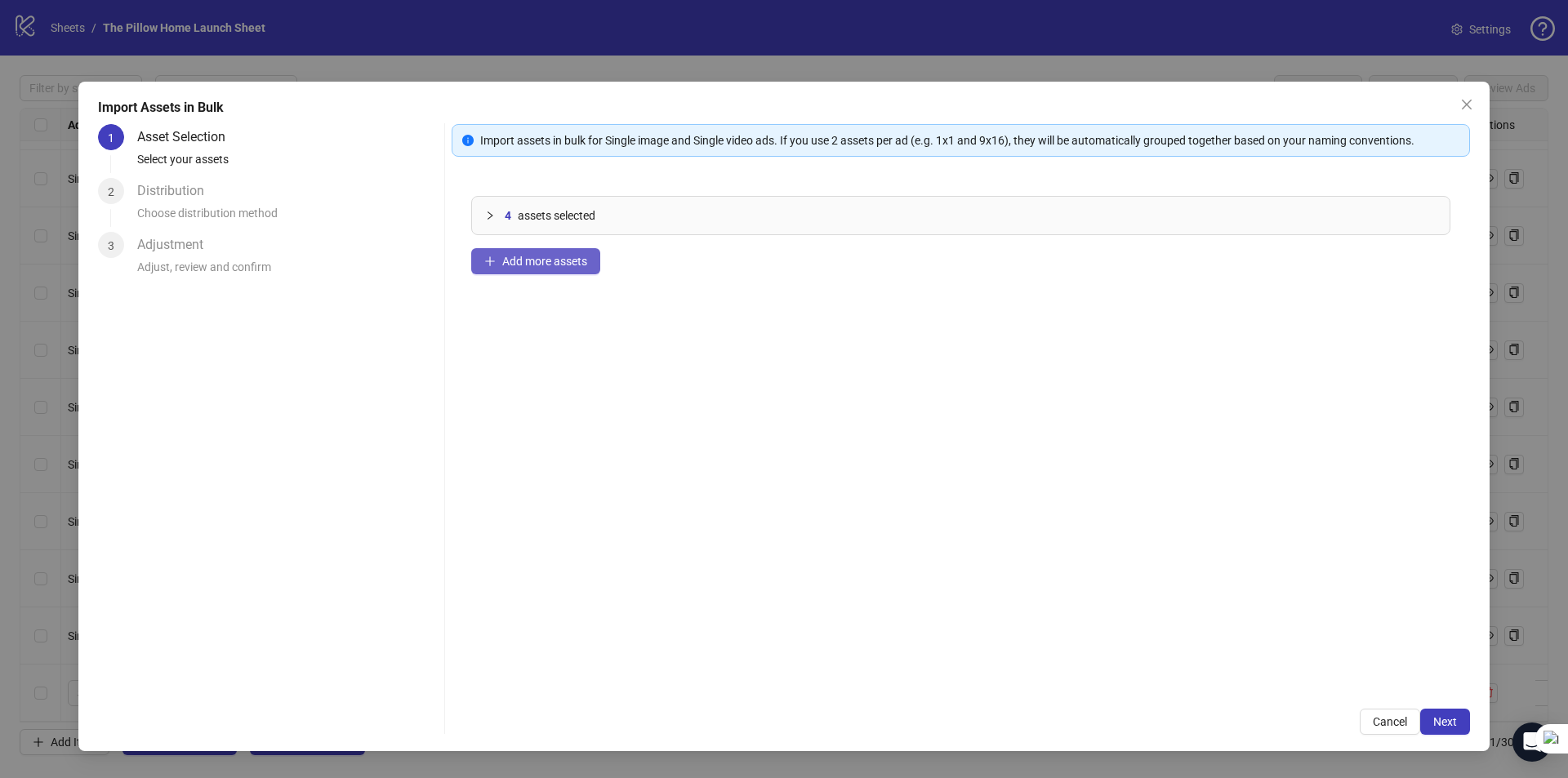
click at [554, 266] on span "Add more assets" at bounding box center [544, 261] width 85 height 13
click at [1446, 710] on button "Next" at bounding box center [1444, 721] width 49 height 26
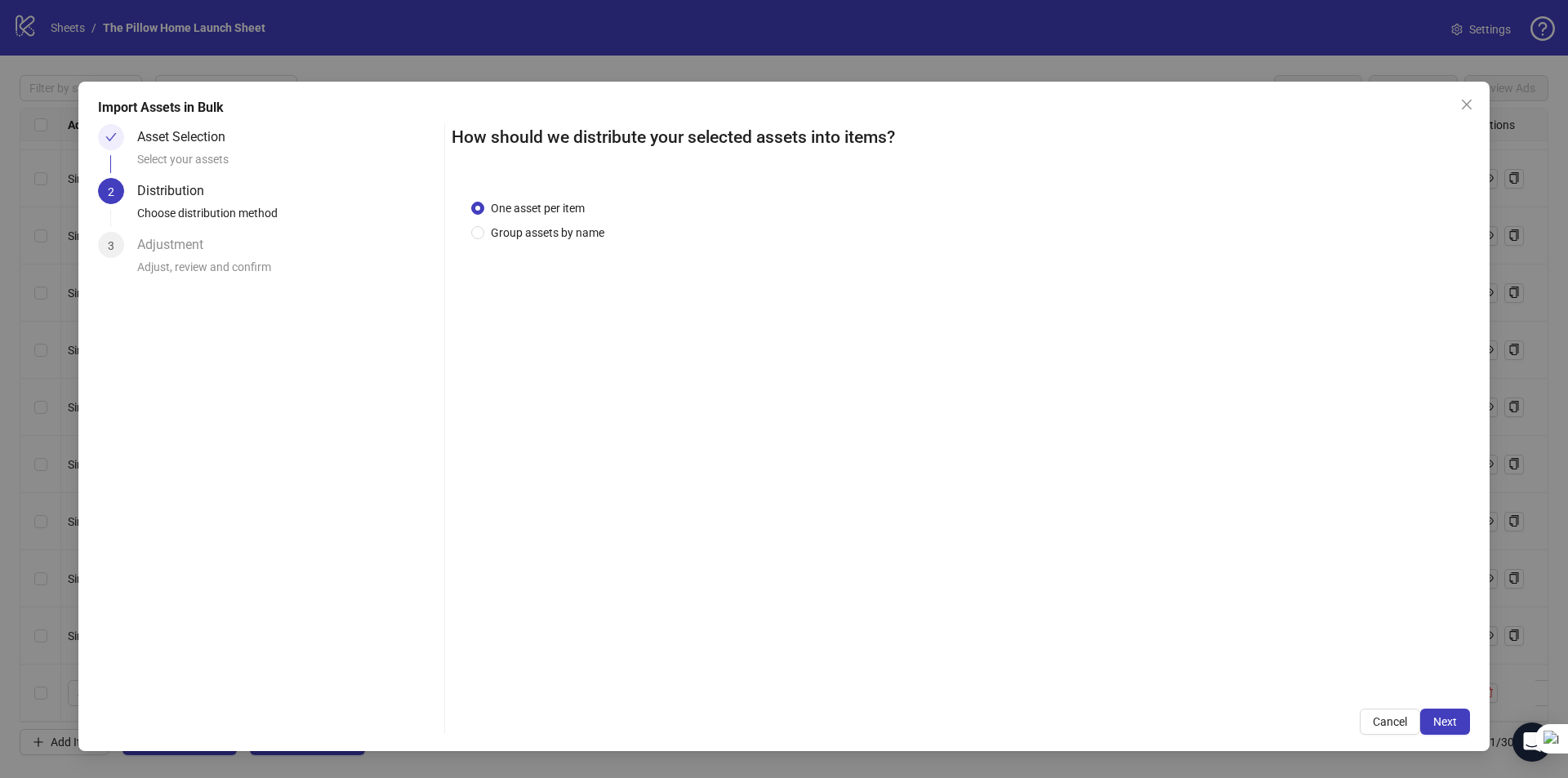
click at [189, 136] on div "Asset Selection" at bounding box center [187, 137] width 102 height 26
click at [557, 259] on div "One asset per item Group assets by name" at bounding box center [960, 434] width 1018 height 510
click at [491, 210] on span "One asset per item" at bounding box center [537, 208] width 107 height 18
click at [1374, 716] on span "Cancel" at bounding box center [1389, 721] width 34 height 13
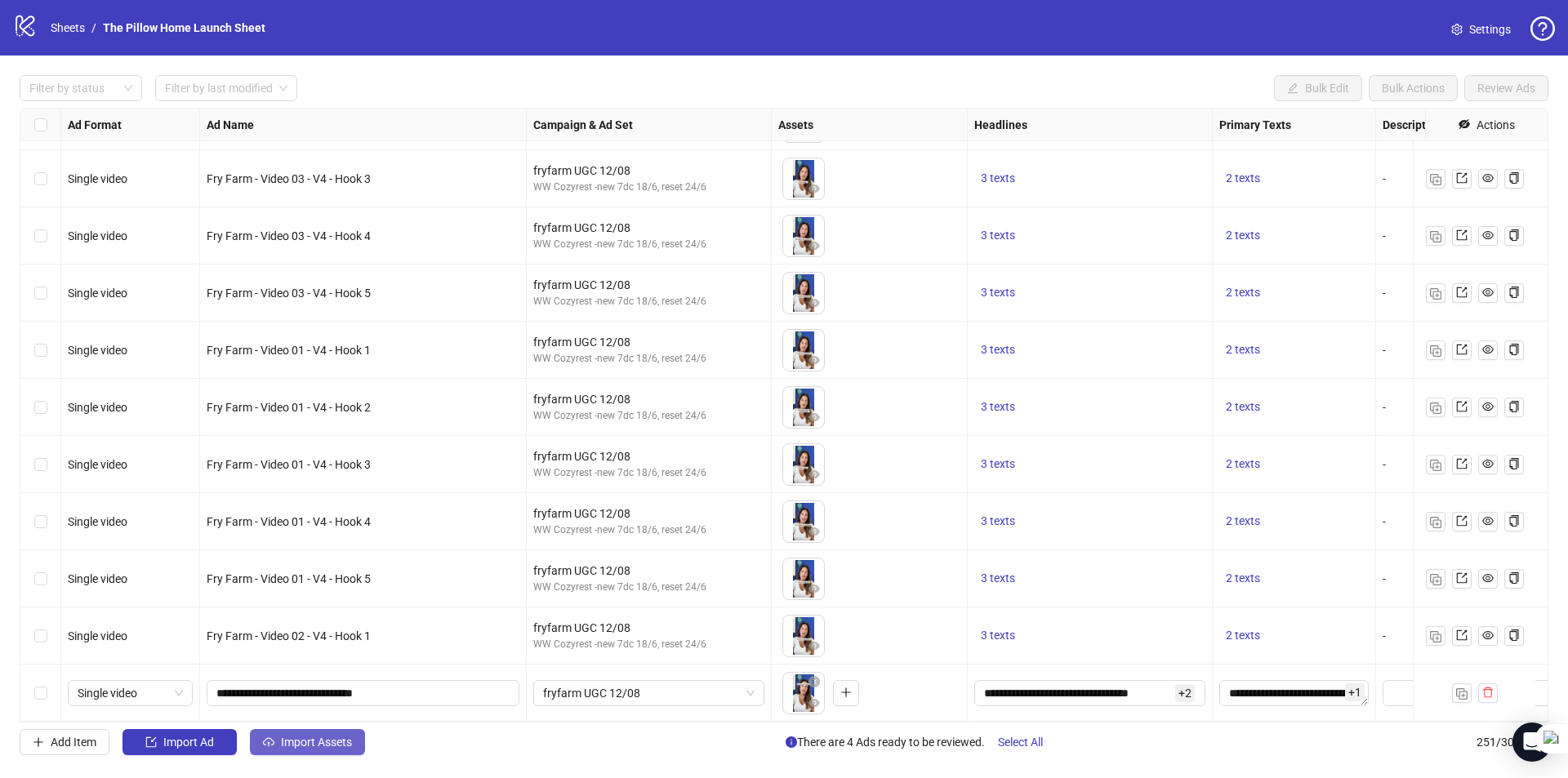
click at [354, 742] on button "Import Assets" at bounding box center [307, 742] width 115 height 26
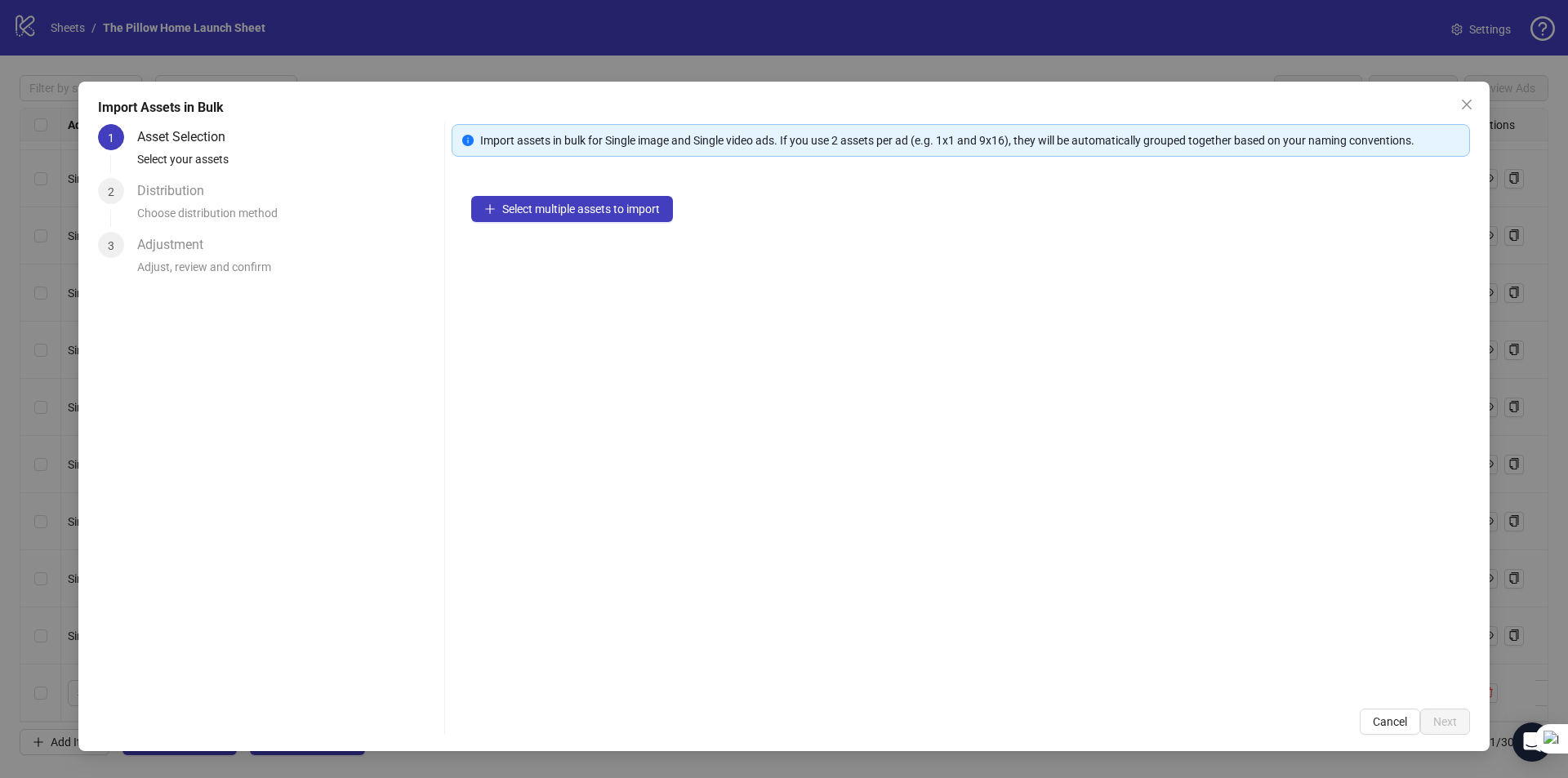
click at [585, 189] on div "Select multiple assets to import" at bounding box center [960, 432] width 1018 height 512
click at [584, 208] on span "Select multiple assets to import" at bounding box center [581, 209] width 158 height 13
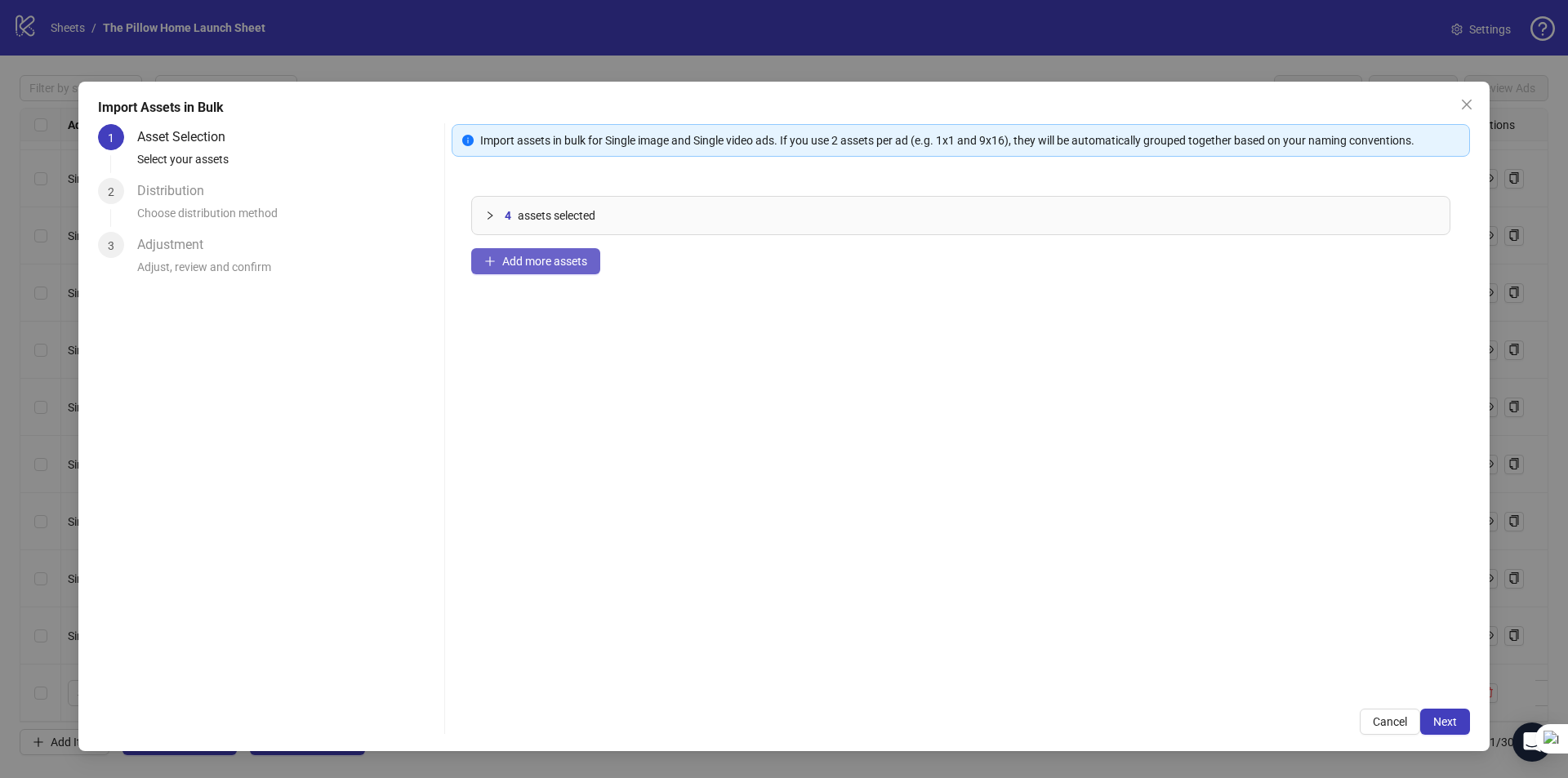
click at [536, 257] on span "Add more assets" at bounding box center [544, 261] width 85 height 13
click at [549, 263] on span "Add more assets" at bounding box center [544, 261] width 85 height 13
click at [1458, 717] on button "Next" at bounding box center [1444, 721] width 49 height 26
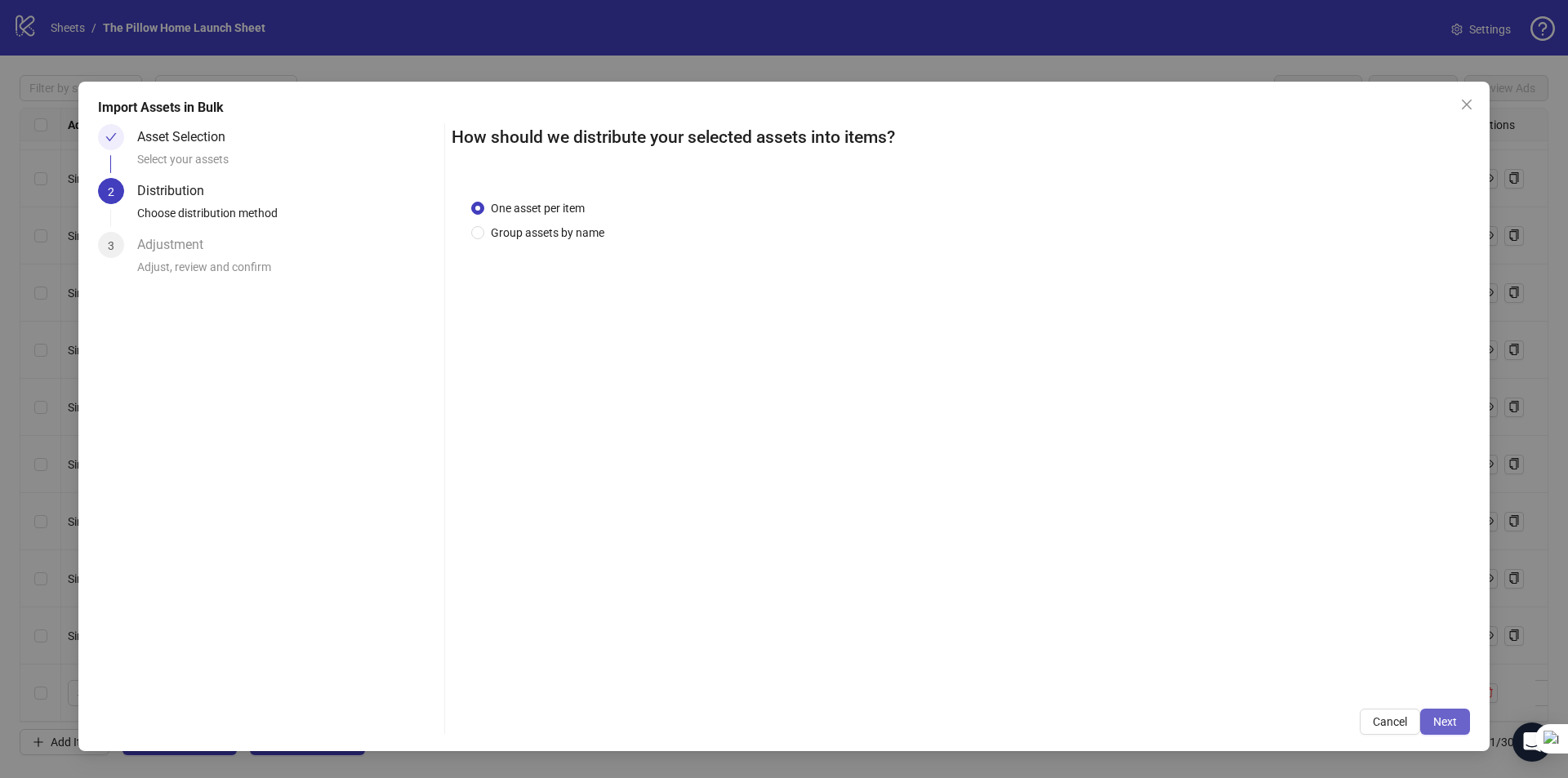
click at [1425, 710] on button "Next" at bounding box center [1444, 721] width 49 height 26
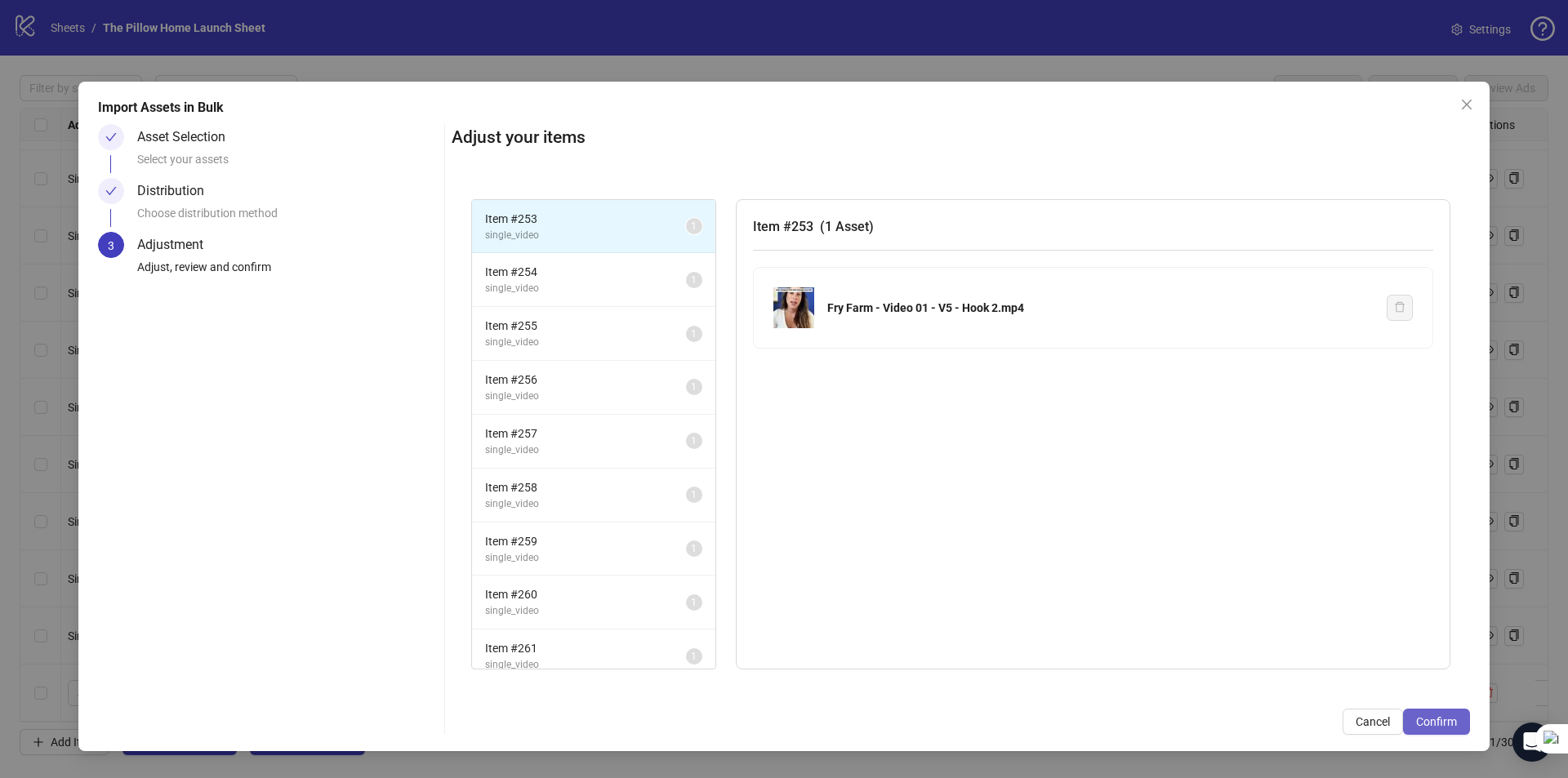
click at [1437, 715] on span "Confirm" at bounding box center [1437, 721] width 41 height 13
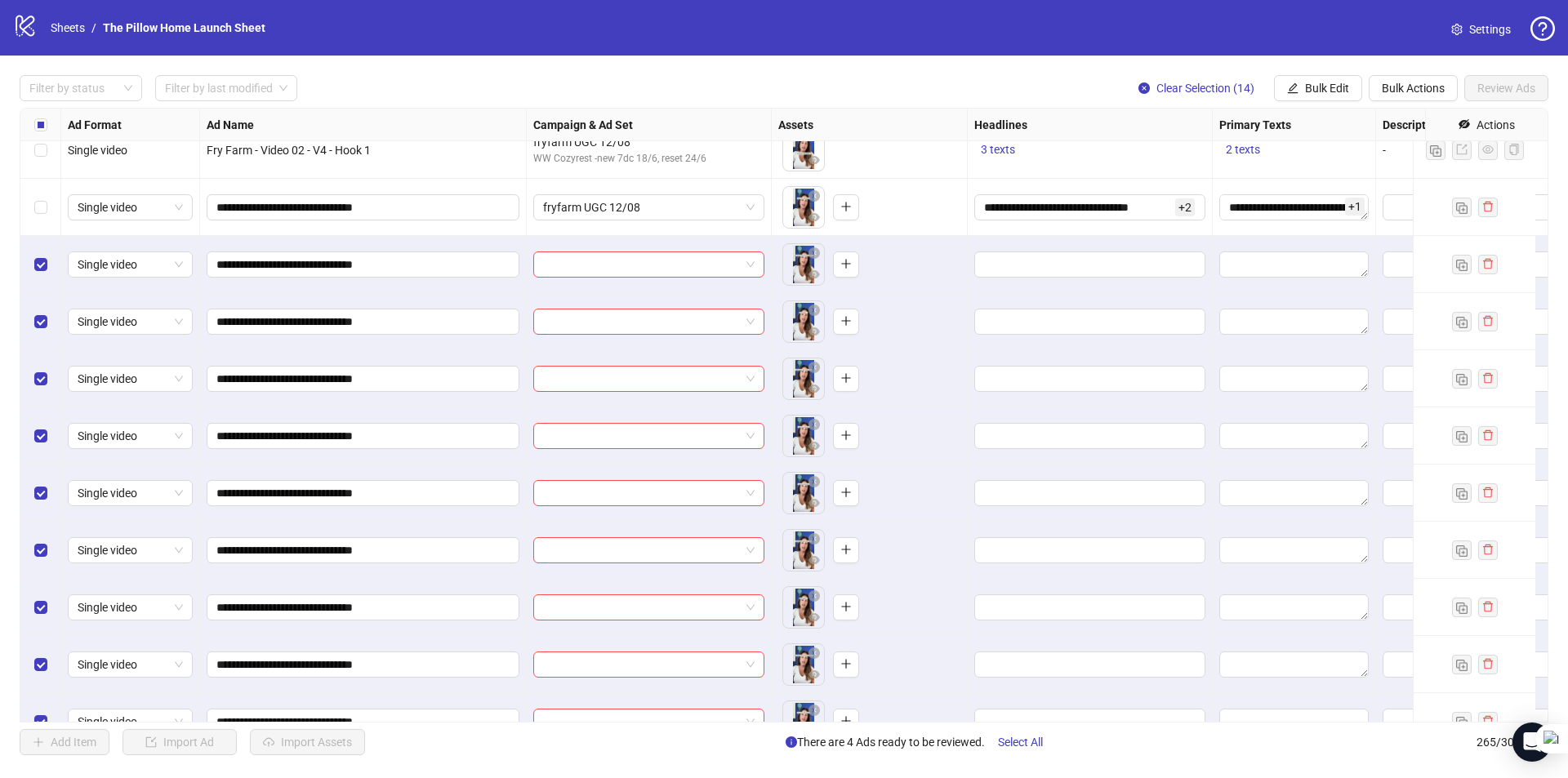
scroll to position [14162, 0]
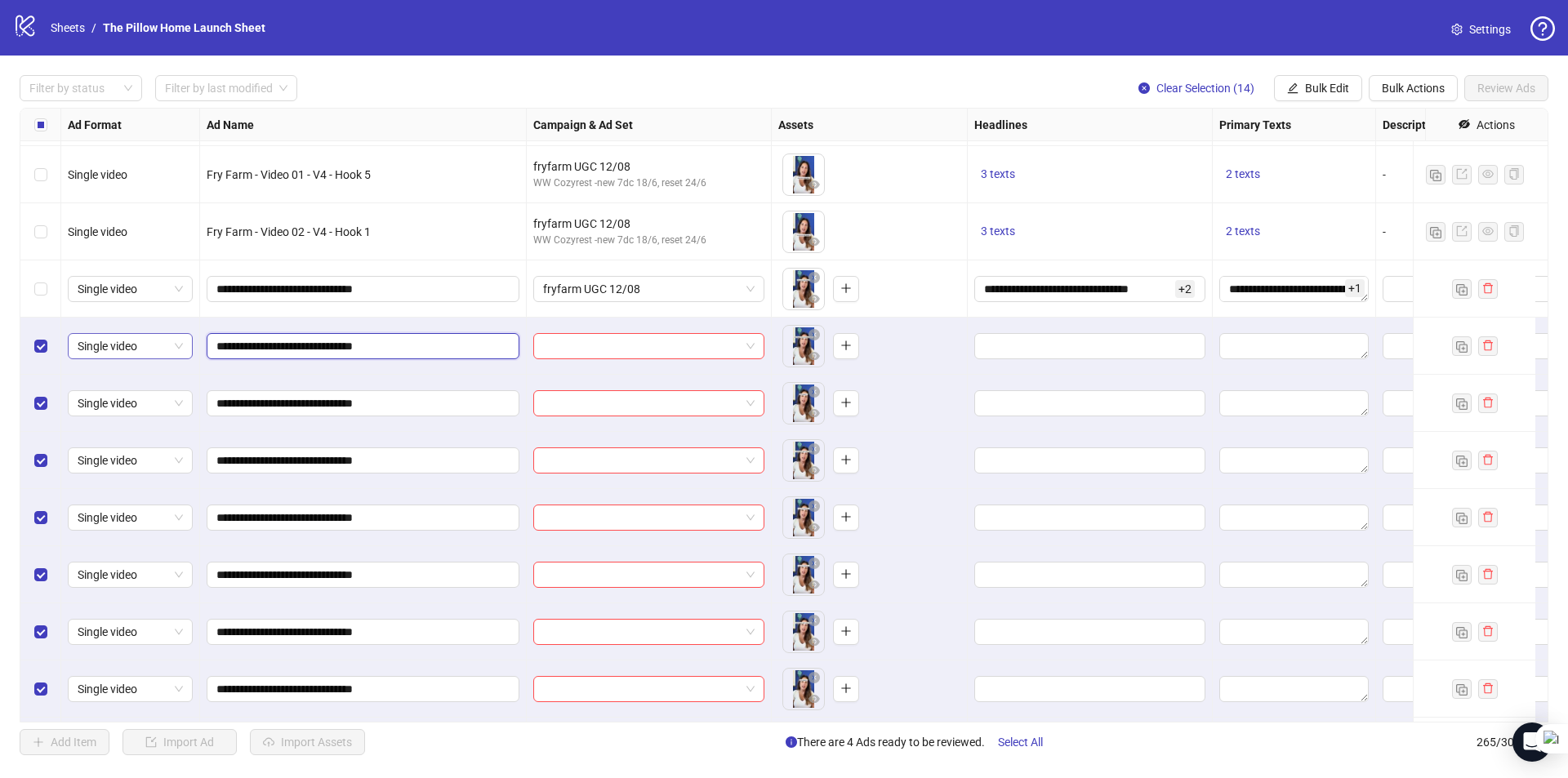
drag, startPoint x: 423, startPoint y: 345, endPoint x: 157, endPoint y: 355, distance: 266.2
click at [310, 293] on input "**********" at bounding box center [361, 288] width 290 height 18
click at [308, 288] on input "**********" at bounding box center [361, 288] width 290 height 18
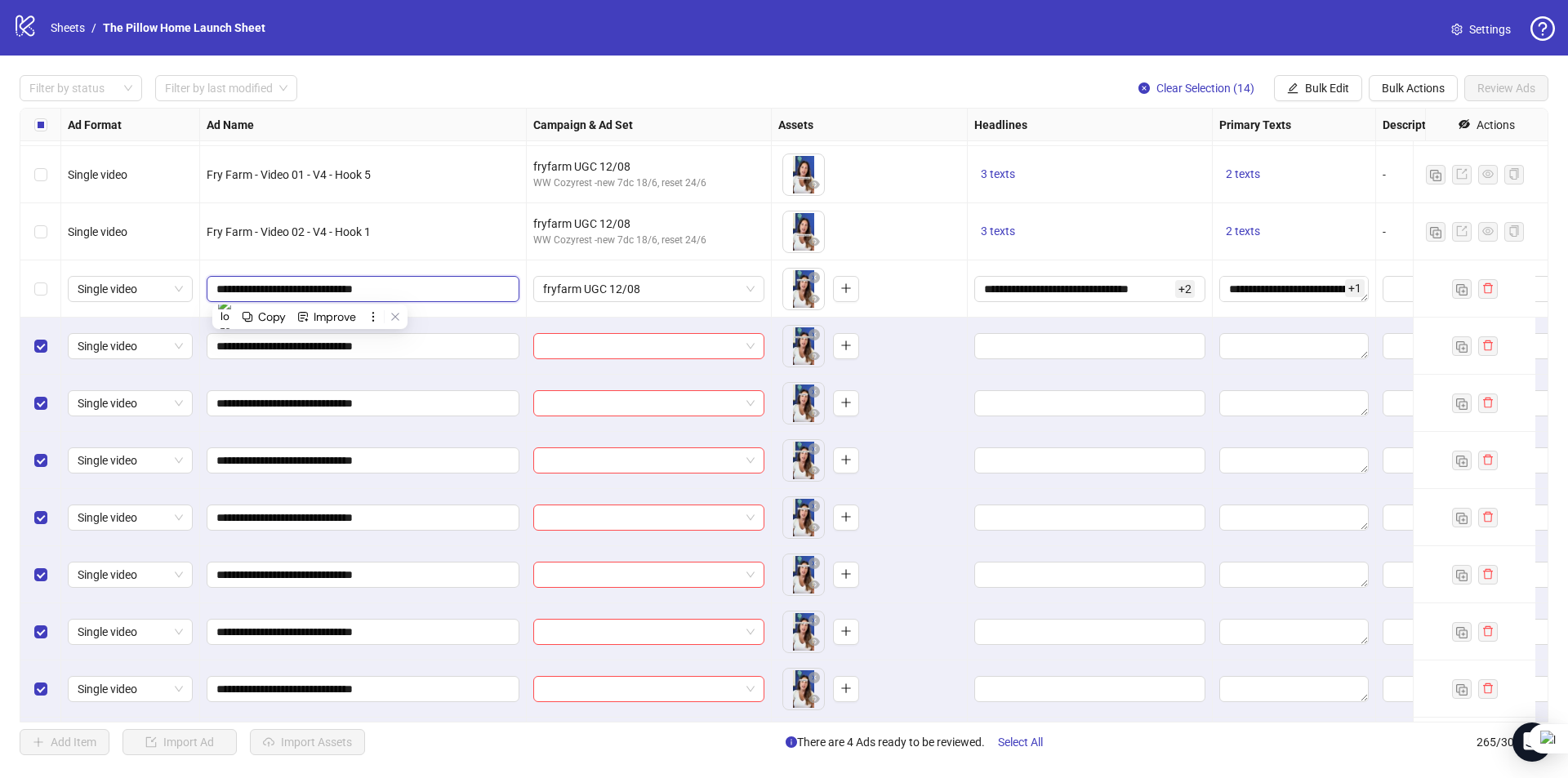
click at [308, 288] on input "**********" at bounding box center [361, 288] width 290 height 18
click at [418, 285] on input "**********" at bounding box center [361, 288] width 290 height 18
drag, startPoint x: 418, startPoint y: 285, endPoint x: 111, endPoint y: 312, distance: 308.2
paste input "**********"
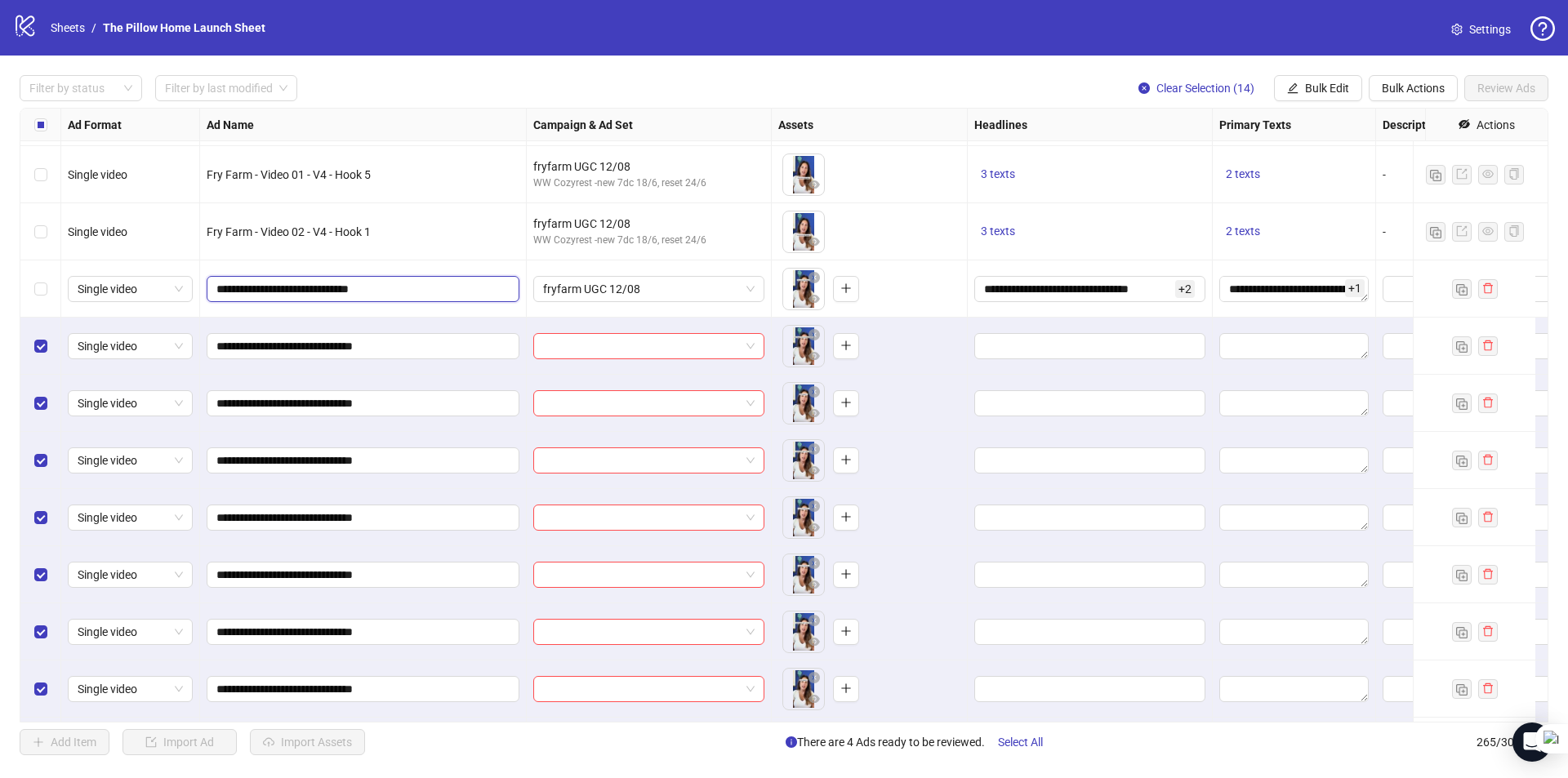
type input "**********"
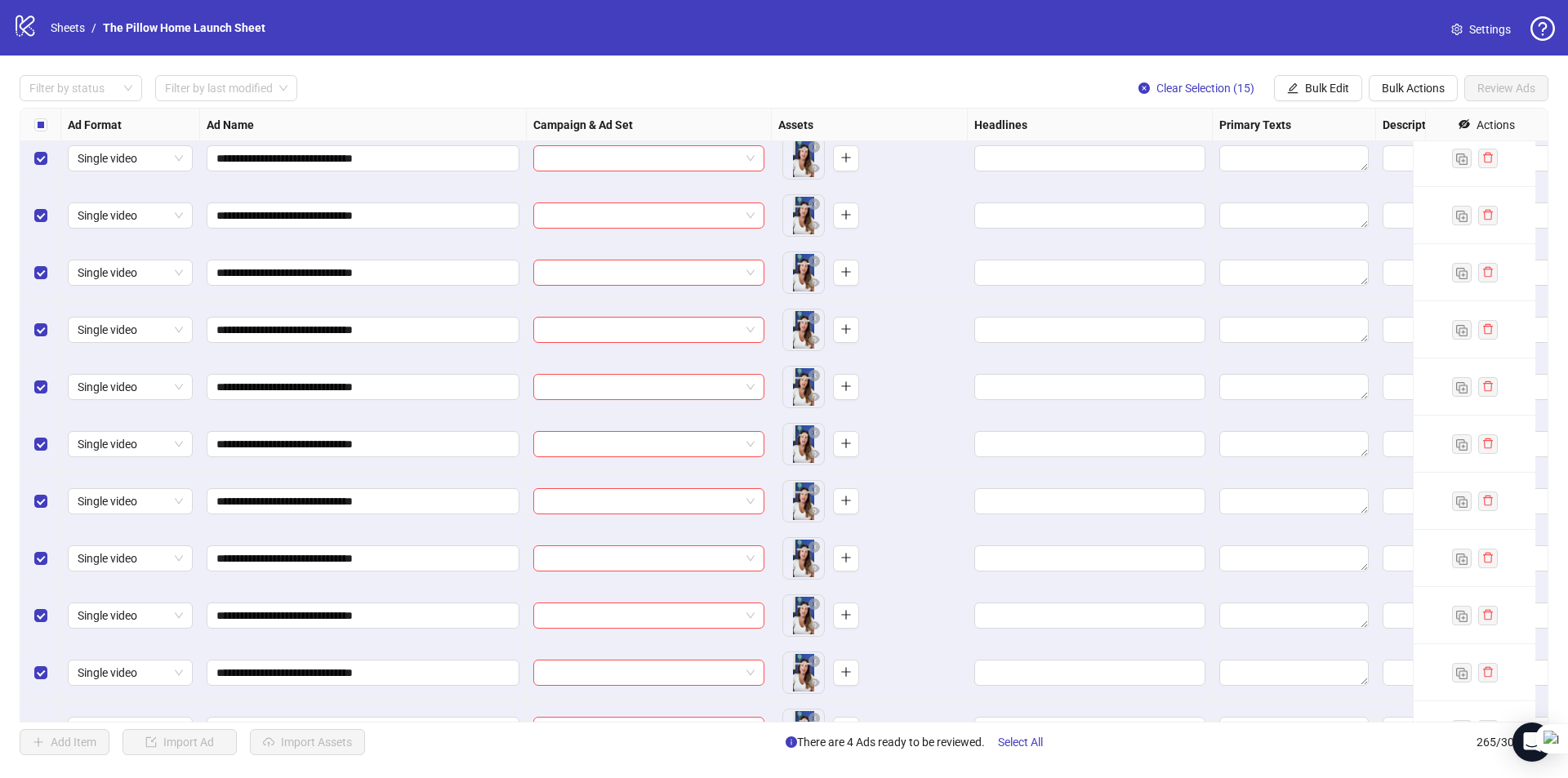
scroll to position [14325, 0]
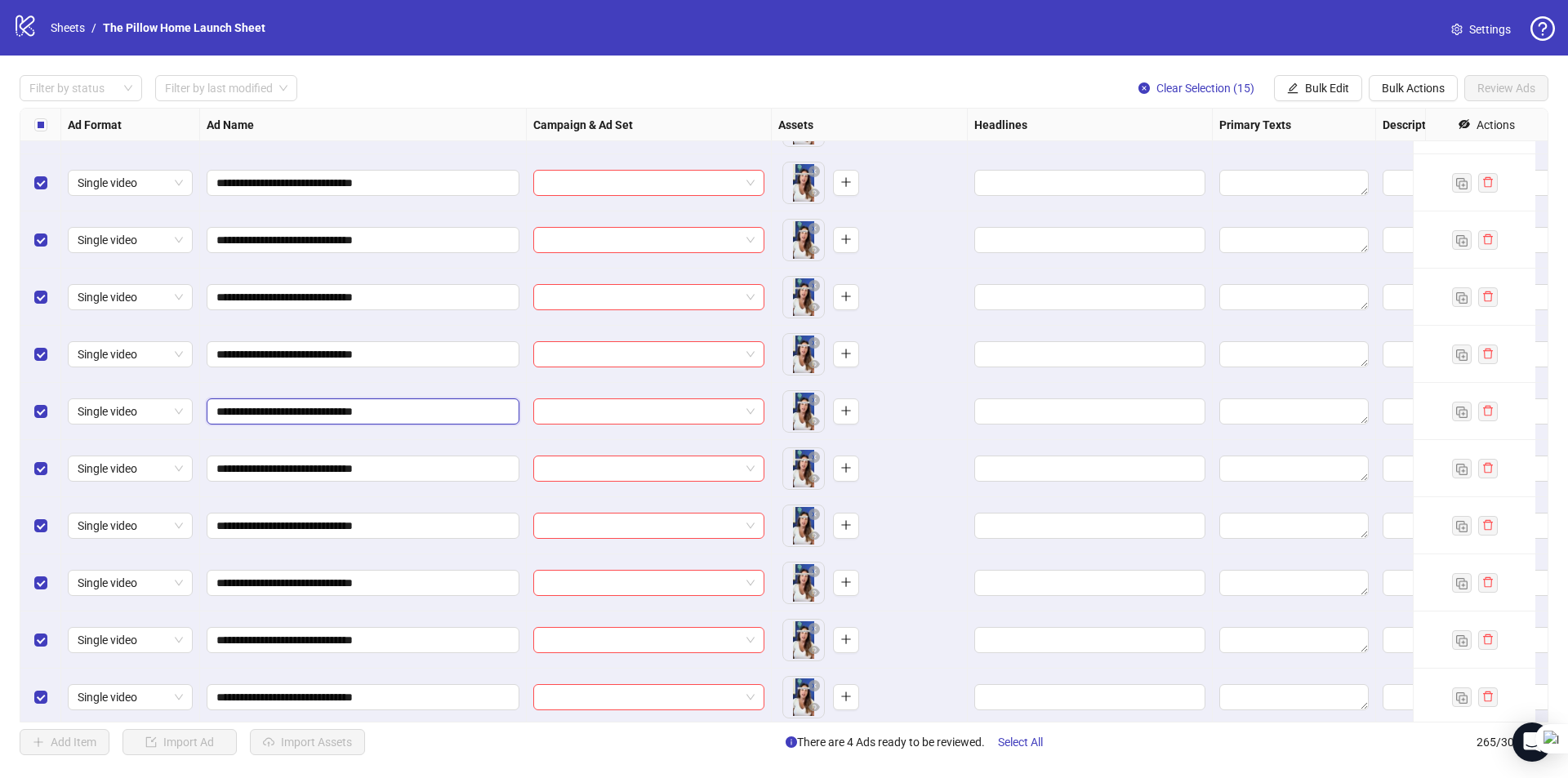
click at [333, 415] on input "**********" at bounding box center [361, 411] width 290 height 18
type input "**********"
click at [331, 471] on input "**********" at bounding box center [361, 468] width 290 height 18
type input "**********"
click at [338, 523] on input "**********" at bounding box center [361, 525] width 290 height 18
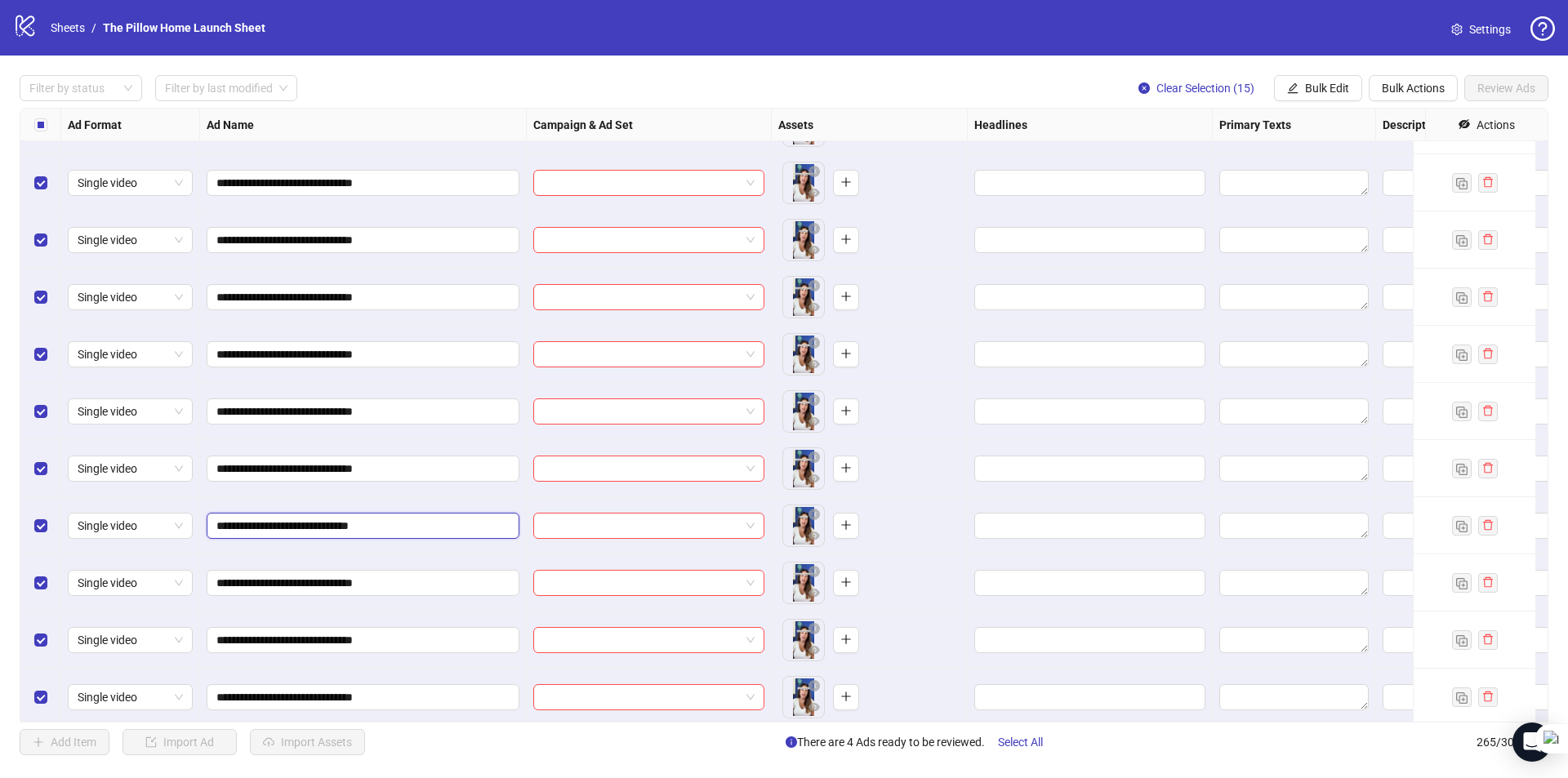
type input "**********"
click at [333, 587] on input "**********" at bounding box center [361, 582] width 290 height 18
type input "**********"
click at [335, 636] on input "**********" at bounding box center [361, 639] width 290 height 18
type input "**********"
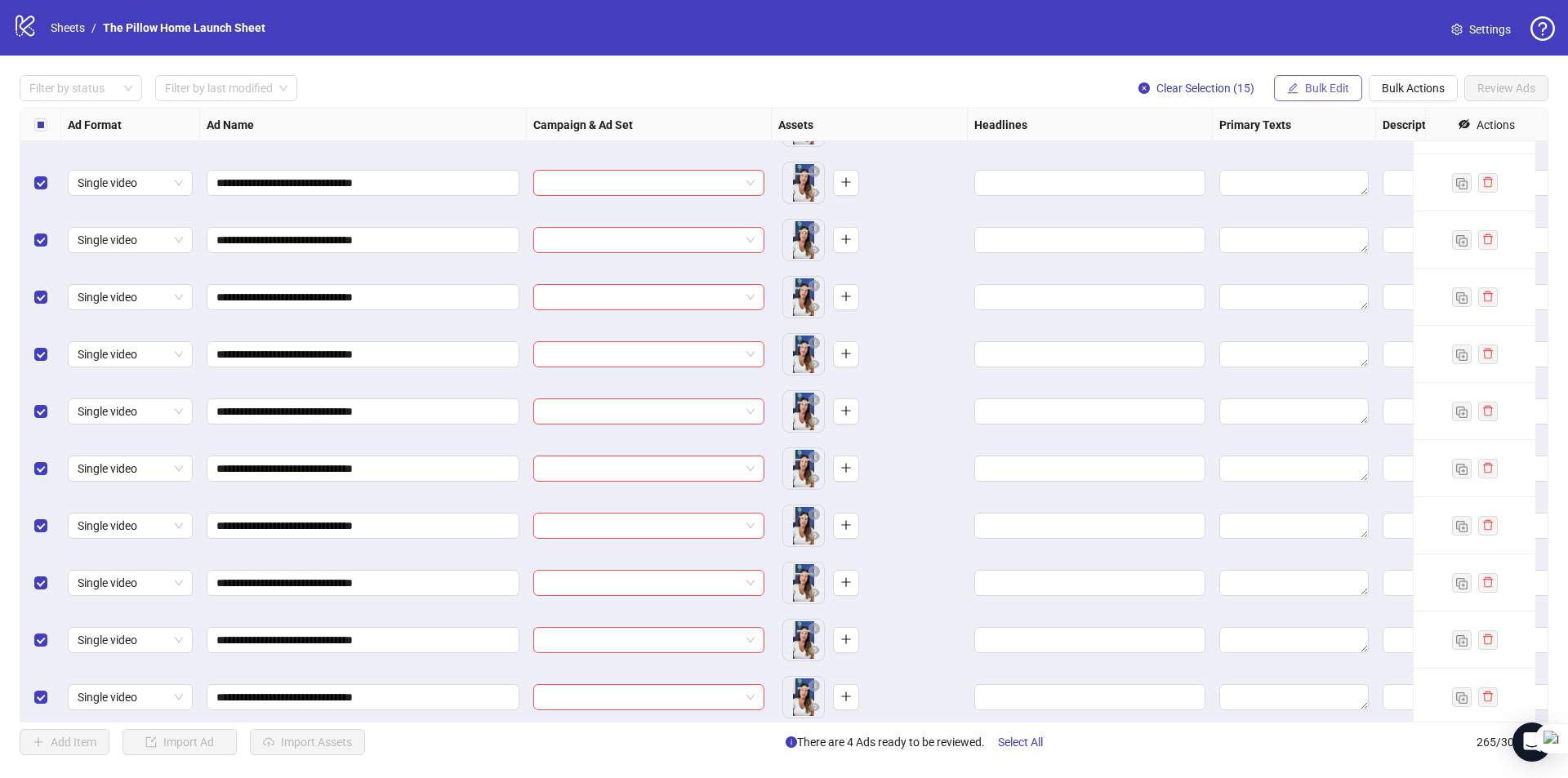
click at [1348, 81] on button "Bulk Edit" at bounding box center [1317, 89] width 89 height 26
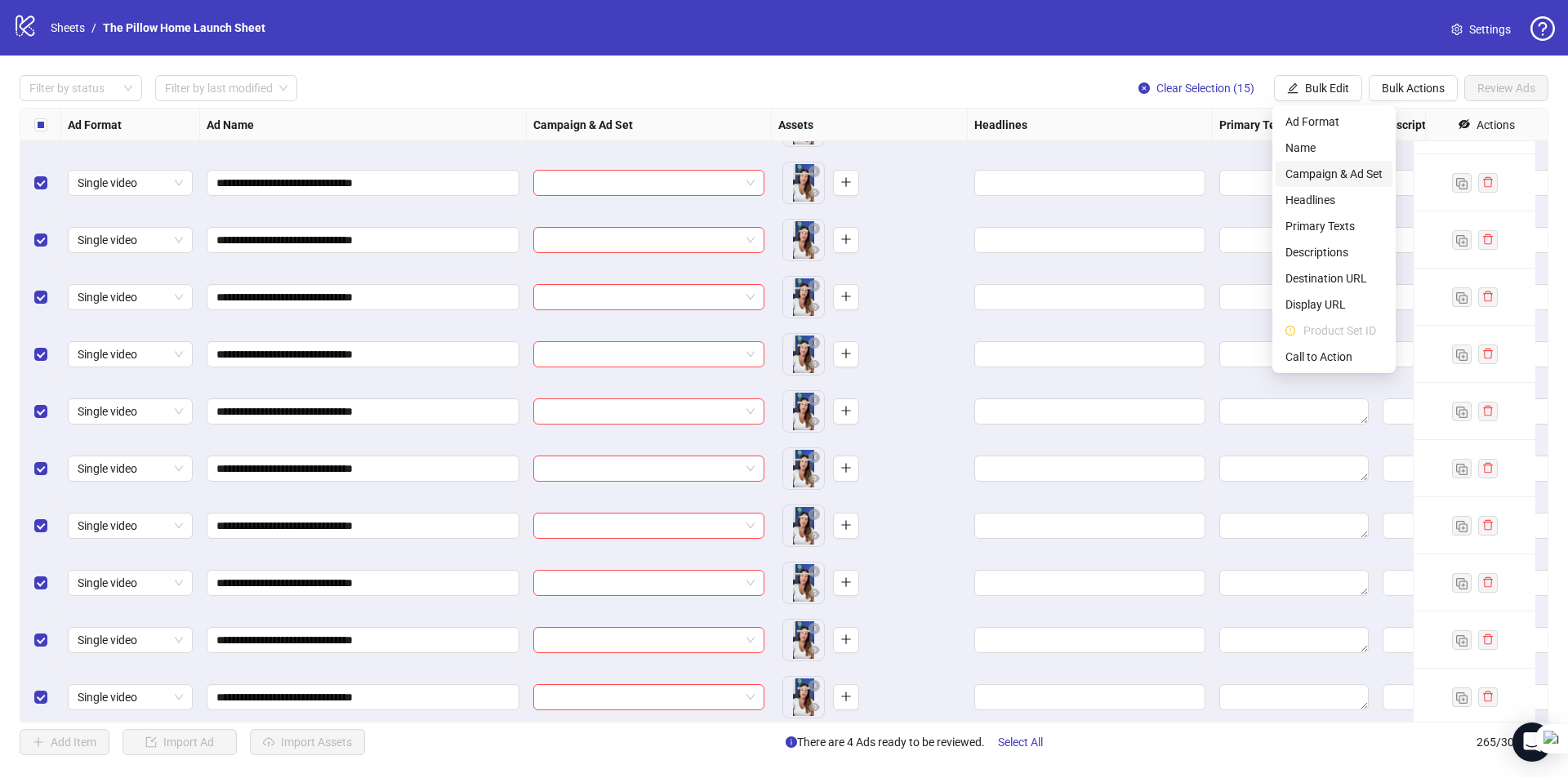
click at [1313, 176] on span "Campaign & Ad Set" at bounding box center [1334, 173] width 97 height 18
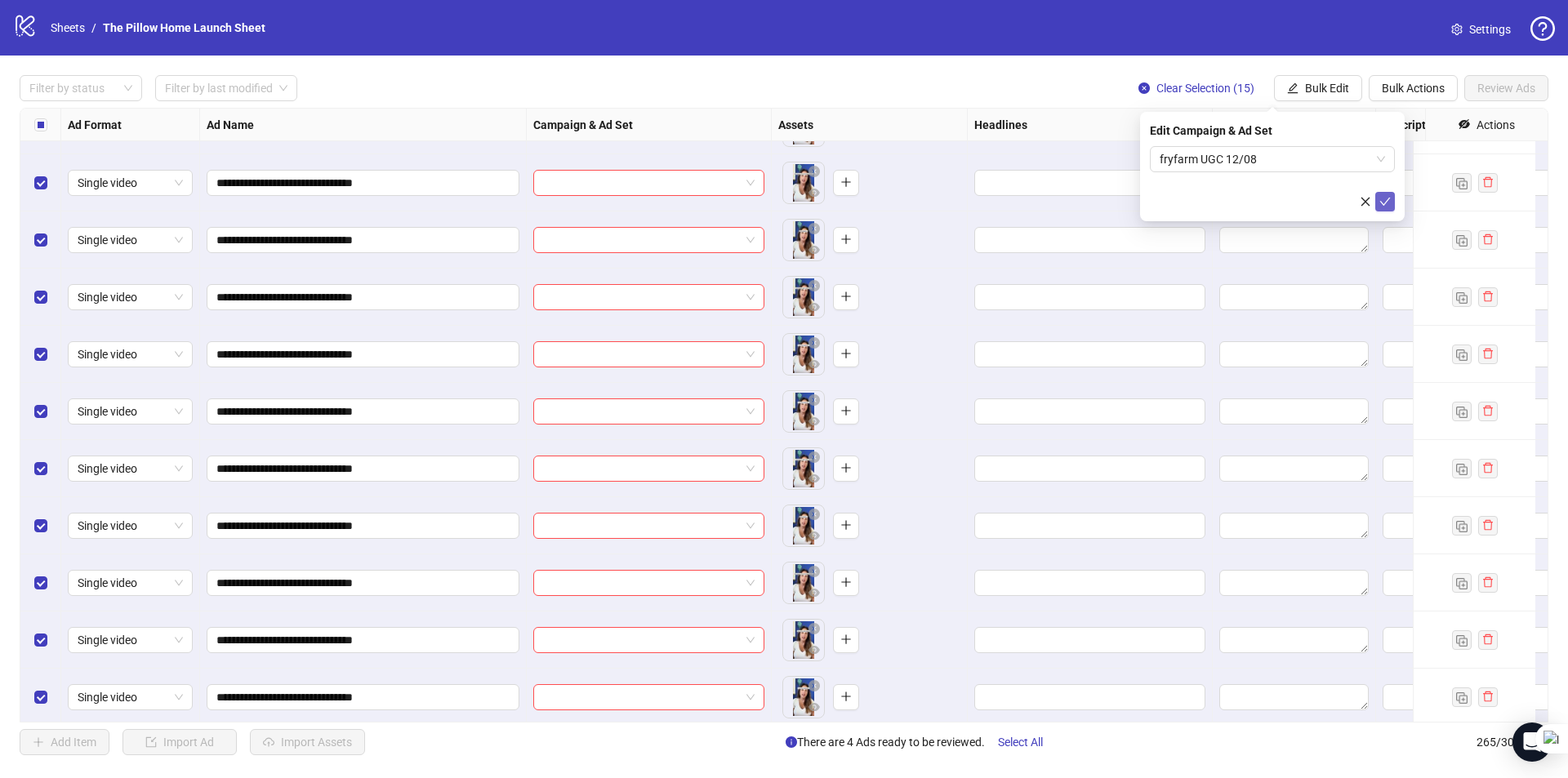
click at [1381, 198] on icon "check" at bounding box center [1384, 201] width 11 height 11
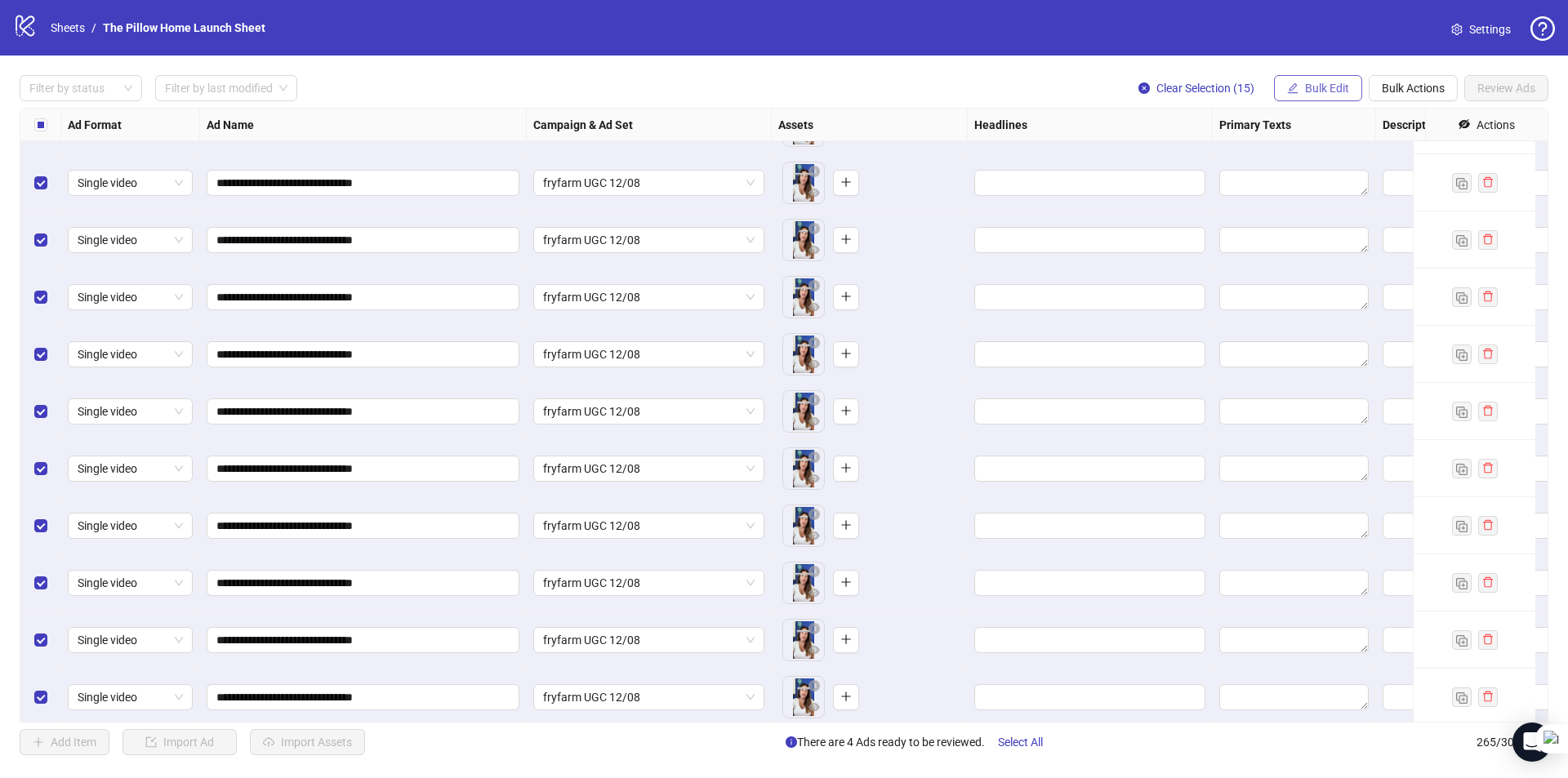
click at [1318, 89] on span "Bulk Edit" at bounding box center [1327, 89] width 44 height 13
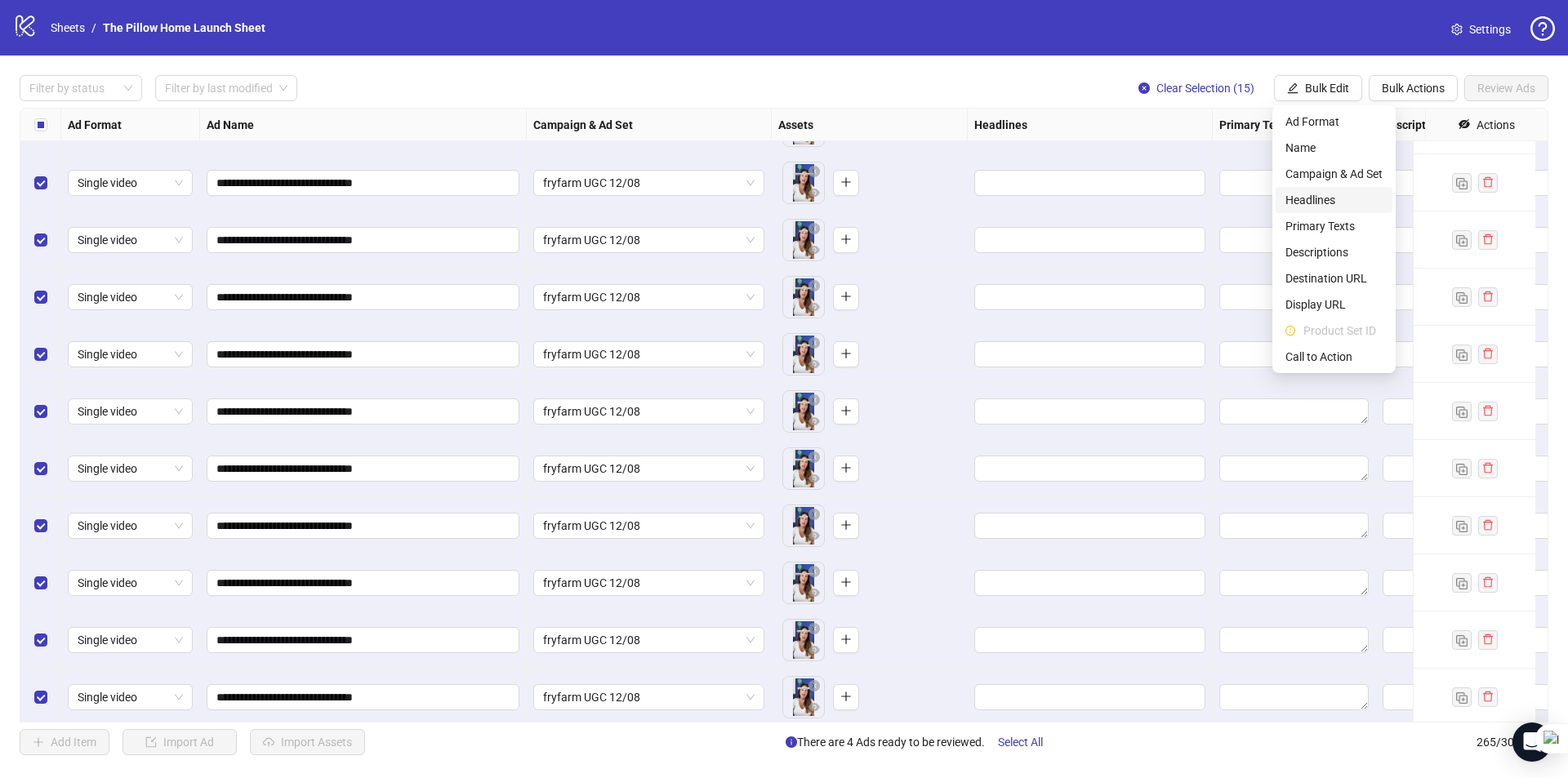
click at [1325, 200] on span "Headlines" at bounding box center [1334, 199] width 97 height 18
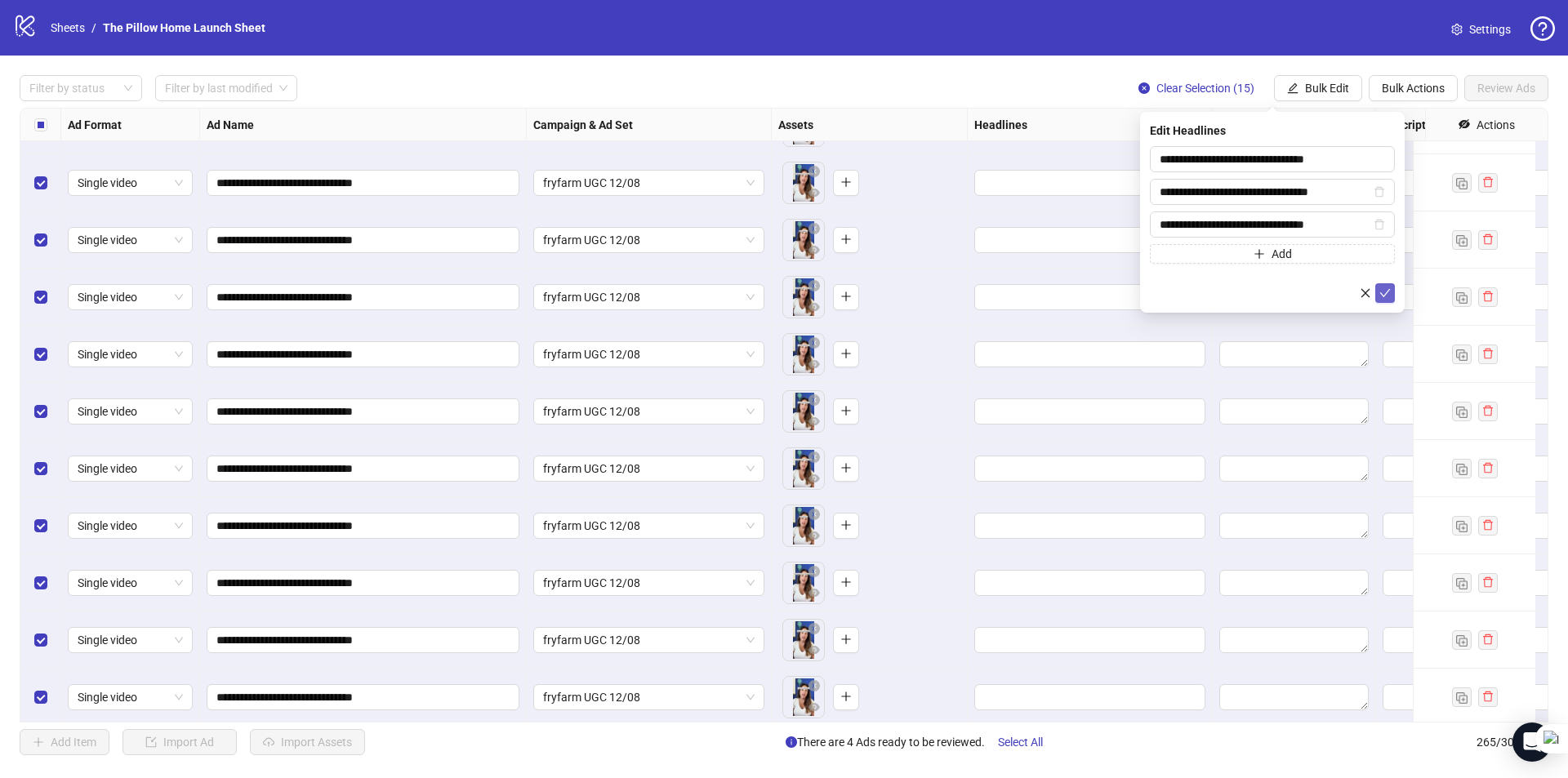
click at [1391, 287] on button "submit" at bounding box center [1384, 293] width 20 height 20
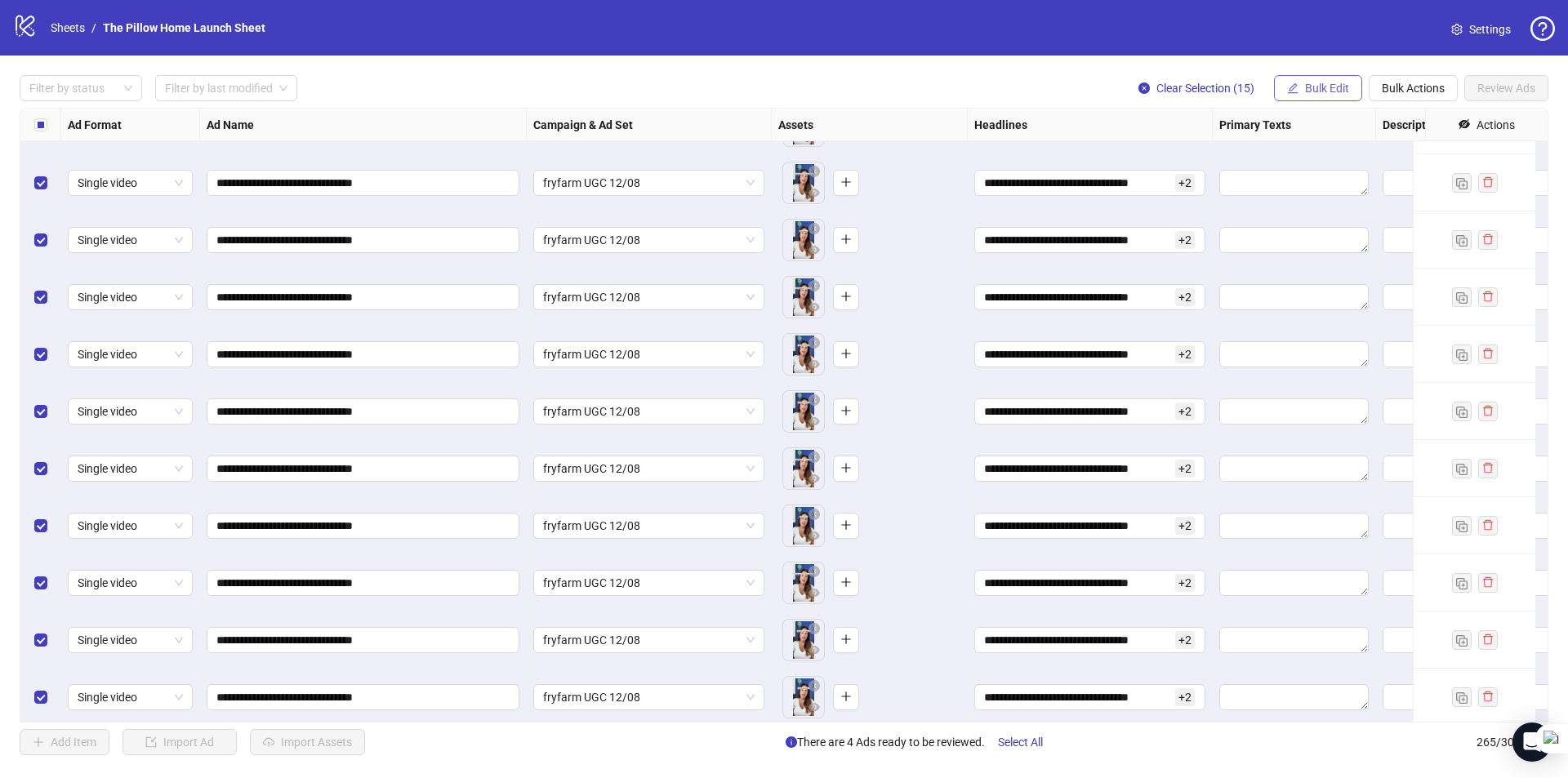
click at [1316, 90] on span "Bulk Edit" at bounding box center [1327, 89] width 44 height 13
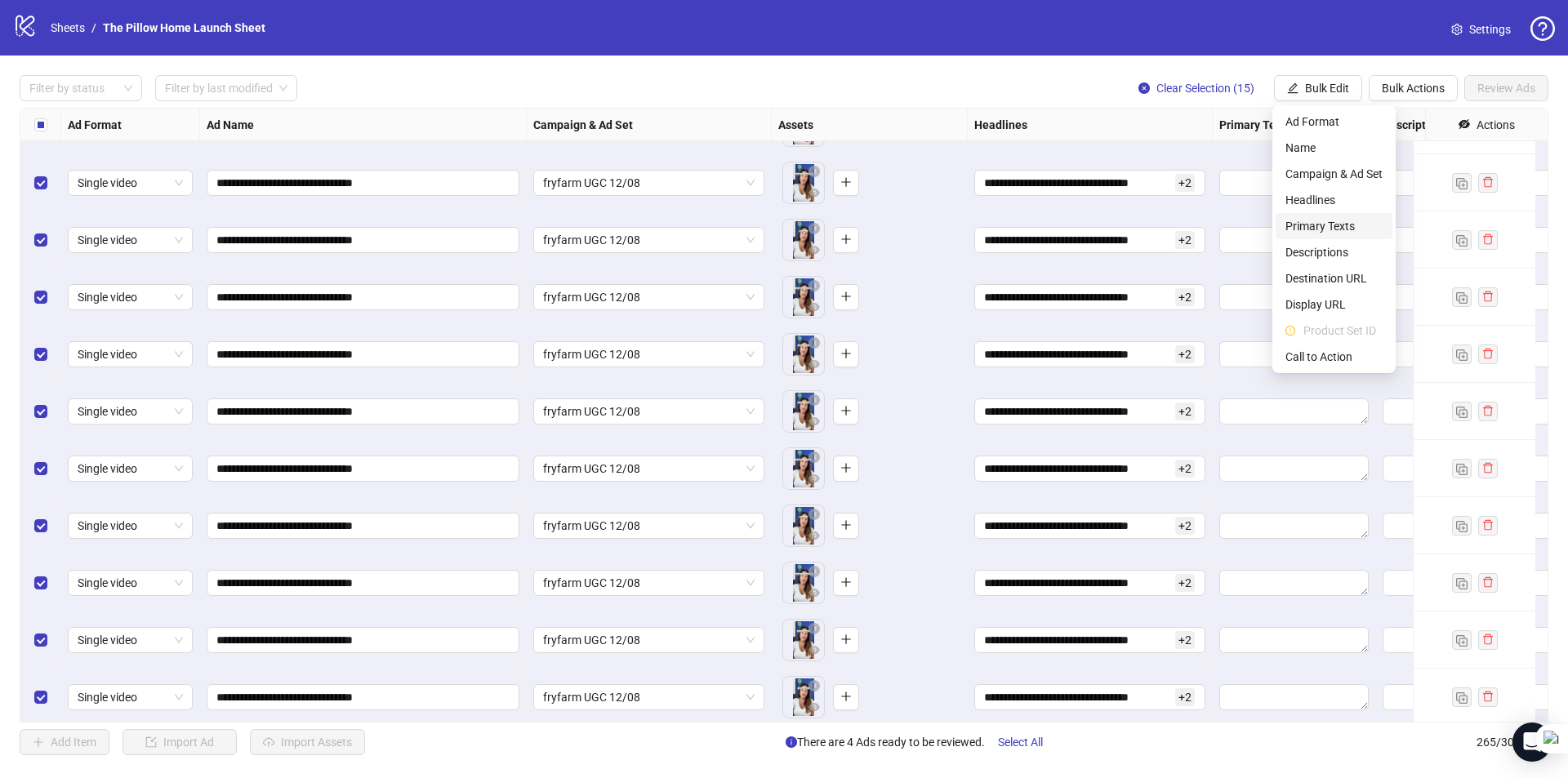
click at [1312, 229] on span "Primary Texts" at bounding box center [1334, 225] width 97 height 18
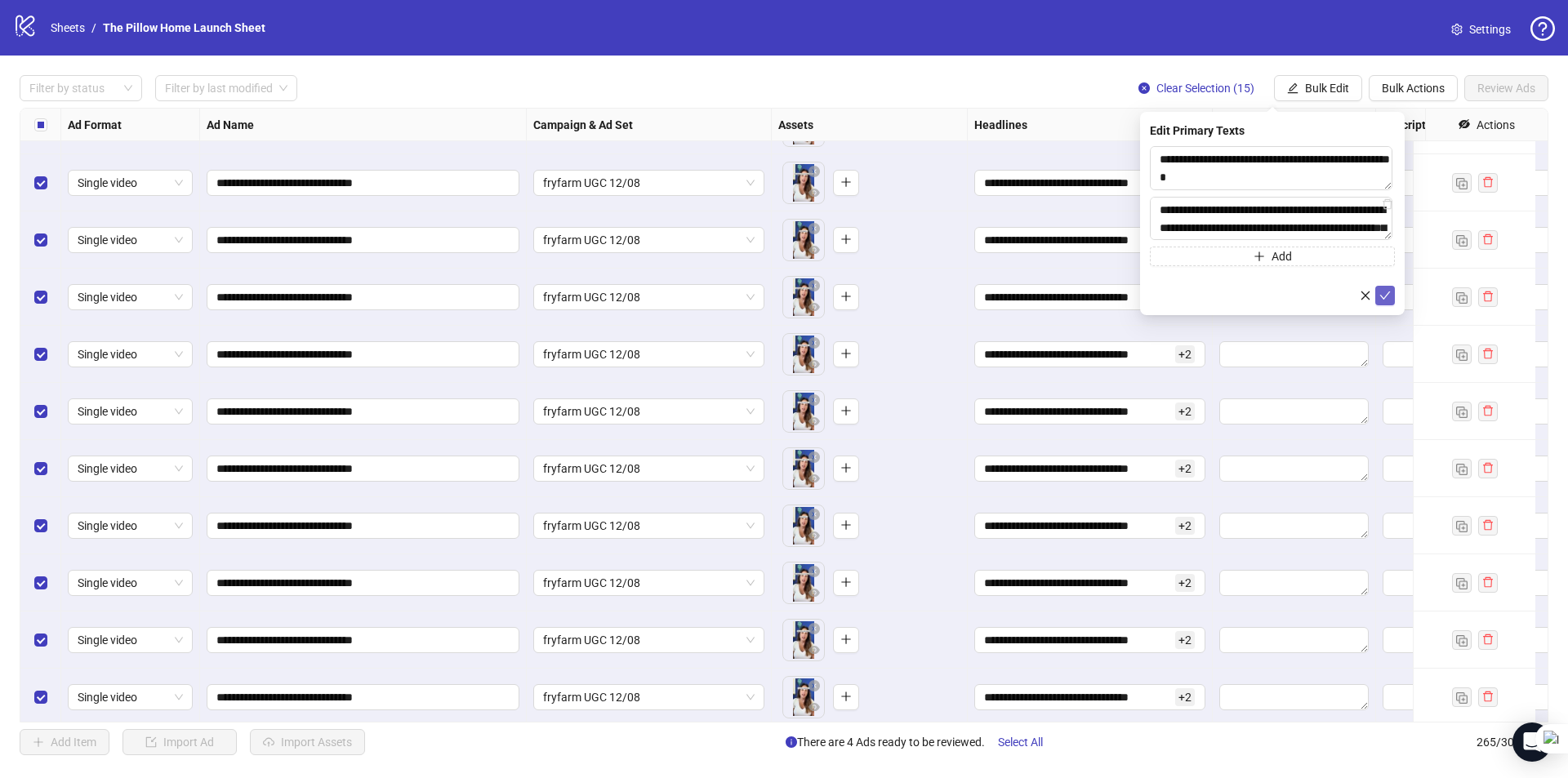
click at [1386, 293] on icon "check" at bounding box center [1384, 295] width 11 height 11
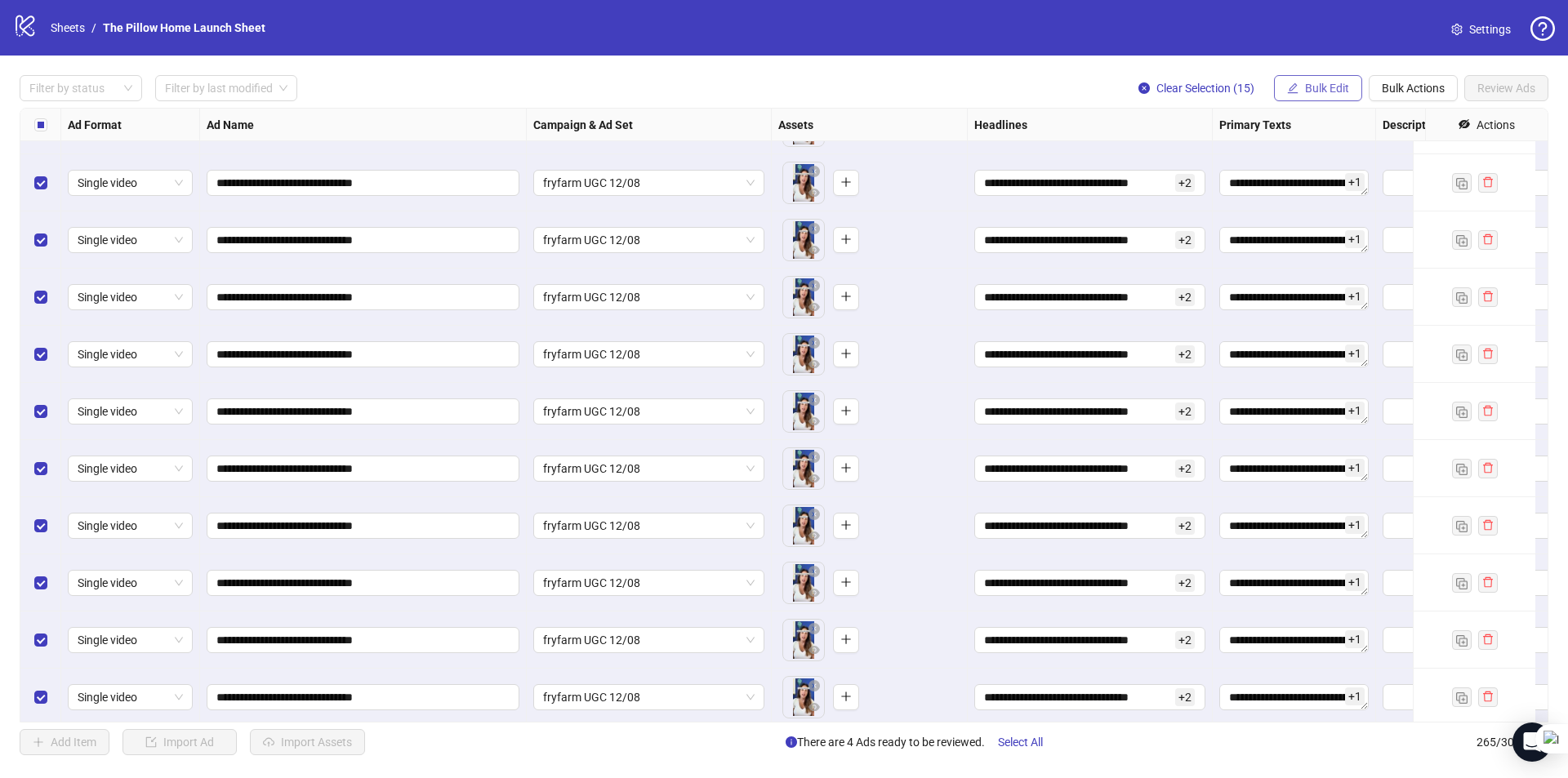
click at [1305, 89] on span "Bulk Edit" at bounding box center [1327, 89] width 44 height 13
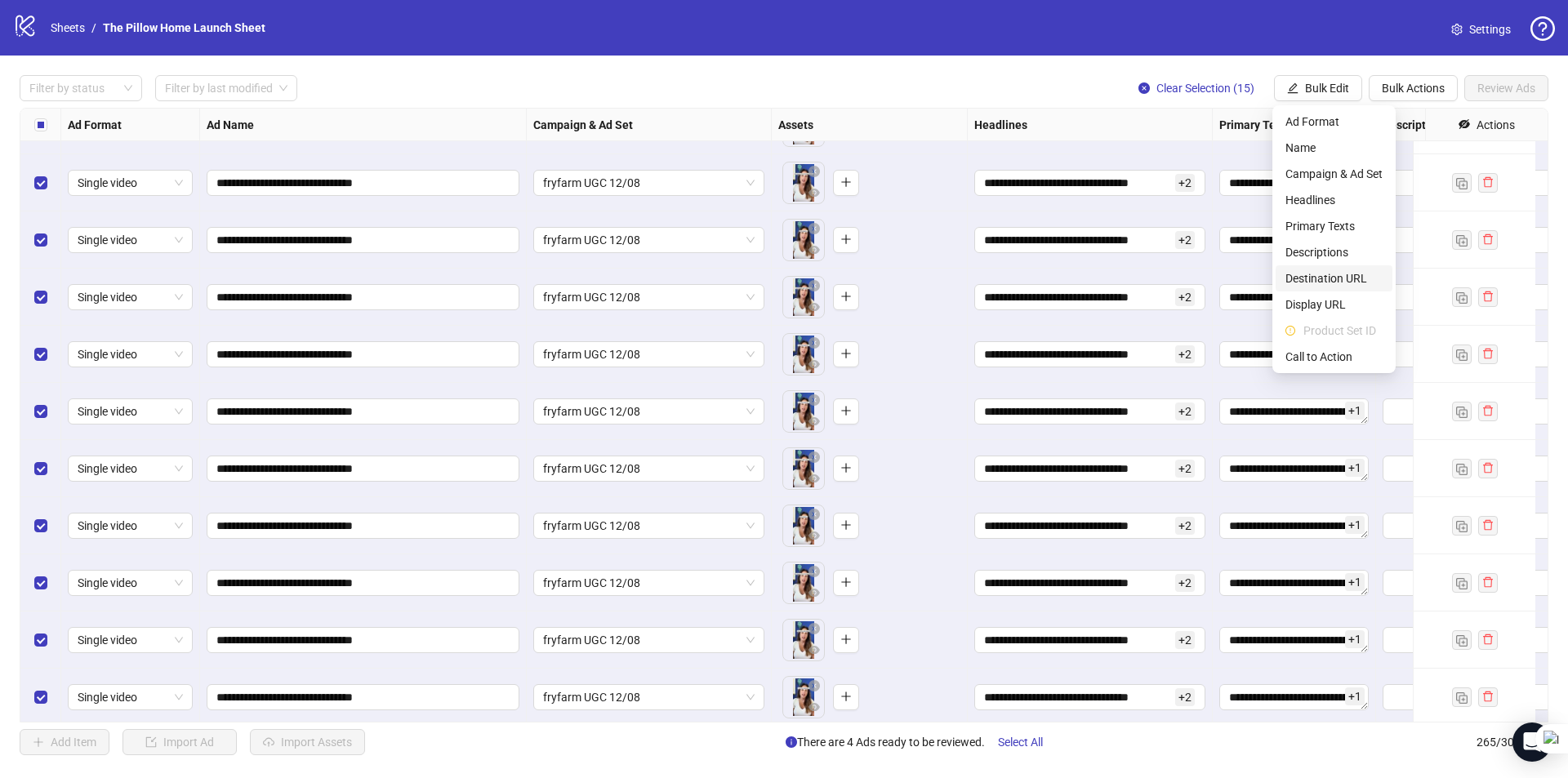
click at [1321, 278] on span "Destination URL" at bounding box center [1334, 278] width 97 height 18
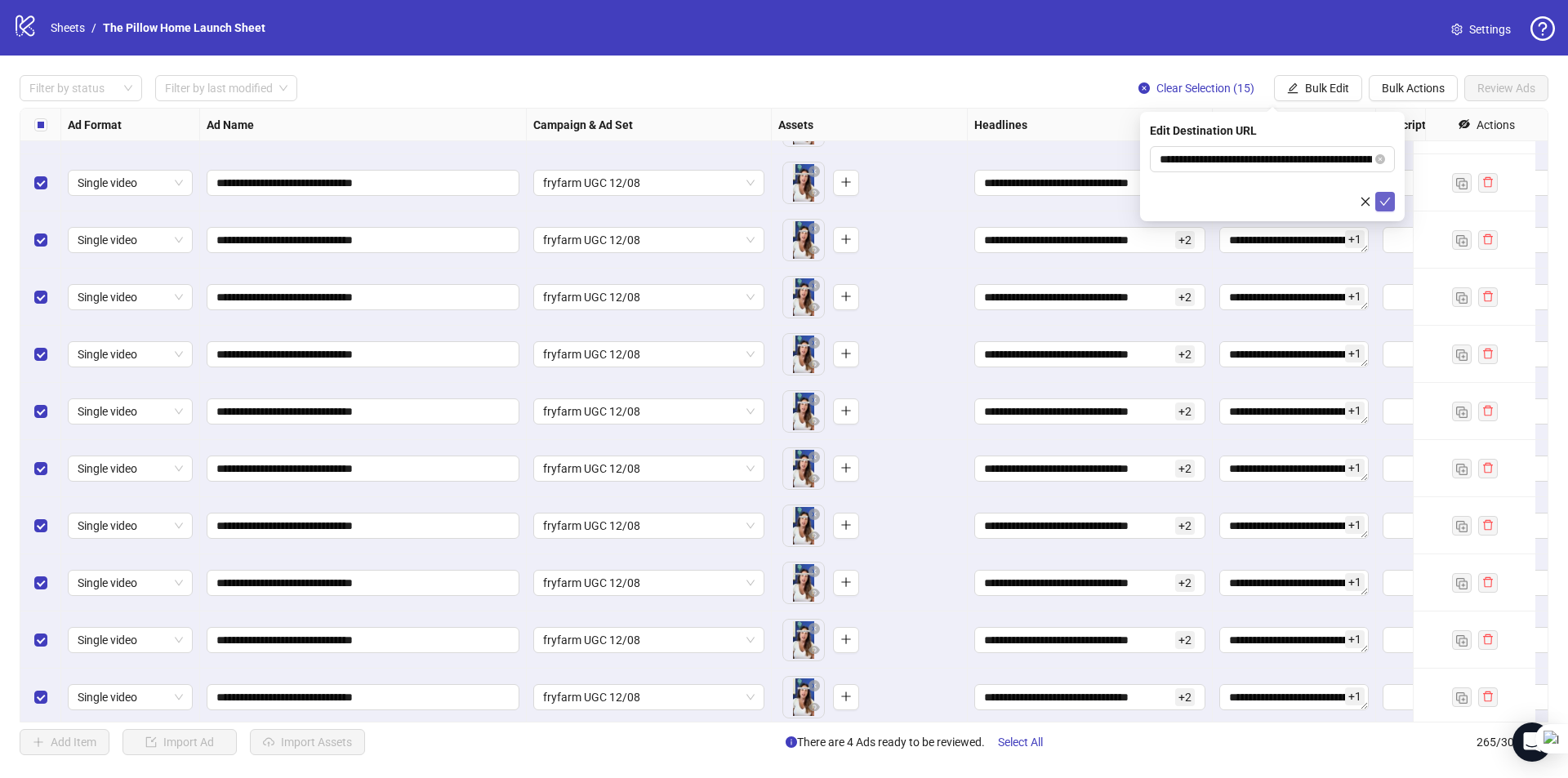
click at [1386, 206] on icon "check" at bounding box center [1384, 201] width 11 height 11
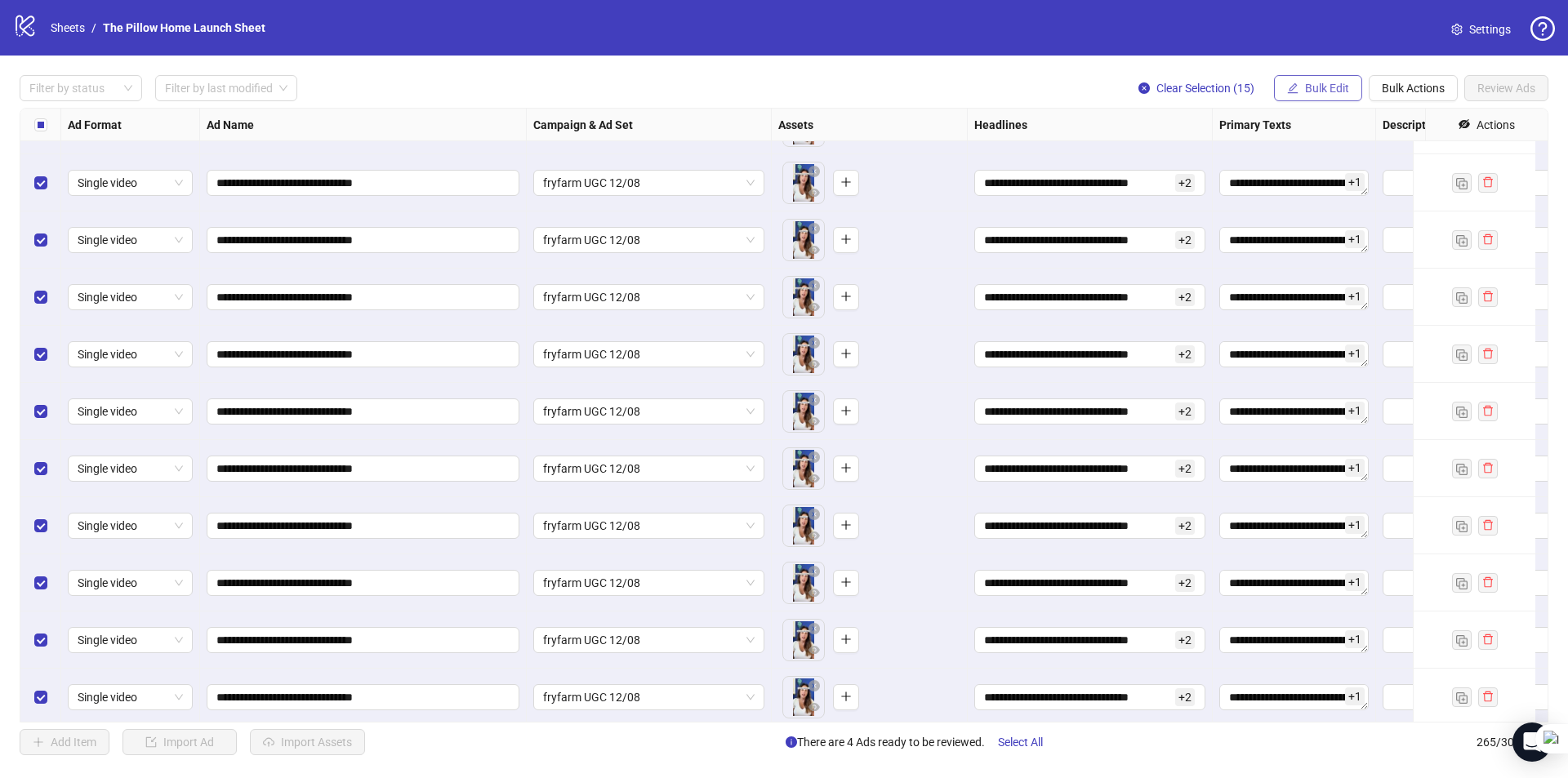
click at [1311, 81] on button "Bulk Edit" at bounding box center [1317, 89] width 89 height 26
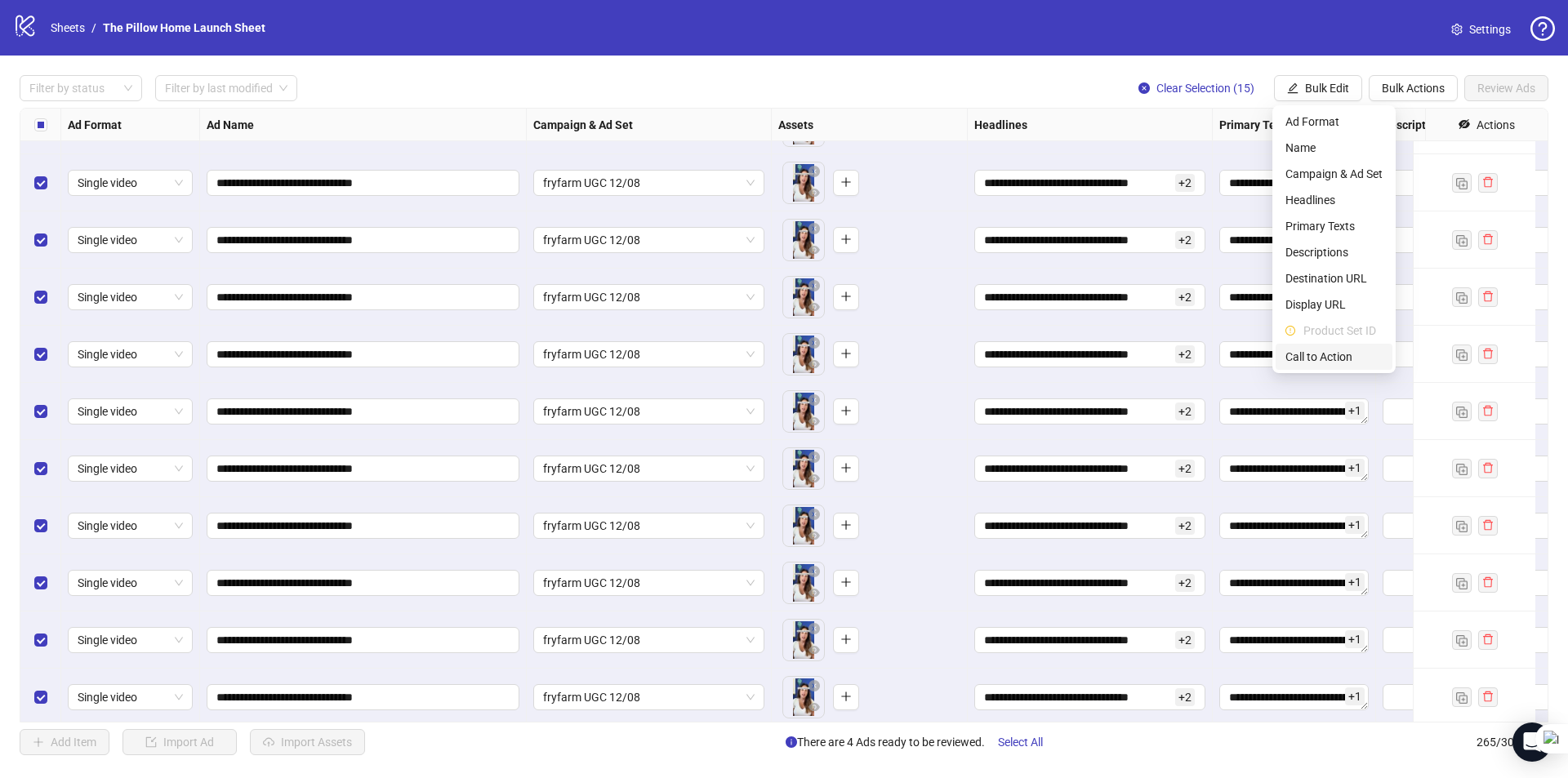
click at [1328, 359] on span "Call to Action" at bounding box center [1334, 356] width 97 height 18
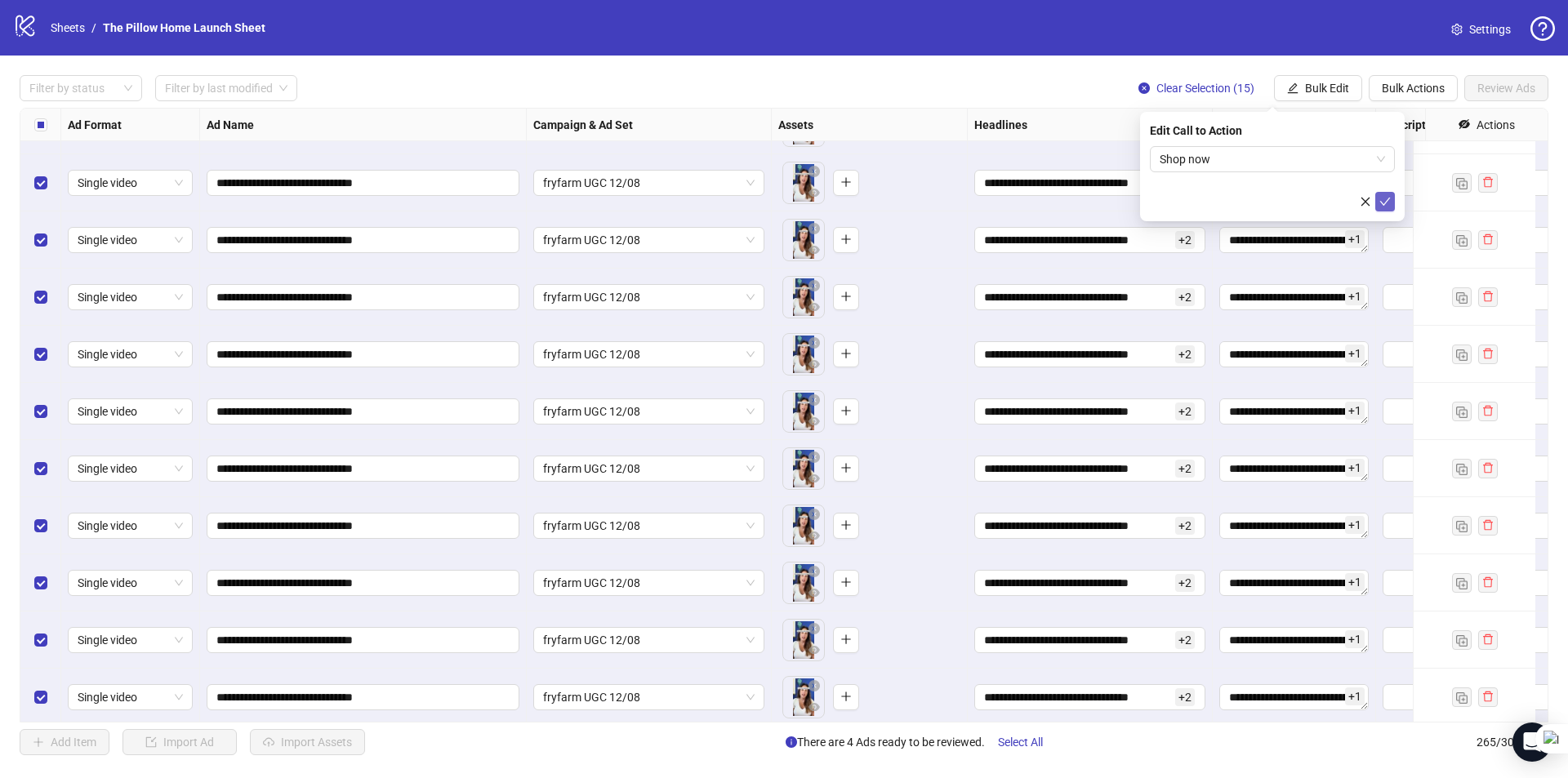
click at [1382, 200] on icon "check" at bounding box center [1384, 201] width 11 height 11
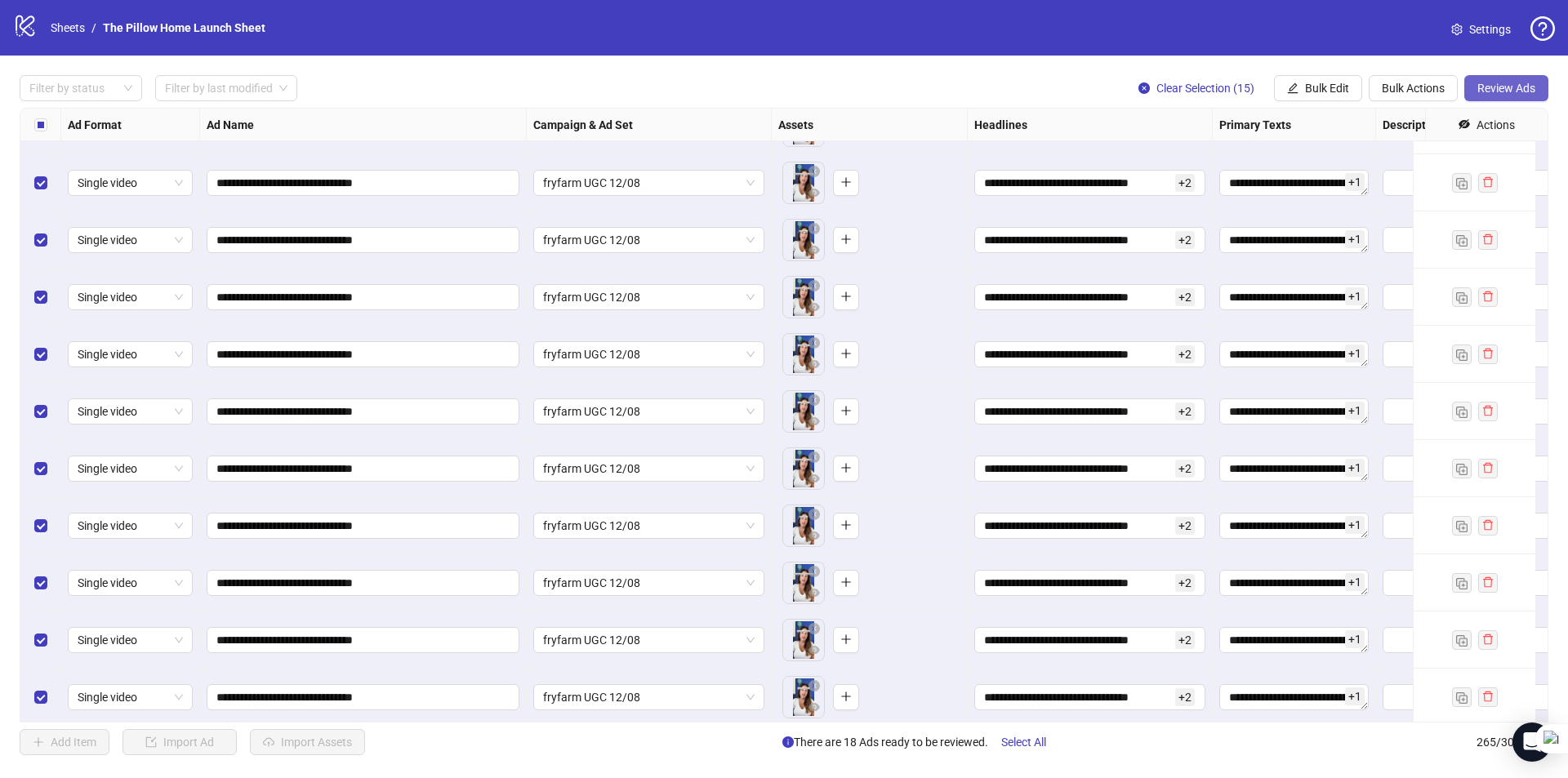
click at [1498, 93] on span "Review Ads" at bounding box center [1506, 89] width 58 height 13
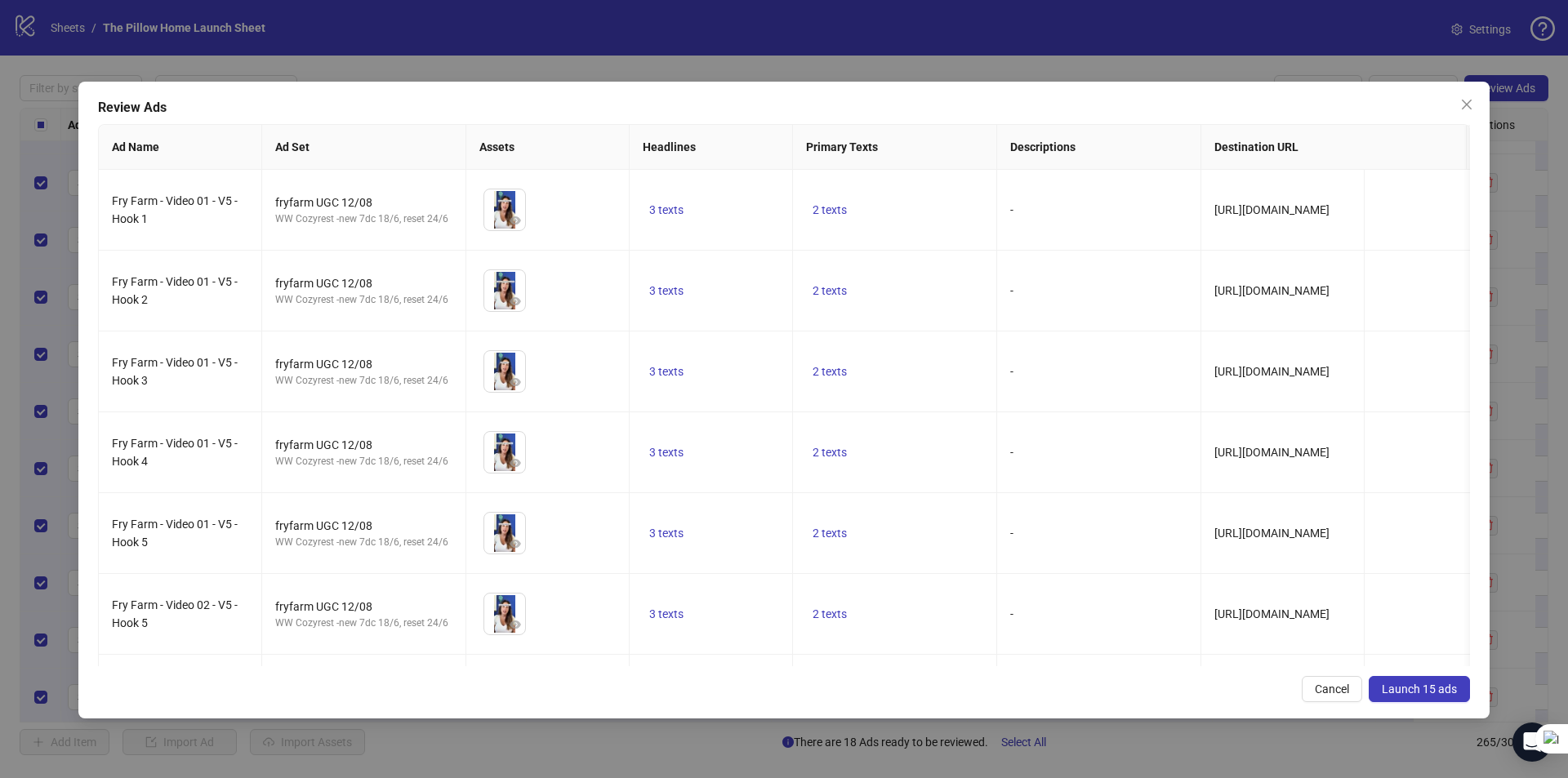
click at [1404, 682] on span "Launch 15 ads" at bounding box center [1419, 689] width 76 height 13
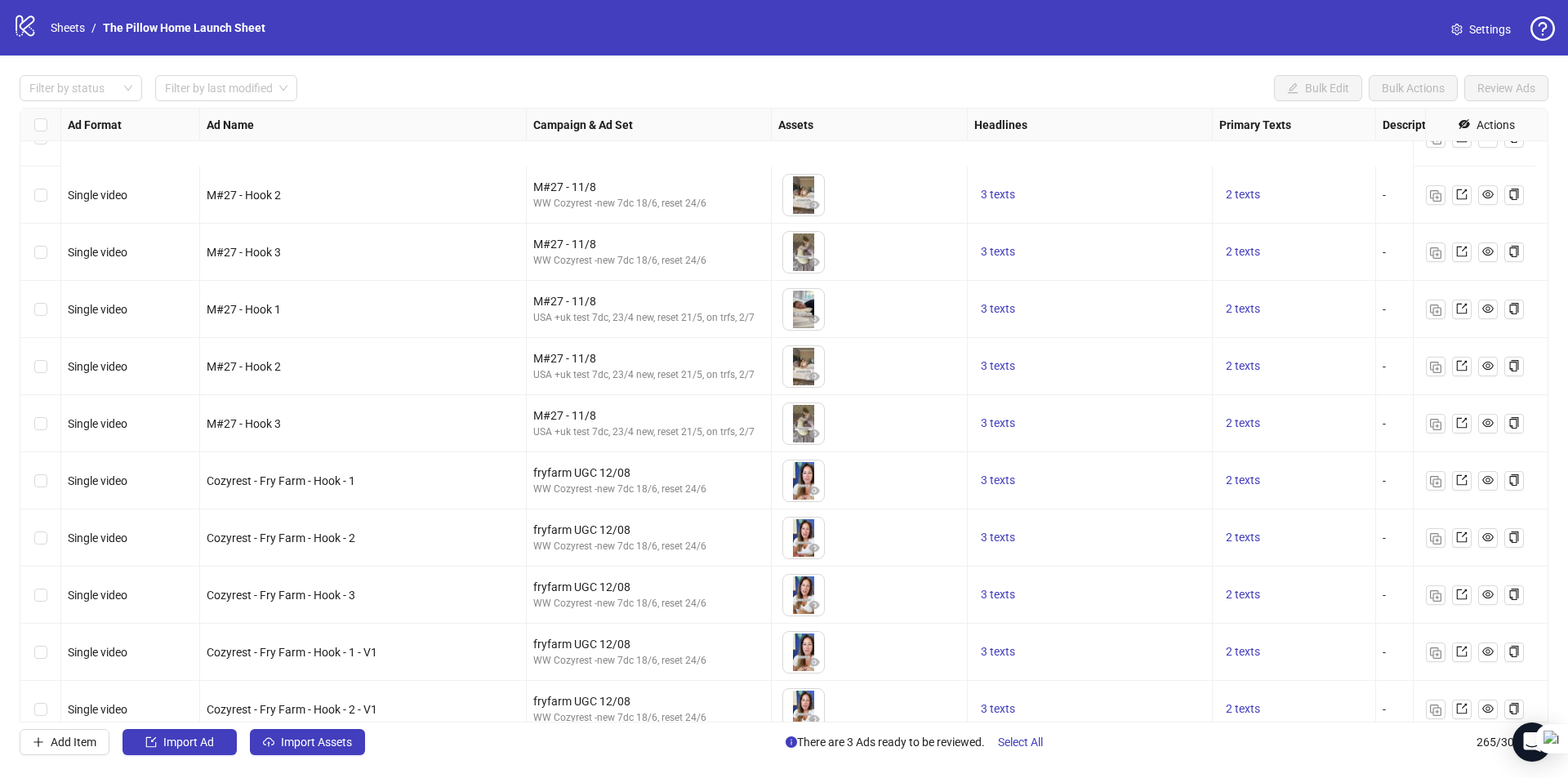
scroll to position [12648, 0]
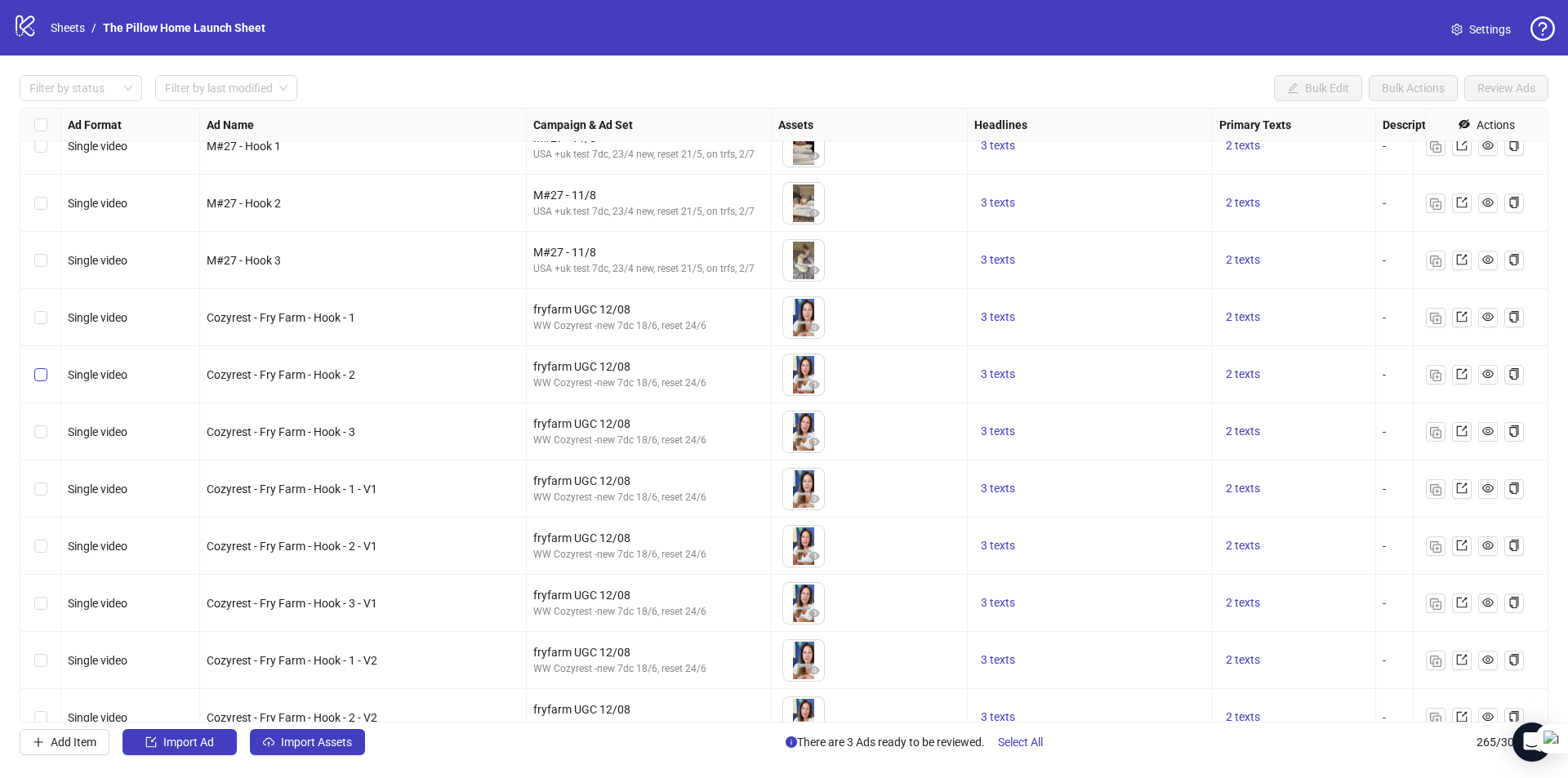
click at [40, 366] on label "Select row 226" at bounding box center [41, 374] width 13 height 18
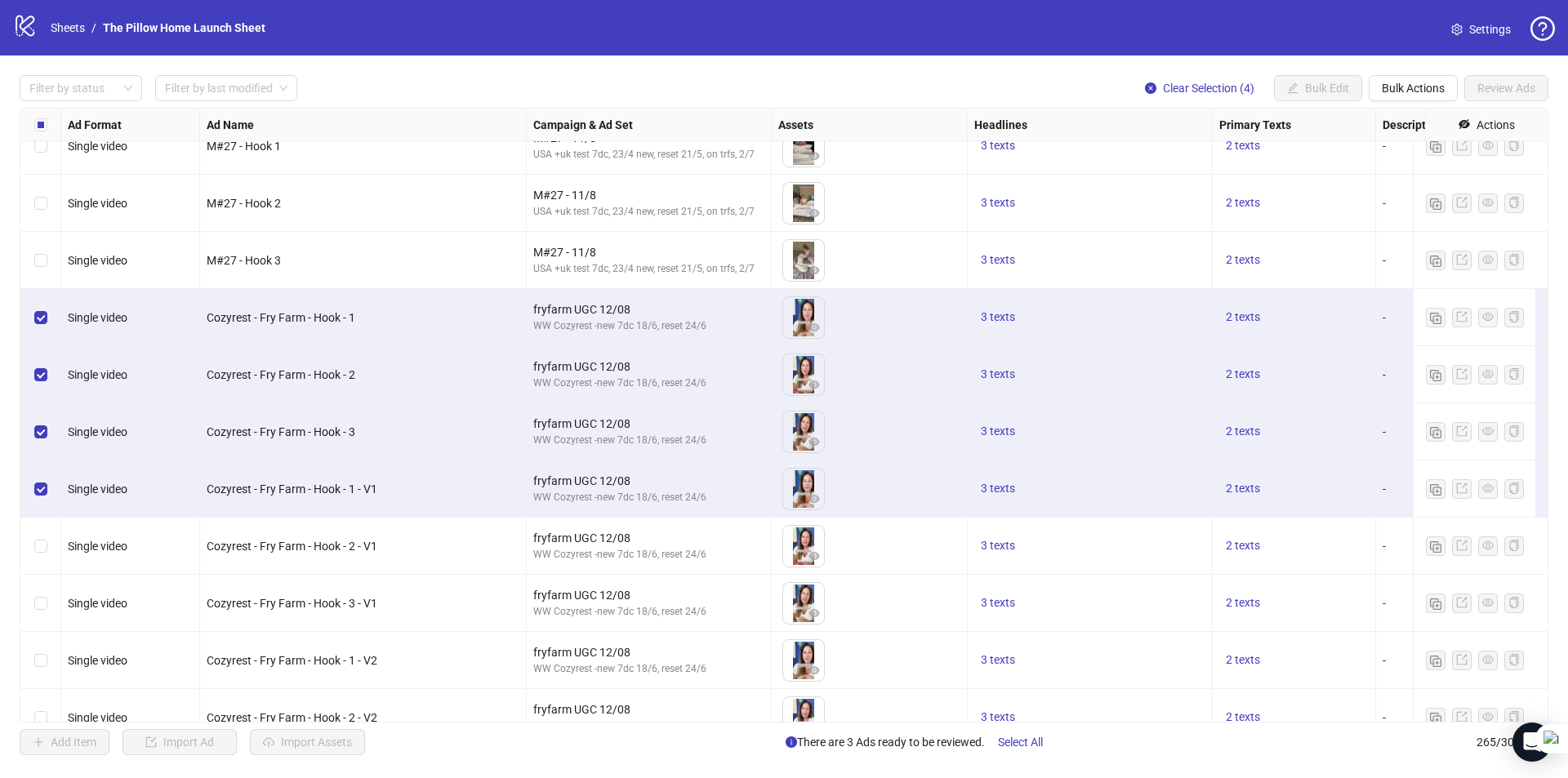
click at [43, 556] on div "Select row 229" at bounding box center [41, 545] width 41 height 57
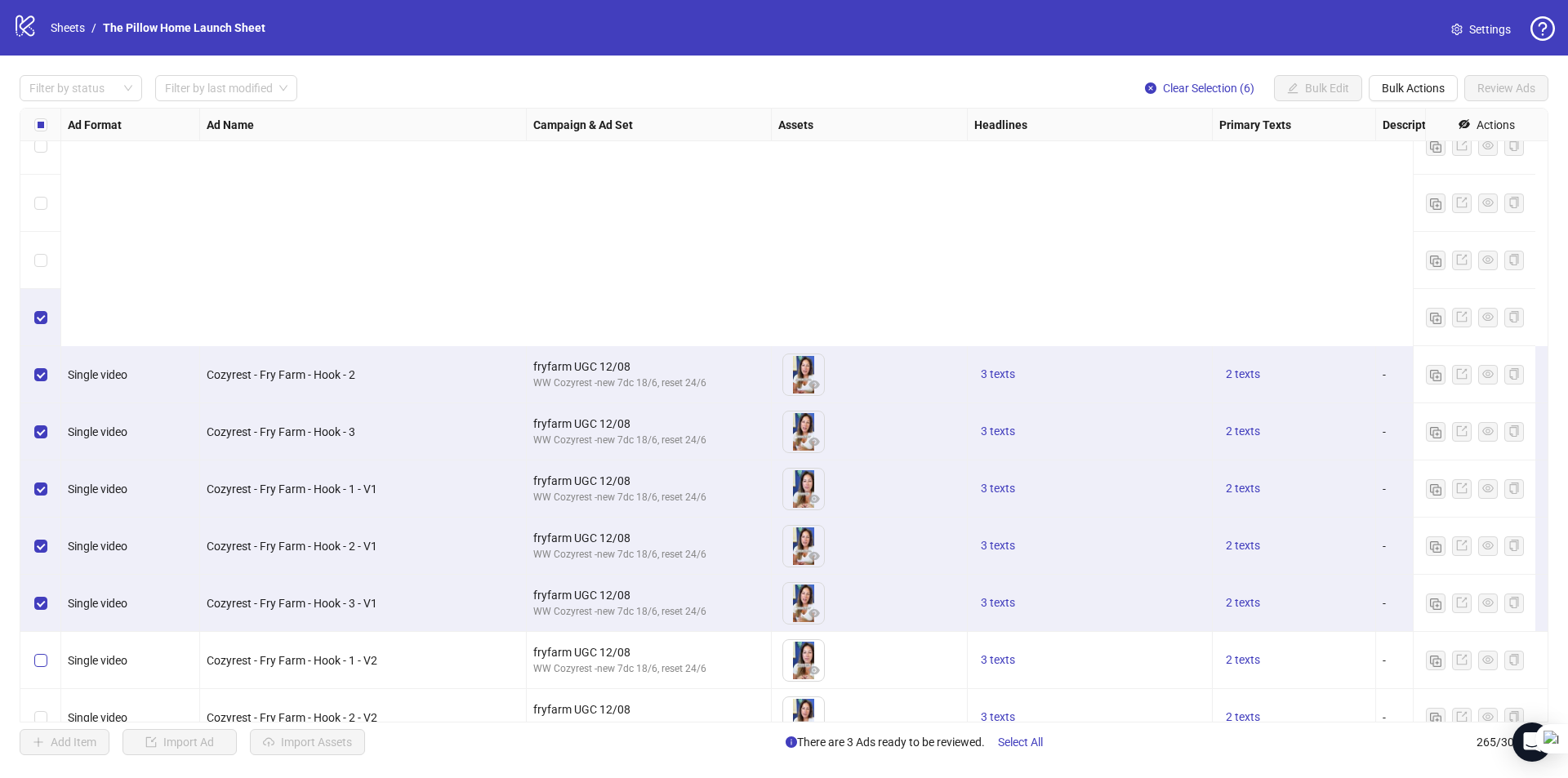
scroll to position [12974, 0]
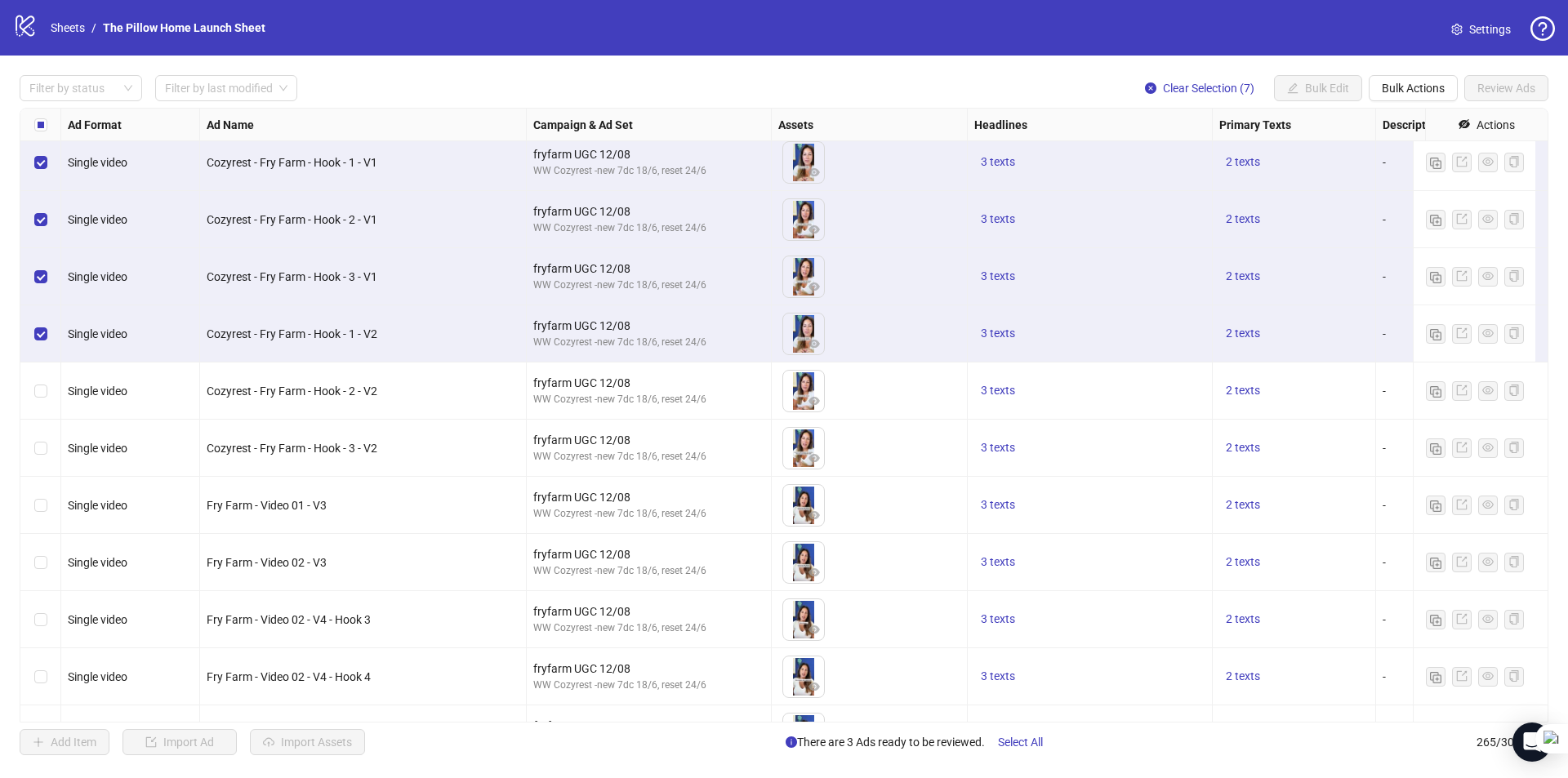
click at [45, 401] on div "Select row 232" at bounding box center [41, 390] width 41 height 57
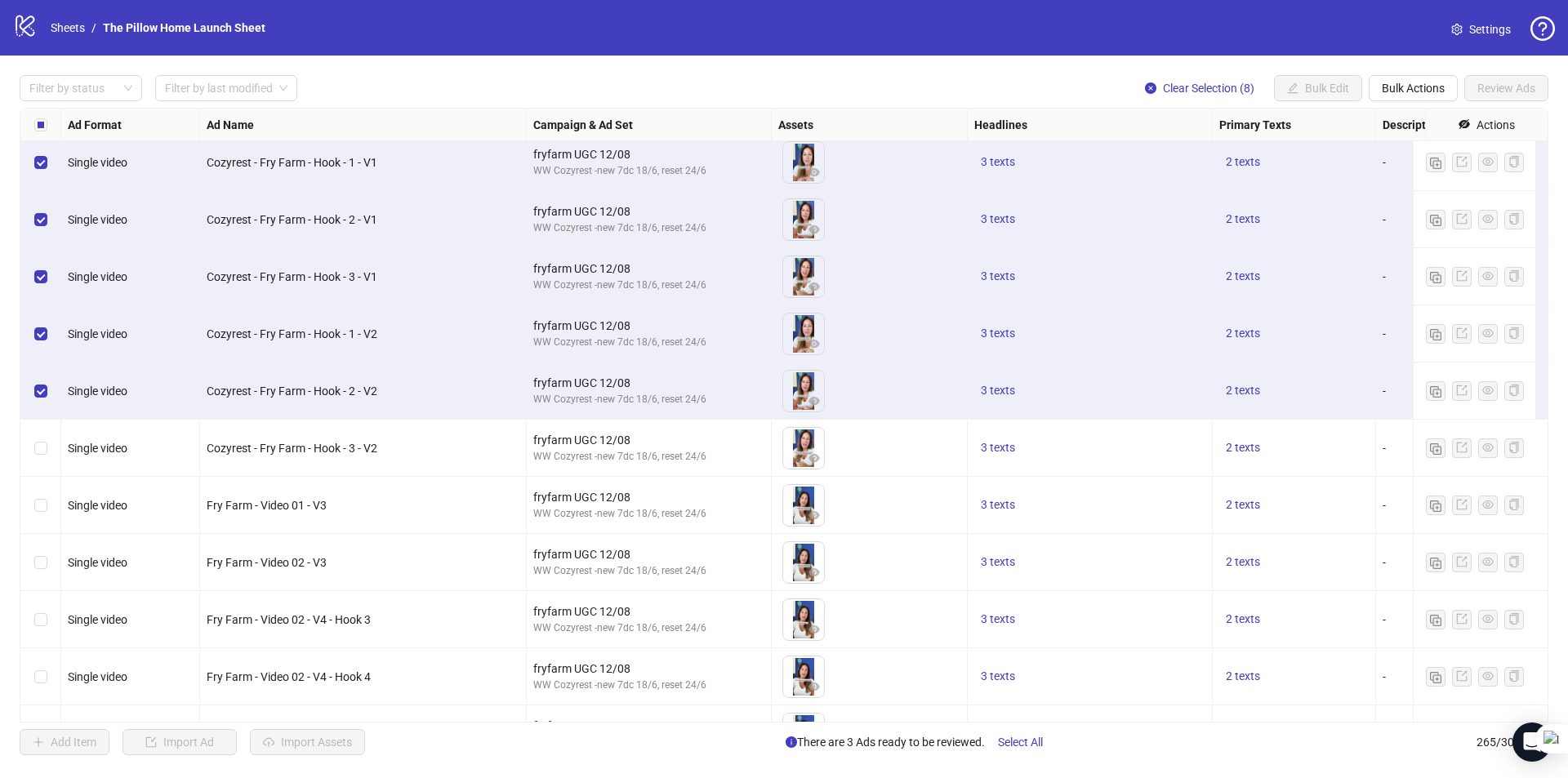
click at [37, 438] on div "Select row 233" at bounding box center [41, 447] width 41 height 57
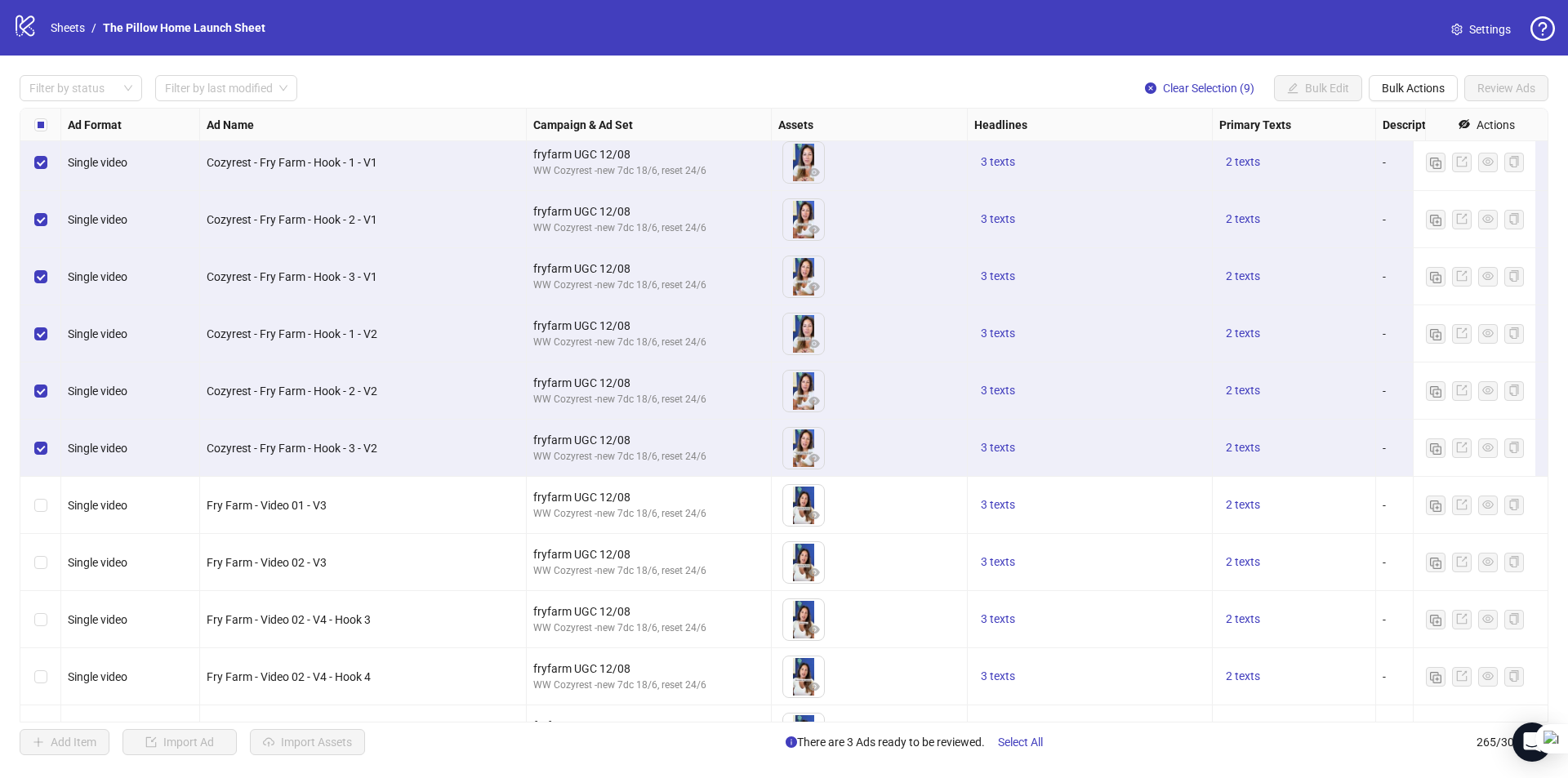
scroll to position [13138, 0]
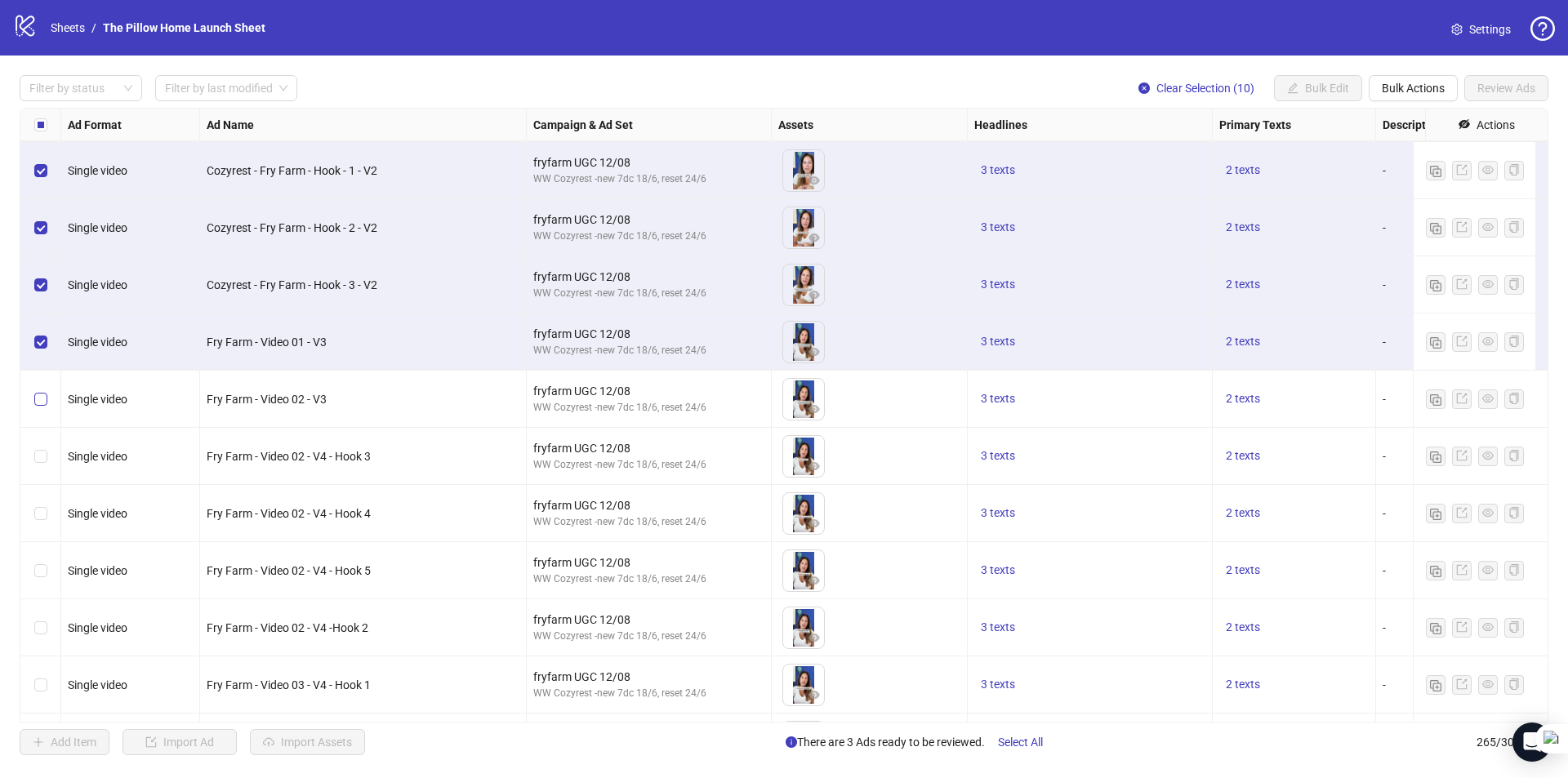
click at [41, 406] on label "Select row 235" at bounding box center [41, 399] width 13 height 18
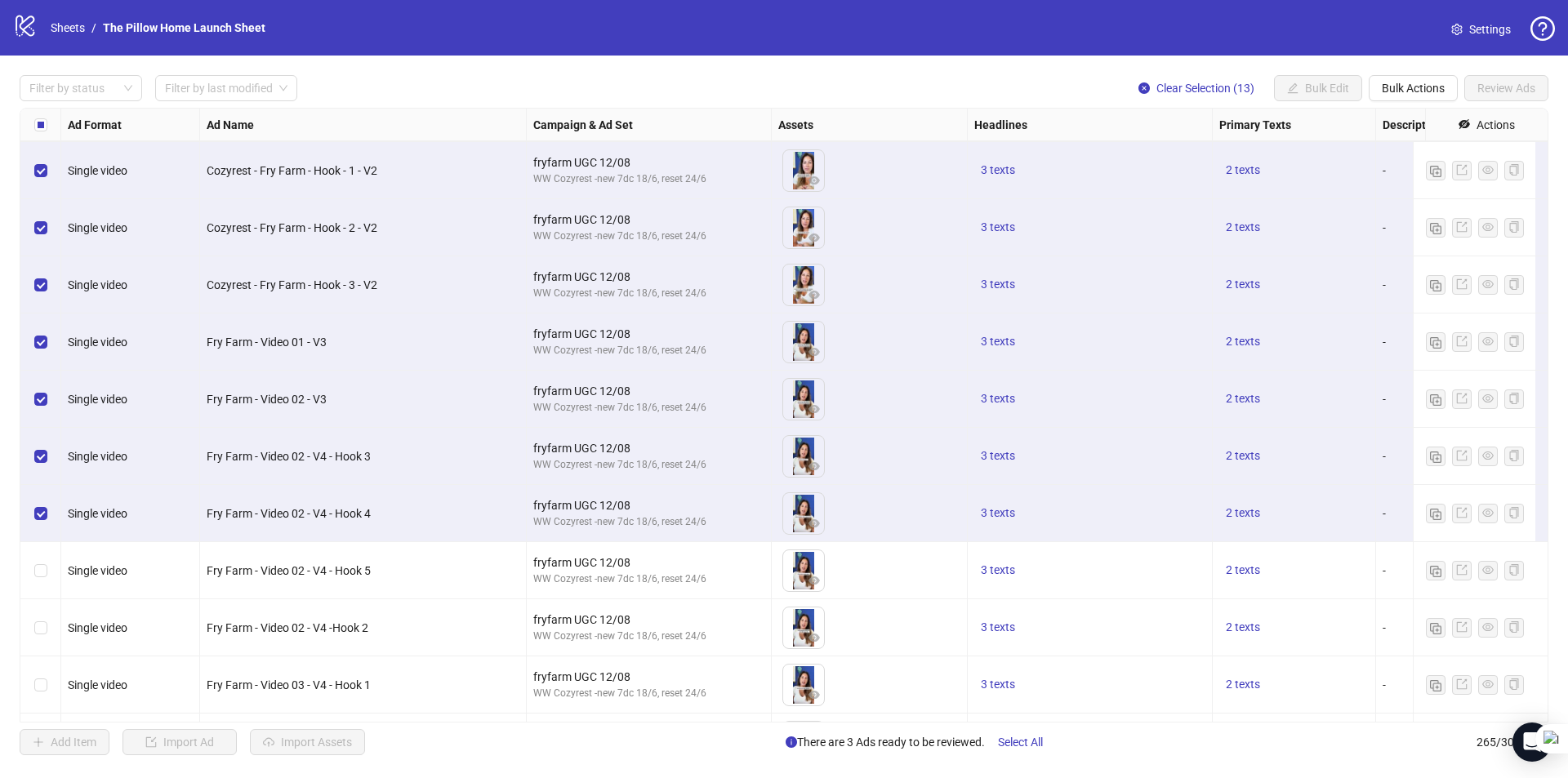
click at [43, 549] on div "Select row 238" at bounding box center [41, 570] width 41 height 57
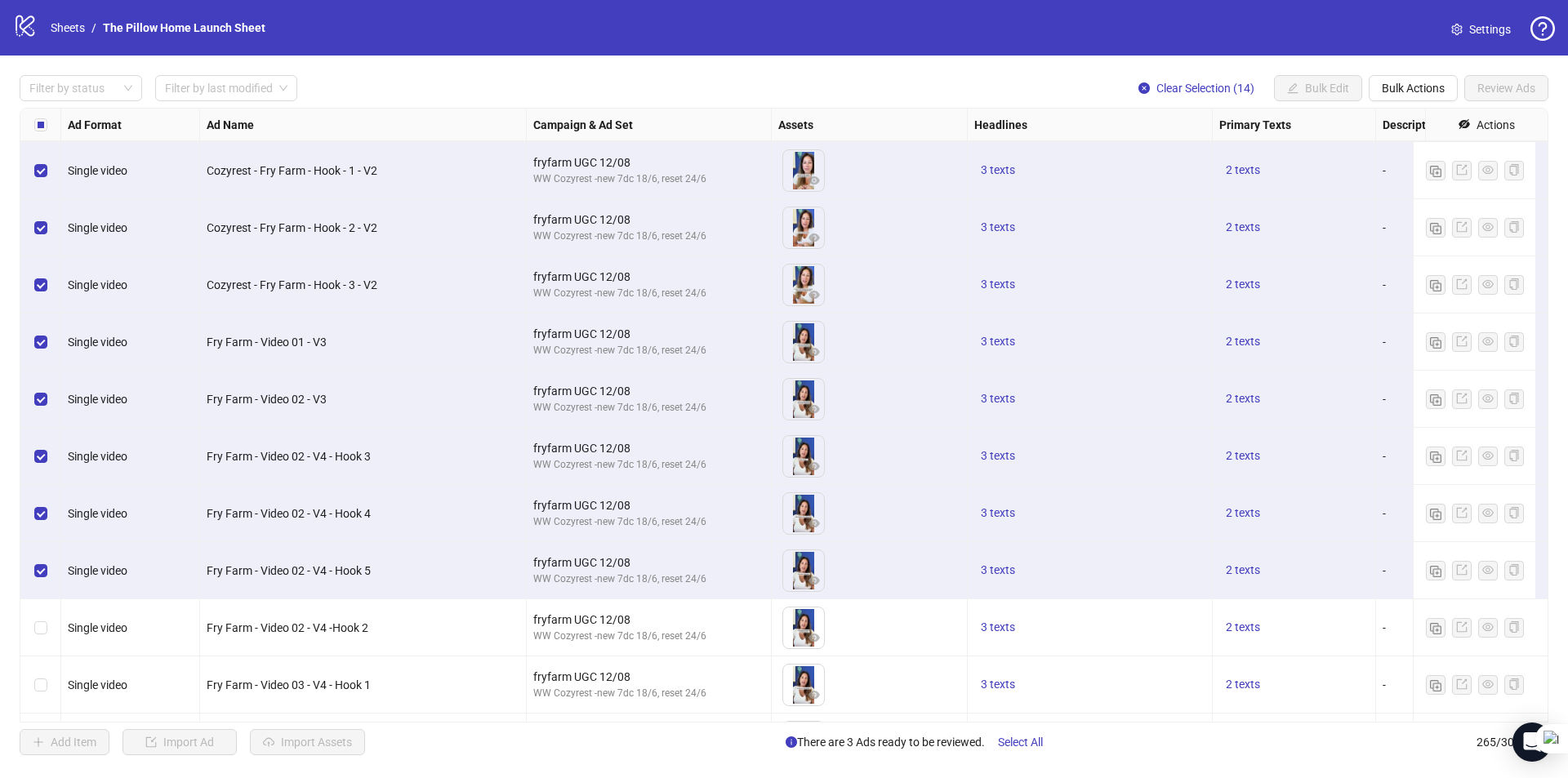
click at [39, 601] on div "Select row 239" at bounding box center [41, 627] width 41 height 57
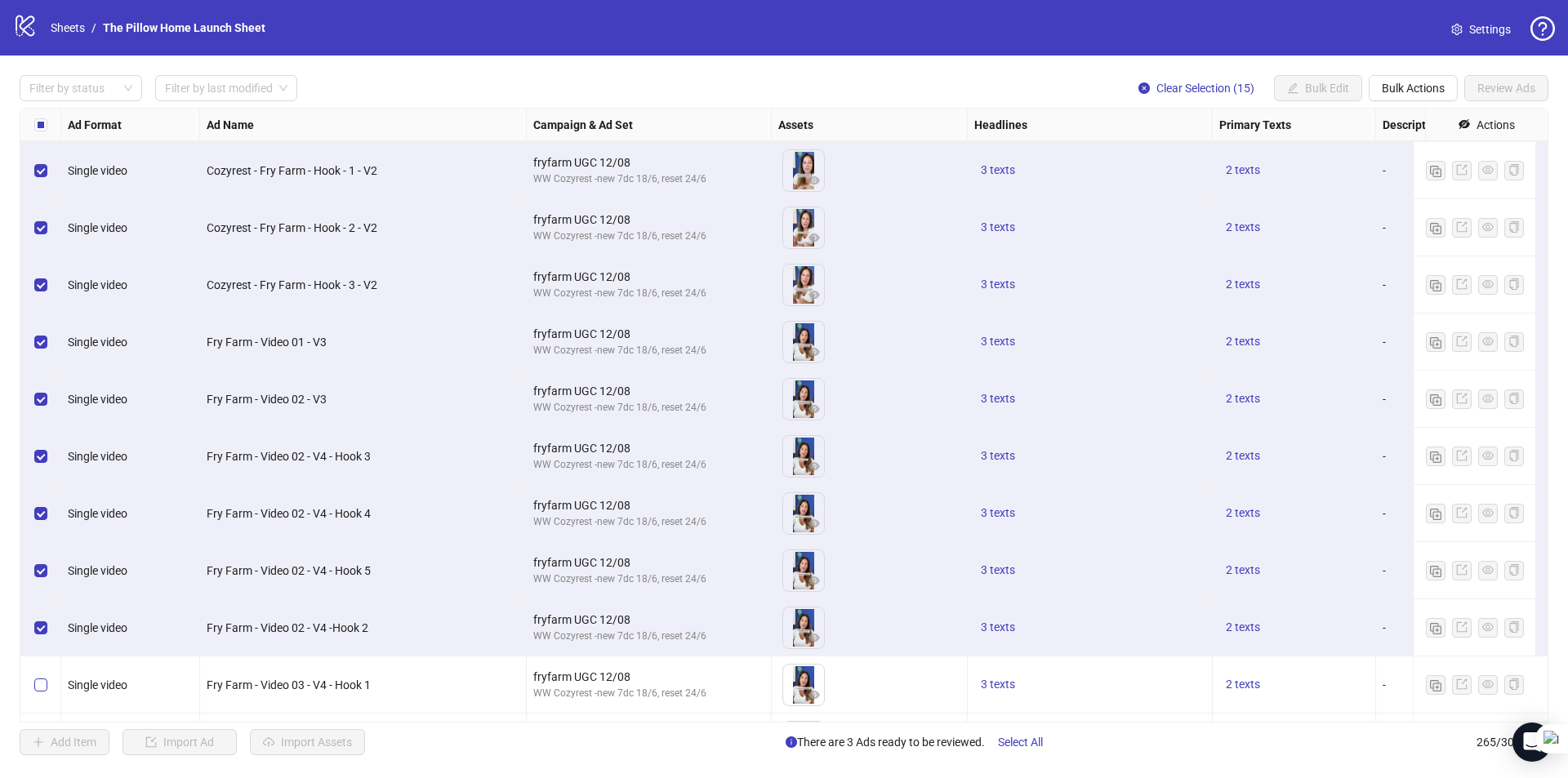
drag, startPoint x: 36, startPoint y: 641, endPoint x: 43, endPoint y: 677, distance: 36.7
click at [35, 641] on div "Select row 239" at bounding box center [41, 627] width 41 height 57
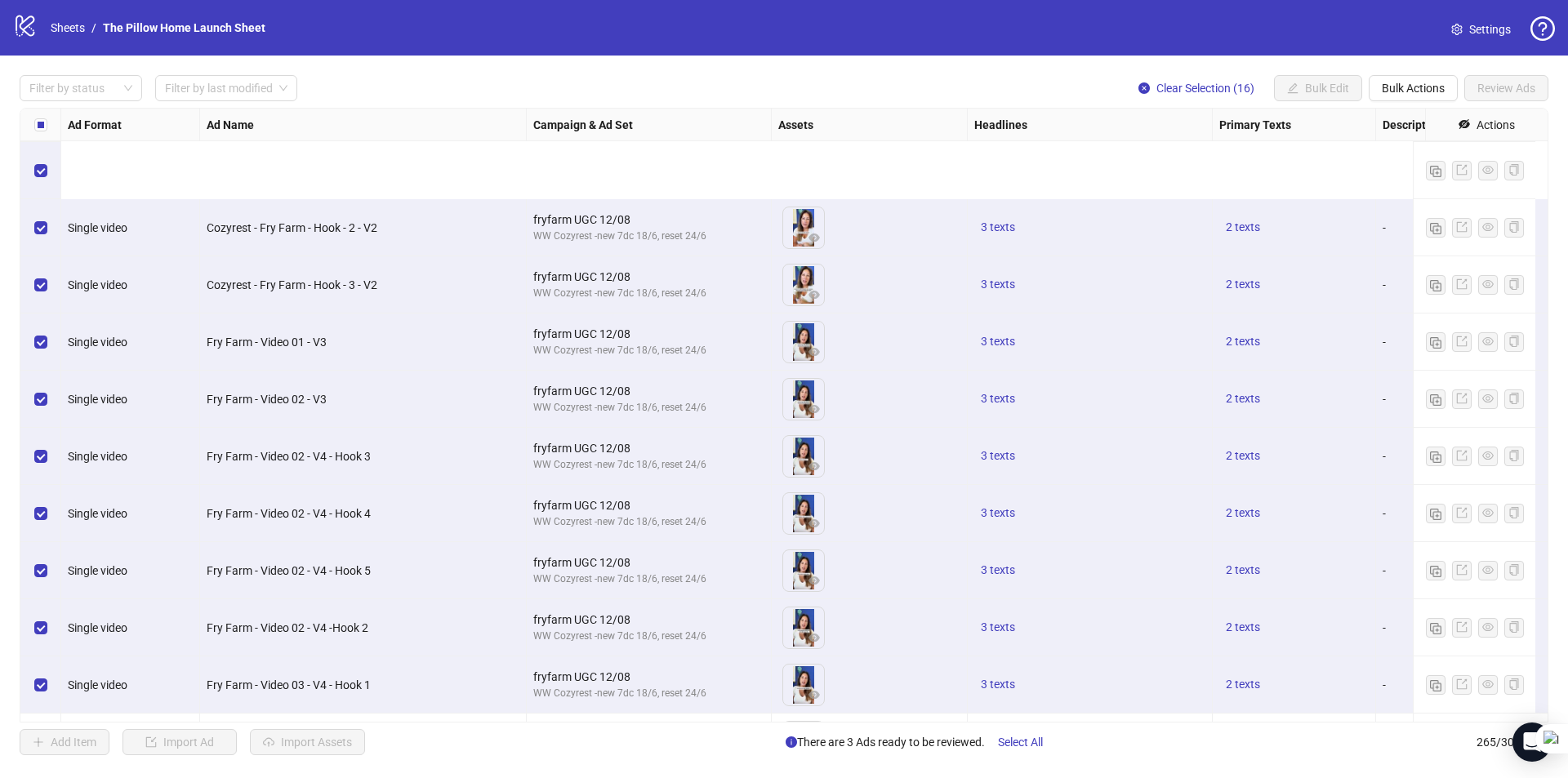
scroll to position [13546, 0]
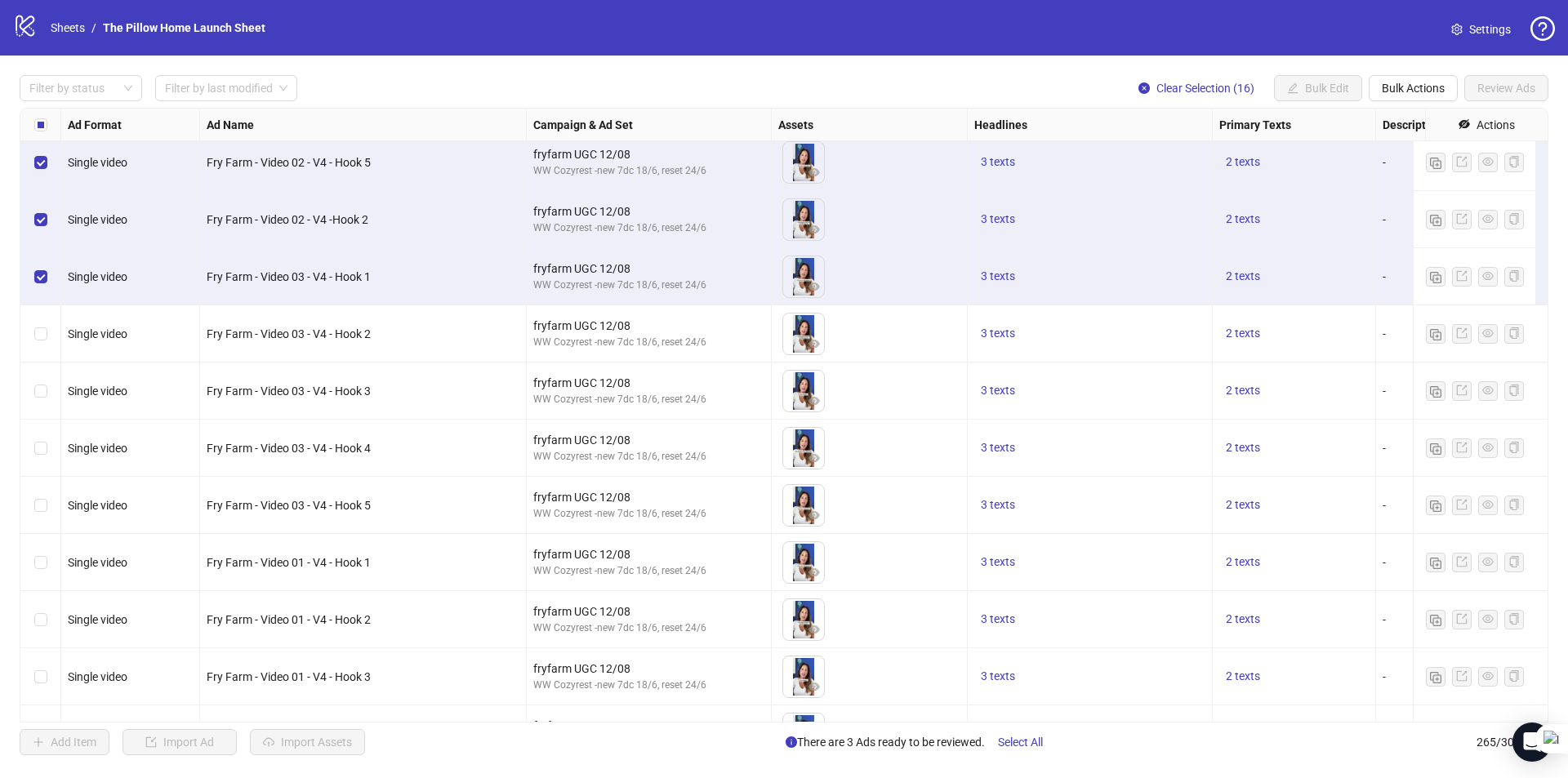
click at [43, 348] on div "Select row 241" at bounding box center [41, 334] width 41 height 57
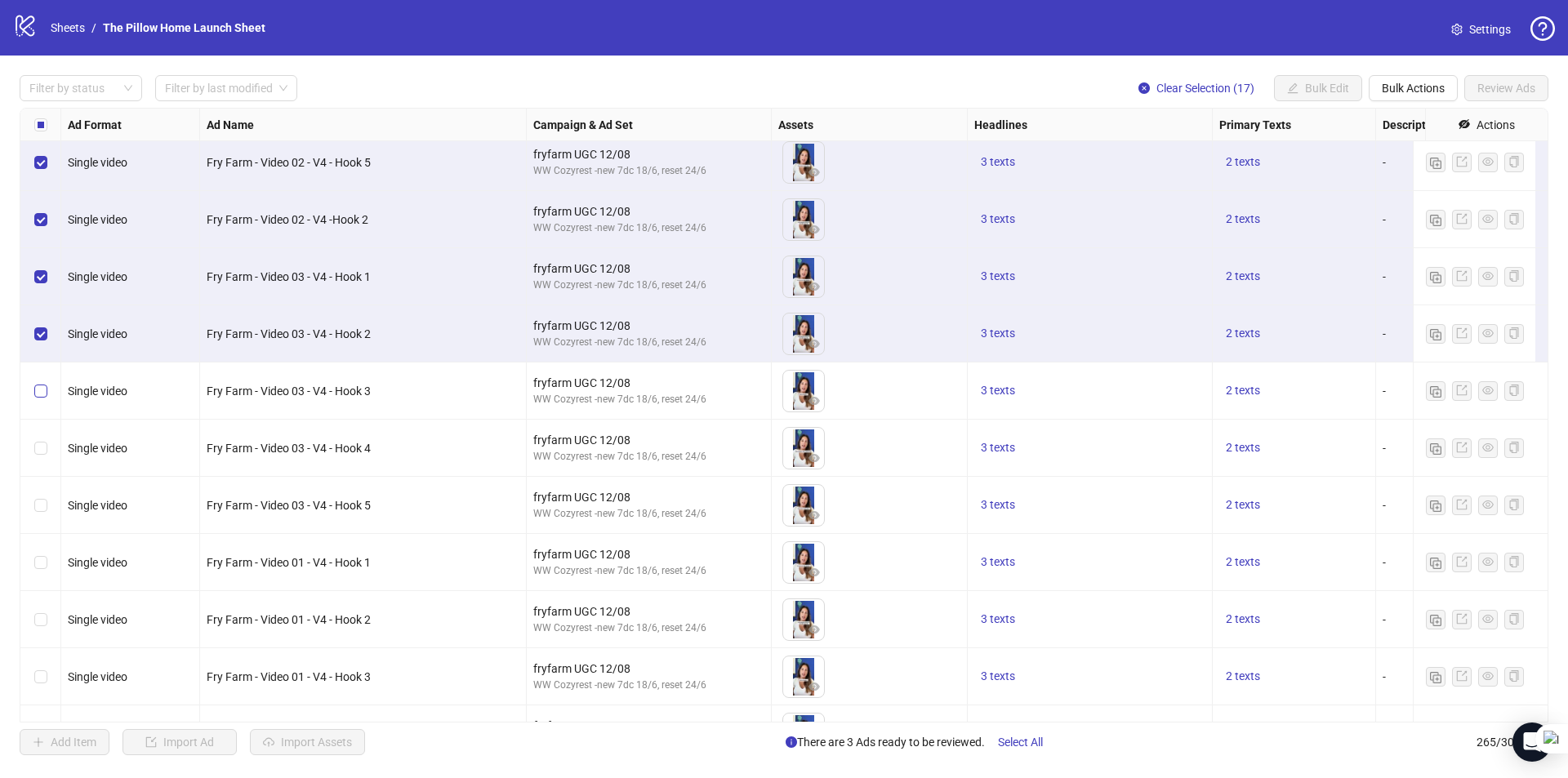
click at [42, 398] on label "Select row 242" at bounding box center [41, 390] width 13 height 18
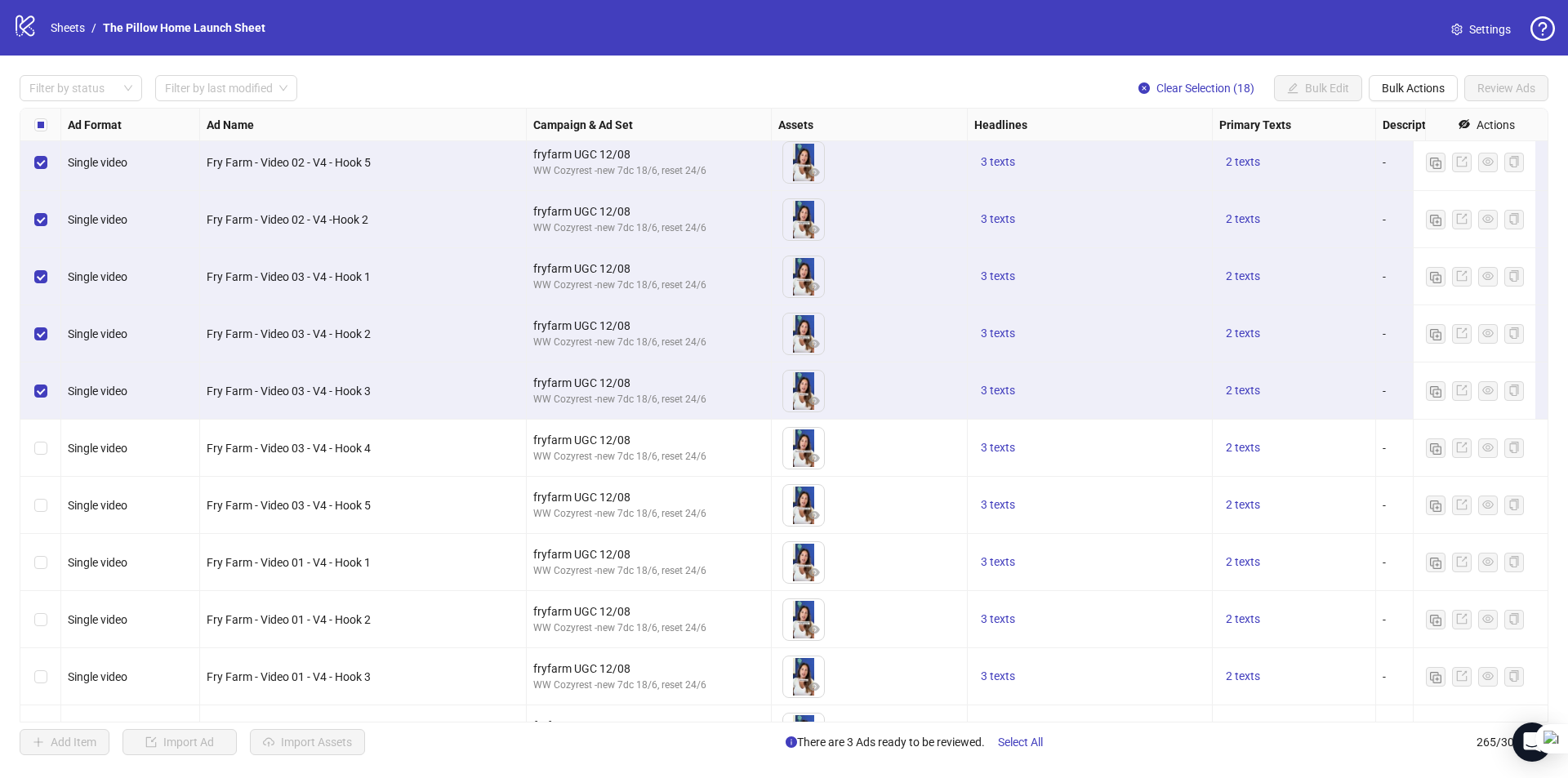
click at [32, 448] on div "Select row 243" at bounding box center [41, 447] width 41 height 57
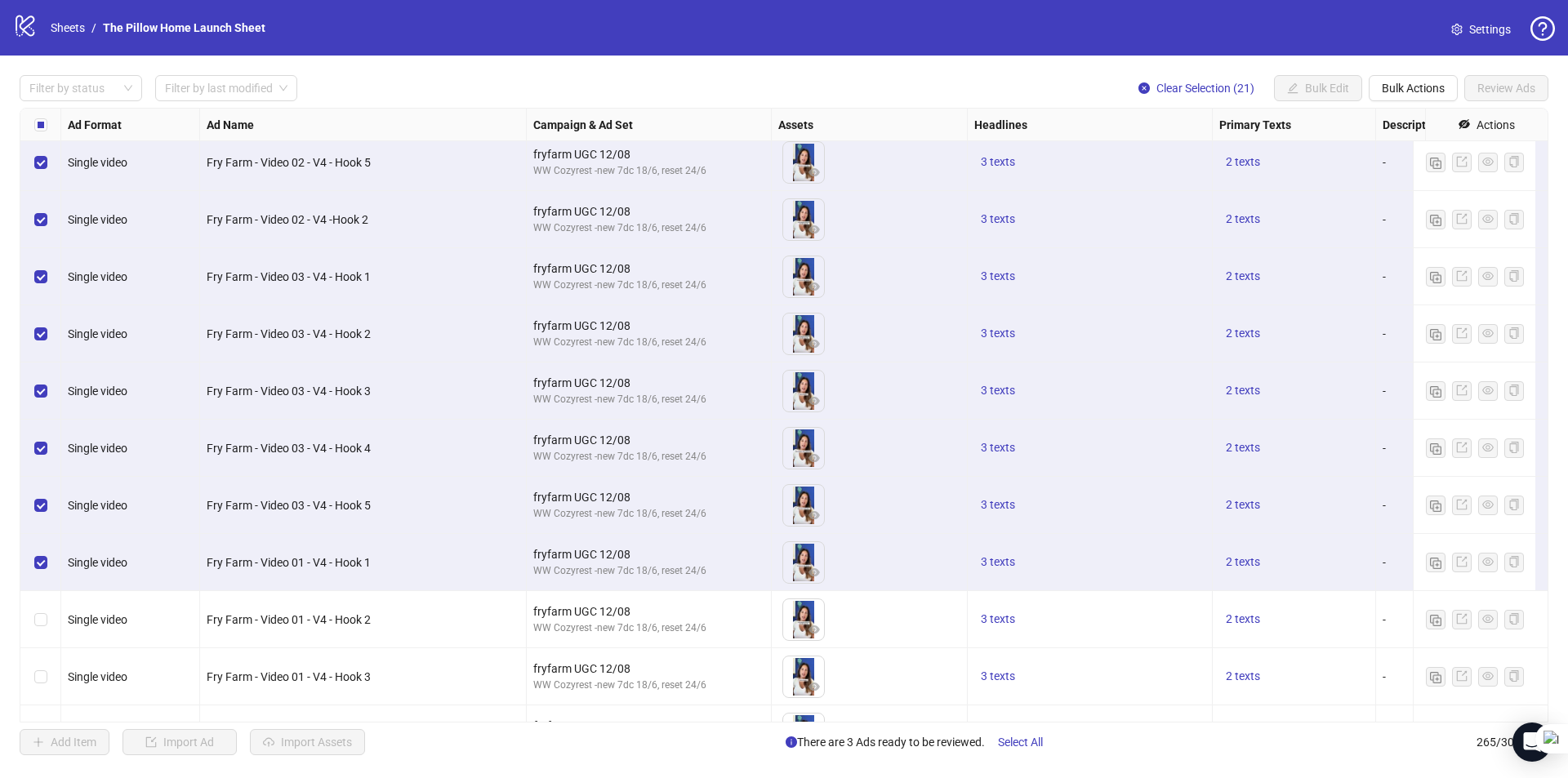
click at [42, 626] on label "Select row 246" at bounding box center [41, 619] width 13 height 18
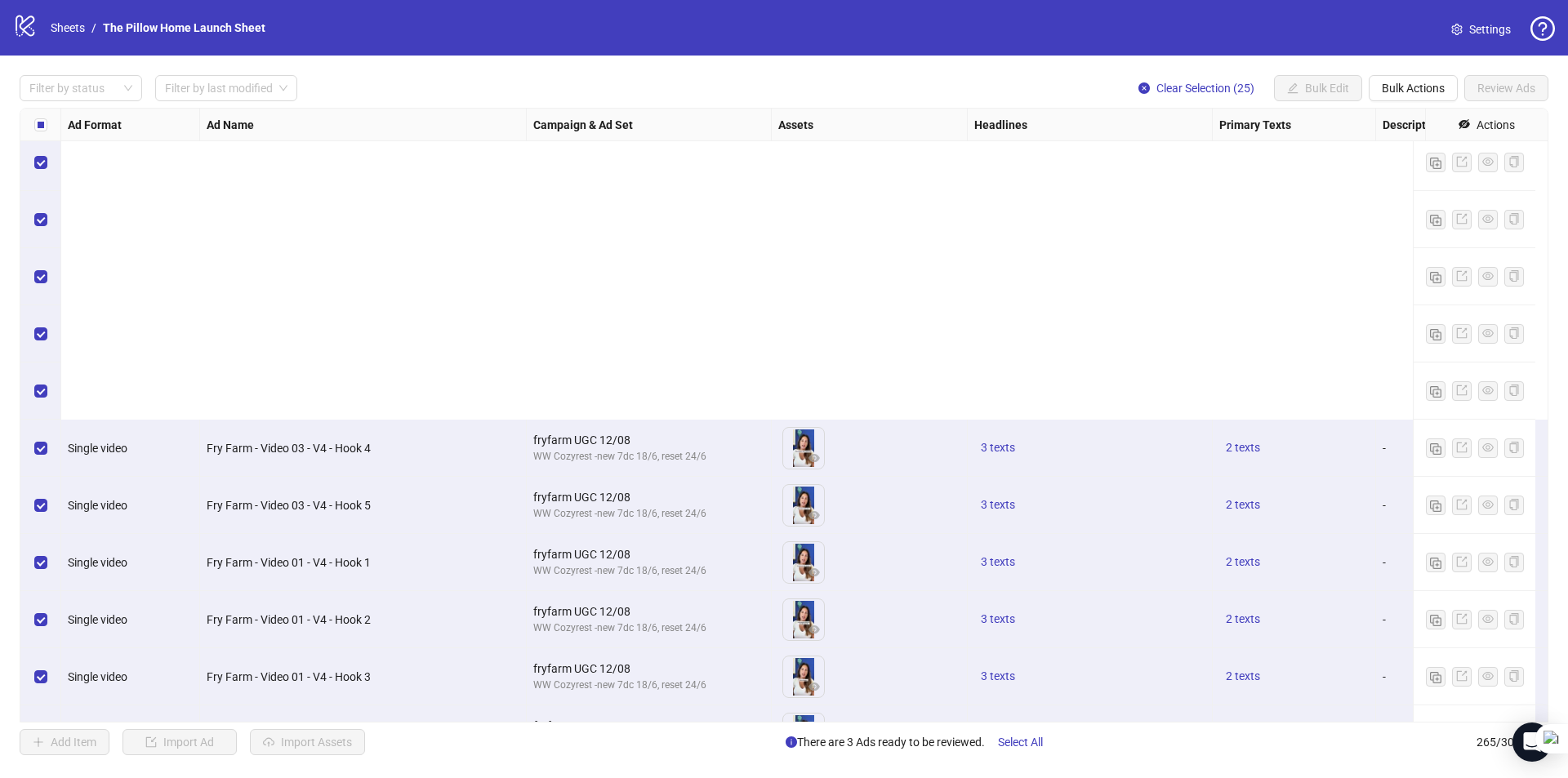
drag, startPoint x: 45, startPoint y: 464, endPoint x: 43, endPoint y: 510, distance: 46.0
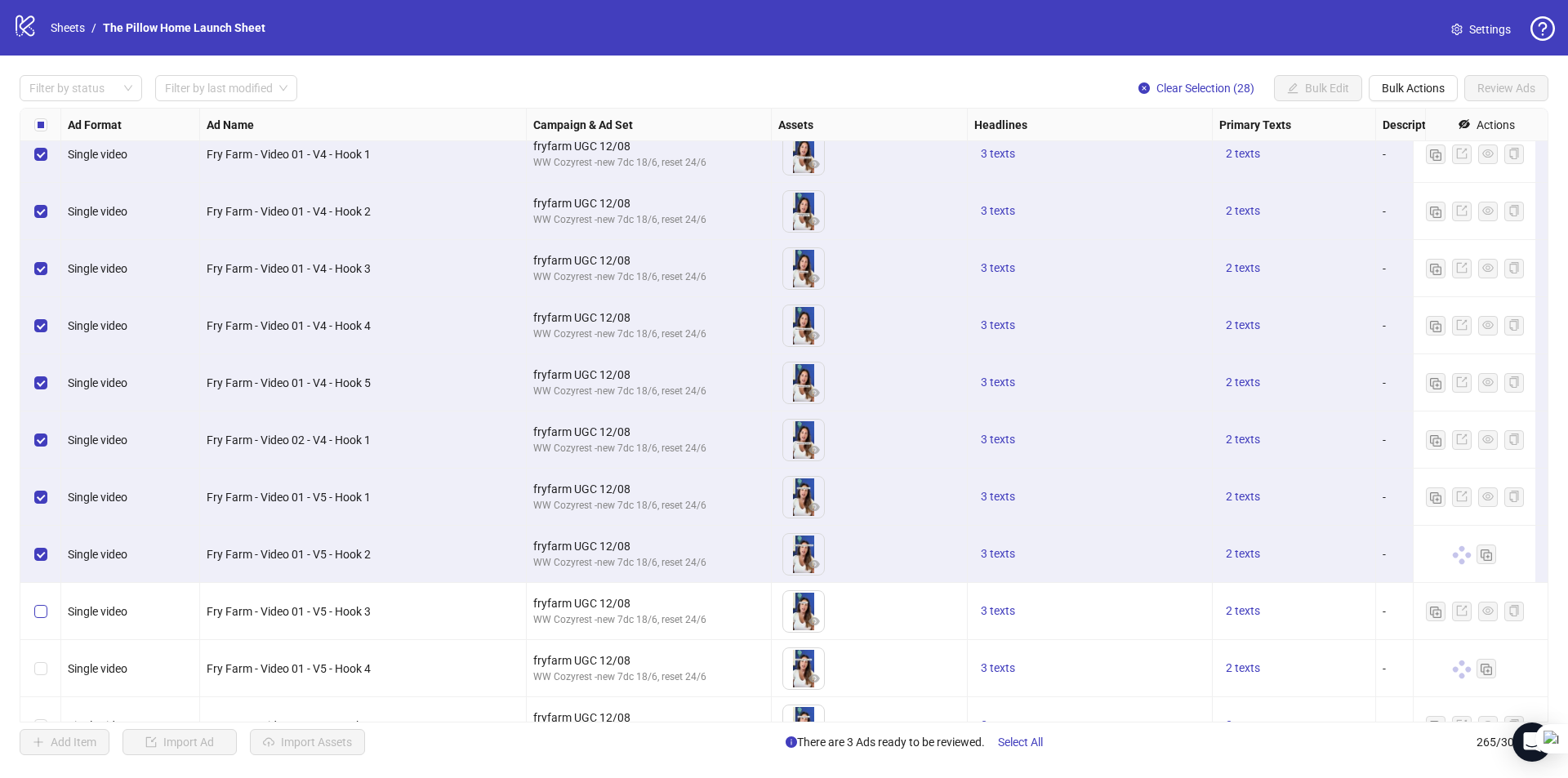
click at [42, 619] on label "Select row 253" at bounding box center [41, 610] width 13 height 18
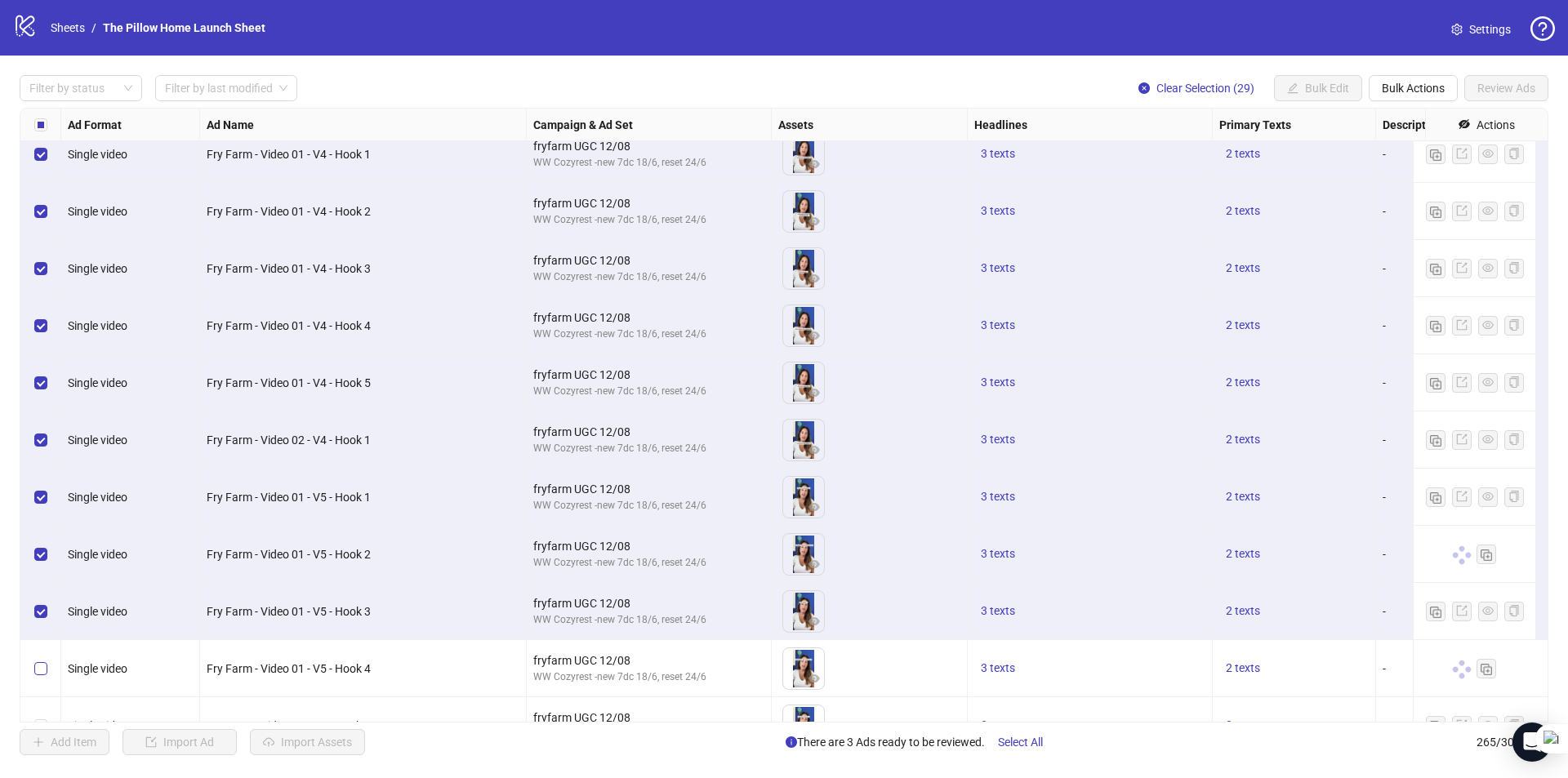
click at [39, 661] on label "Select row 254" at bounding box center [41, 668] width 13 height 18
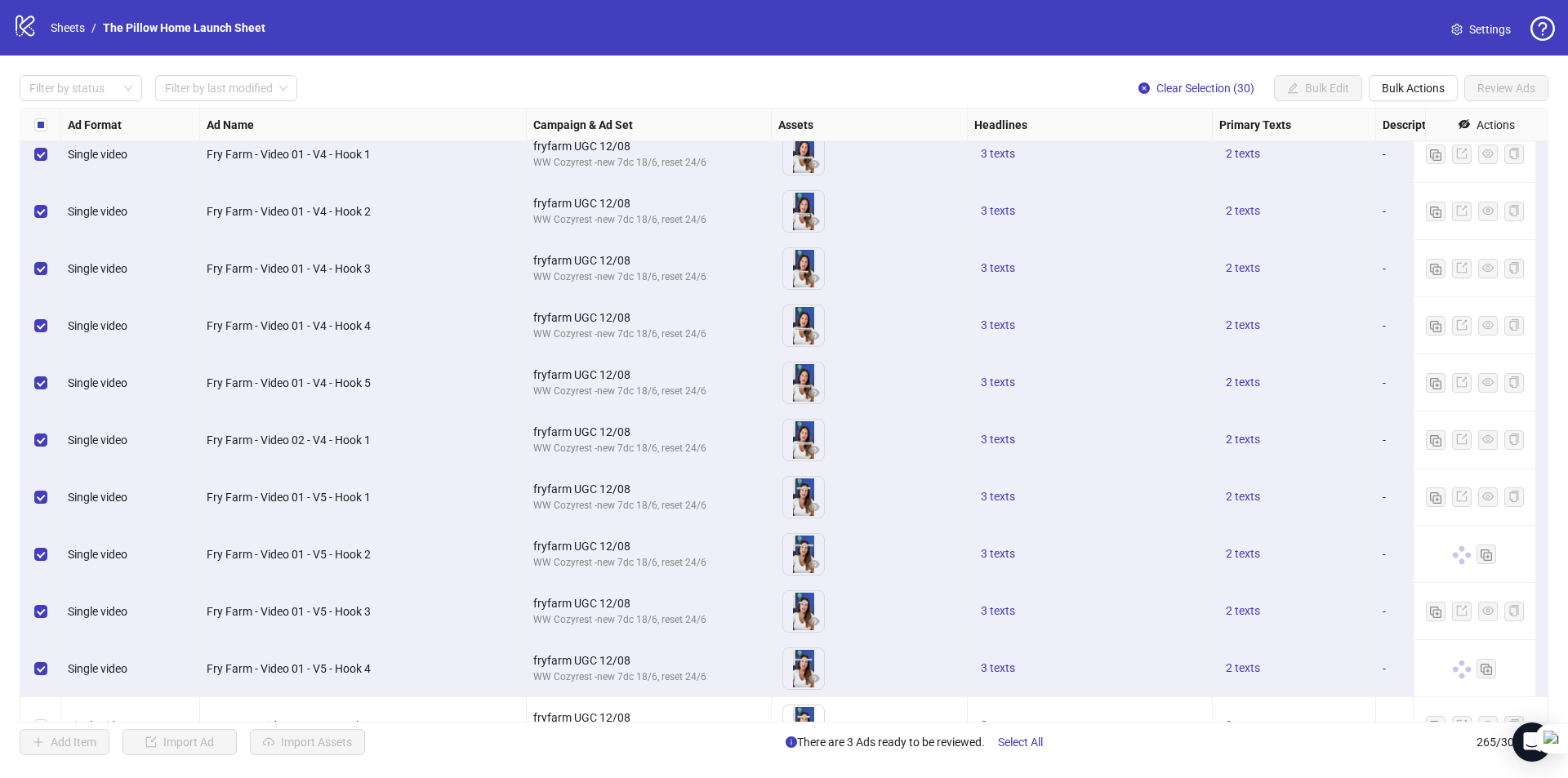
scroll to position [13959, 0]
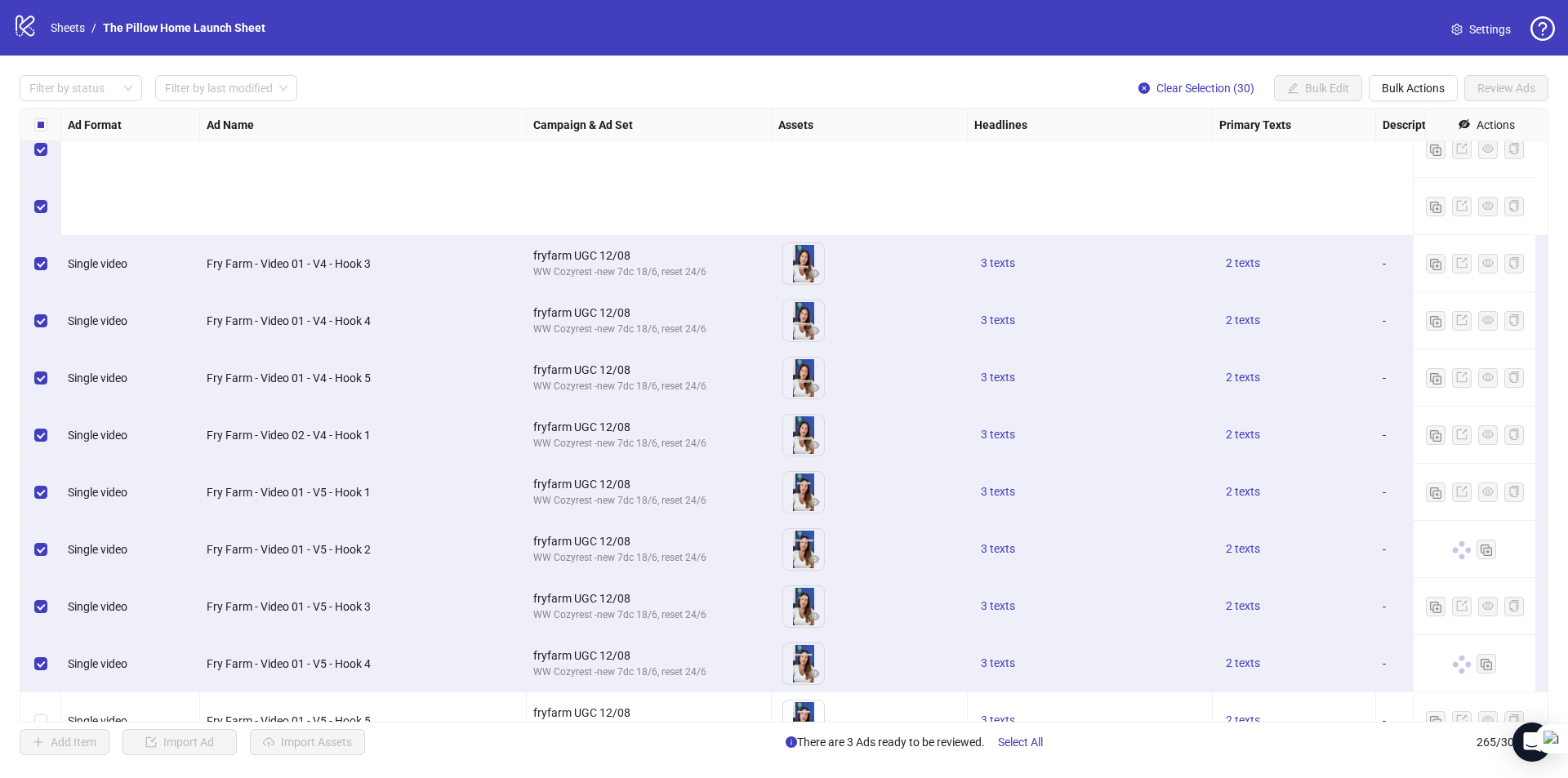
click at [33, 749] on div "Select row 256" at bounding box center [41, 777] width 41 height 57
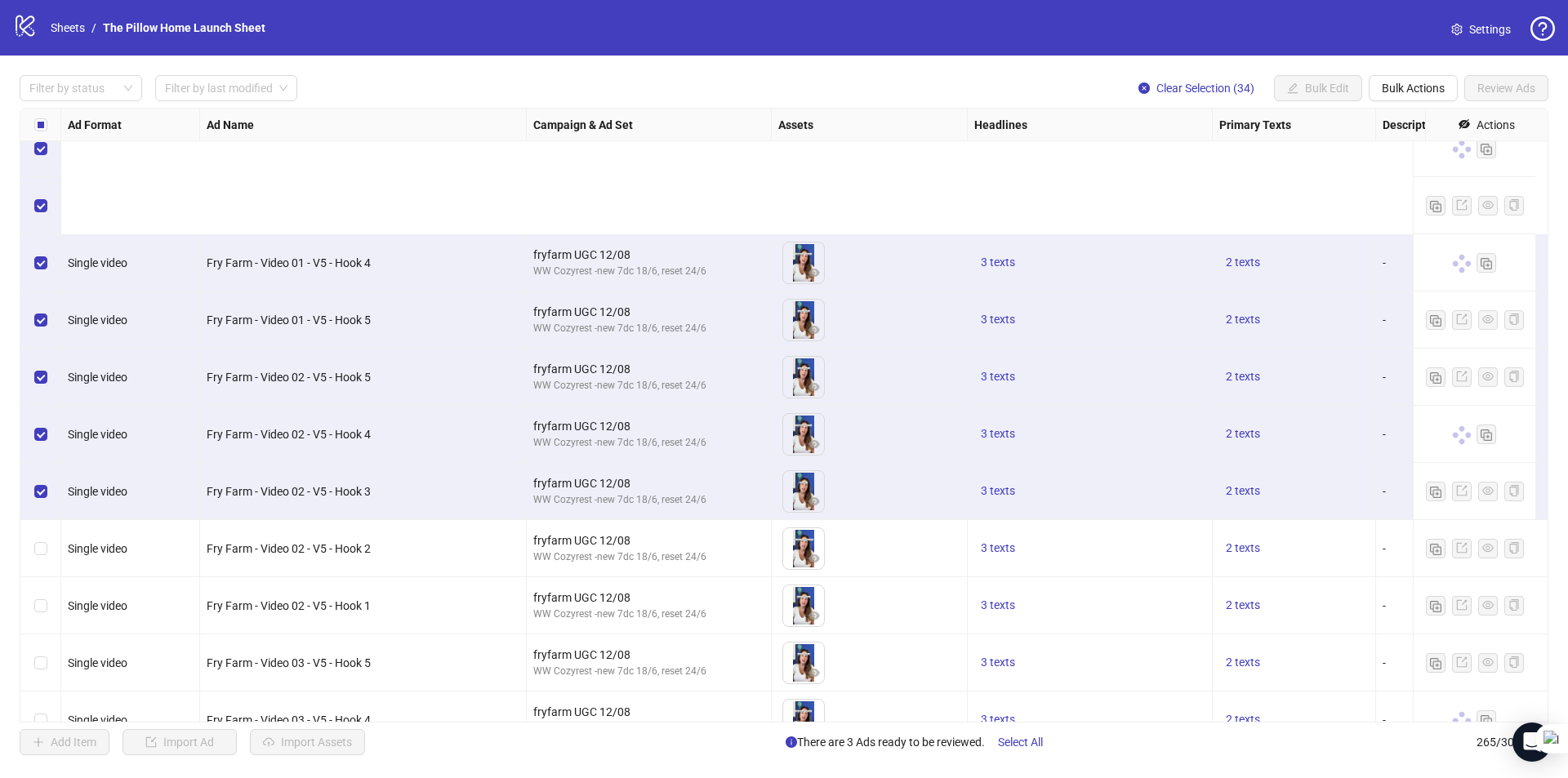
scroll to position [14570, 0]
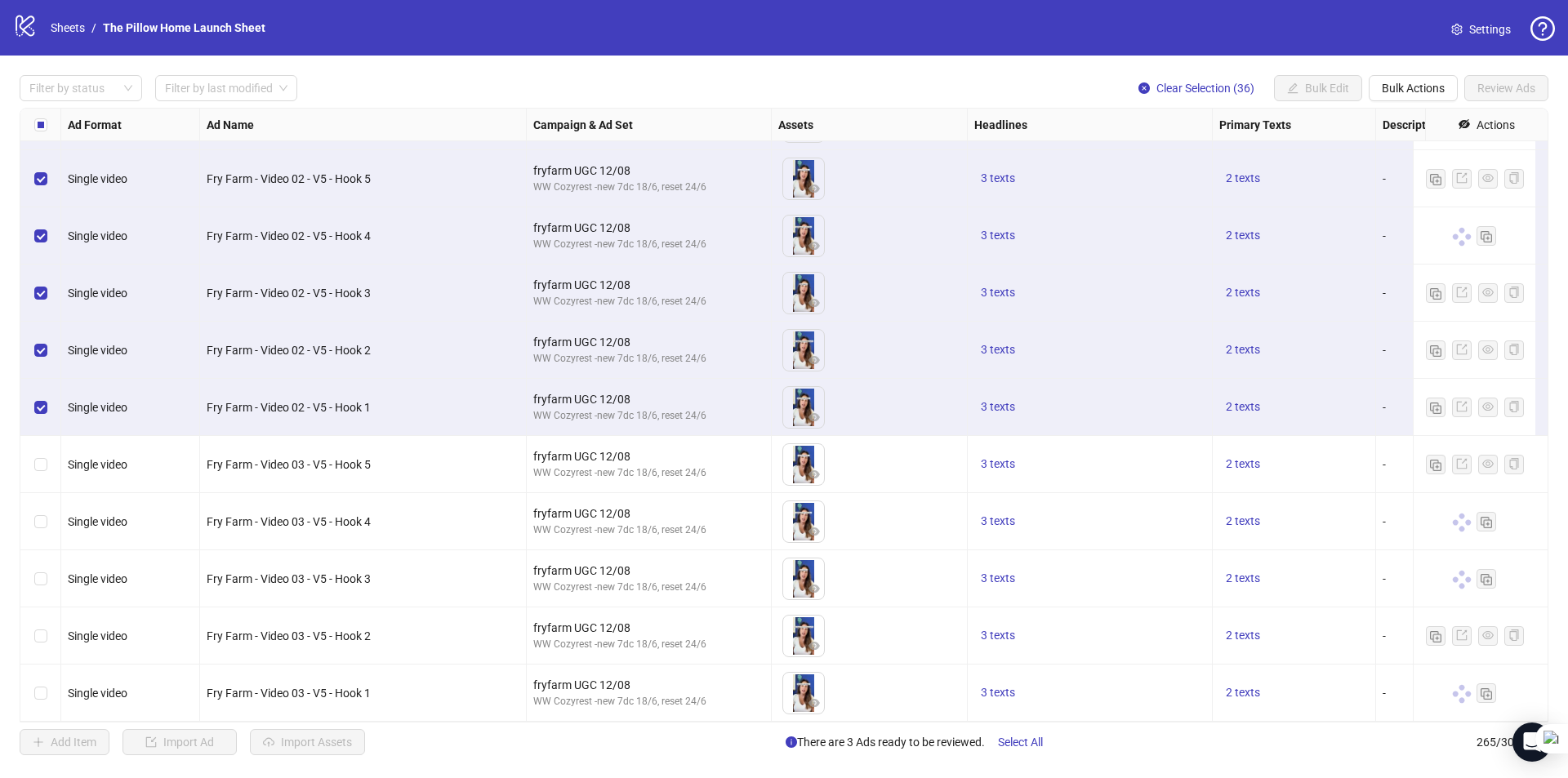
click at [43, 462] on div "Select row 261" at bounding box center [41, 464] width 41 height 57
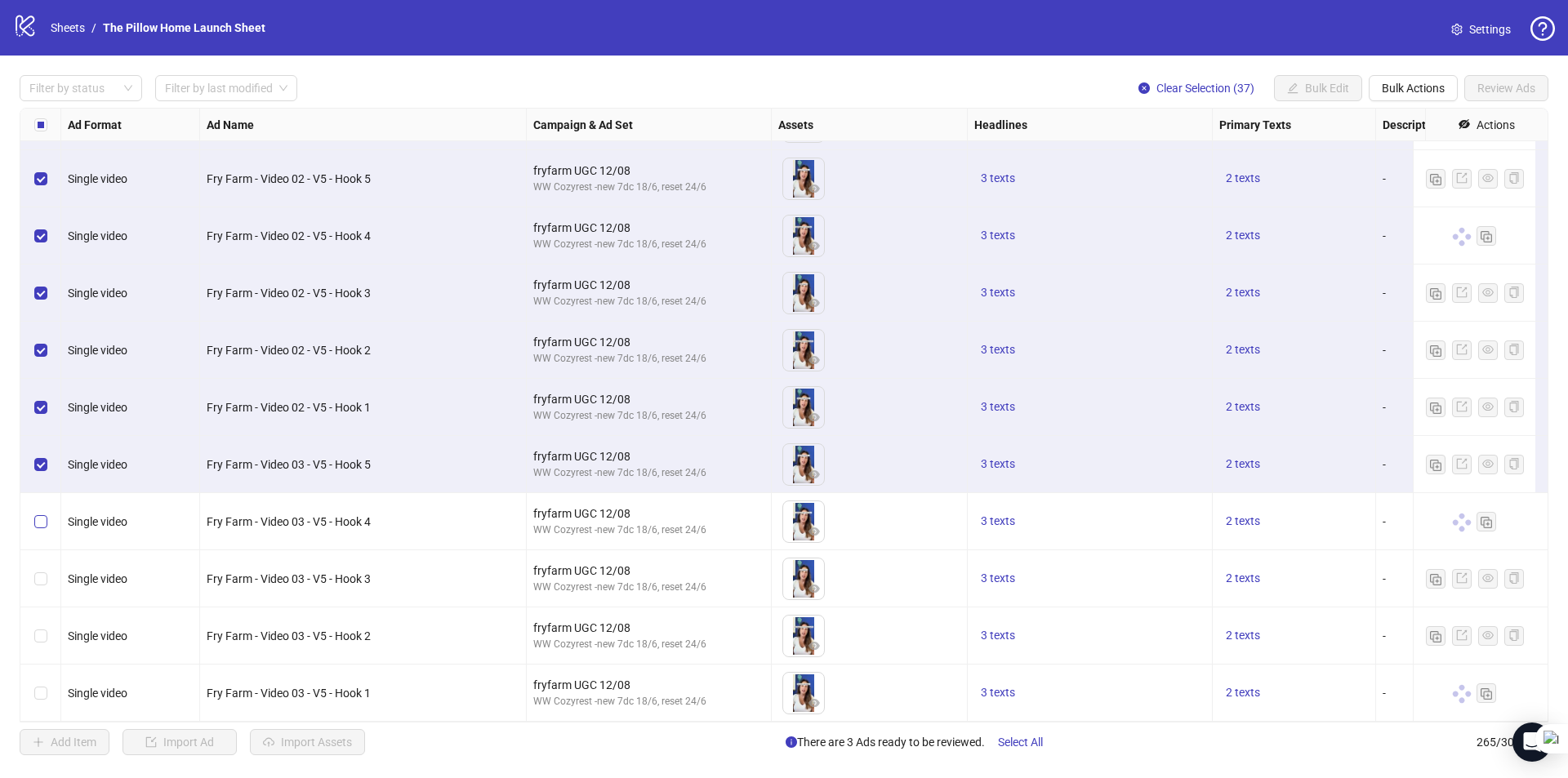
click at [43, 512] on label "Select row 262" at bounding box center [41, 521] width 13 height 18
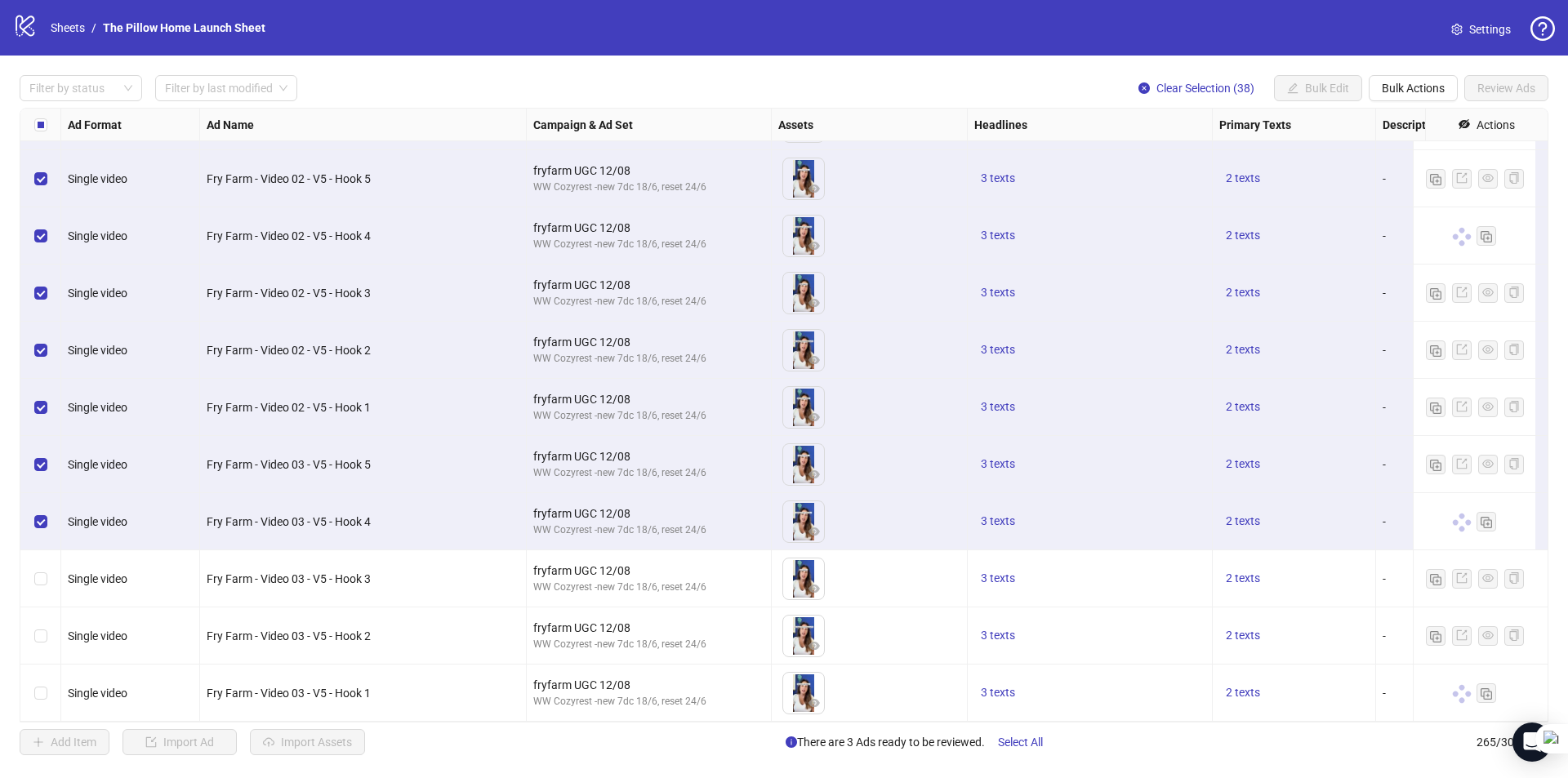
click at [51, 553] on div "Select row 263" at bounding box center [41, 578] width 41 height 57
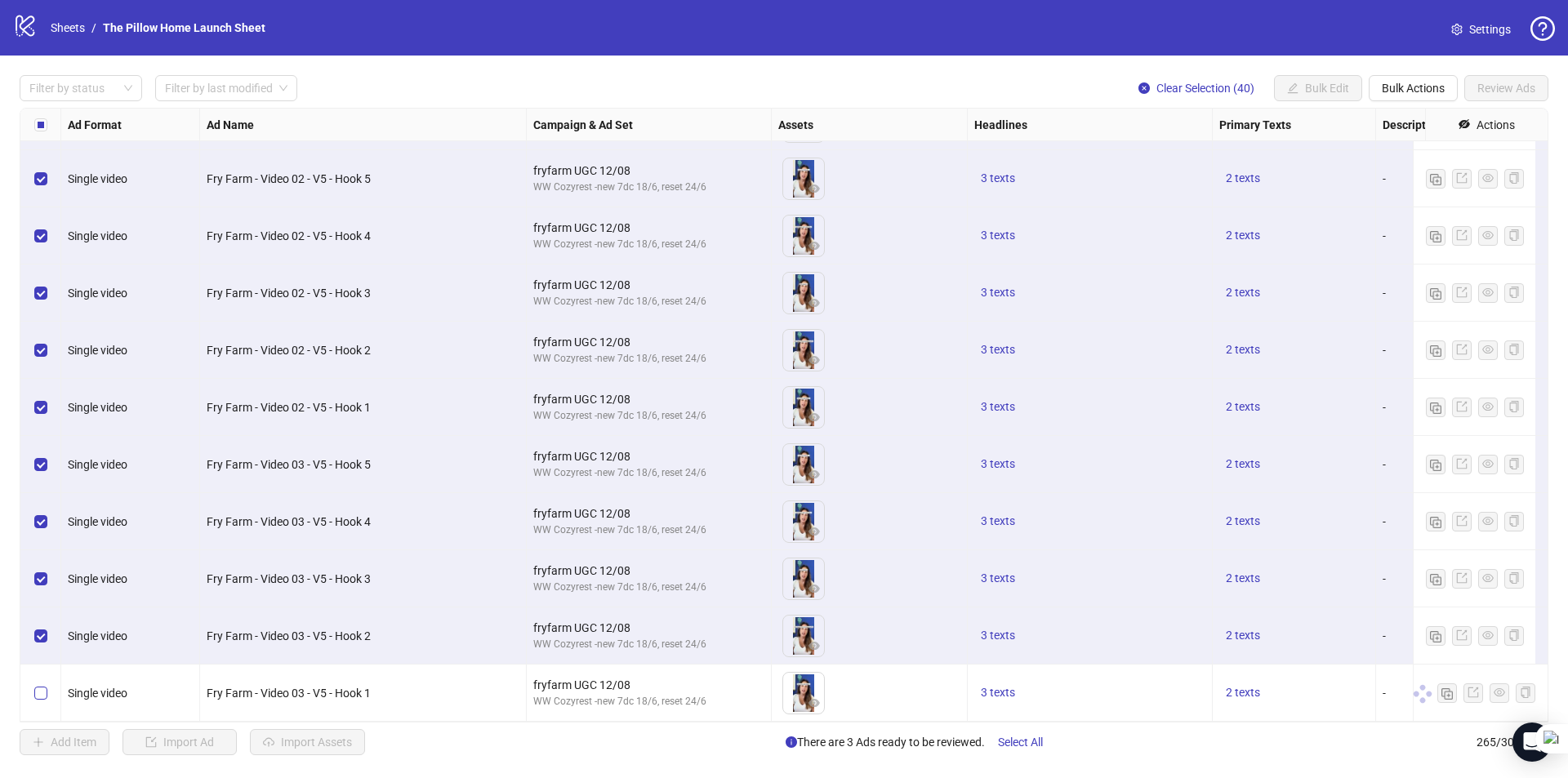
click at [44, 684] on label "Select row 265" at bounding box center [41, 692] width 13 height 18
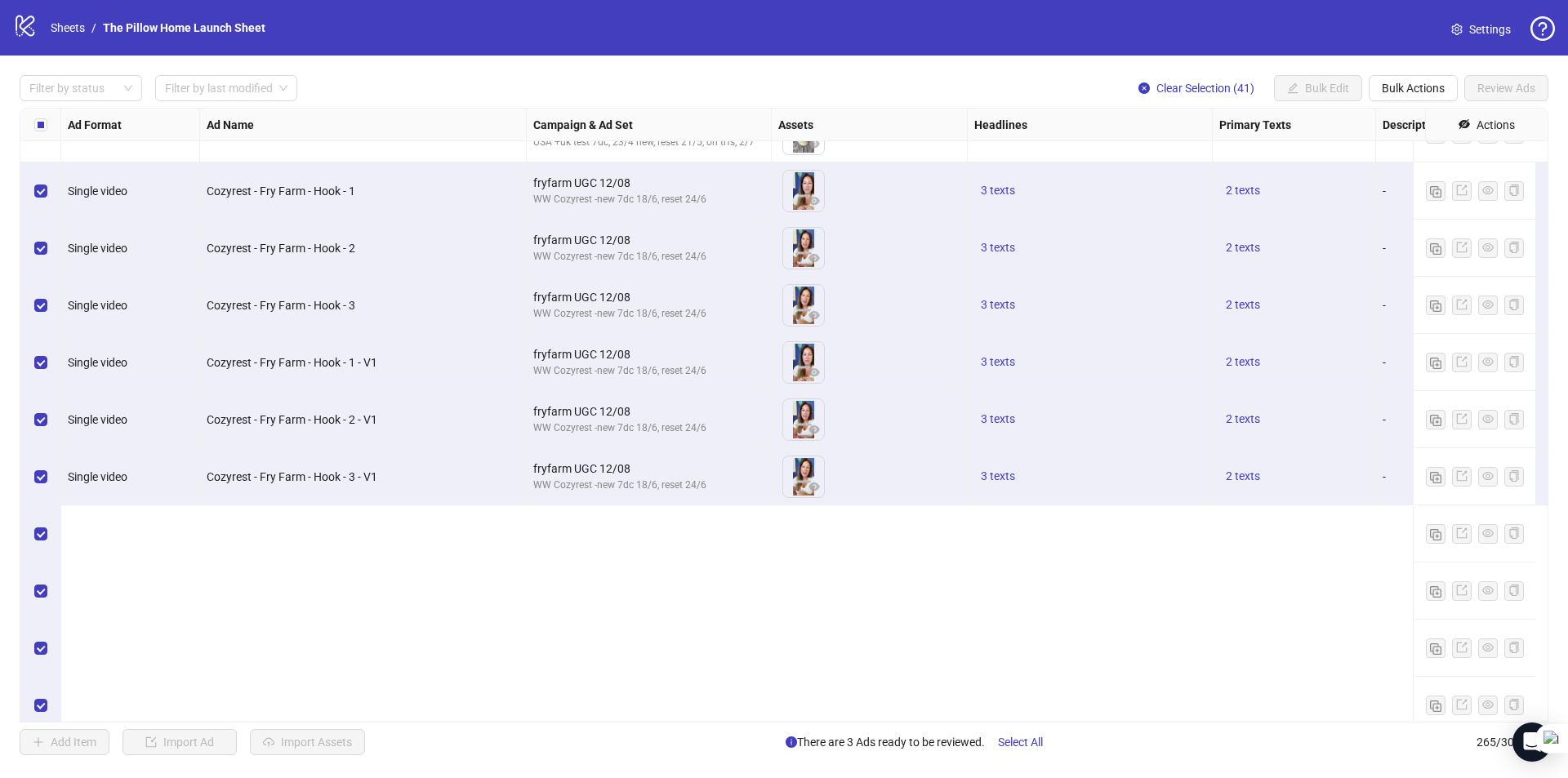
scroll to position [12448, 0]
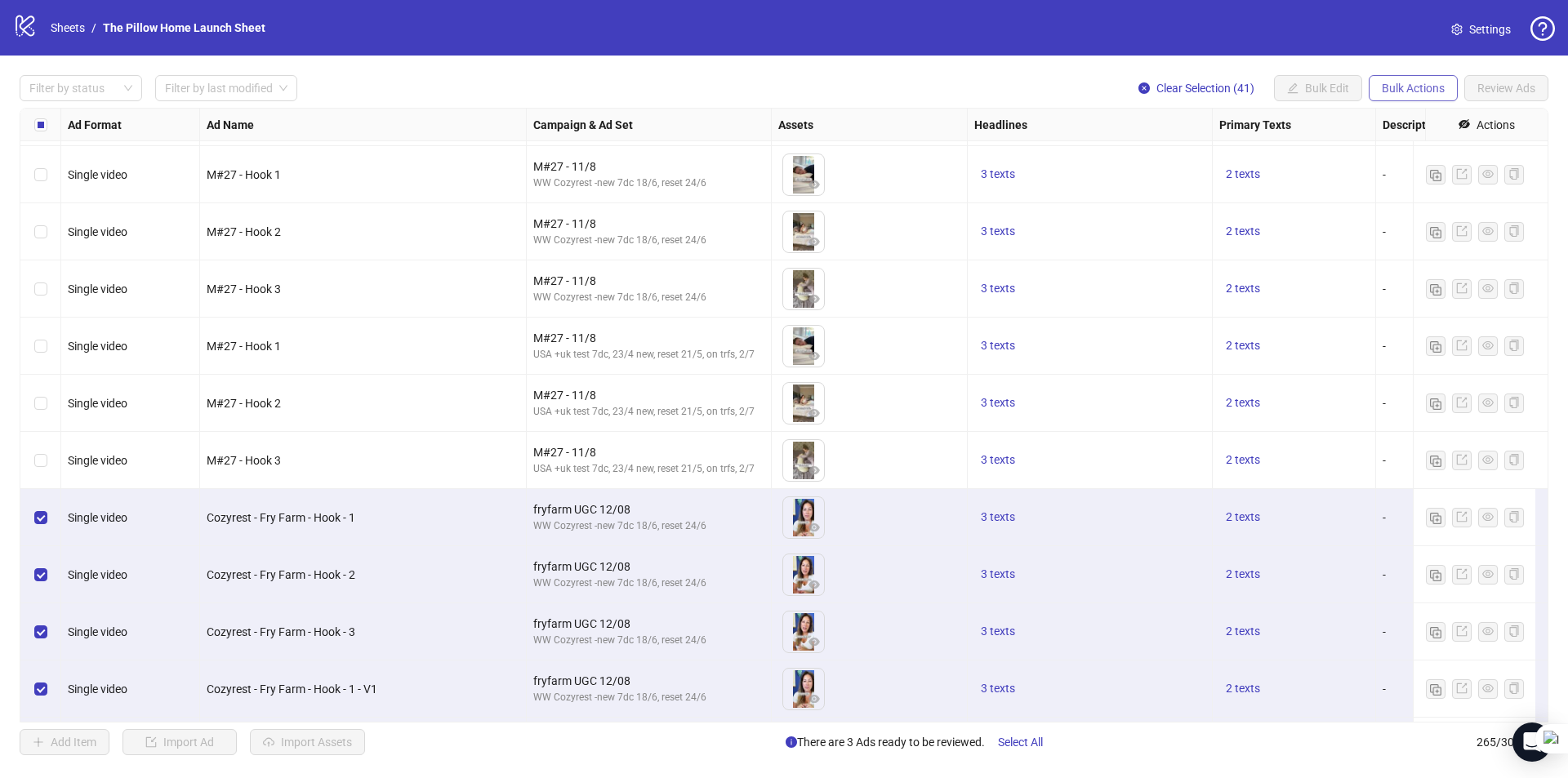
click at [1425, 89] on span "Bulk Actions" at bounding box center [1412, 89] width 62 height 13
click at [1410, 173] on span "Duplicate with assets" at bounding box center [1436, 173] width 112 height 18
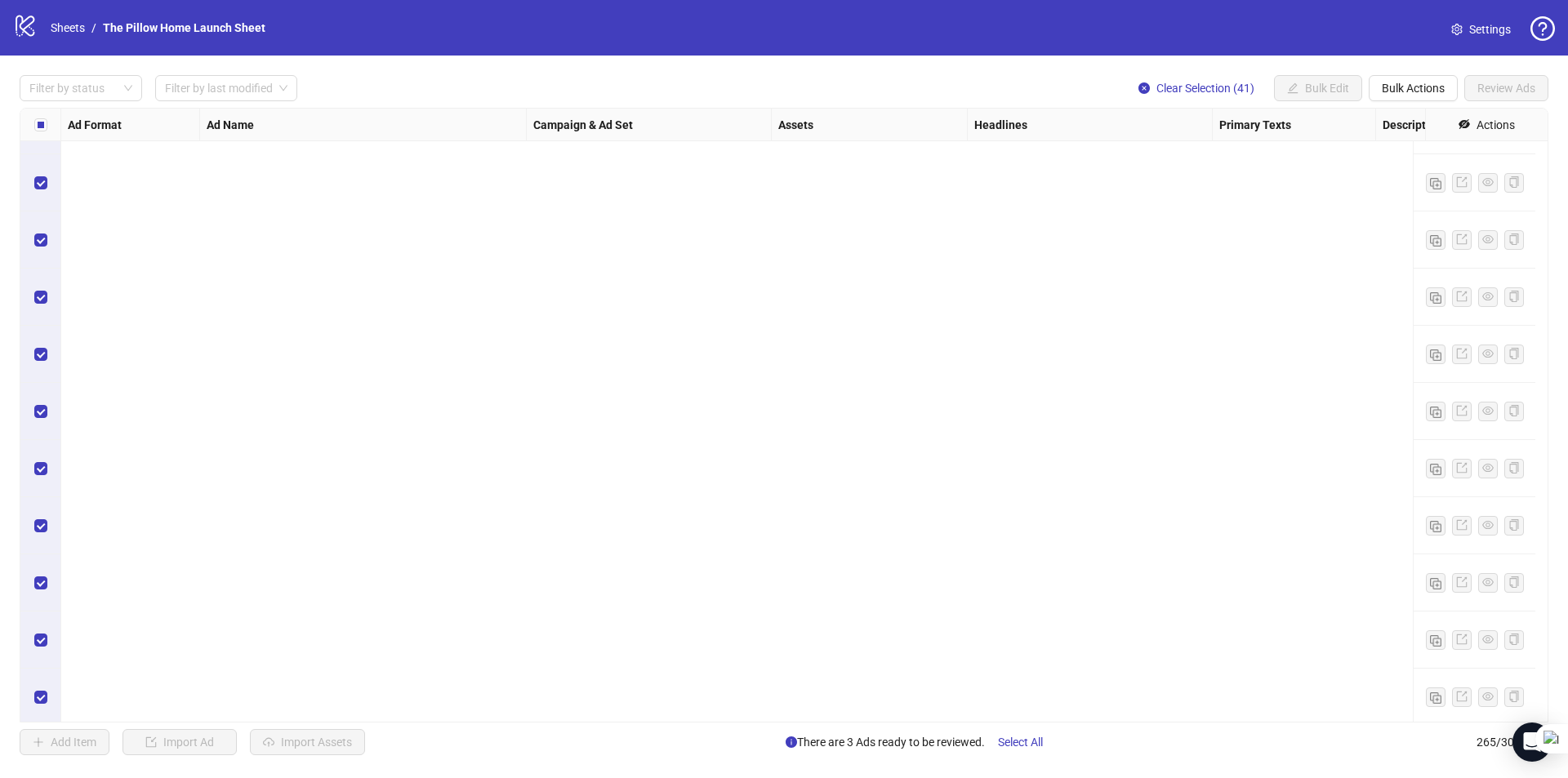
scroll to position [14570, 0]
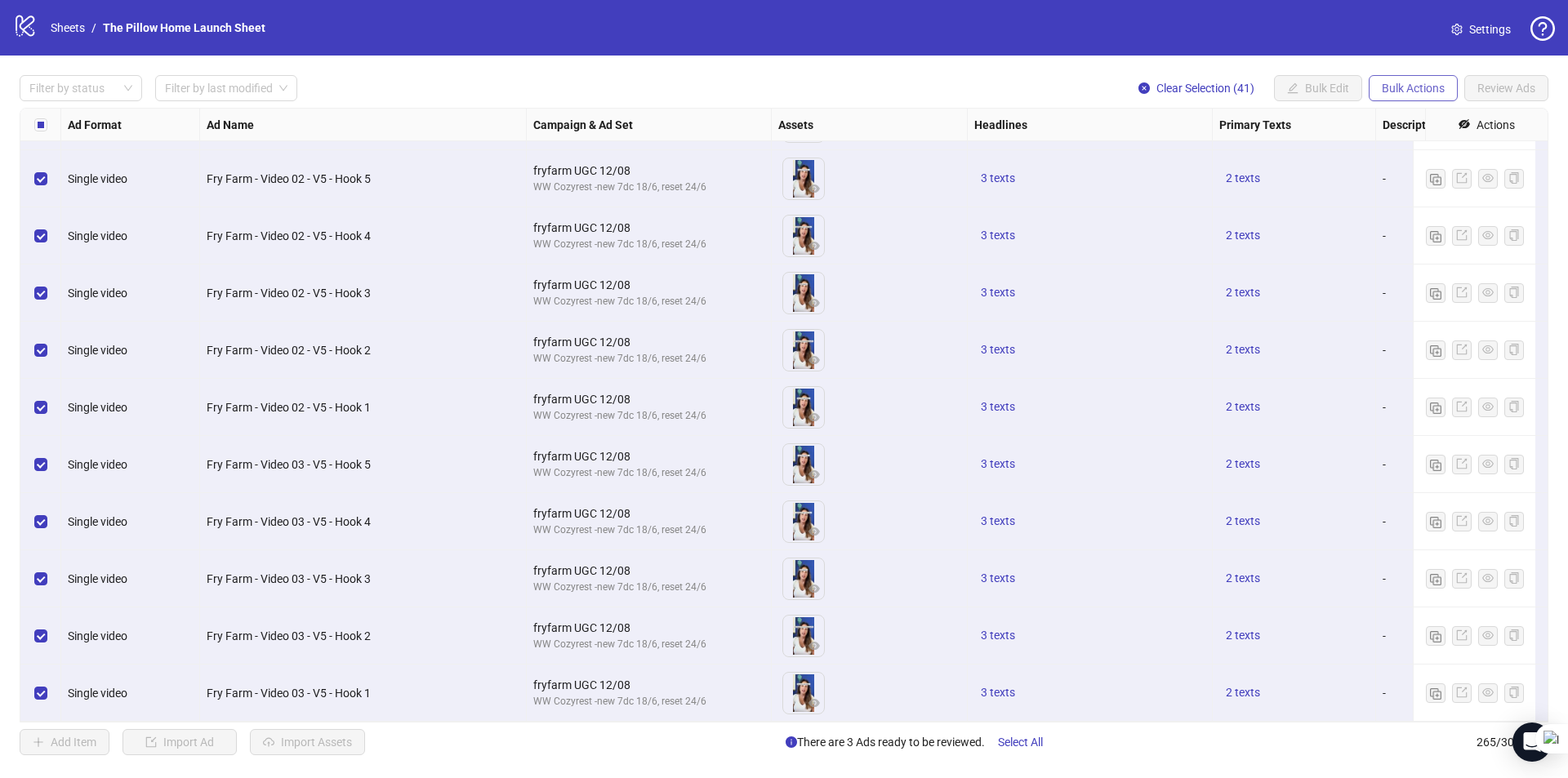
click at [1427, 88] on span "Bulk Actions" at bounding box center [1412, 89] width 62 height 13
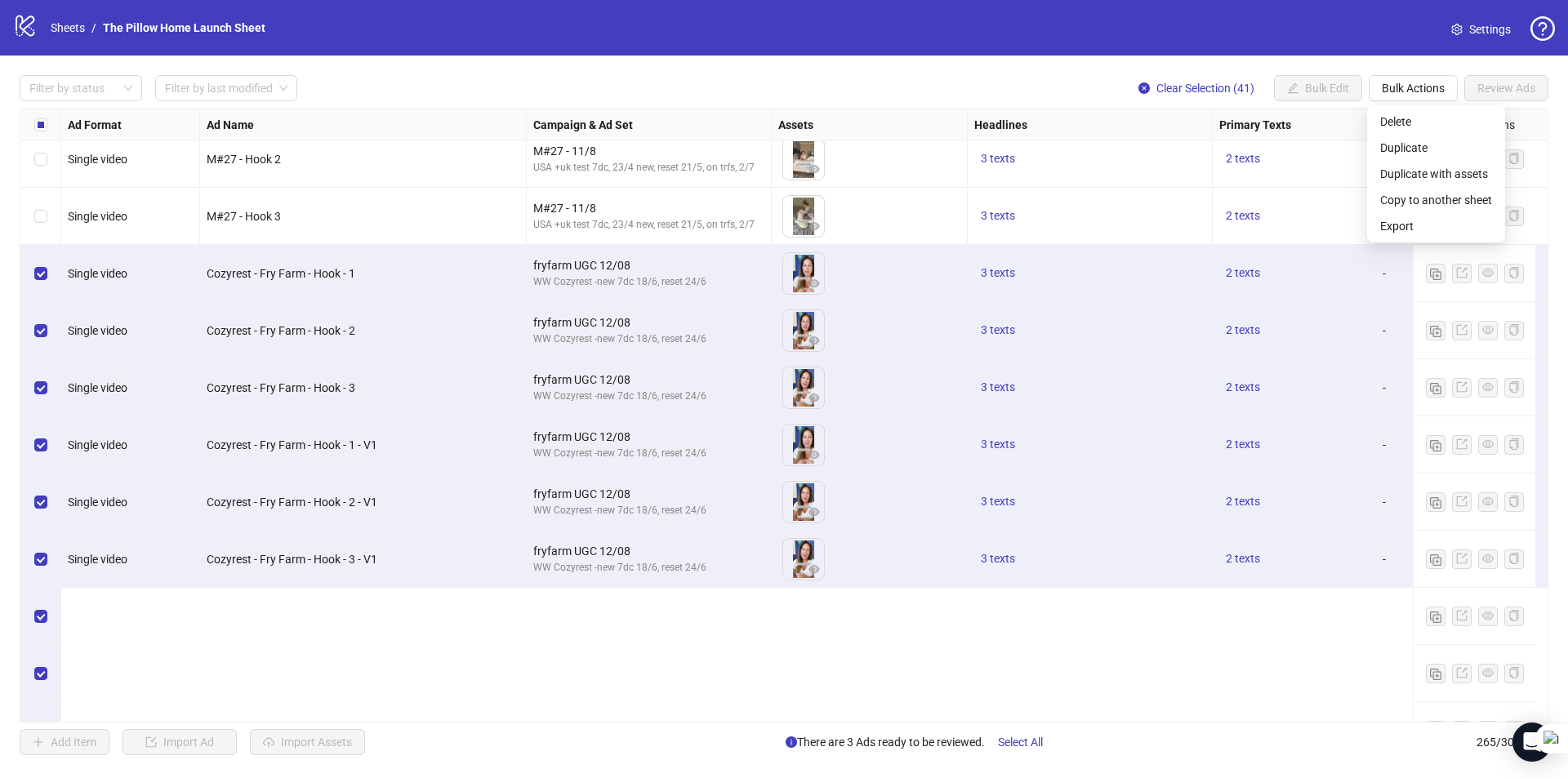
scroll to position [12448, 0]
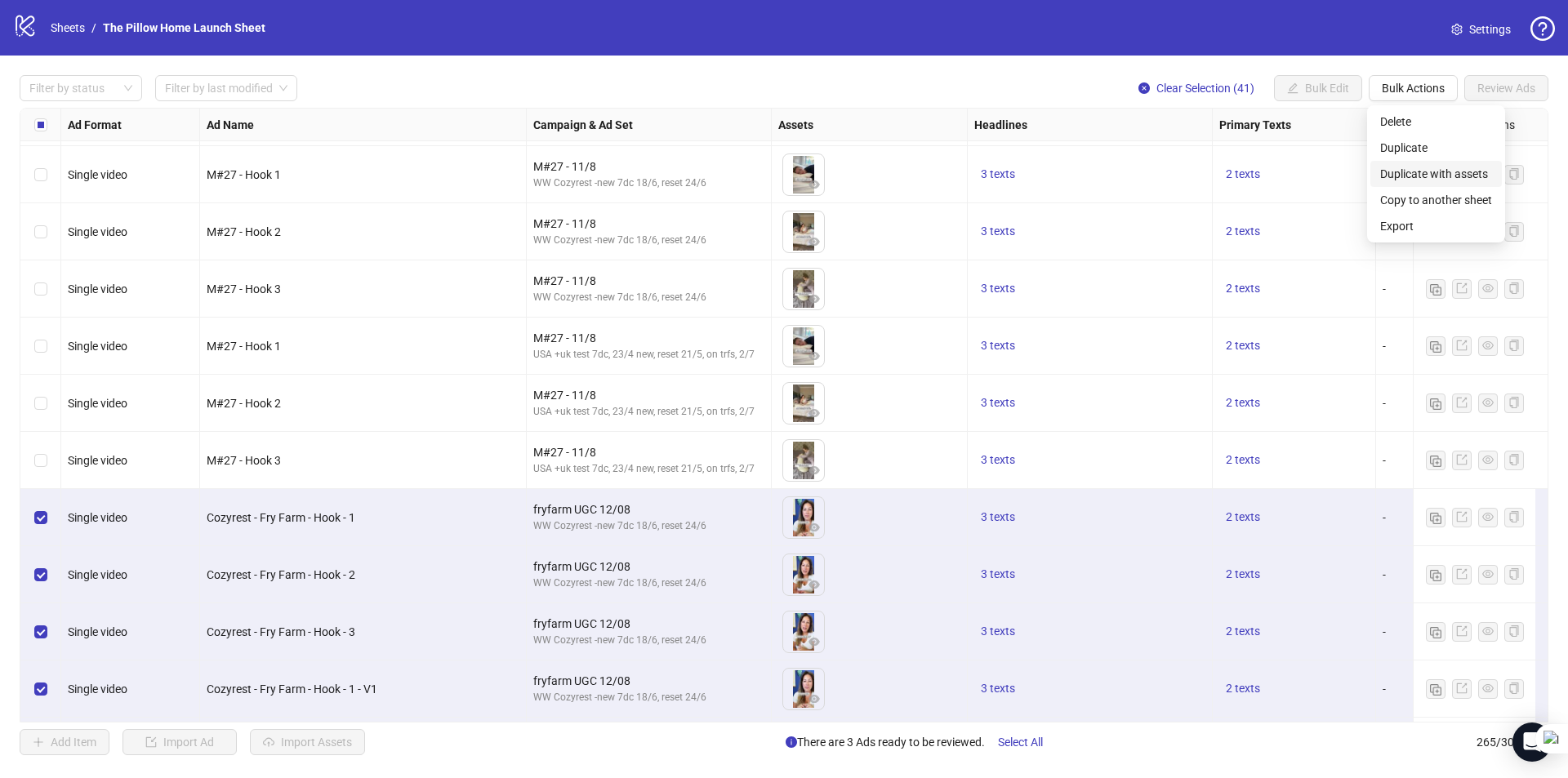
click at [1398, 175] on span "Duplicate with assets" at bounding box center [1436, 173] width 112 height 18
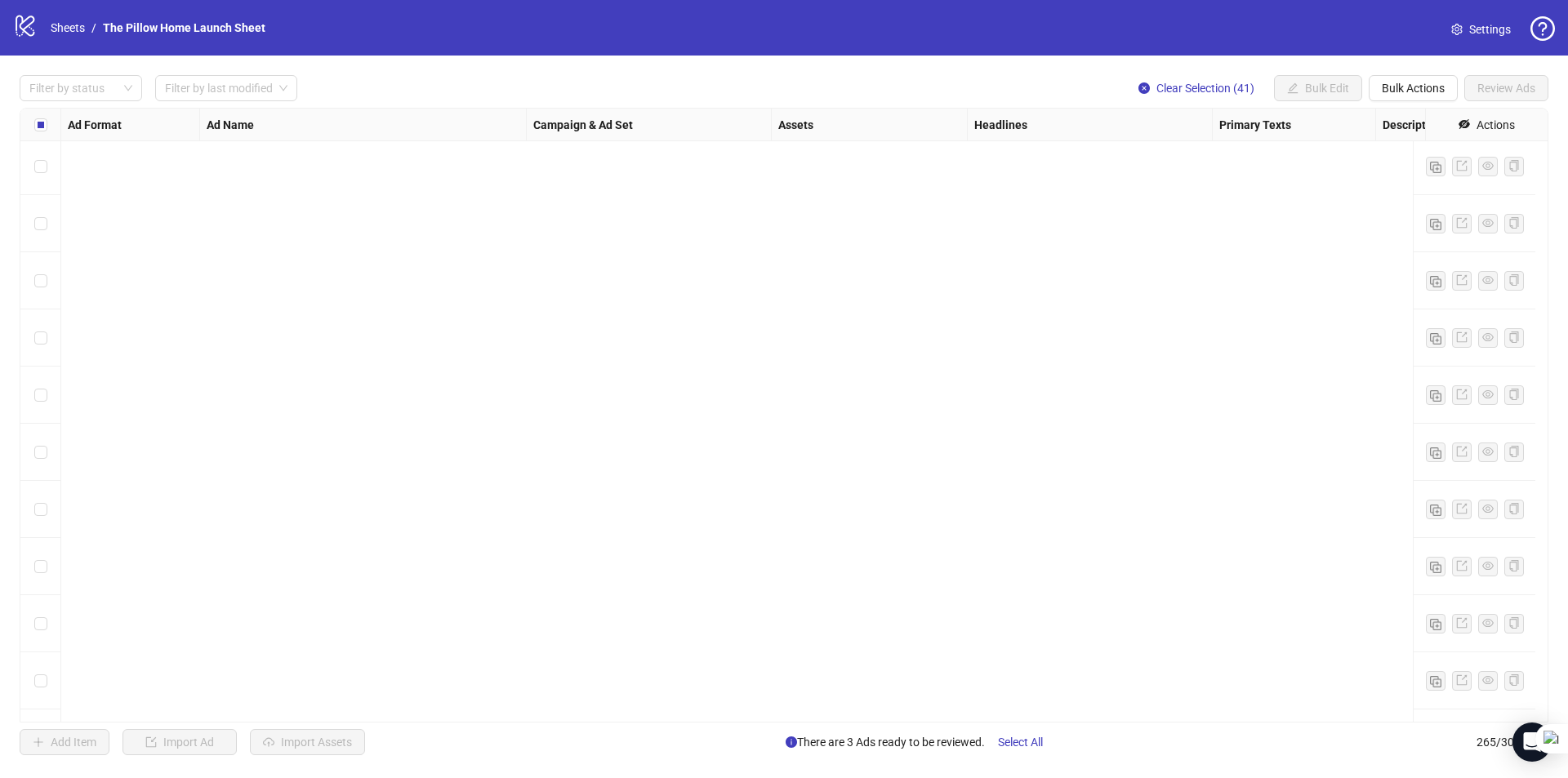
scroll to position [14570, 0]
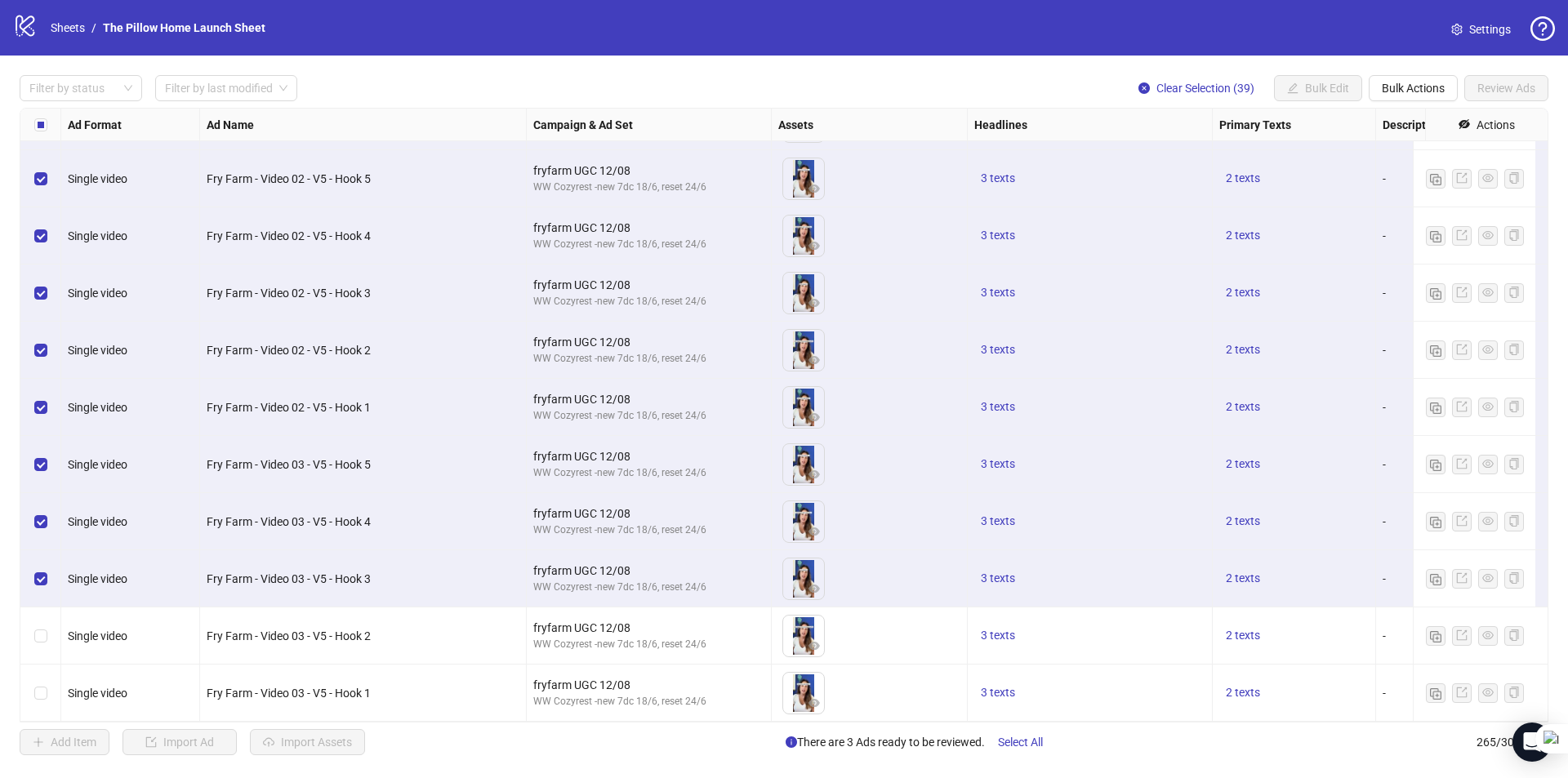
click at [32, 569] on div "Select row 263" at bounding box center [41, 578] width 41 height 57
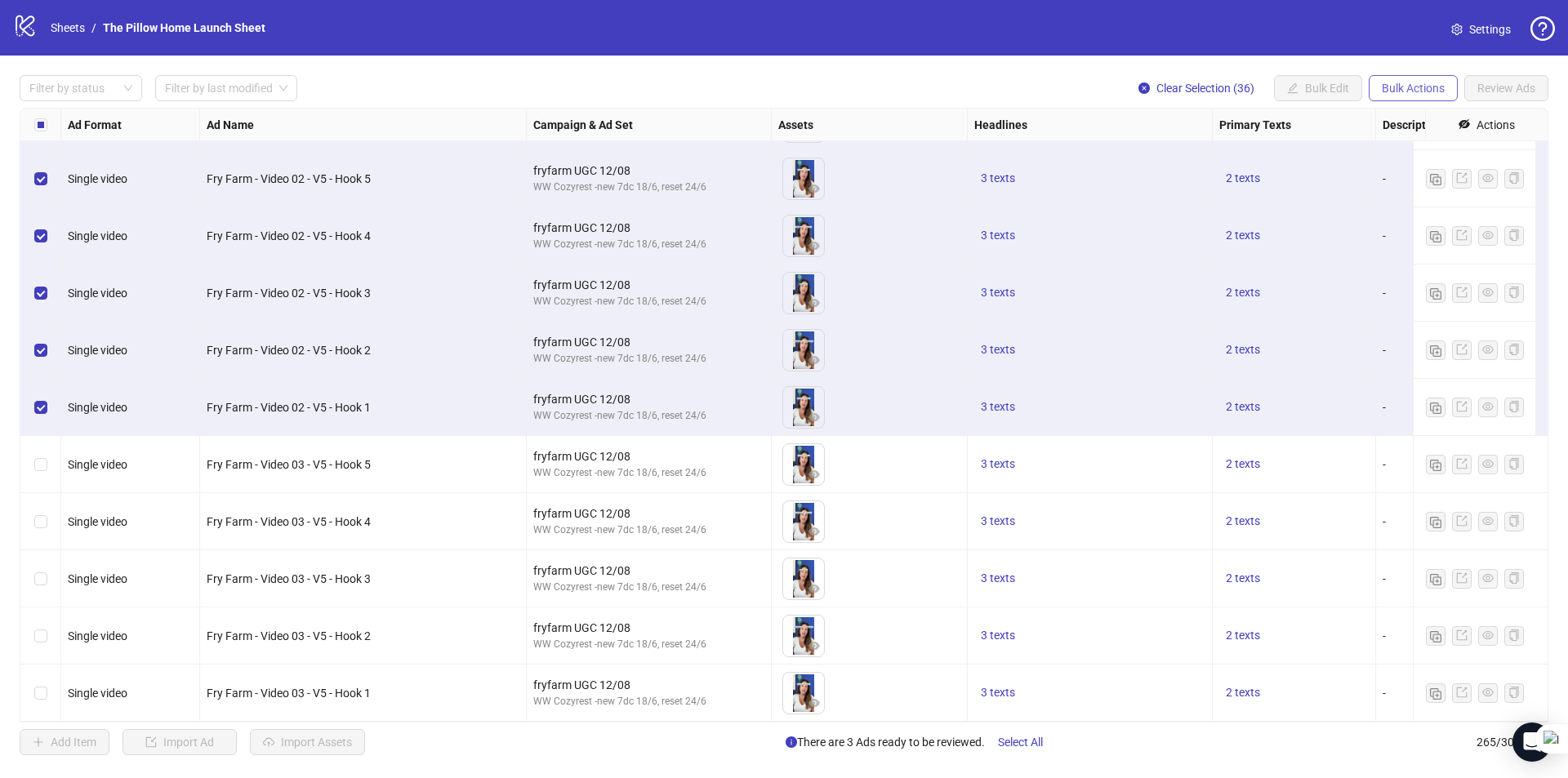
click at [1383, 89] on span "Bulk Actions" at bounding box center [1412, 89] width 62 height 13
click at [1425, 169] on span "Duplicate with assets" at bounding box center [1436, 173] width 112 height 18
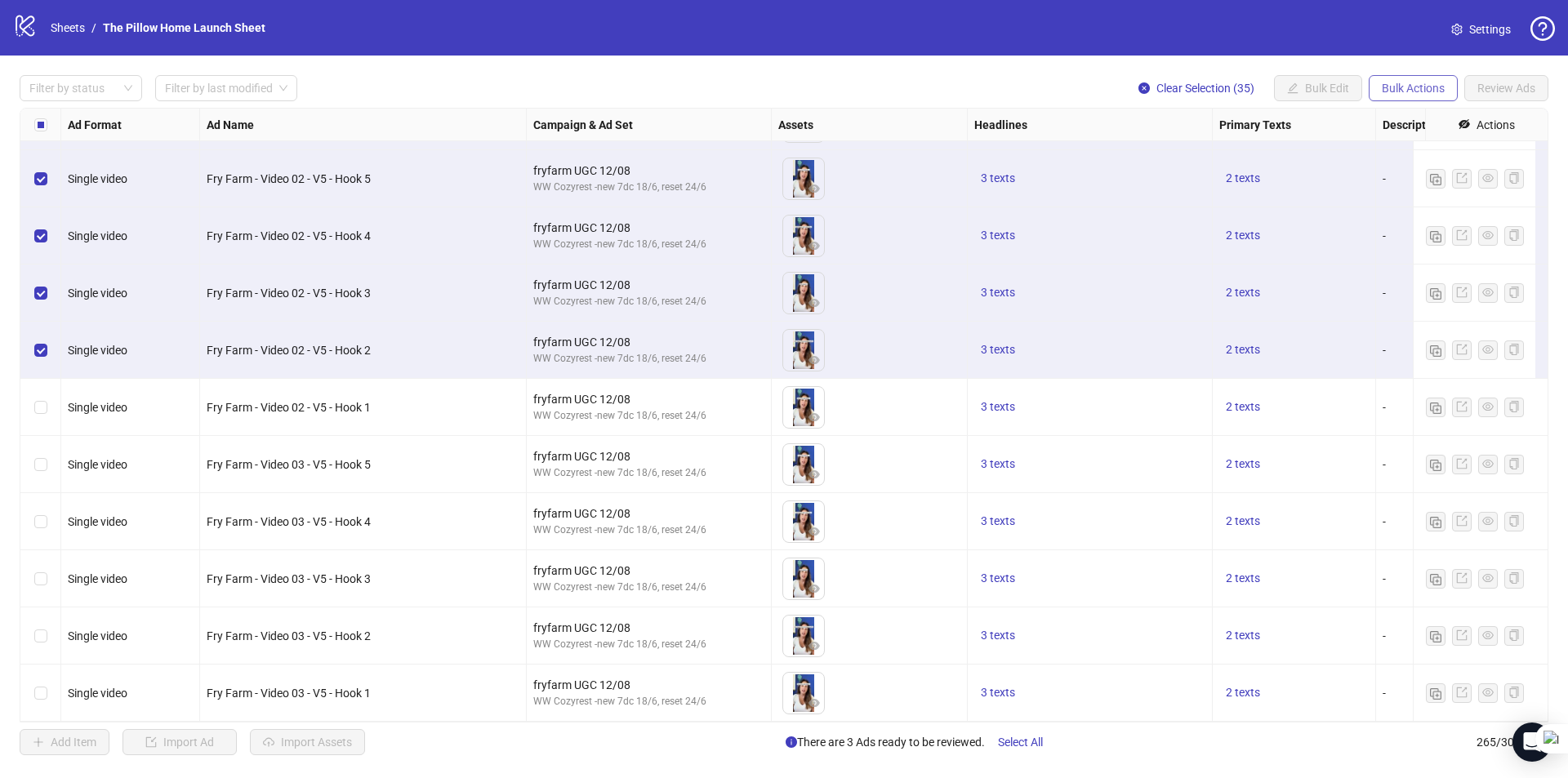
click at [1409, 89] on span "Bulk Actions" at bounding box center [1412, 89] width 62 height 13
click at [1423, 169] on span "Duplicate with assets" at bounding box center [1436, 173] width 112 height 18
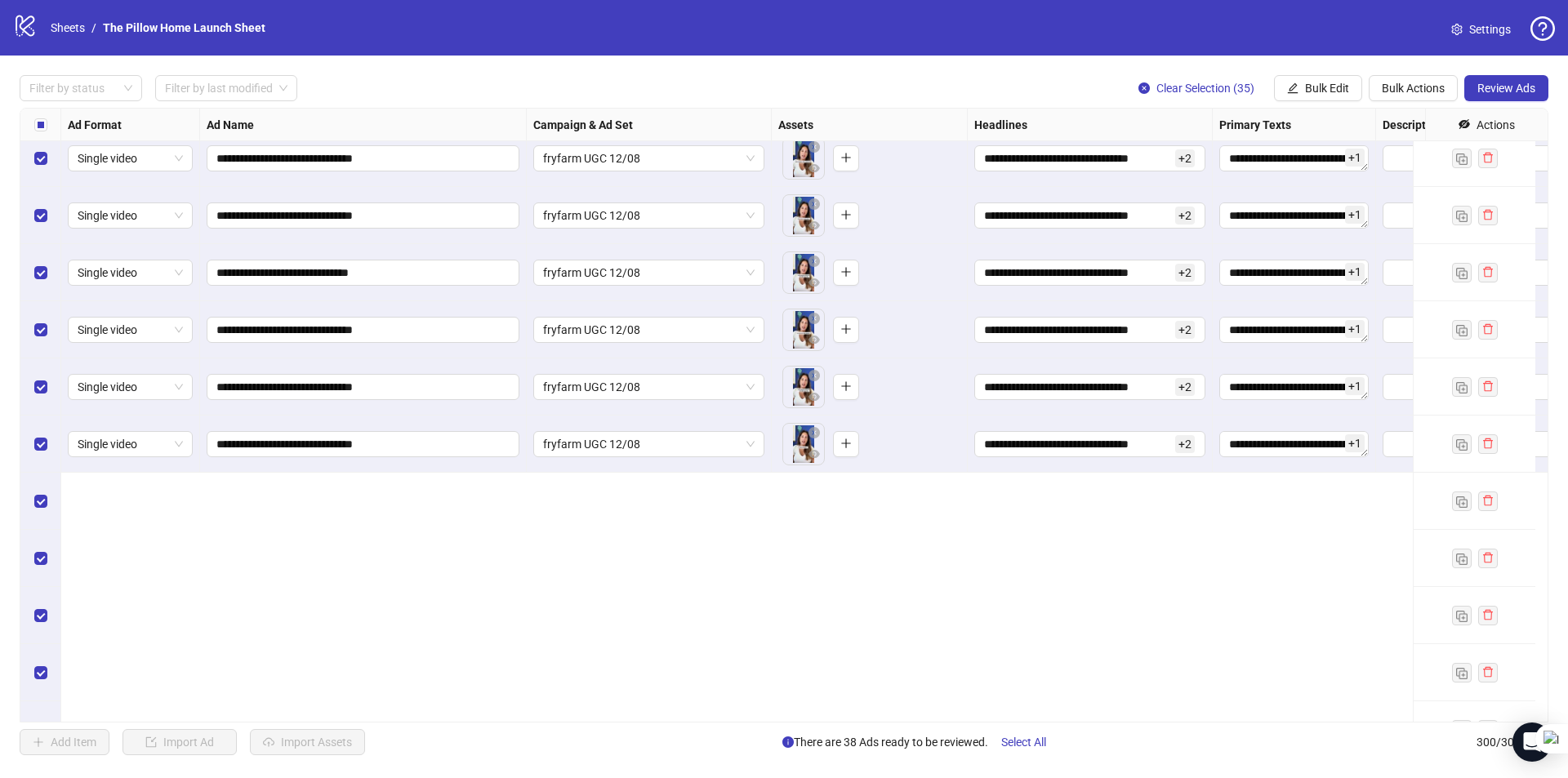
scroll to position [15509, 0]
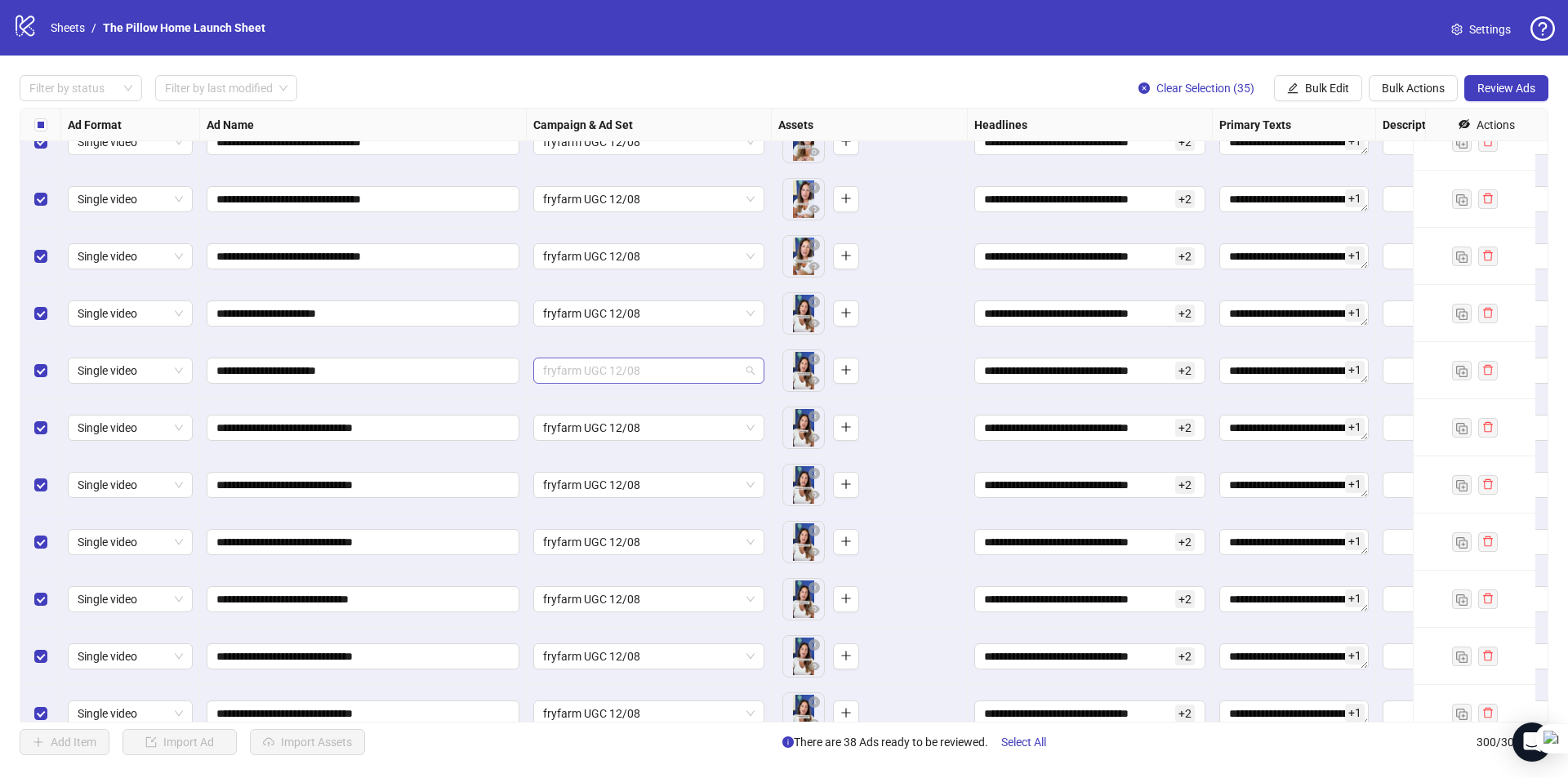
click at [598, 377] on span "fryfarm UGC 12/08" at bounding box center [648, 371] width 212 height 24
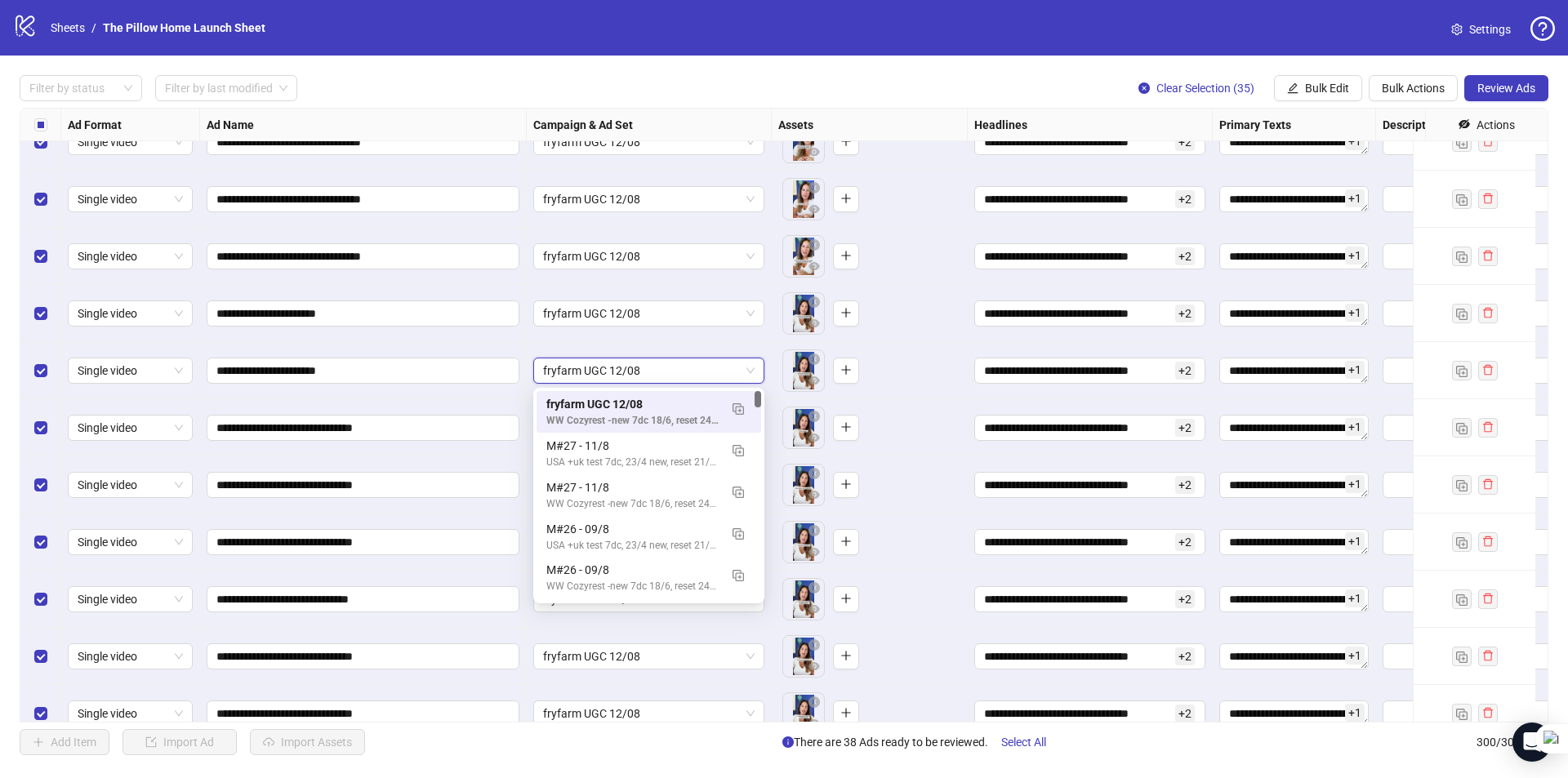
click at [598, 377] on span "fryfarm UGC 12/08" at bounding box center [648, 371] width 212 height 24
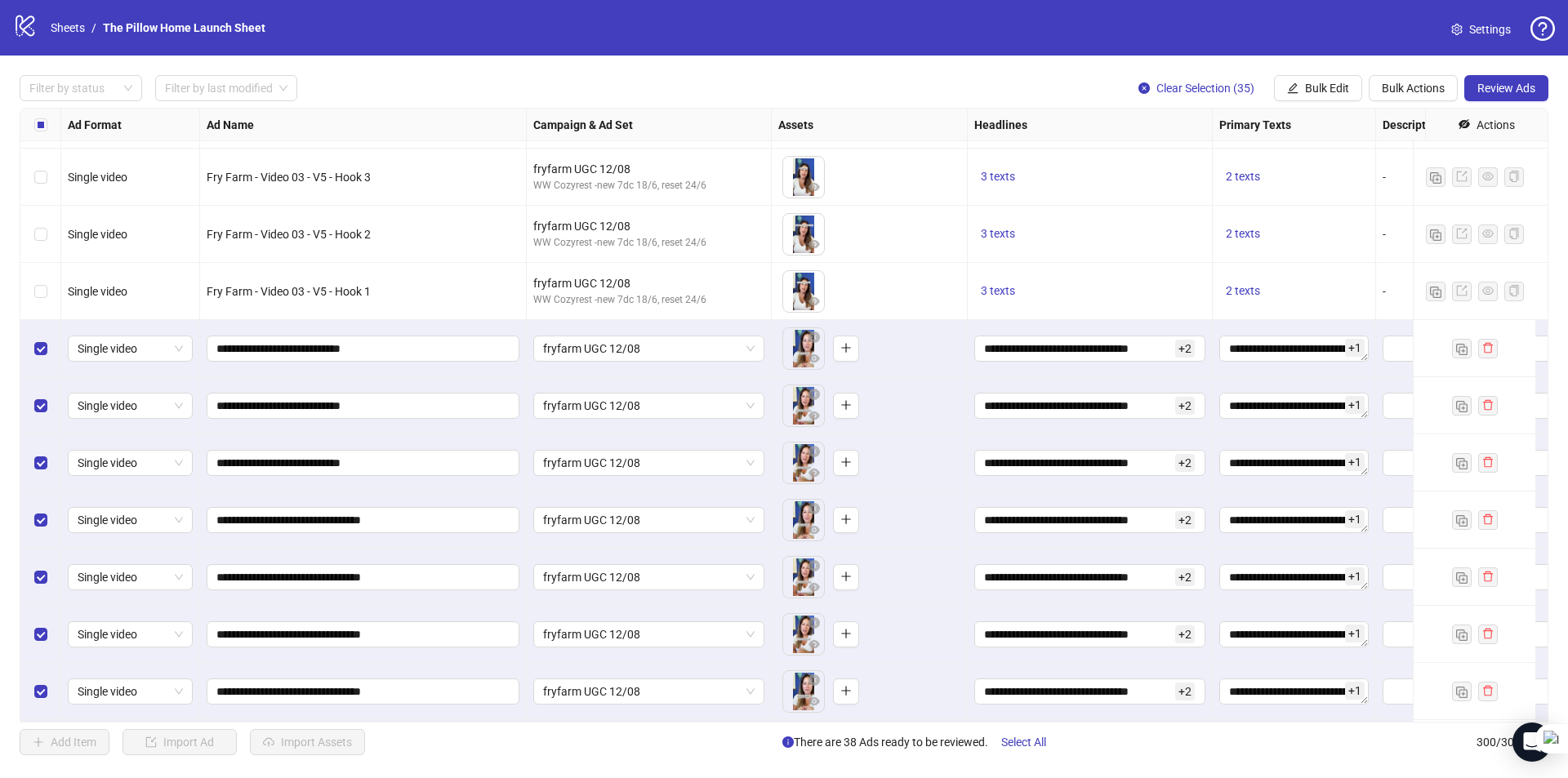
scroll to position [15019, 0]
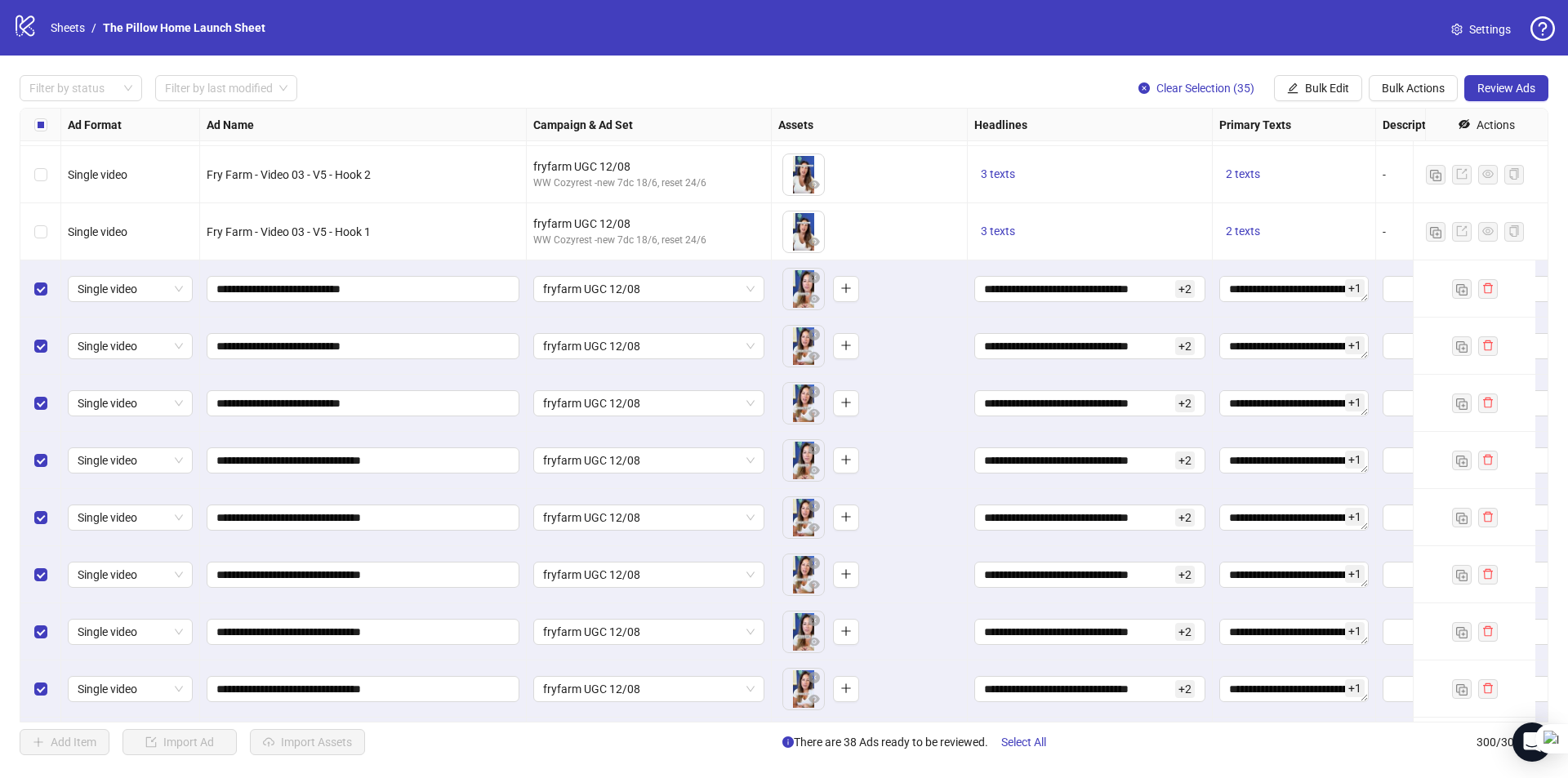
click at [623, 292] on div "Ad Format Ad Name Campaign & Ad Set Assets Headlines Primary Texts Descriptions…" at bounding box center [784, 416] width 1529 height 615
click at [626, 287] on span "fryfarm UGC 12/08" at bounding box center [648, 289] width 212 height 24
click at [747, 293] on span "fryfarm UGC 12/08" at bounding box center [648, 289] width 212 height 24
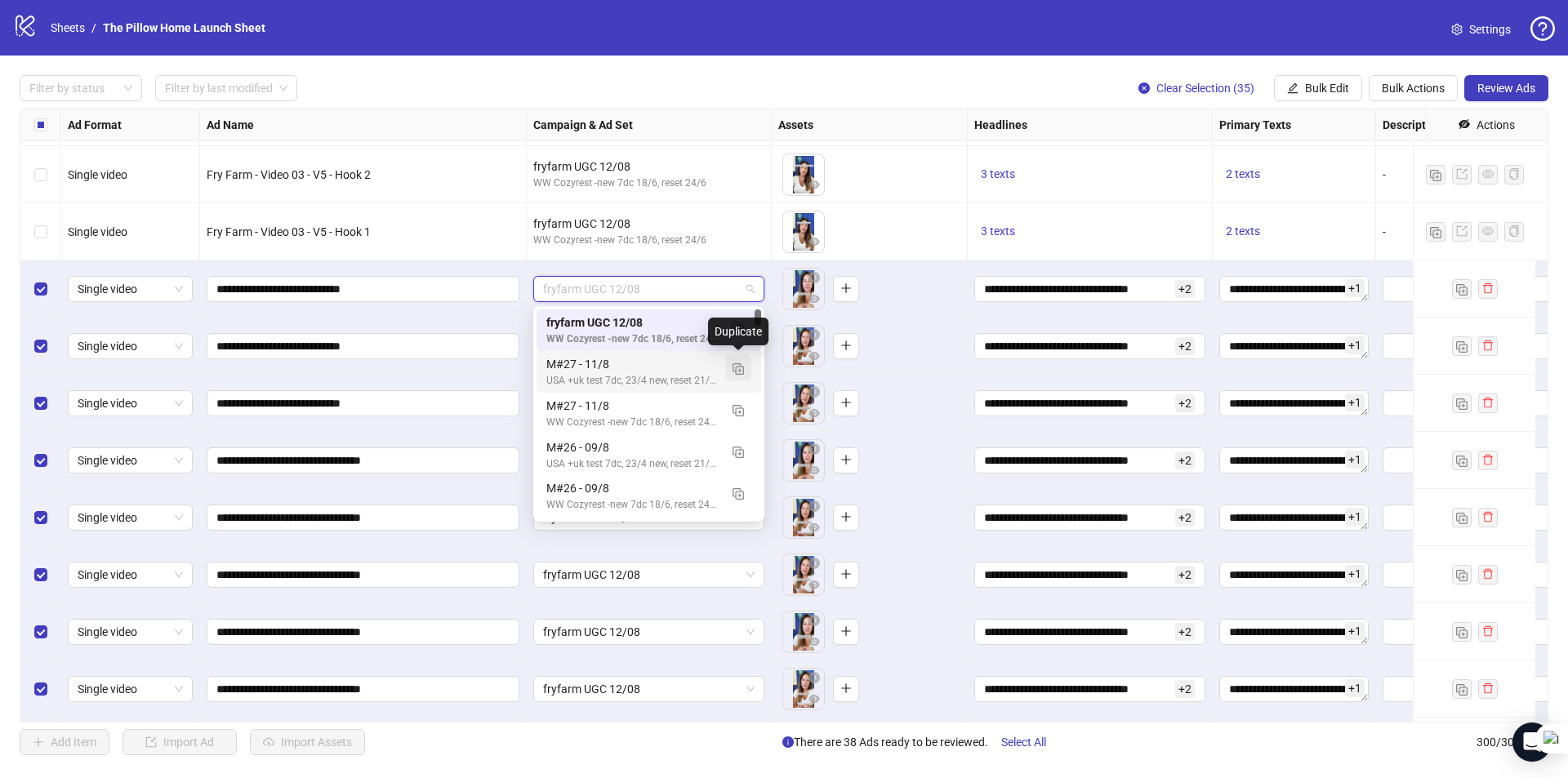
click at [742, 367] on img "button" at bounding box center [738, 369] width 11 height 11
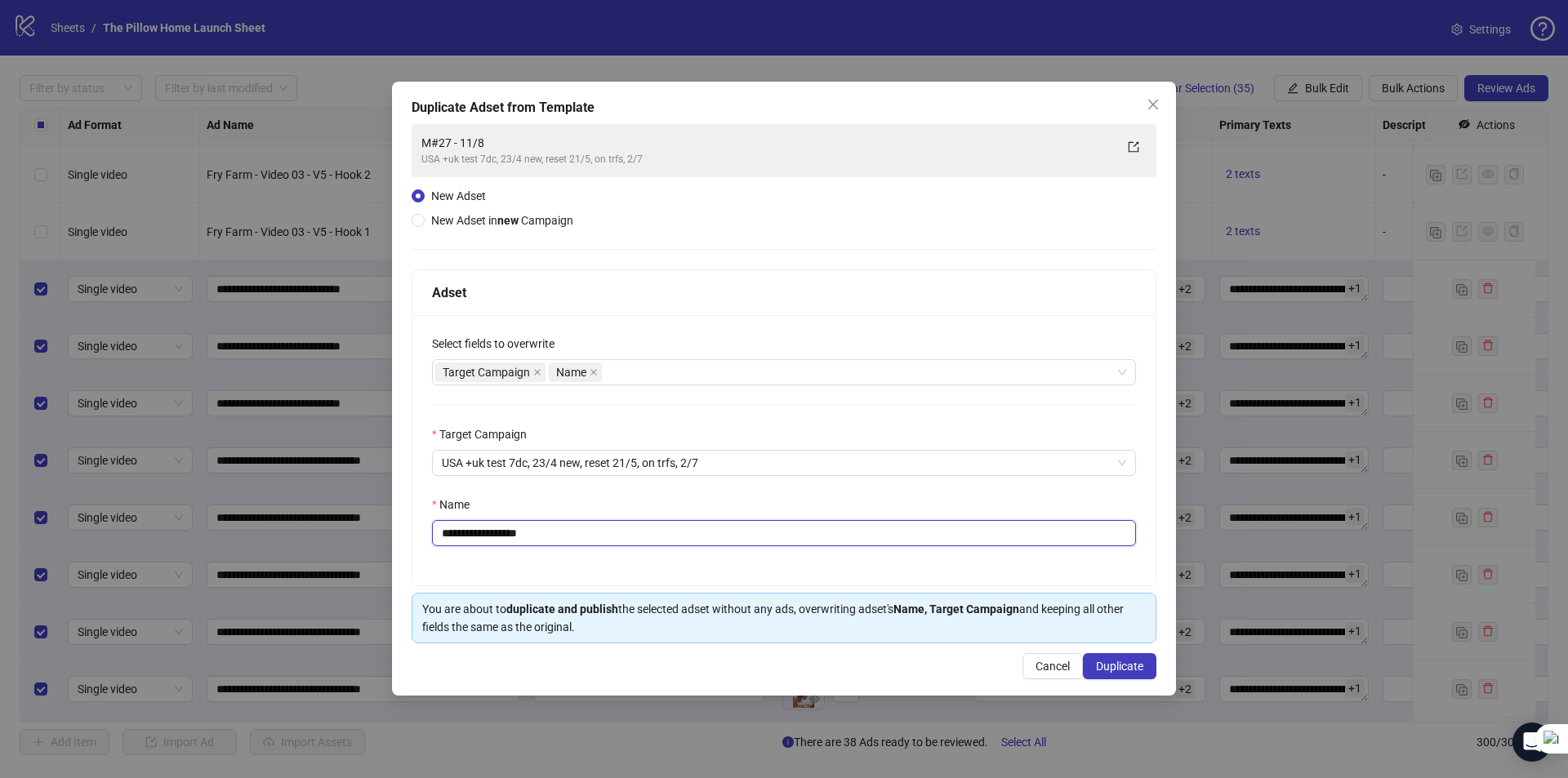
drag, startPoint x: 590, startPoint y: 542, endPoint x: 91, endPoint y: 544, distance: 499.0
click at [92, 543] on div "**********" at bounding box center [784, 389] width 1568 height 778
type input "**********"
click at [1125, 662] on span "Duplicate" at bounding box center [1119, 666] width 48 height 13
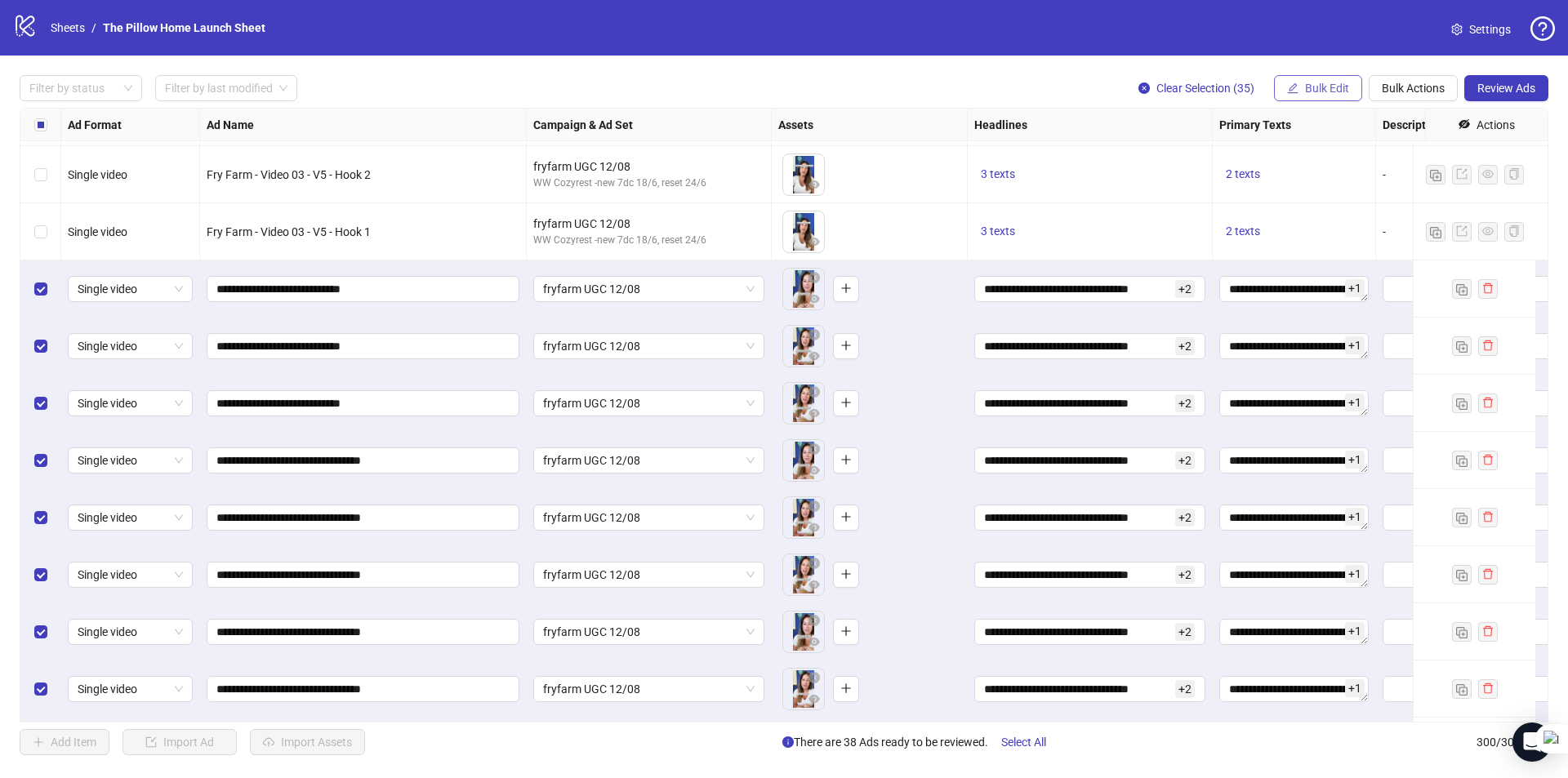
click at [1335, 79] on button "Bulk Edit" at bounding box center [1317, 89] width 89 height 26
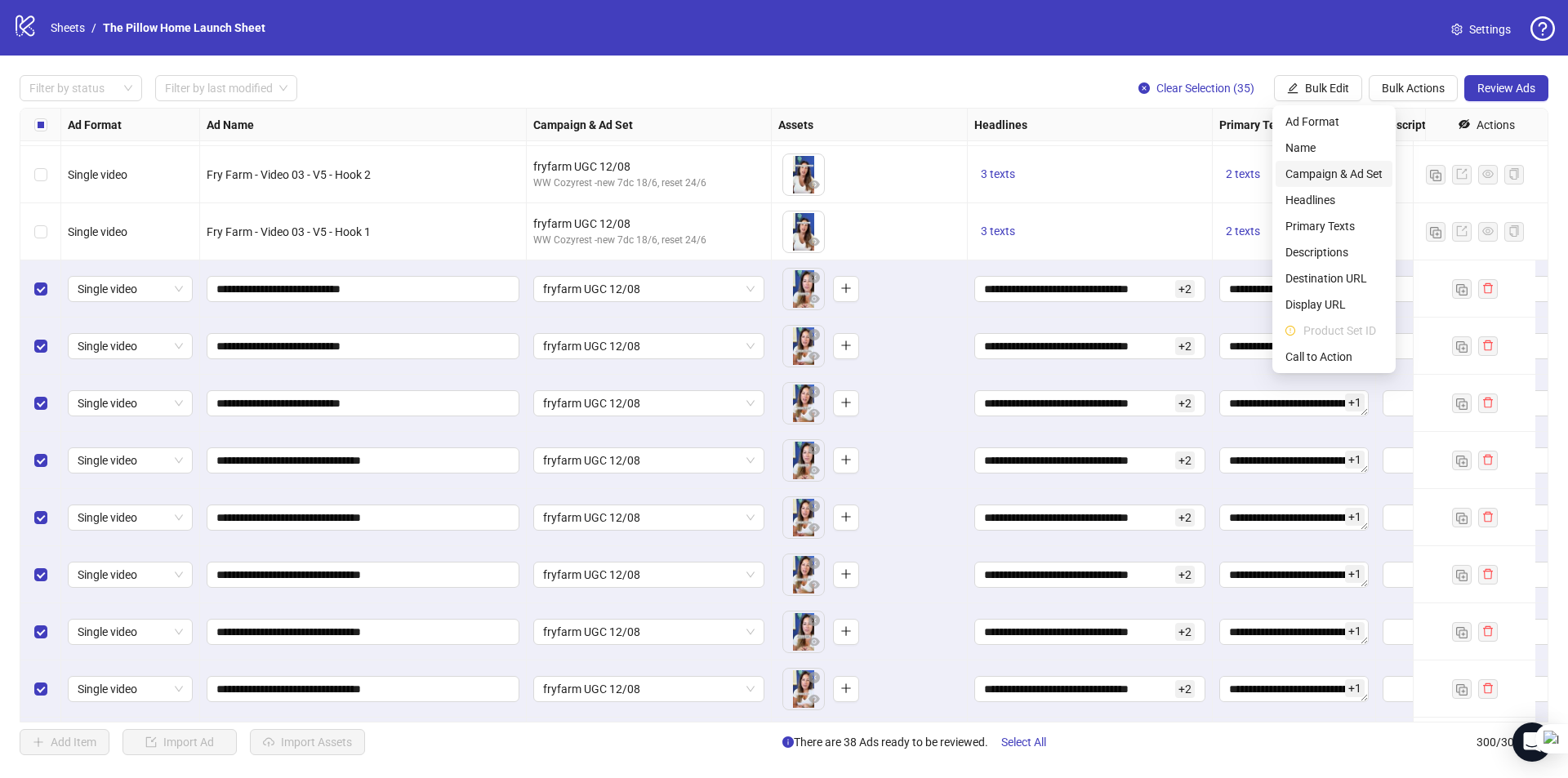
click at [1336, 171] on span "Campaign & Ad Set" at bounding box center [1334, 173] width 97 height 18
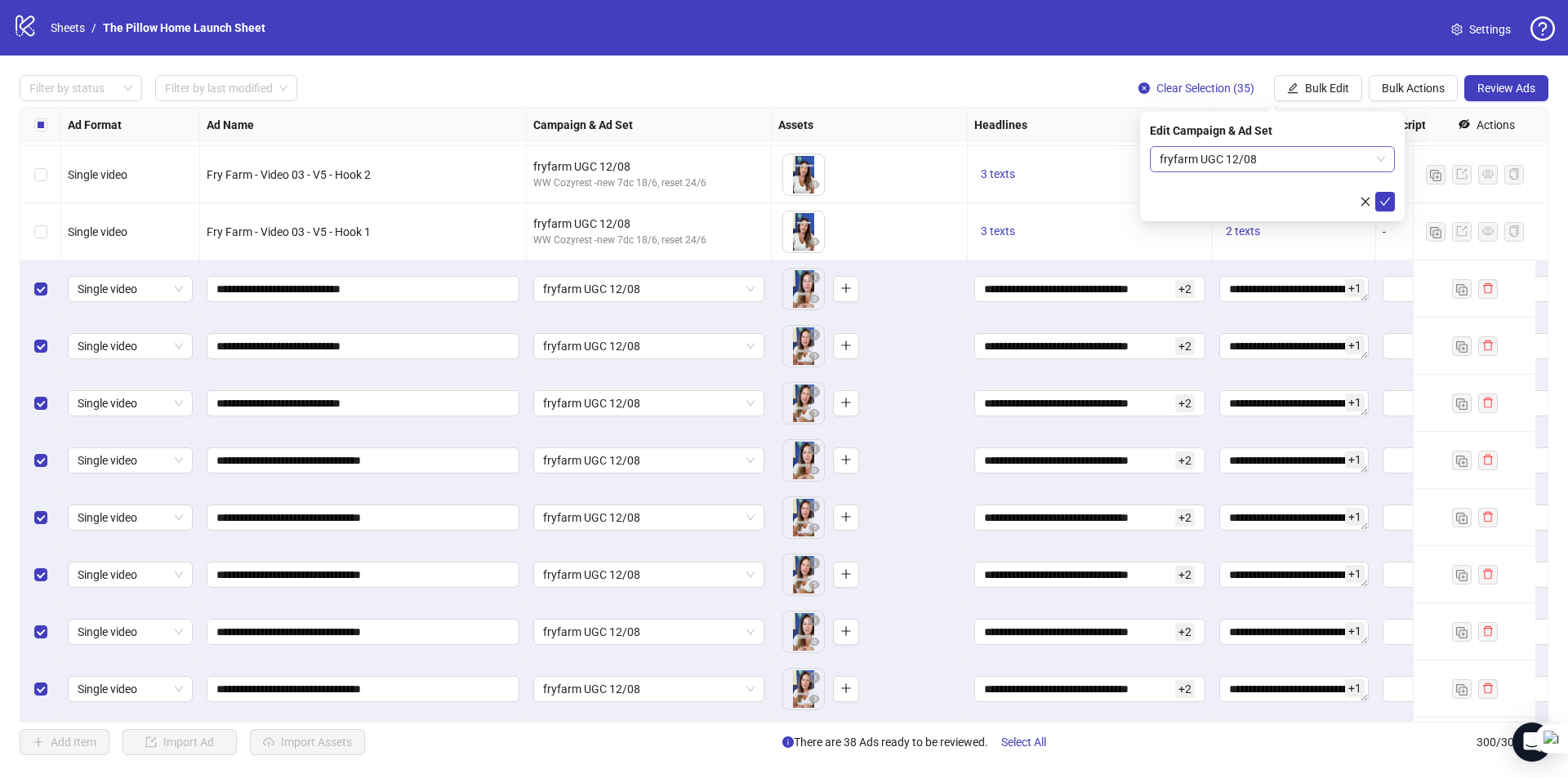
click at [1266, 157] on span "fryfarm UGC 12/08" at bounding box center [1272, 159] width 226 height 24
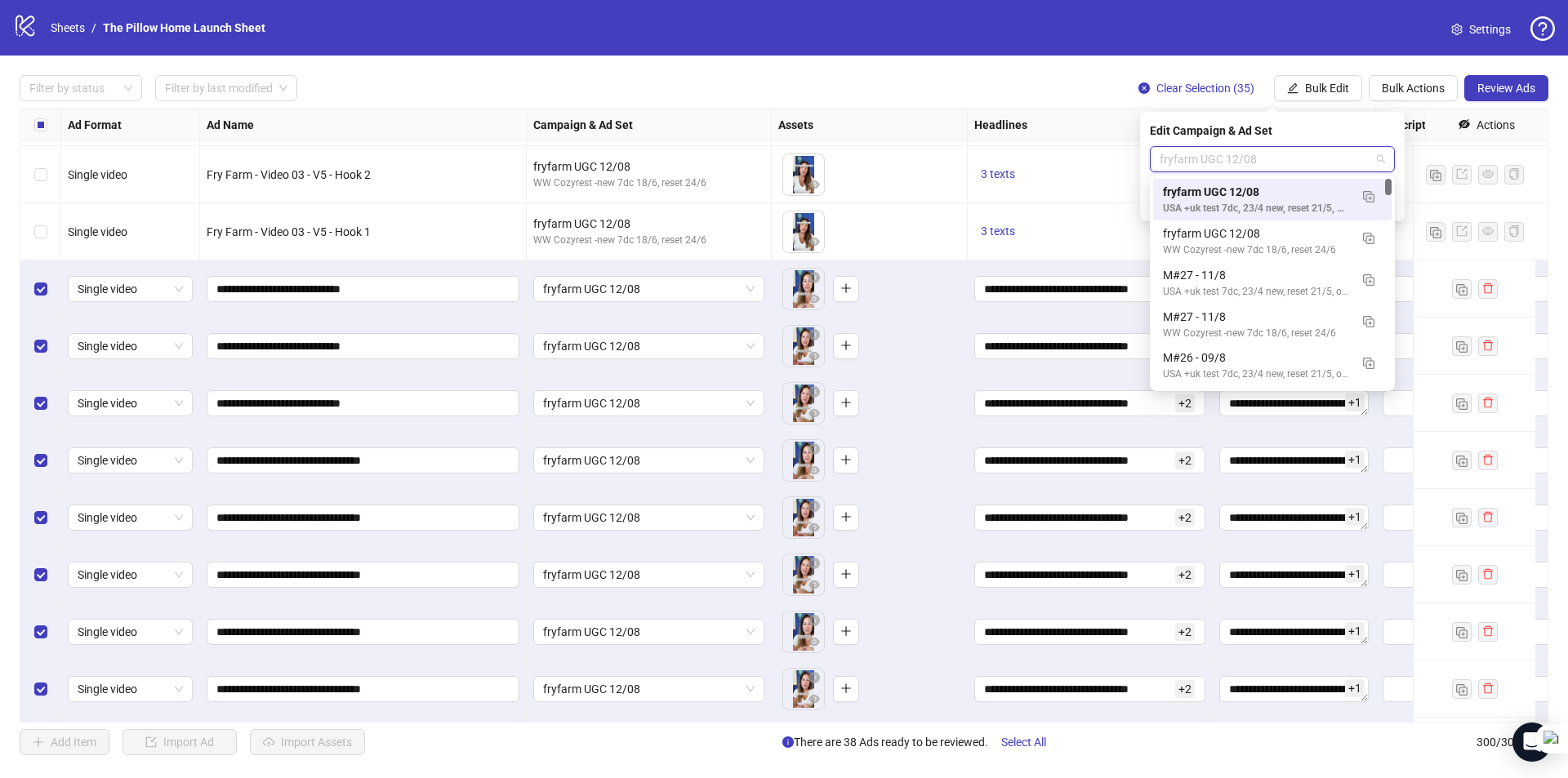
click at [1266, 157] on span "fryfarm UGC 12/08" at bounding box center [1272, 159] width 226 height 24
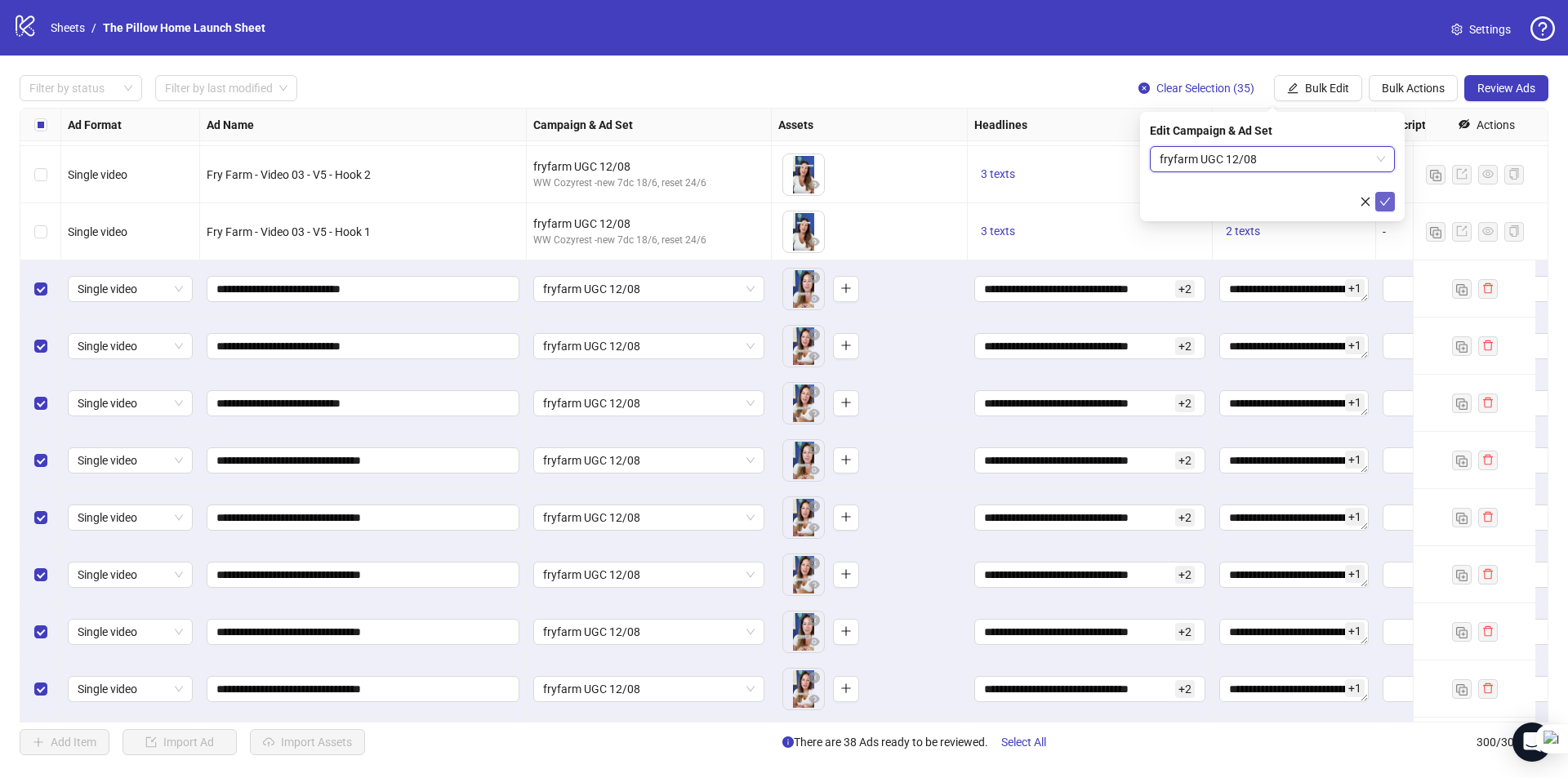
click at [1382, 192] on button "submit" at bounding box center [1384, 201] width 20 height 20
click at [622, 512] on span "fryfarm UGC 12/08" at bounding box center [648, 517] width 212 height 24
click at [627, 635] on span "fryfarm UGC 12/08" at bounding box center [648, 632] width 212 height 24
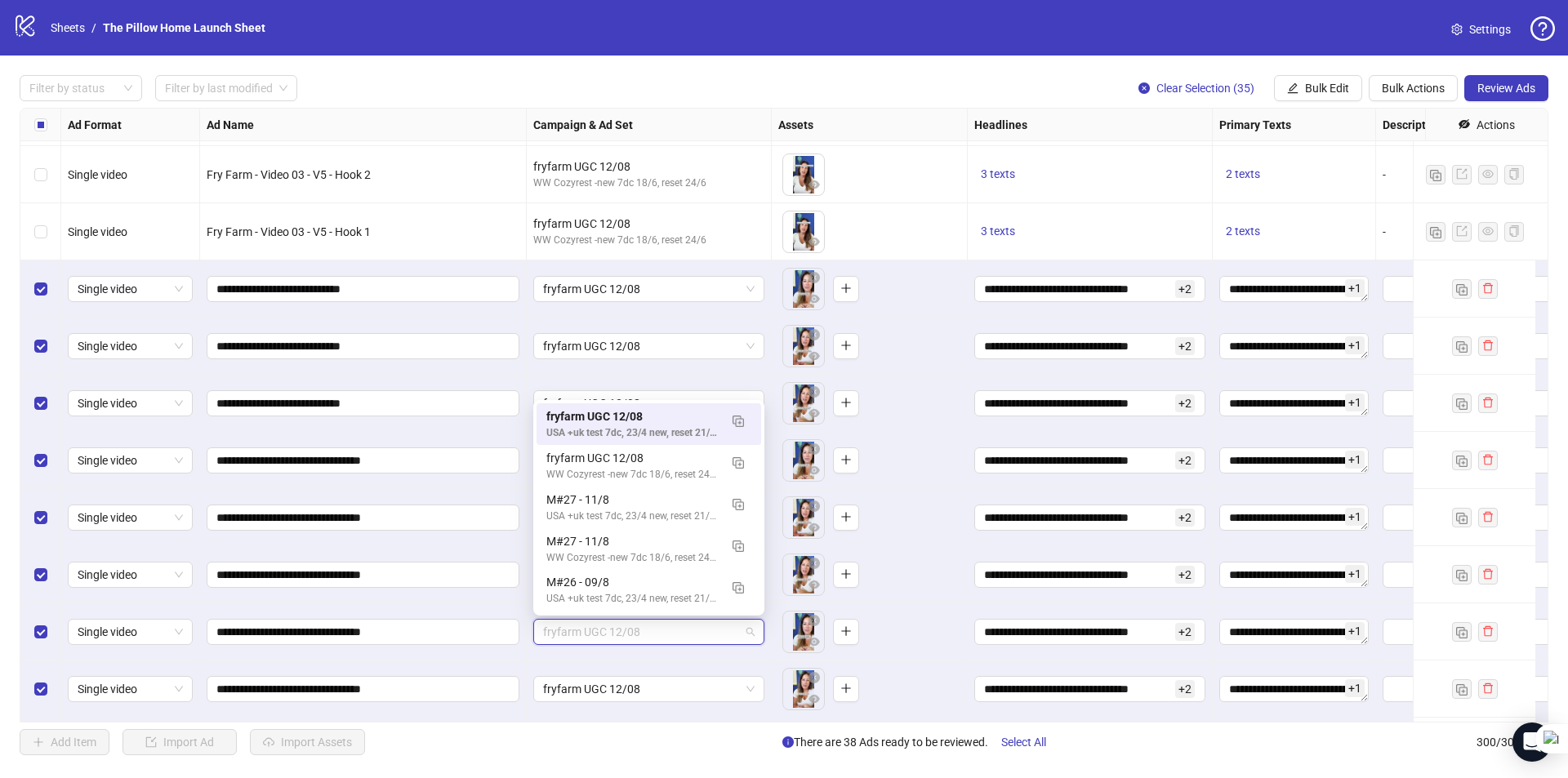
click at [627, 635] on span "fryfarm UGC 12/08" at bounding box center [648, 632] width 212 height 24
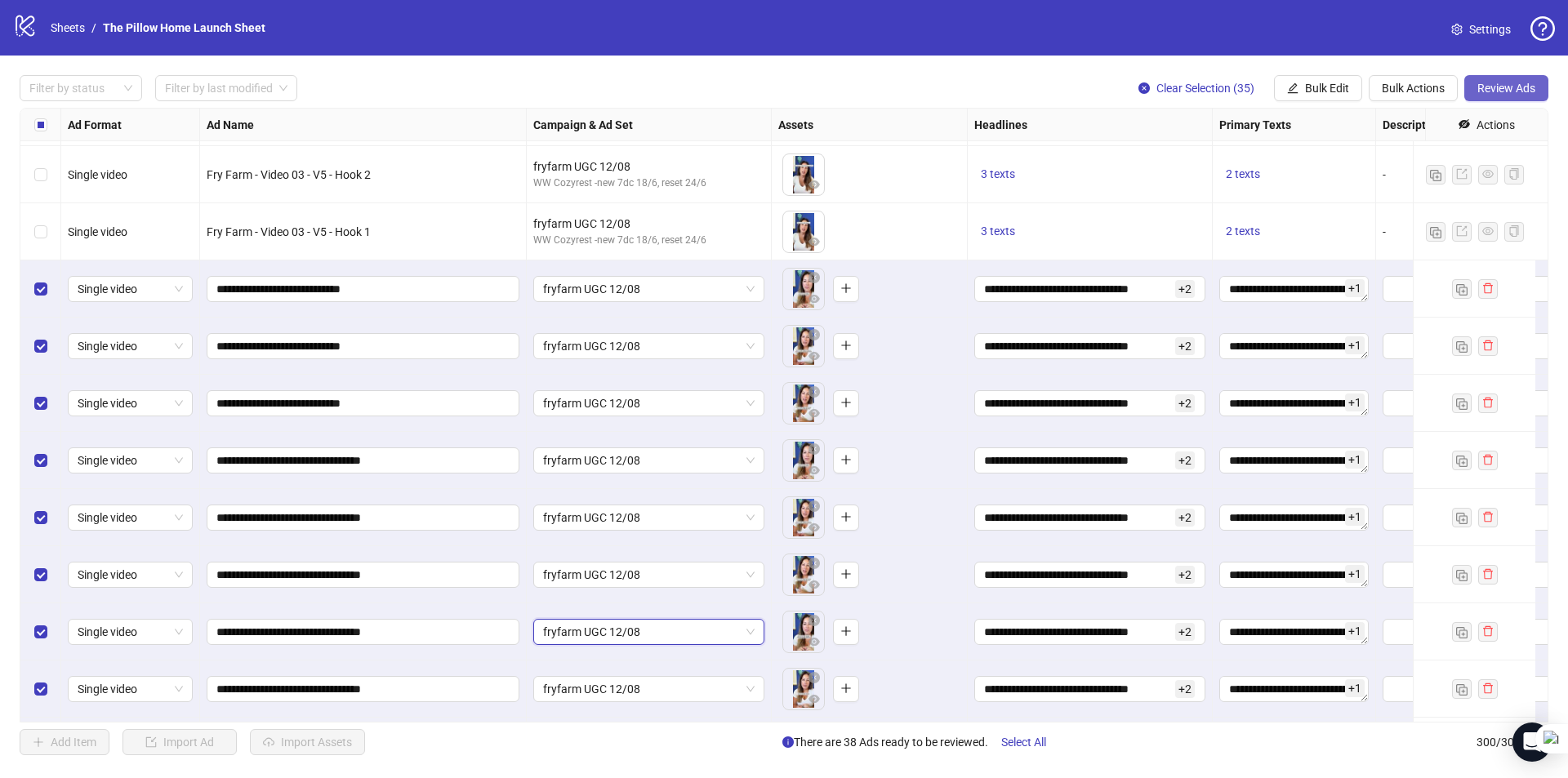
click at [1520, 88] on span "Review Ads" at bounding box center [1506, 89] width 58 height 13
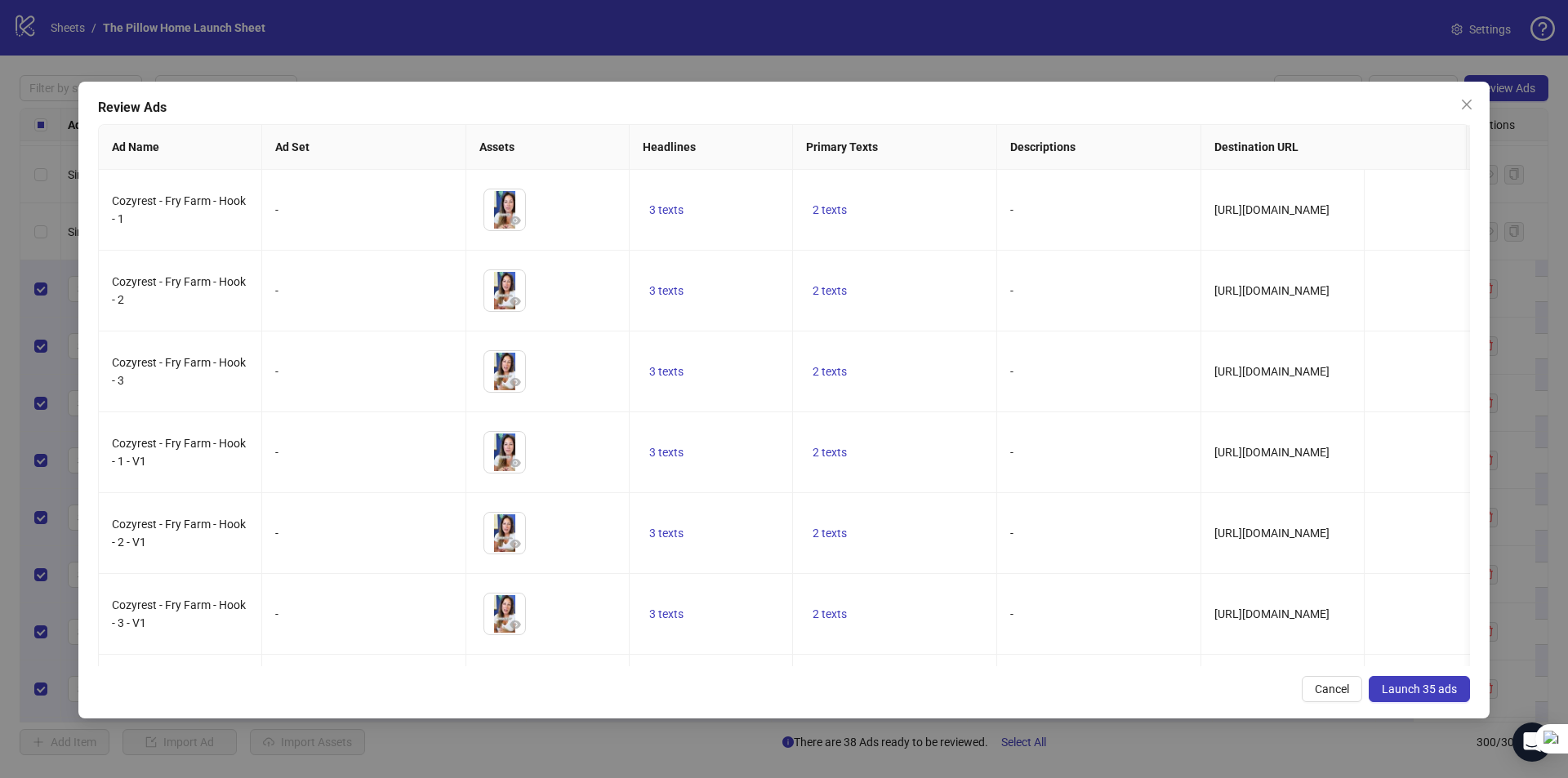
click at [1405, 693] on span "Launch 35 ads" at bounding box center [1419, 689] width 76 height 13
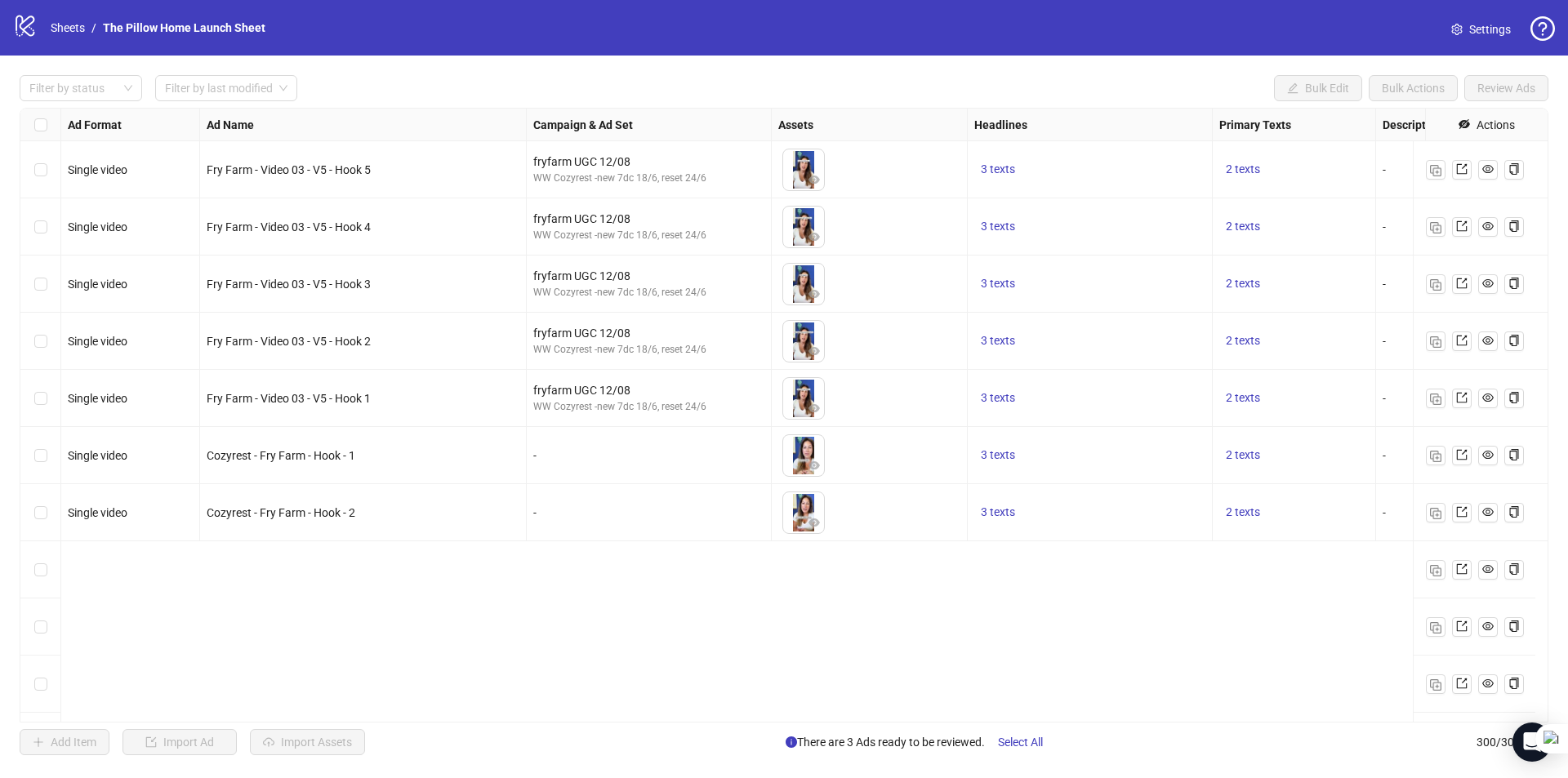
scroll to position [14611, 0]
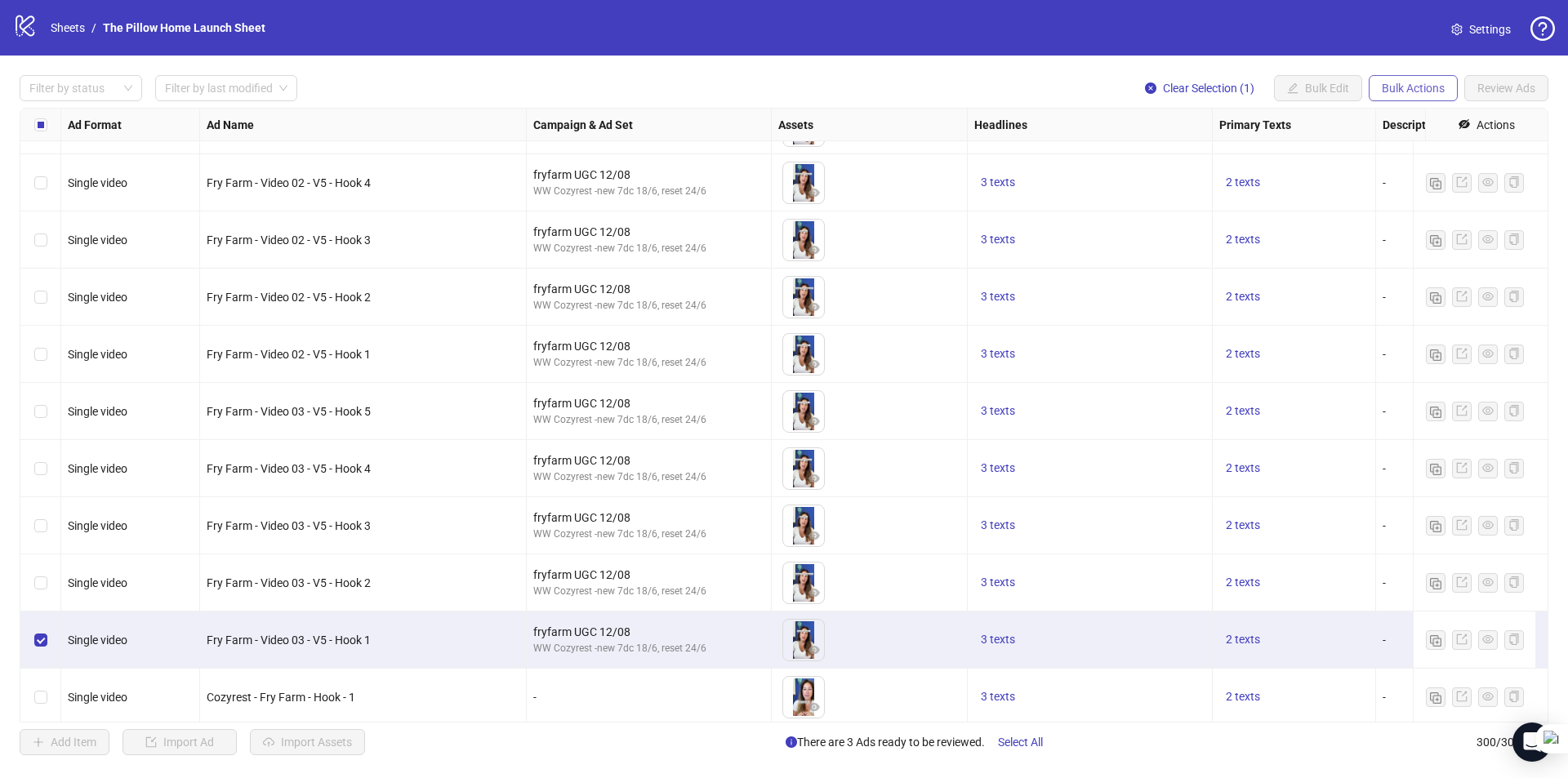
click at [1417, 83] on span "Bulk Actions" at bounding box center [1412, 89] width 62 height 13
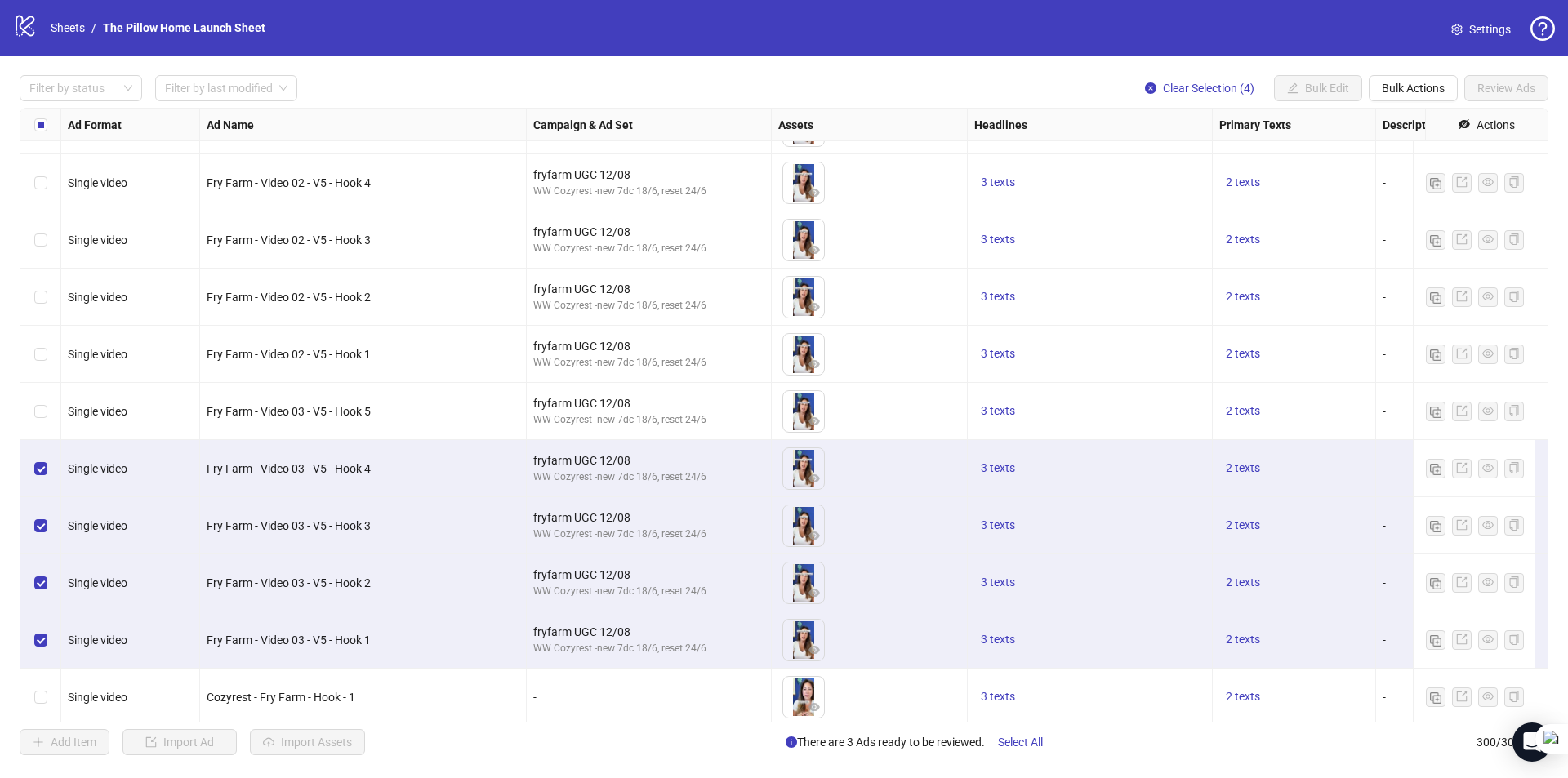
click at [48, 413] on div "Select row 261" at bounding box center [41, 411] width 41 height 57
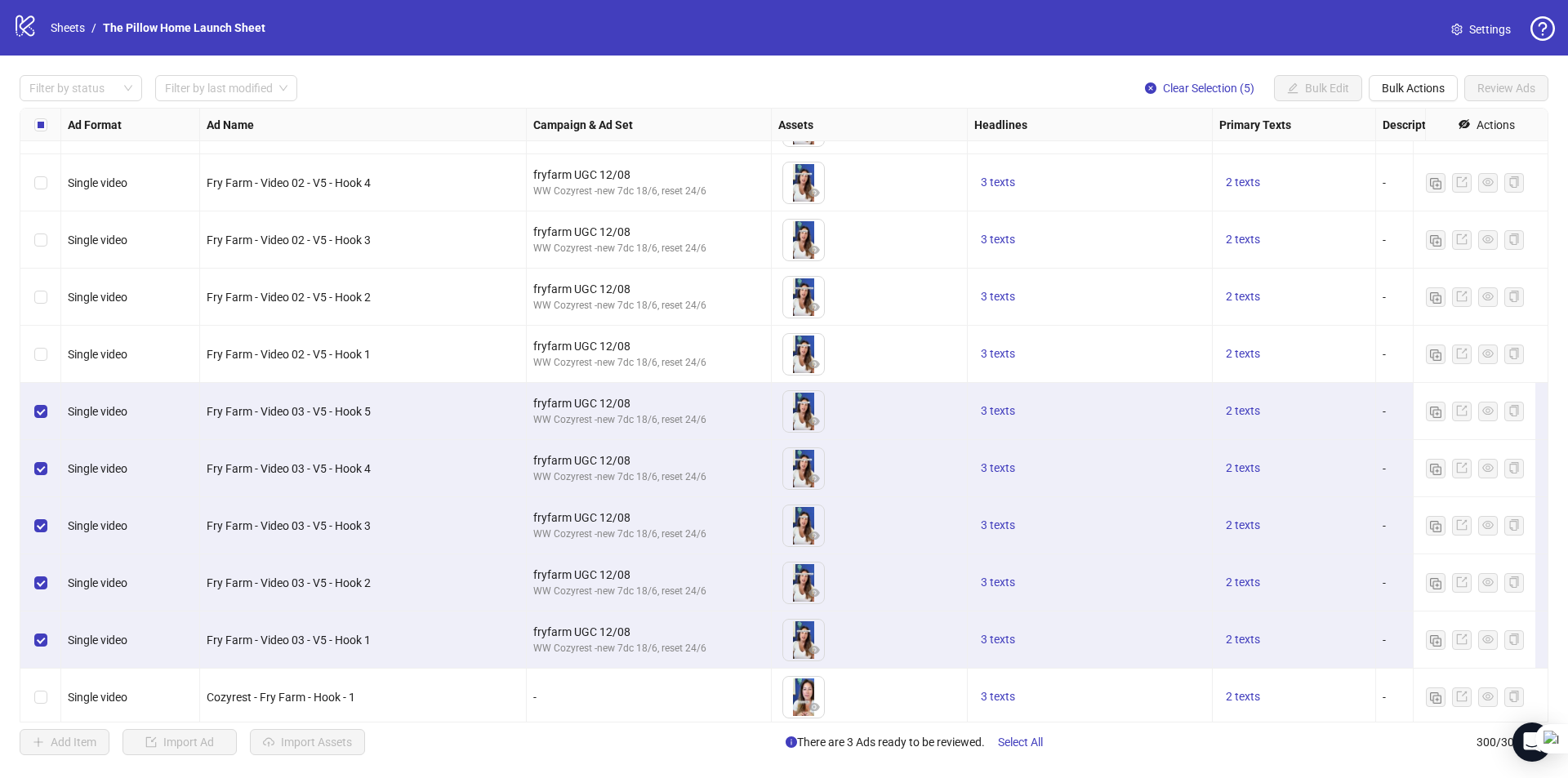
click at [48, 359] on div "Select row 260" at bounding box center [41, 353] width 41 height 57
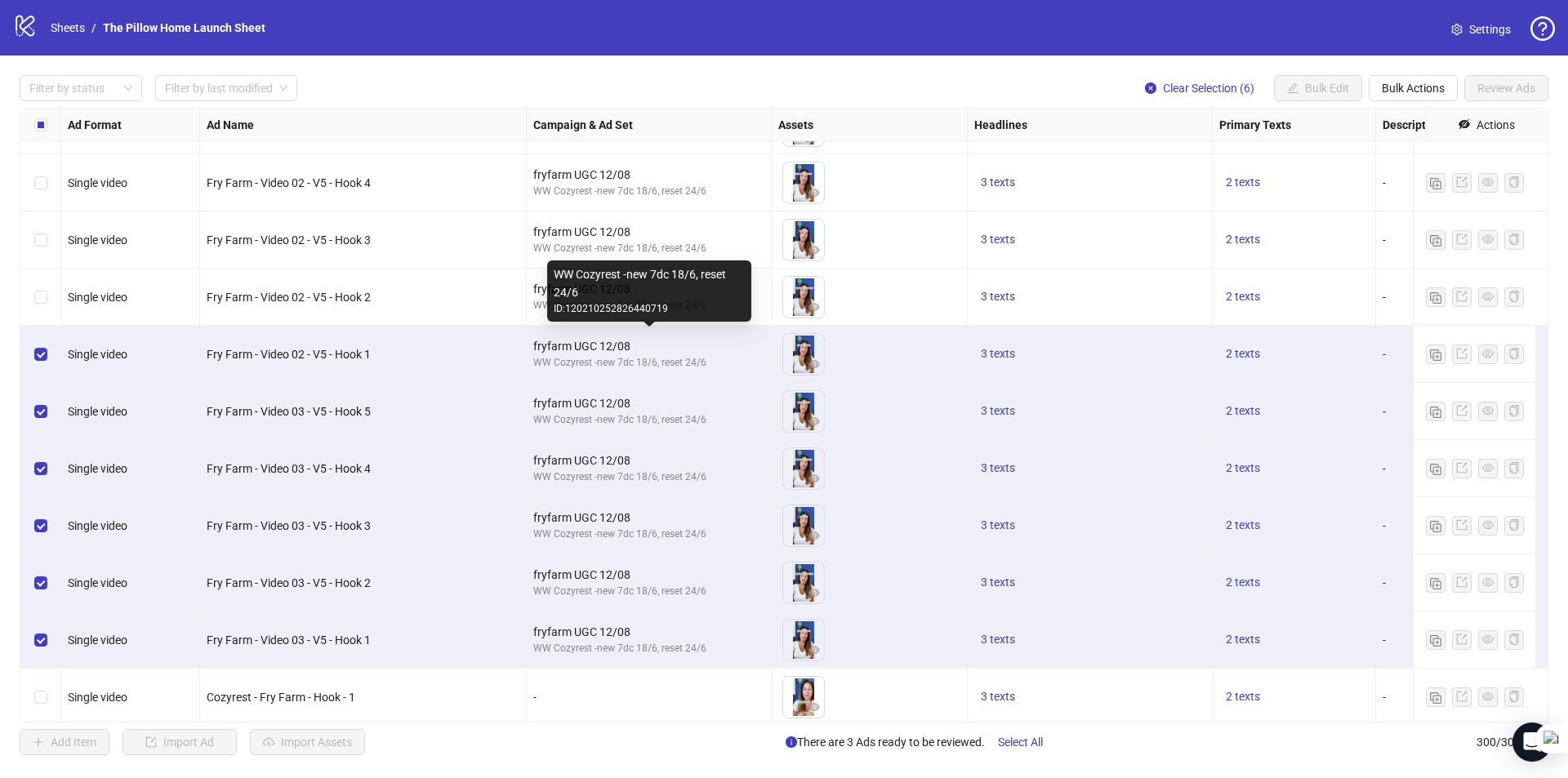
scroll to position [14693, 0]
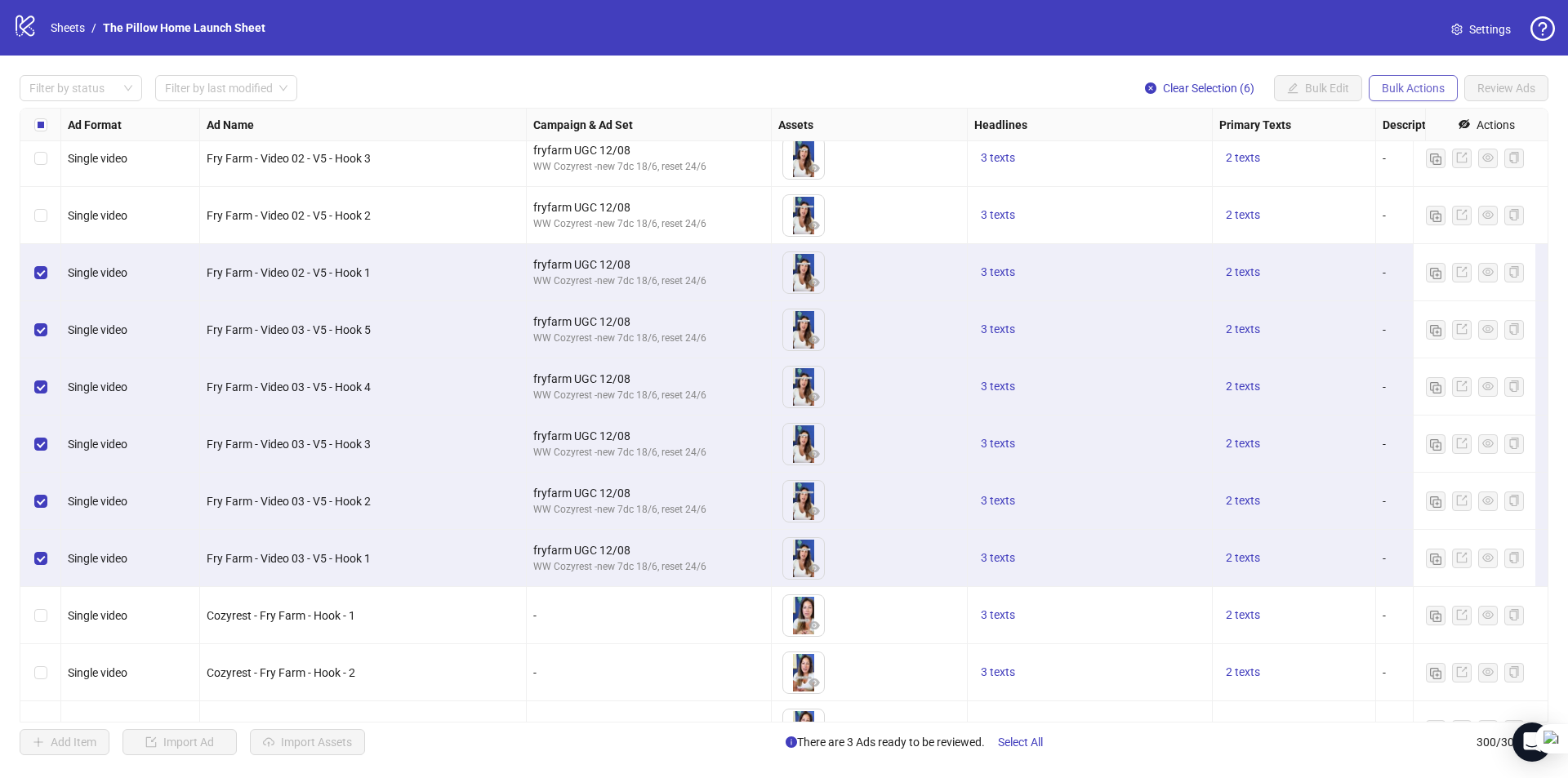
click at [1437, 95] on span "Bulk Actions" at bounding box center [1412, 89] width 62 height 13
click at [1440, 201] on span "Copy to another sheet" at bounding box center [1436, 199] width 112 height 18
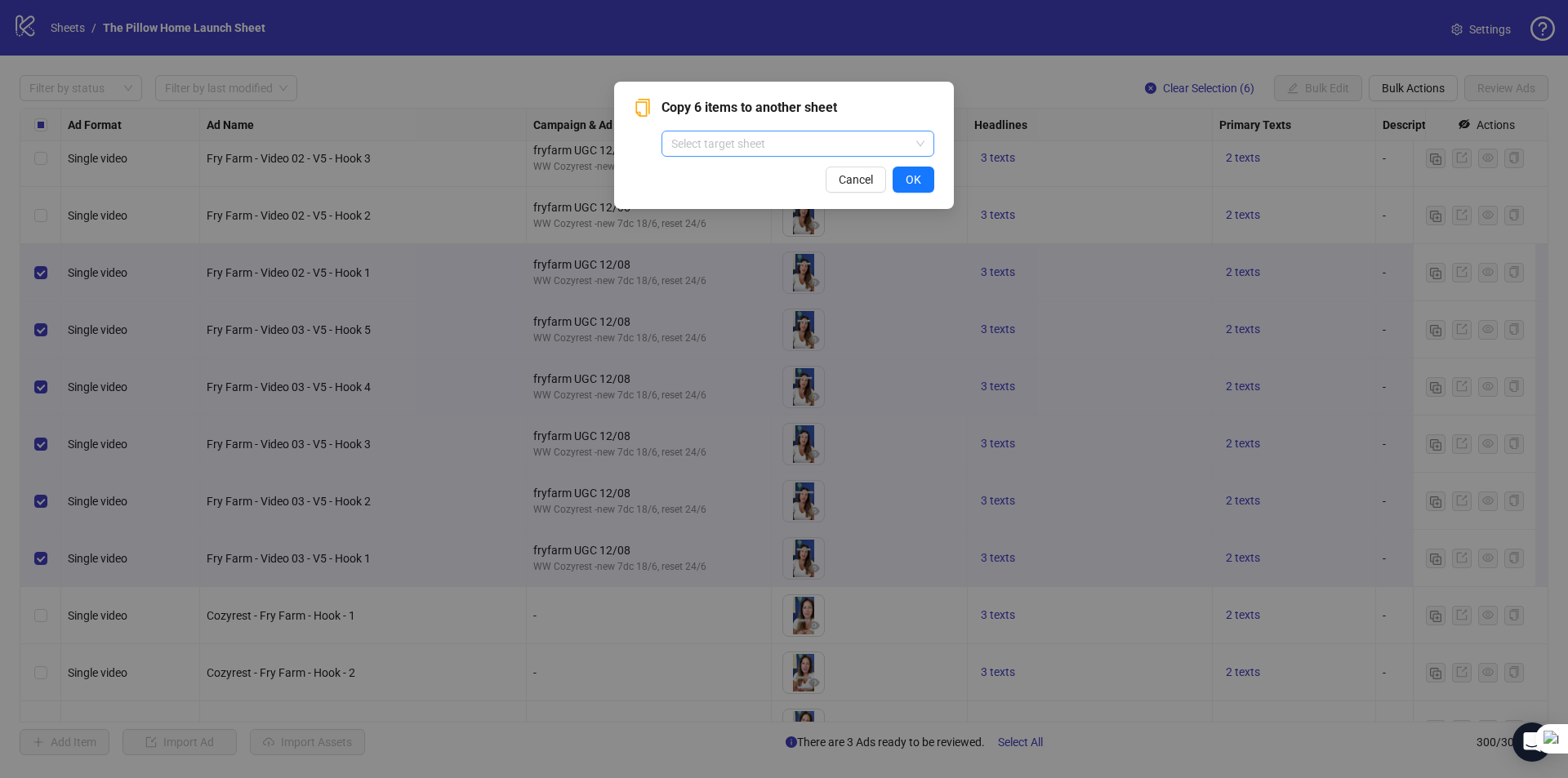
click at [855, 141] on input "search" at bounding box center [791, 143] width 239 height 24
click at [903, 107] on span "Copy 6 items to another sheet" at bounding box center [797, 107] width 273 height 20
click at [866, 153] on input "search" at bounding box center [791, 143] width 239 height 24
click at [840, 170] on div "The Pillow Home Launch Sheet" at bounding box center [797, 176] width 247 height 18
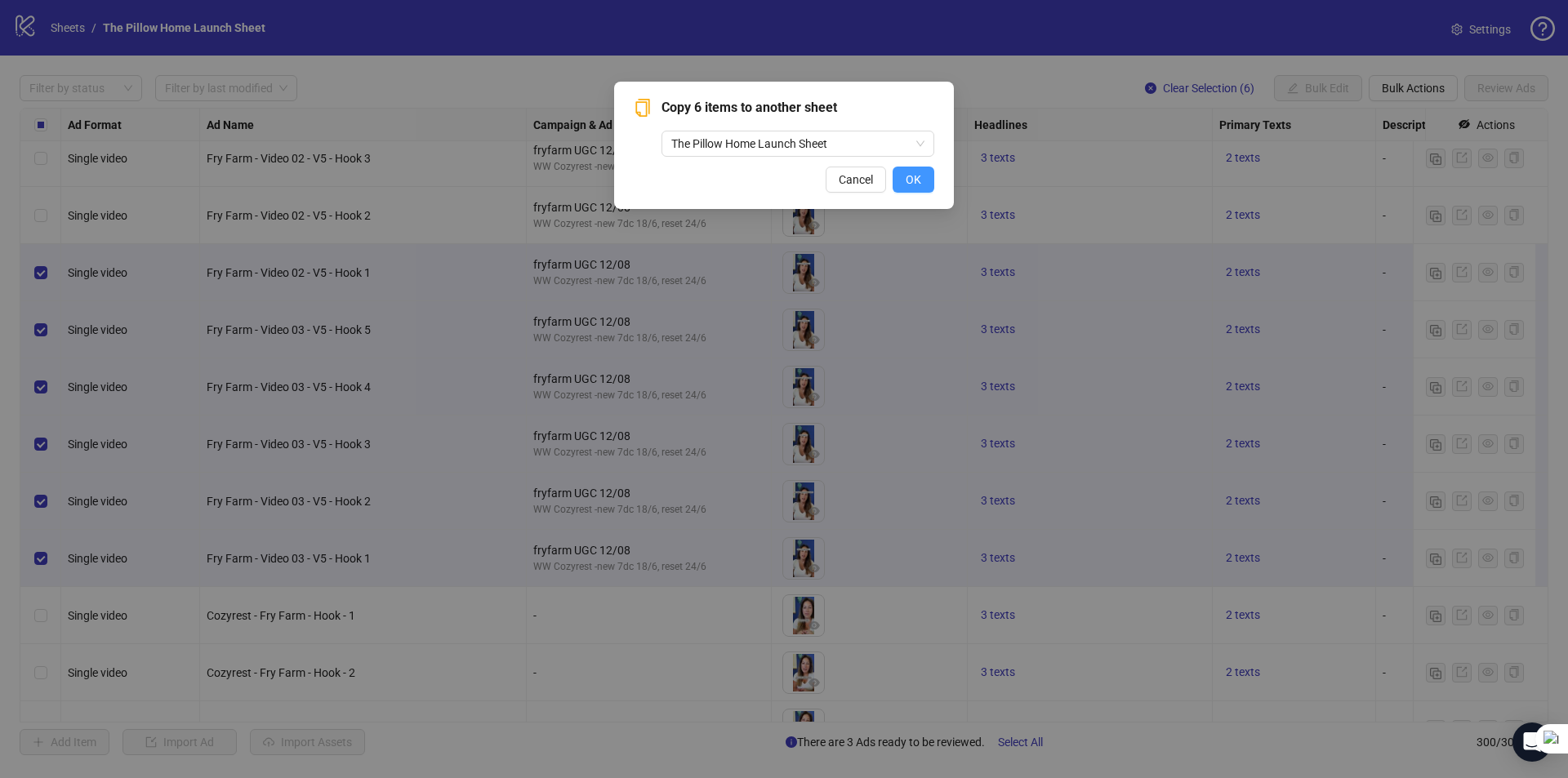
click at [904, 176] on button "OK" at bounding box center [913, 180] width 42 height 26
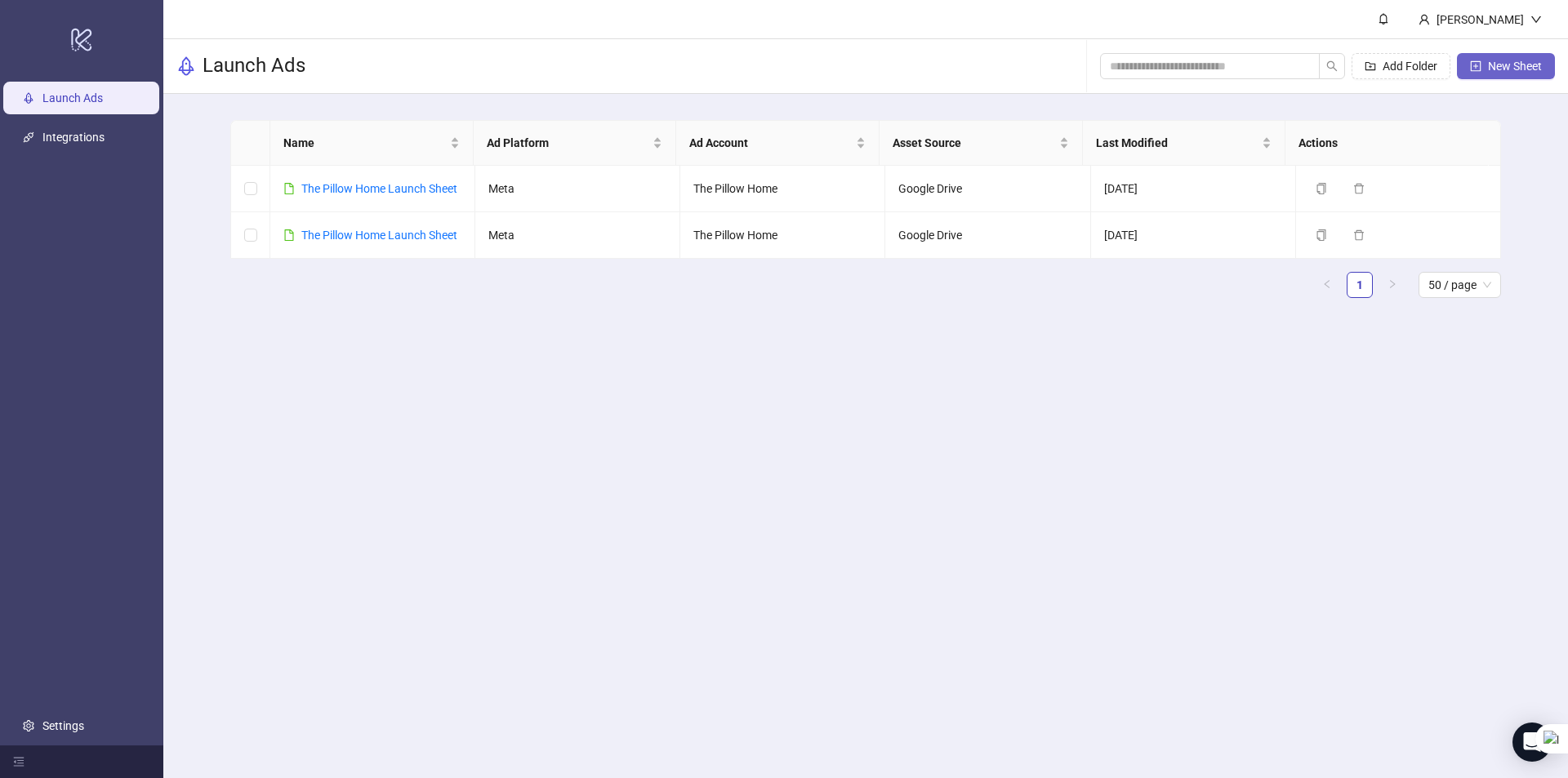
click at [1488, 70] on span "New Sheet" at bounding box center [1515, 66] width 54 height 13
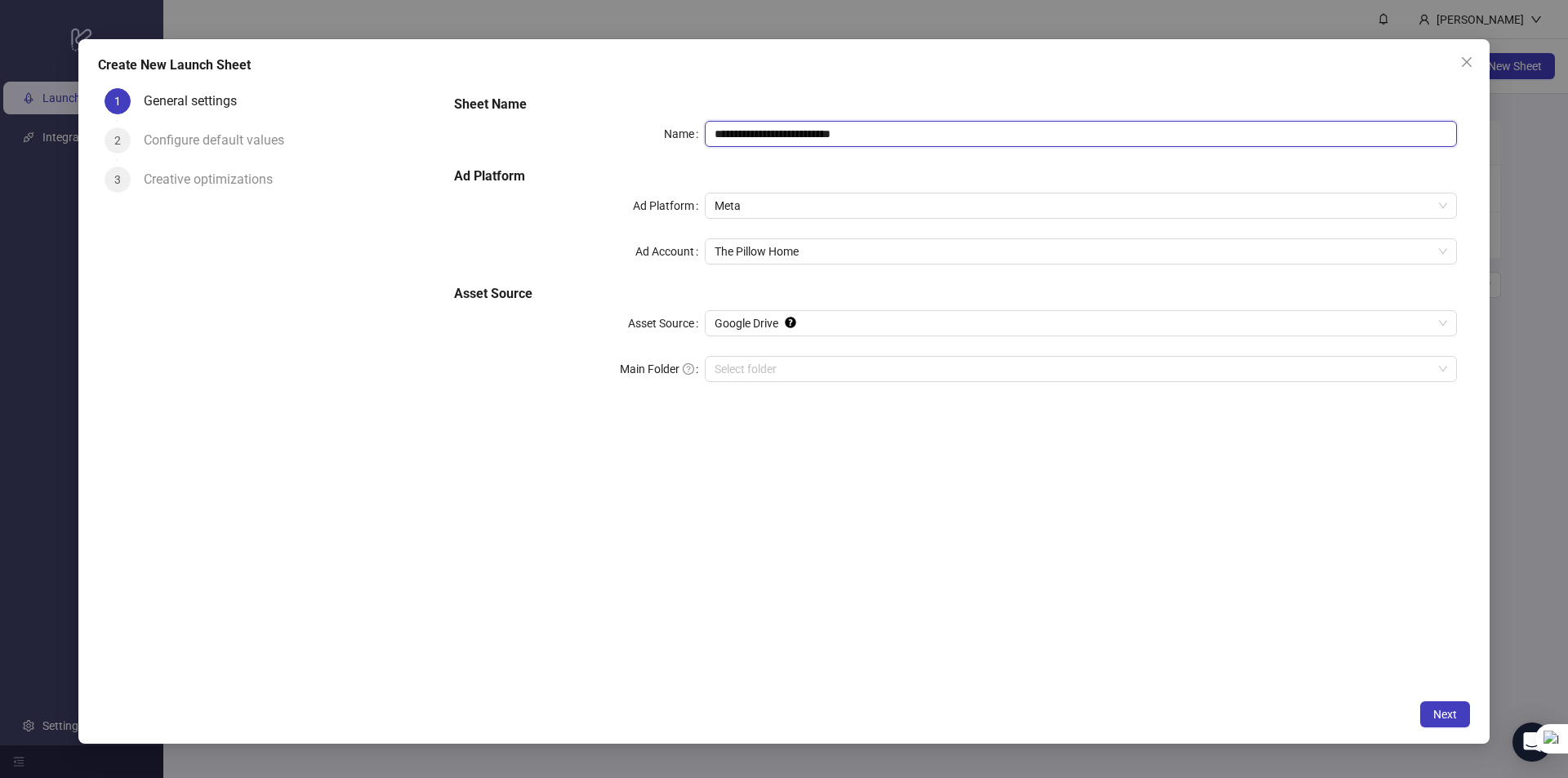
click at [915, 132] on input "**********" at bounding box center [1080, 134] width 752 height 26
type input "**********"
click at [1449, 721] on button "Next" at bounding box center [1444, 714] width 49 height 26
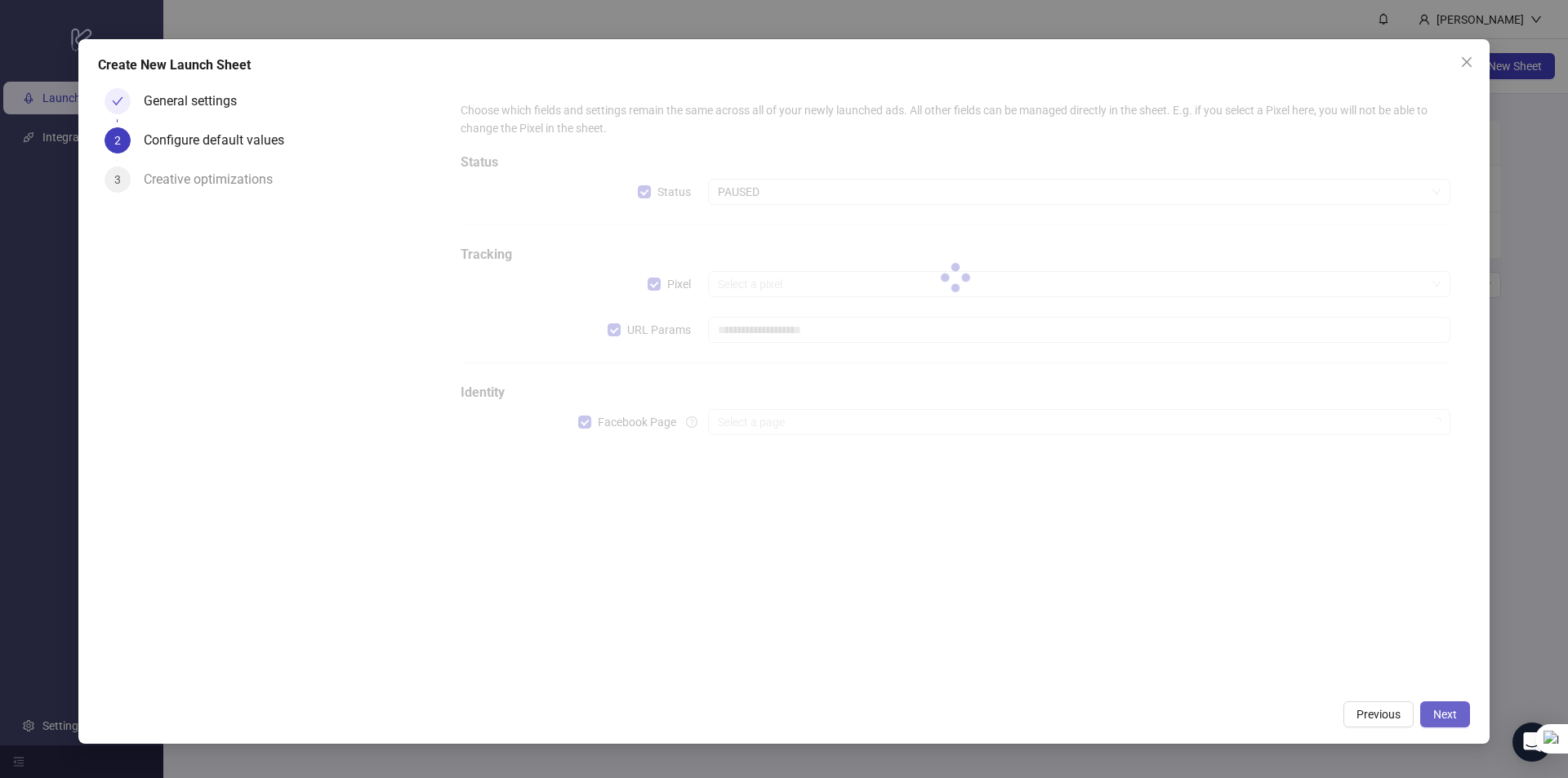
type input "**********"
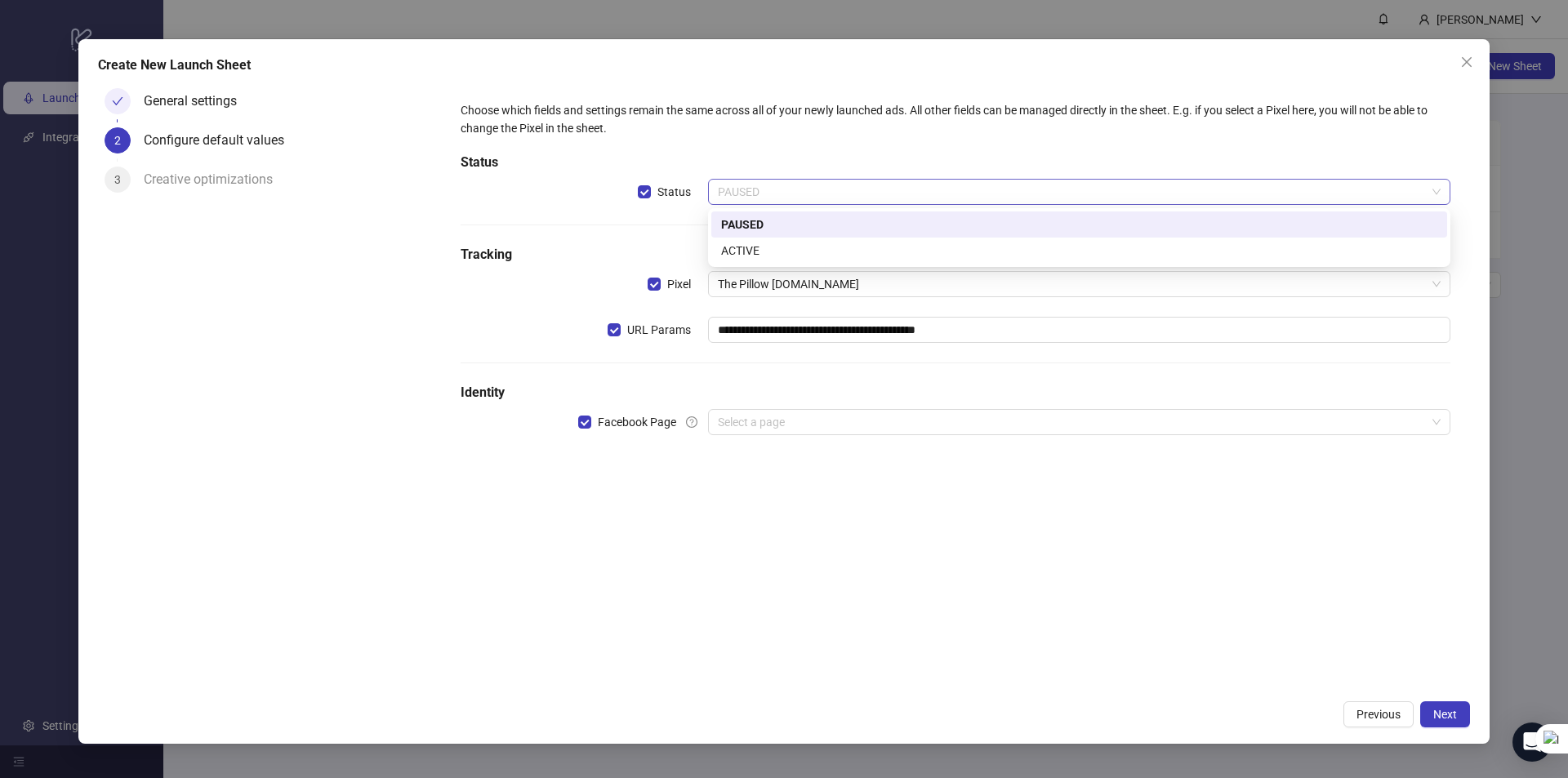
click at [786, 192] on span "PAUSED" at bounding box center [1079, 192] width 722 height 24
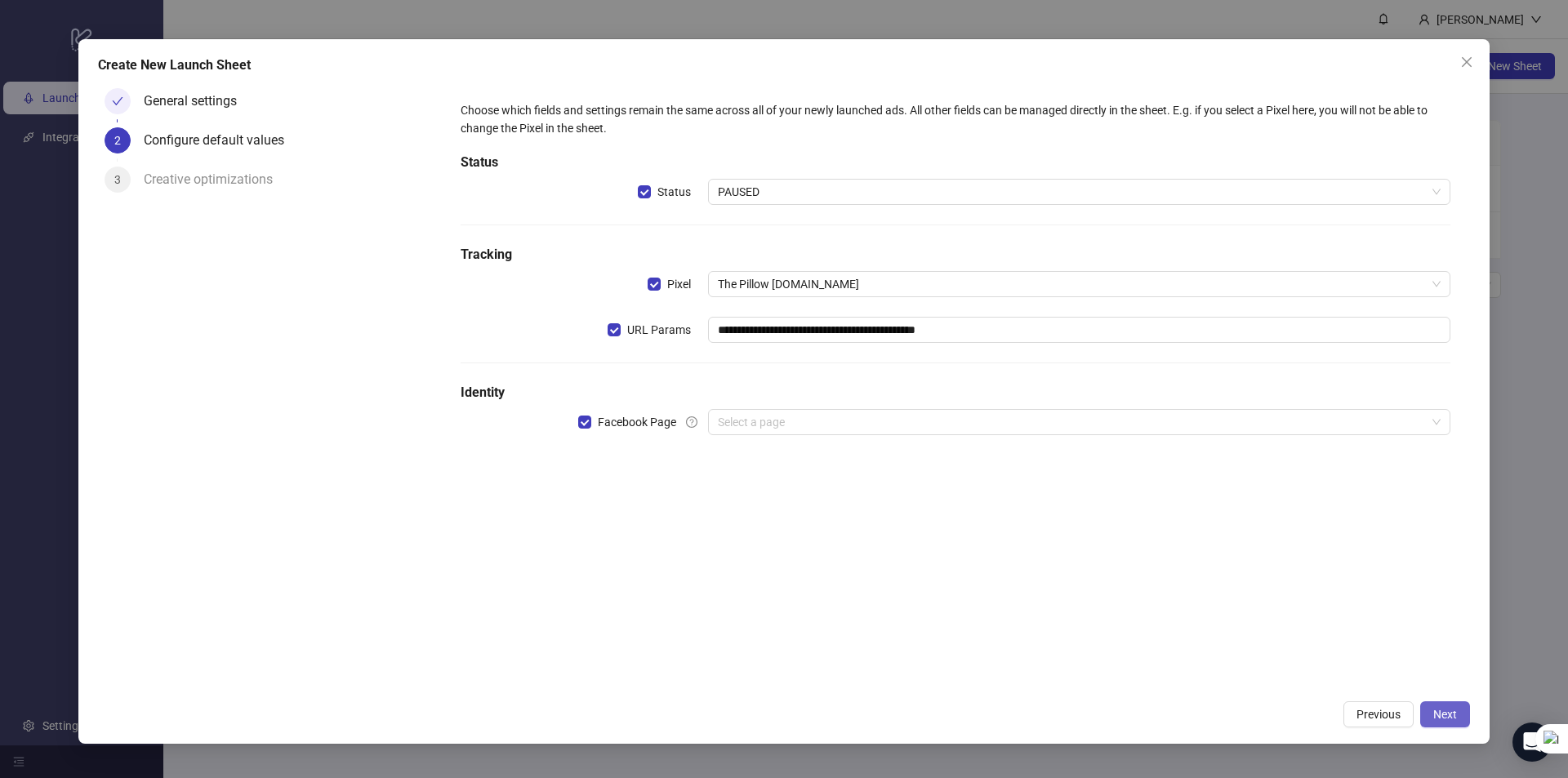
click at [1437, 714] on span "Next" at bounding box center [1444, 714] width 23 height 13
click at [777, 429] on input "search" at bounding box center [1071, 422] width 708 height 24
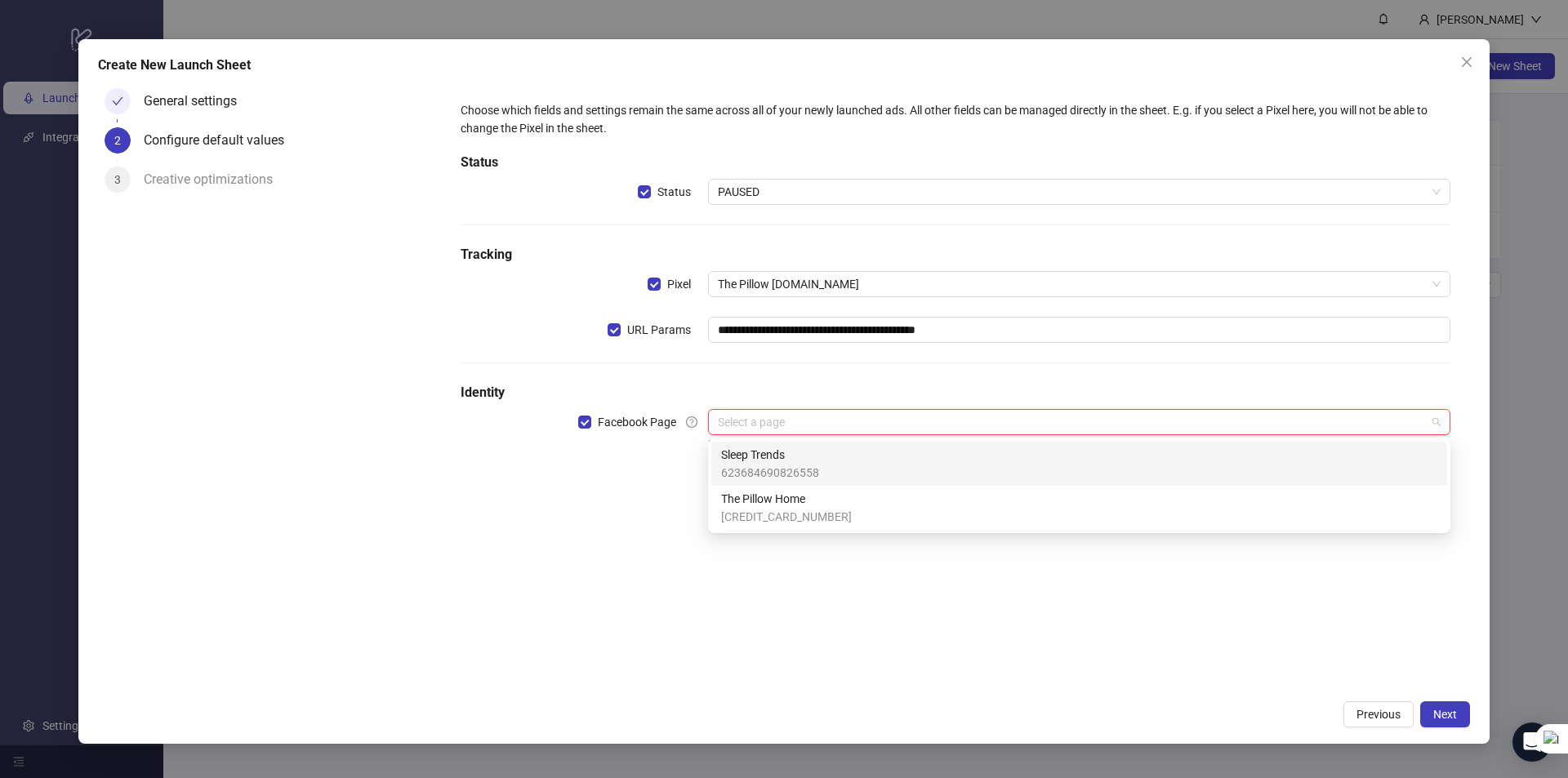
click at [812, 391] on h5 "Identity" at bounding box center [956, 392] width 990 height 20
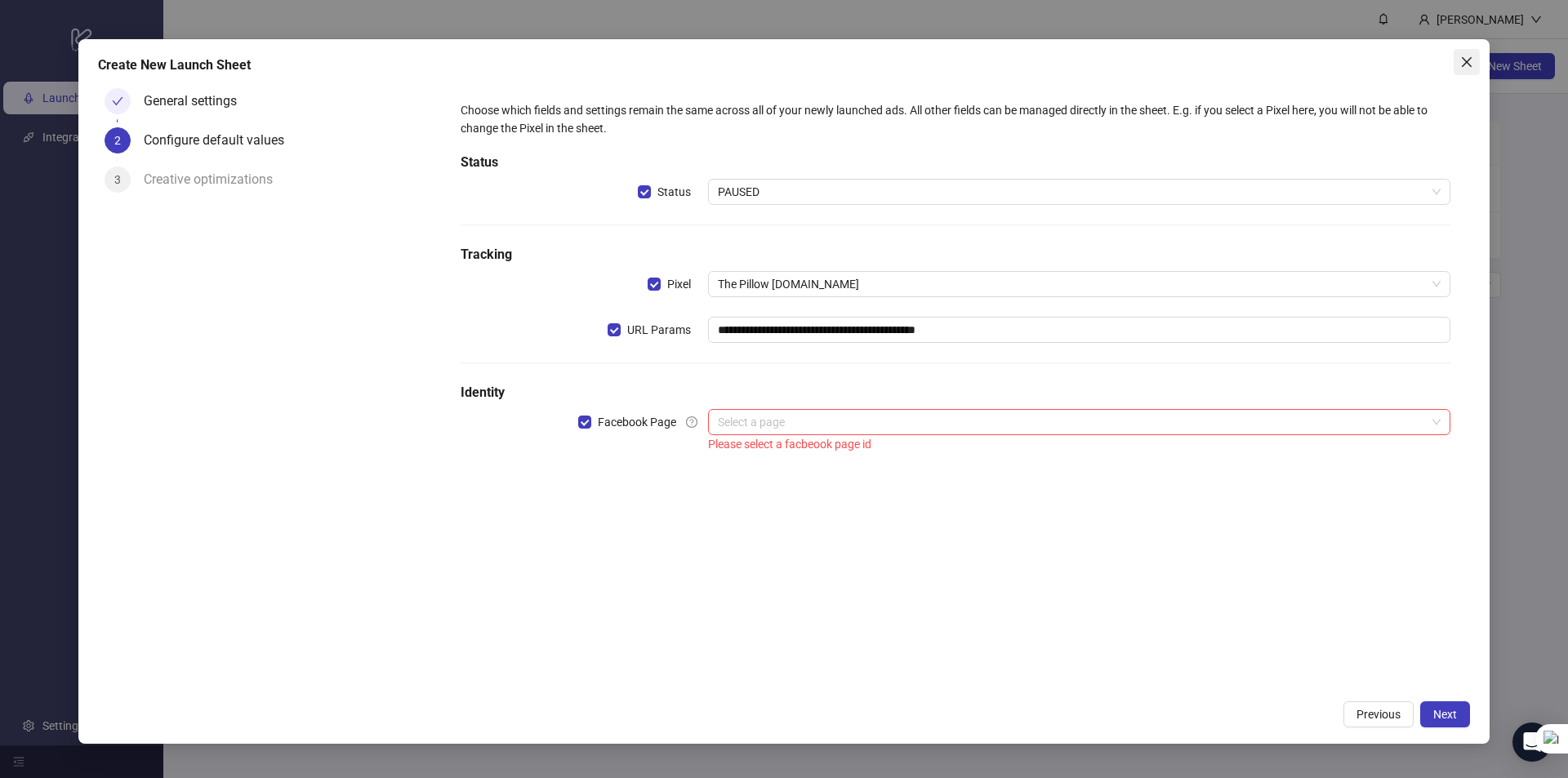
click at [1464, 71] on button "Close" at bounding box center [1466, 62] width 26 height 26
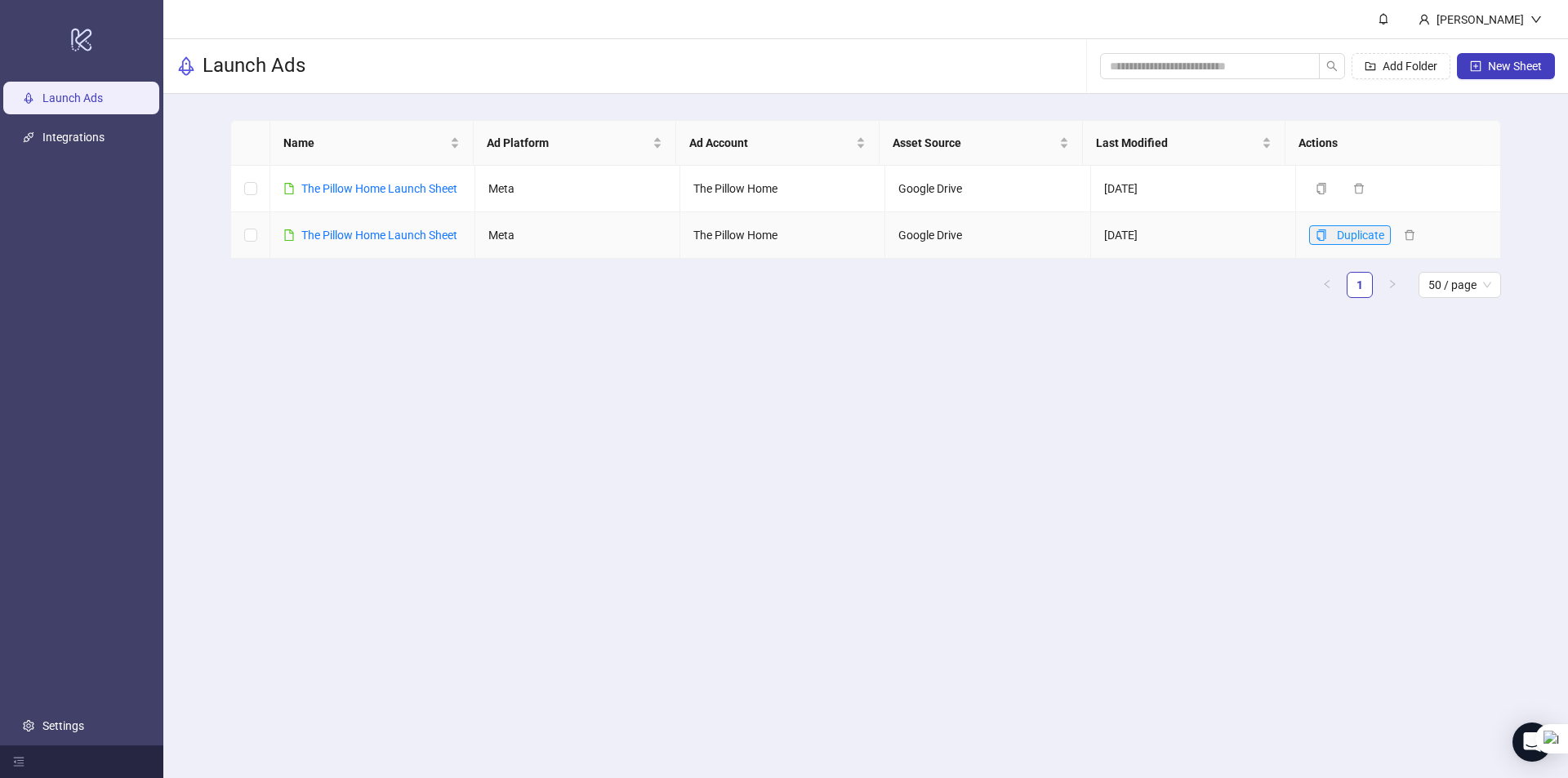
click at [1315, 240] on icon "copy" at bounding box center [1321, 235] width 11 height 11
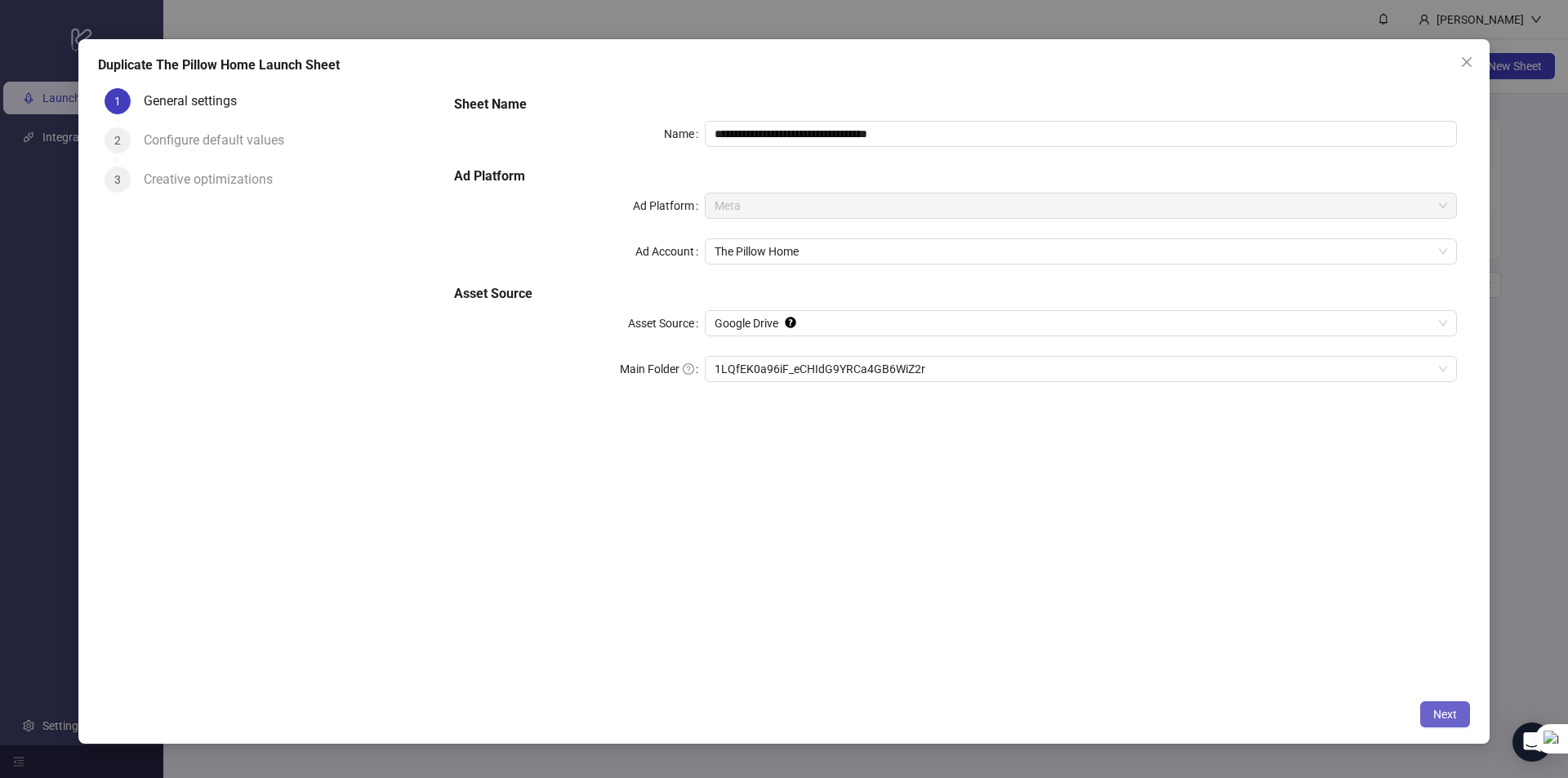
click at [1428, 720] on button "Next" at bounding box center [1444, 714] width 49 height 26
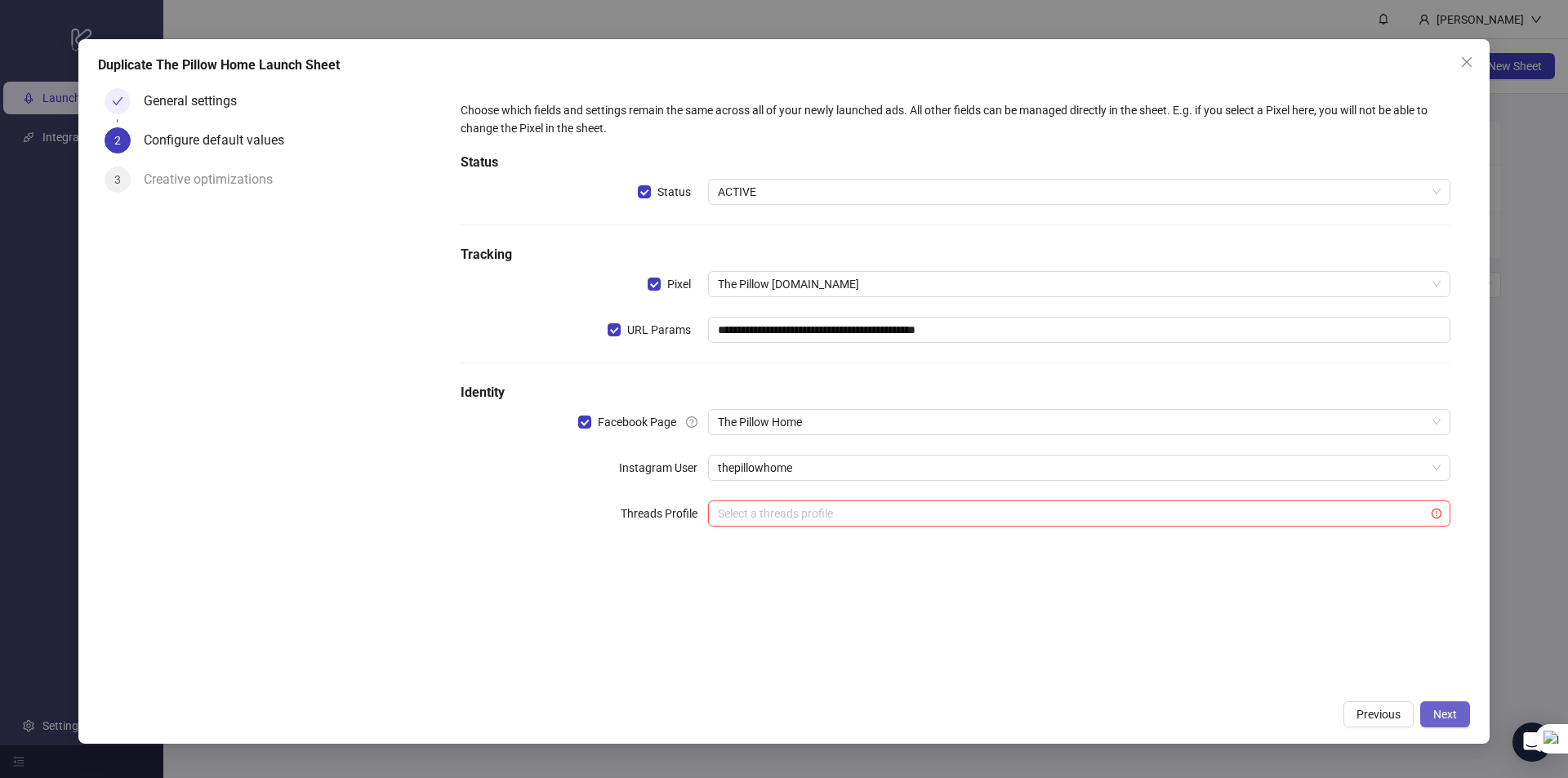
click at [1449, 714] on span "Next" at bounding box center [1444, 714] width 23 height 13
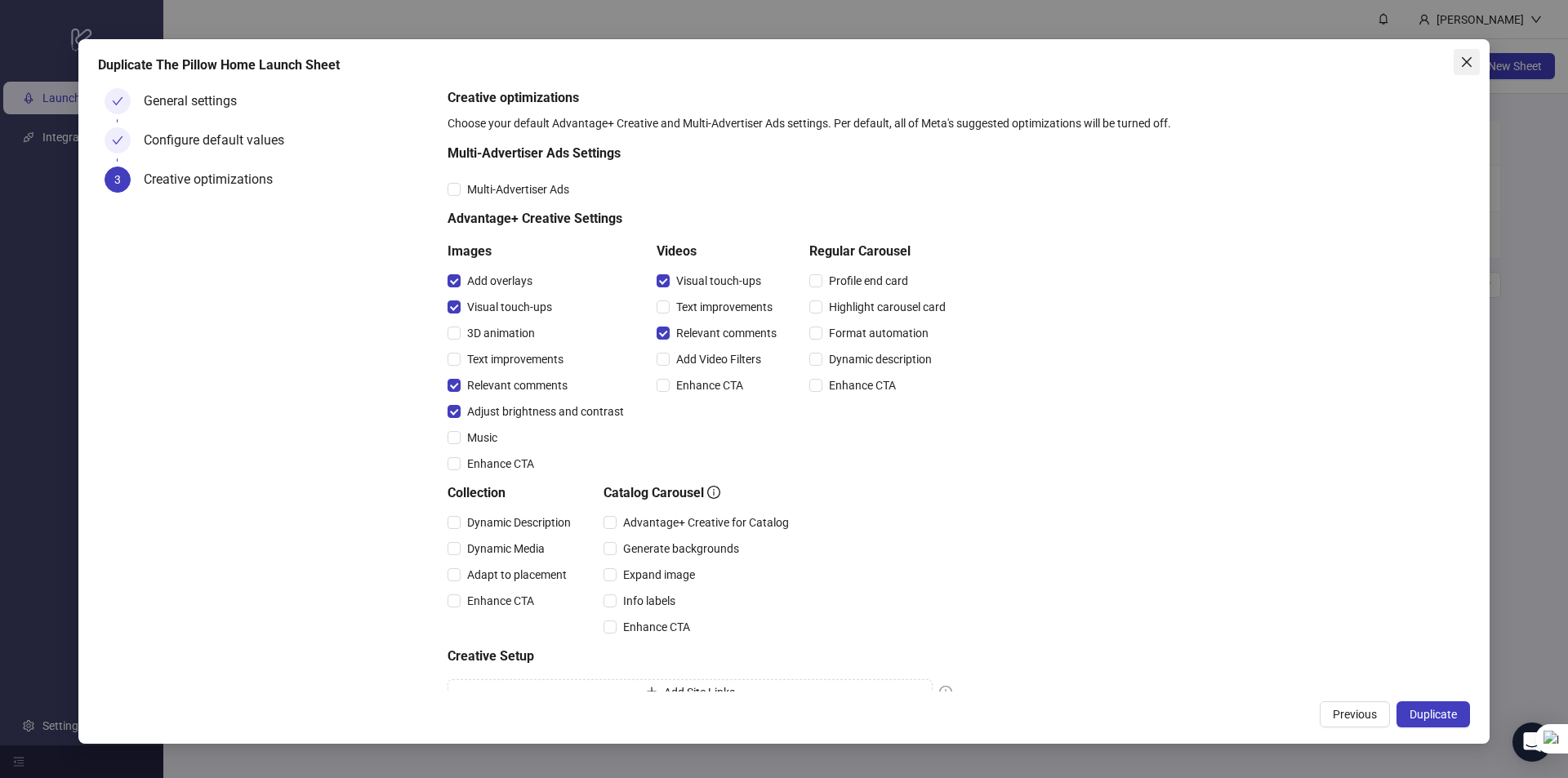
click at [1464, 63] on icon "close" at bounding box center [1466, 61] width 10 height 10
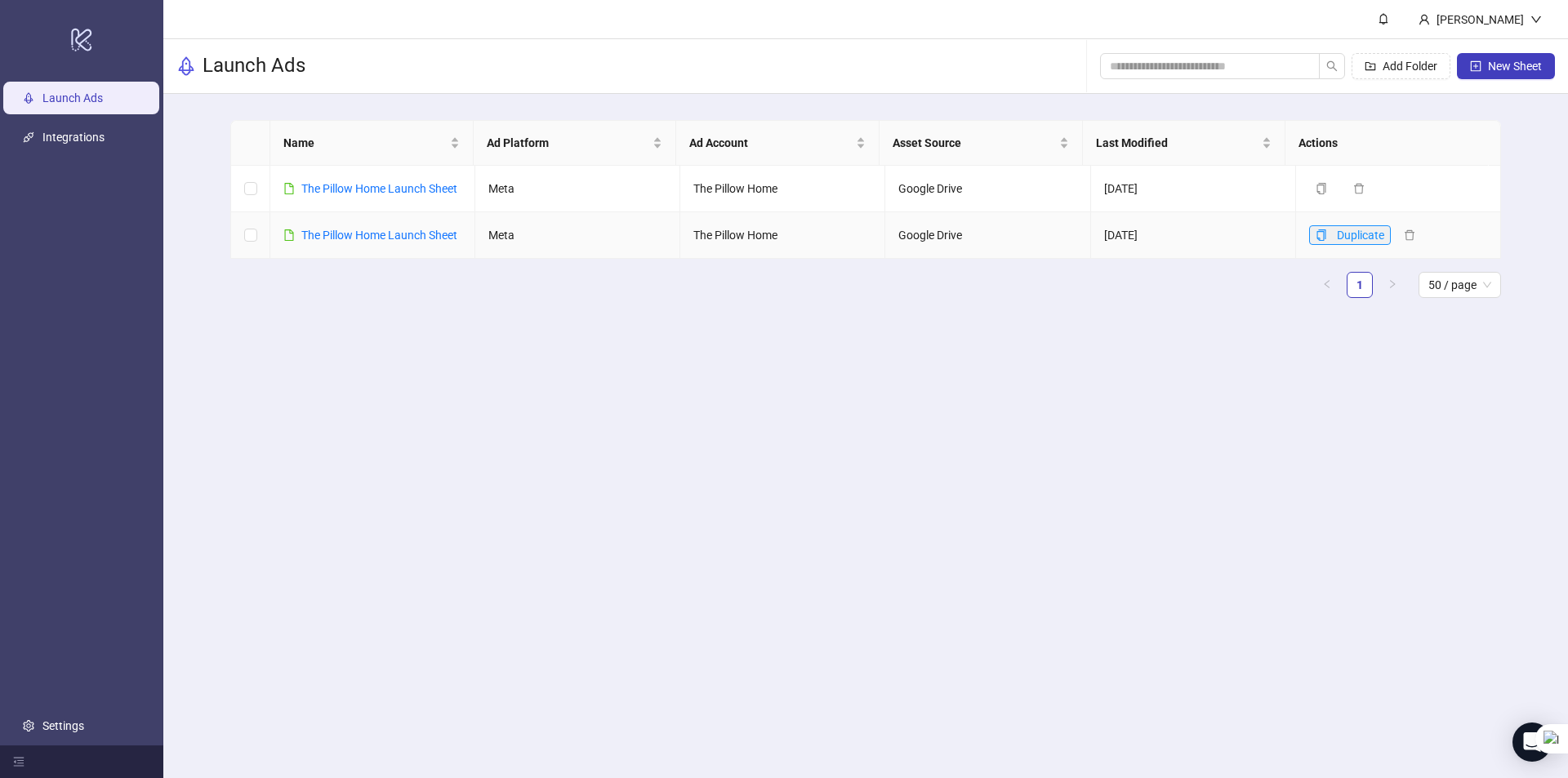
click at [1309, 245] on button "Duplicate" at bounding box center [1350, 235] width 82 height 20
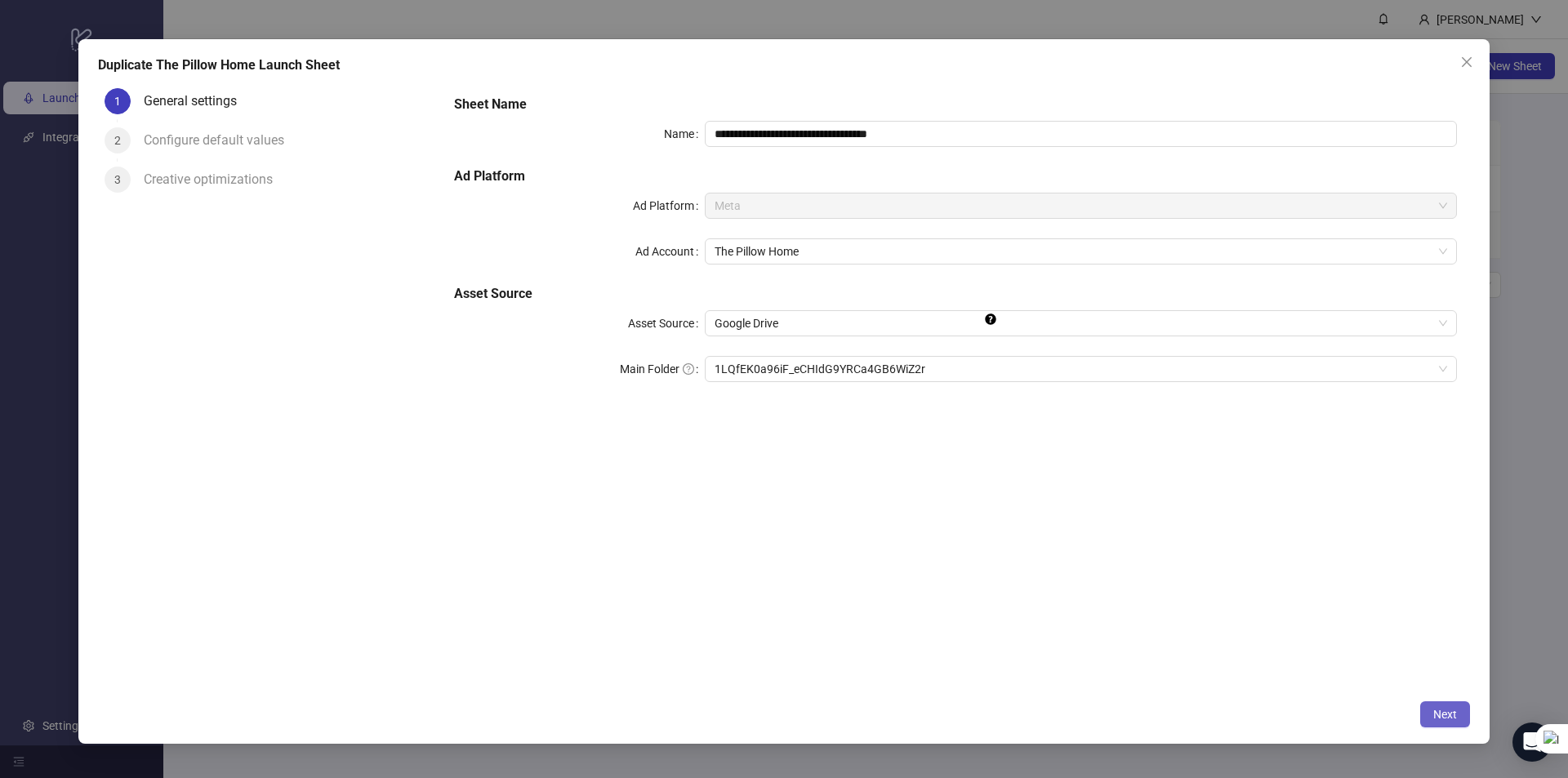
click at [1435, 716] on span "Next" at bounding box center [1444, 714] width 23 height 13
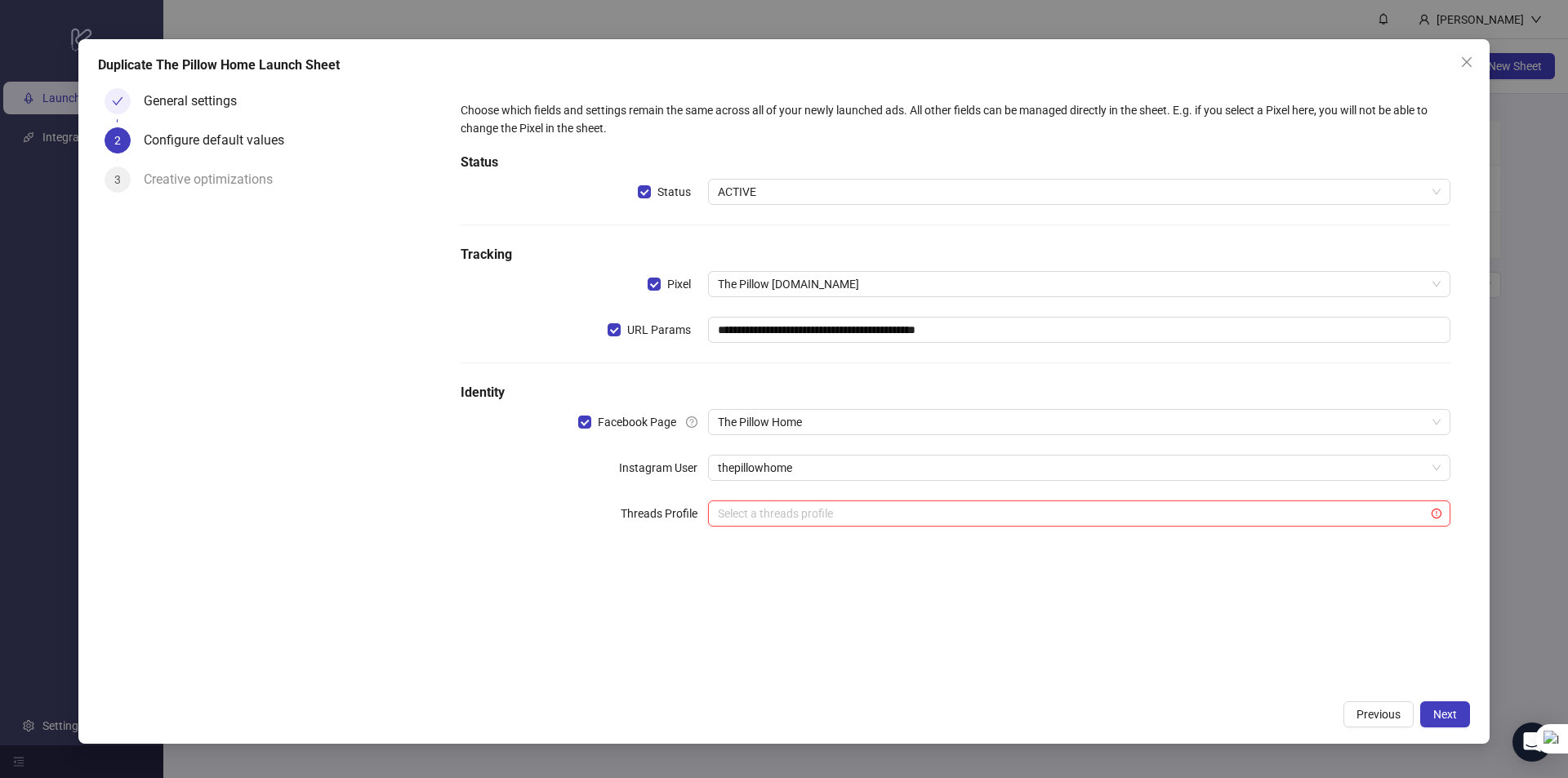
click at [779, 506] on input "search" at bounding box center [1071, 513] width 708 height 24
click at [626, 621] on div "**********" at bounding box center [956, 387] width 1029 height 610
click at [1446, 705] on button "Next" at bounding box center [1444, 714] width 49 height 26
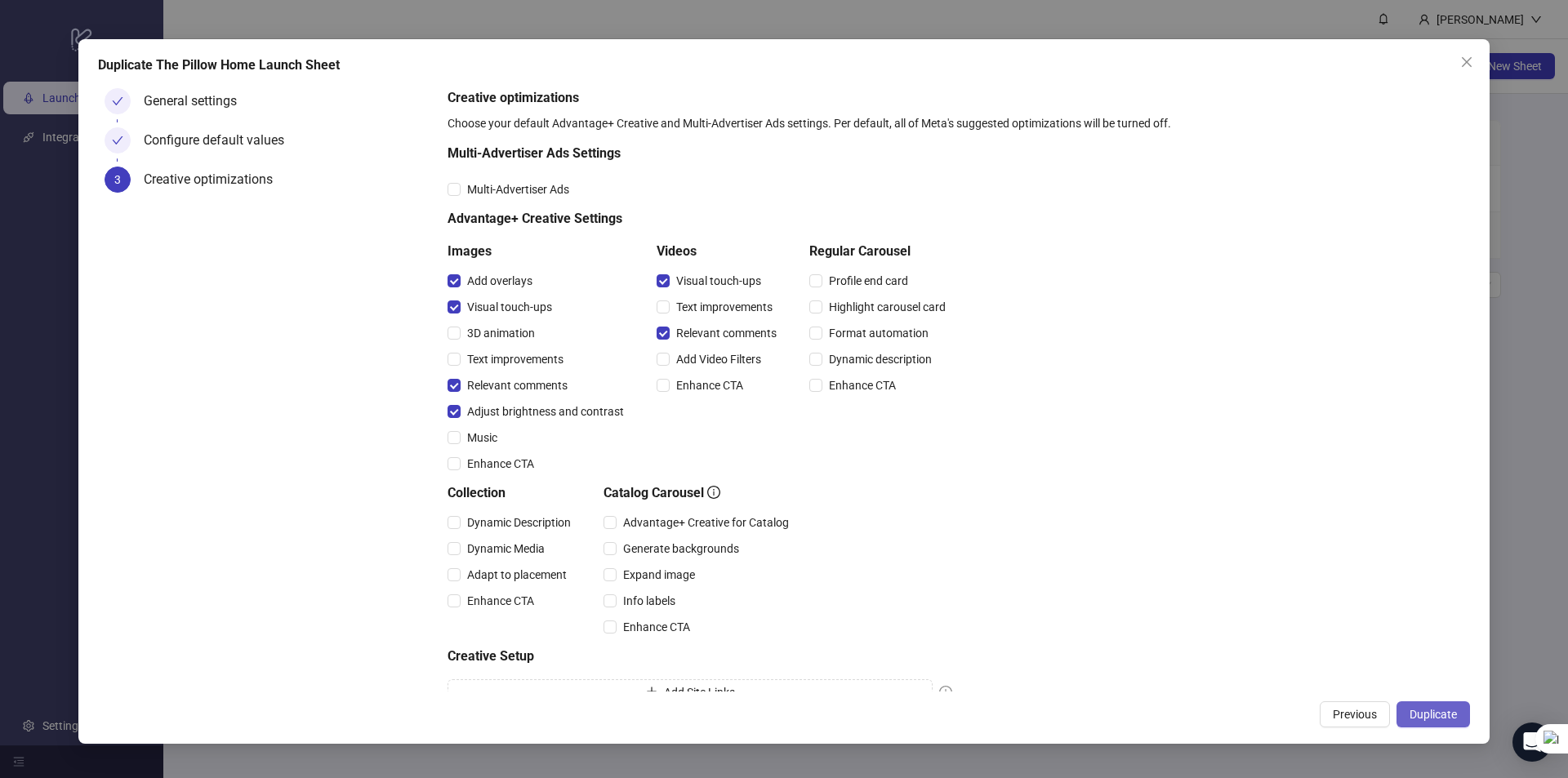
click at [1424, 707] on span "Duplicate" at bounding box center [1433, 714] width 48 height 13
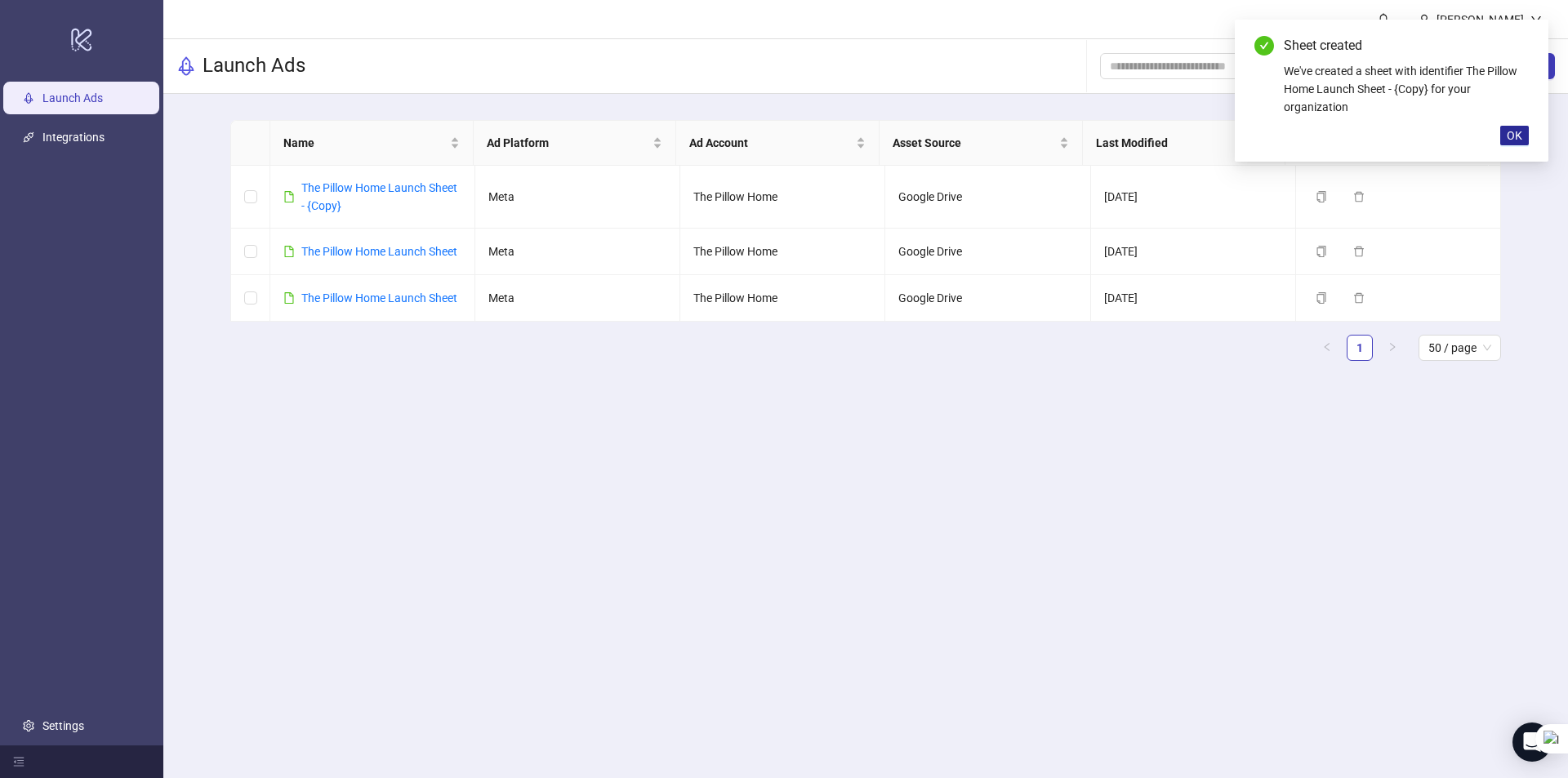
click at [1512, 131] on span "OK" at bounding box center [1514, 135] width 16 height 13
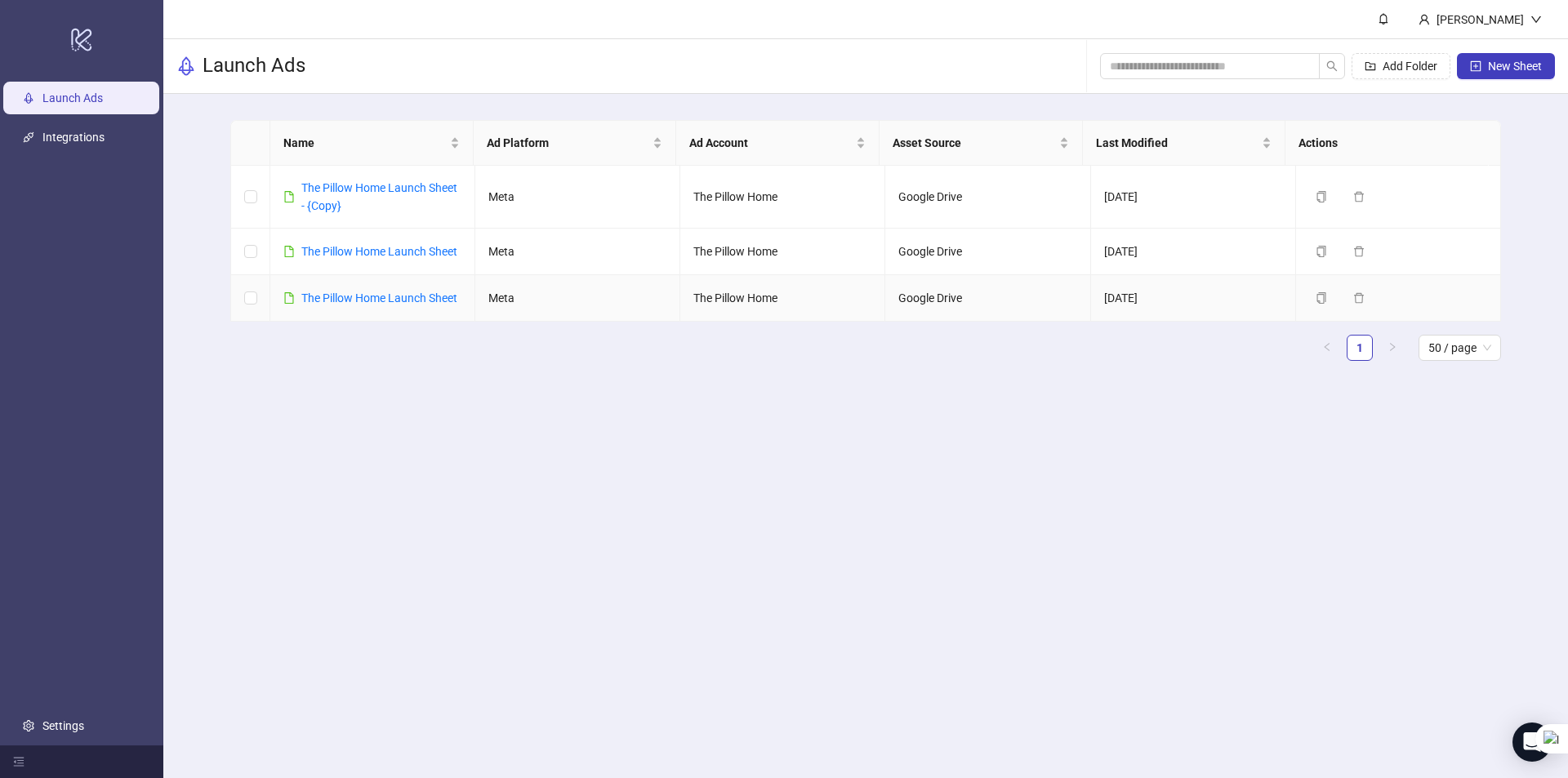
click at [418, 307] on div "The Pillow Home Launch Sheet" at bounding box center [378, 297] width 156 height 18
click at [289, 304] on icon "file" at bounding box center [289, 298] width 11 height 11
click at [395, 307] on div "The Pillow Home Launch Sheet" at bounding box center [378, 297] width 156 height 18
click at [385, 305] on link "The Pillow Home Launch Sheet" at bounding box center [378, 298] width 156 height 13
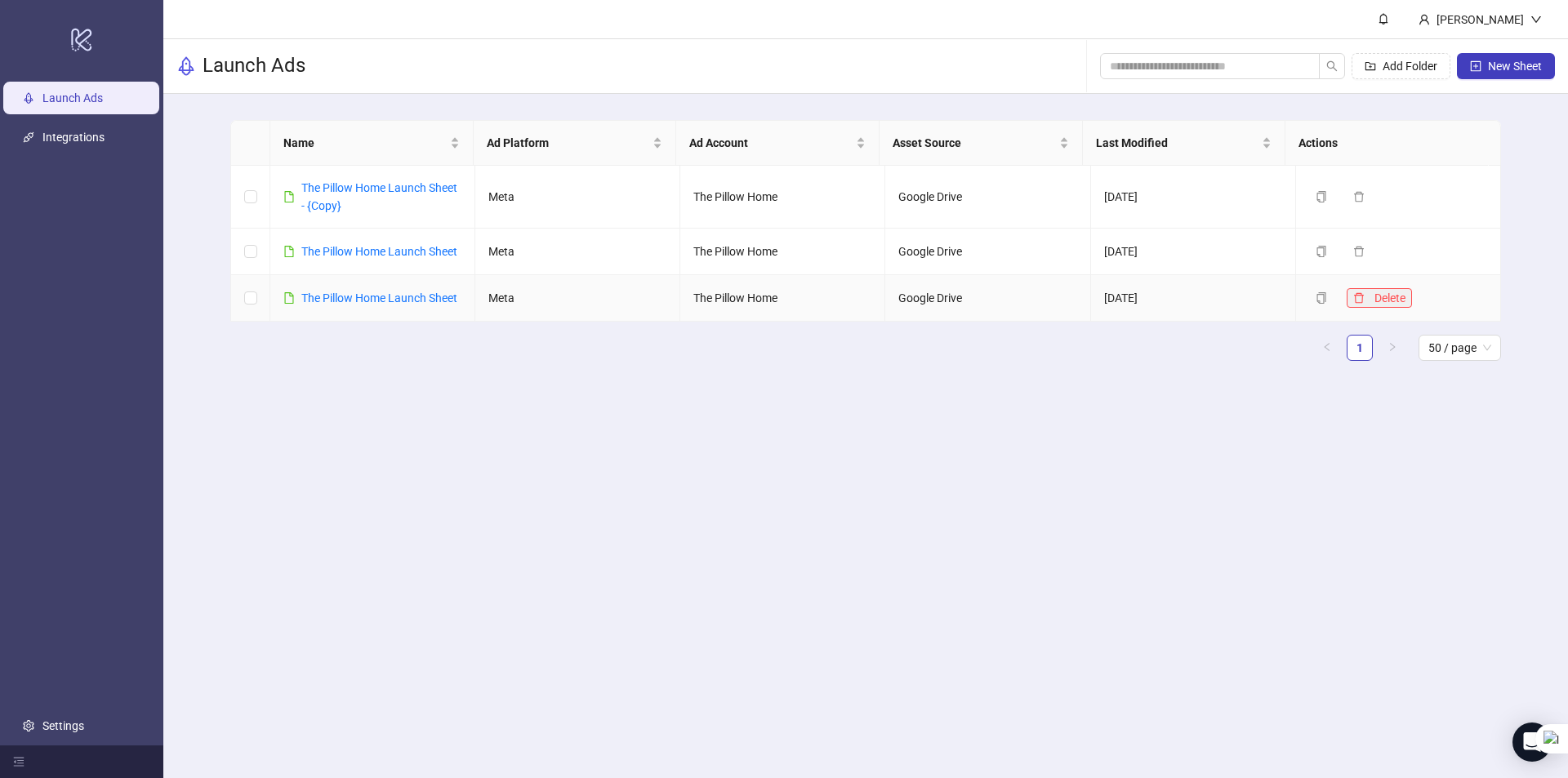
click at [1353, 304] on icon "delete" at bounding box center [1358, 298] width 11 height 11
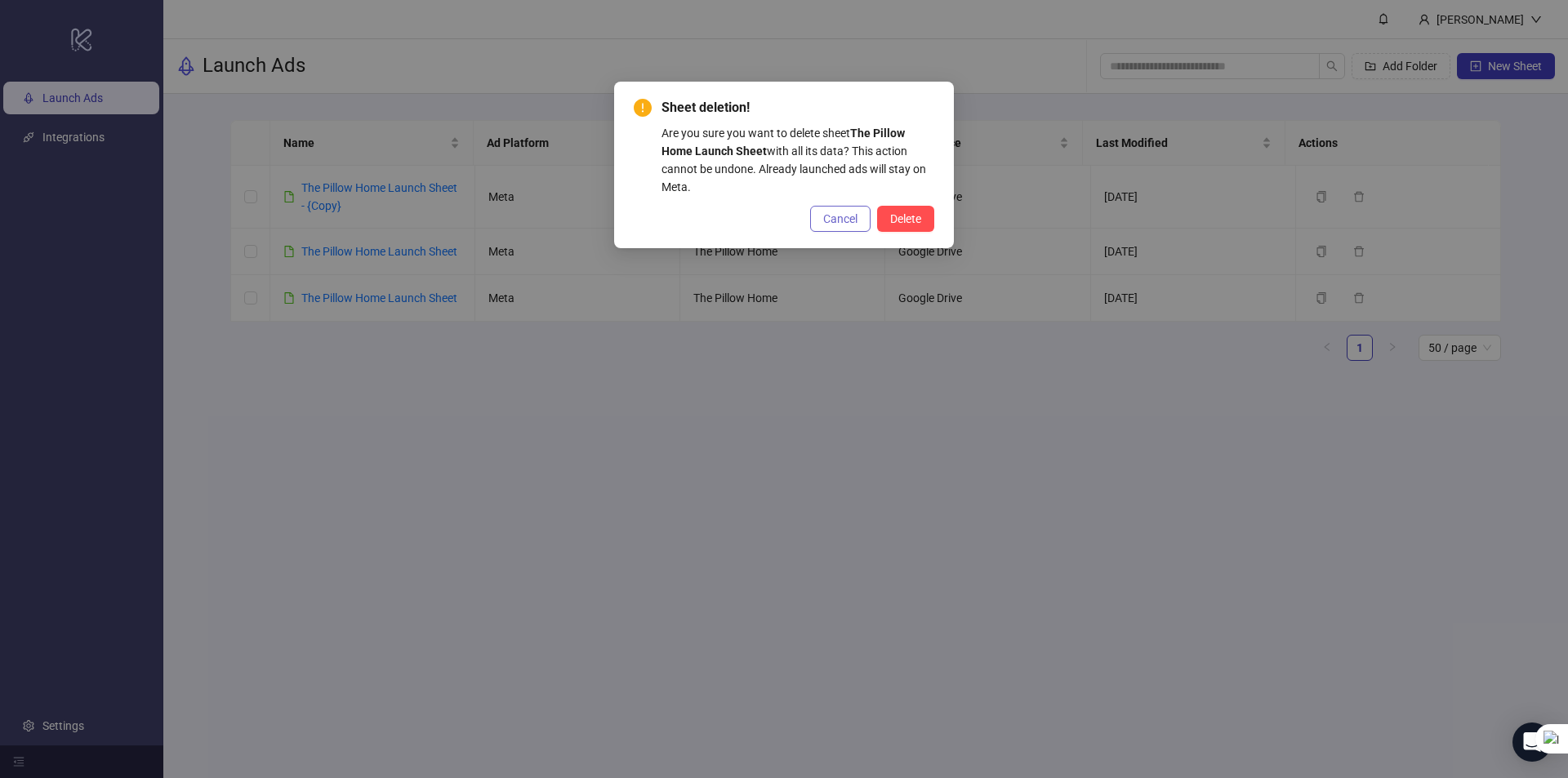
click at [824, 225] on span "Cancel" at bounding box center [840, 219] width 34 height 13
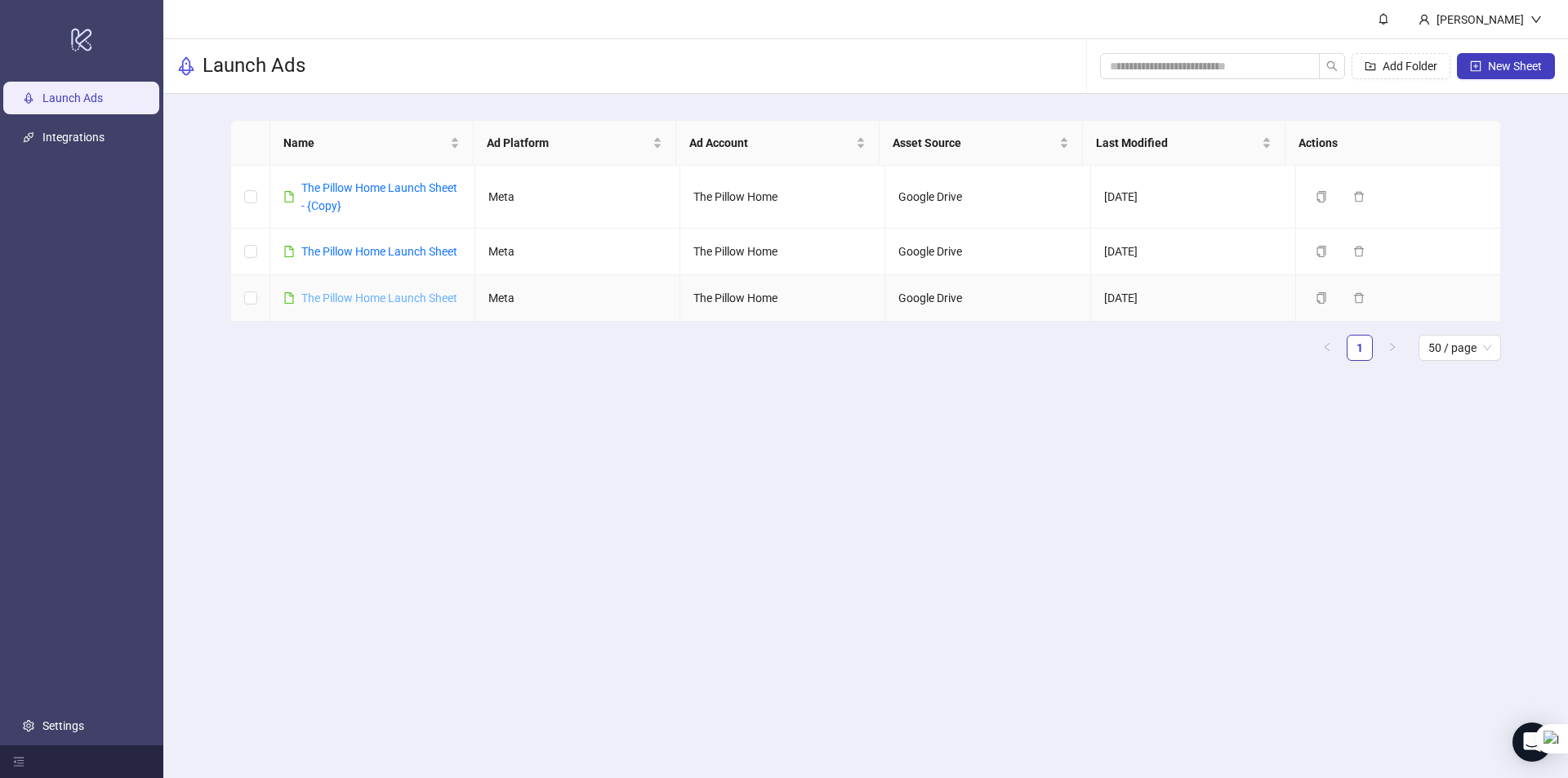
click at [390, 305] on link "The Pillow Home Launch Sheet" at bounding box center [378, 298] width 156 height 13
click at [403, 249] on link "The Pillow Home Launch Sheet" at bounding box center [378, 252] width 156 height 13
click at [1315, 257] on icon "copy" at bounding box center [1321, 252] width 11 height 11
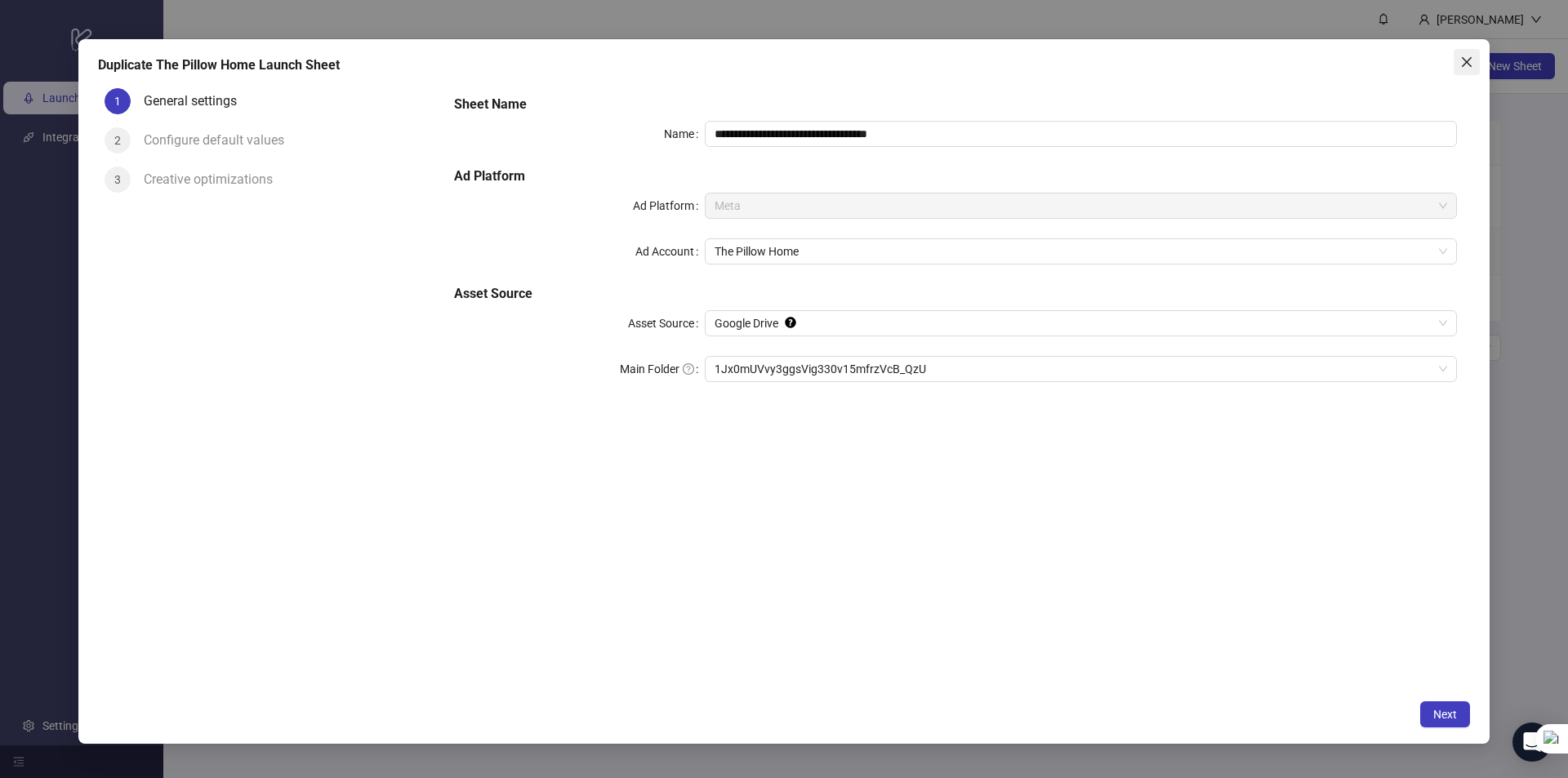
click at [1464, 64] on icon "close" at bounding box center [1466, 61] width 10 height 10
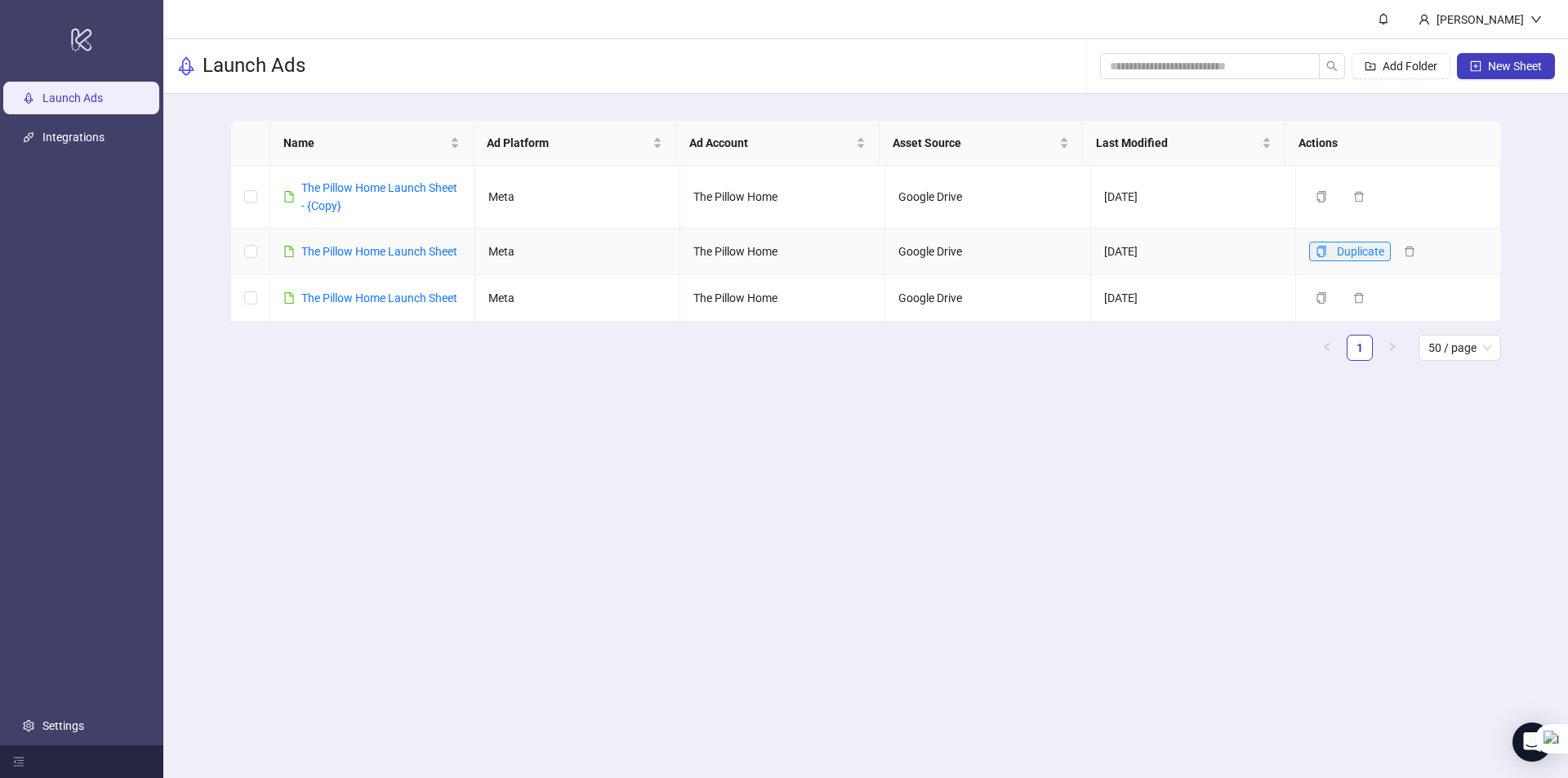
click at [1315, 257] on icon "copy" at bounding box center [1321, 252] width 11 height 11
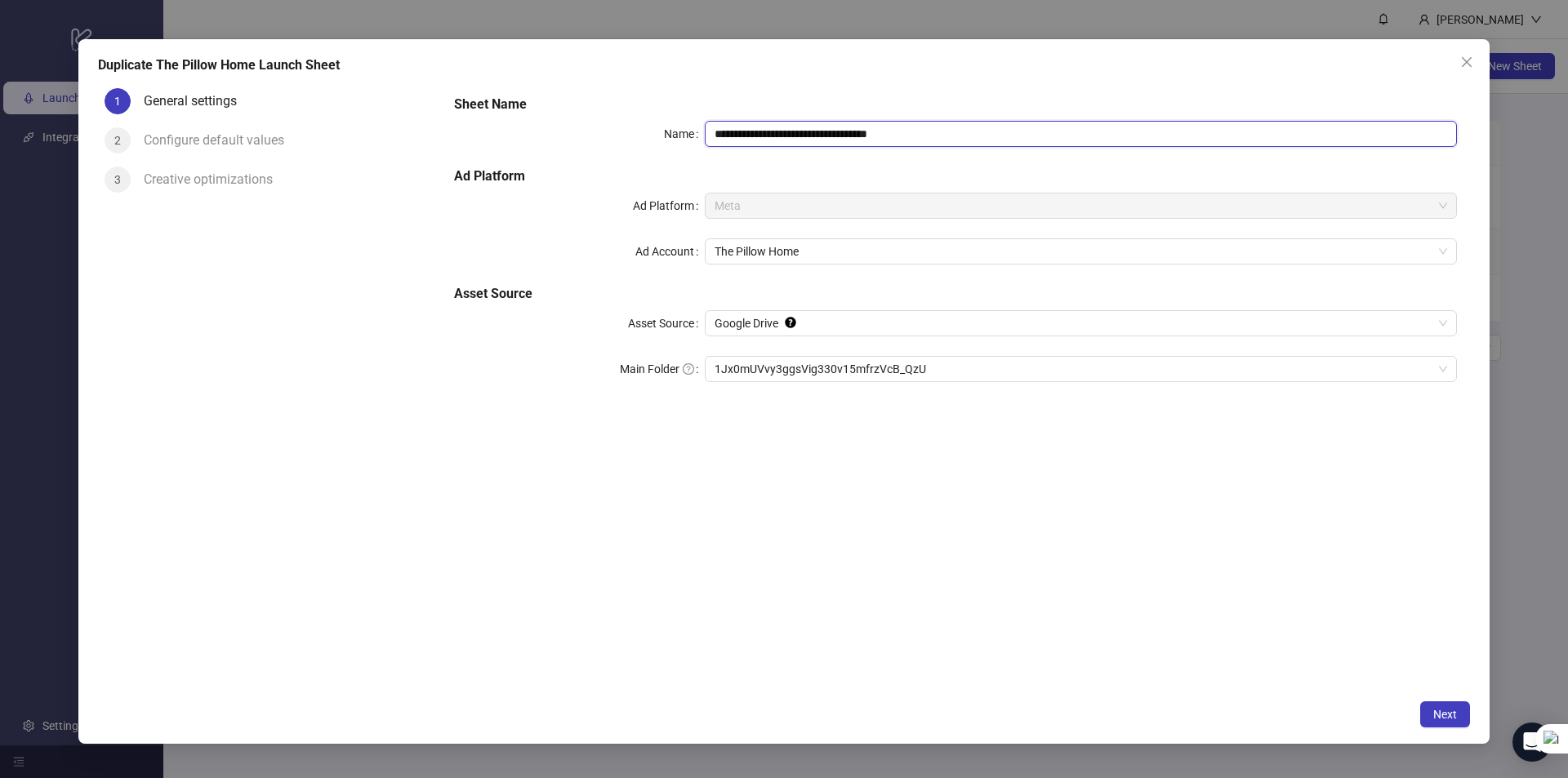
drag, startPoint x: 954, startPoint y: 131, endPoint x: 874, endPoint y: 135, distance: 80.1
click at [874, 135] on input "**********" at bounding box center [1080, 134] width 752 height 26
type input "**********"
click at [1437, 719] on span "Next" at bounding box center [1444, 714] width 23 height 13
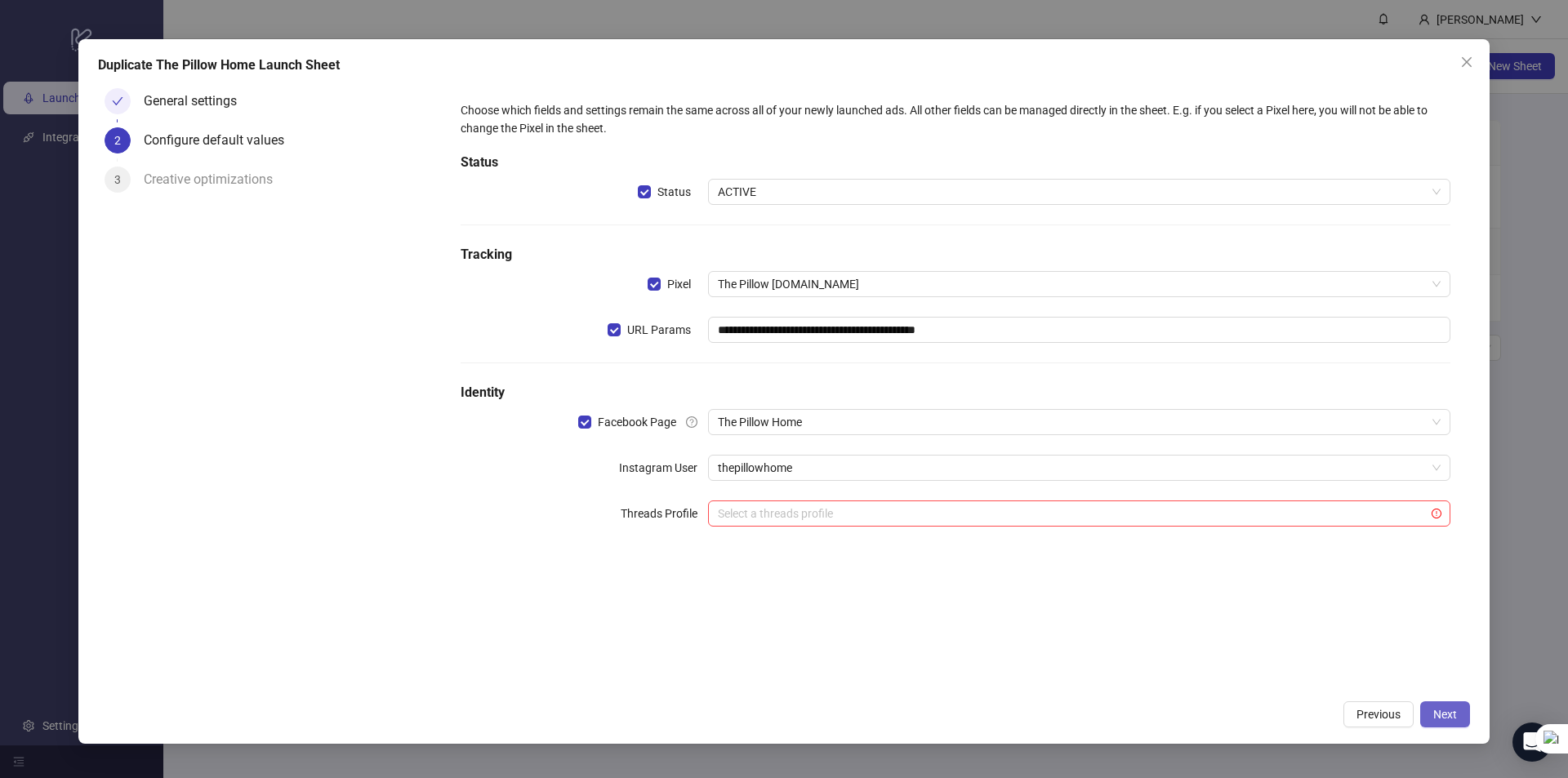
click at [1440, 707] on span "Next" at bounding box center [1444, 714] width 23 height 13
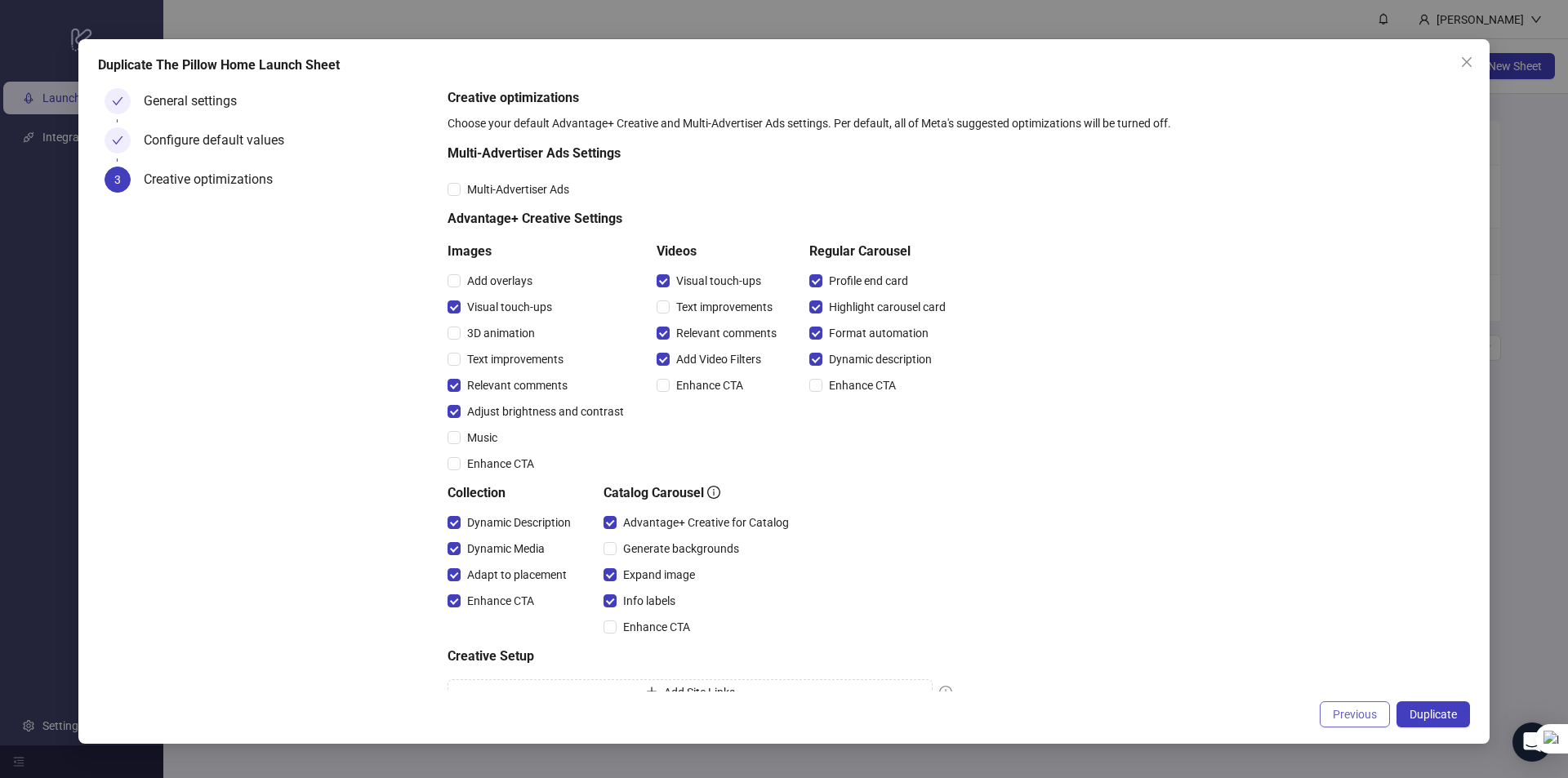
click at [1358, 707] on span "Previous" at bounding box center [1354, 714] width 44 height 13
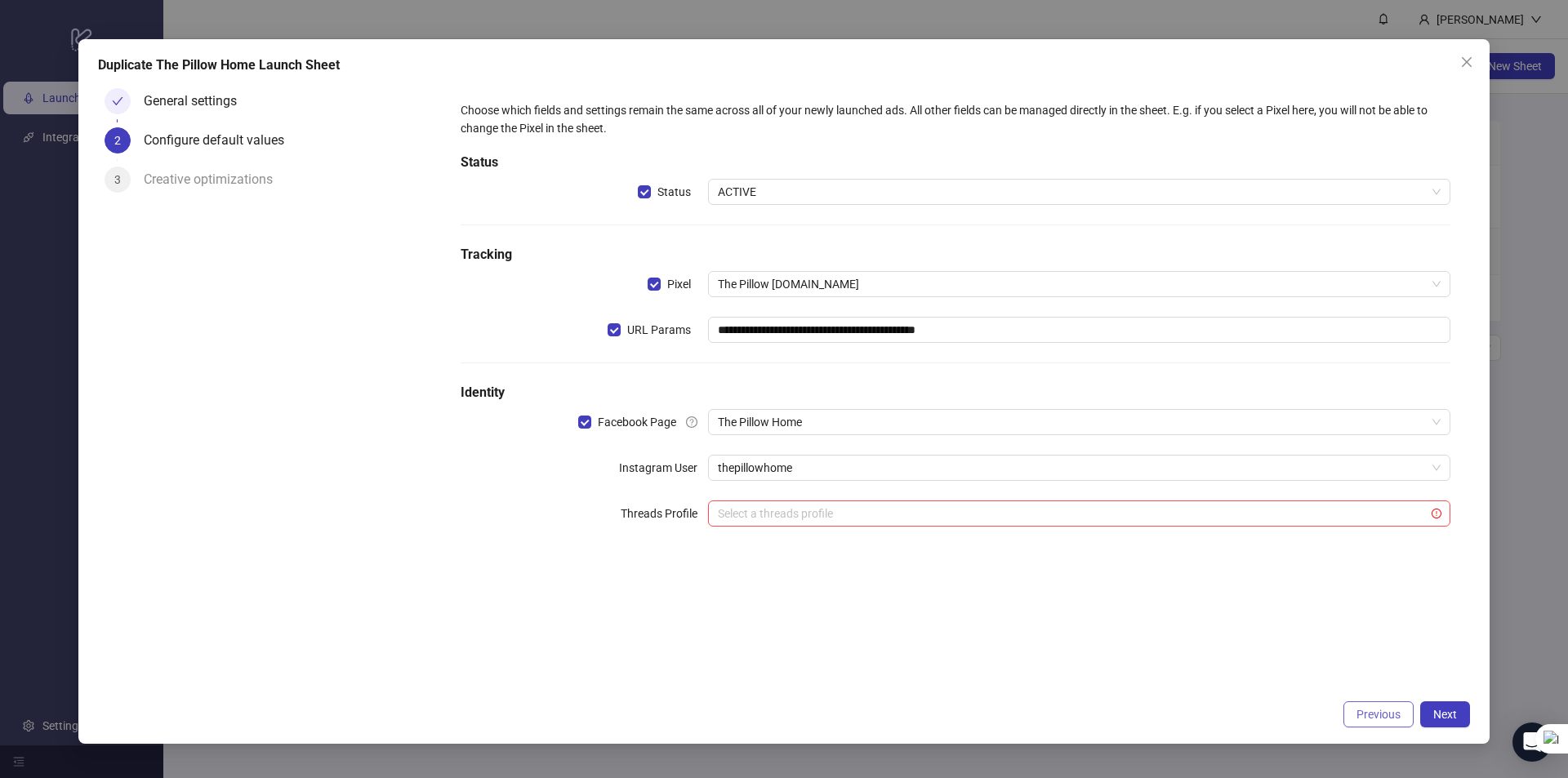
click at [1354, 711] on button "Previous" at bounding box center [1378, 714] width 70 height 26
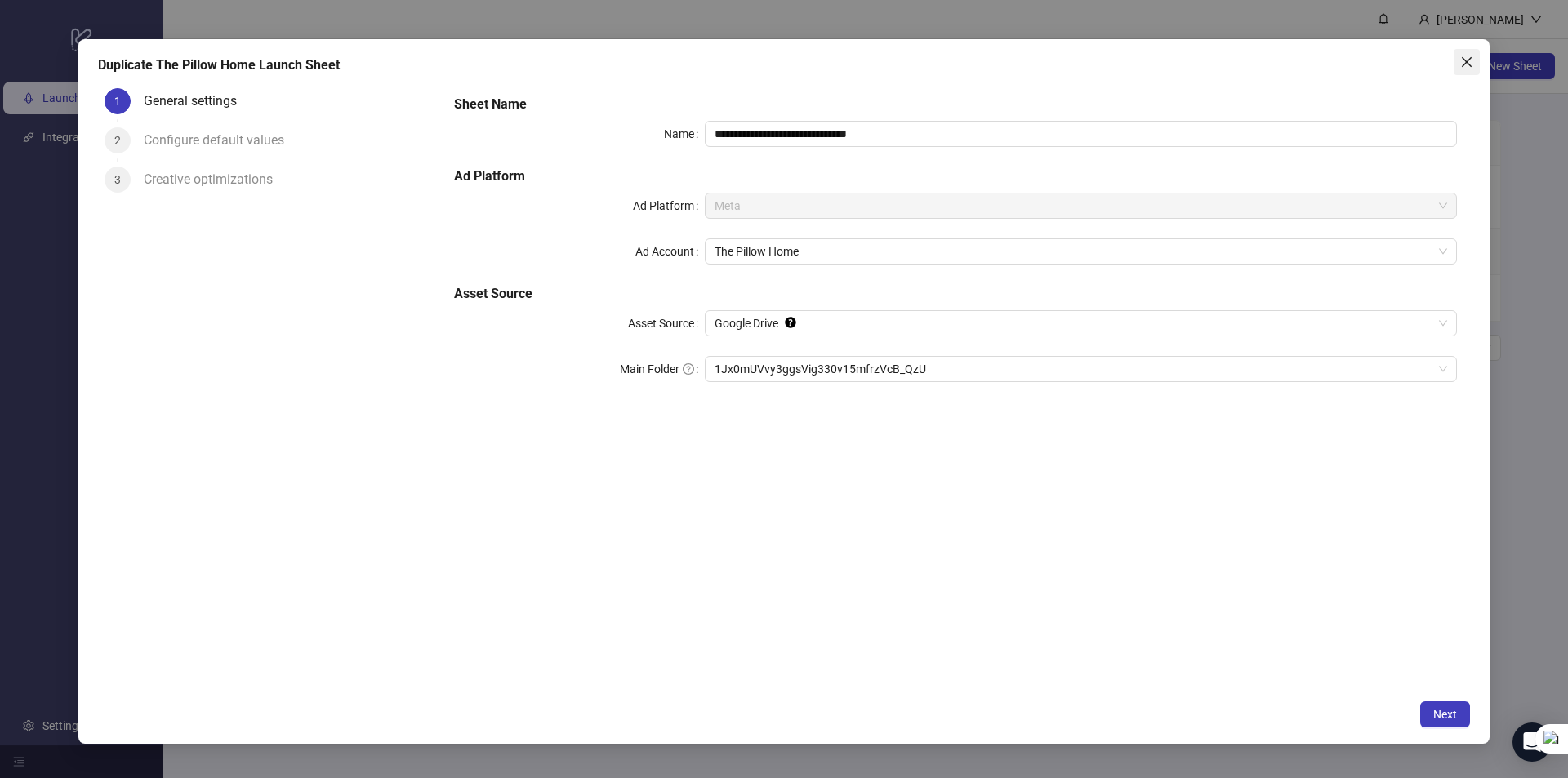
click at [1470, 67] on icon "close" at bounding box center [1466, 62] width 13 height 13
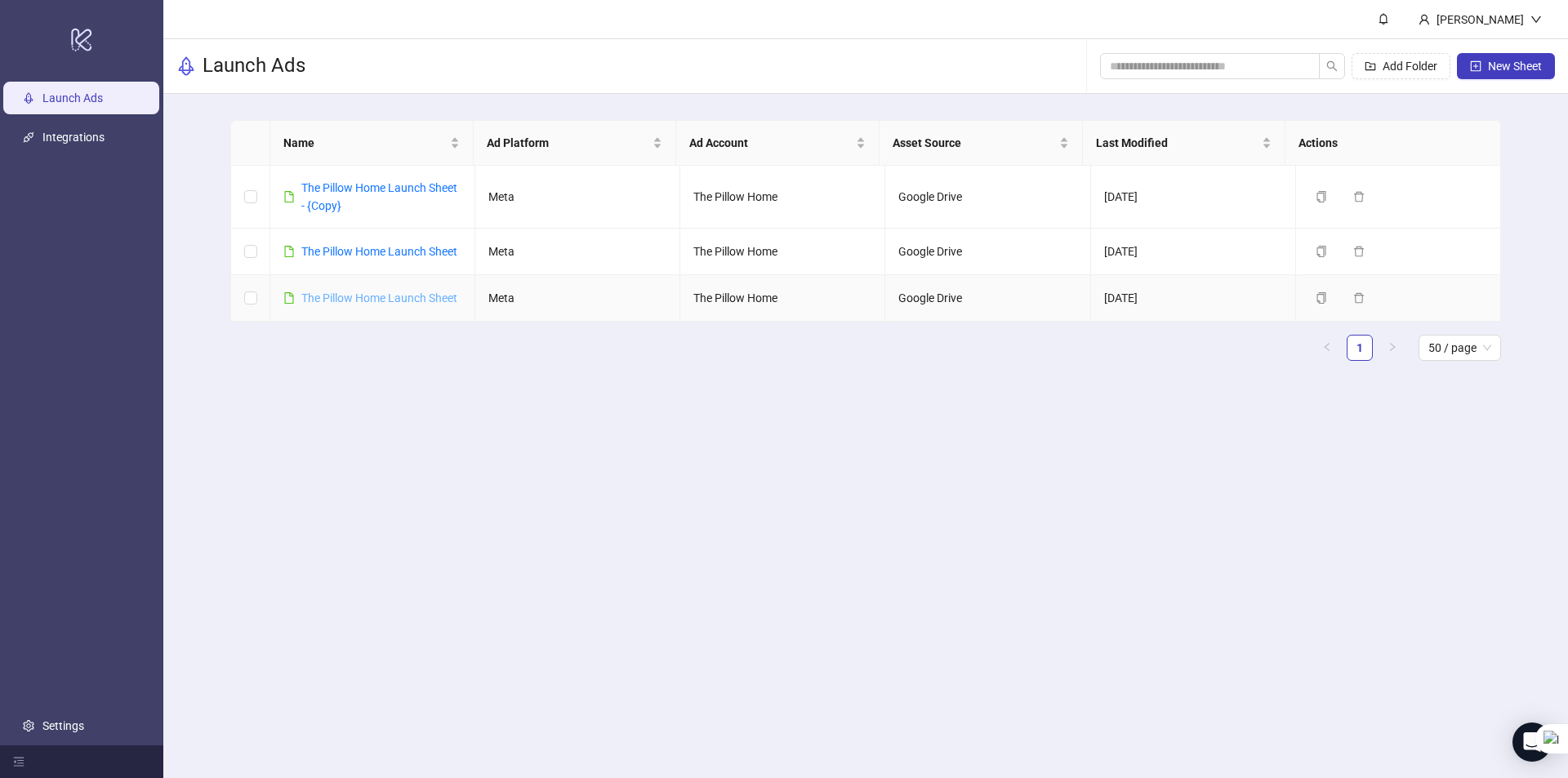
click at [406, 305] on link "The Pillow Home Launch Sheet" at bounding box center [378, 298] width 156 height 13
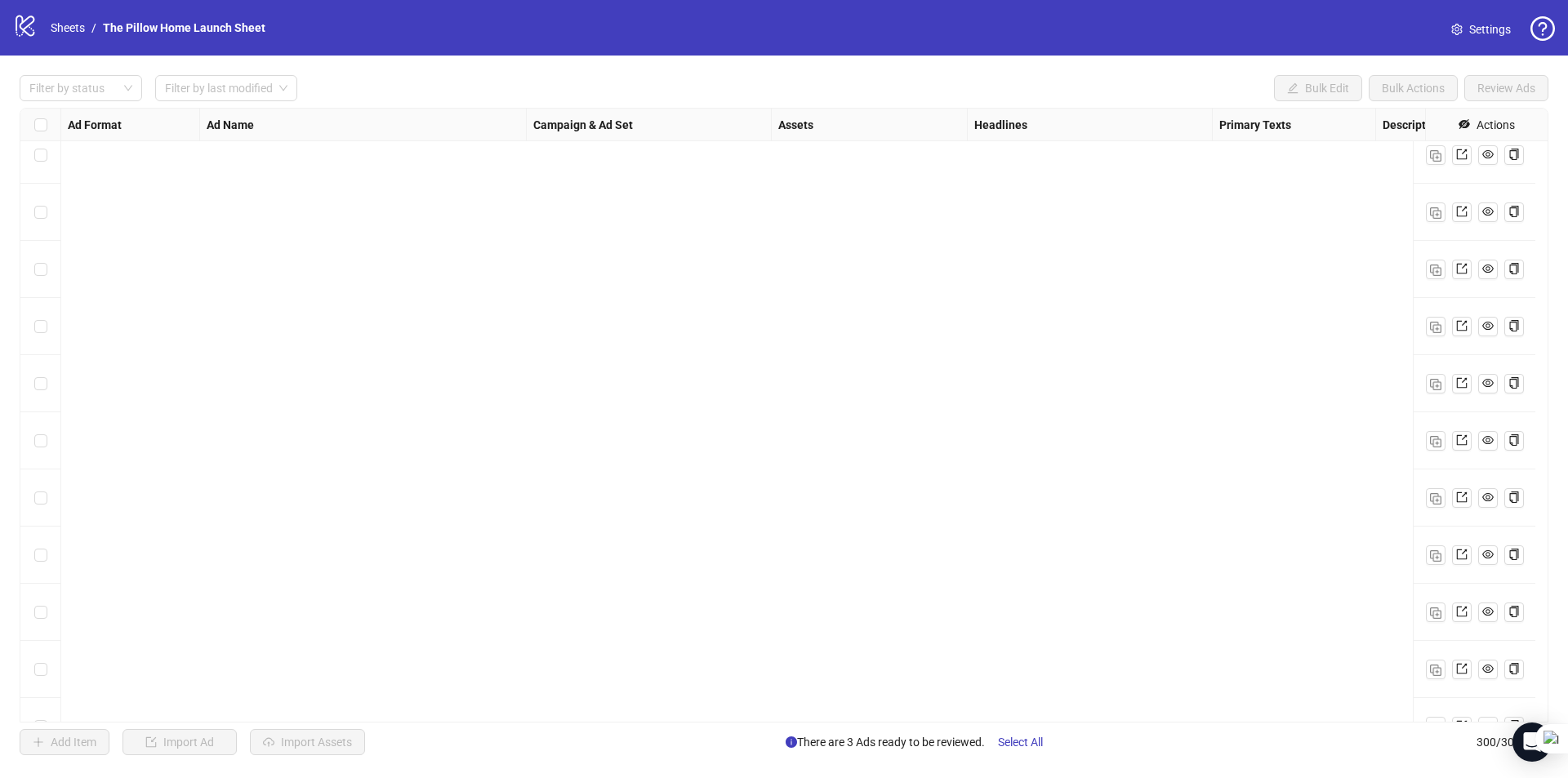
scroll to position [816, 0]
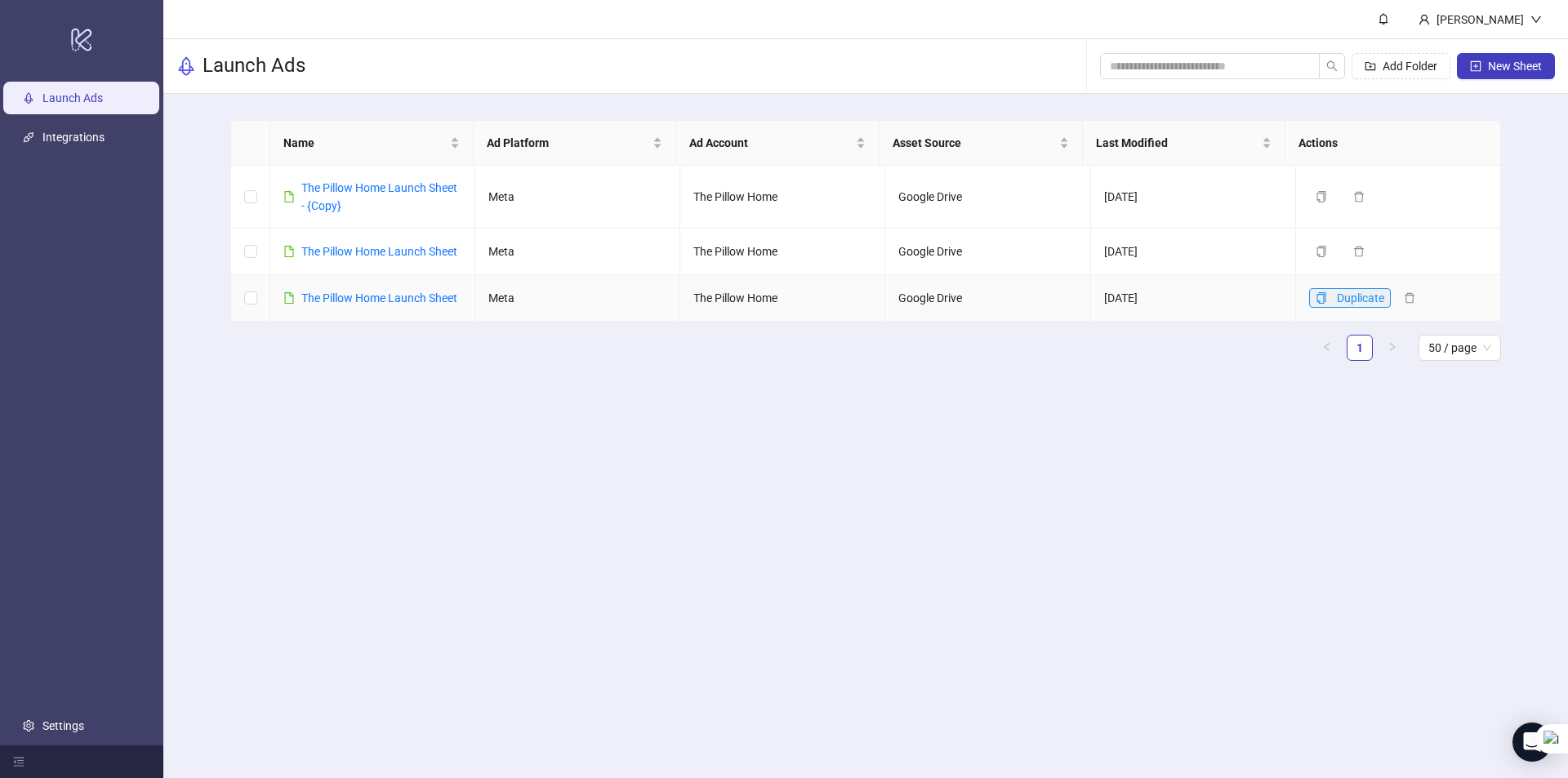
click at [1315, 304] on icon "copy" at bounding box center [1321, 298] width 11 height 11
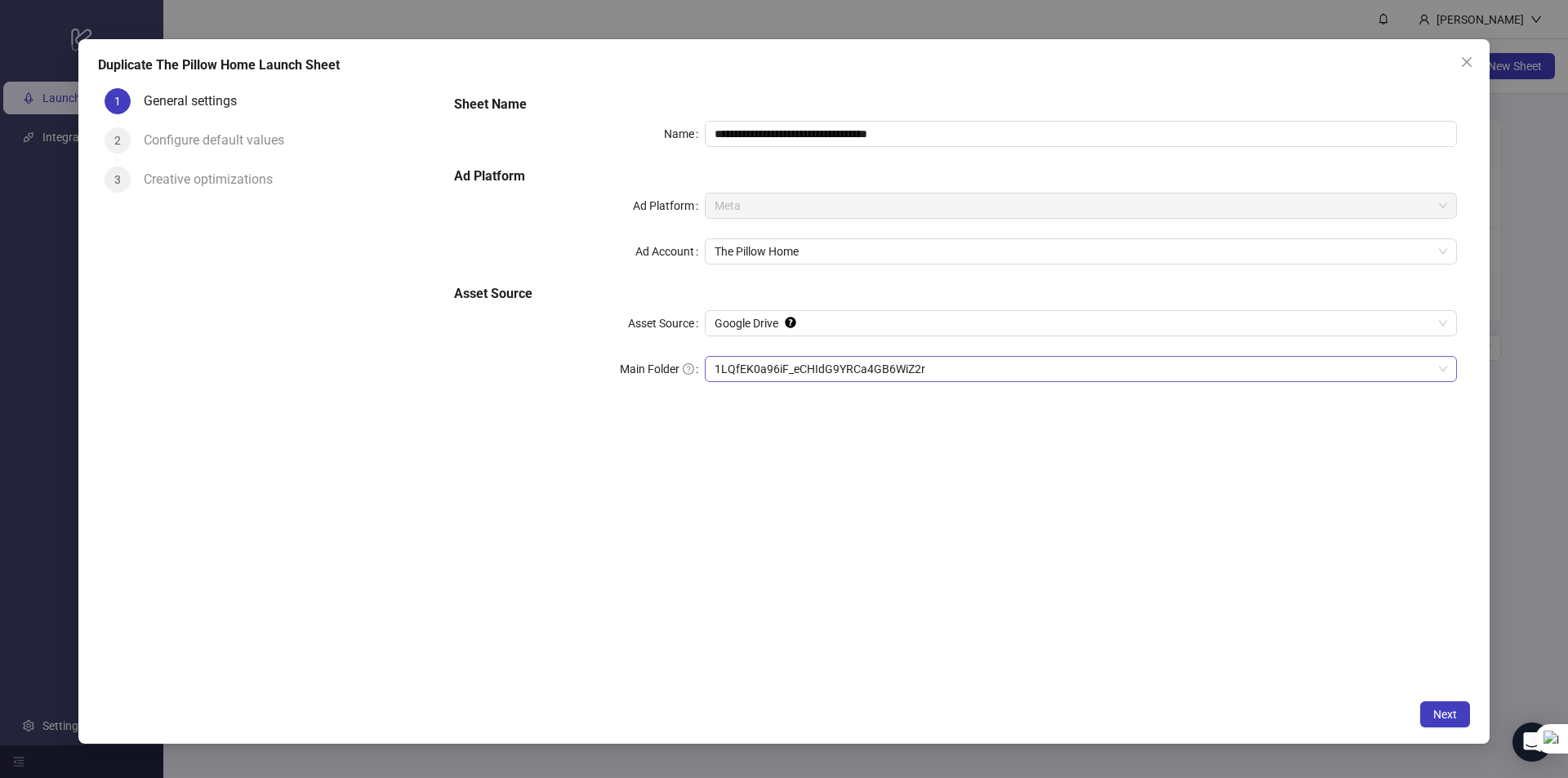
click at [762, 361] on span "1LQfEK0a96iF_eCHIdG9YRCa4GB6WiZ2r" at bounding box center [1080, 369] width 733 height 24
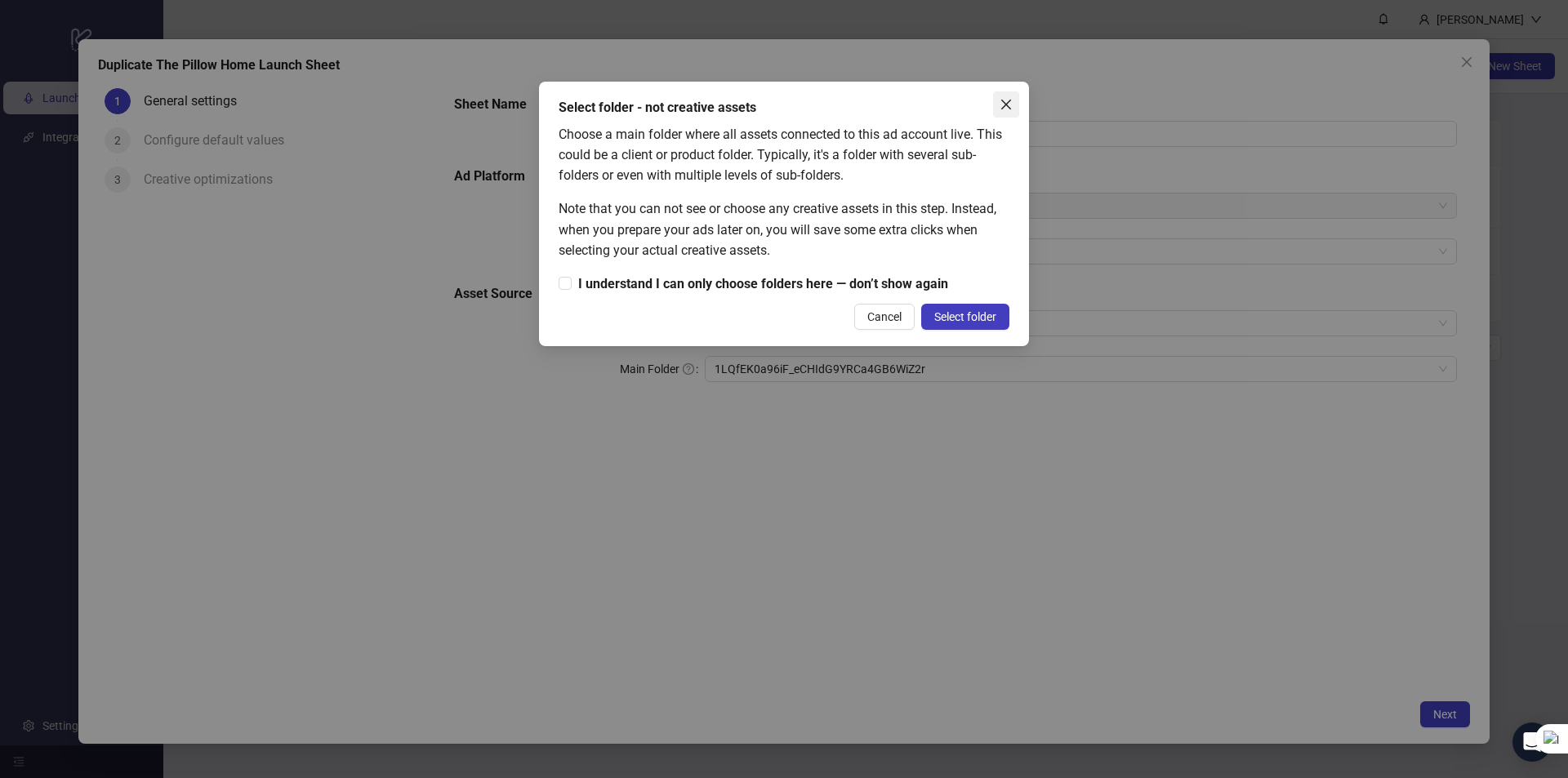
click at [1012, 105] on span "Close" at bounding box center [1006, 104] width 26 height 13
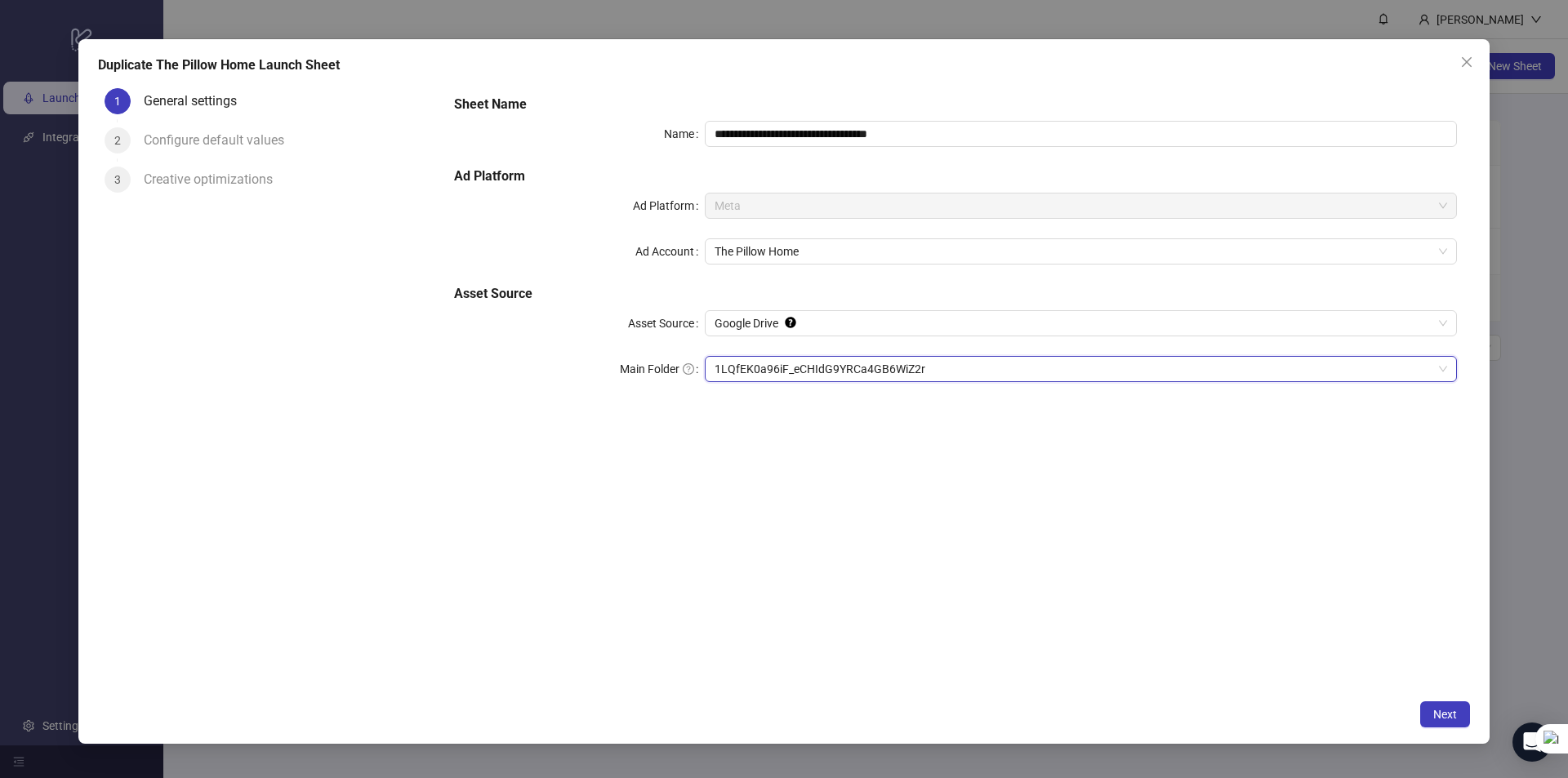
drag, startPoint x: 955, startPoint y: 362, endPoint x: 858, endPoint y: 367, distance: 97.1
click at [858, 367] on span "1LQfEK0a96iF_eCHIdG9YRCa4GB6WiZ2r" at bounding box center [1080, 369] width 733 height 24
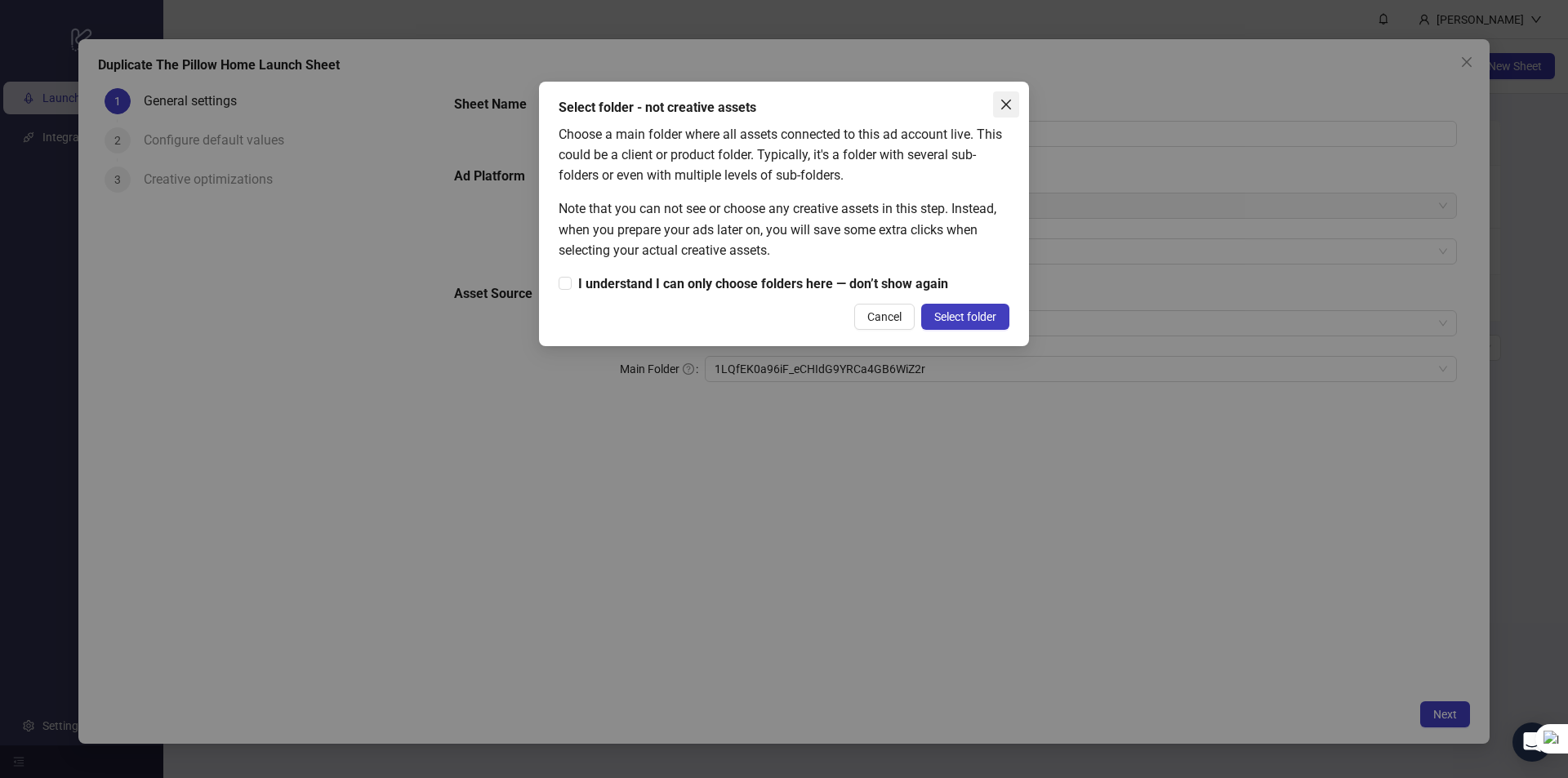
click at [1002, 102] on icon "close" at bounding box center [1006, 104] width 13 height 13
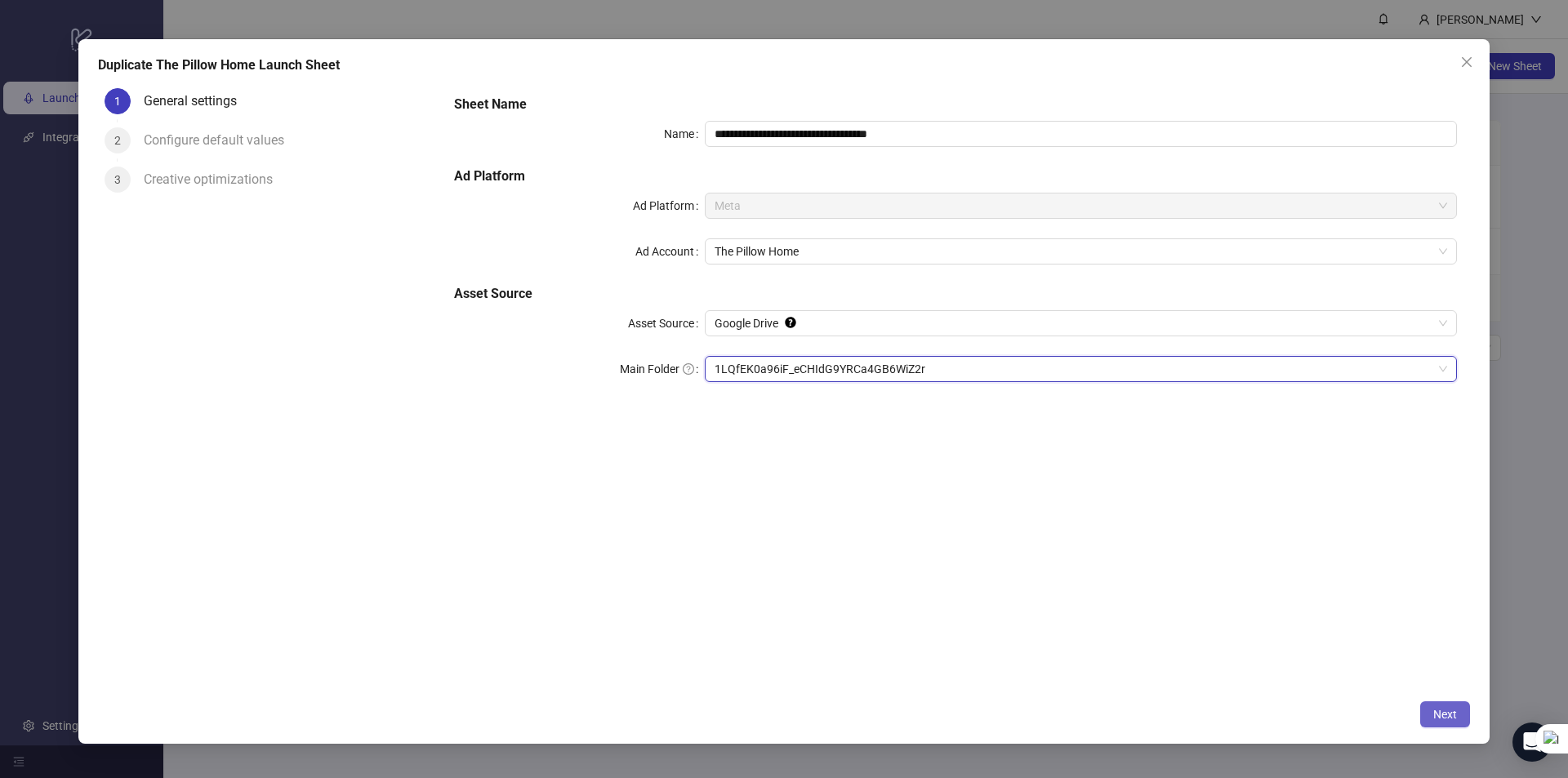
click at [1441, 715] on span "Next" at bounding box center [1444, 714] width 23 height 13
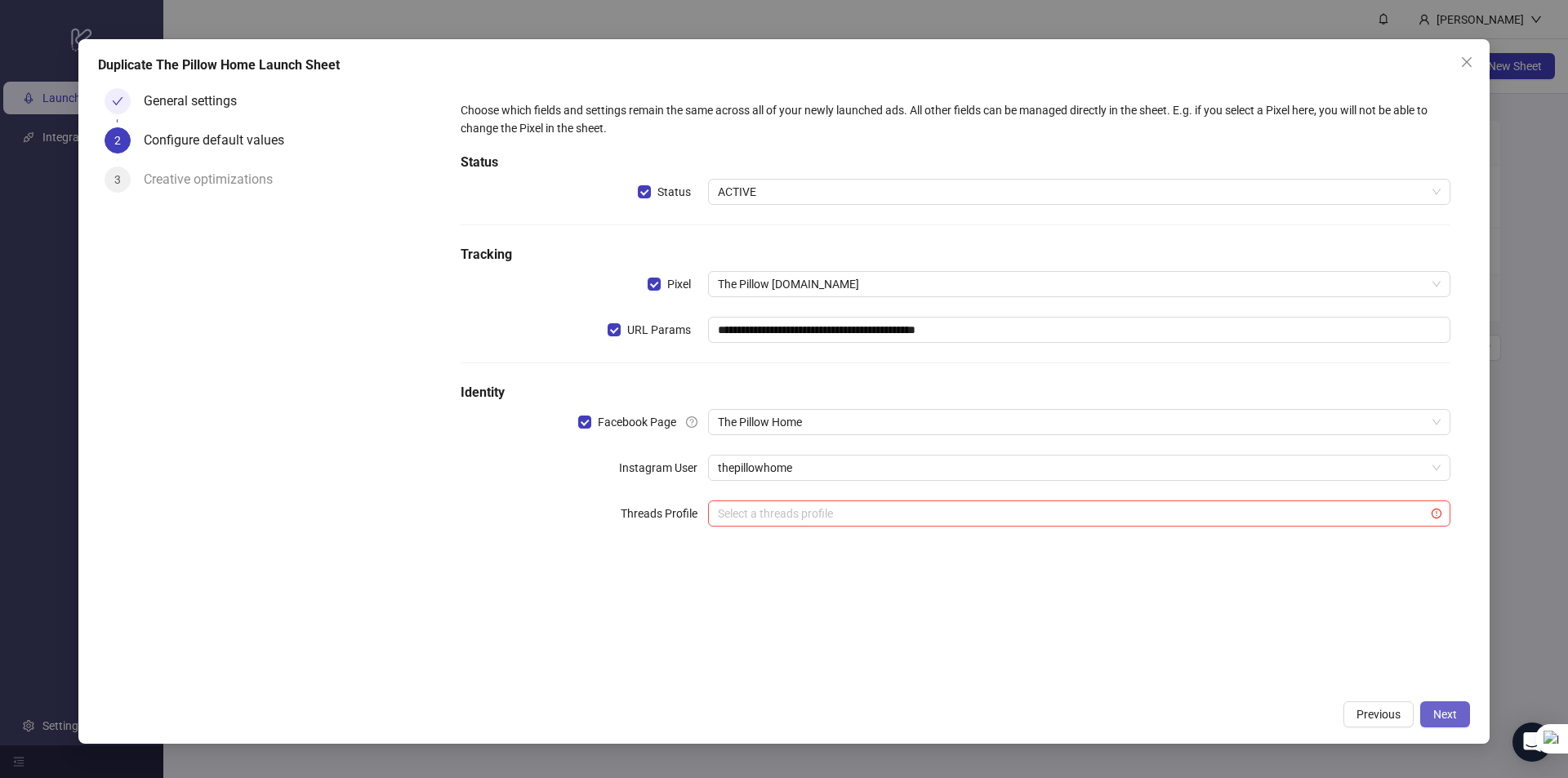
click at [1436, 716] on span "Next" at bounding box center [1444, 714] width 23 height 13
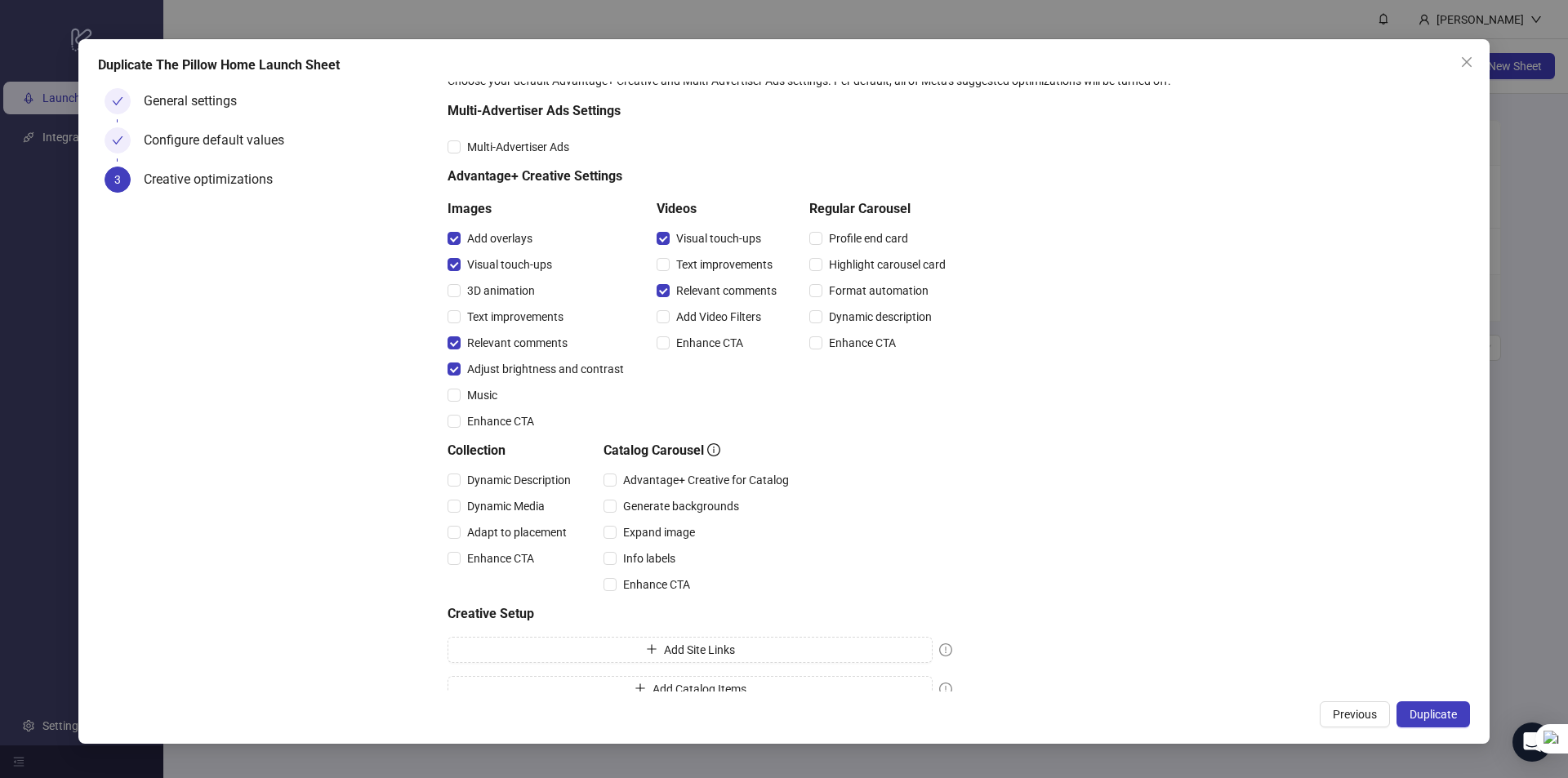
scroll to position [65, 0]
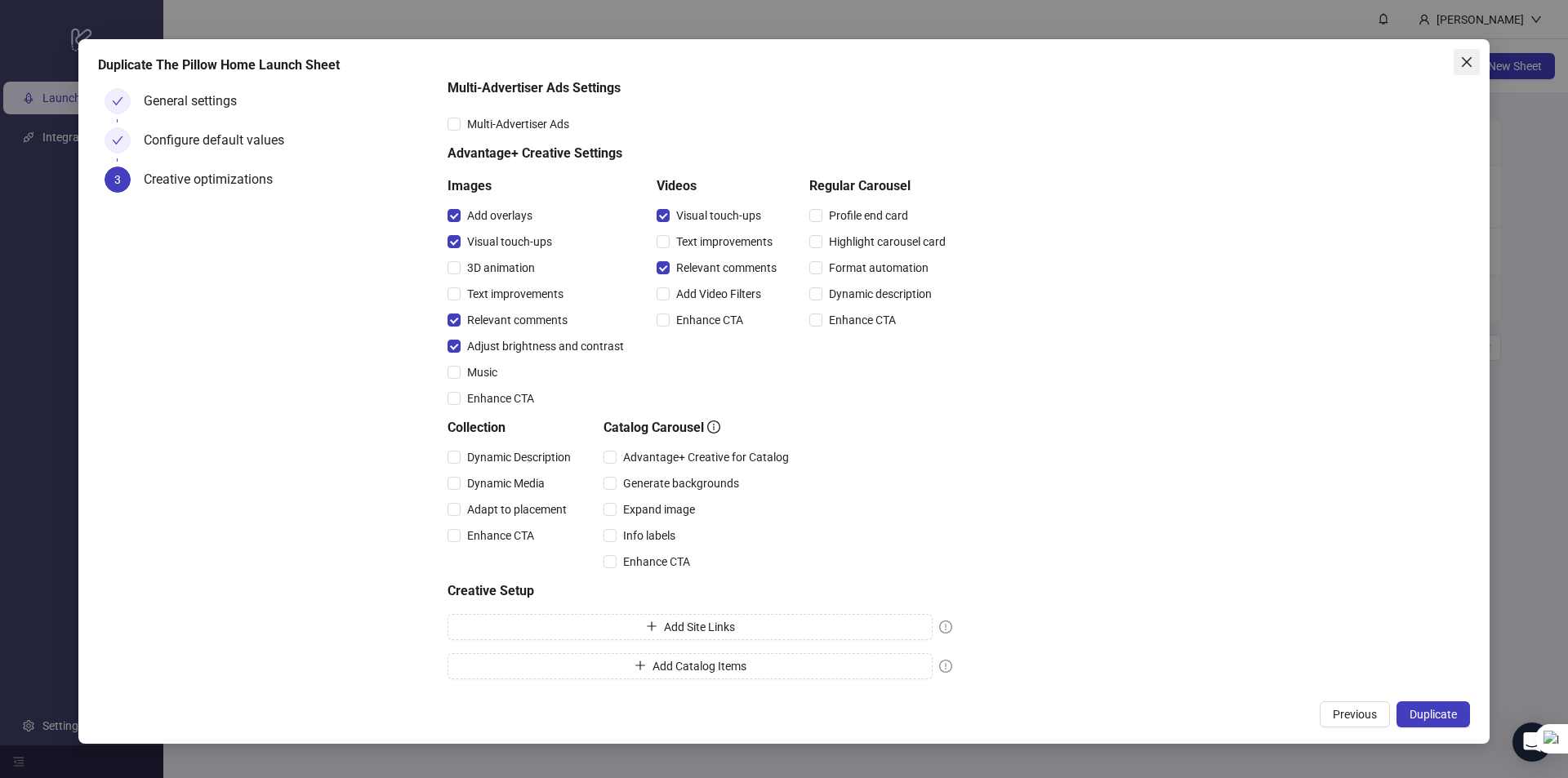
click at [1470, 56] on icon "close" at bounding box center [1466, 62] width 13 height 13
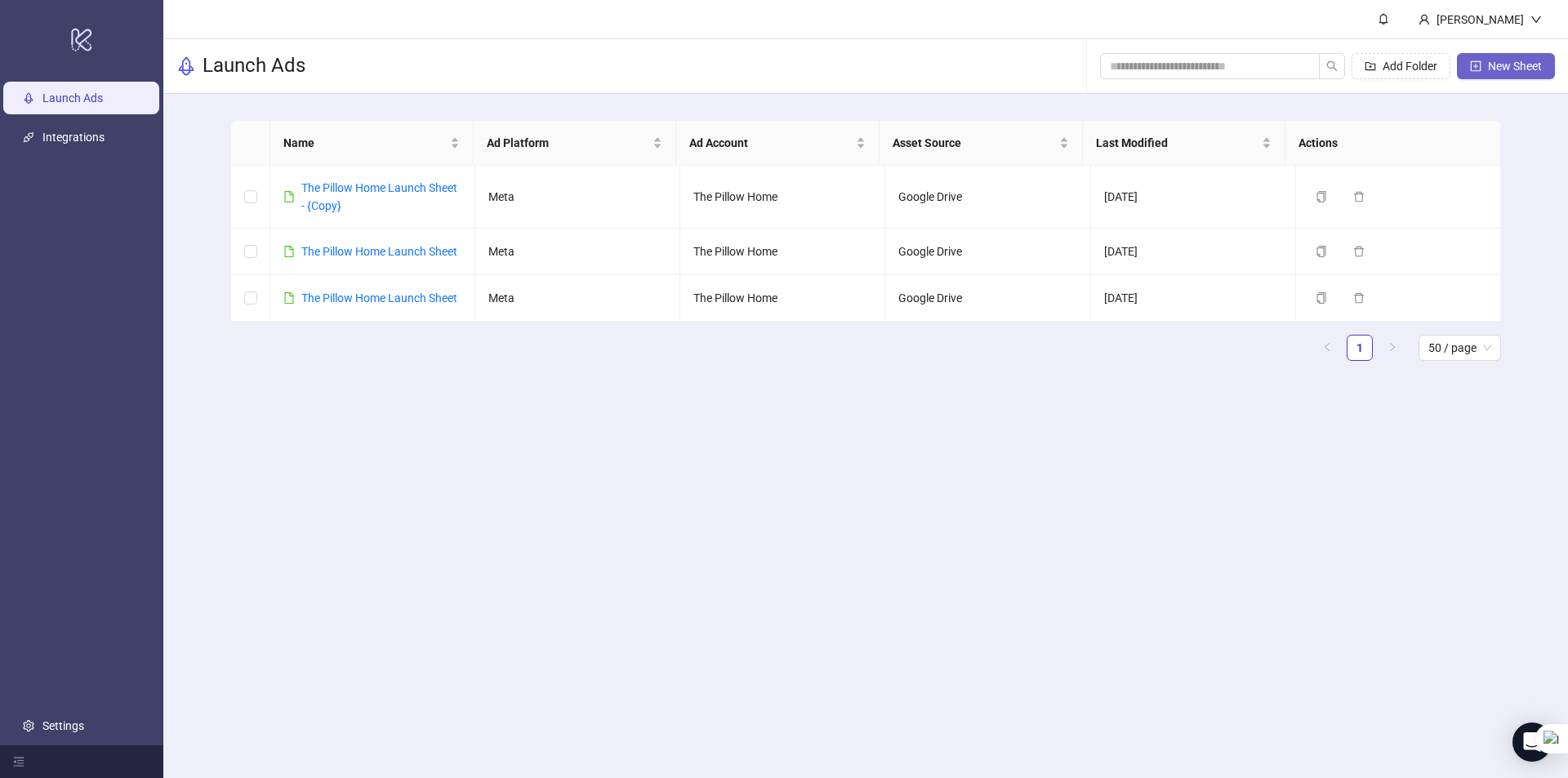
click at [1492, 68] on span "New Sheet" at bounding box center [1515, 66] width 54 height 13
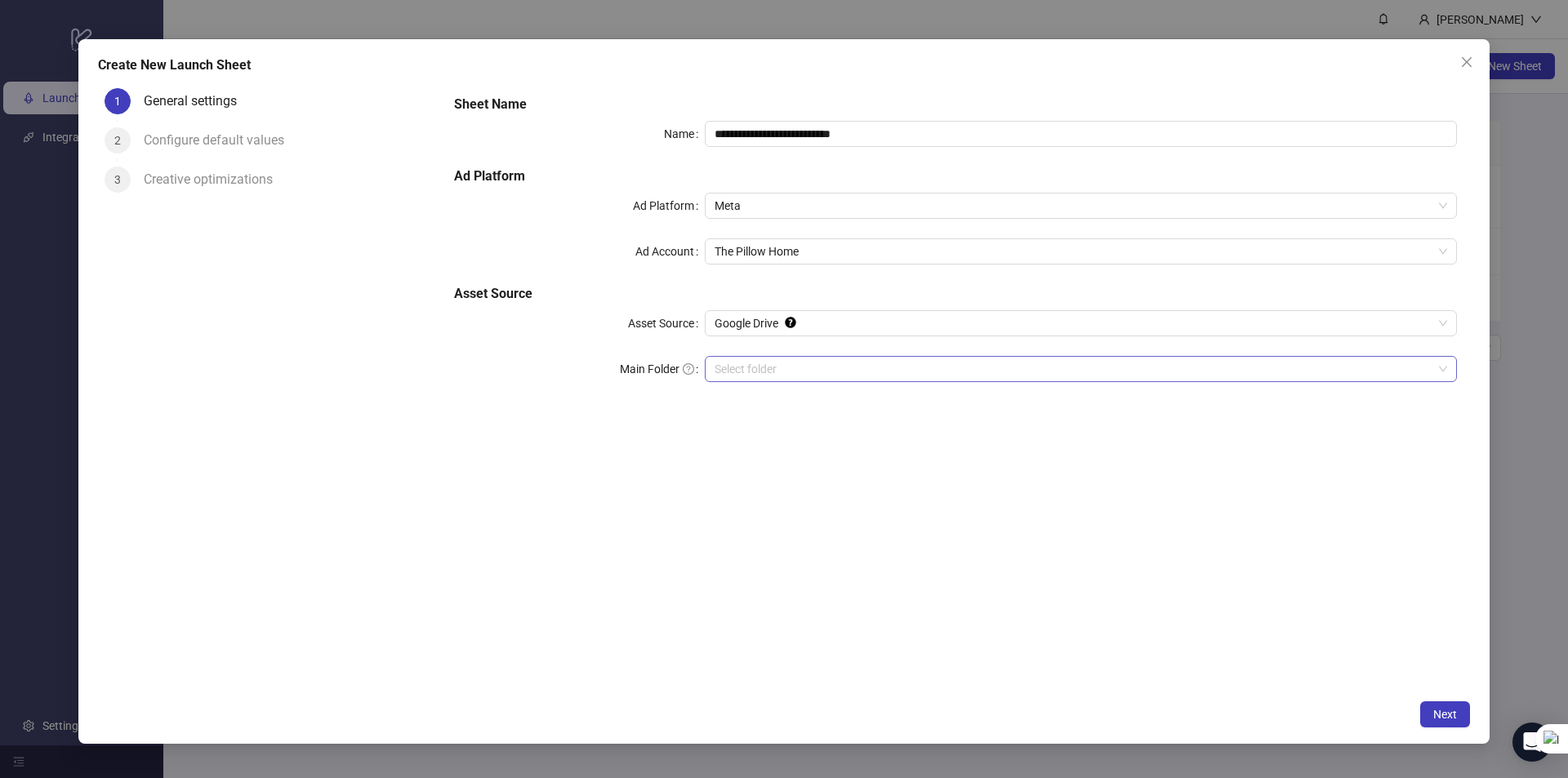
click at [756, 371] on input "Main Folder" at bounding box center [1073, 369] width 718 height 24
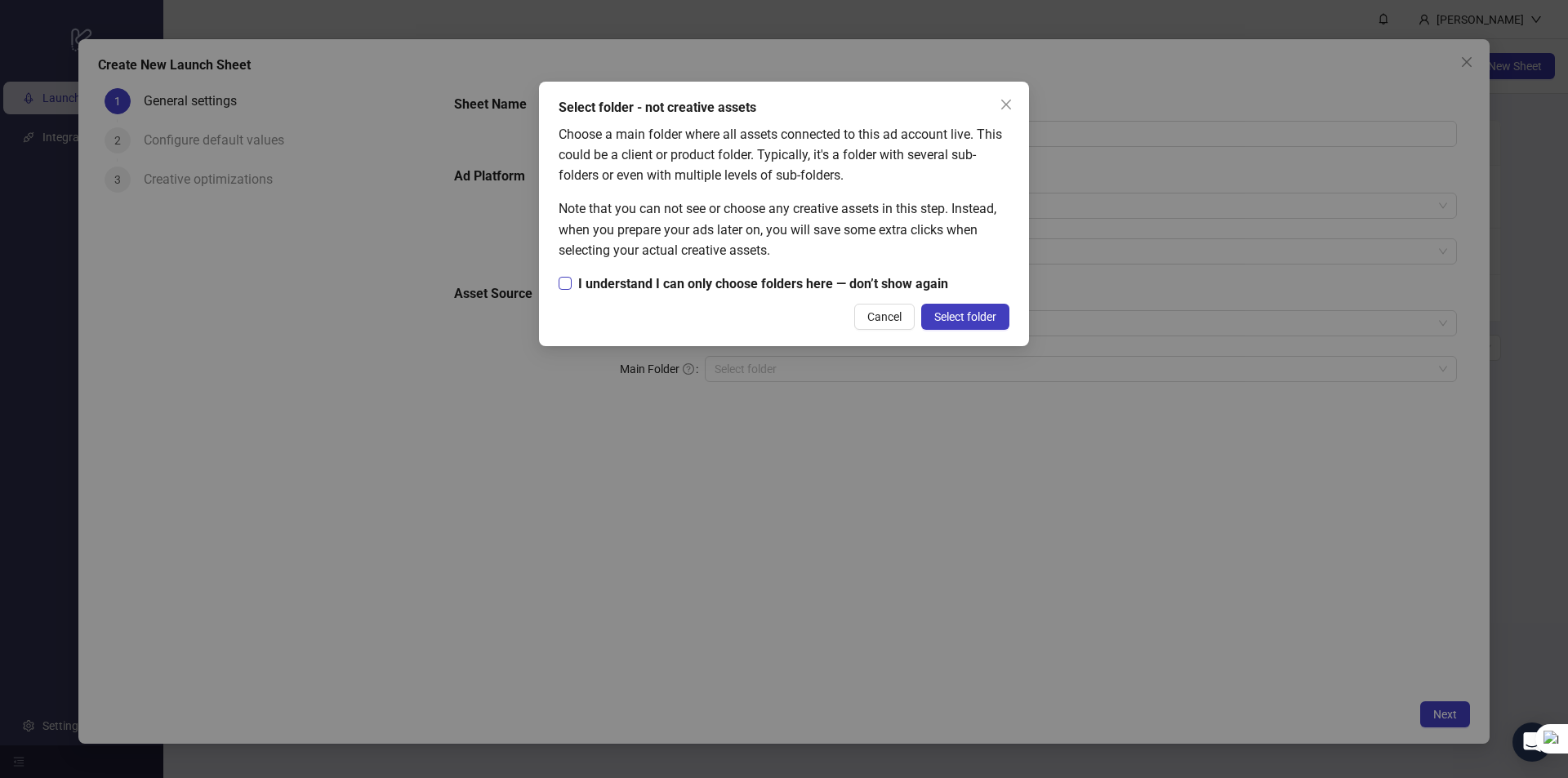
click at [693, 288] on span "I understand I can only choose folders here — don’t show again" at bounding box center [763, 283] width 383 height 20
click at [969, 312] on span "Select folder" at bounding box center [965, 317] width 62 height 13
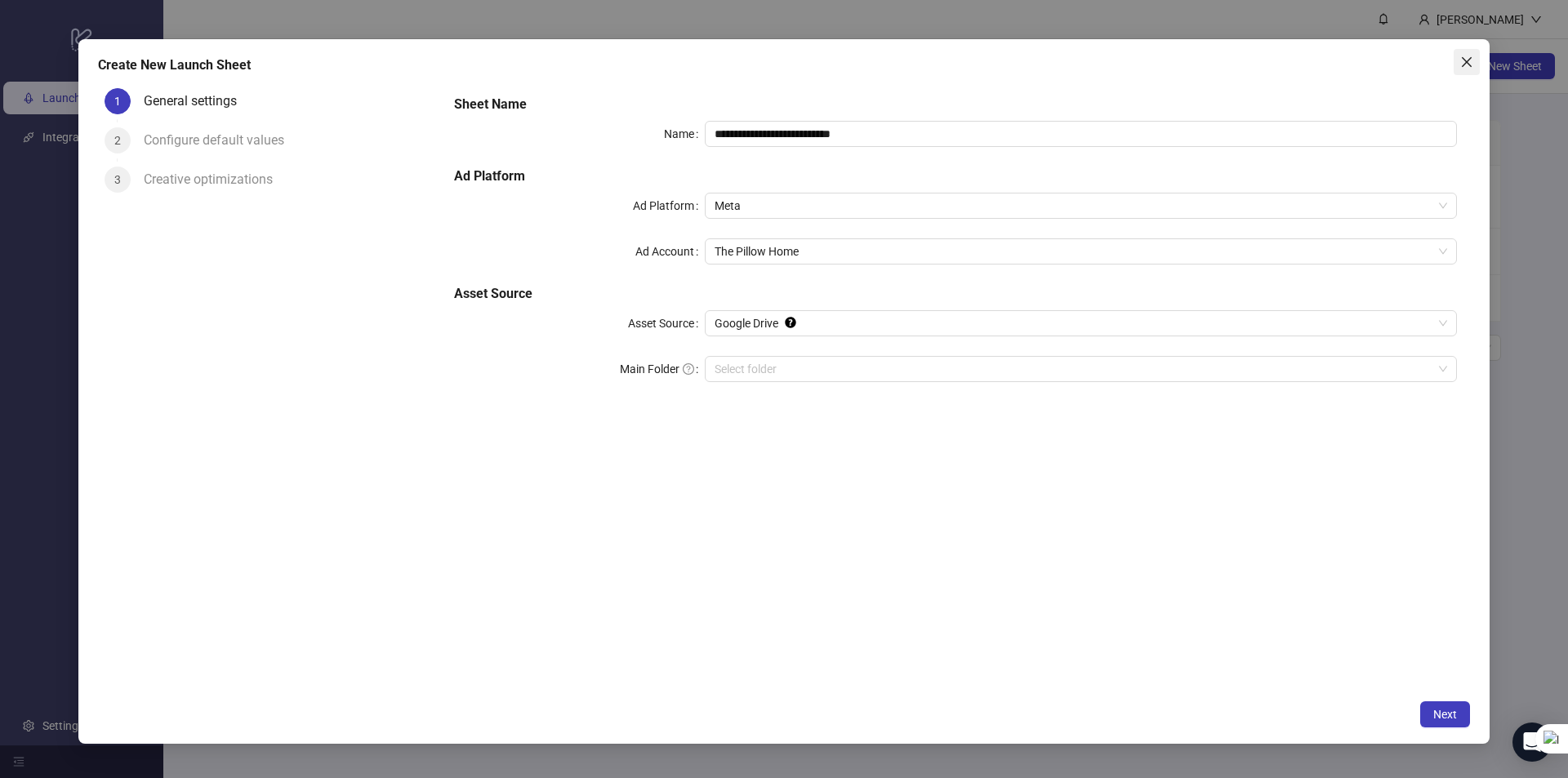
click at [1473, 58] on span "Close" at bounding box center [1466, 62] width 26 height 13
